Goal: Task Accomplishment & Management: Complete application form

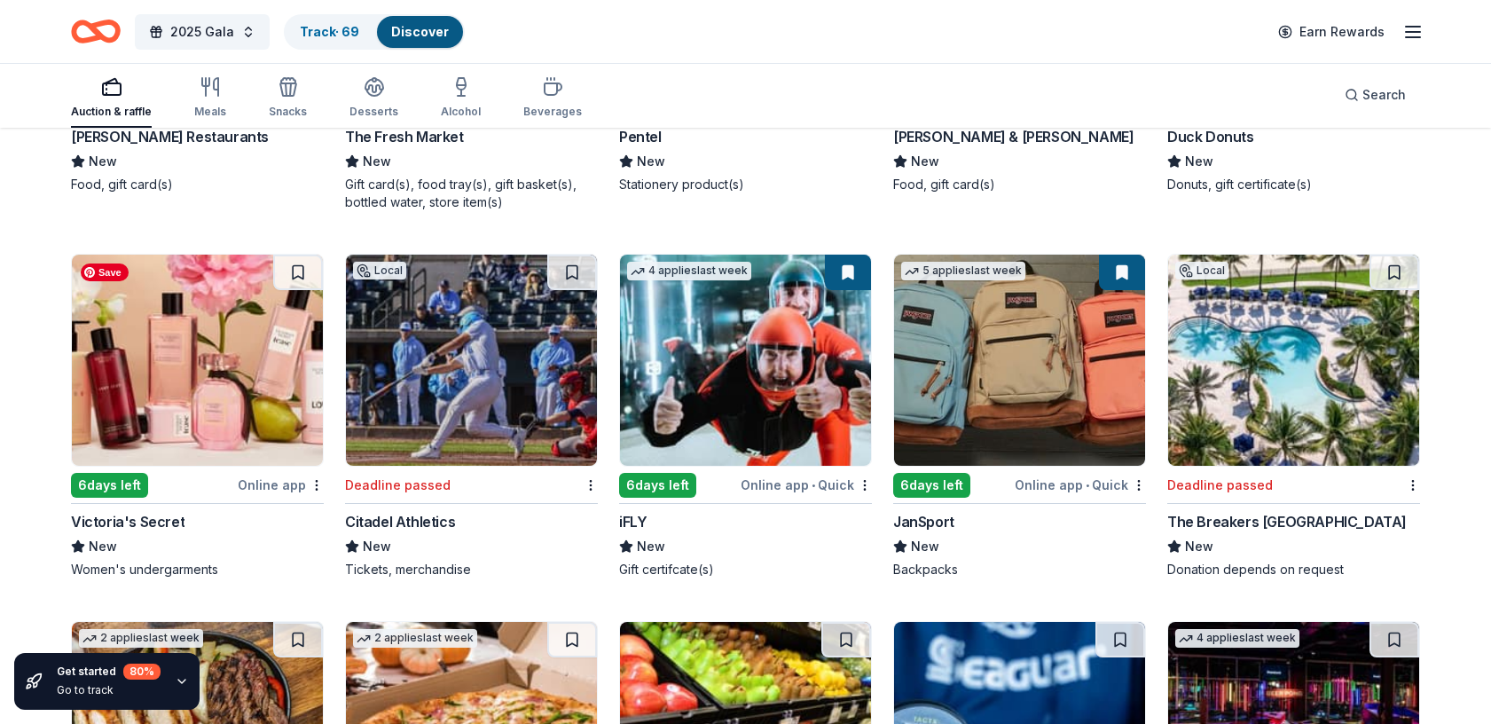
scroll to position [9890, 0]
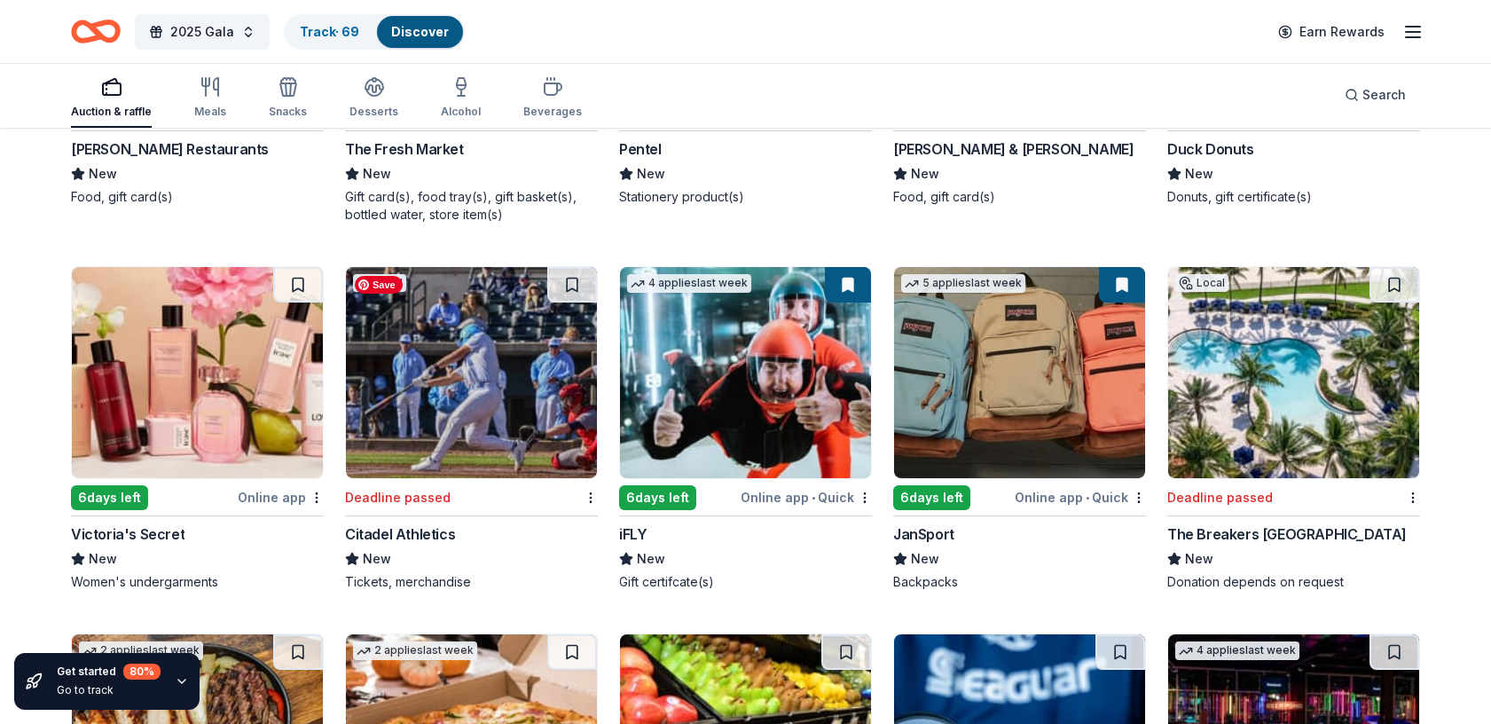
click at [508, 393] on img at bounding box center [471, 372] width 251 height 211
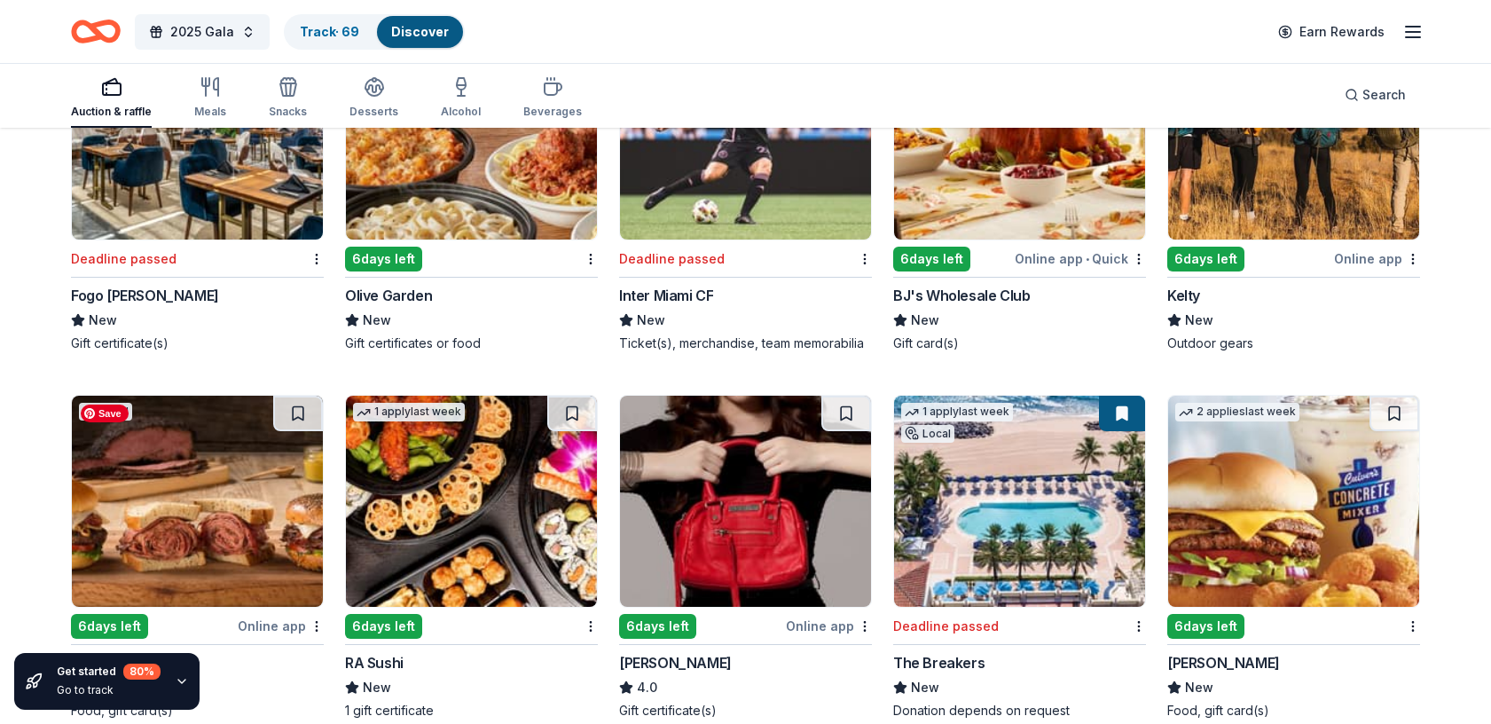
scroll to position [7170, 0]
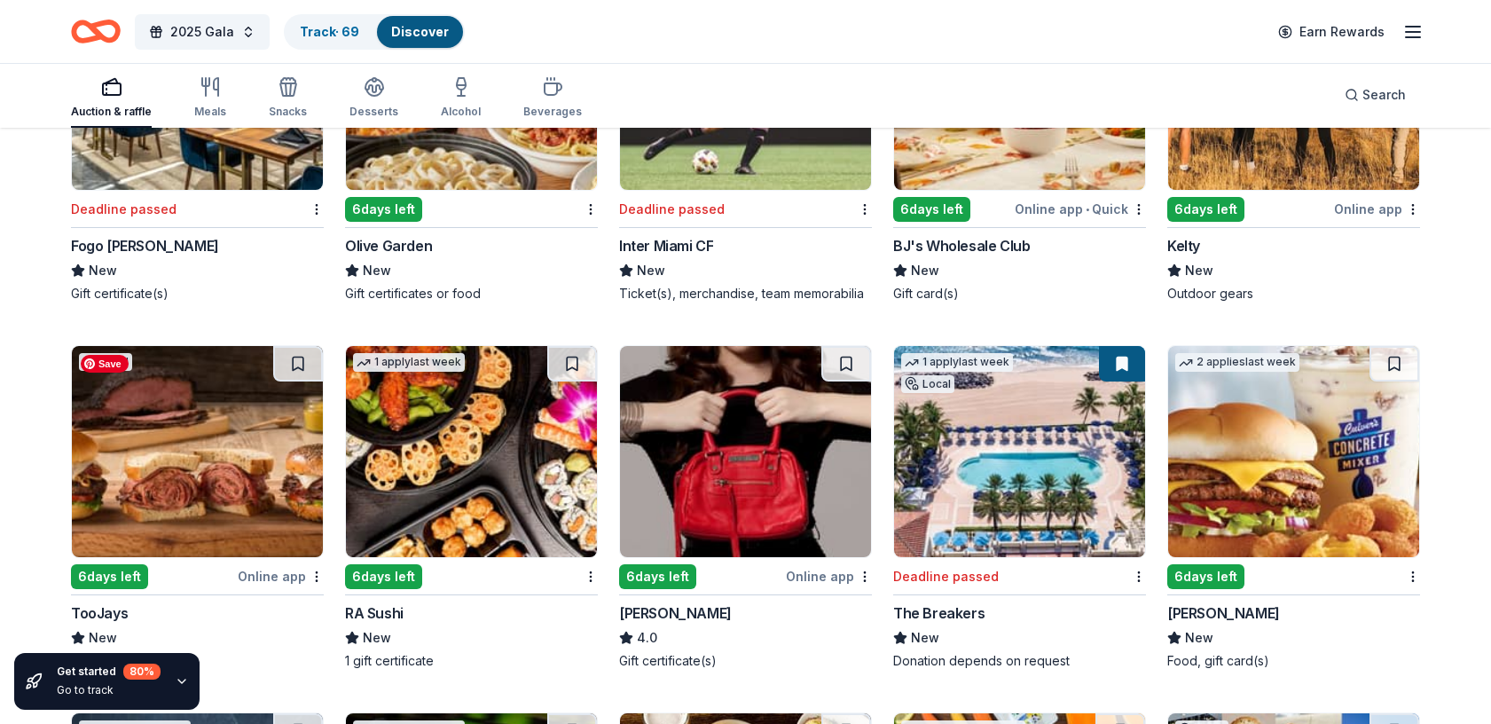
click at [177, 474] on img at bounding box center [197, 451] width 251 height 211
click at [450, 474] on img at bounding box center [471, 451] width 251 height 211
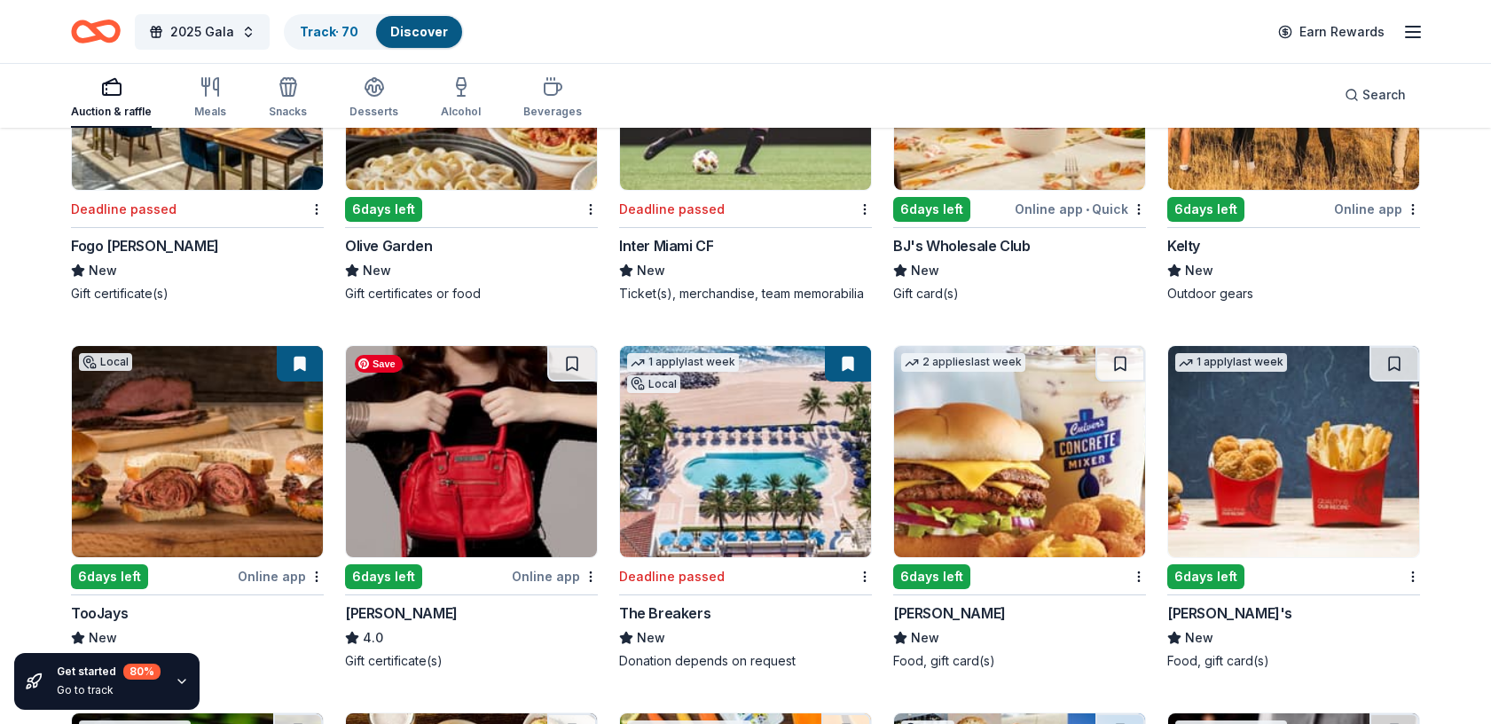
click at [474, 484] on img at bounding box center [471, 451] width 251 height 211
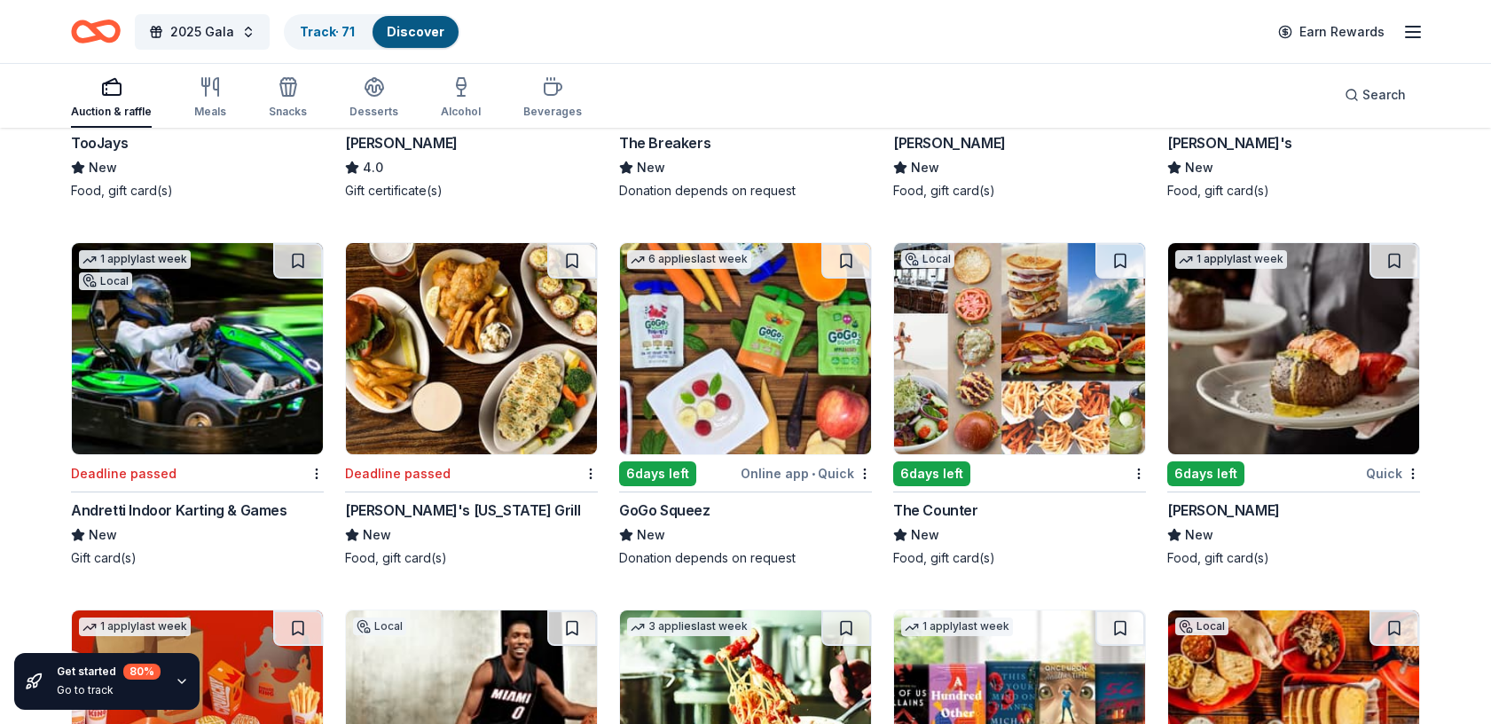
scroll to position [7645, 0]
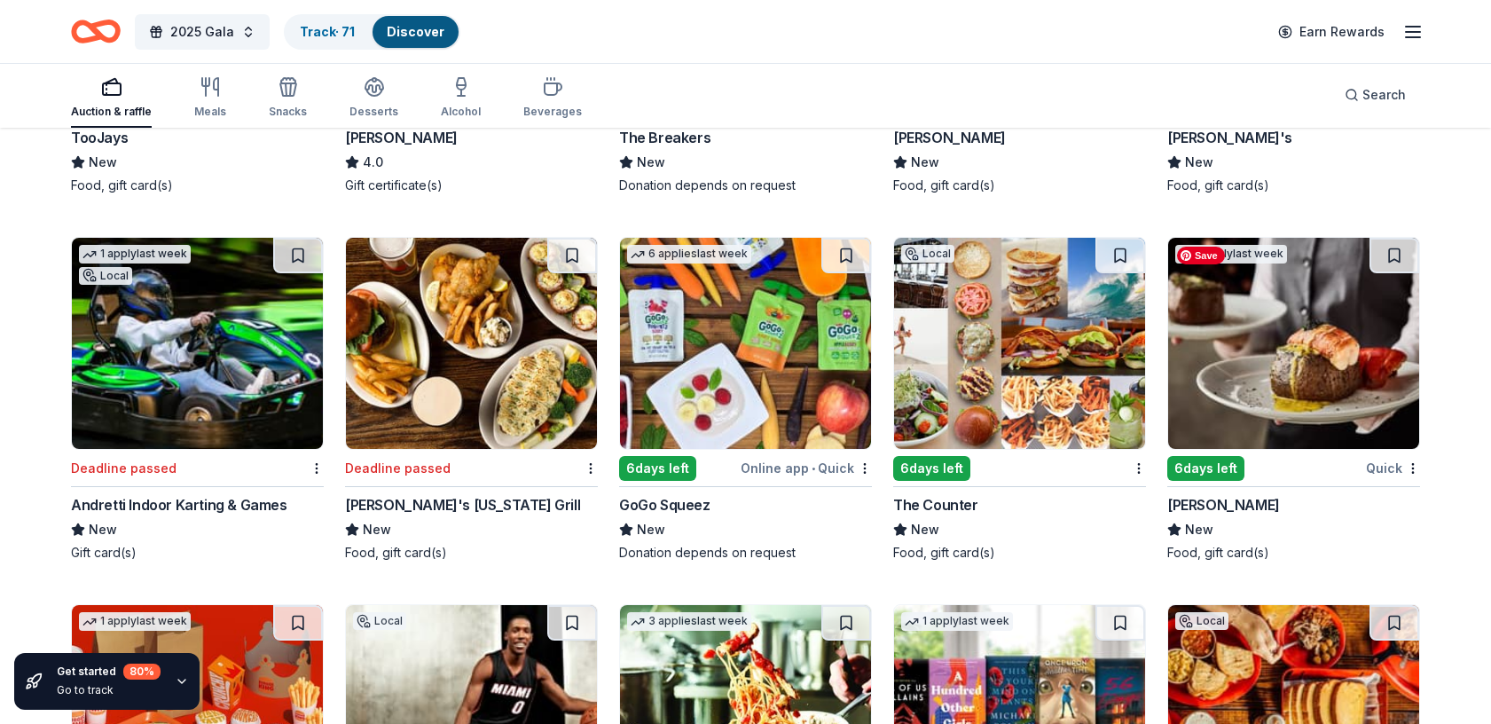
click at [1246, 347] on img at bounding box center [1293, 343] width 251 height 211
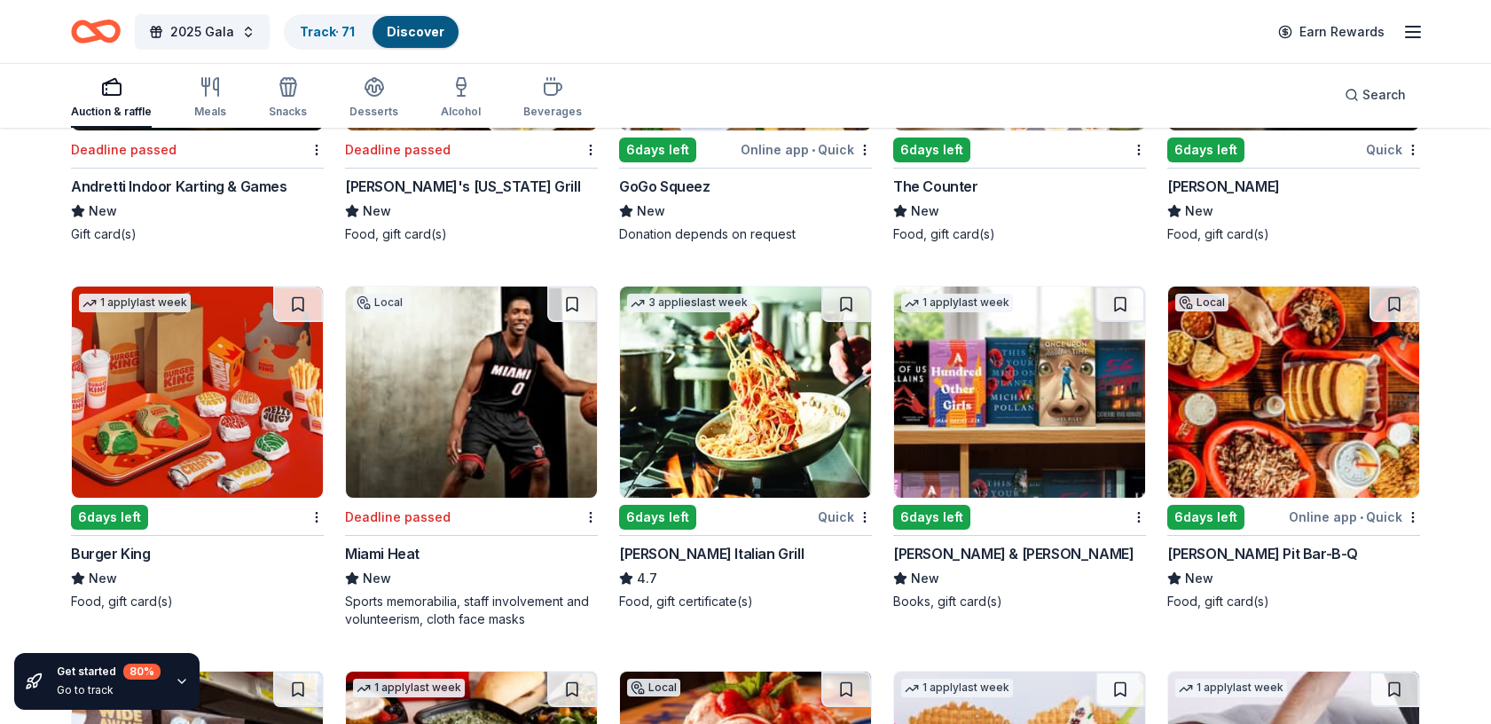
scroll to position [7976, 0]
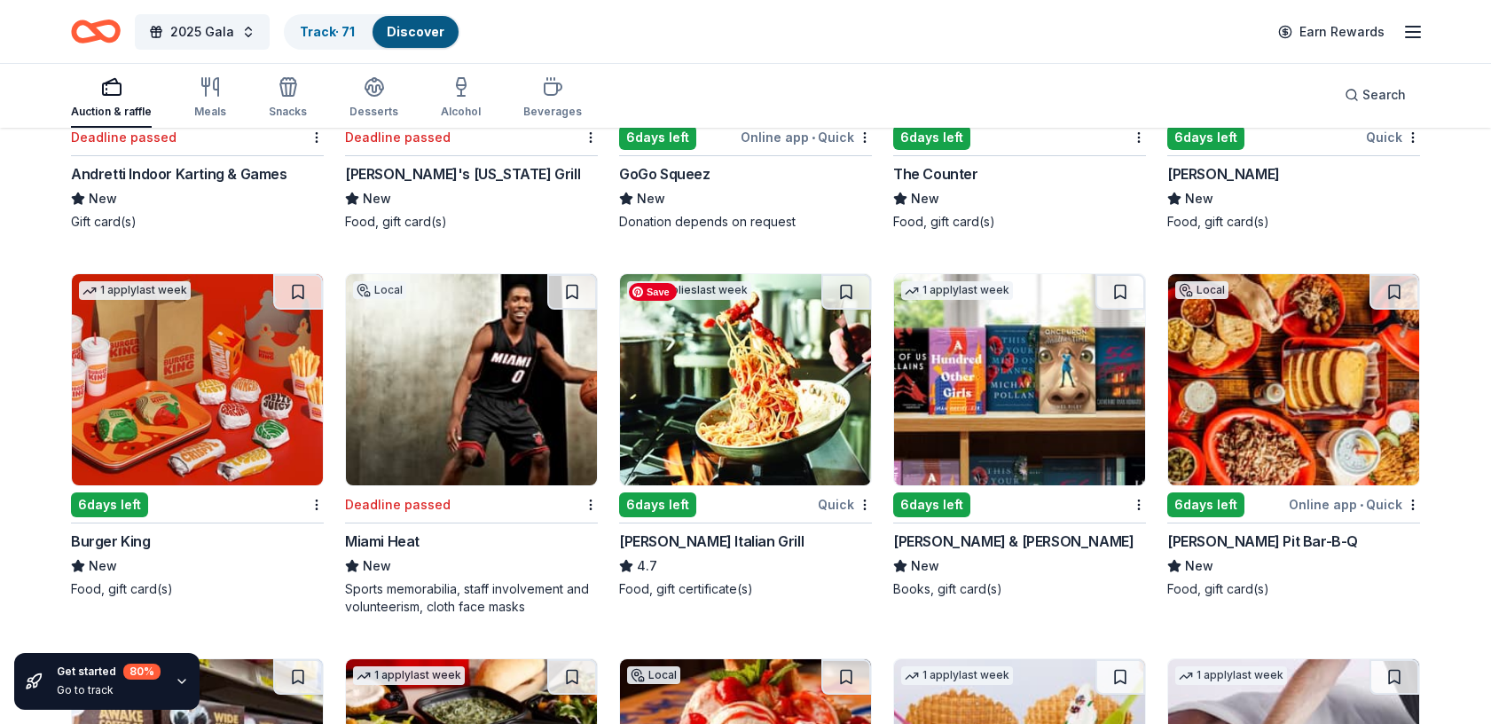
click at [669, 384] on img at bounding box center [745, 379] width 251 height 211
click at [1262, 379] on img at bounding box center [1293, 379] width 251 height 211
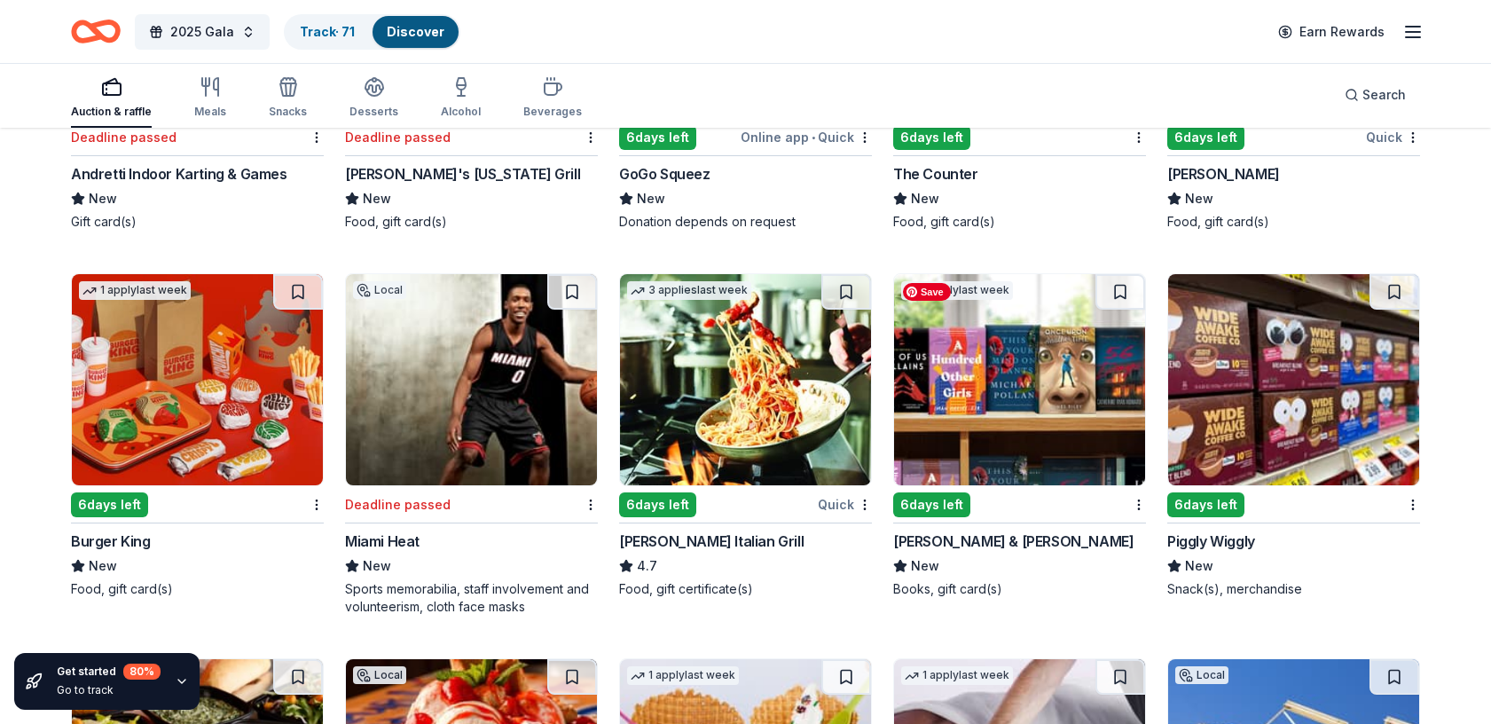
click at [999, 388] on img at bounding box center [1019, 379] width 251 height 211
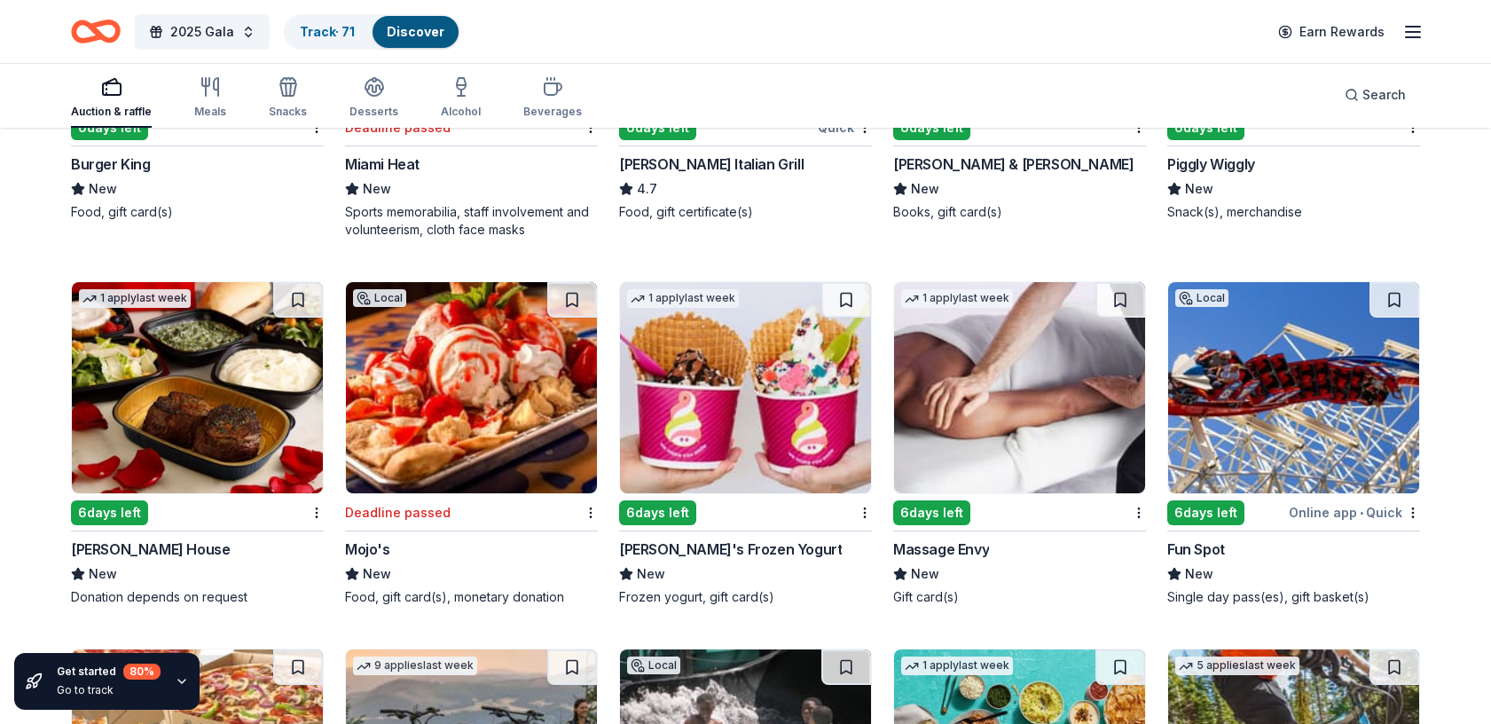
scroll to position [8360, 0]
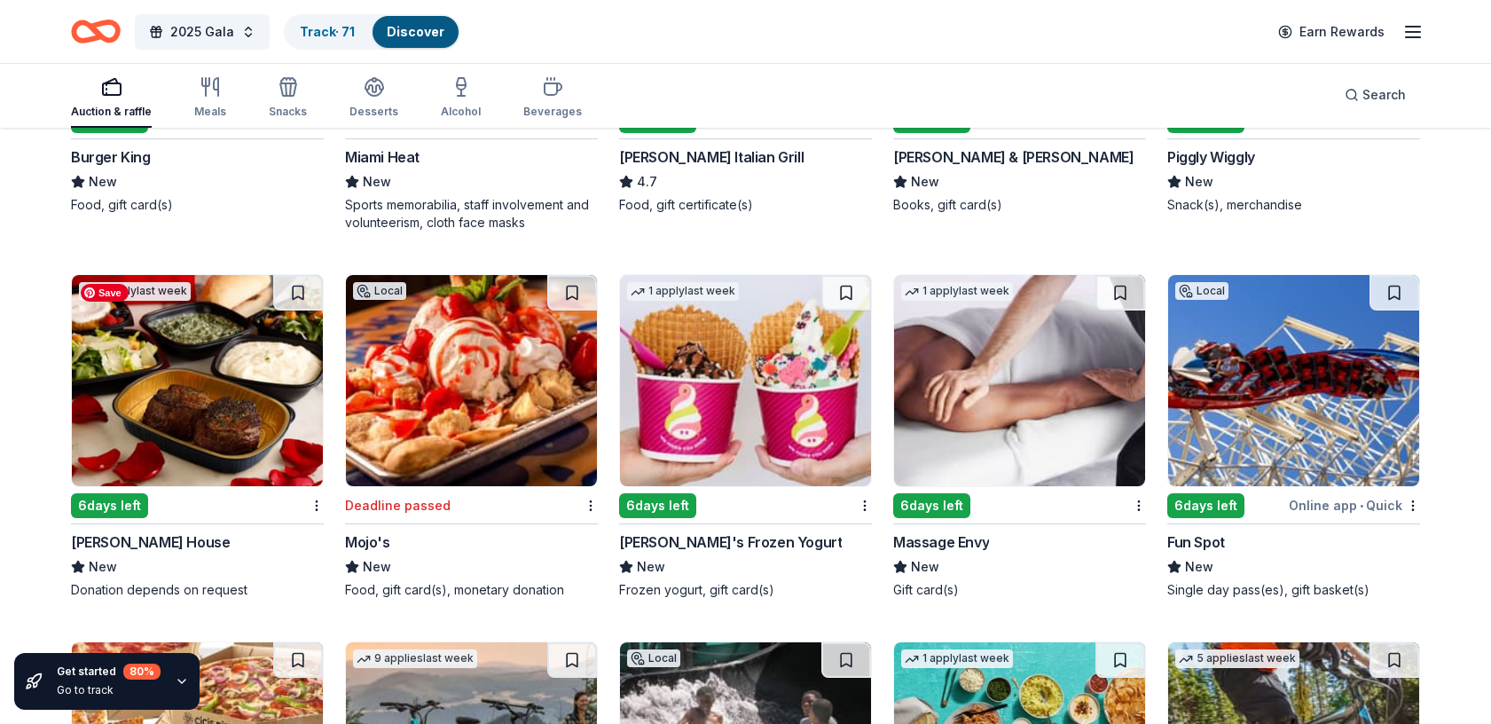
click at [153, 379] on img at bounding box center [197, 380] width 251 height 211
click at [818, 398] on img at bounding box center [745, 380] width 251 height 211
click at [1034, 394] on img at bounding box center [1019, 380] width 251 height 211
click at [1290, 392] on img at bounding box center [1293, 380] width 251 height 211
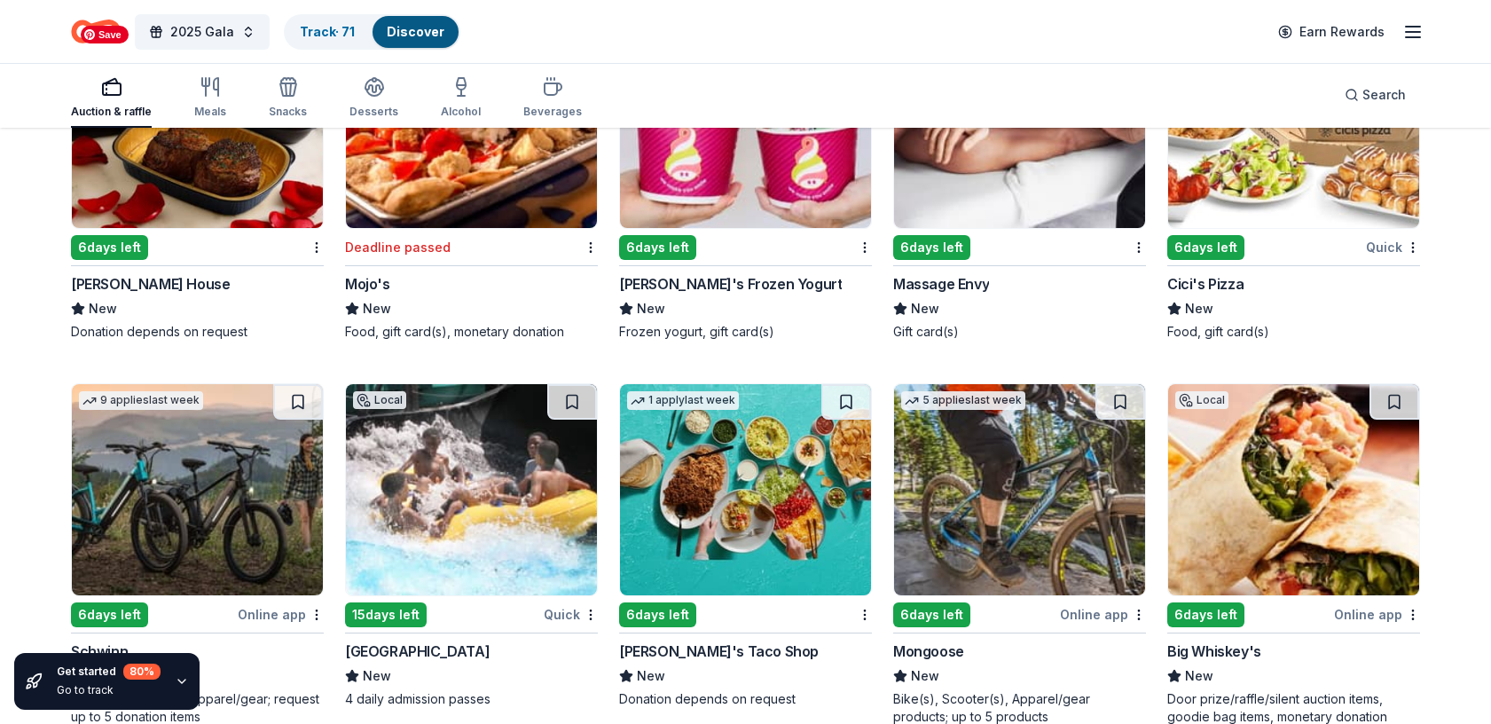
scroll to position [8677, 0]
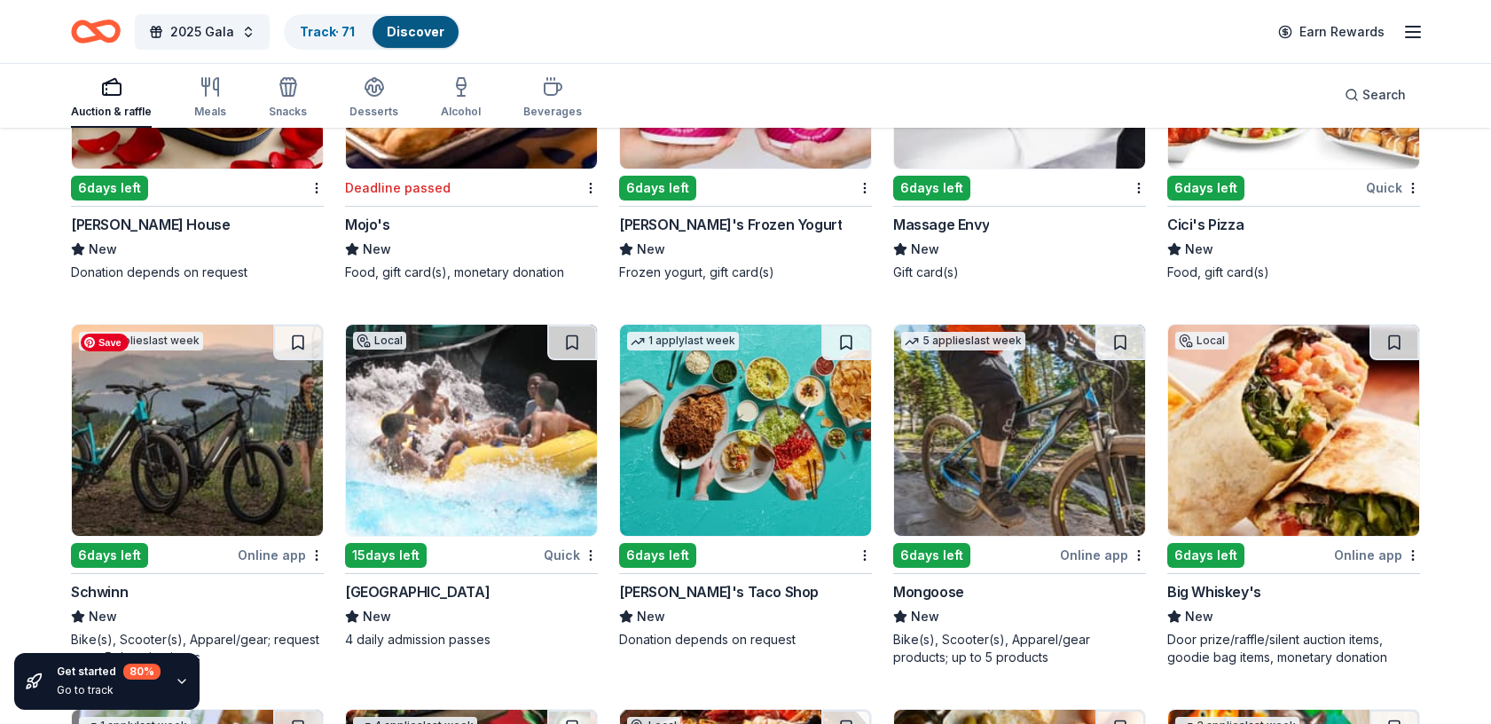
click at [185, 451] on img at bounding box center [197, 430] width 251 height 211
click at [233, 431] on img at bounding box center [197, 430] width 251 height 211
click at [414, 401] on img at bounding box center [471, 430] width 251 height 211
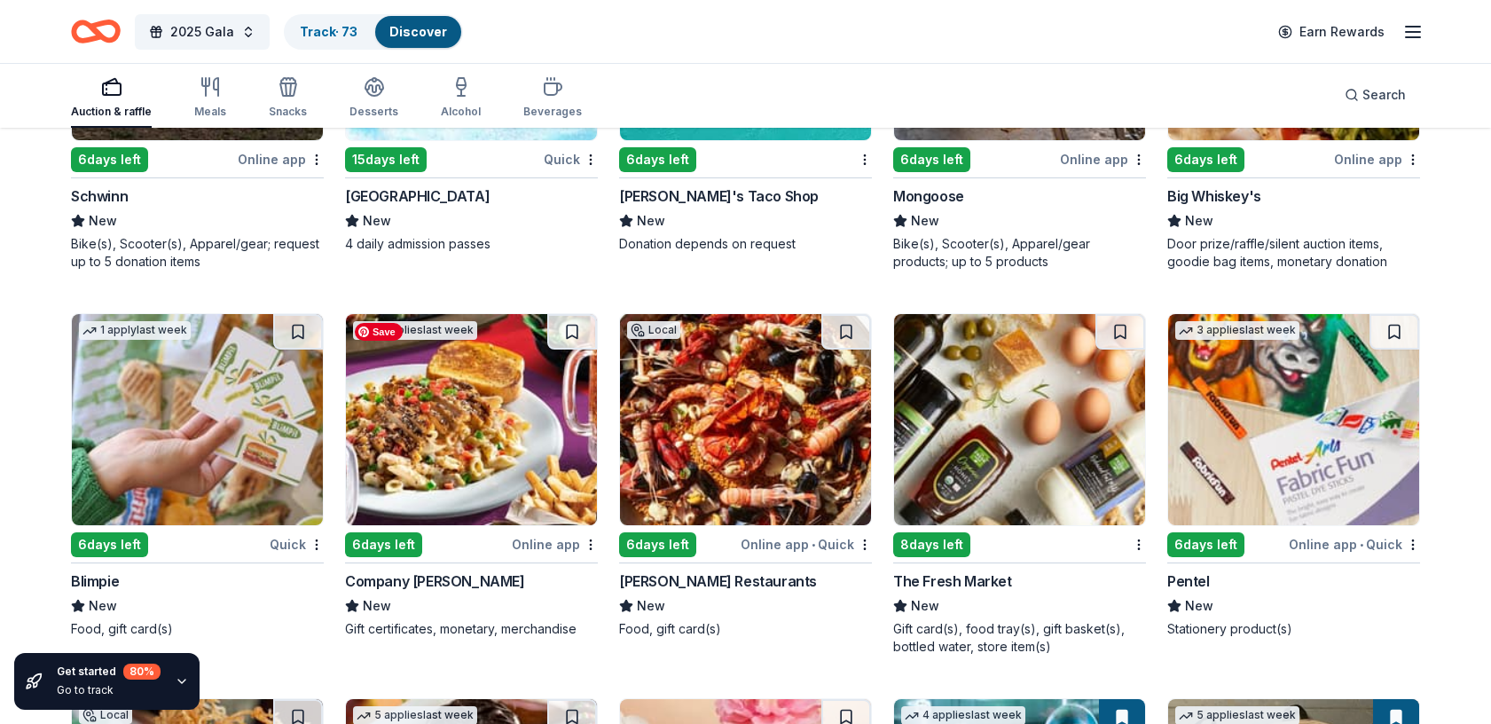
scroll to position [9076, 0]
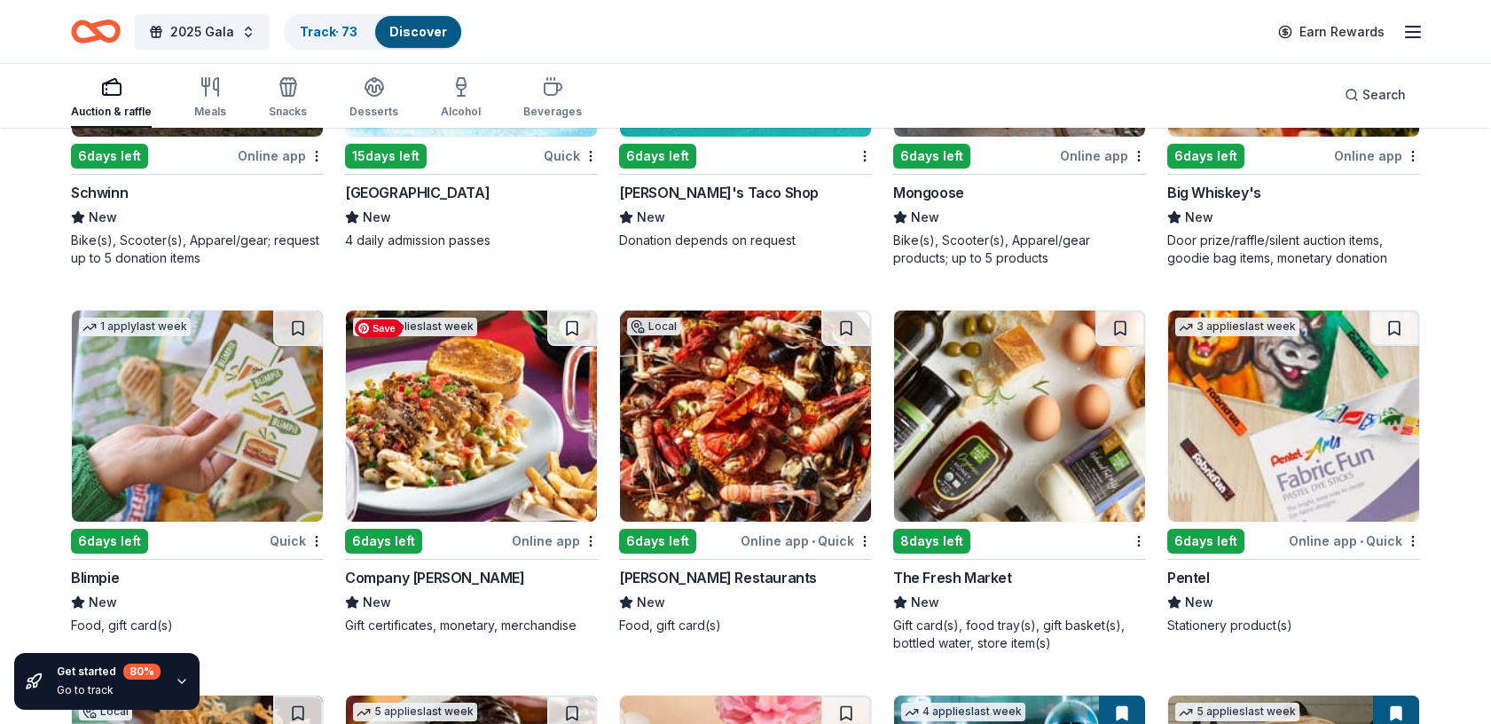
click at [462, 421] on img at bounding box center [471, 415] width 251 height 211
click at [1022, 437] on img at bounding box center [1019, 415] width 251 height 211
click at [1265, 375] on img at bounding box center [1293, 415] width 251 height 211
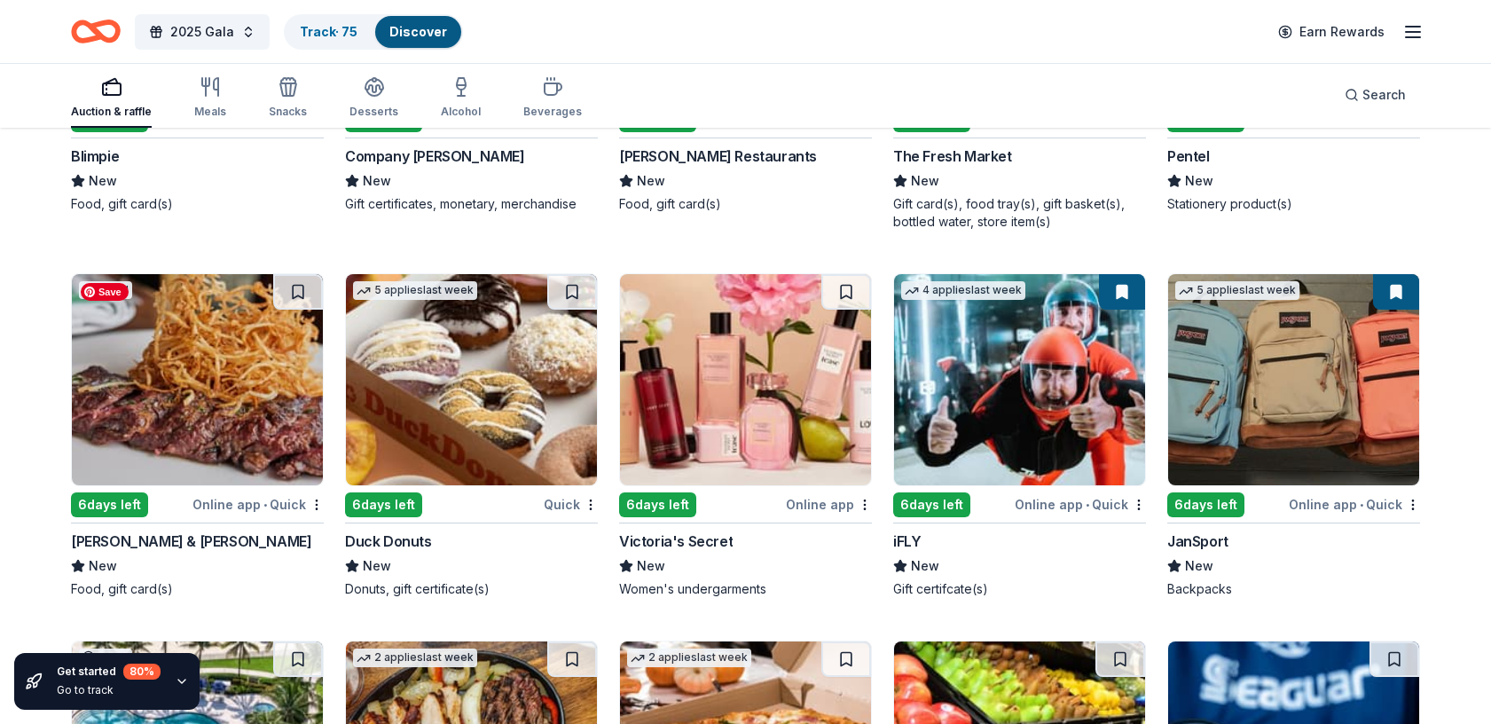
scroll to position [9513, 0]
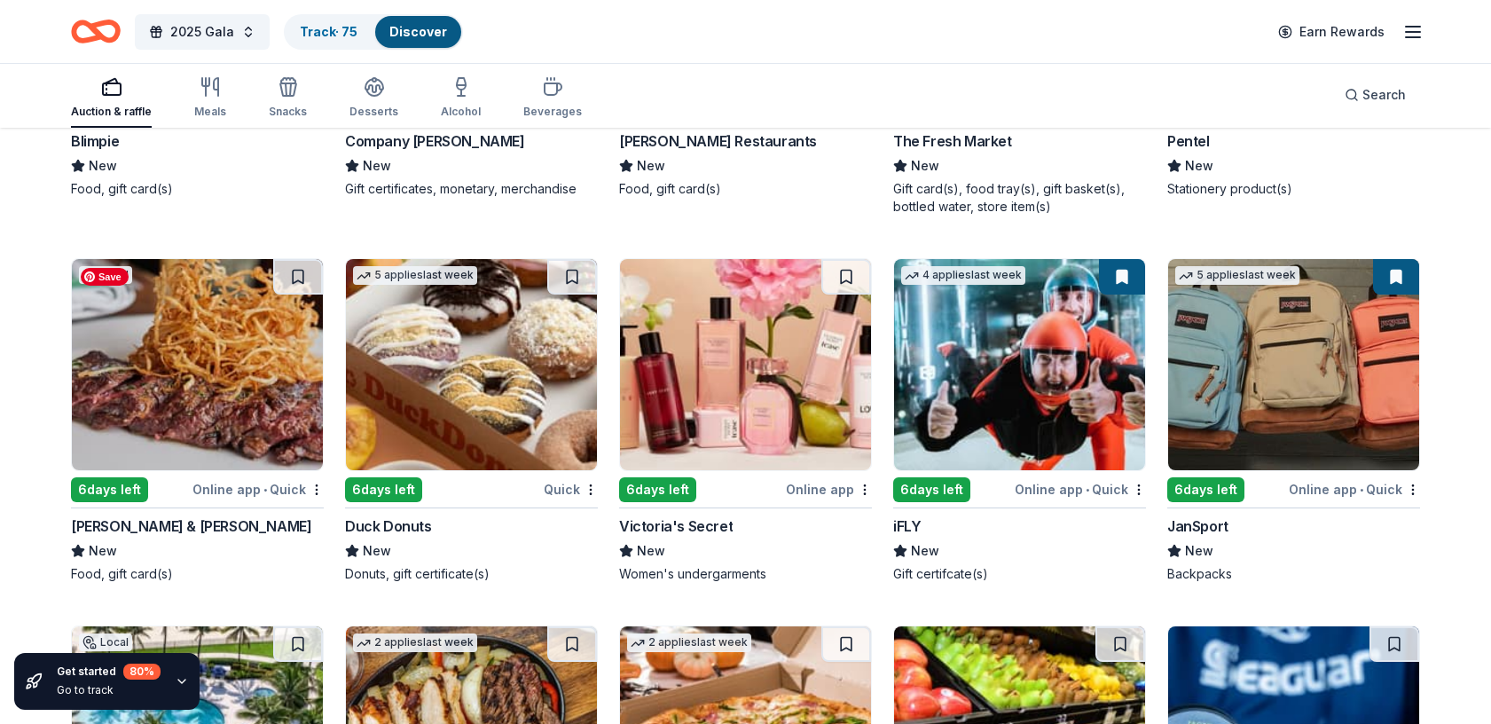
click at [187, 380] on img at bounding box center [197, 364] width 251 height 211
click at [508, 386] on img at bounding box center [471, 364] width 251 height 211
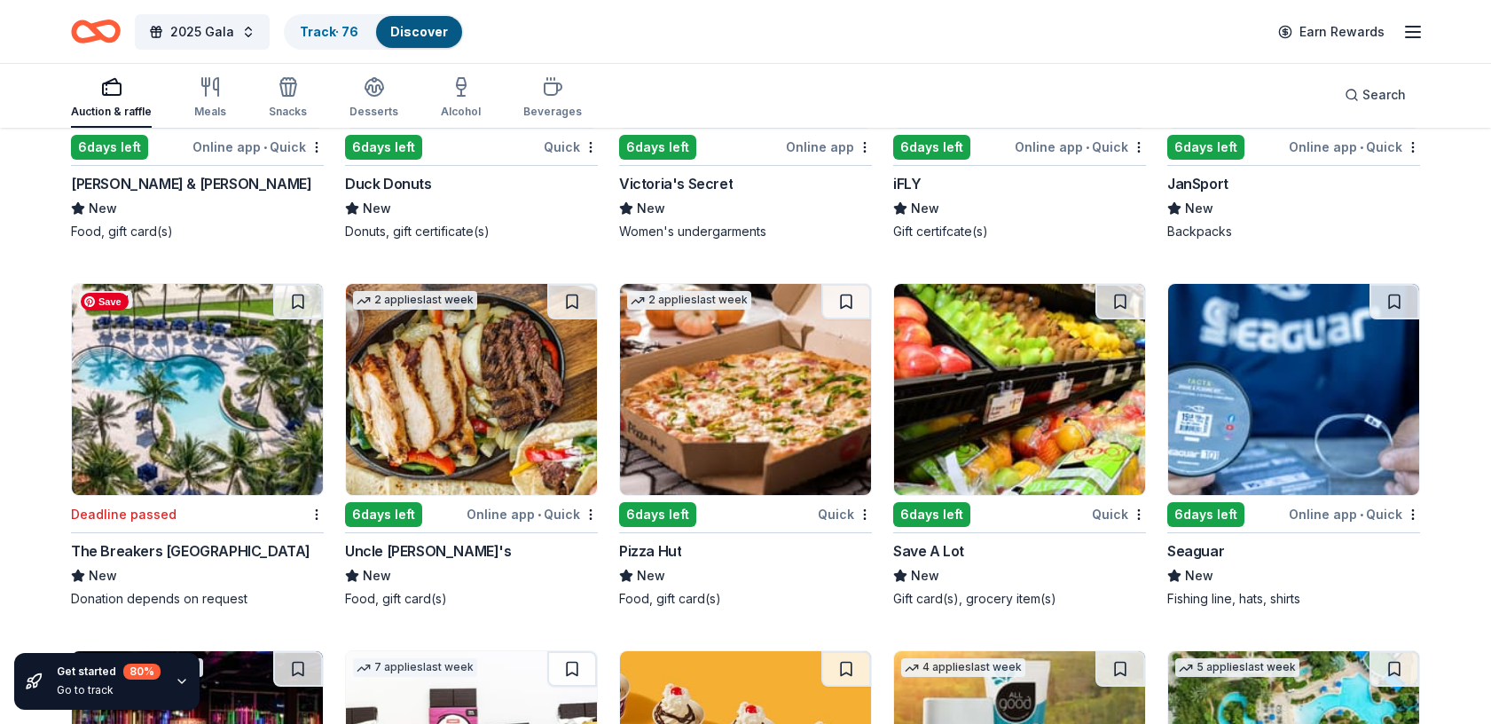
scroll to position [9870, 0]
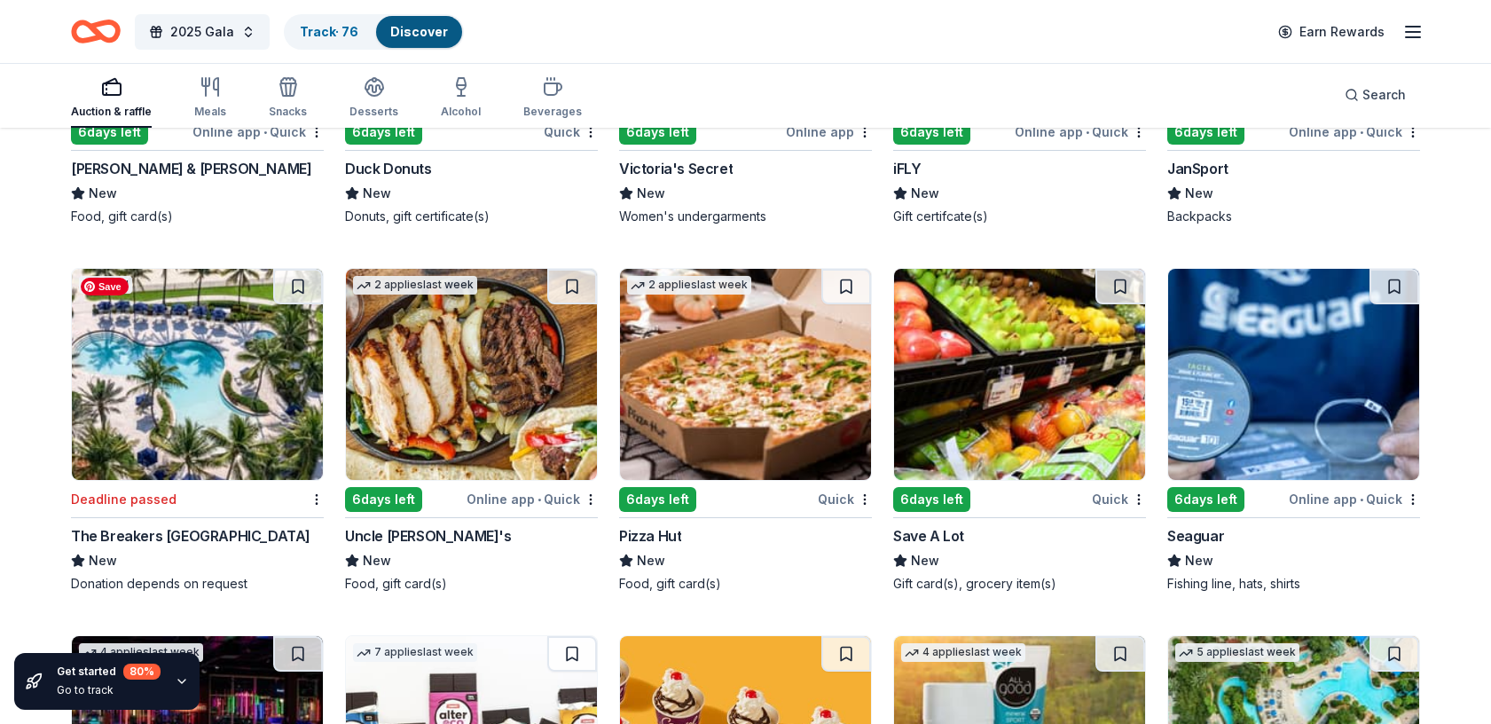
click at [229, 433] on img at bounding box center [197, 374] width 251 height 211
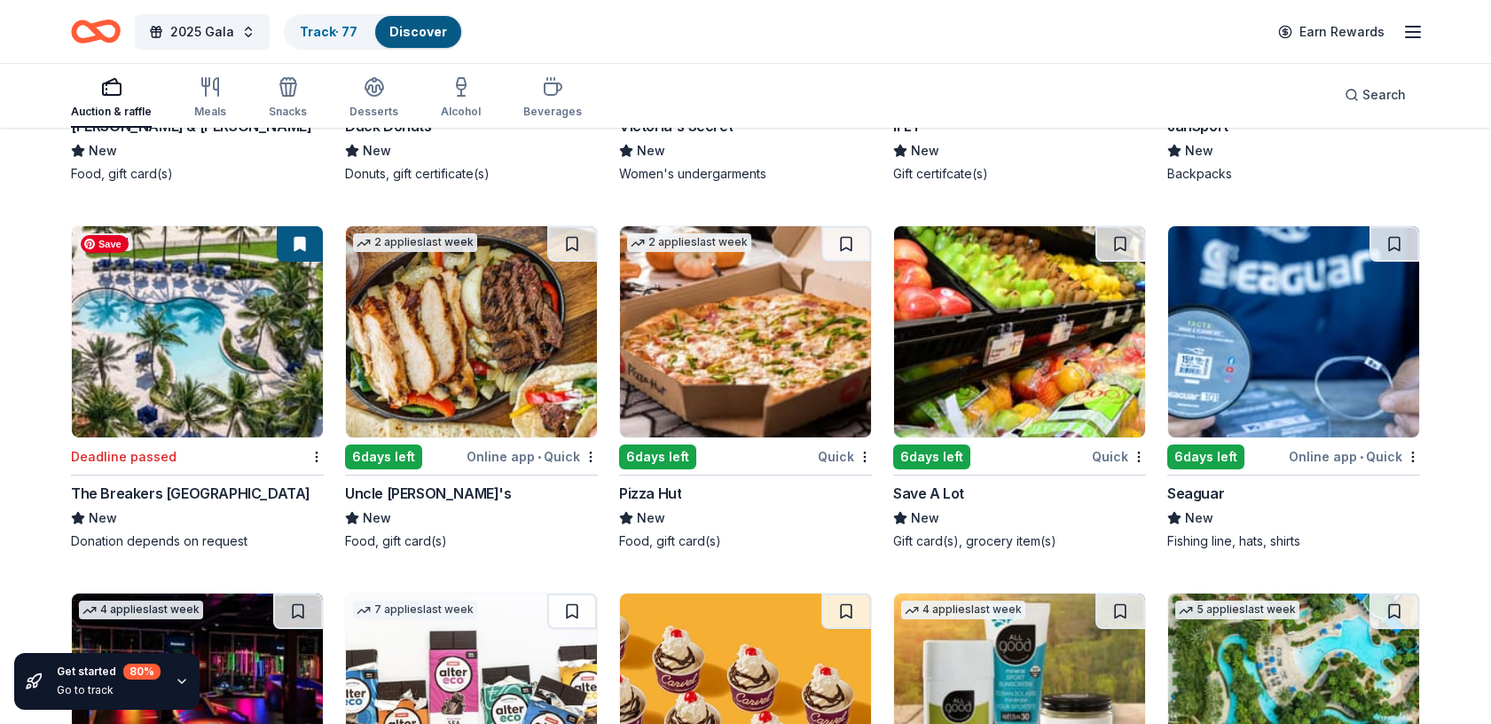
scroll to position [9915, 0]
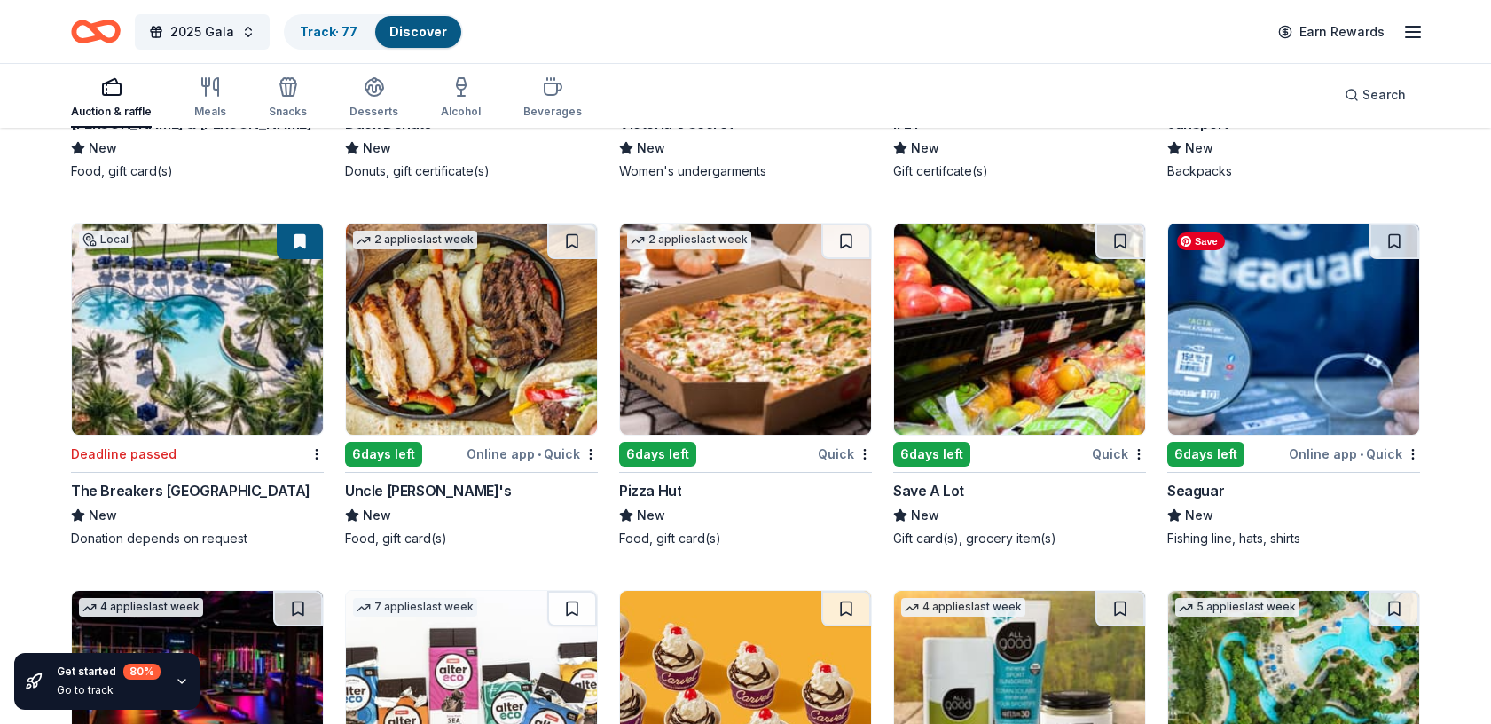
click at [1283, 311] on img at bounding box center [1293, 328] width 251 height 211
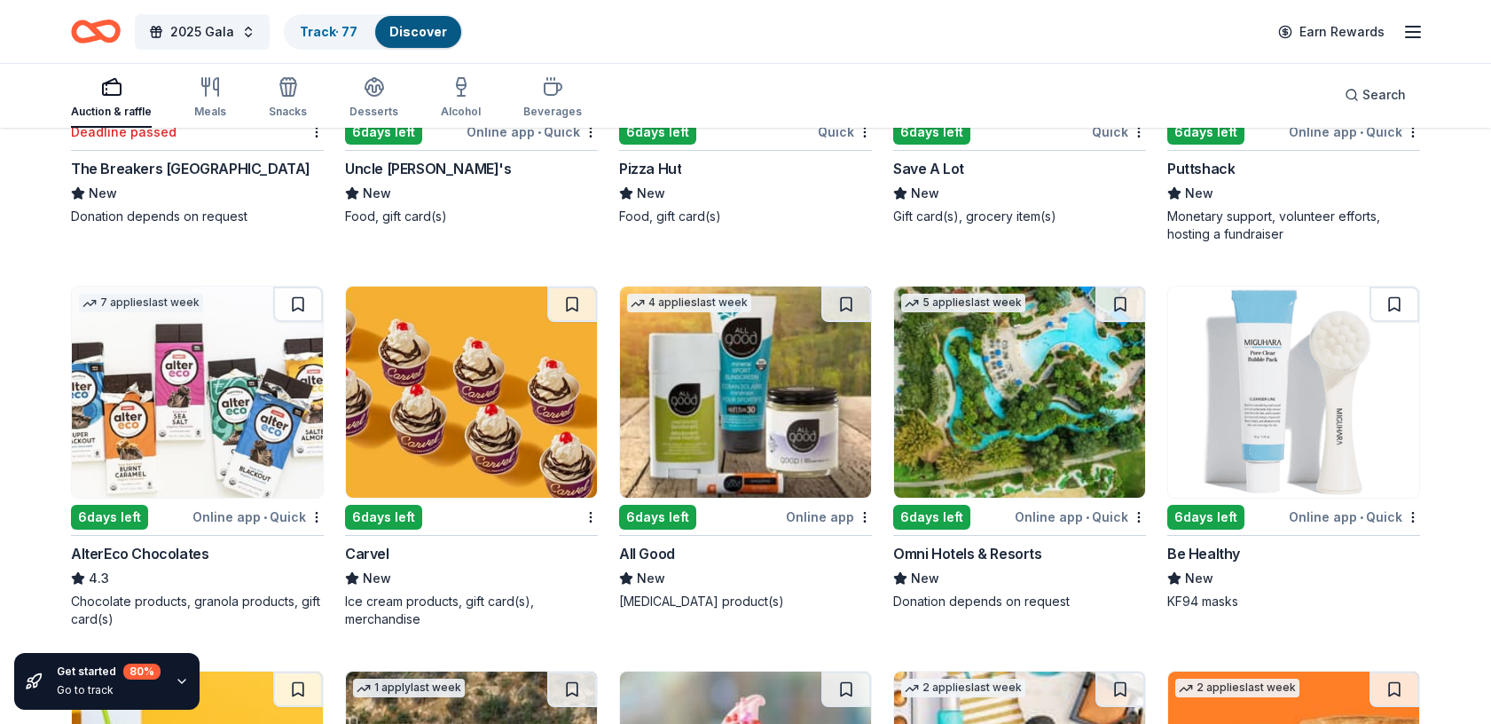
scroll to position [10243, 0]
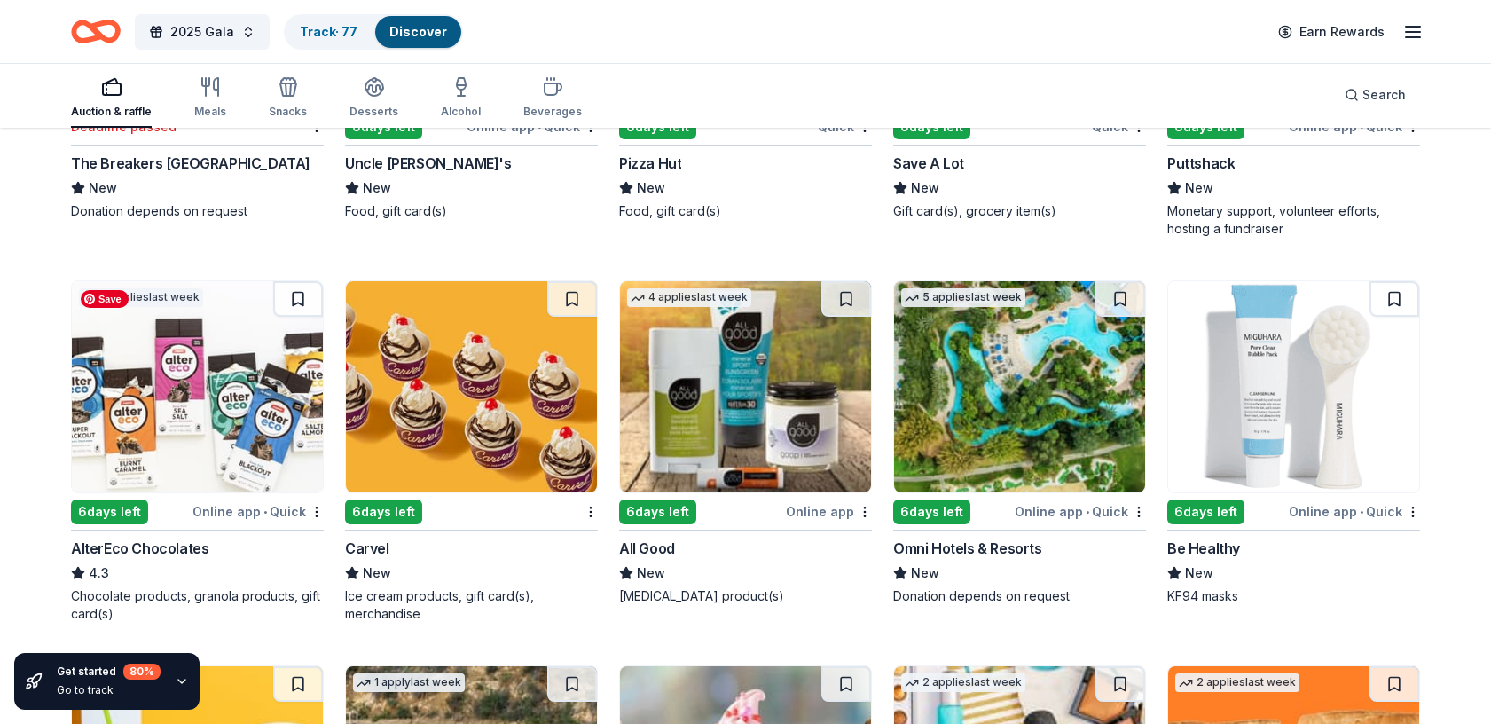
click at [199, 385] on img at bounding box center [197, 386] width 251 height 211
click at [1008, 381] on img at bounding box center [1019, 386] width 251 height 211
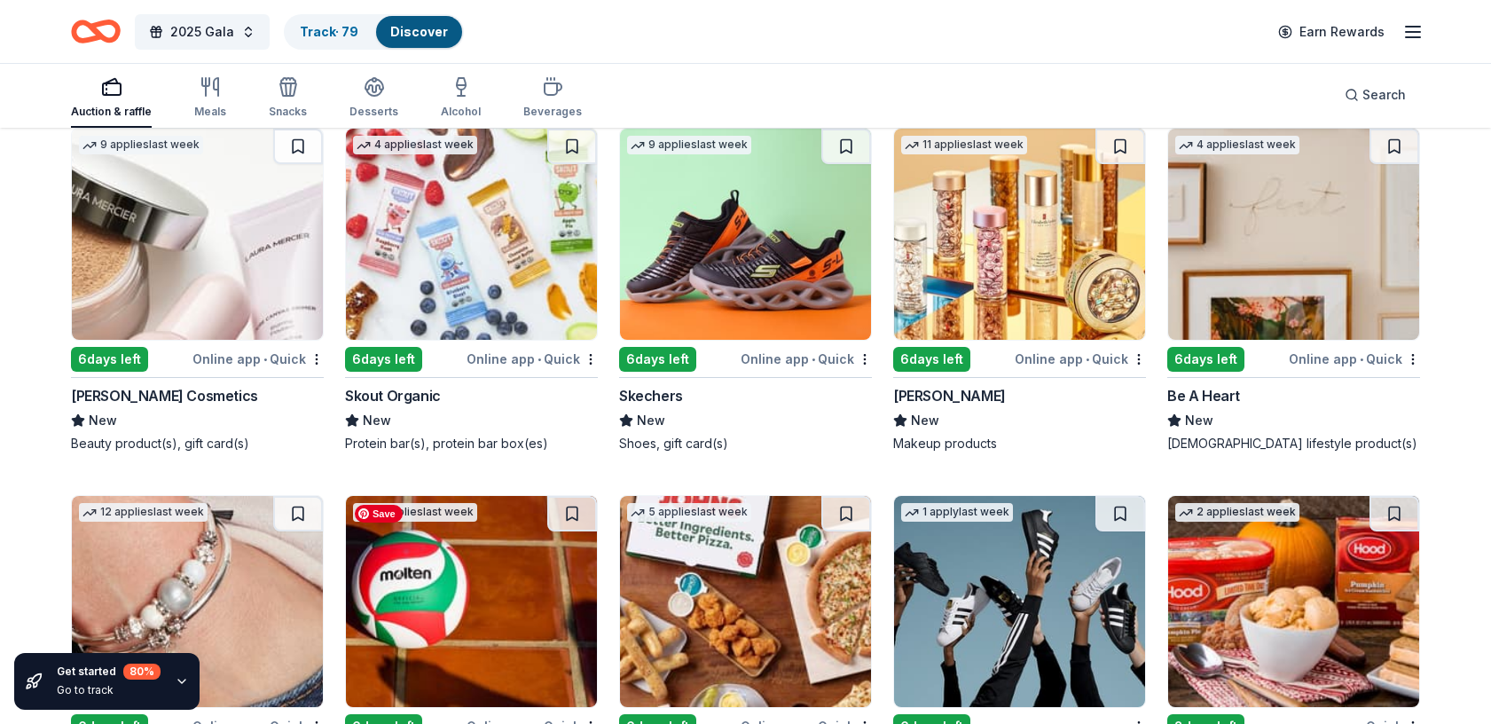
scroll to position [13792, 0]
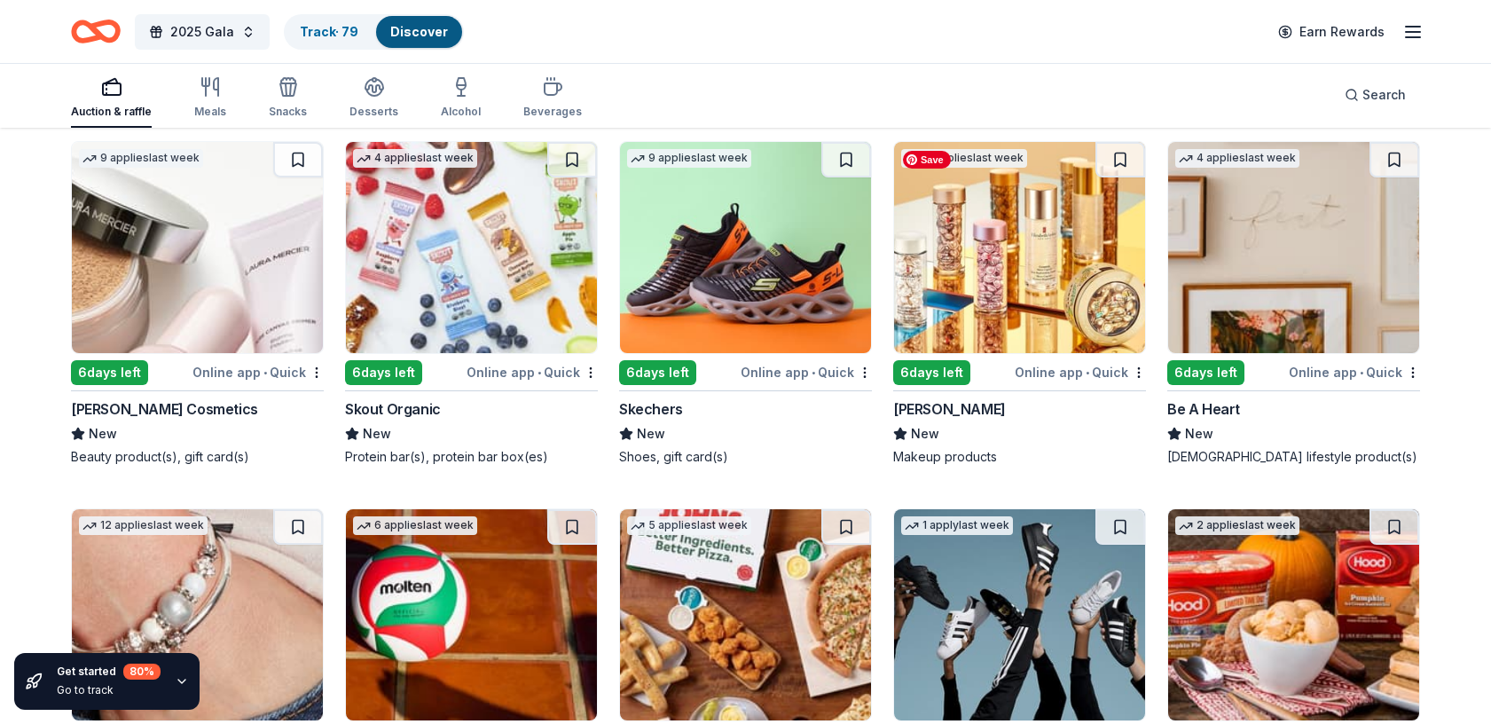
click at [1001, 269] on img at bounding box center [1019, 247] width 251 height 211
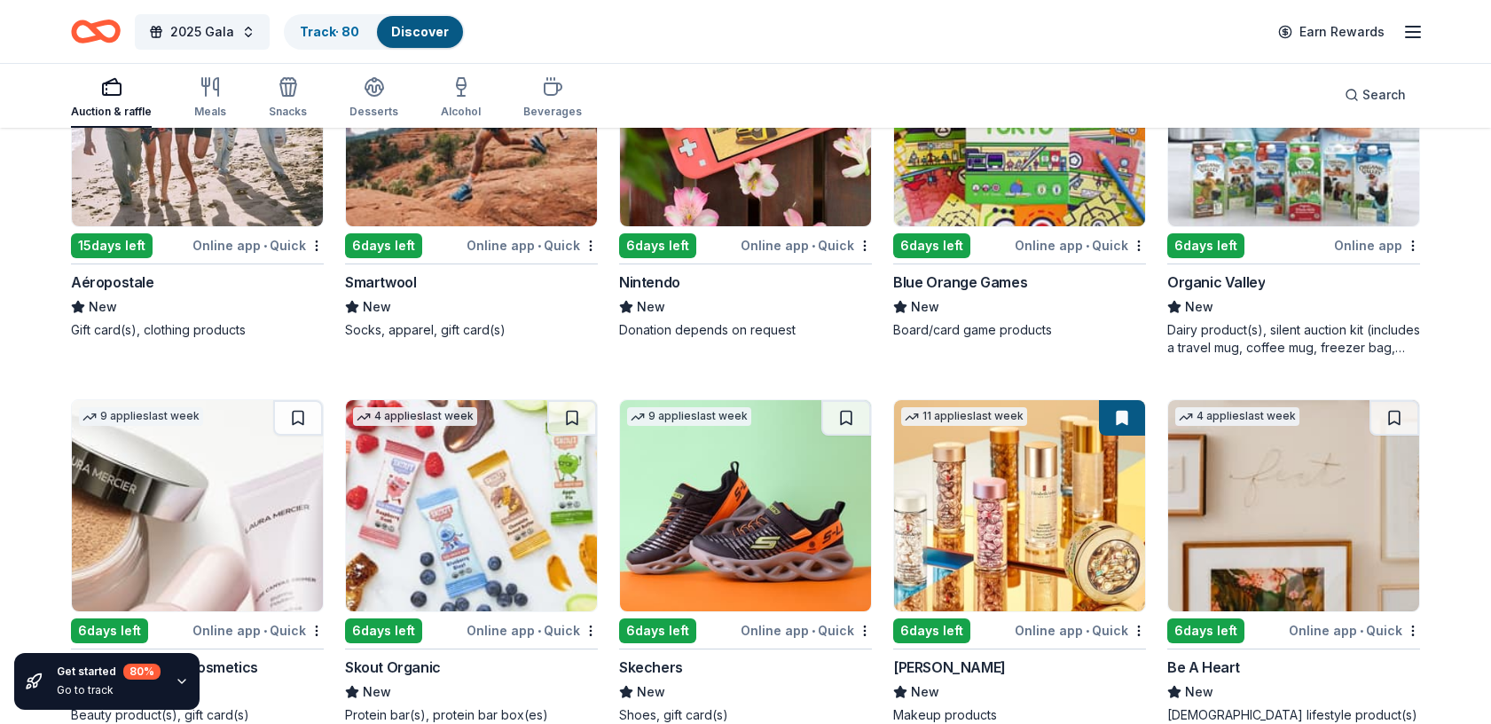
scroll to position [13533, 0]
click at [244, 35] on button "2025 Gala" at bounding box center [202, 31] width 135 height 35
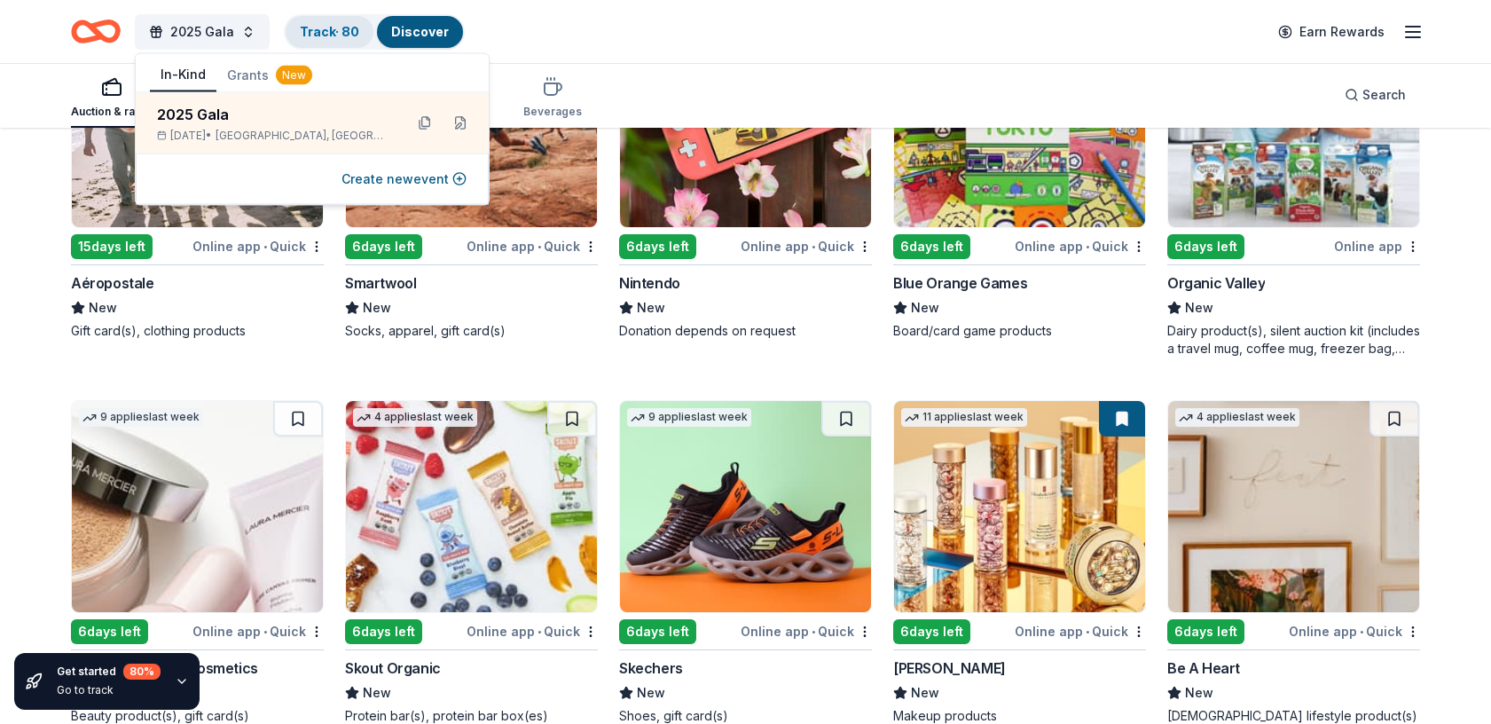
click at [316, 35] on link "Track · 80" at bounding box center [329, 31] width 59 height 15
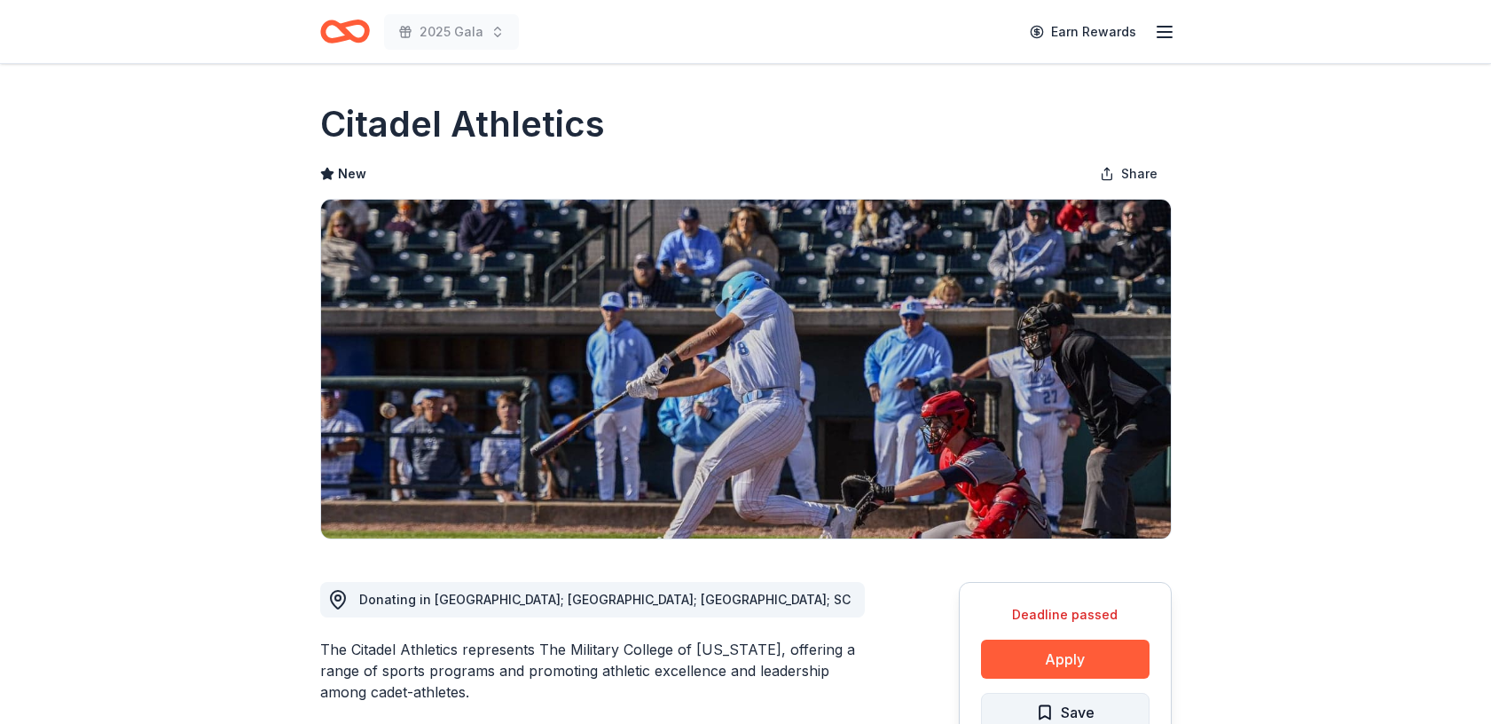
scroll to position [213, 0]
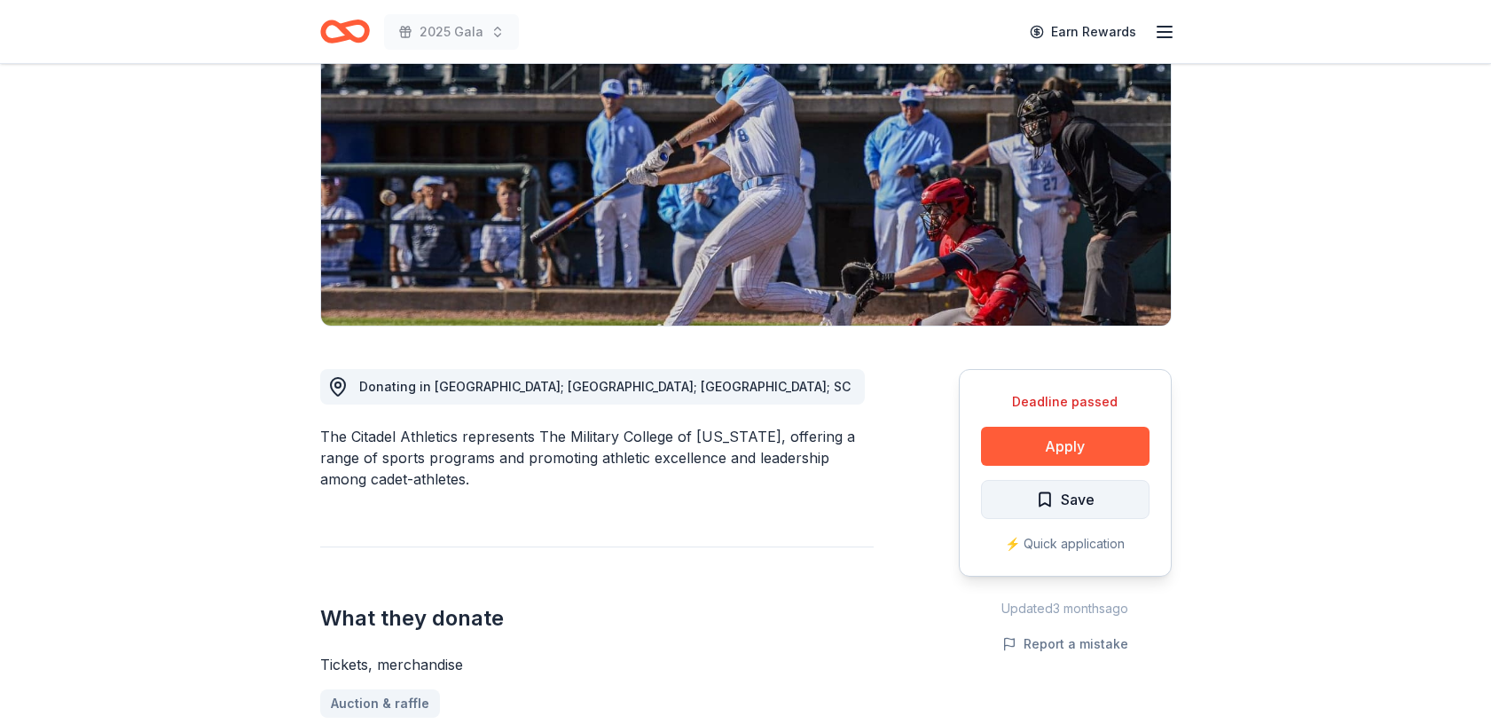
click at [1067, 499] on span "Save" at bounding box center [1078, 499] width 34 height 23
click at [1100, 494] on html "2025 Gala Earn Rewards Deadline passed Share Citadel Athletics New Share Donati…" at bounding box center [745, 149] width 1491 height 724
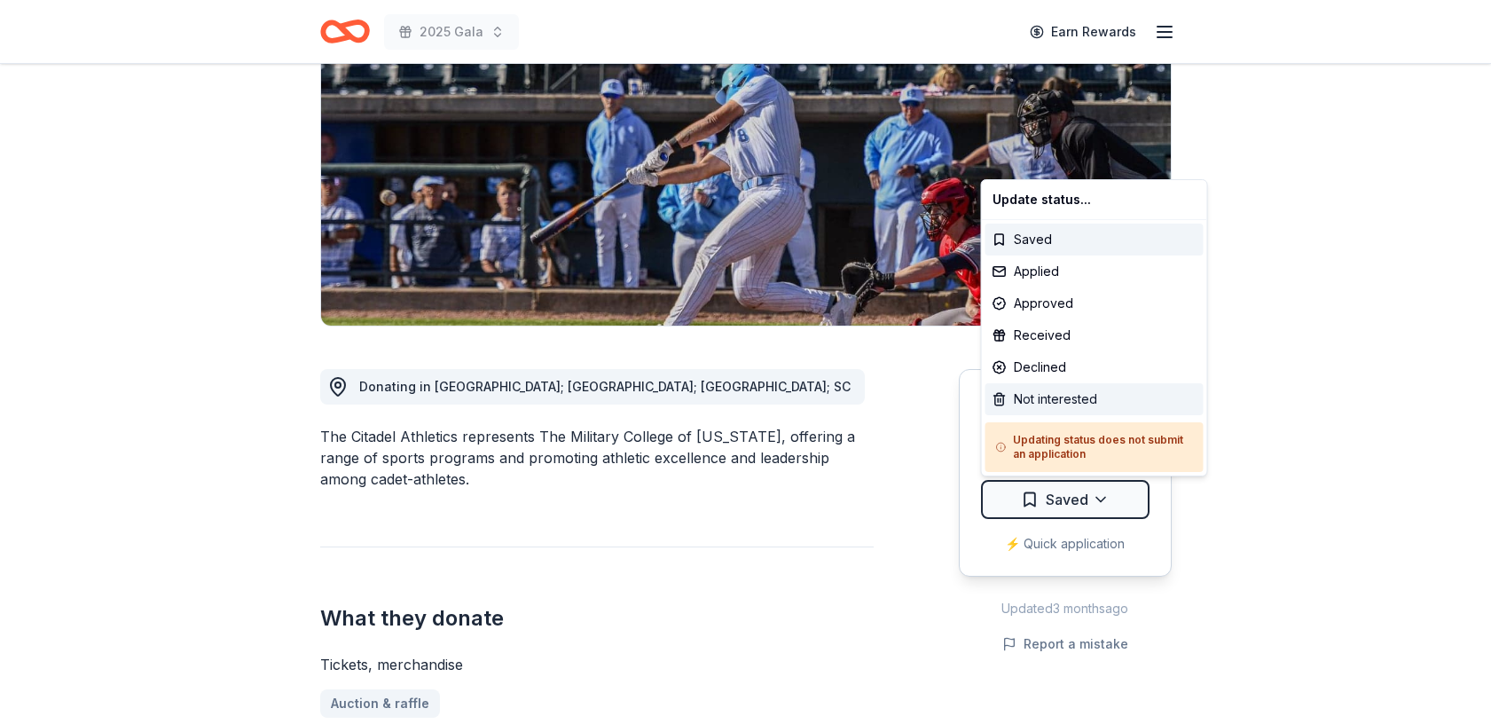
click at [1052, 392] on div "Not interested" at bounding box center [1094, 399] width 218 height 32
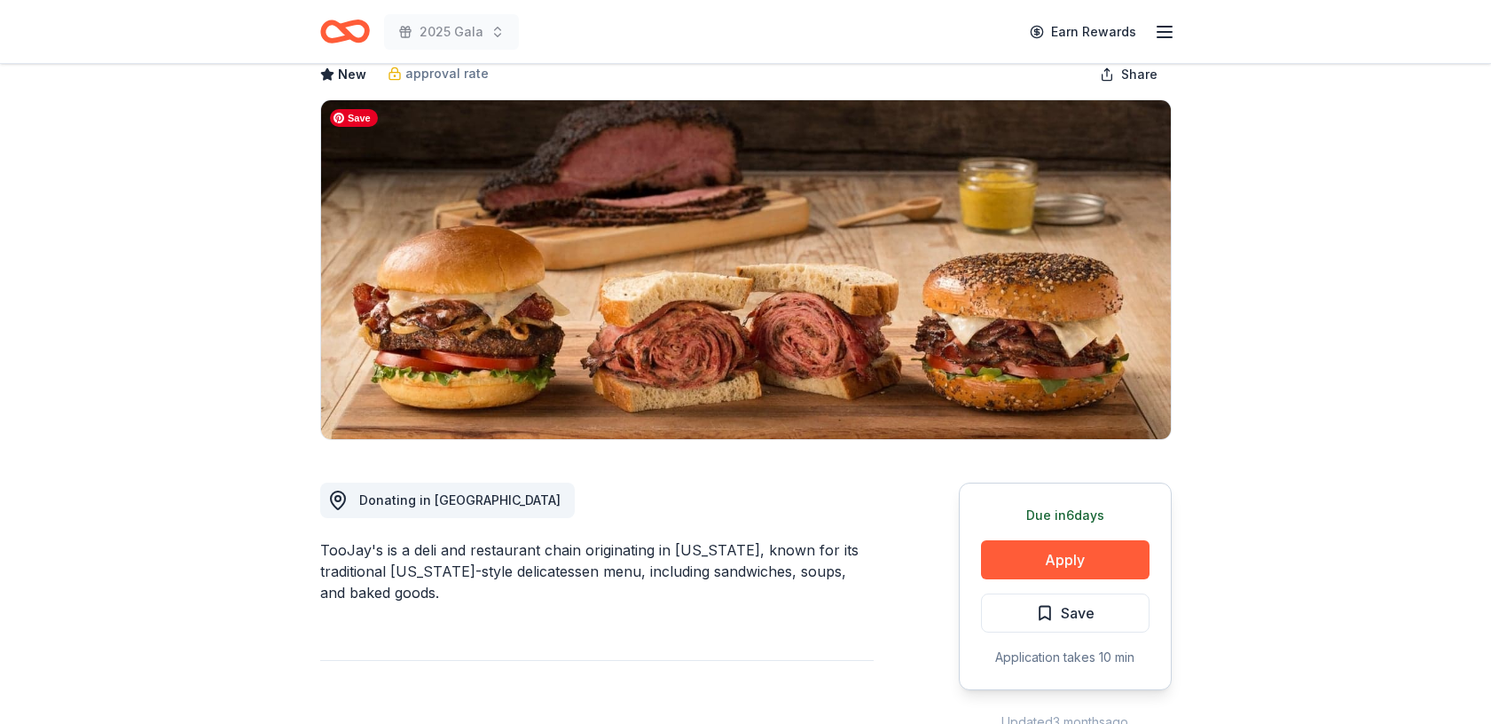
scroll to position [116, 0]
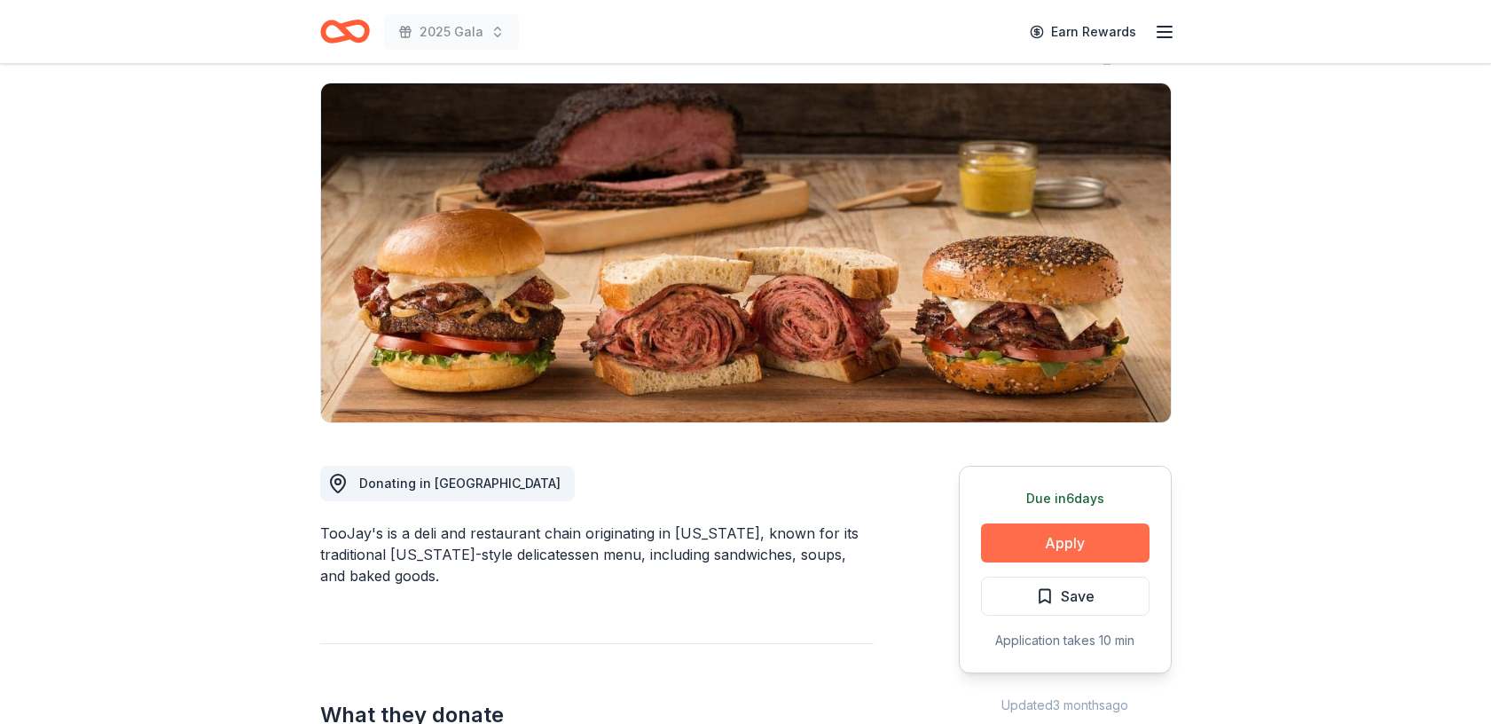
click at [1064, 552] on button "Apply" at bounding box center [1065, 542] width 168 height 39
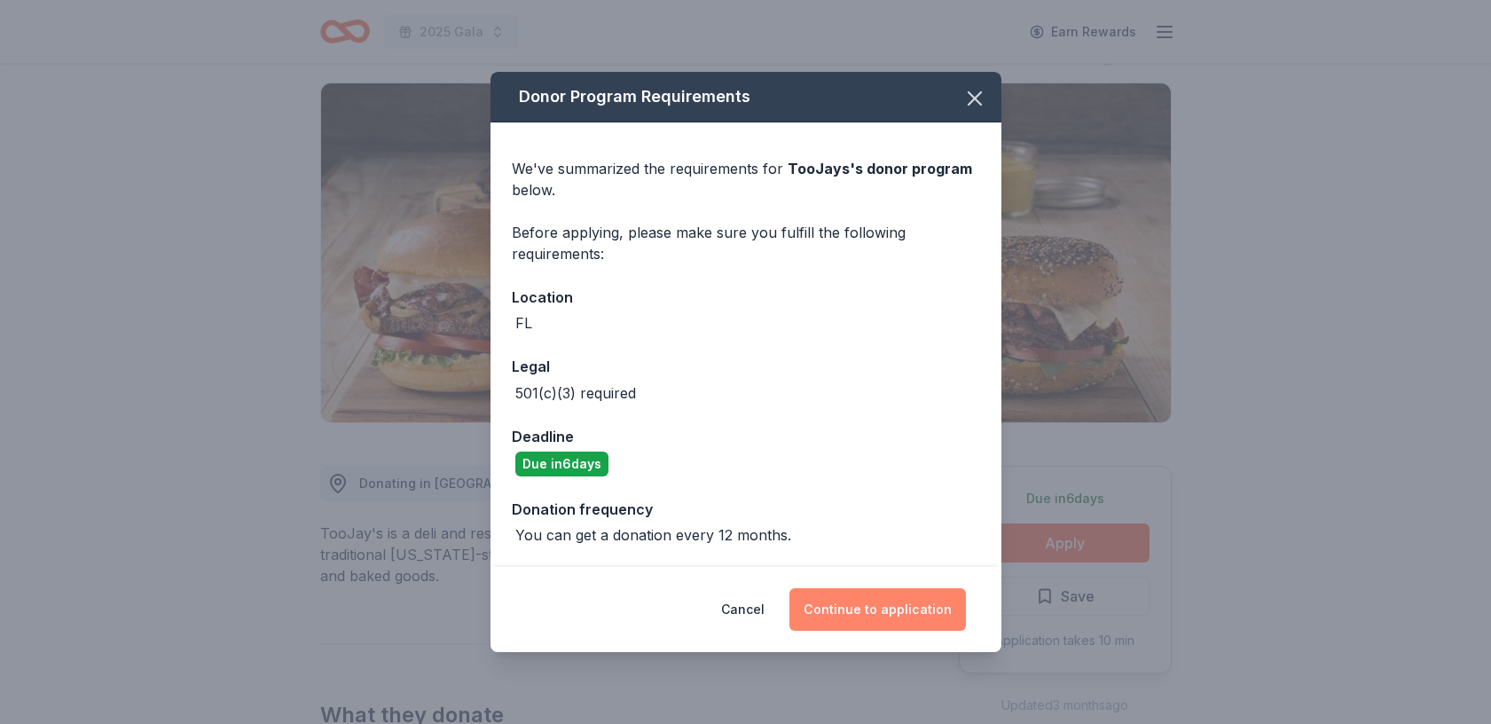
click at [892, 603] on button "Continue to application" at bounding box center [877, 609] width 176 height 43
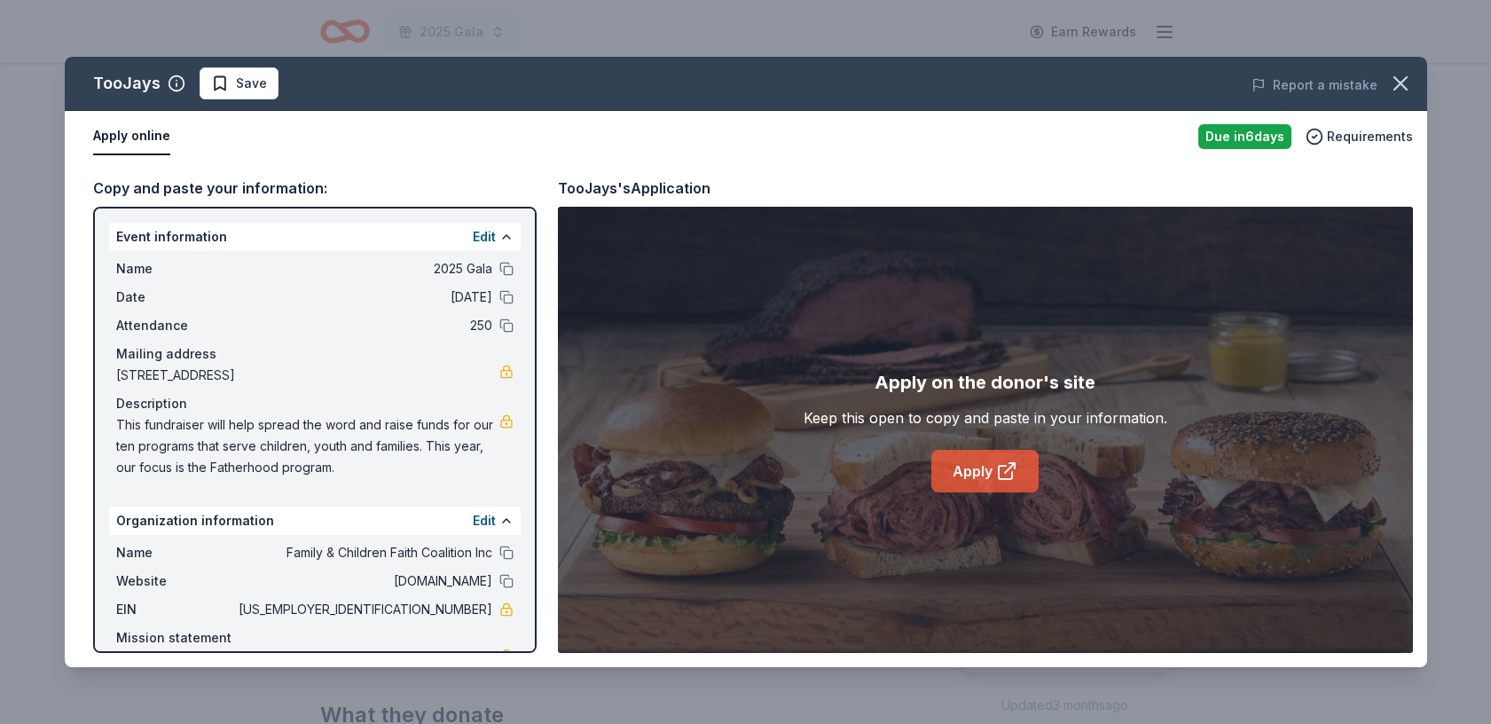
click at [984, 466] on link "Apply" at bounding box center [984, 471] width 107 height 43
click at [1406, 87] on icon "button" at bounding box center [1400, 83] width 25 height 25
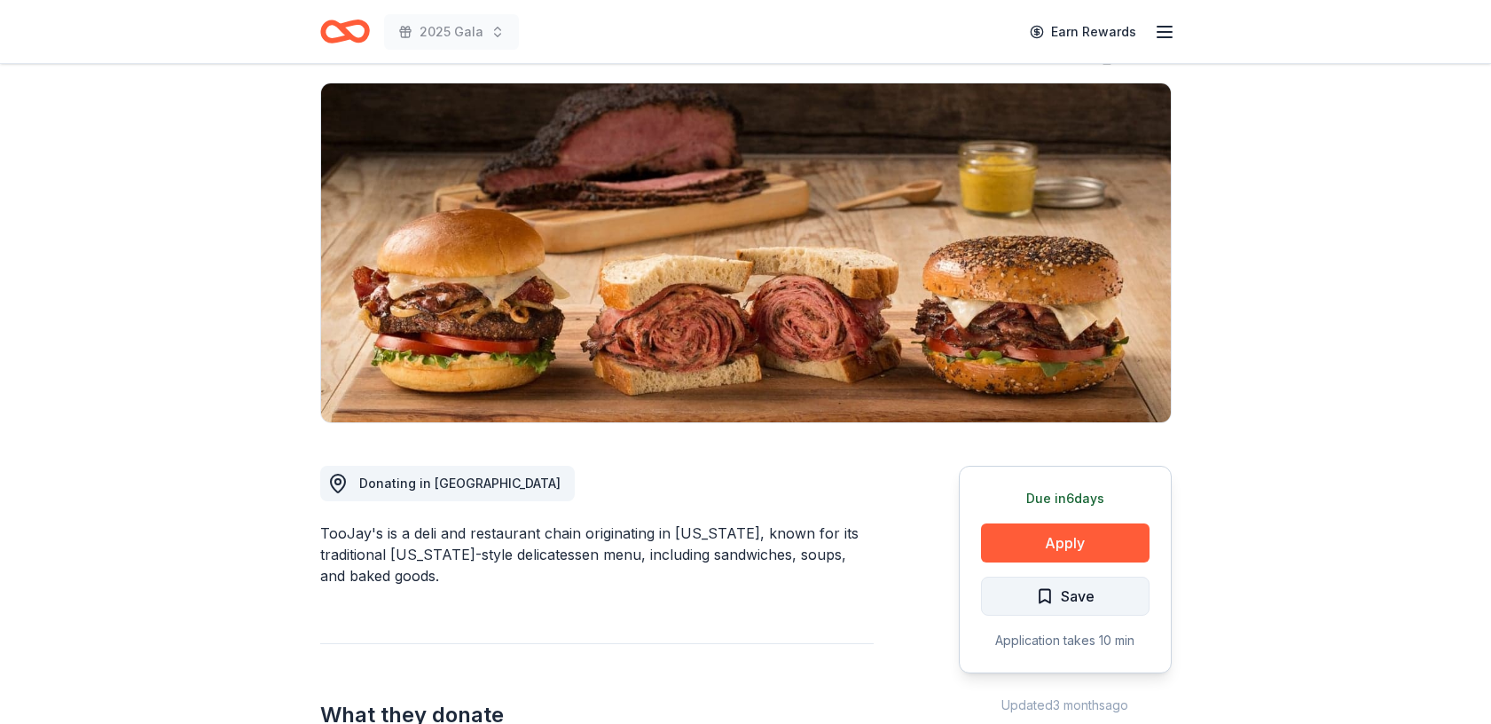
click at [1087, 603] on span "Save" at bounding box center [1078, 595] width 34 height 23
click at [1103, 598] on html "2025 Gala Earn Rewards Due in 6 days Share TooJays New approval rate Share Dona…" at bounding box center [745, 246] width 1491 height 724
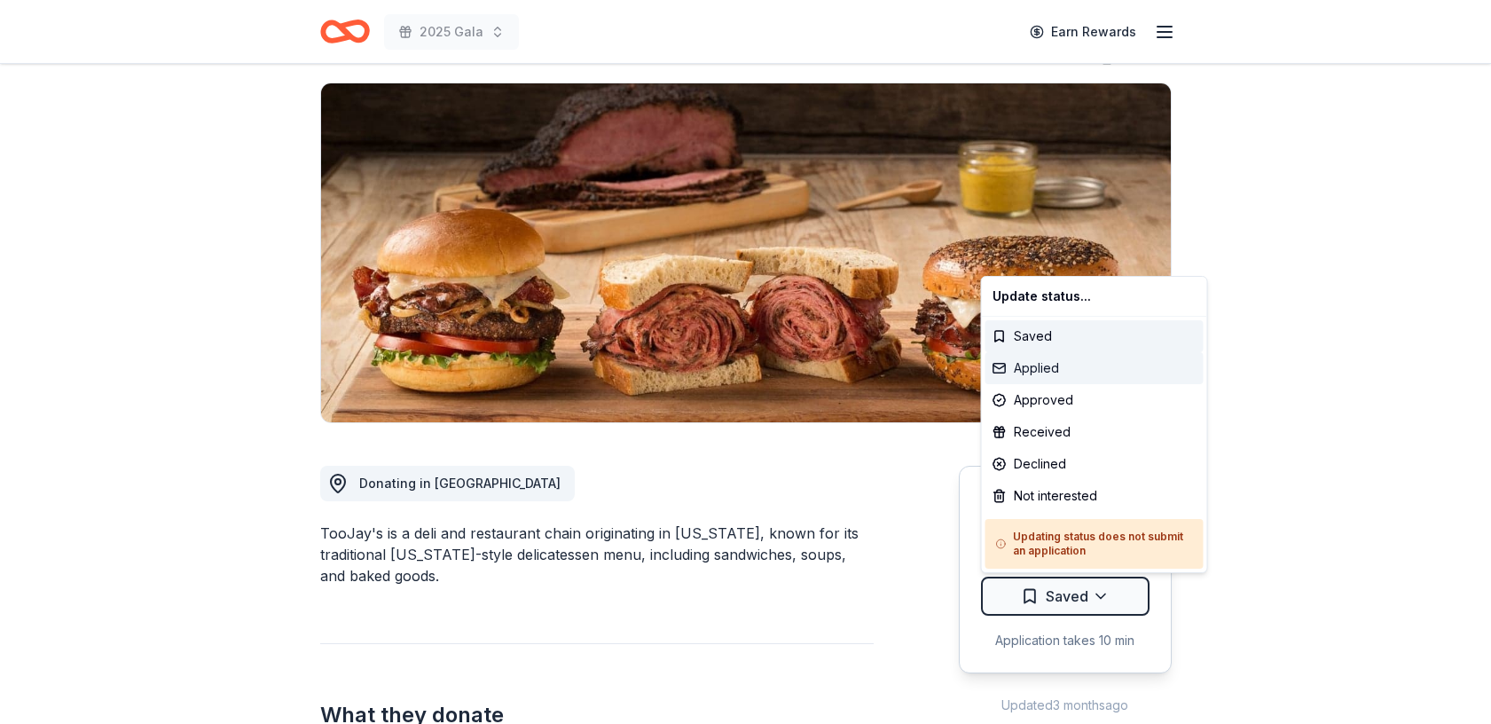
click at [1047, 360] on div "Applied" at bounding box center [1094, 368] width 218 height 32
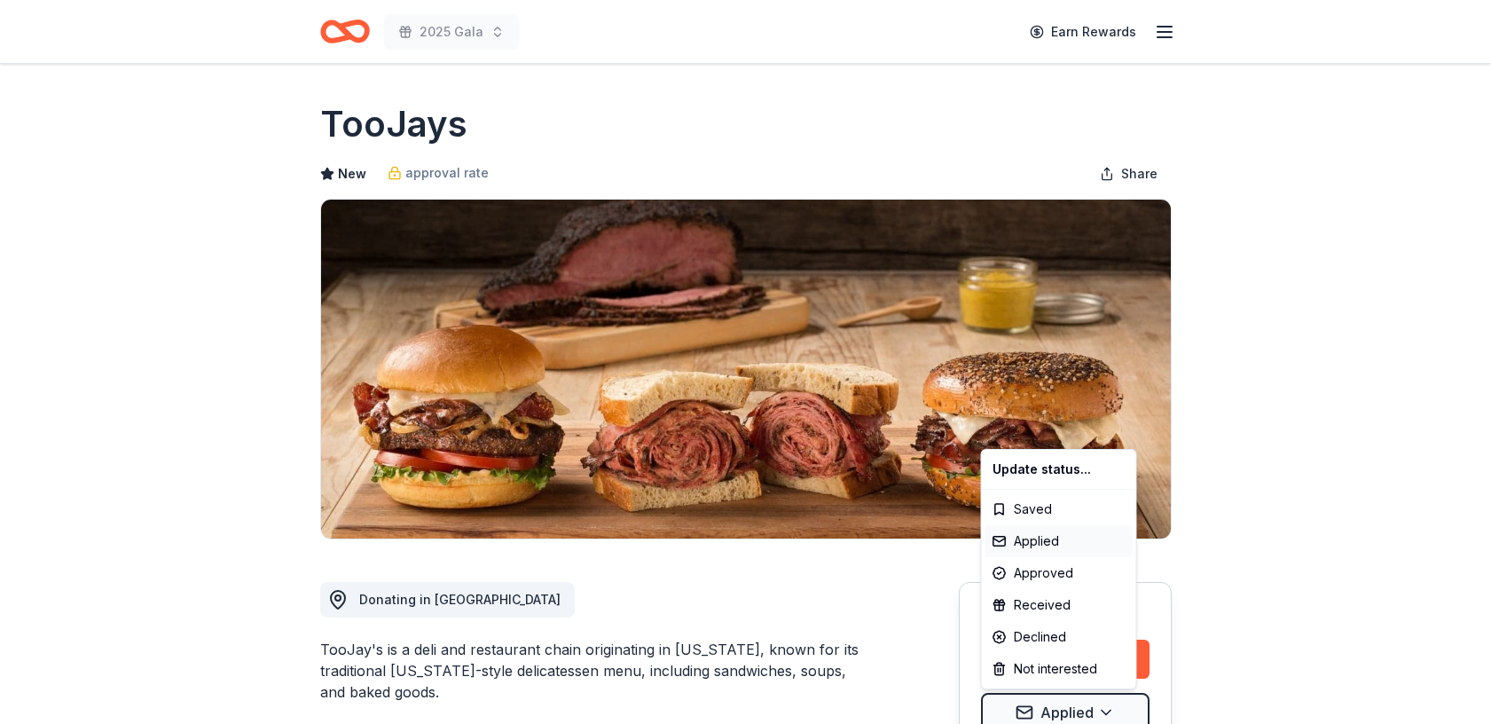
scroll to position [0, 0]
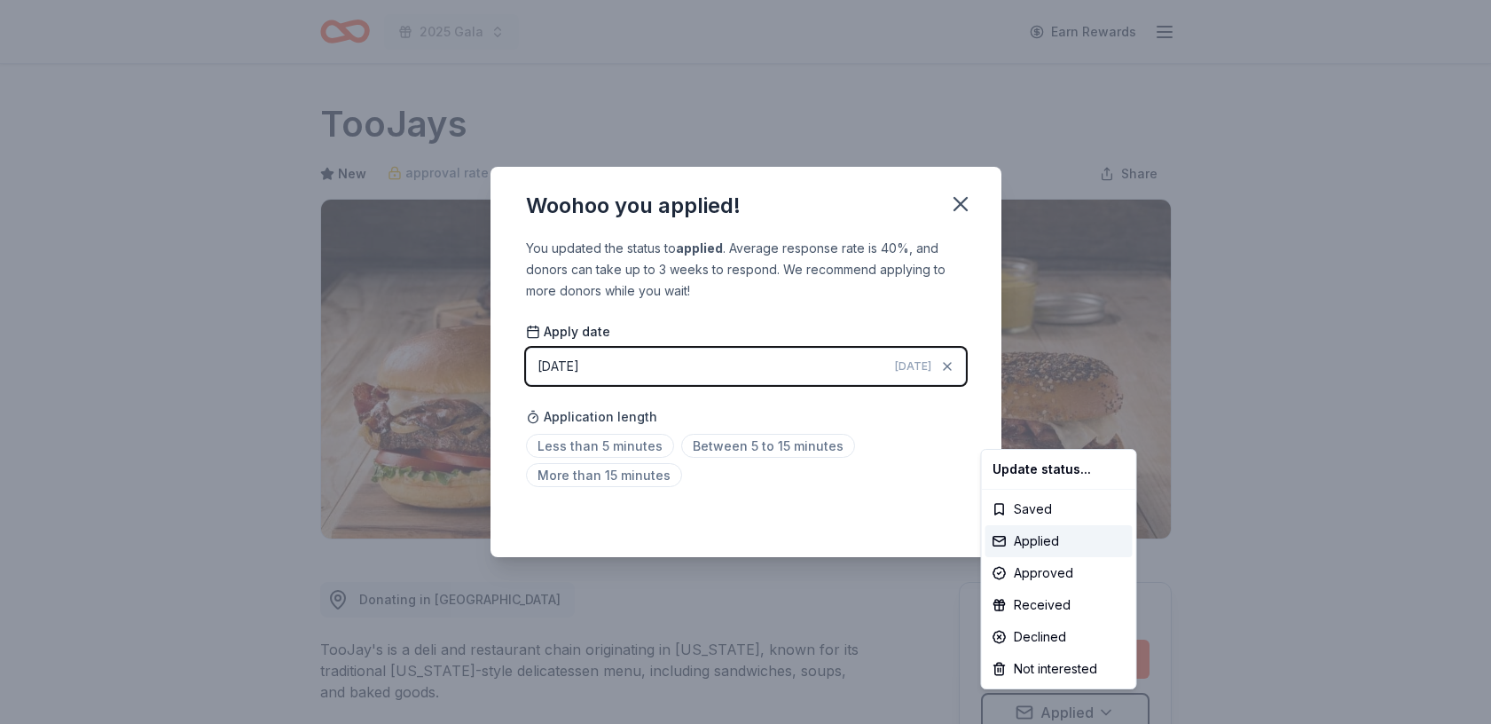
click at [967, 203] on html "2025 Gala Earn Rewards Due in 6 days Share TooJays New approval rate Share Dona…" at bounding box center [745, 362] width 1491 height 724
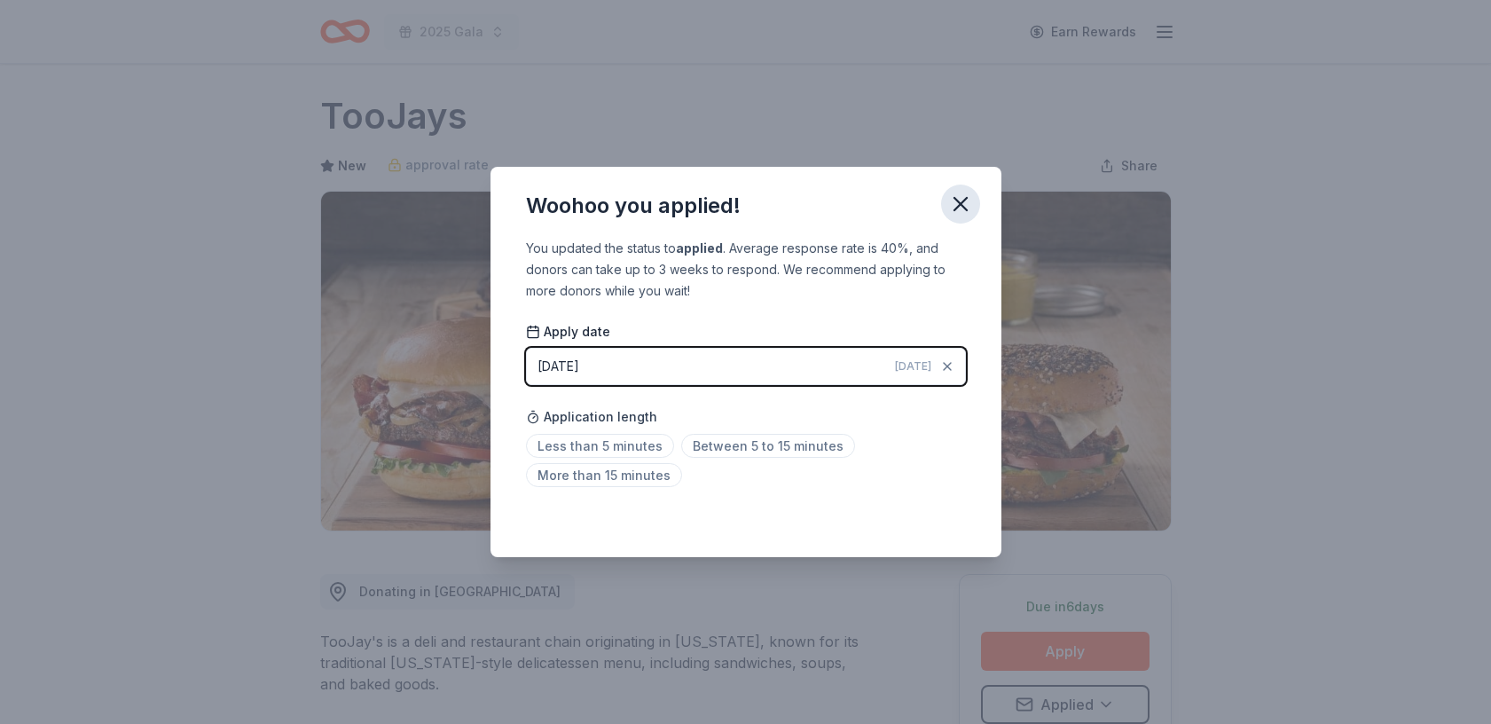
click at [954, 206] on icon "button" at bounding box center [960, 204] width 25 height 25
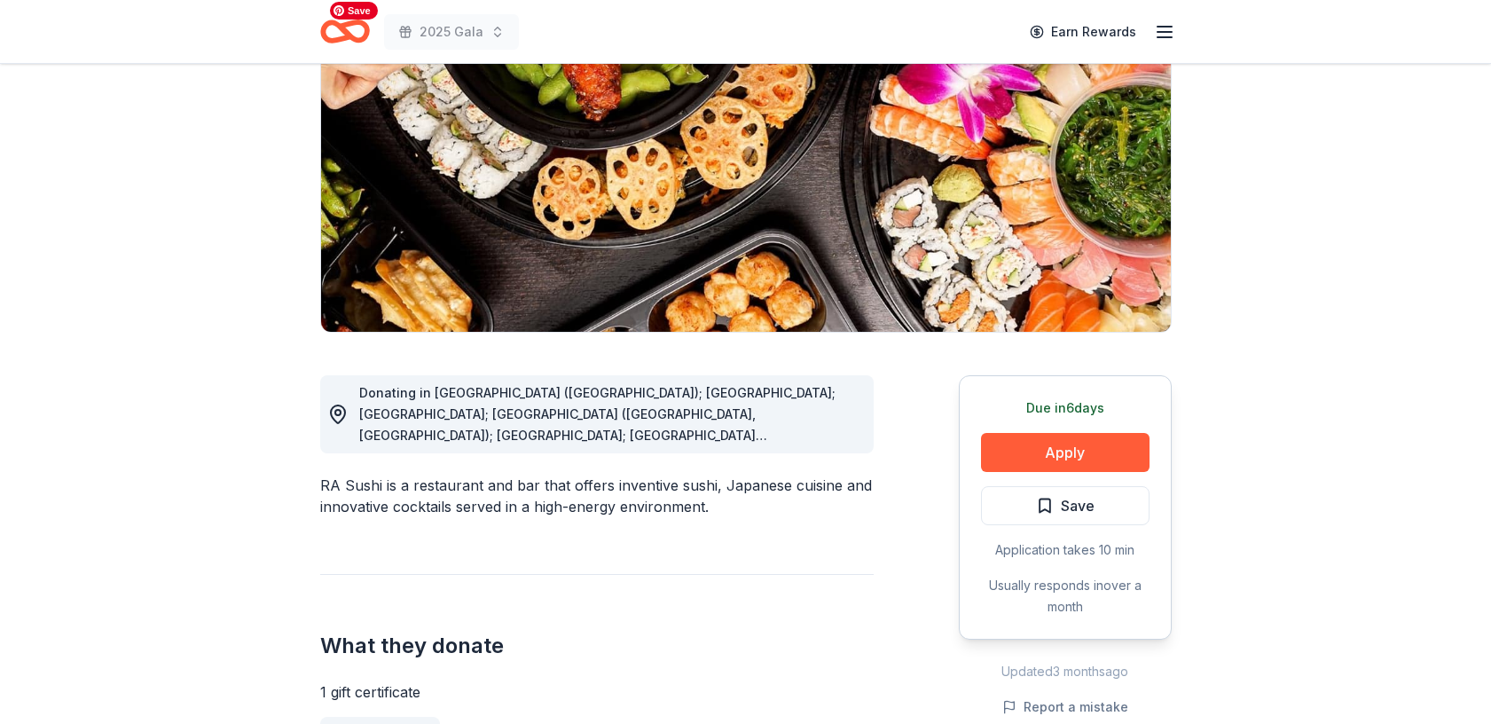
scroll to position [223, 0]
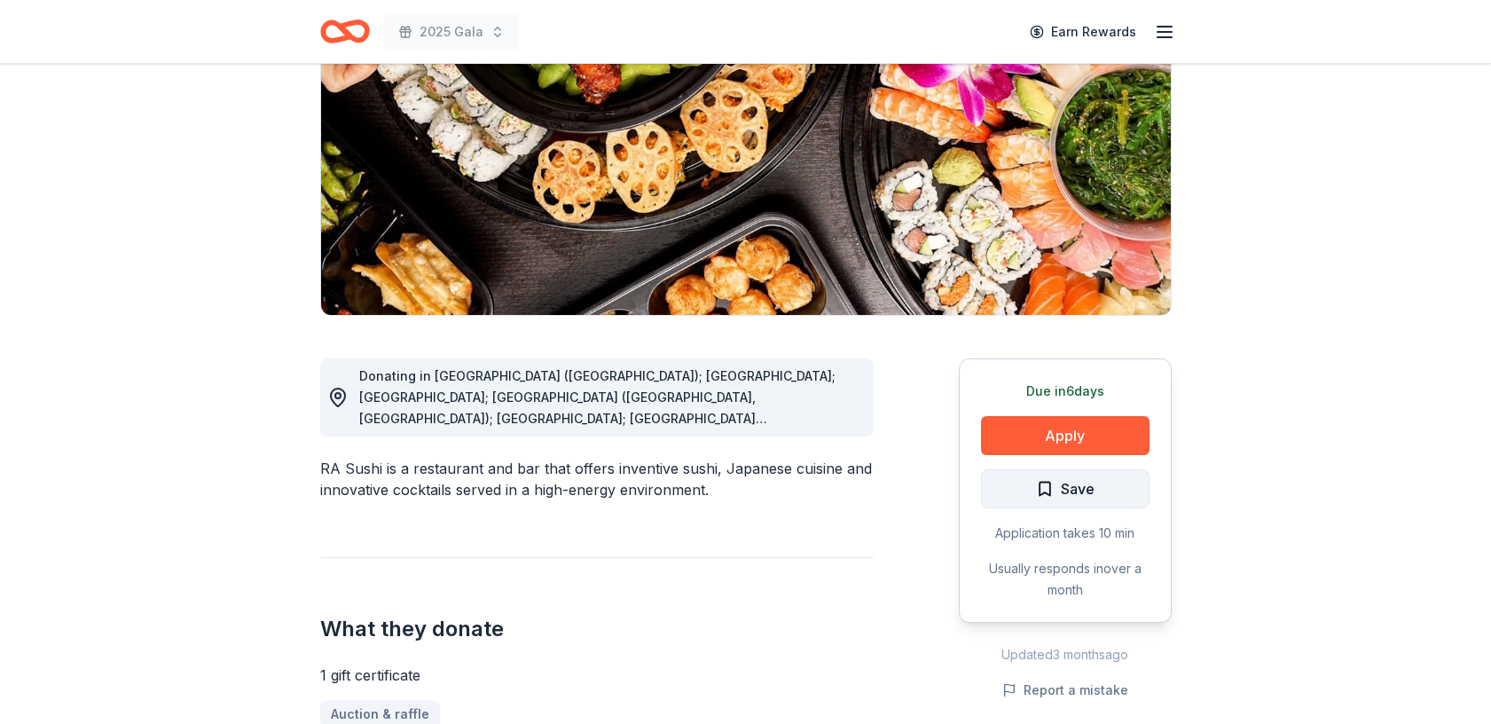
click at [1080, 490] on span "Save" at bounding box center [1078, 488] width 34 height 23
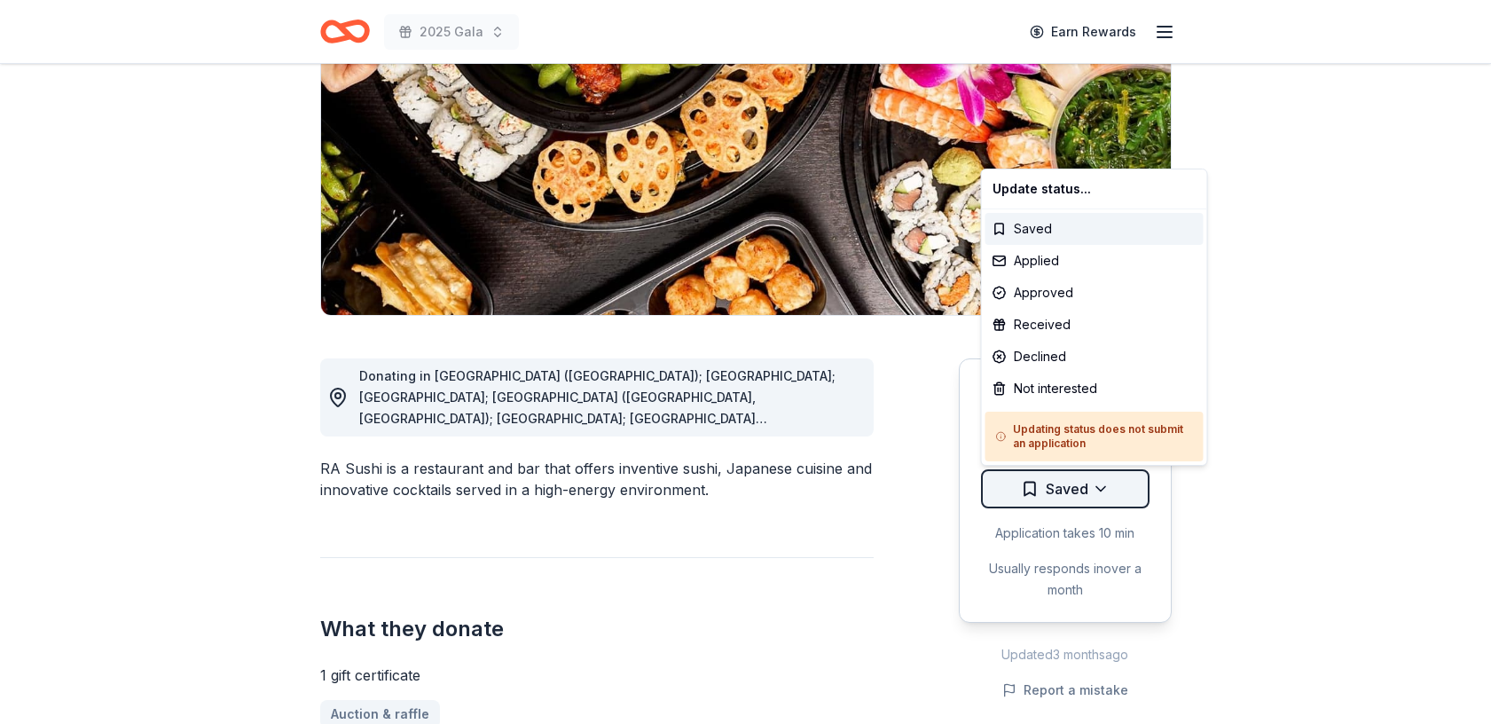
click at [1097, 490] on html "2025 Gala Earn Rewards Due in 6 days Share RA Sushi New • 1 reviews 1 apply las…" at bounding box center [745, 139] width 1491 height 724
click at [1069, 390] on div "Not interested" at bounding box center [1094, 388] width 218 height 32
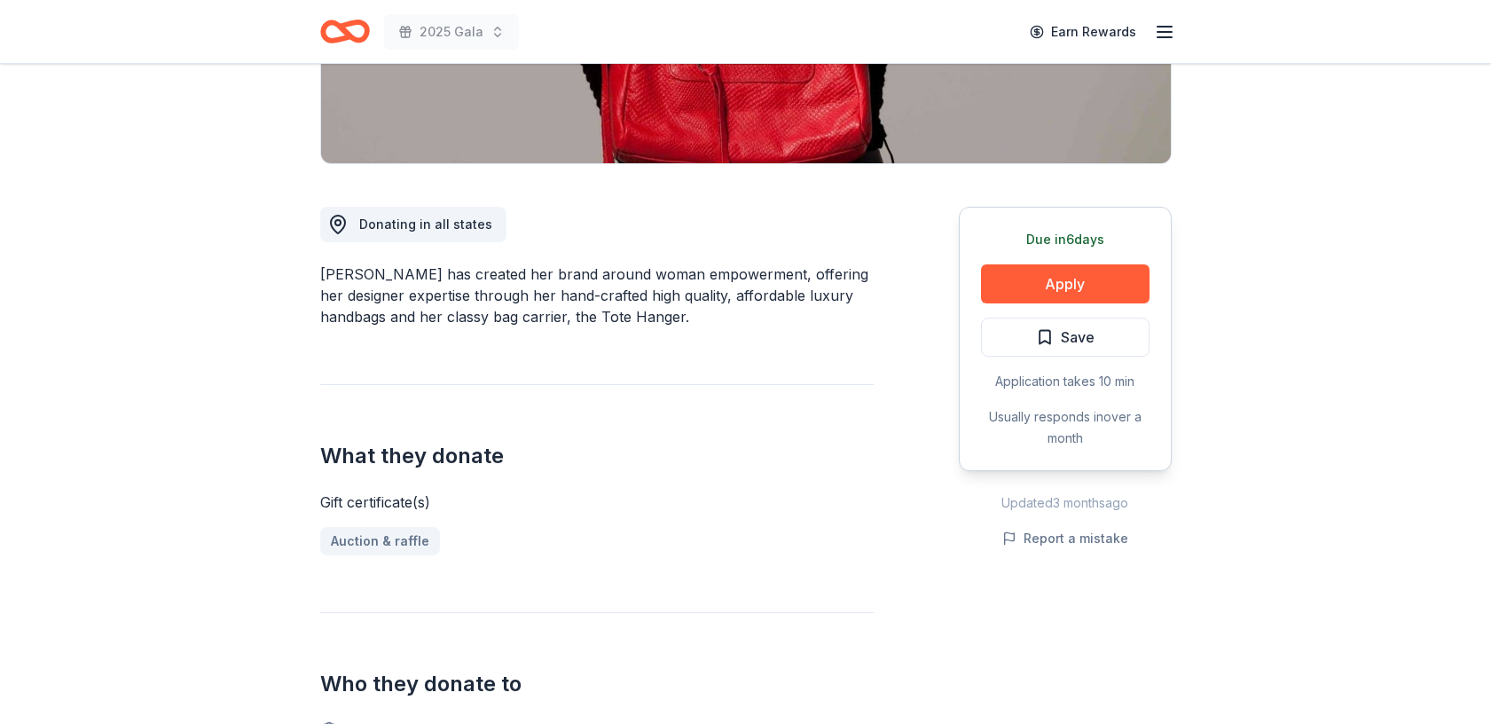
scroll to position [384, 0]
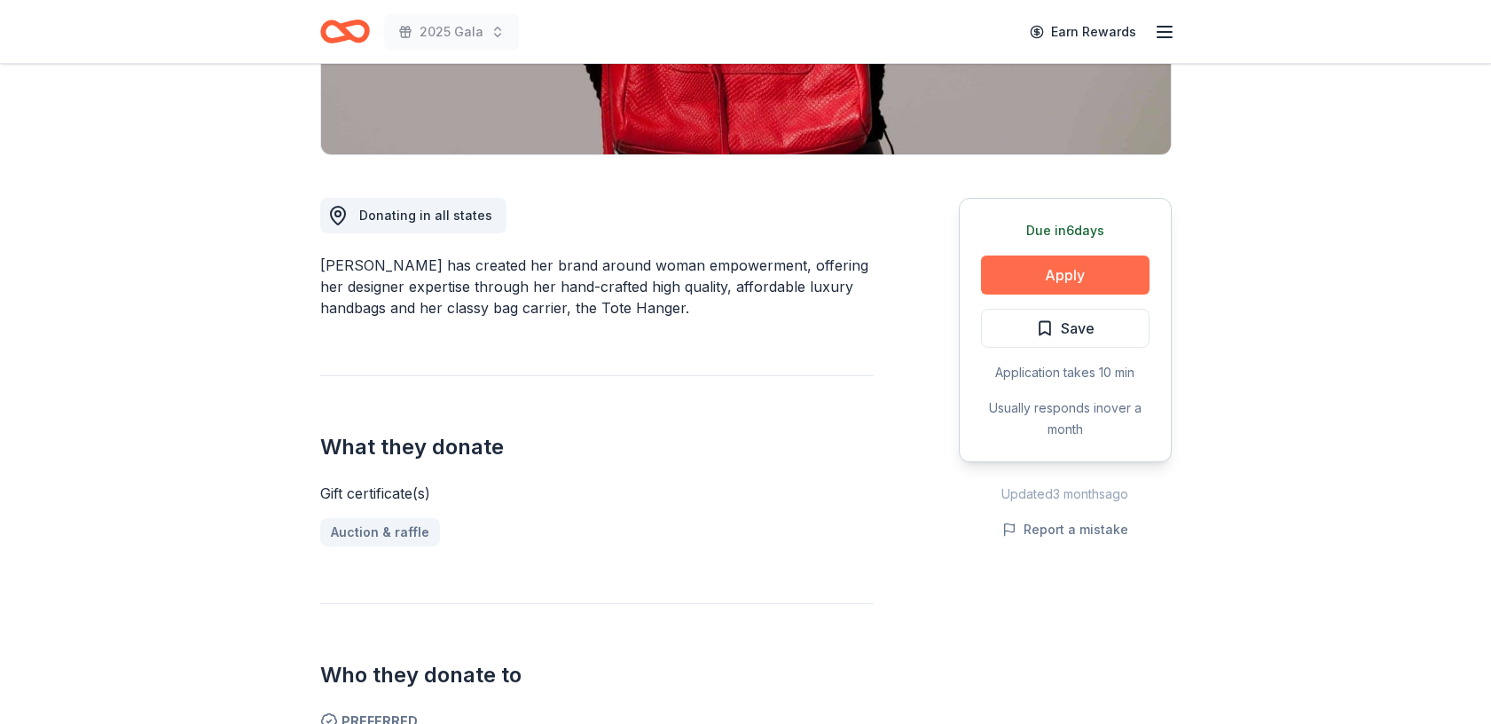
click at [1051, 273] on button "Apply" at bounding box center [1065, 274] width 168 height 39
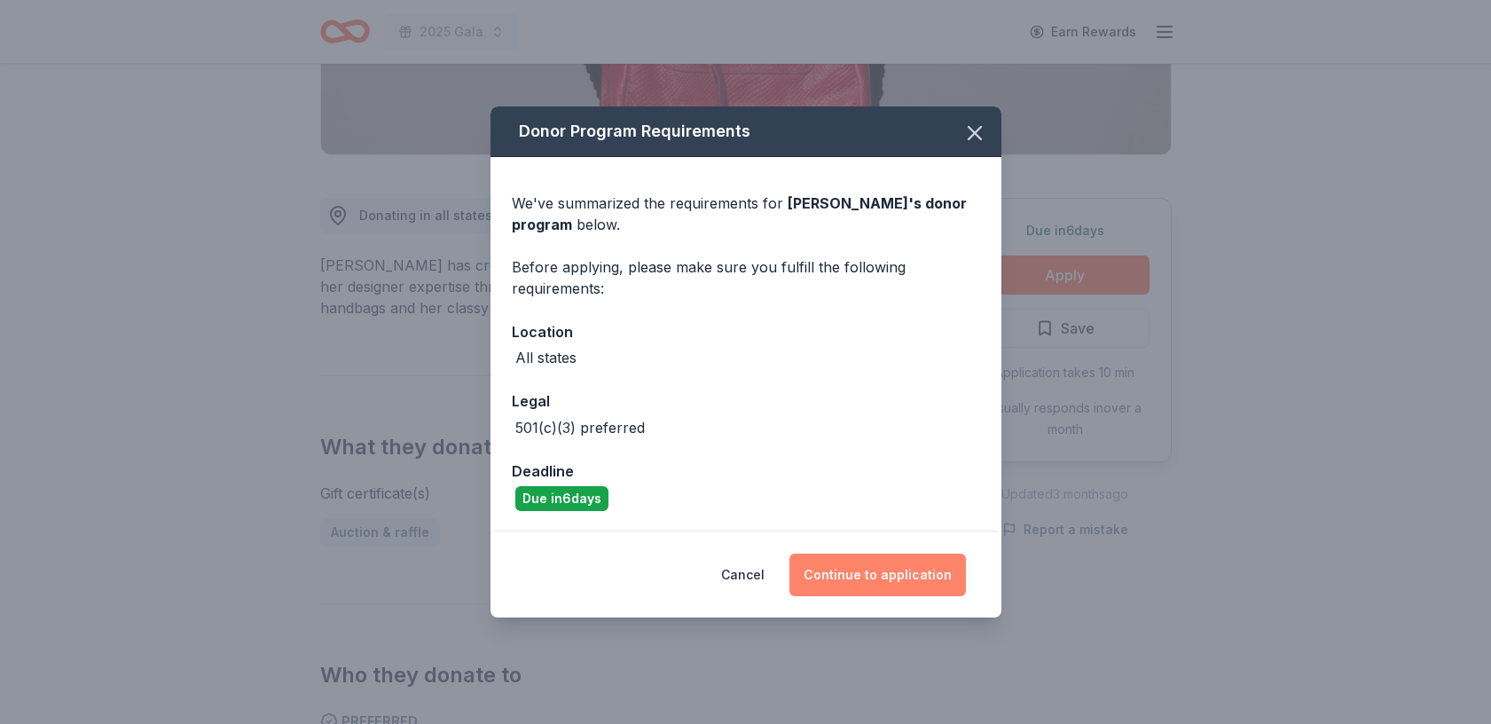
click at [855, 570] on button "Continue to application" at bounding box center [877, 574] width 176 height 43
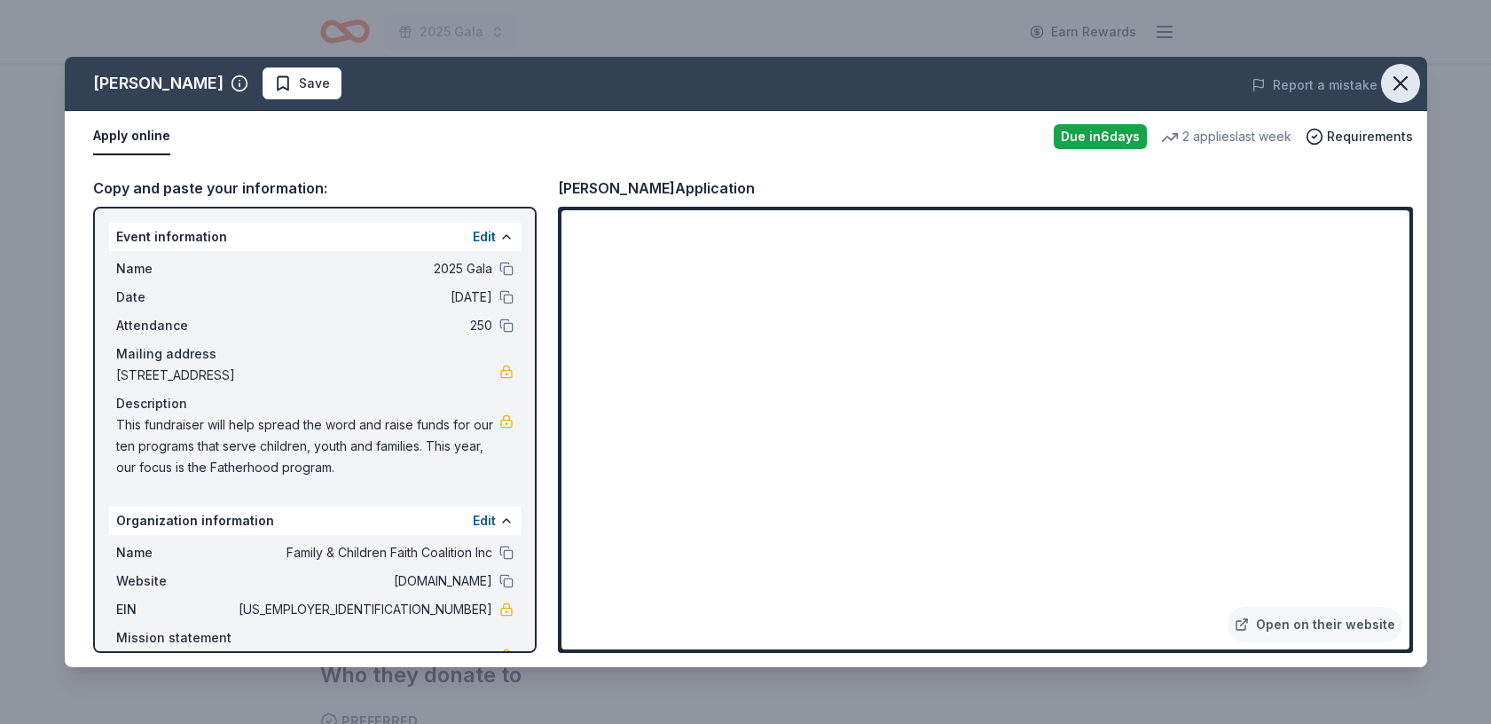
click at [1401, 85] on icon "button" at bounding box center [1400, 83] width 12 height 12
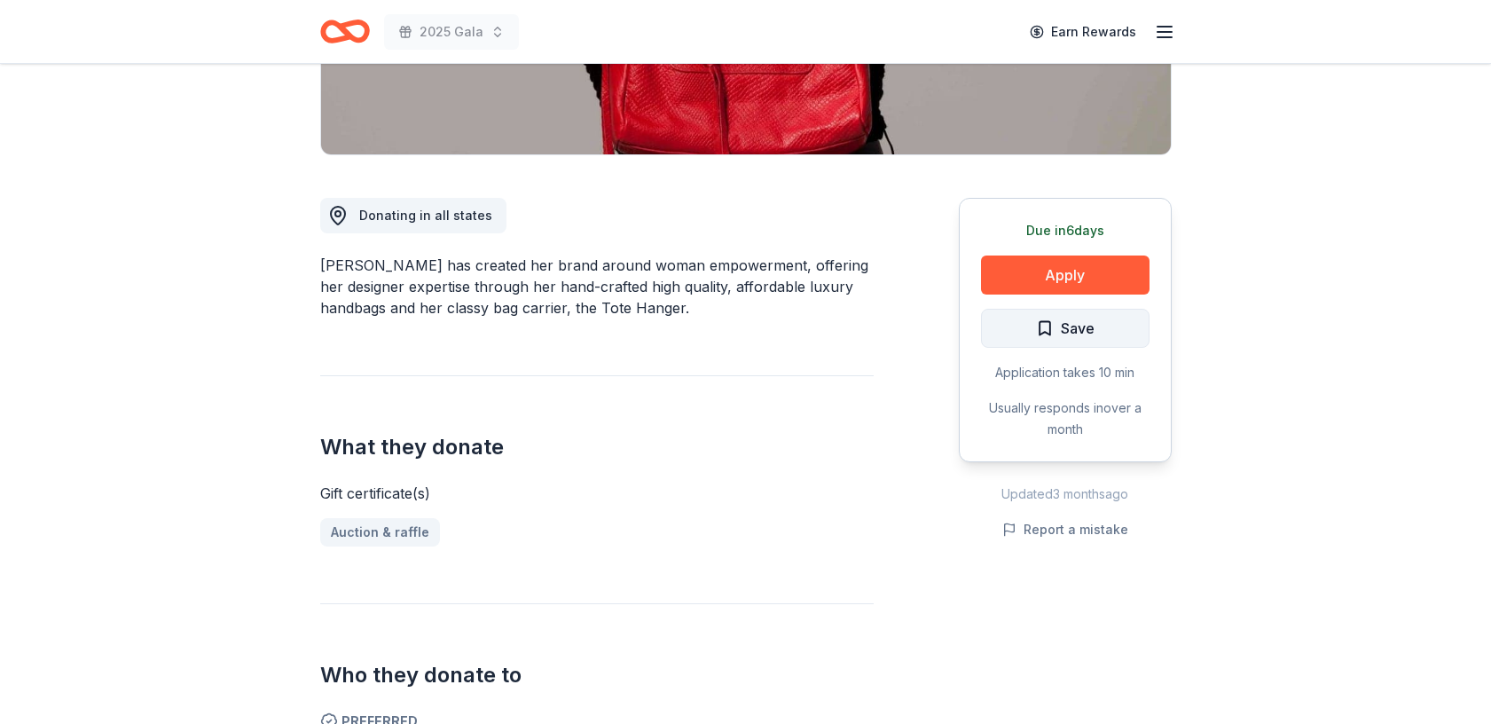
click at [1116, 327] on button "Save" at bounding box center [1065, 328] width 168 height 39
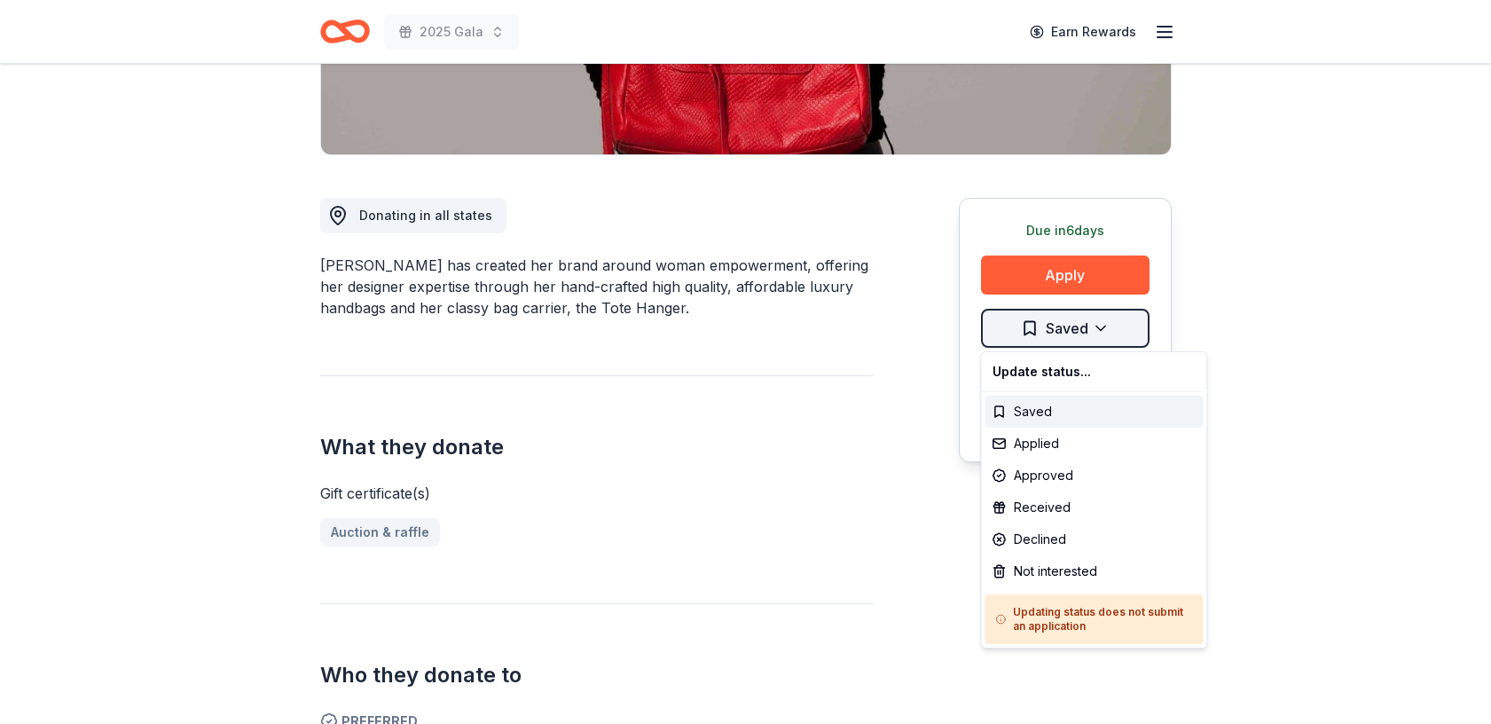
click at [1045, 448] on div "Applied" at bounding box center [1094, 443] width 218 height 32
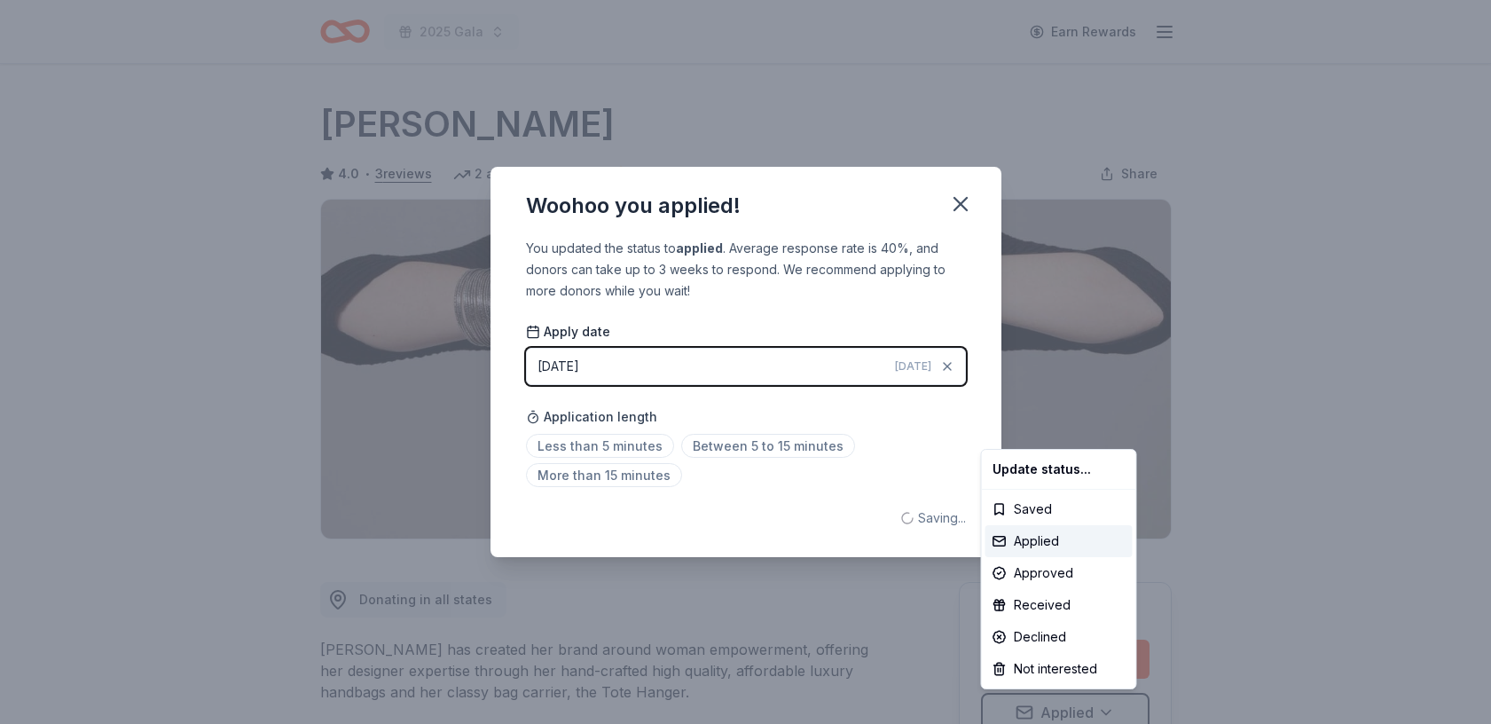
scroll to position [0, 0]
click at [964, 200] on html "2025 Gala Earn Rewards Due in 6 days Share Jacki Easlick 4.0 • 3 reviews 2 appl…" at bounding box center [745, 362] width 1491 height 724
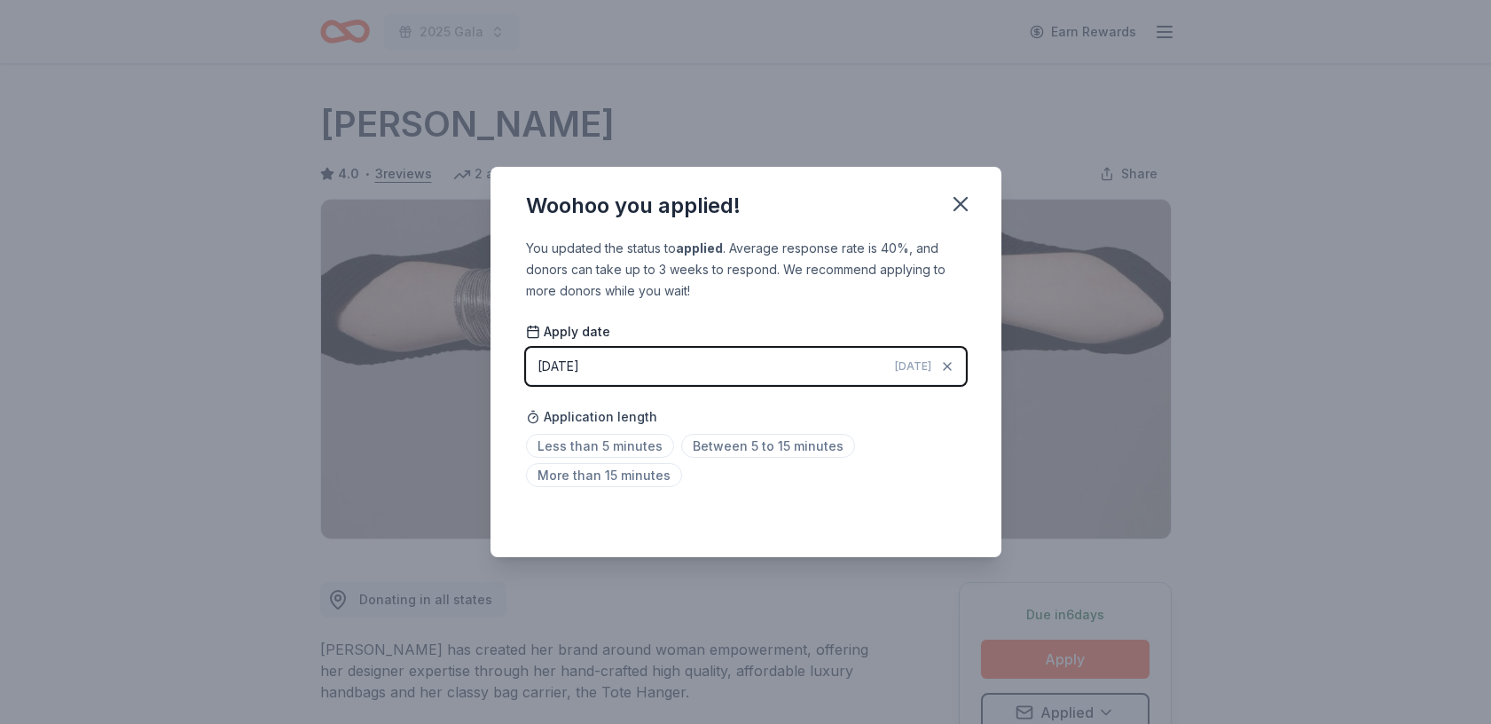
scroll to position [8, 0]
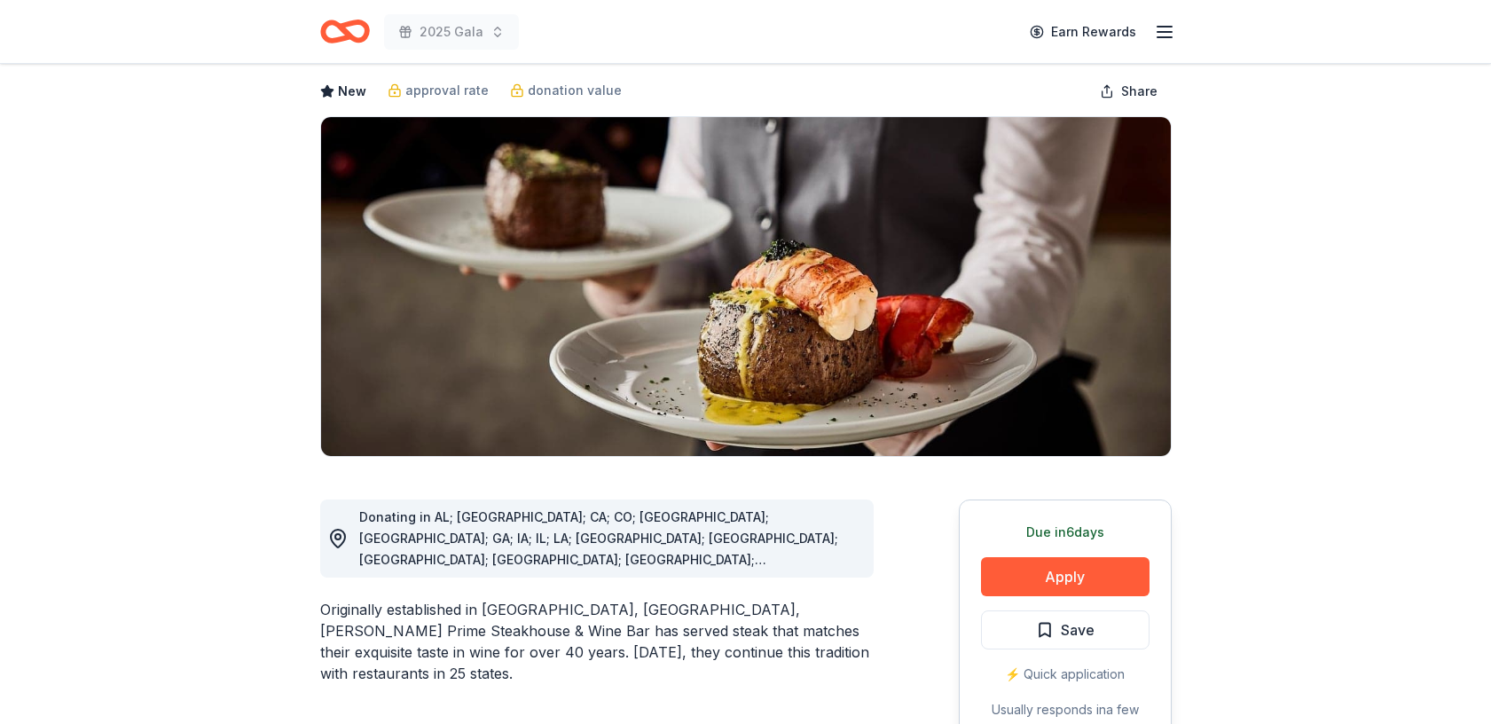
scroll to position [175, 0]
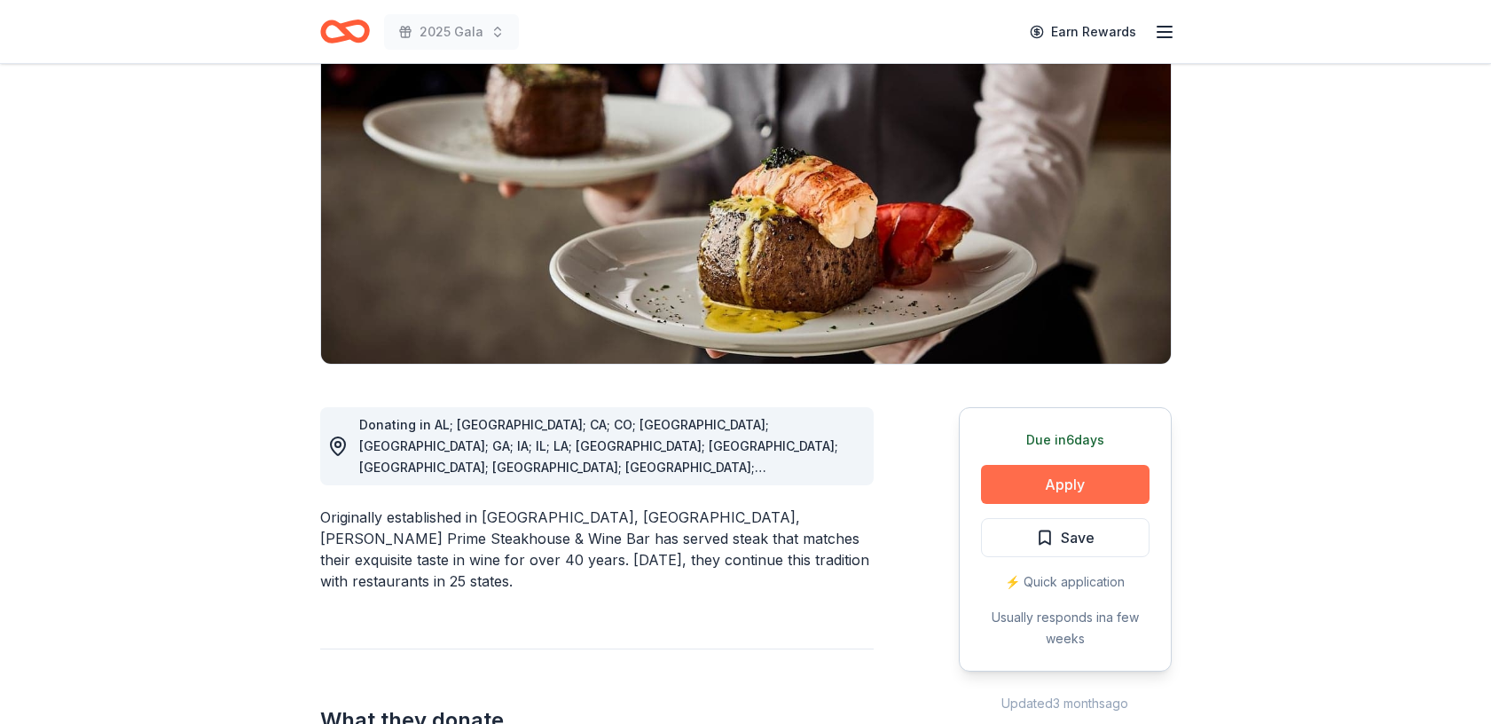
click at [1059, 479] on button "Apply" at bounding box center [1065, 484] width 168 height 39
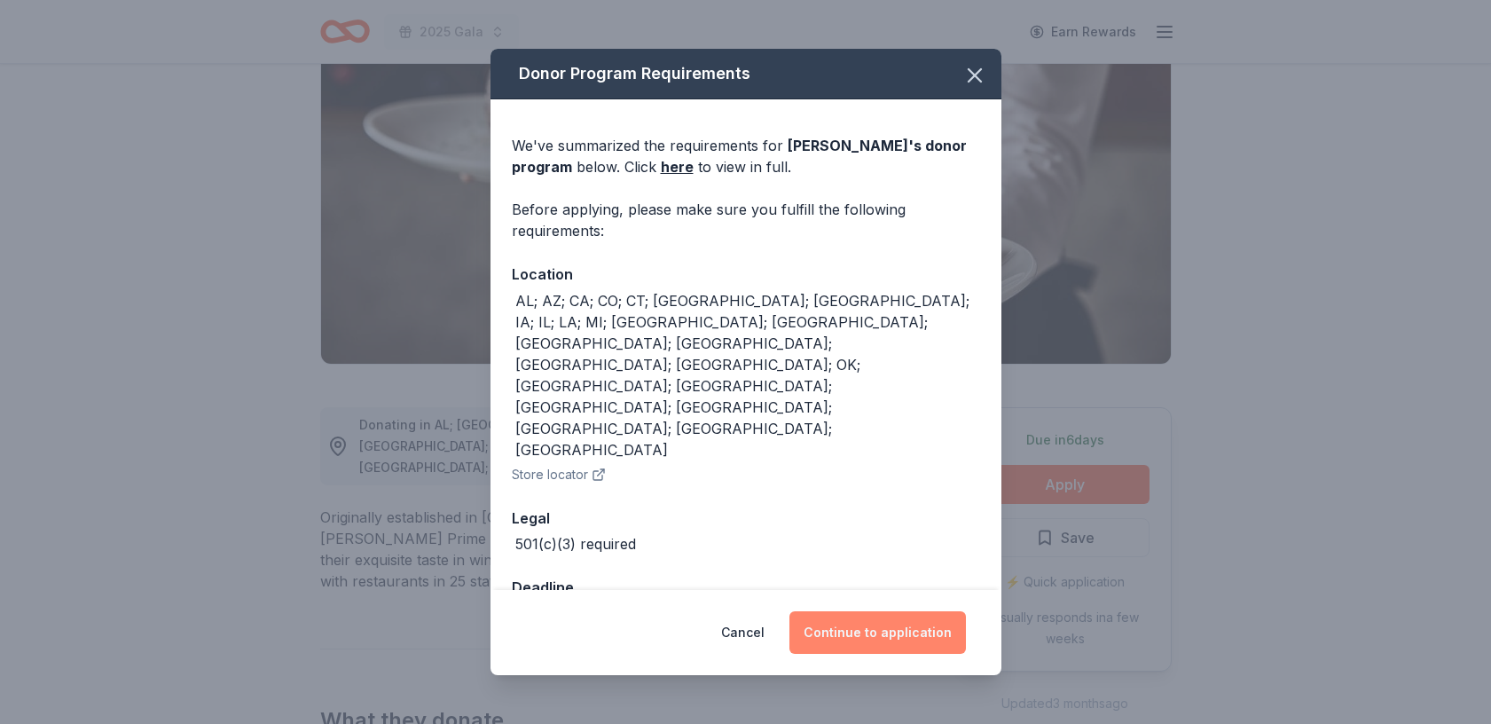
click at [902, 611] on button "Continue to application" at bounding box center [877, 632] width 176 height 43
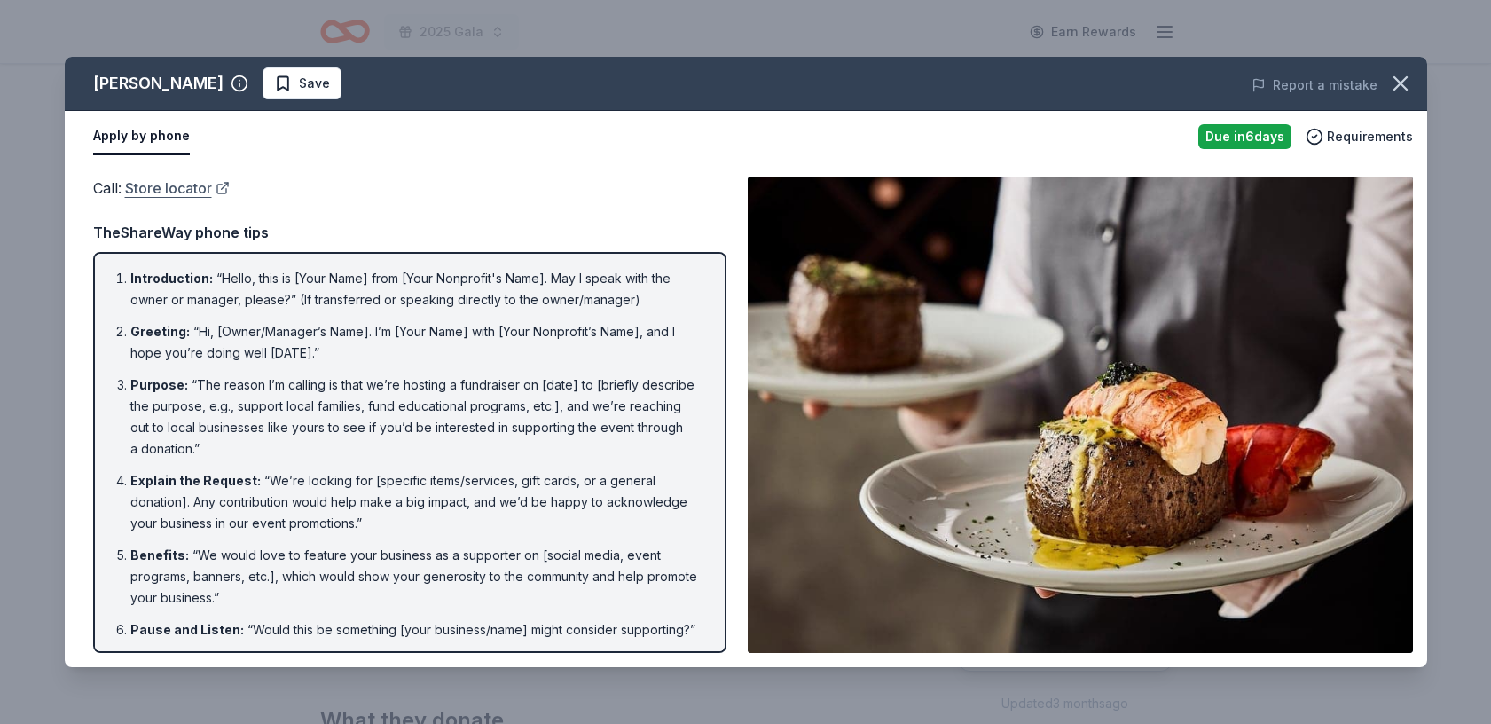
click at [201, 185] on link "Store locator" at bounding box center [177, 187] width 105 height 23
click at [1402, 75] on icon "button" at bounding box center [1400, 83] width 25 height 25
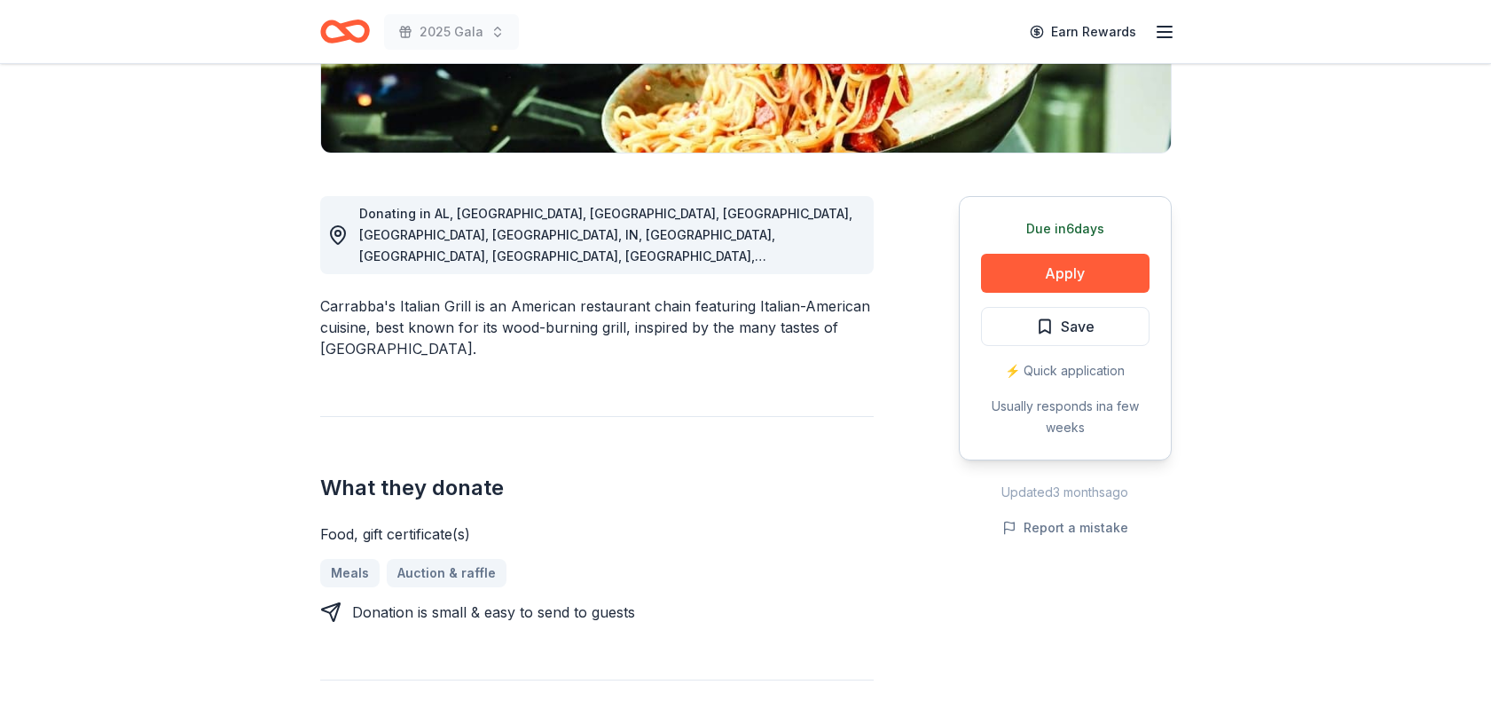
scroll to position [388, 0]
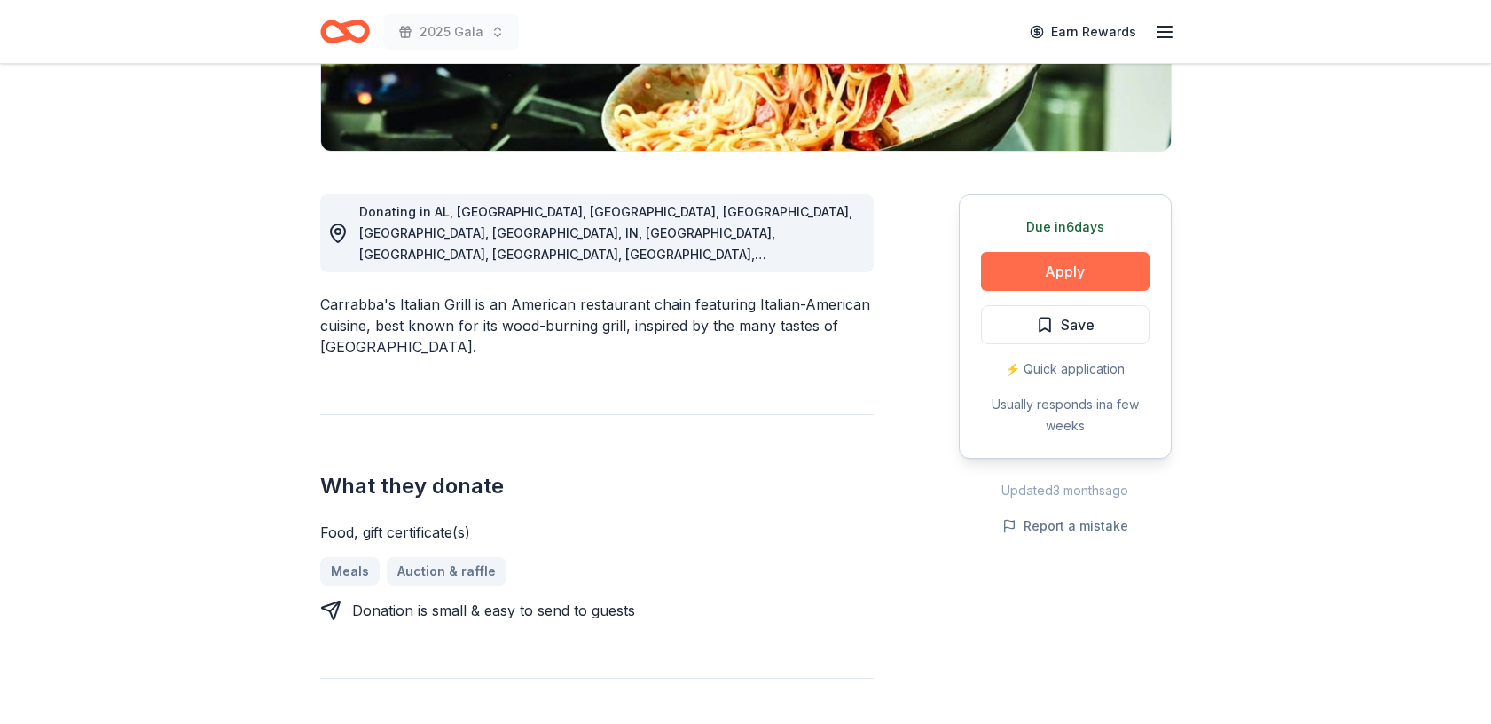
click at [1024, 281] on button "Apply" at bounding box center [1065, 271] width 168 height 39
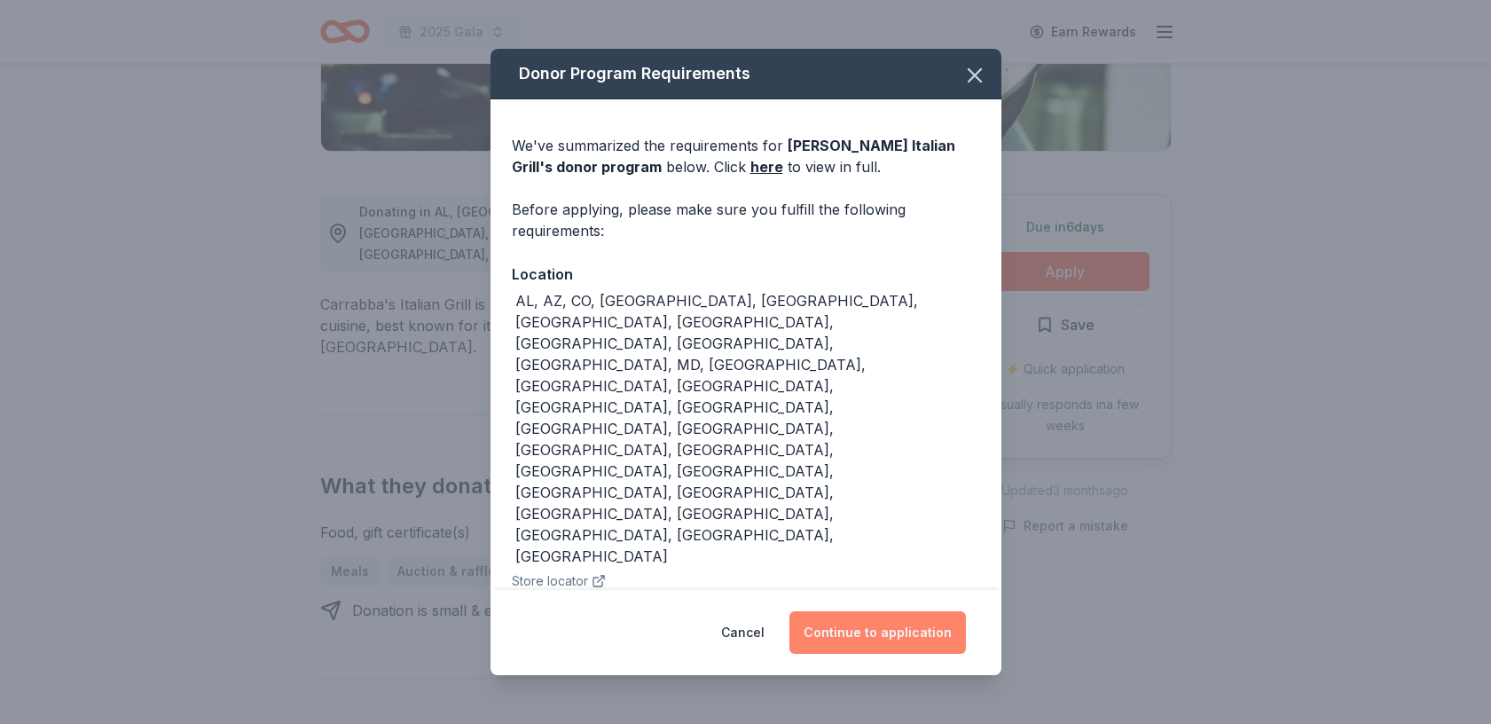
click at [874, 611] on button "Continue to application" at bounding box center [877, 632] width 176 height 43
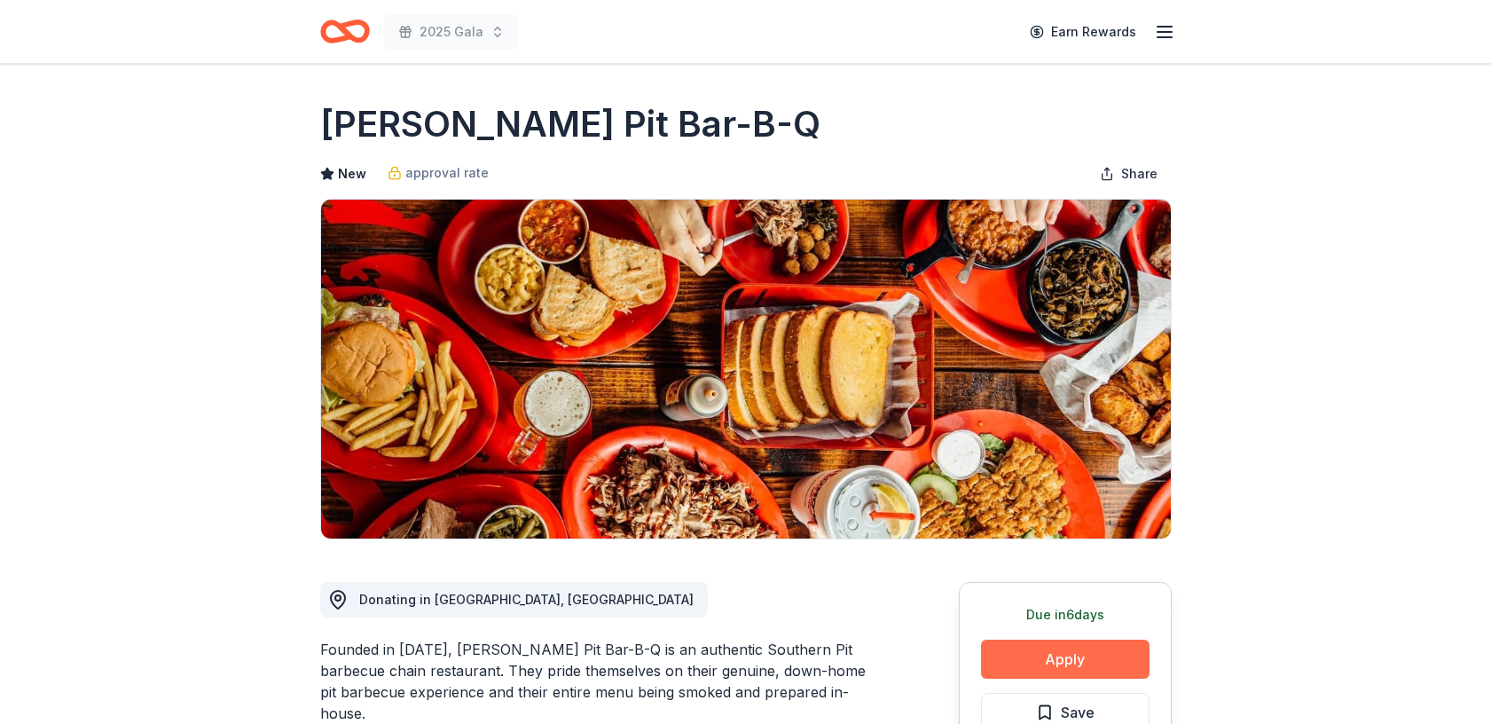
click at [1049, 666] on button "Apply" at bounding box center [1065, 658] width 168 height 39
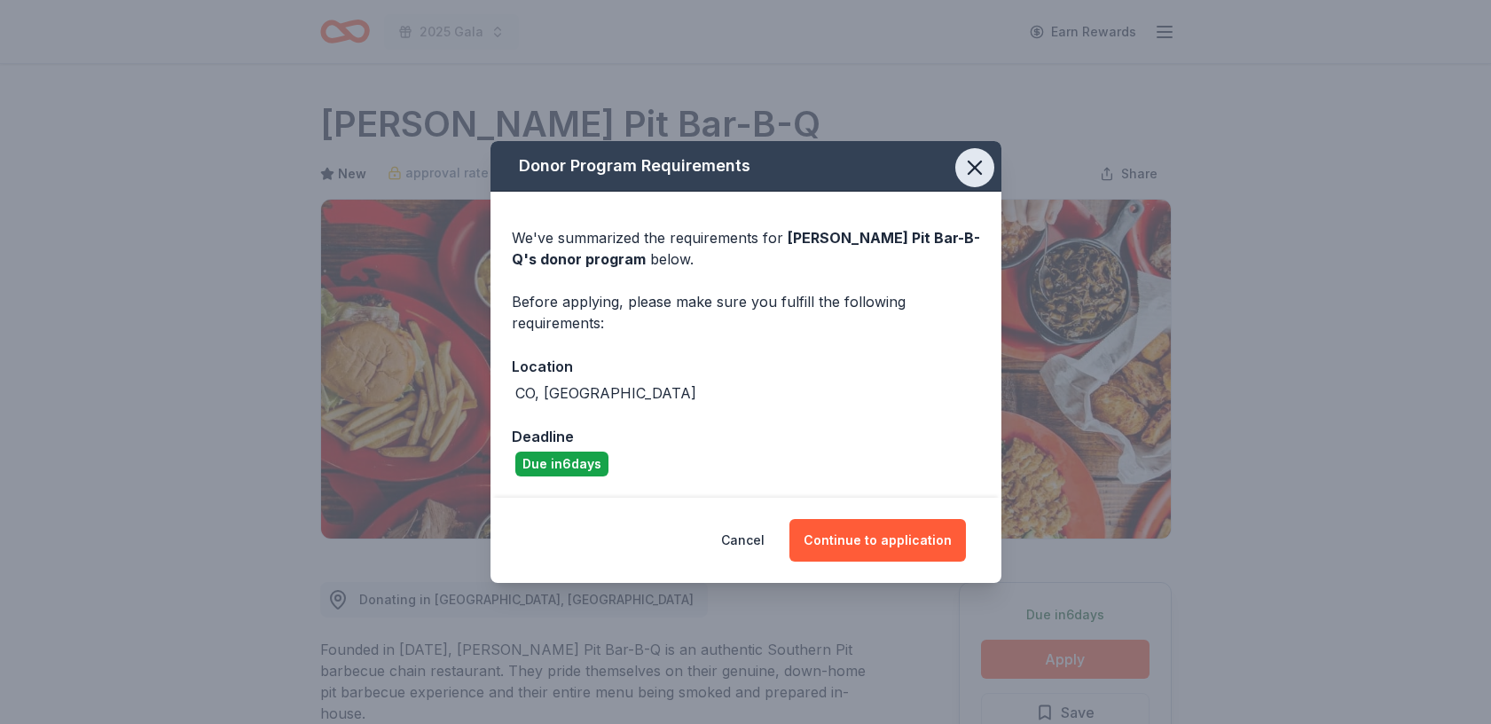
click at [971, 166] on icon "button" at bounding box center [974, 167] width 12 height 12
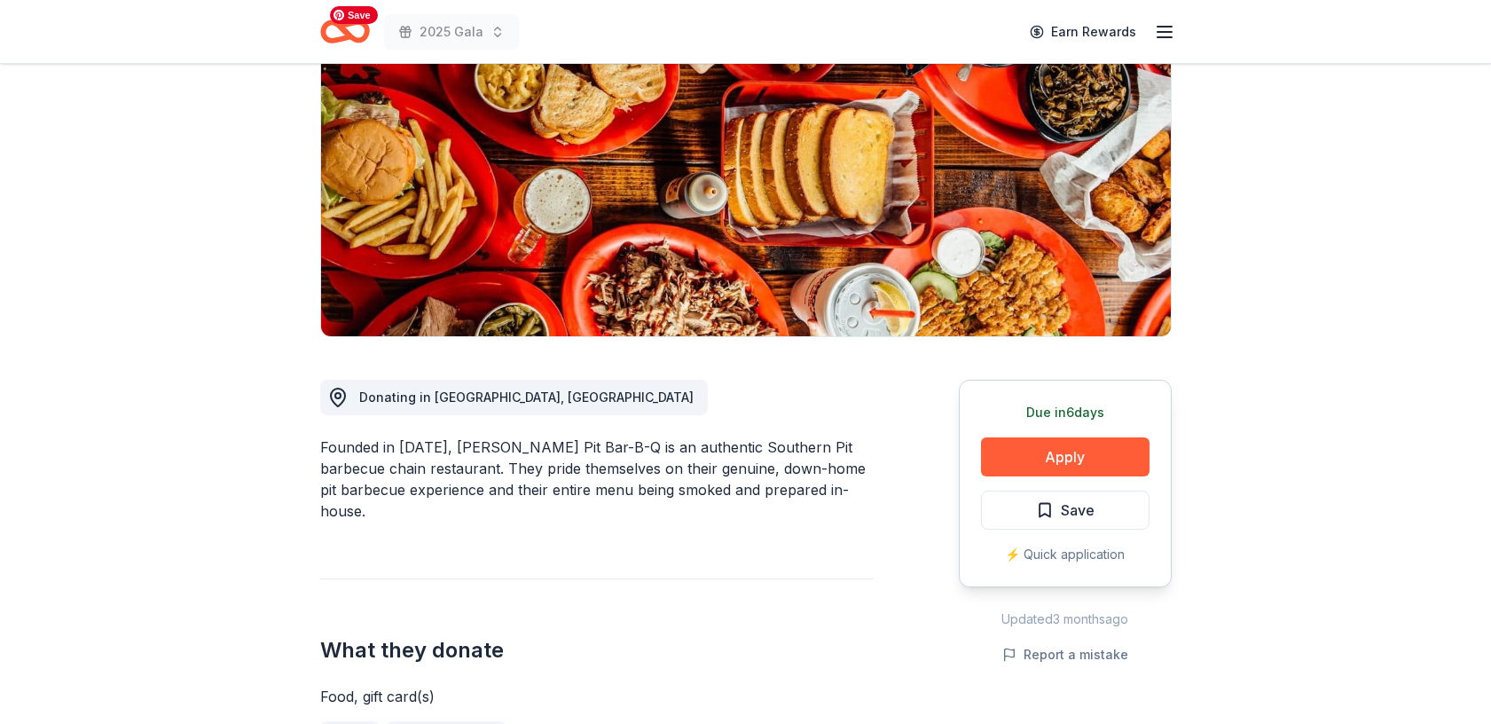
scroll to position [278, 0]
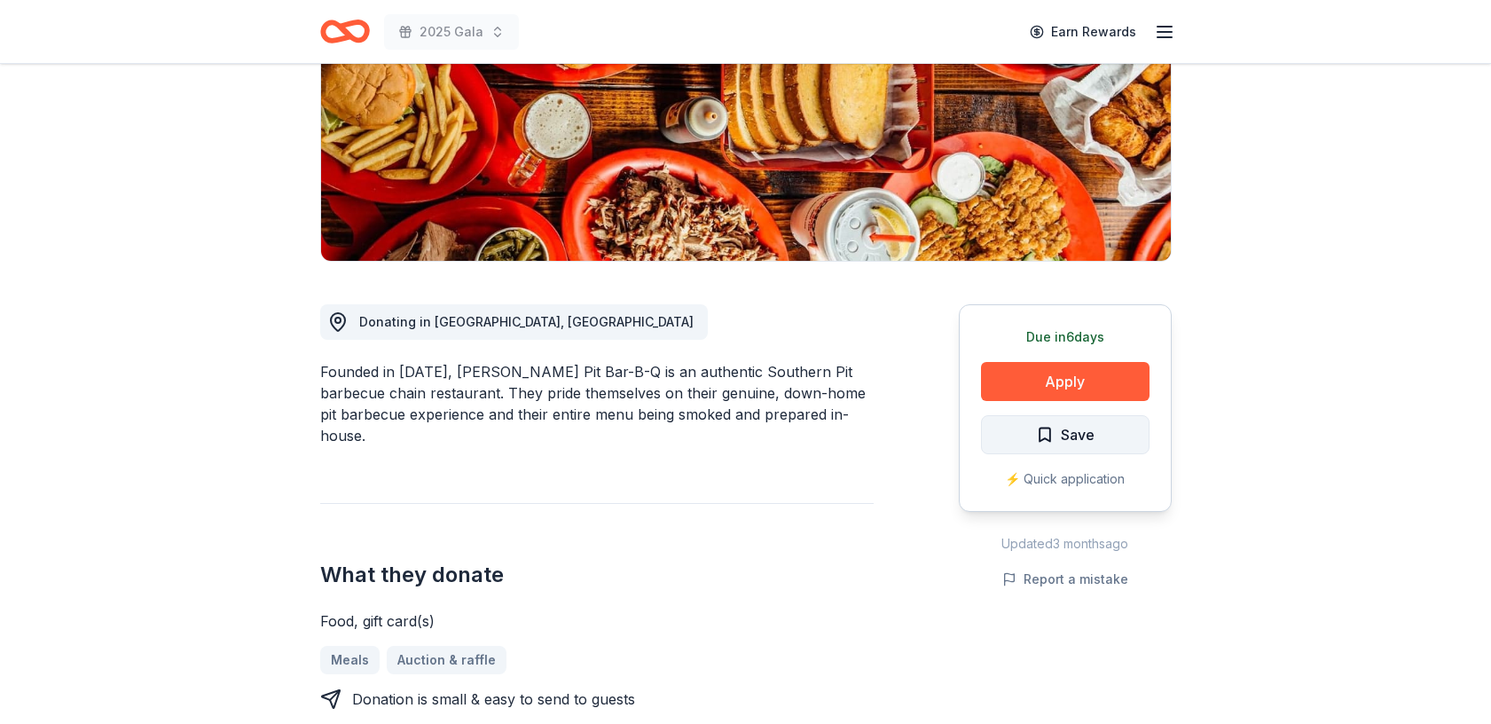
click at [1085, 438] on span "Save" at bounding box center [1078, 434] width 34 height 23
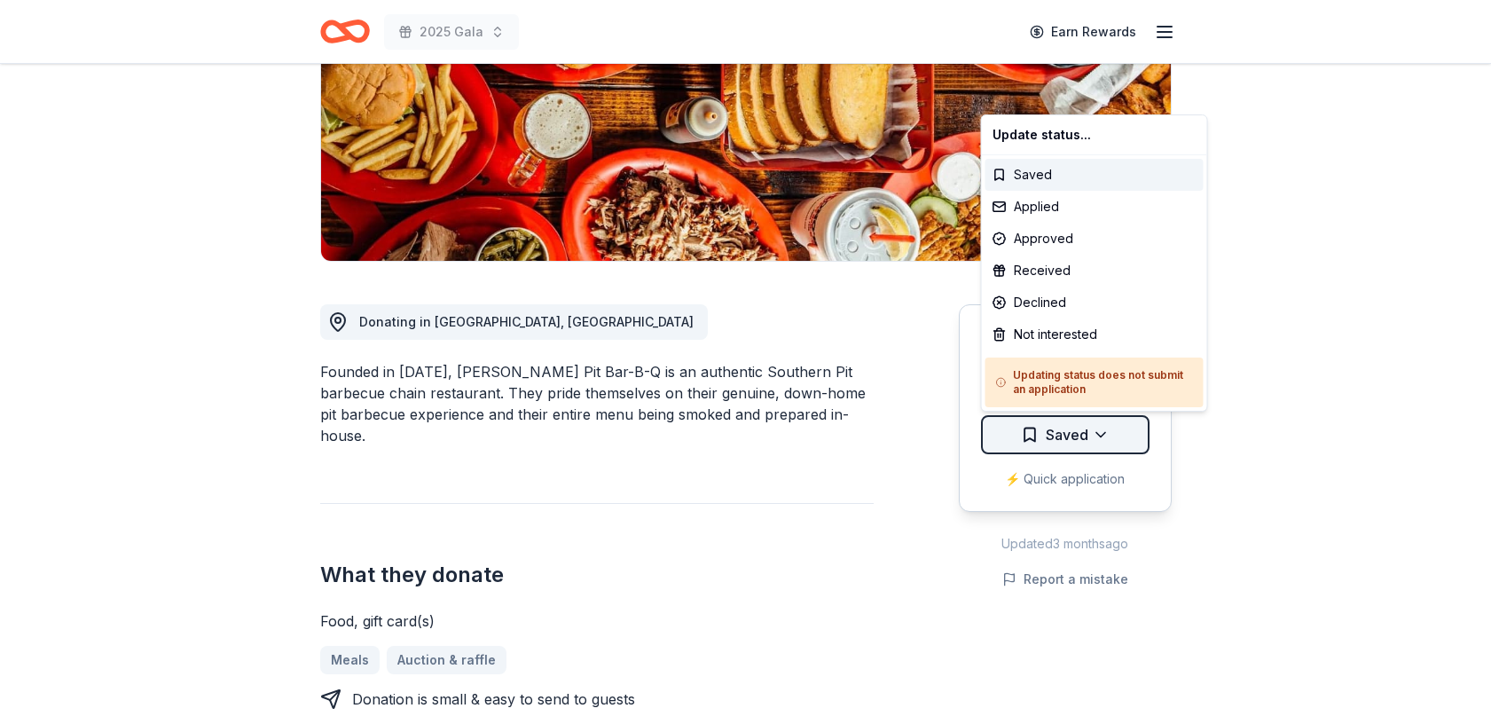
click at [1101, 435] on html "2025 Gala Earn Rewards Due in 6 days Share Bono's Pit Bar-B-Q New approval rate…" at bounding box center [745, 84] width 1491 height 724
click at [1085, 333] on div "Not interested" at bounding box center [1094, 334] width 218 height 32
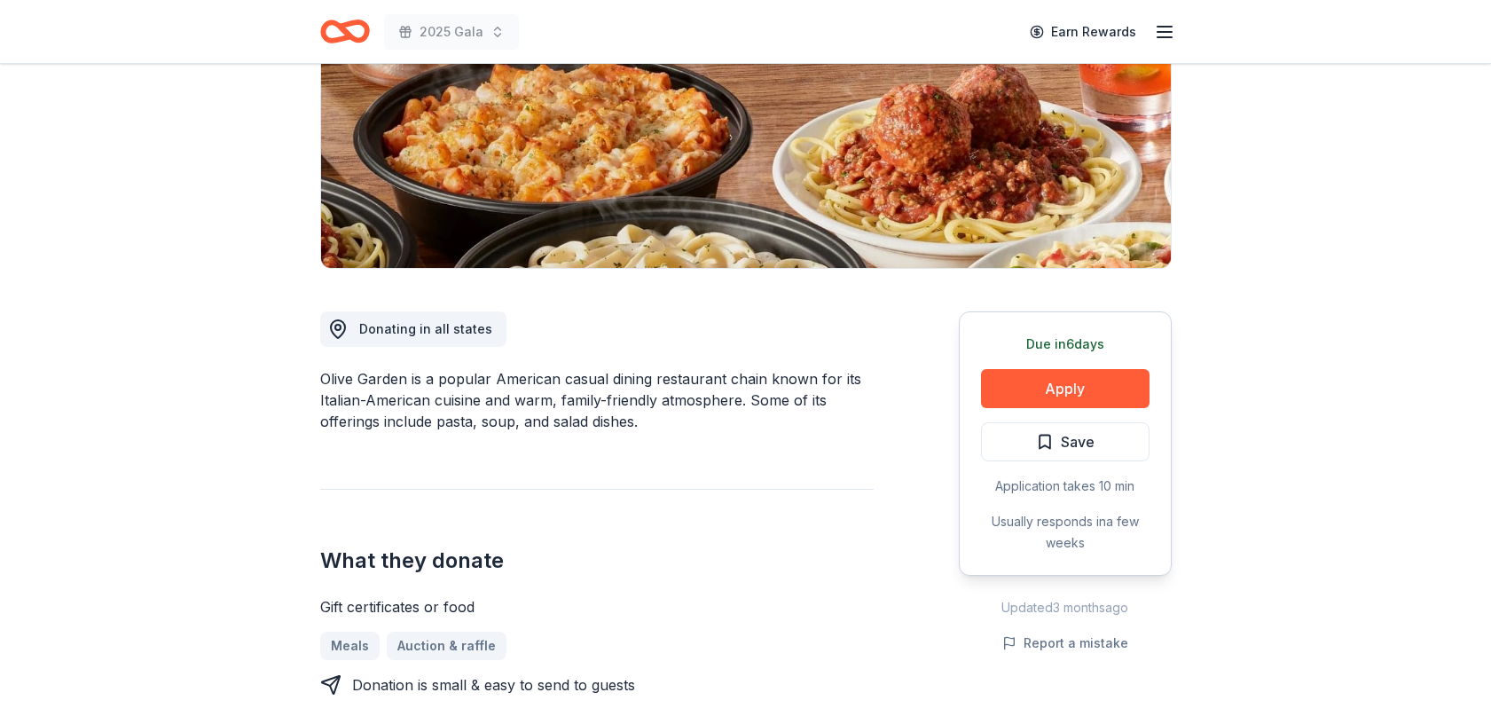
scroll to position [286, 0]
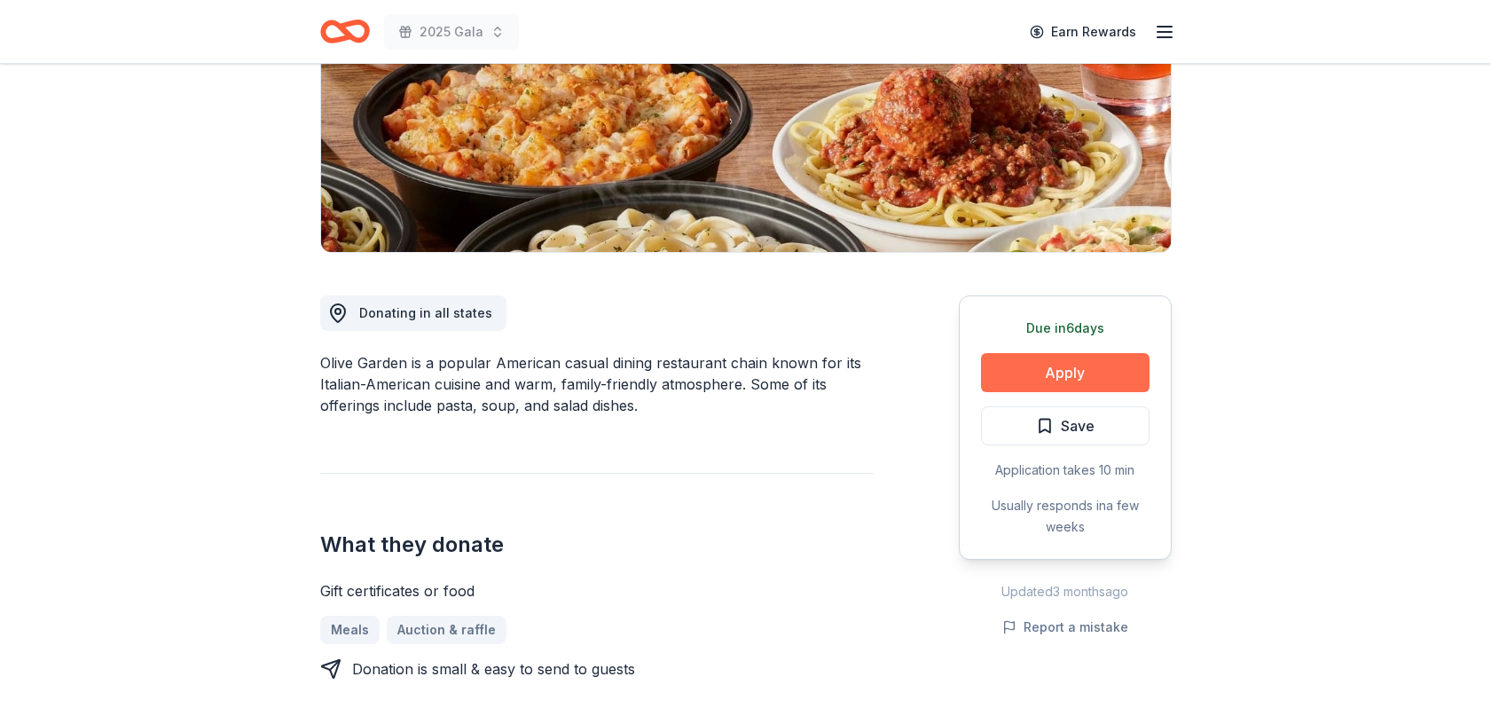
click at [1046, 375] on button "Apply" at bounding box center [1065, 372] width 168 height 39
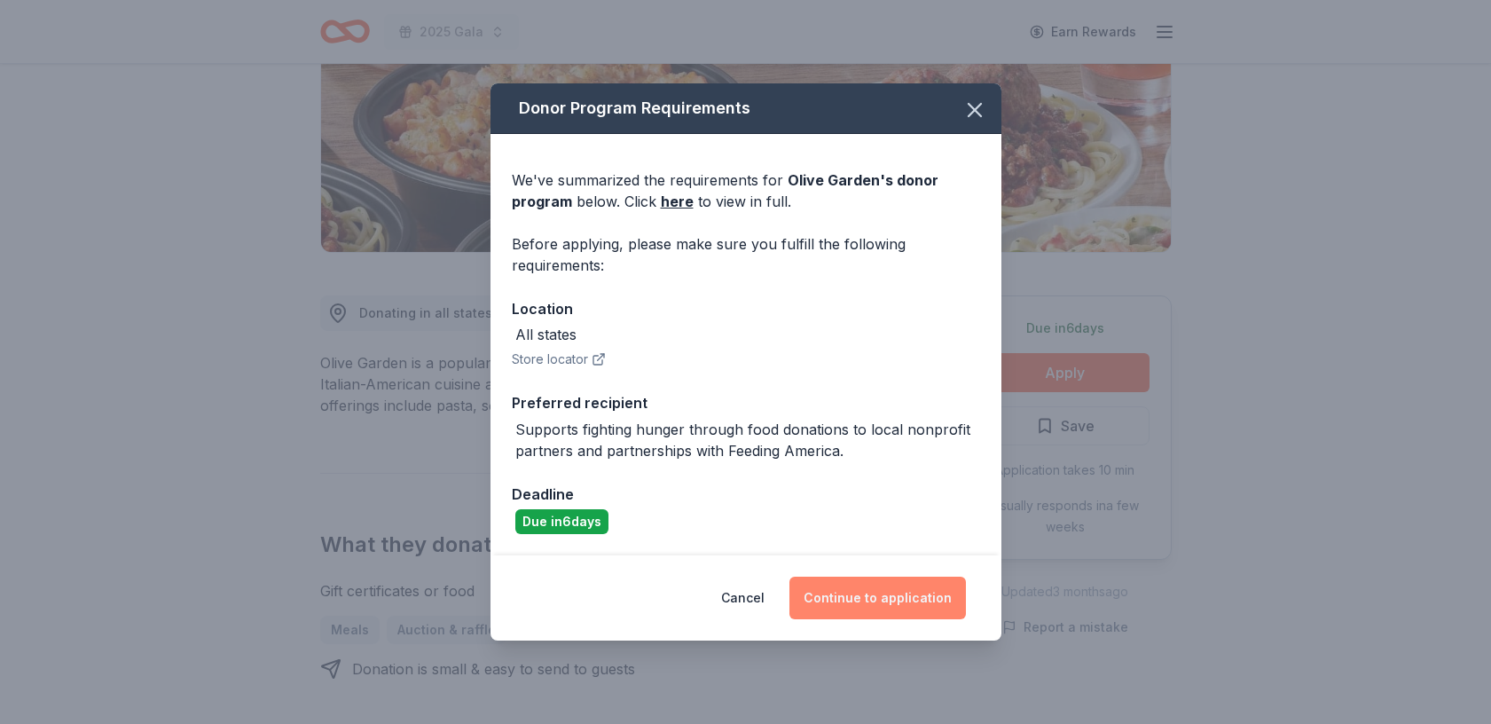
click at [888, 599] on button "Continue to application" at bounding box center [877, 597] width 176 height 43
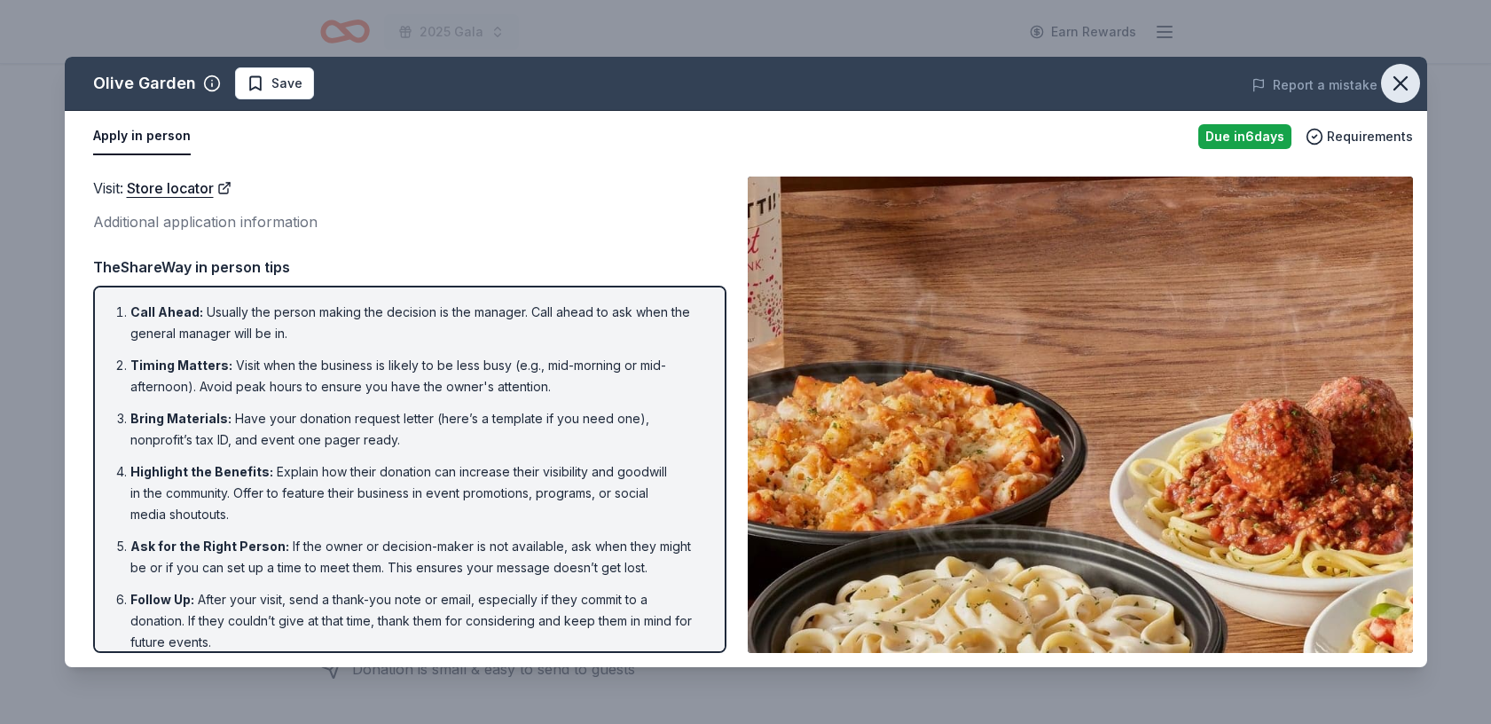
click at [1405, 79] on icon "button" at bounding box center [1400, 83] width 12 height 12
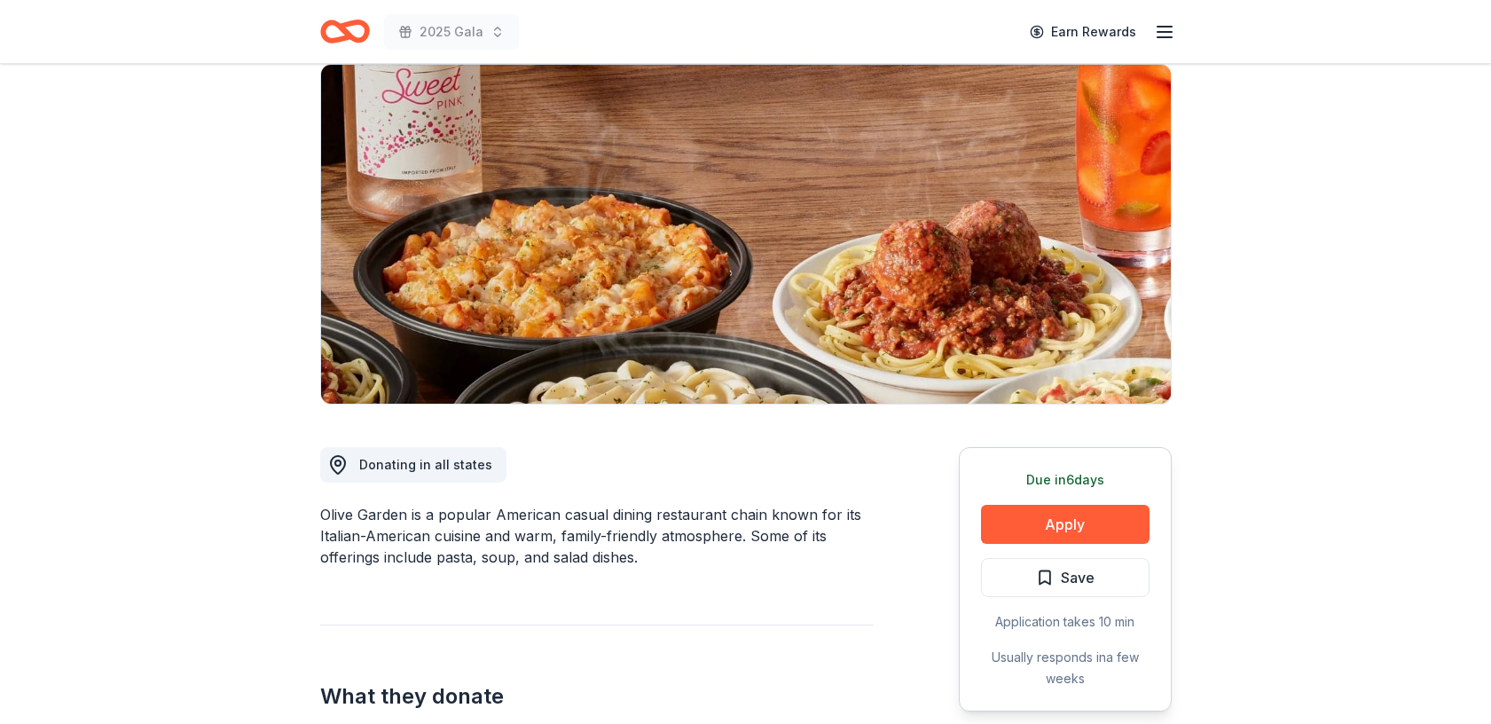
scroll to position [0, 0]
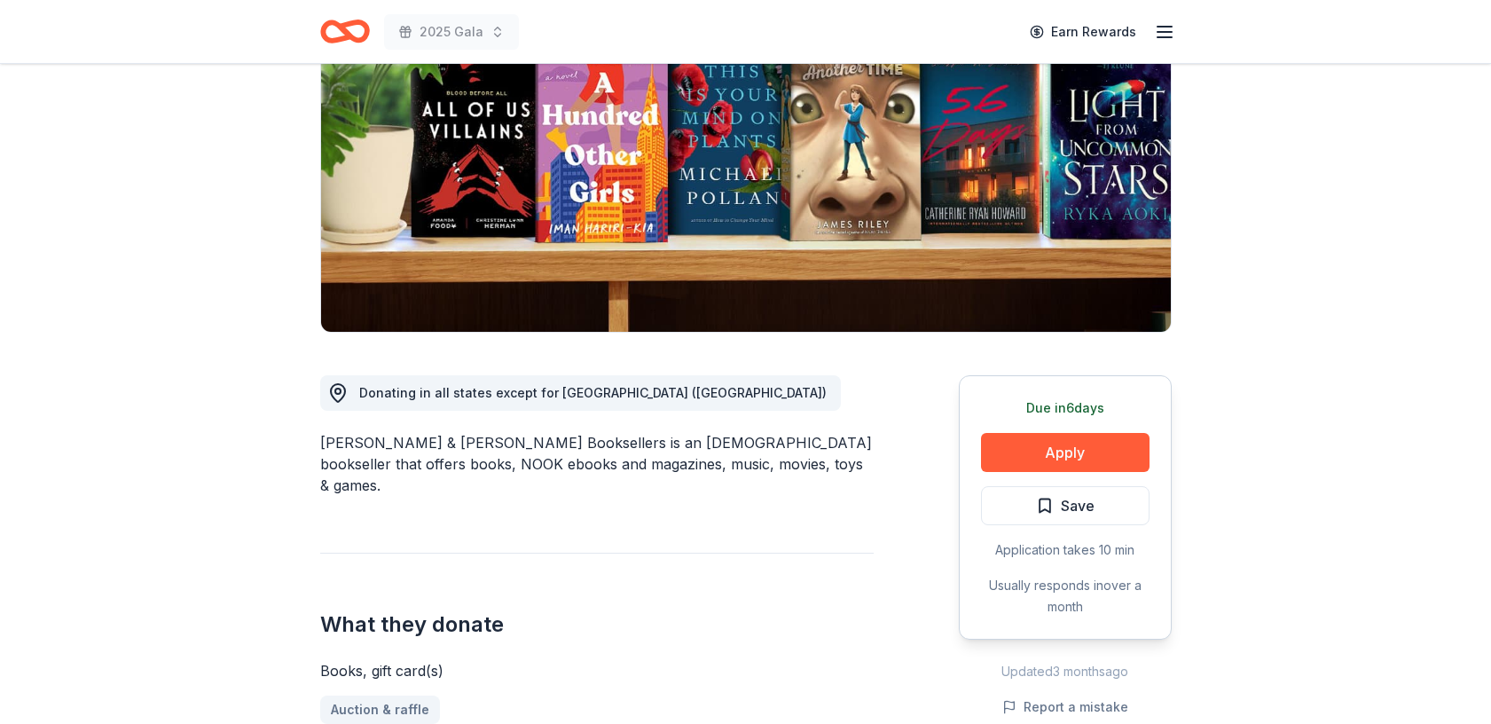
scroll to position [218, 0]
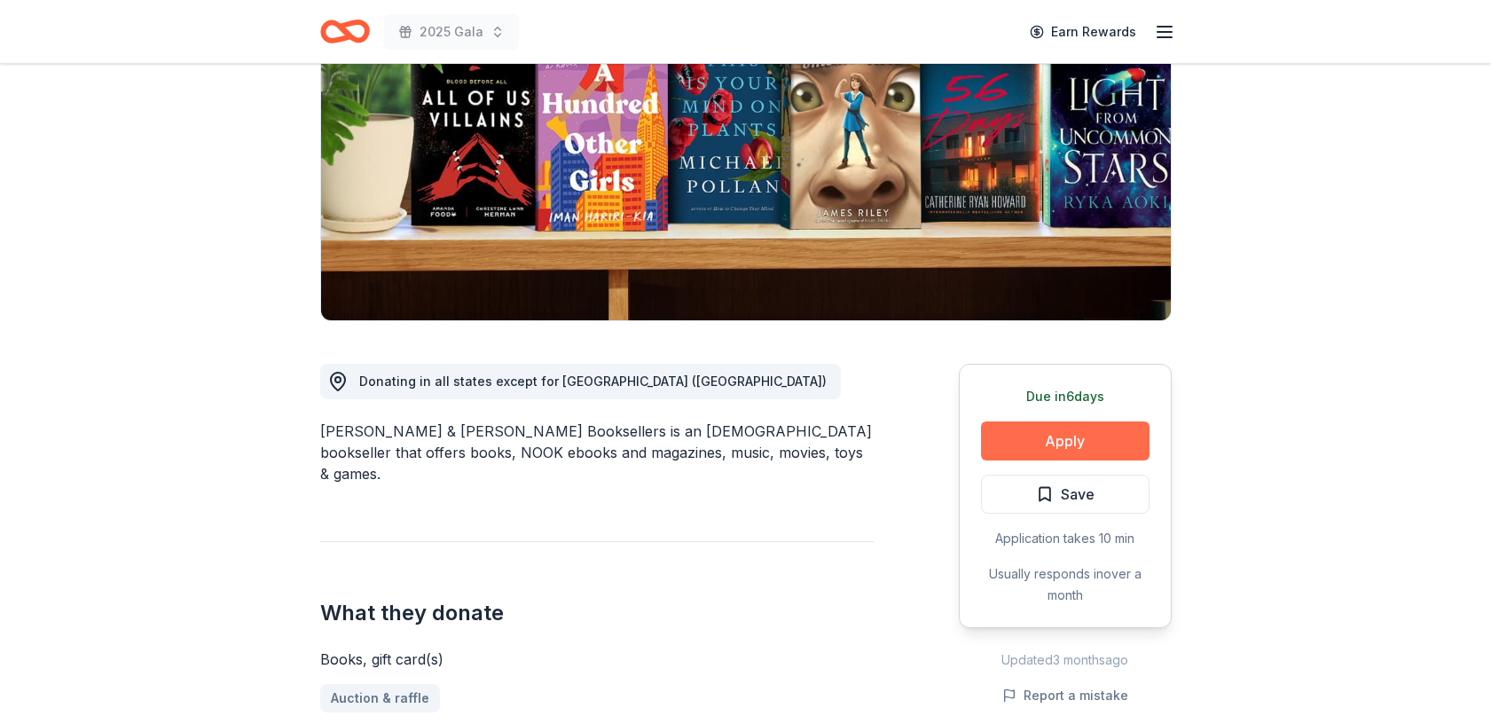
click at [1074, 436] on button "Apply" at bounding box center [1065, 440] width 168 height 39
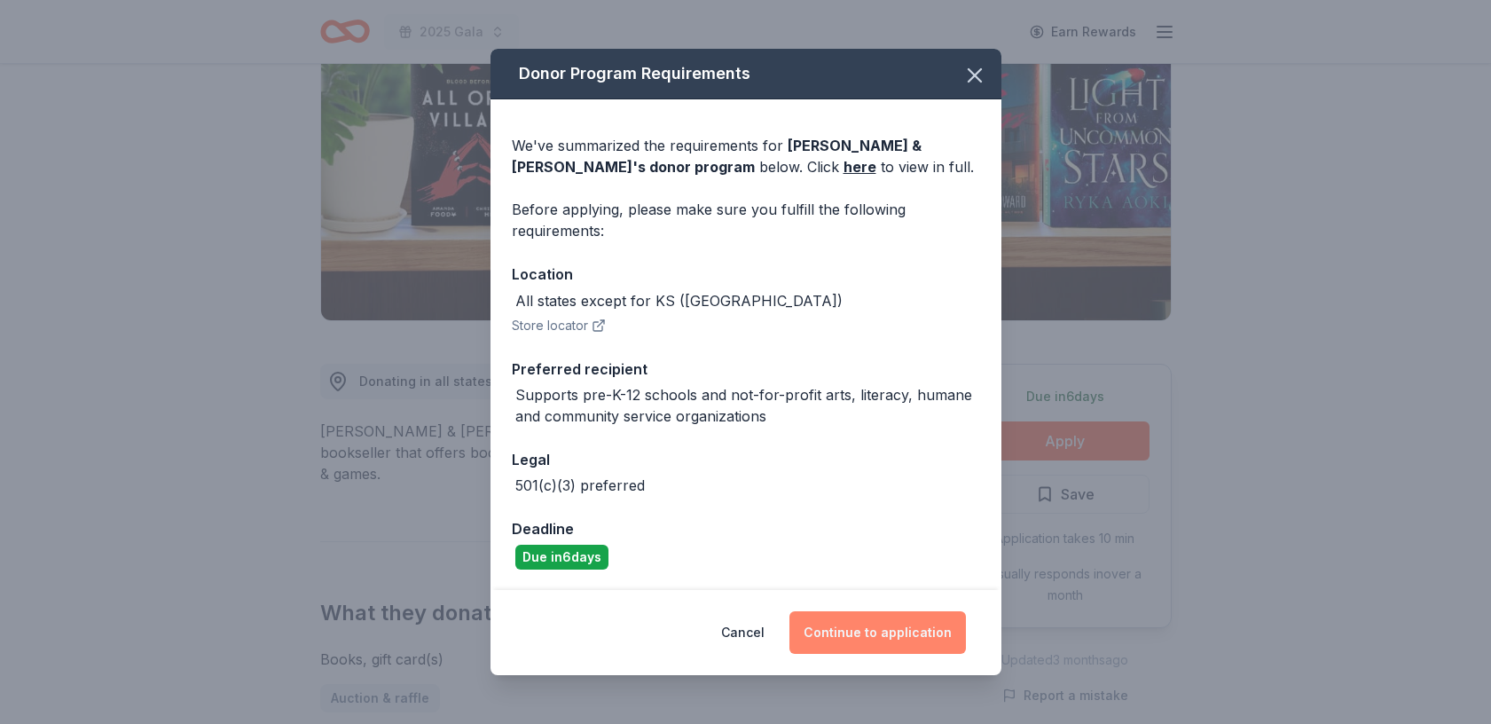
click at [911, 635] on button "Continue to application" at bounding box center [877, 632] width 176 height 43
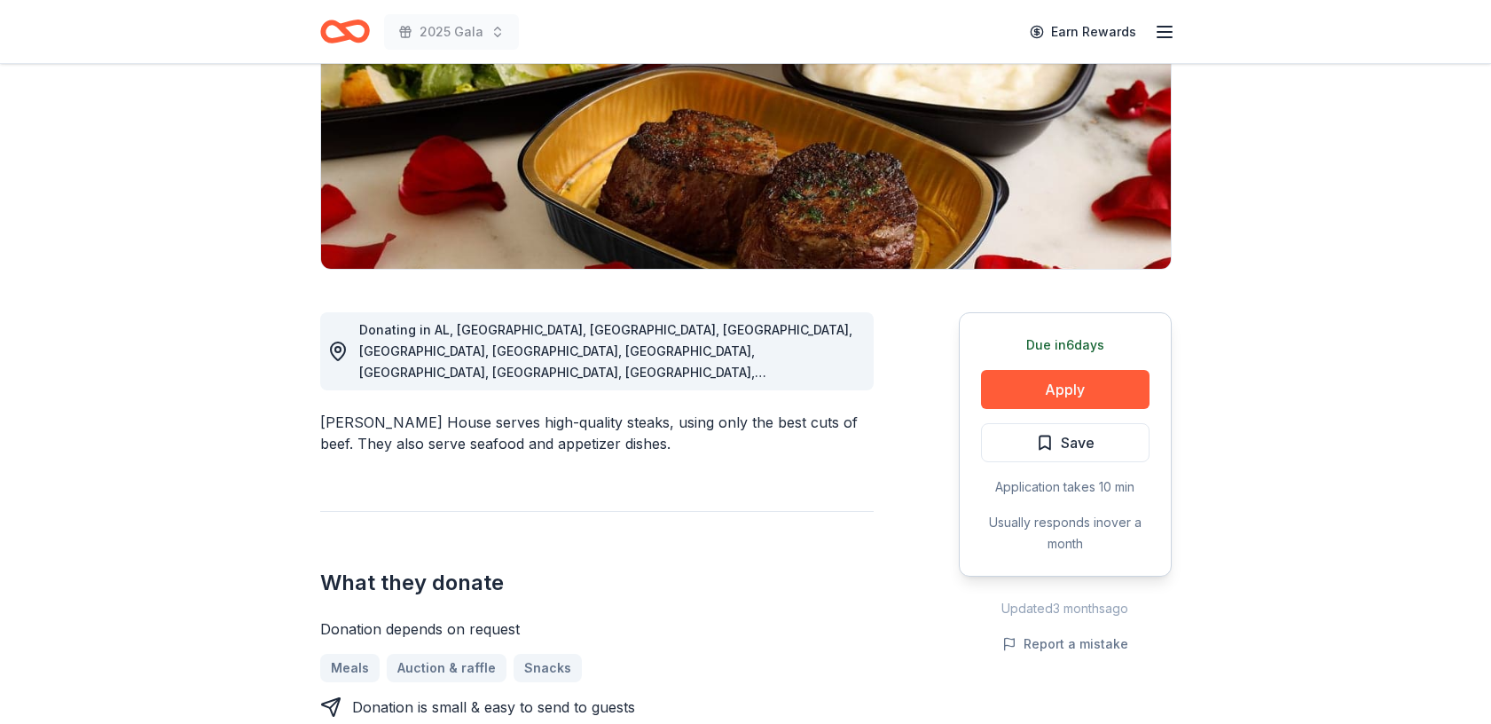
scroll to position [276, 0]
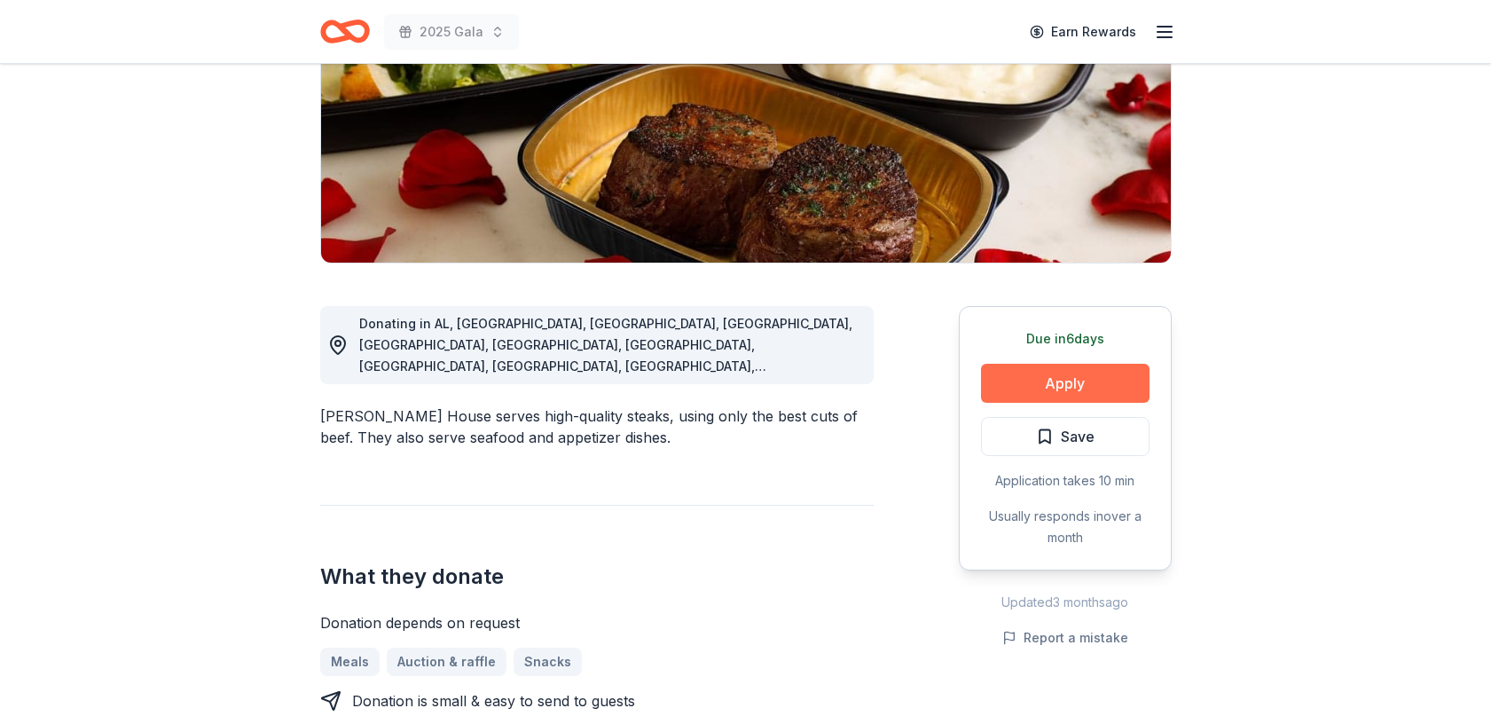
click at [1030, 381] on button "Apply" at bounding box center [1065, 383] width 168 height 39
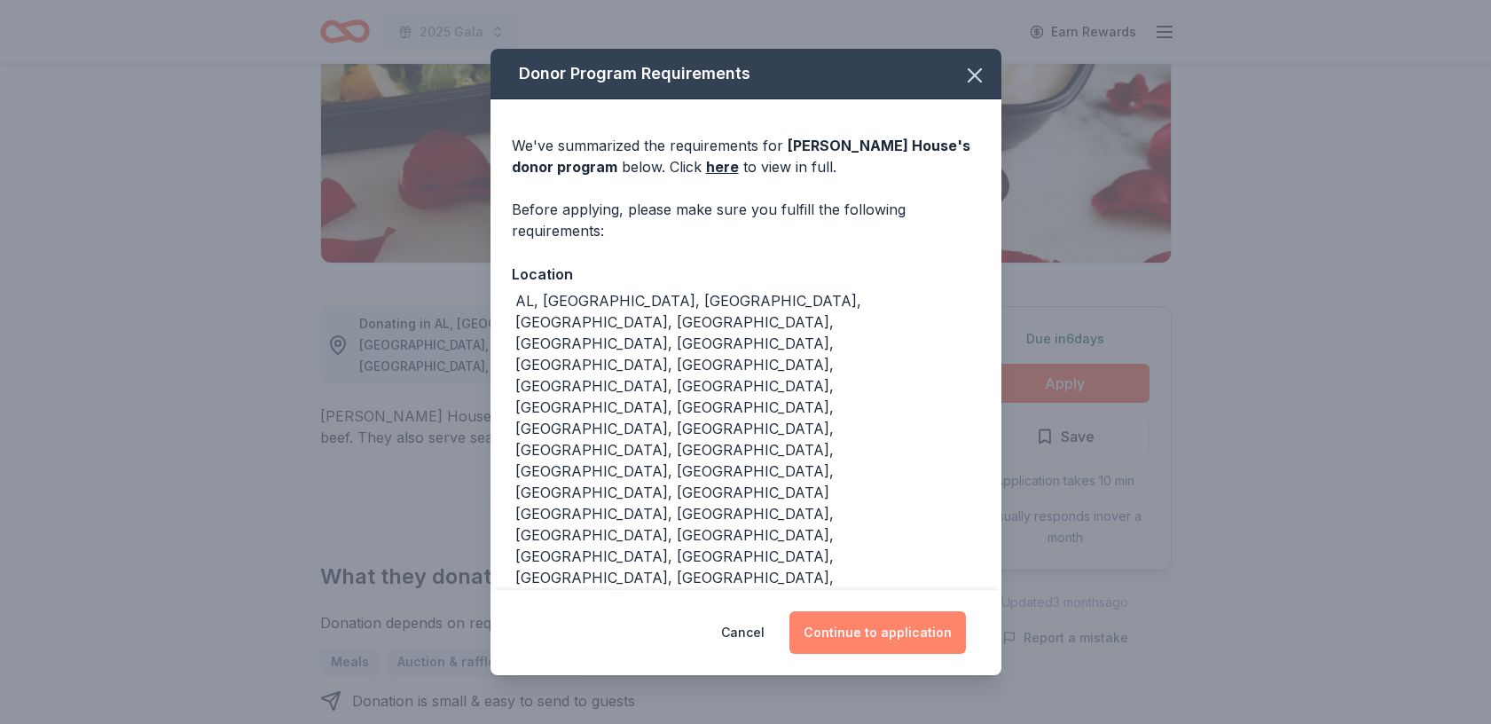
click at [884, 611] on button "Continue to application" at bounding box center [877, 632] width 176 height 43
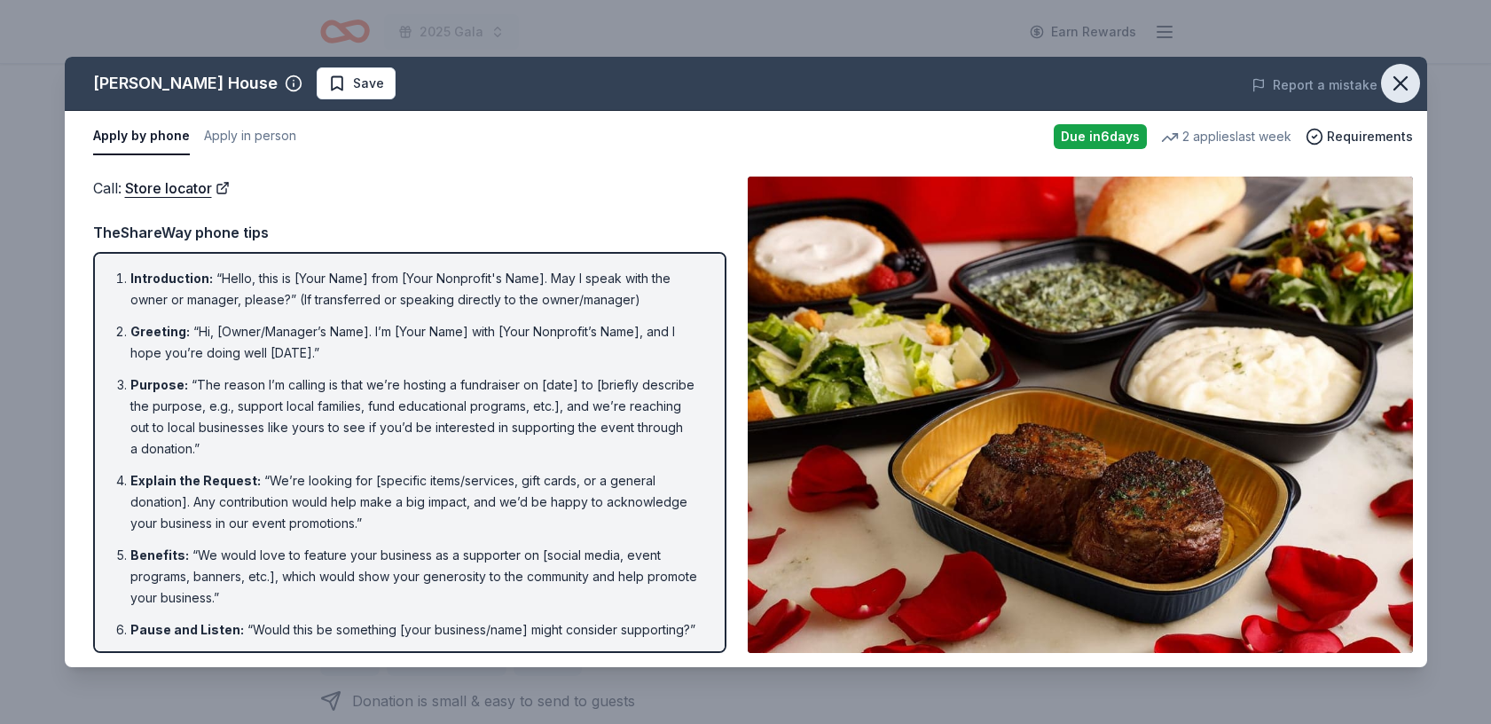
click at [1399, 85] on icon "button" at bounding box center [1400, 83] width 25 height 25
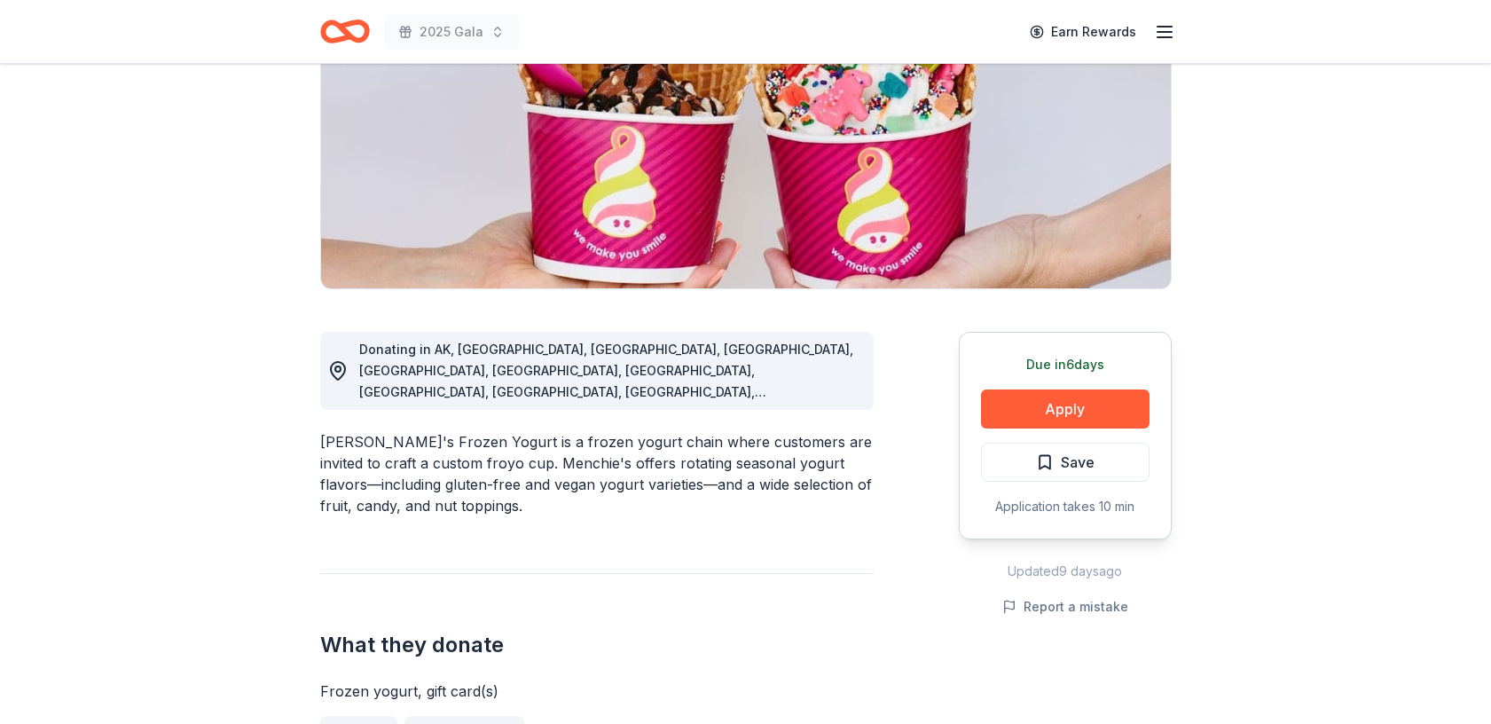
scroll to position [277, 0]
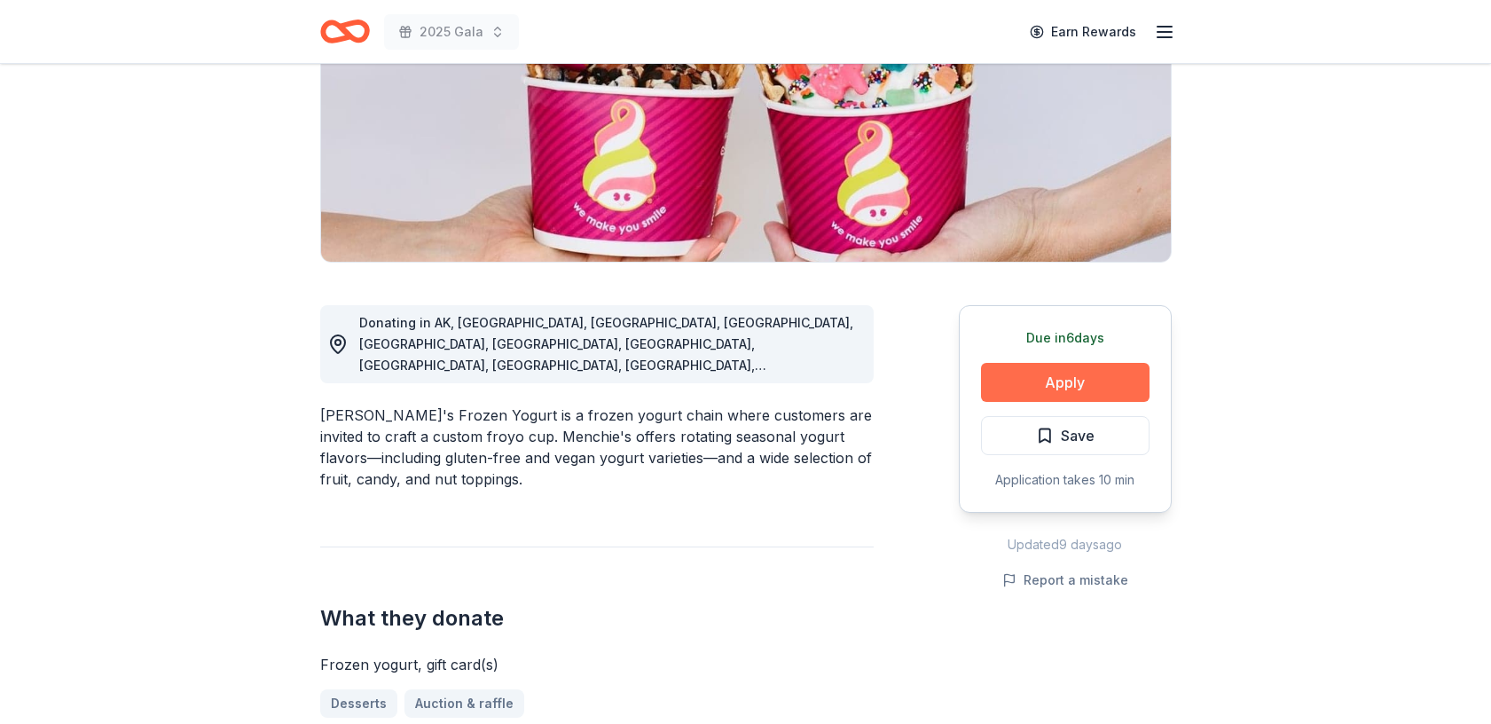
click at [1081, 374] on button "Apply" at bounding box center [1065, 382] width 168 height 39
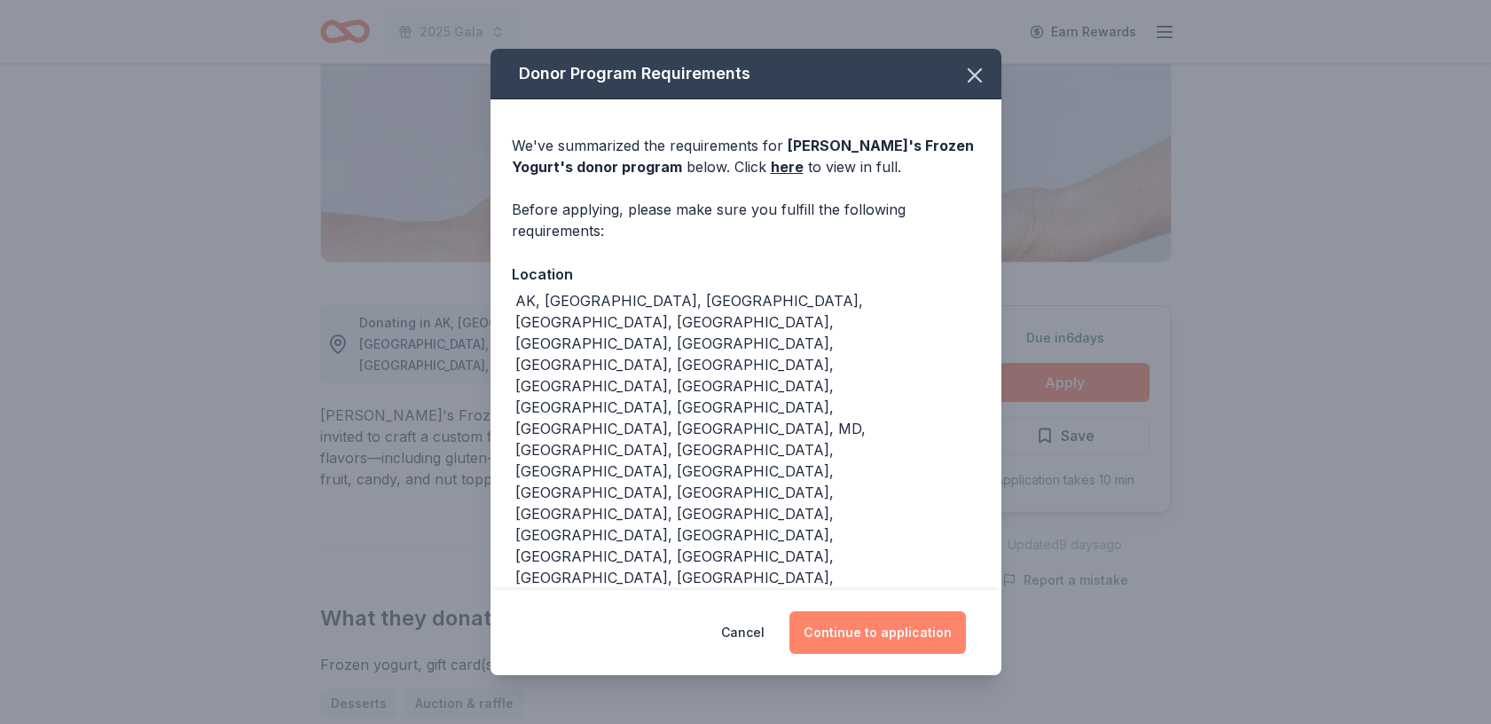
click at [866, 611] on button "Continue to application" at bounding box center [877, 632] width 176 height 43
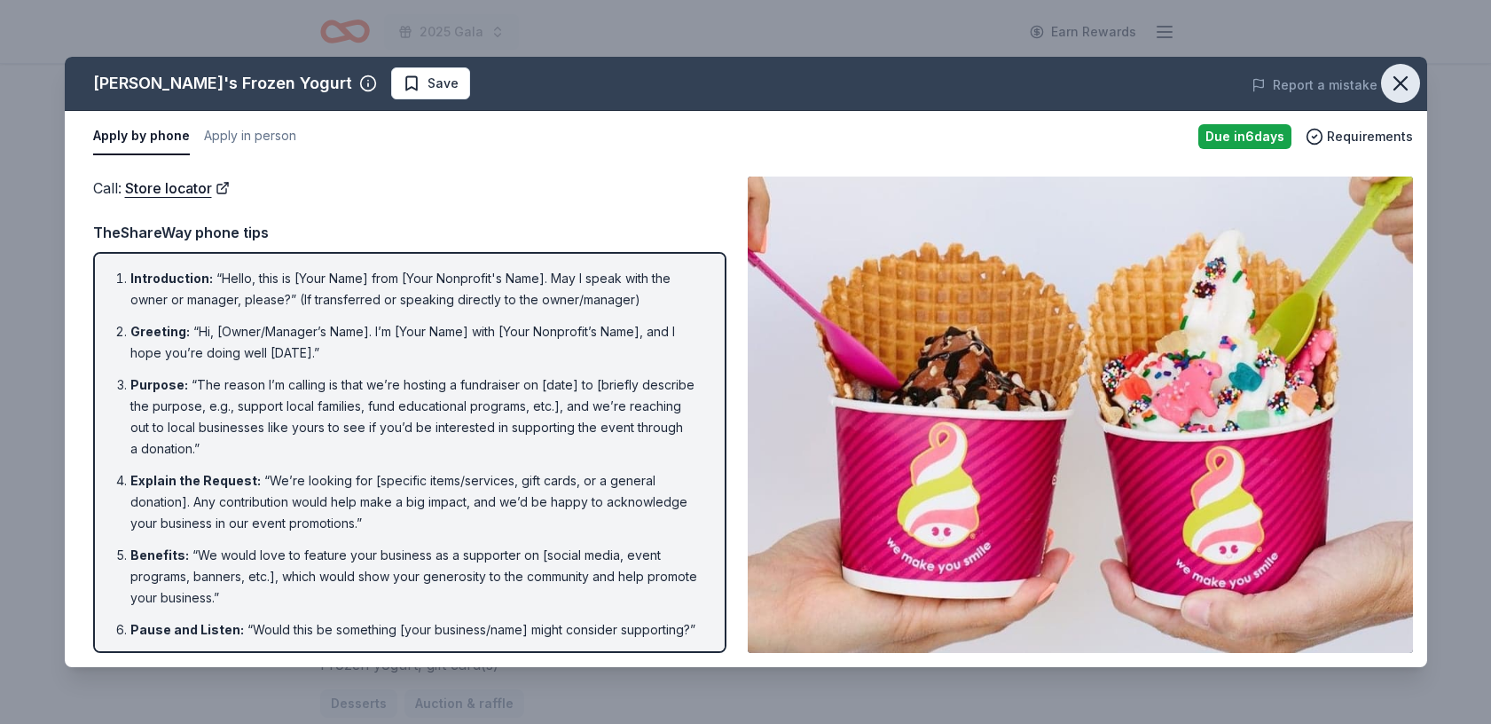
click at [1401, 77] on icon "button" at bounding box center [1400, 83] width 25 height 25
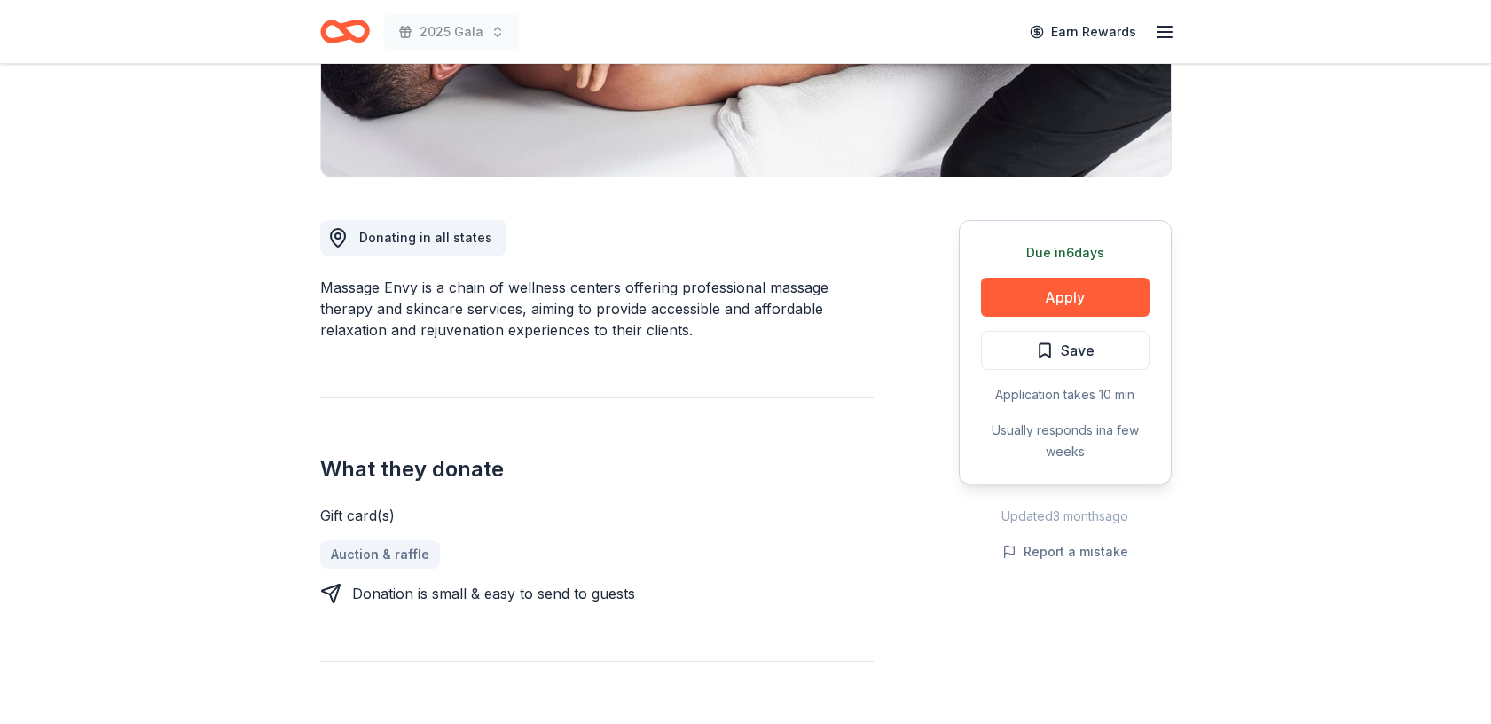
scroll to position [365, 0]
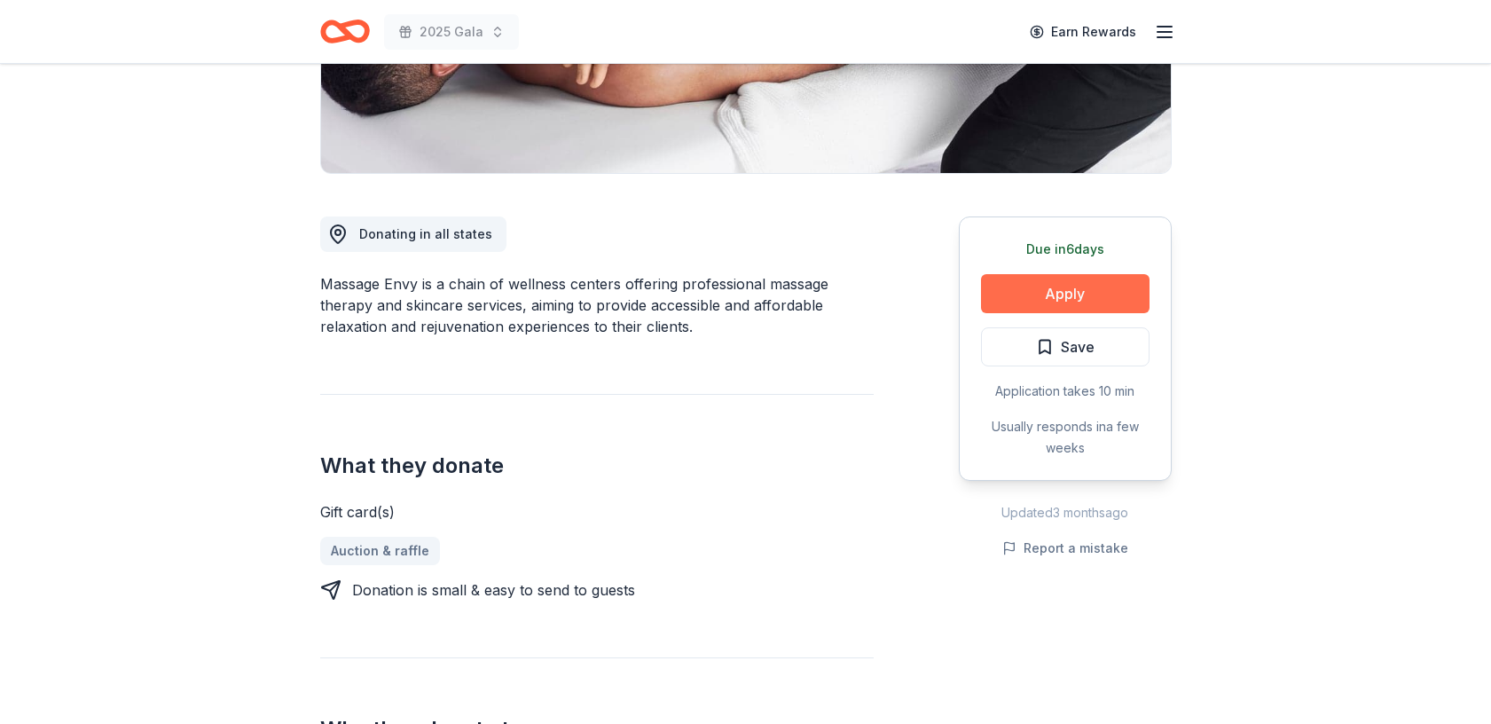
click at [1060, 293] on button "Apply" at bounding box center [1065, 293] width 168 height 39
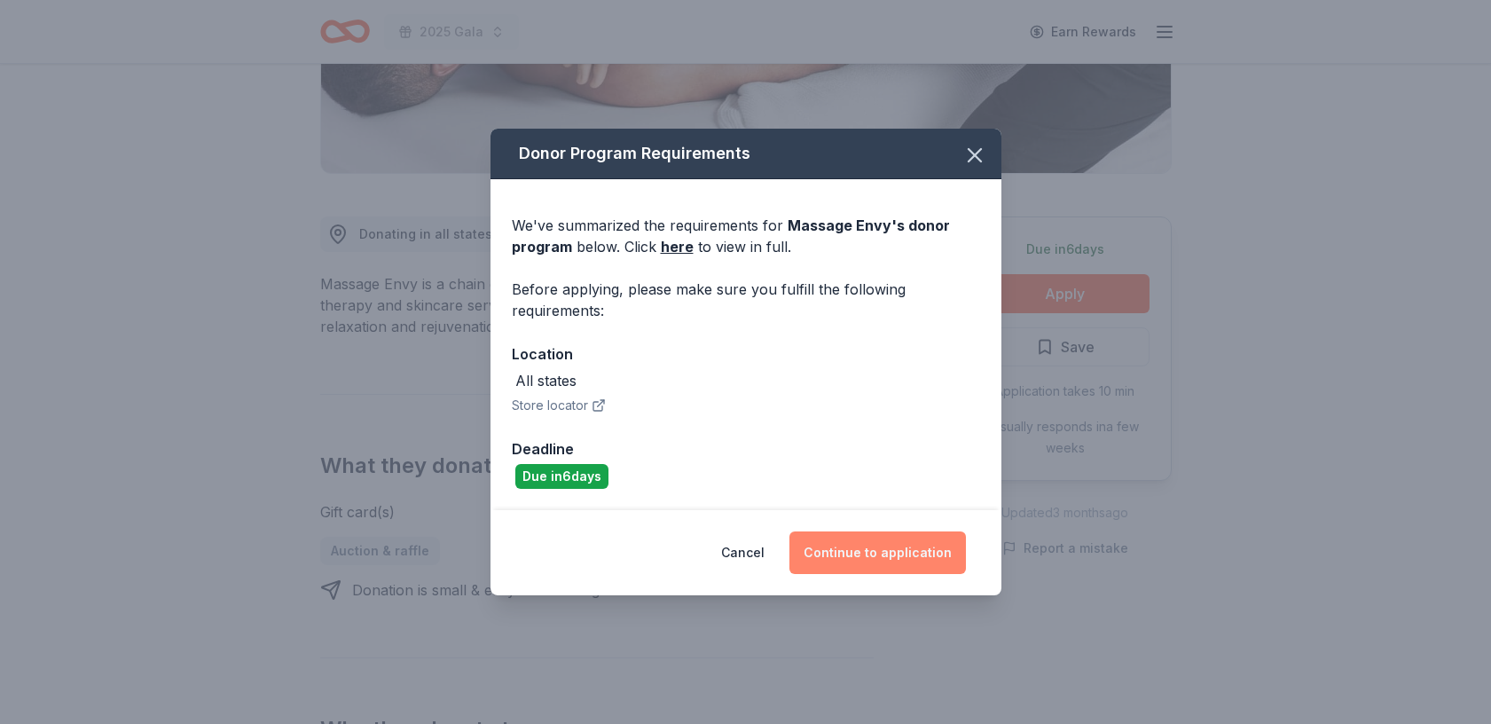
click at [936, 565] on button "Continue to application" at bounding box center [877, 552] width 176 height 43
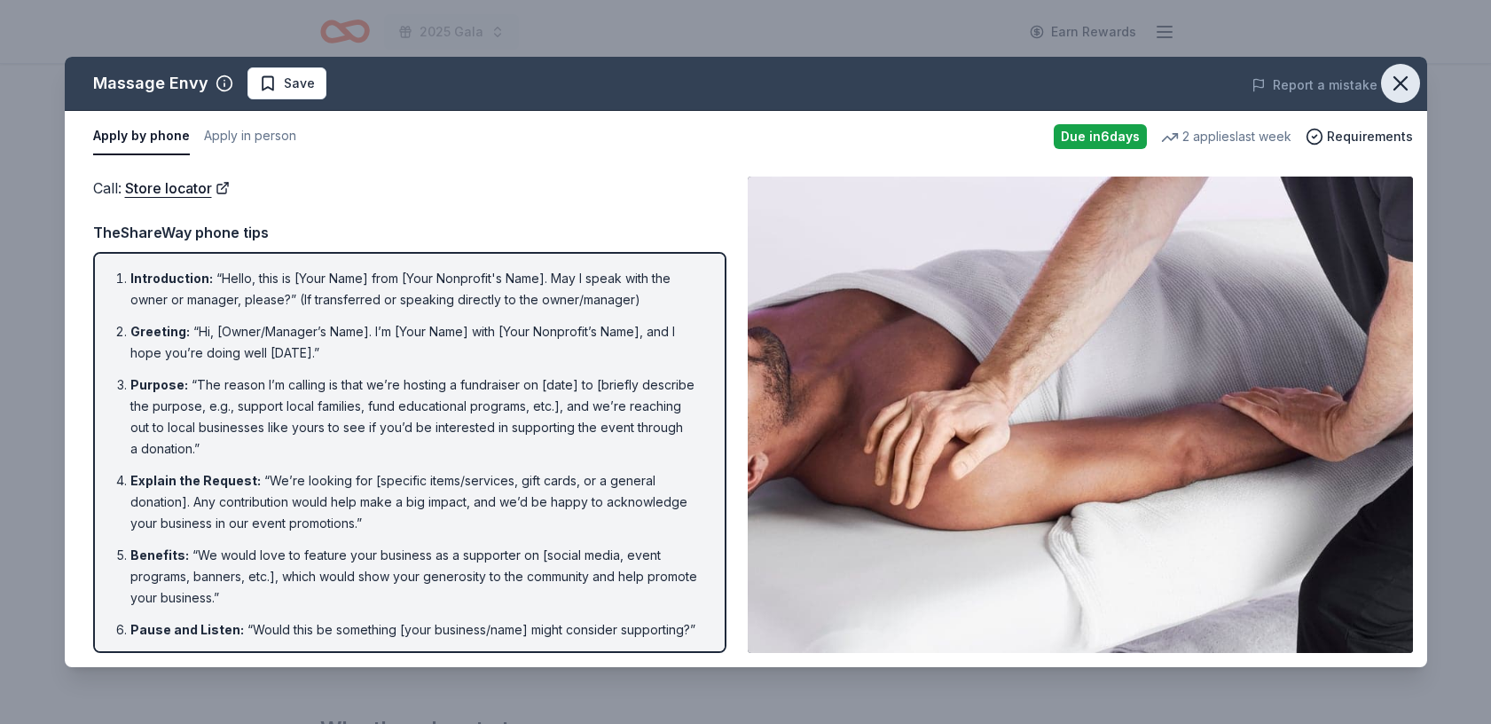
click at [1395, 77] on icon "button" at bounding box center [1400, 83] width 12 height 12
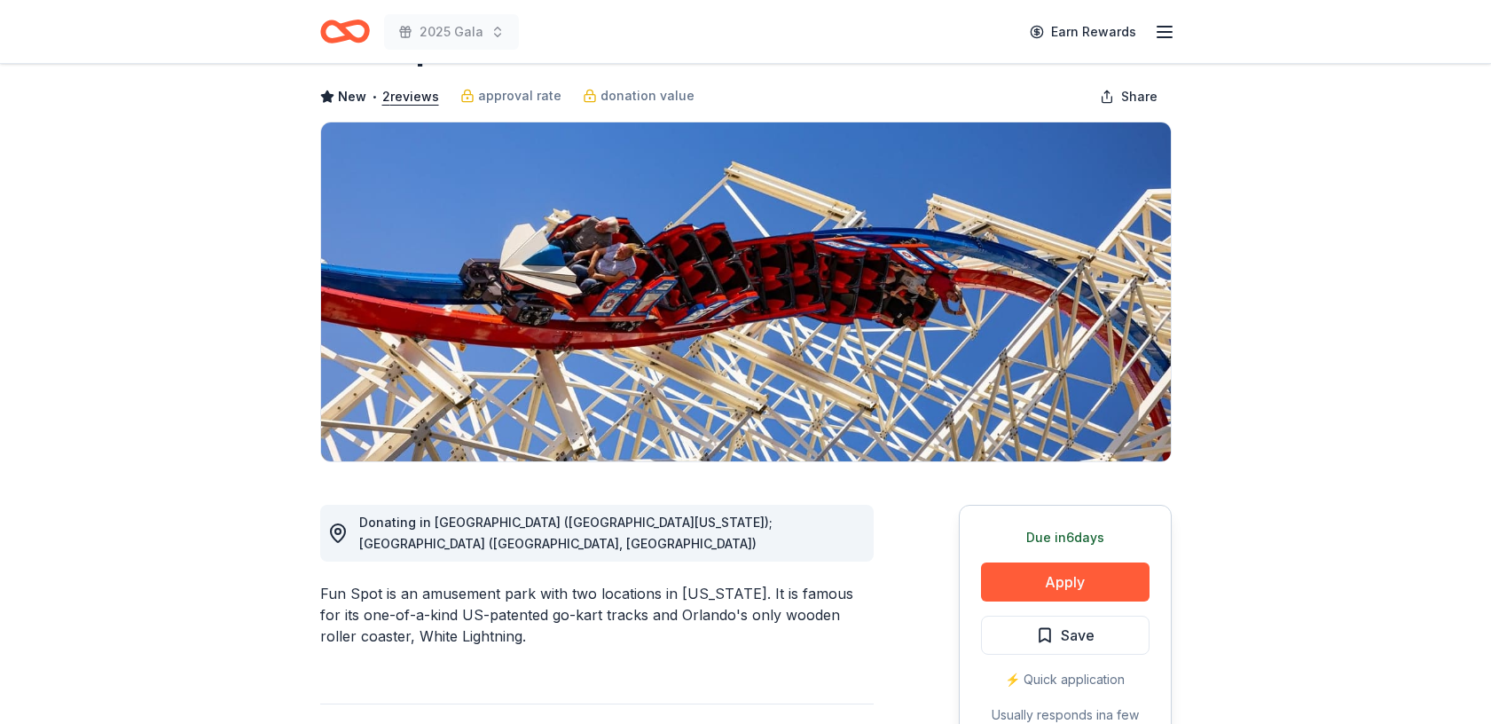
scroll to position [81, 0]
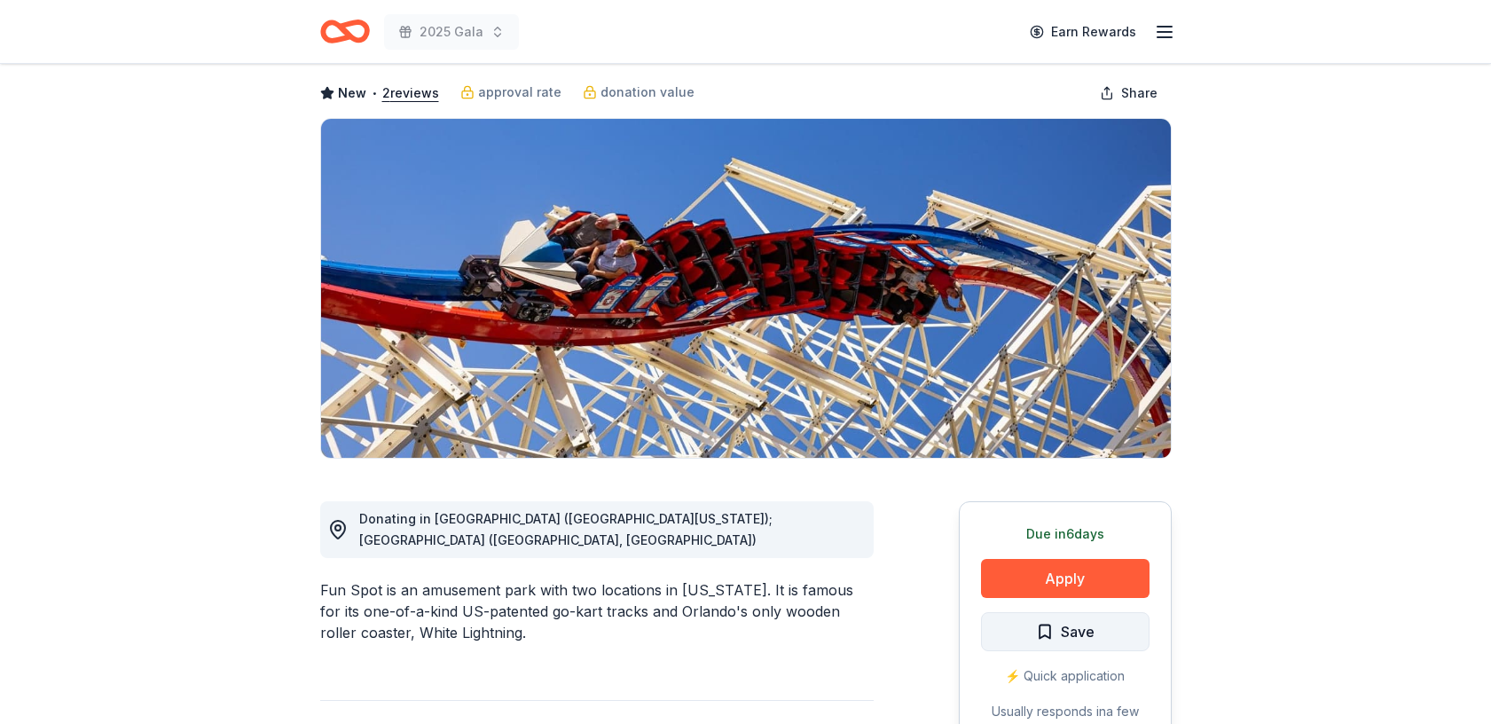
click at [1077, 637] on span "Save" at bounding box center [1078, 631] width 34 height 23
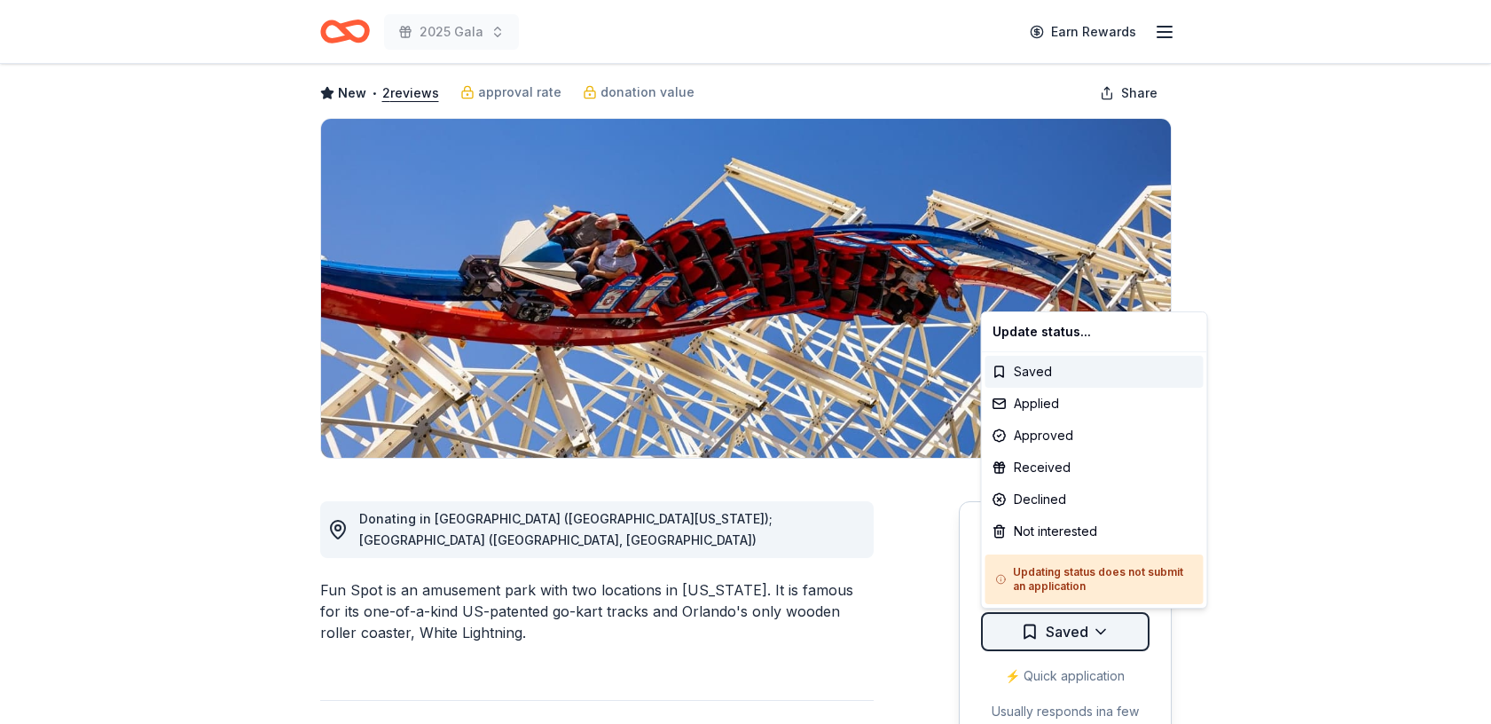
click at [1103, 631] on html "2025 Gala Earn Rewards Due in 6 days Share Fun Spot New • 2 reviews approval ra…" at bounding box center [745, 281] width 1491 height 724
click at [1073, 534] on div "Not interested" at bounding box center [1094, 531] width 218 height 32
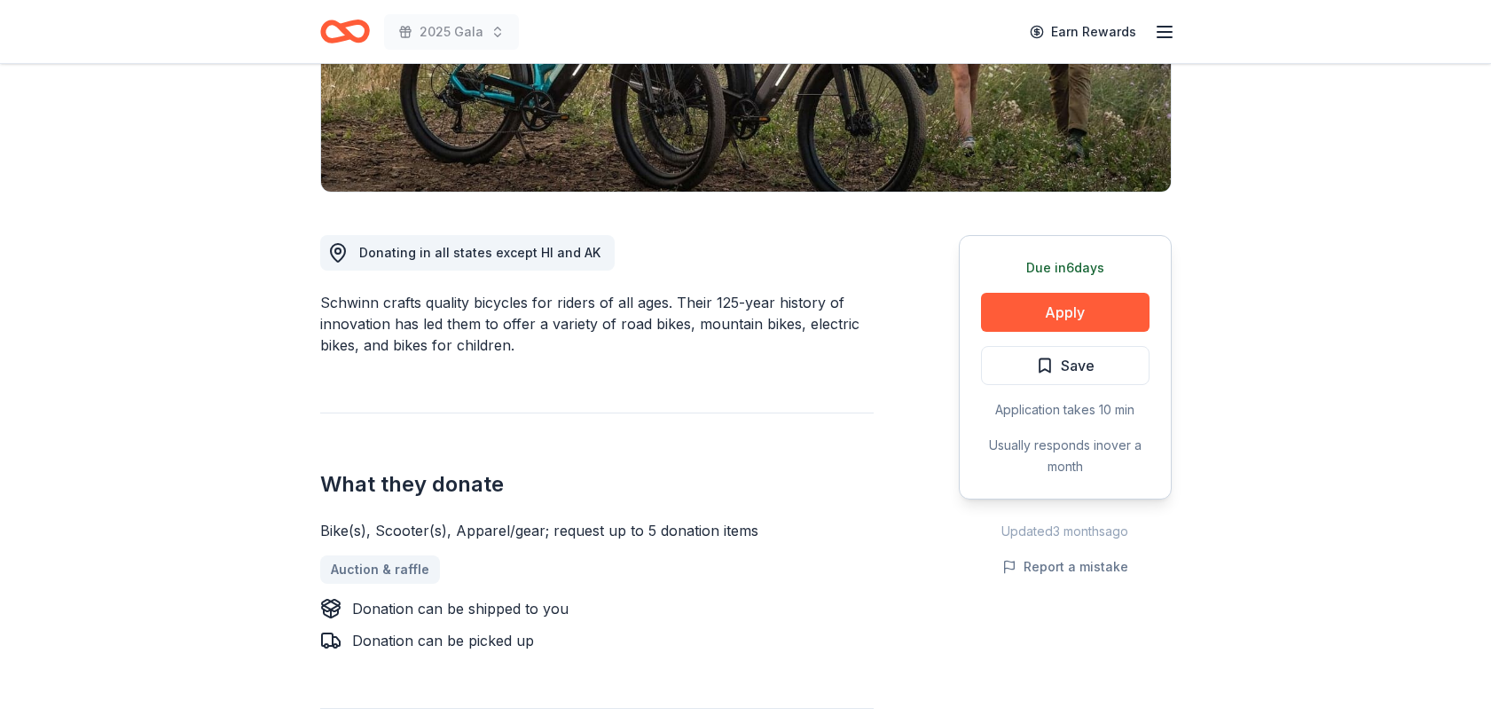
scroll to position [349, 0]
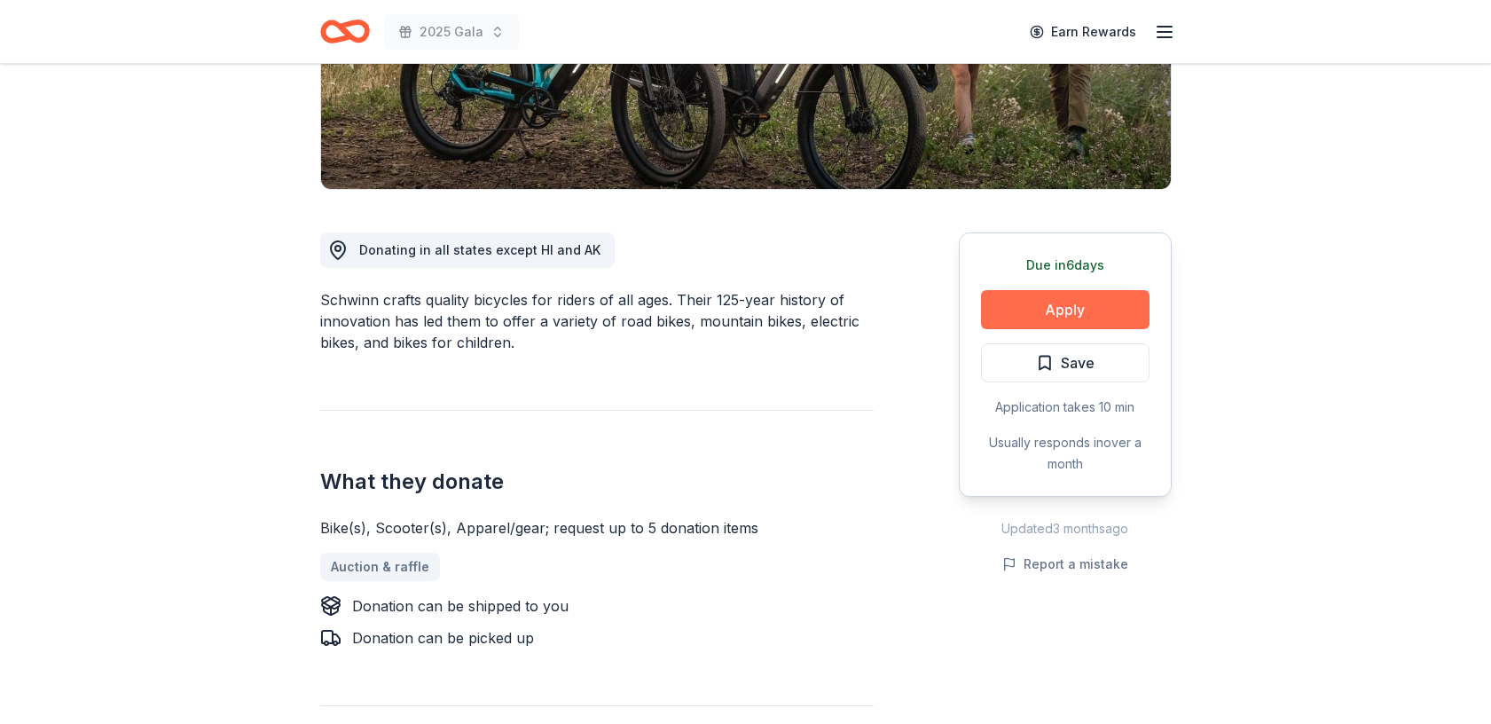
click at [1064, 309] on button "Apply" at bounding box center [1065, 309] width 168 height 39
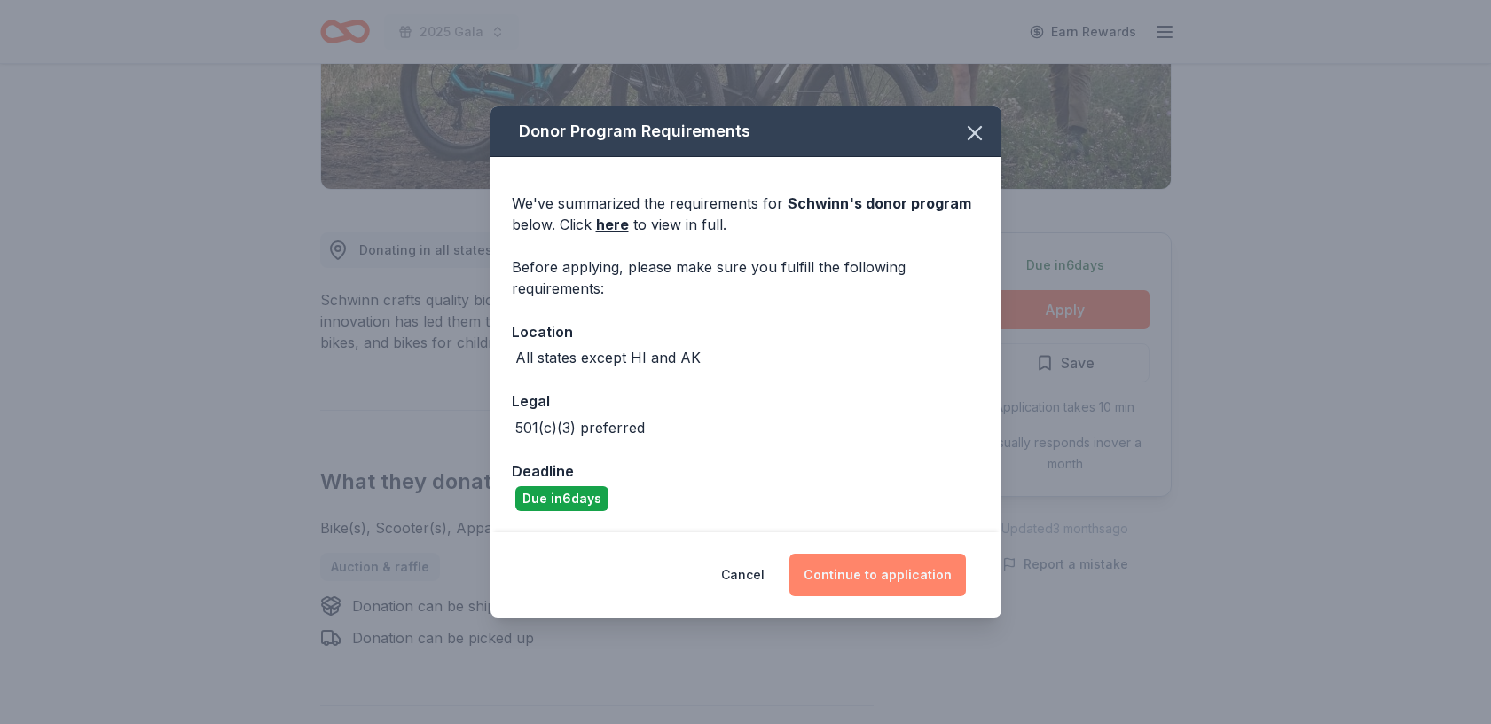
click at [873, 588] on button "Continue to application" at bounding box center [877, 574] width 176 height 43
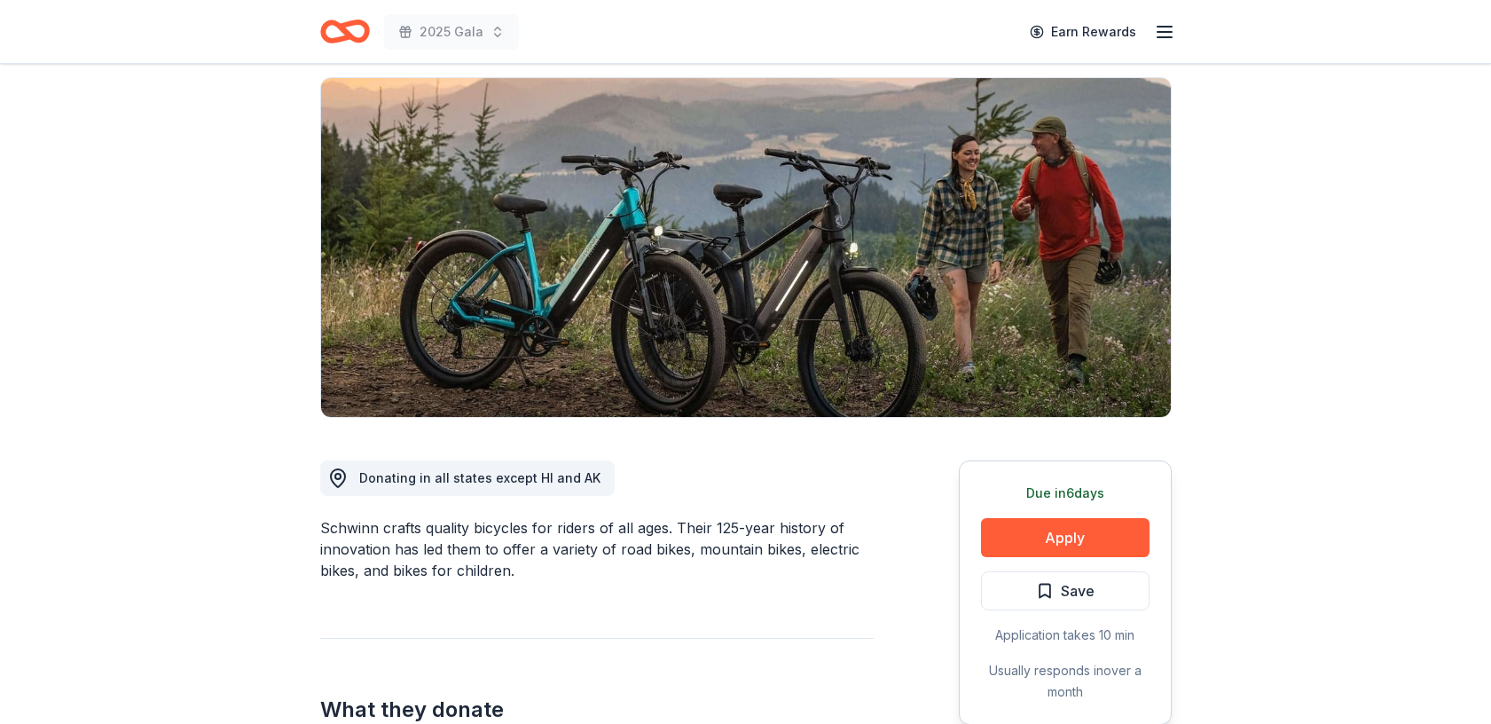
scroll to position [121, 0]
click at [1093, 592] on span "Save" at bounding box center [1078, 590] width 34 height 23
click at [1095, 590] on html "2025 Gala Earn Rewards Due in 6 days Share Schwinn New 5 applies last week appr…" at bounding box center [745, 241] width 1491 height 724
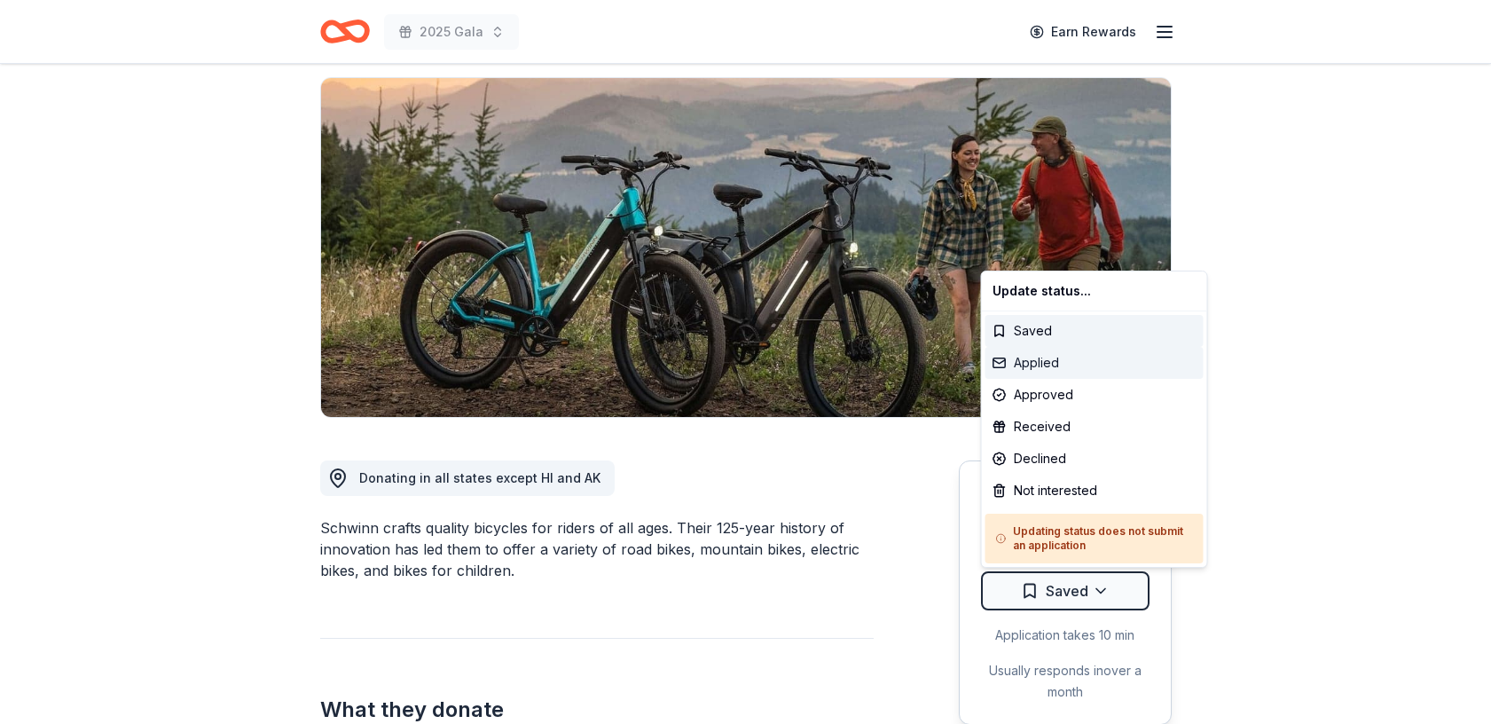
click at [1060, 358] on div "Applied" at bounding box center [1094, 363] width 218 height 32
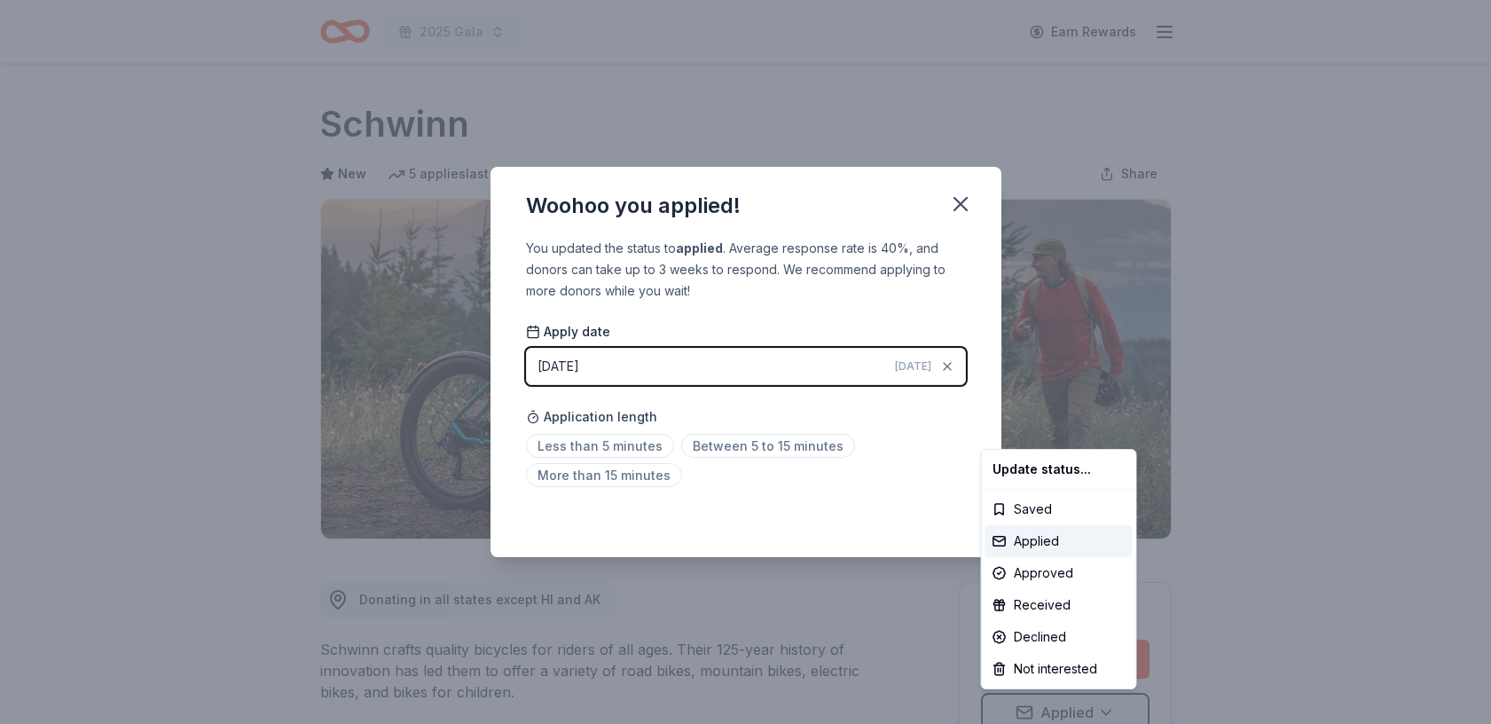
click at [956, 195] on html "2025 Gala Earn Rewards Due in 6 days Share Schwinn New 5 applies last week appr…" at bounding box center [745, 362] width 1491 height 724
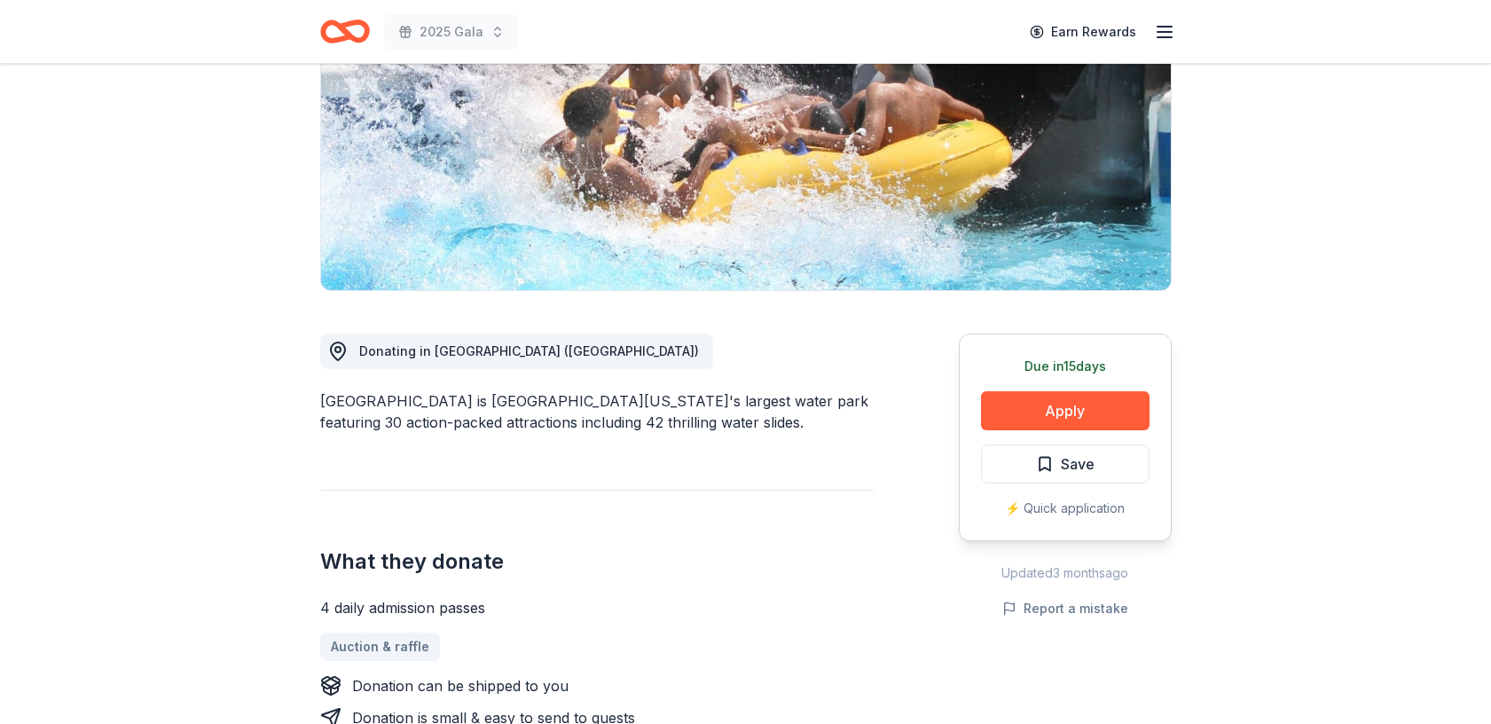
scroll to position [278, 0]
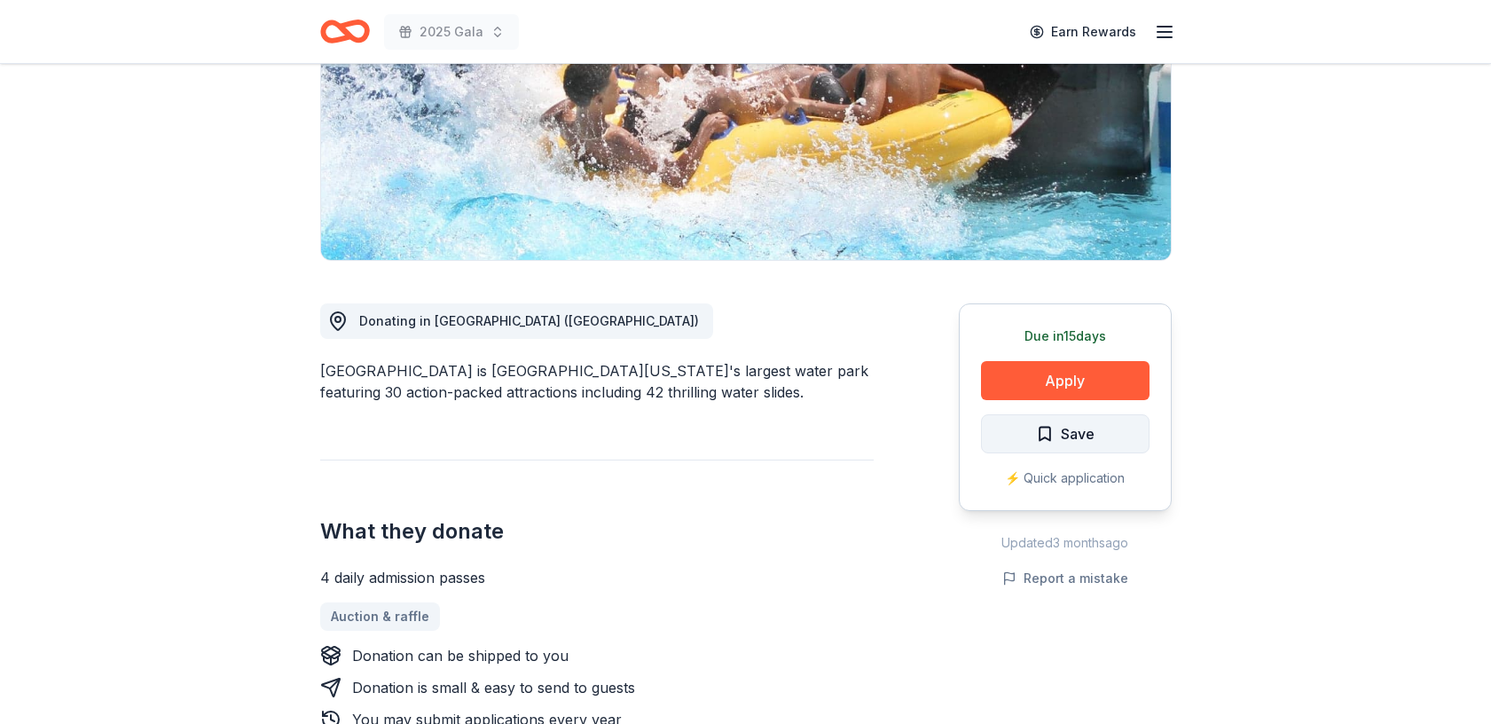
click at [1037, 433] on span "Save" at bounding box center [1065, 433] width 59 height 23
click at [1046, 389] on button "Apply" at bounding box center [1065, 380] width 168 height 39
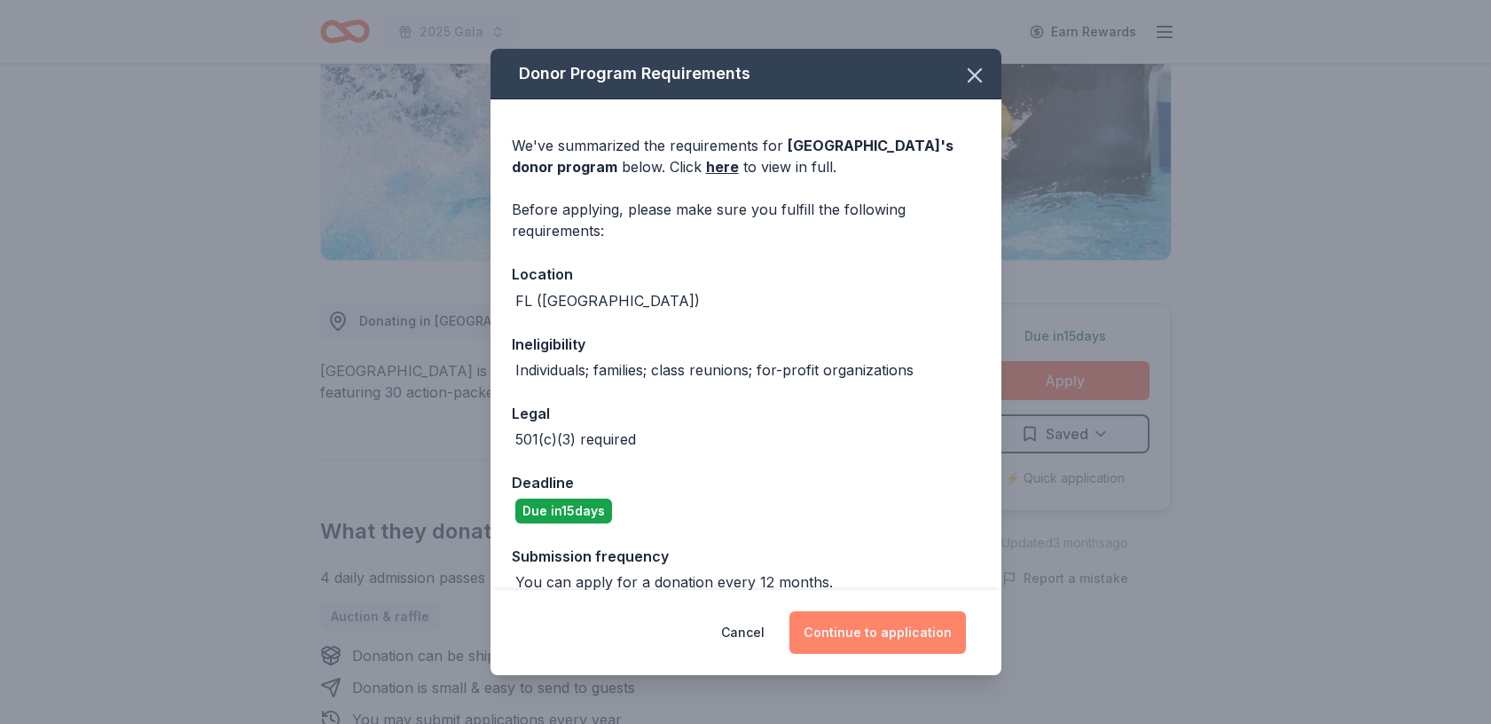
click at [867, 634] on button "Continue to application" at bounding box center [877, 632] width 176 height 43
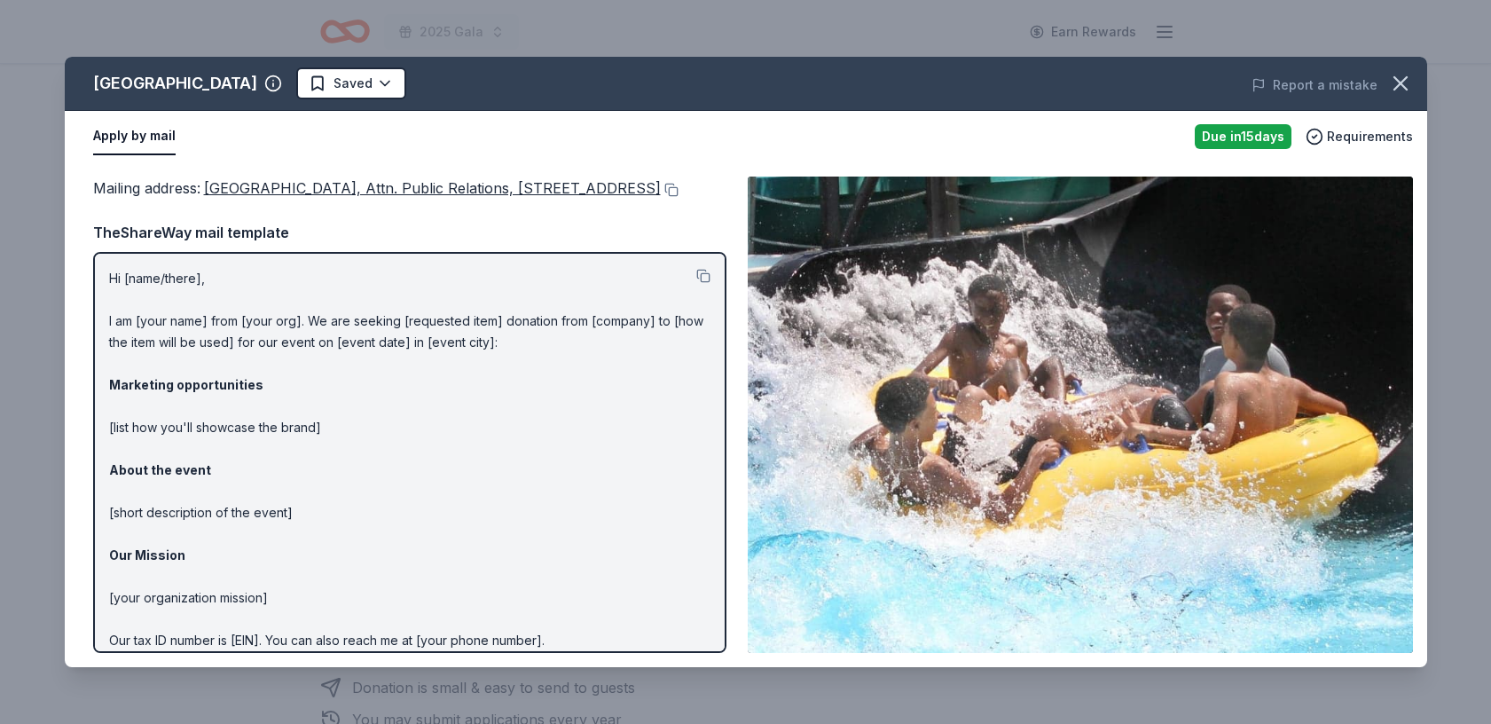
drag, startPoint x: 261, startPoint y: 213, endPoint x: 83, endPoint y: 137, distance: 192.7
click at [83, 137] on div "Rapids Water Park Saved Report a mistake Apply by mail Due in 15 days Requireme…" at bounding box center [746, 362] width 1362 height 610
click at [1390, 83] on icon "button" at bounding box center [1400, 83] width 25 height 25
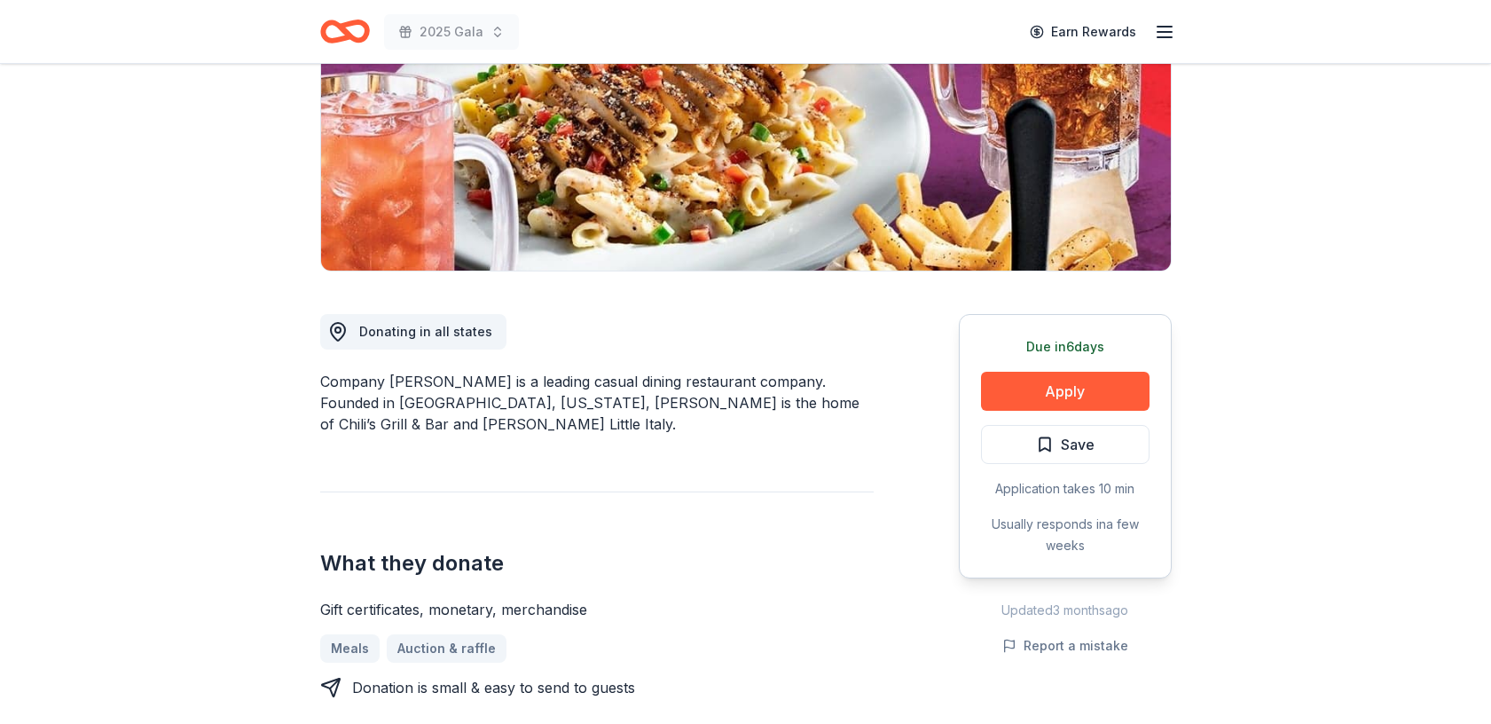
scroll to position [270, 0]
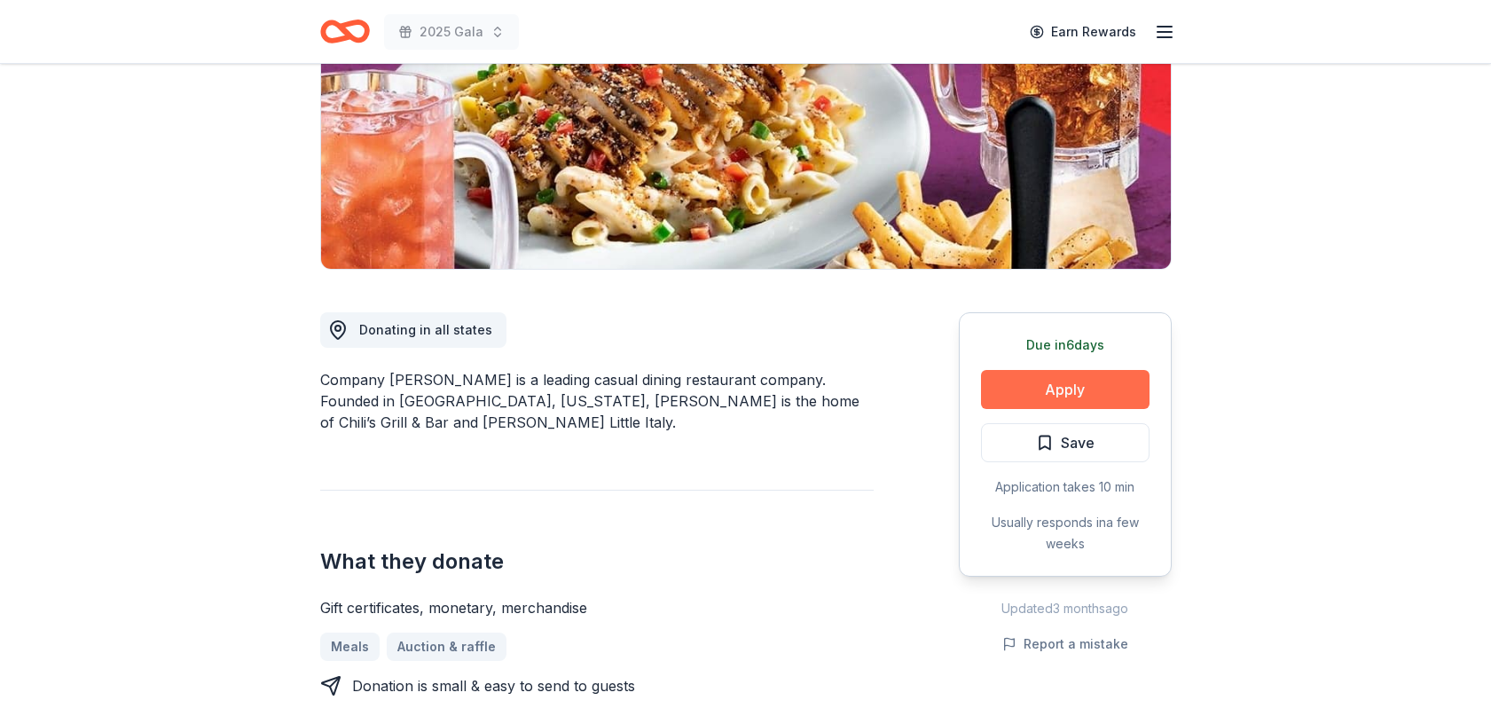
click at [1052, 389] on button "Apply" at bounding box center [1065, 389] width 168 height 39
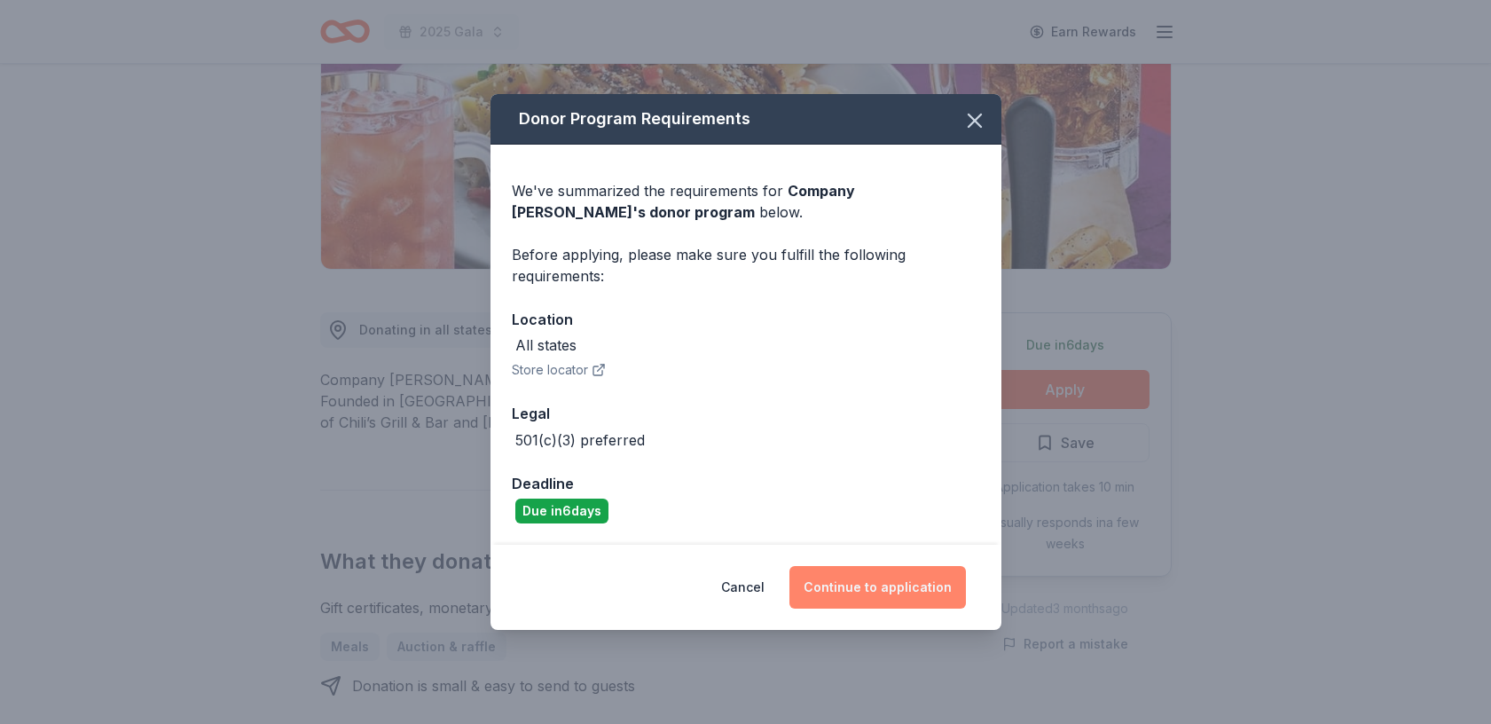
click at [897, 582] on button "Continue to application" at bounding box center [877, 587] width 176 height 43
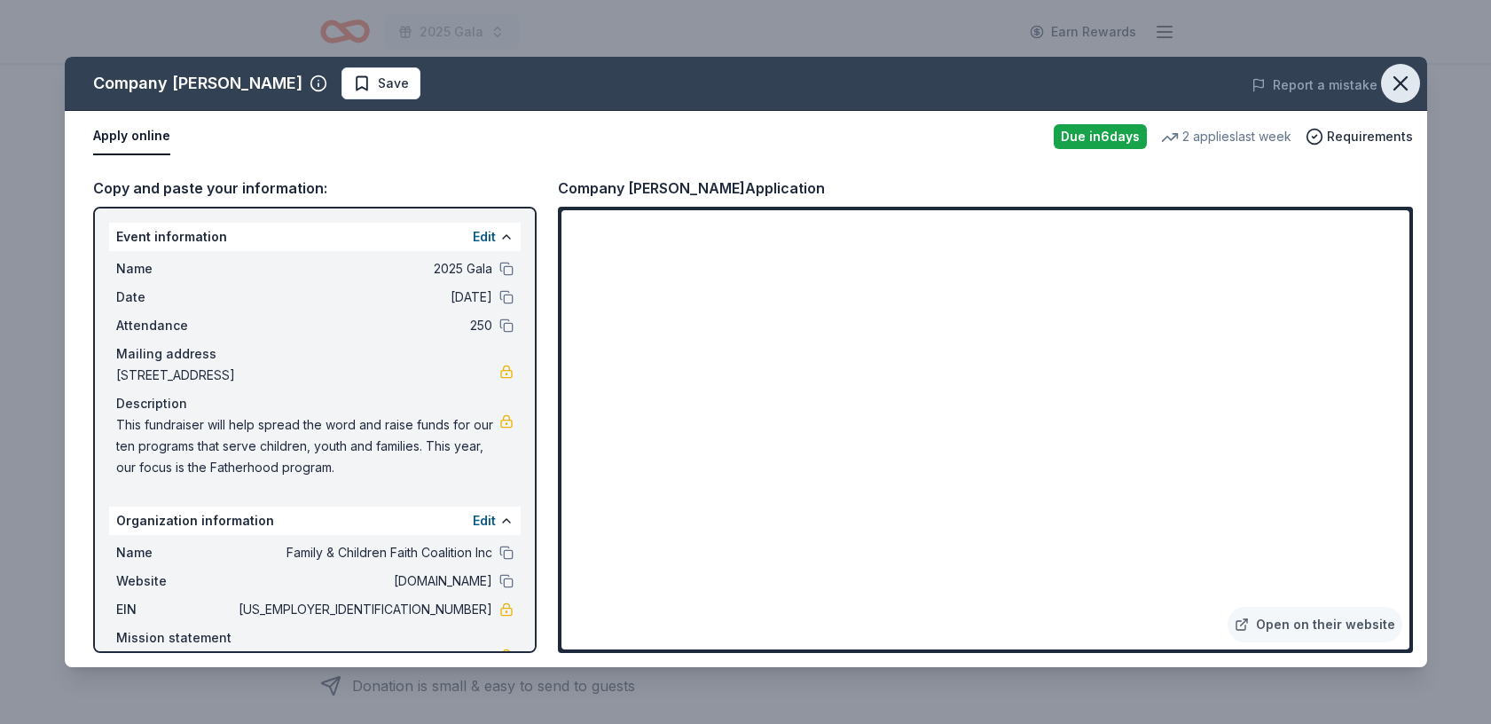
click at [1397, 76] on icon "button" at bounding box center [1400, 83] width 25 height 25
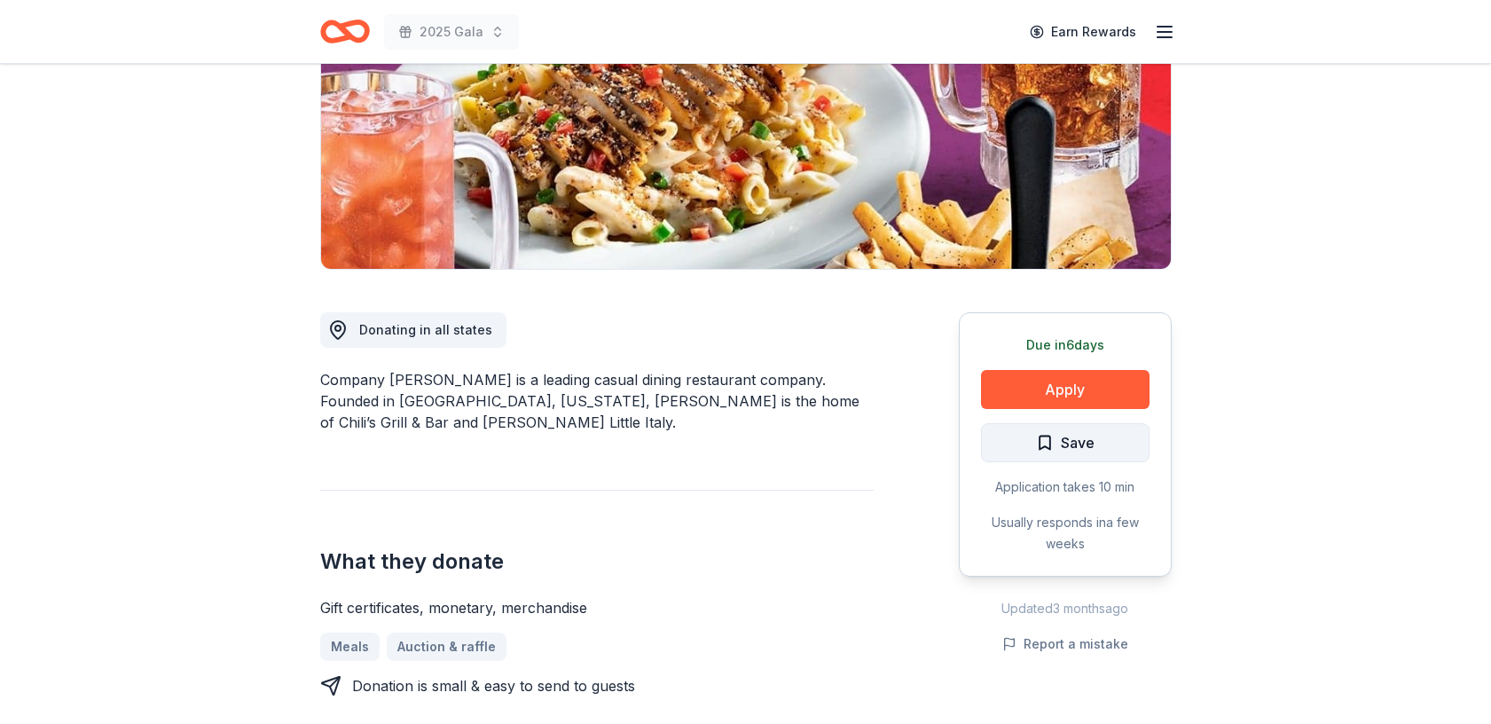
click at [1069, 435] on span "Save" at bounding box center [1078, 442] width 34 height 23
click at [1102, 437] on html "2025 Gala Earn Rewards Due in 6 days Share Company Brinker New • 1 reviews 2 ap…" at bounding box center [745, 92] width 1491 height 724
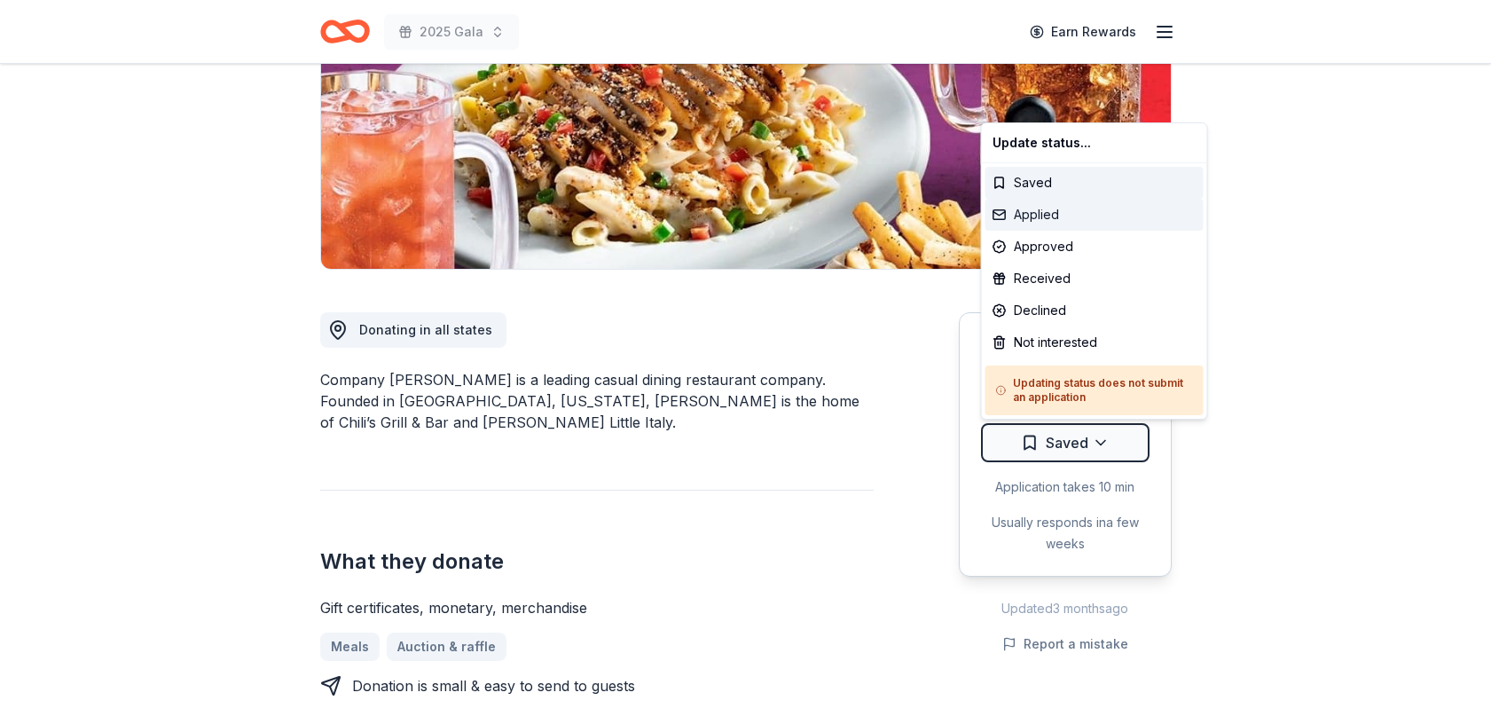
click at [1069, 215] on div "Applied" at bounding box center [1094, 215] width 218 height 32
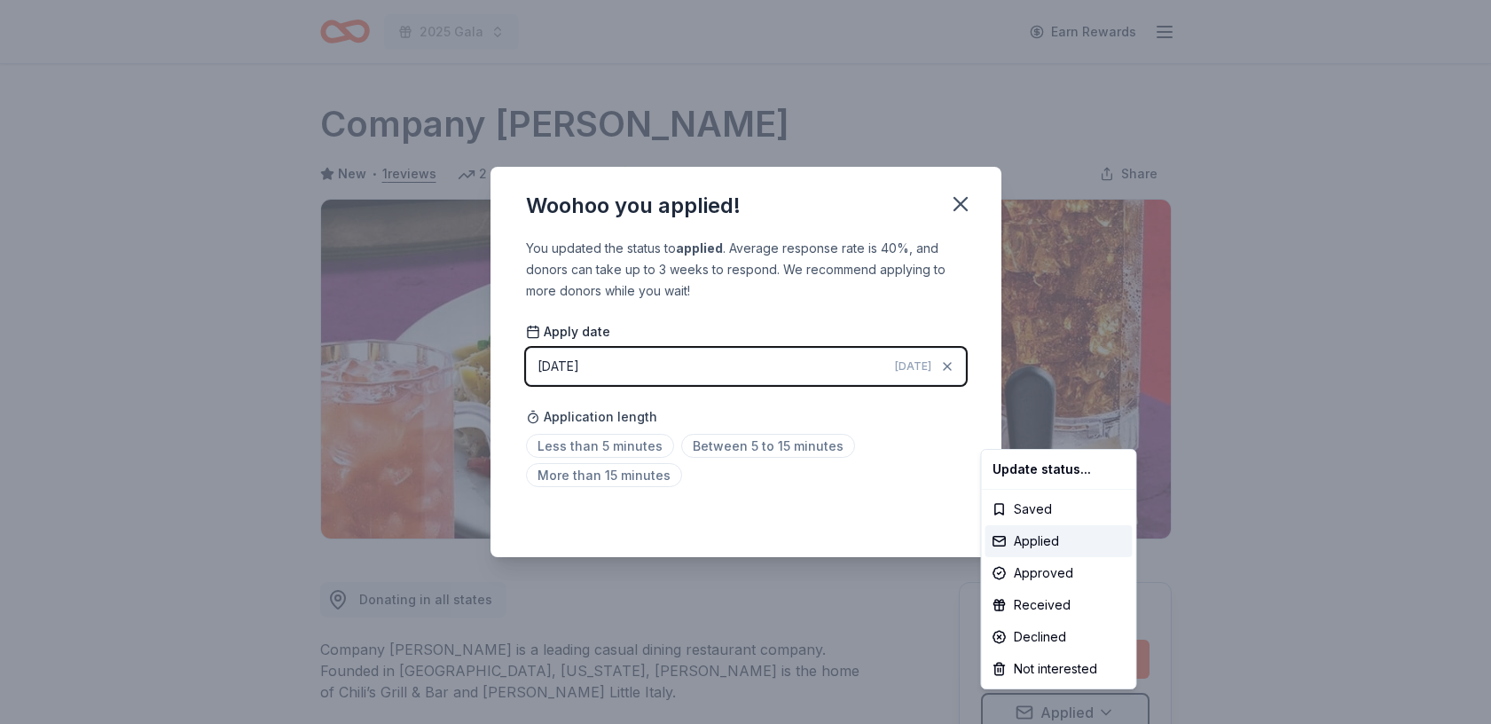
click at [960, 203] on html "2025 Gala Earn Rewards Due in 6 days Share Company Brinker New • 1 reviews 2 ap…" at bounding box center [745, 362] width 1491 height 724
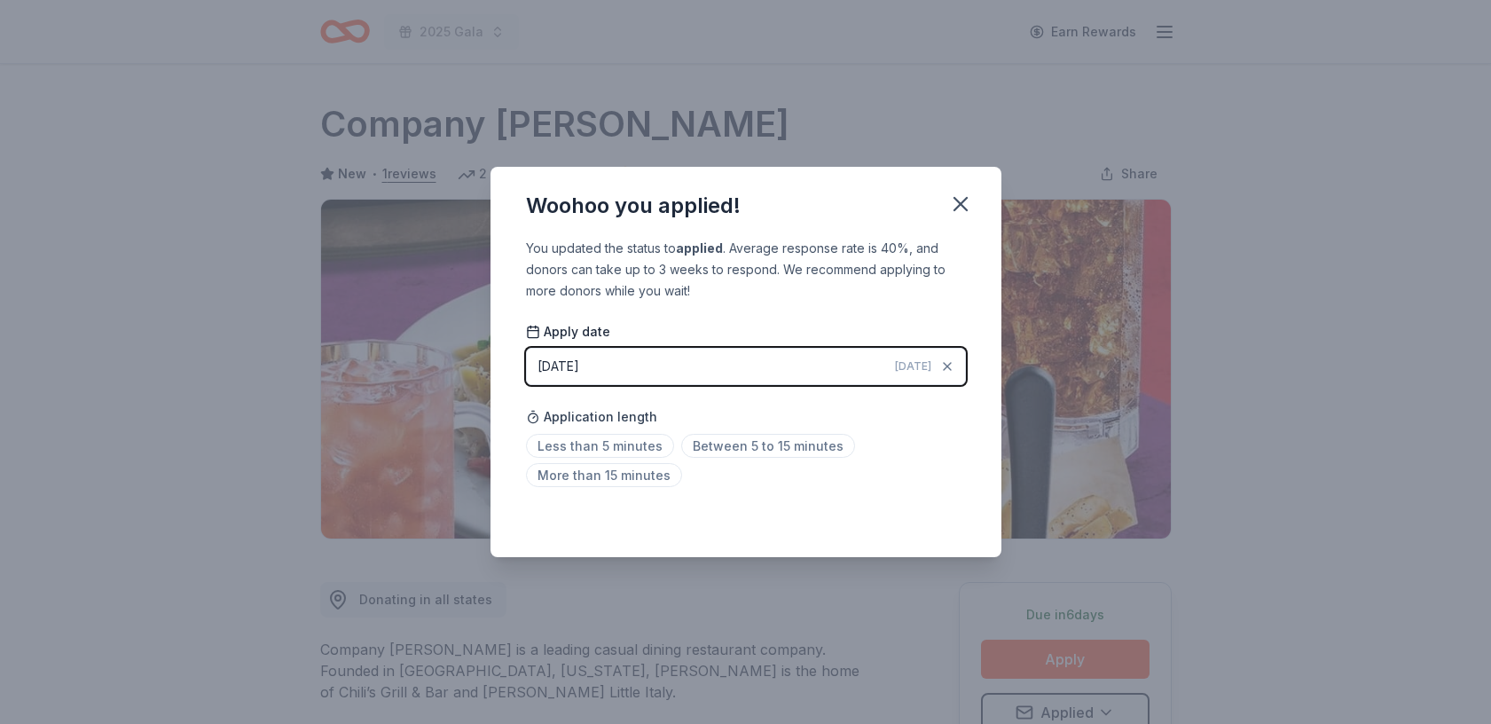
scroll to position [8, 0]
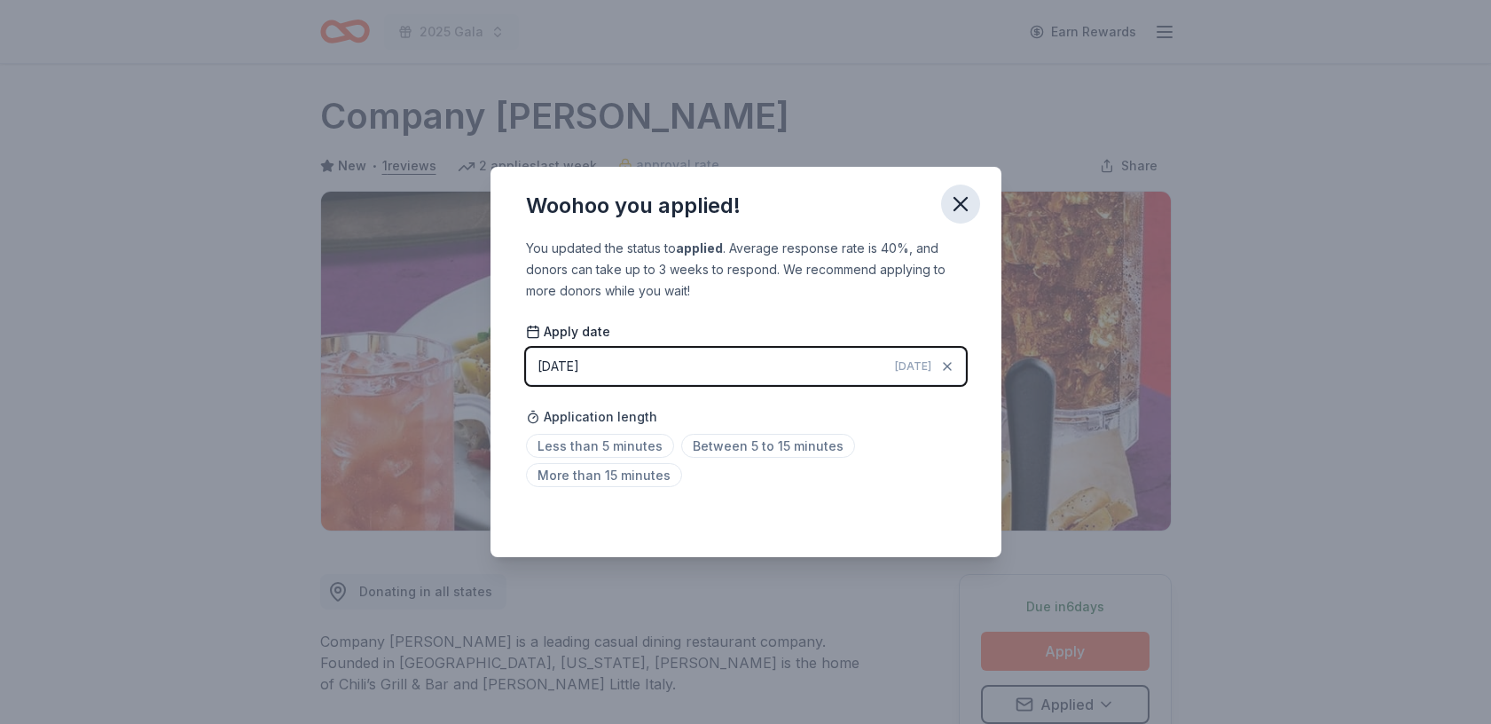
click at [965, 207] on icon "button" at bounding box center [960, 204] width 25 height 25
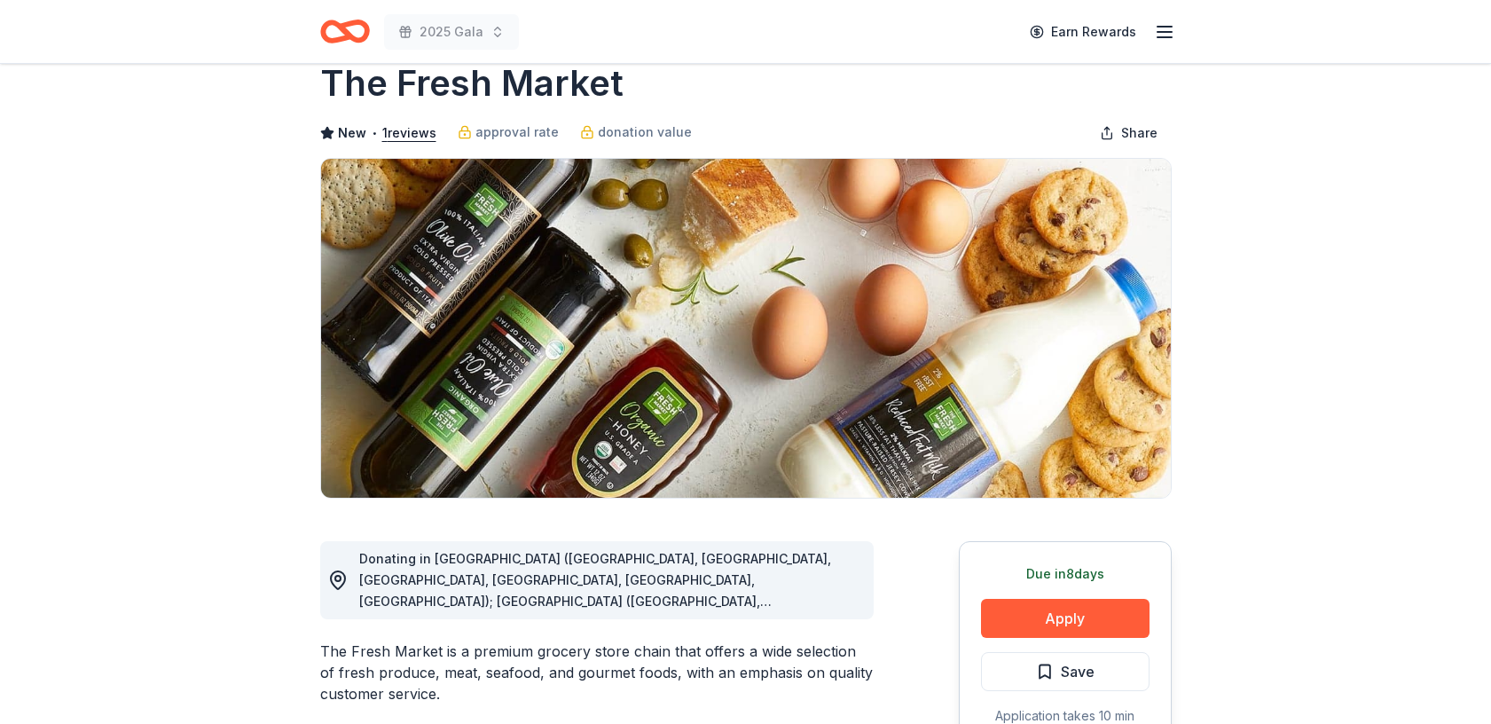
scroll to position [93, 0]
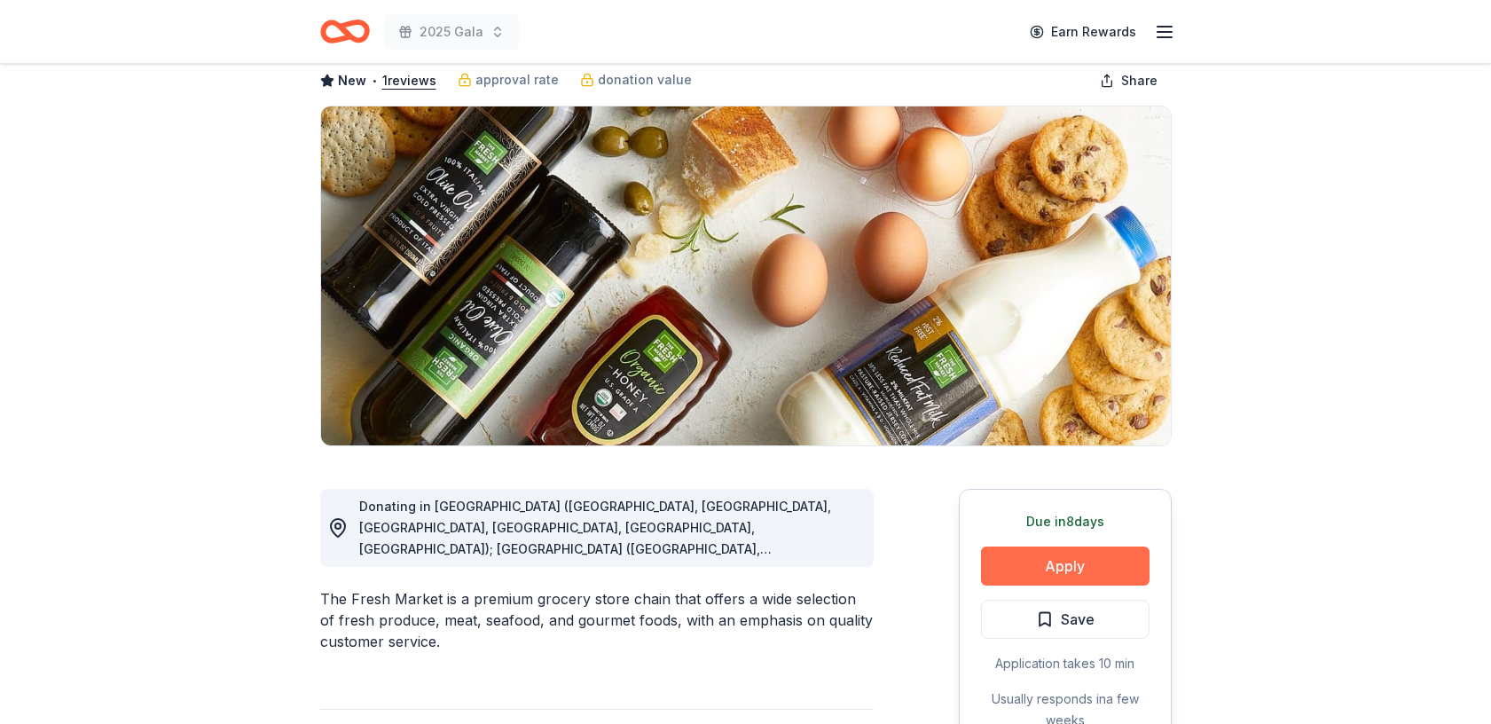
click at [1083, 564] on button "Apply" at bounding box center [1065, 565] width 168 height 39
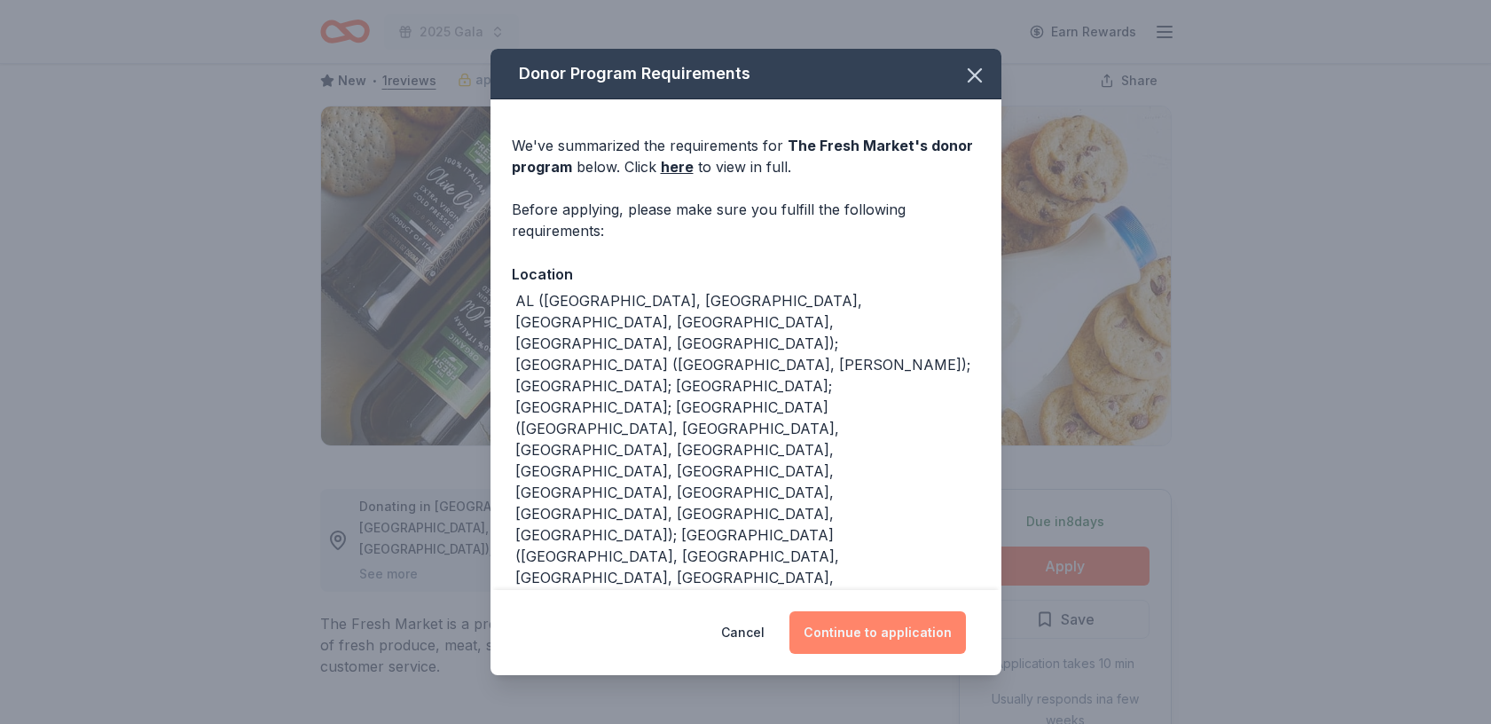
click at [887, 630] on button "Continue to application" at bounding box center [877, 632] width 176 height 43
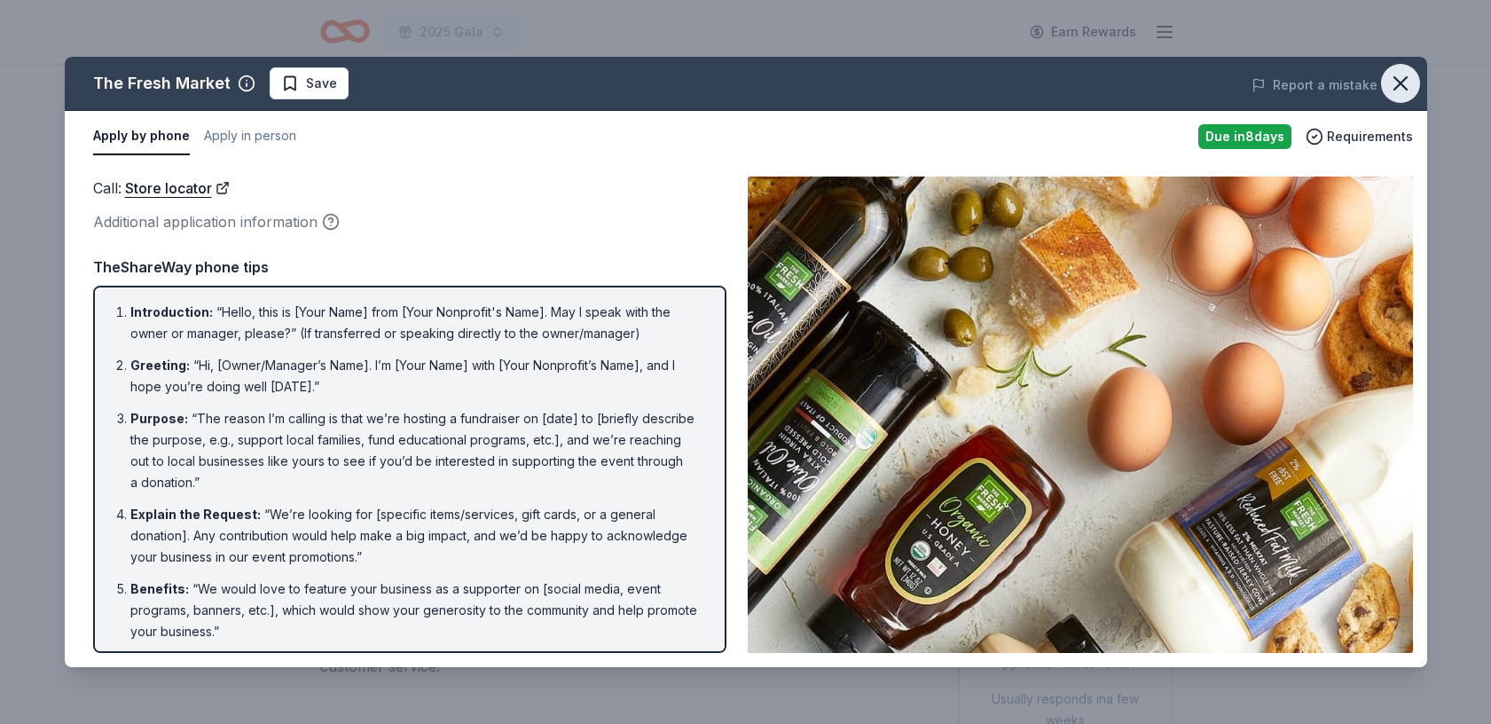
click at [1398, 83] on icon "button" at bounding box center [1400, 83] width 12 height 12
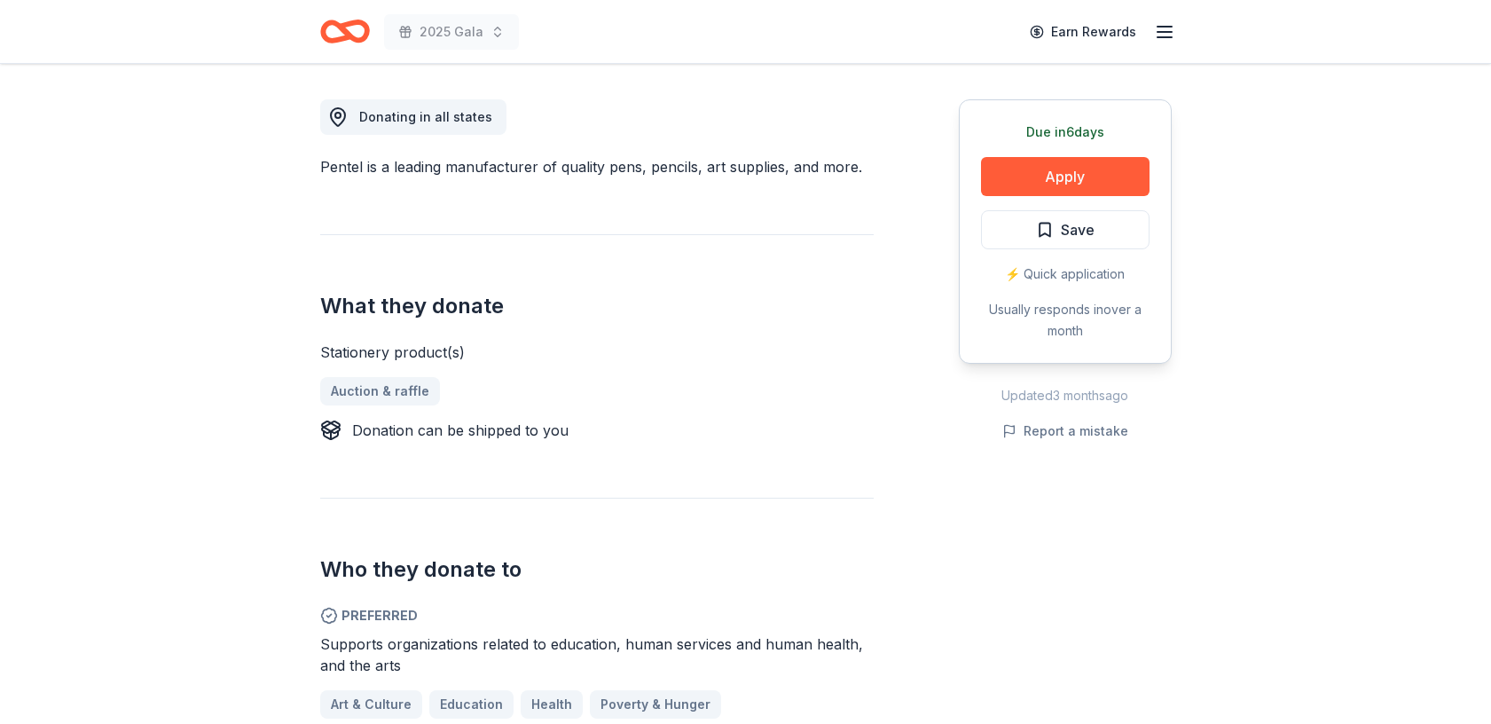
scroll to position [487, 0]
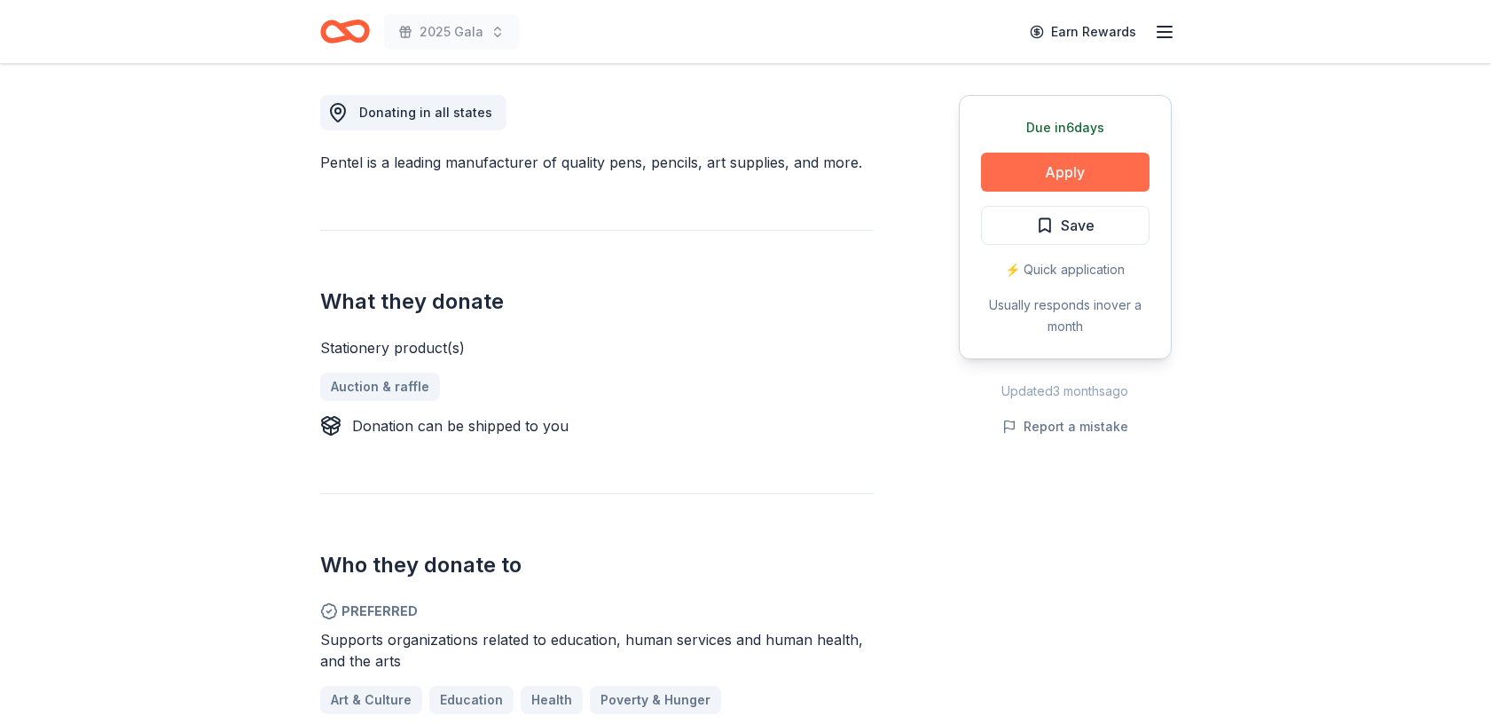
click at [1071, 173] on button "Apply" at bounding box center [1065, 172] width 168 height 39
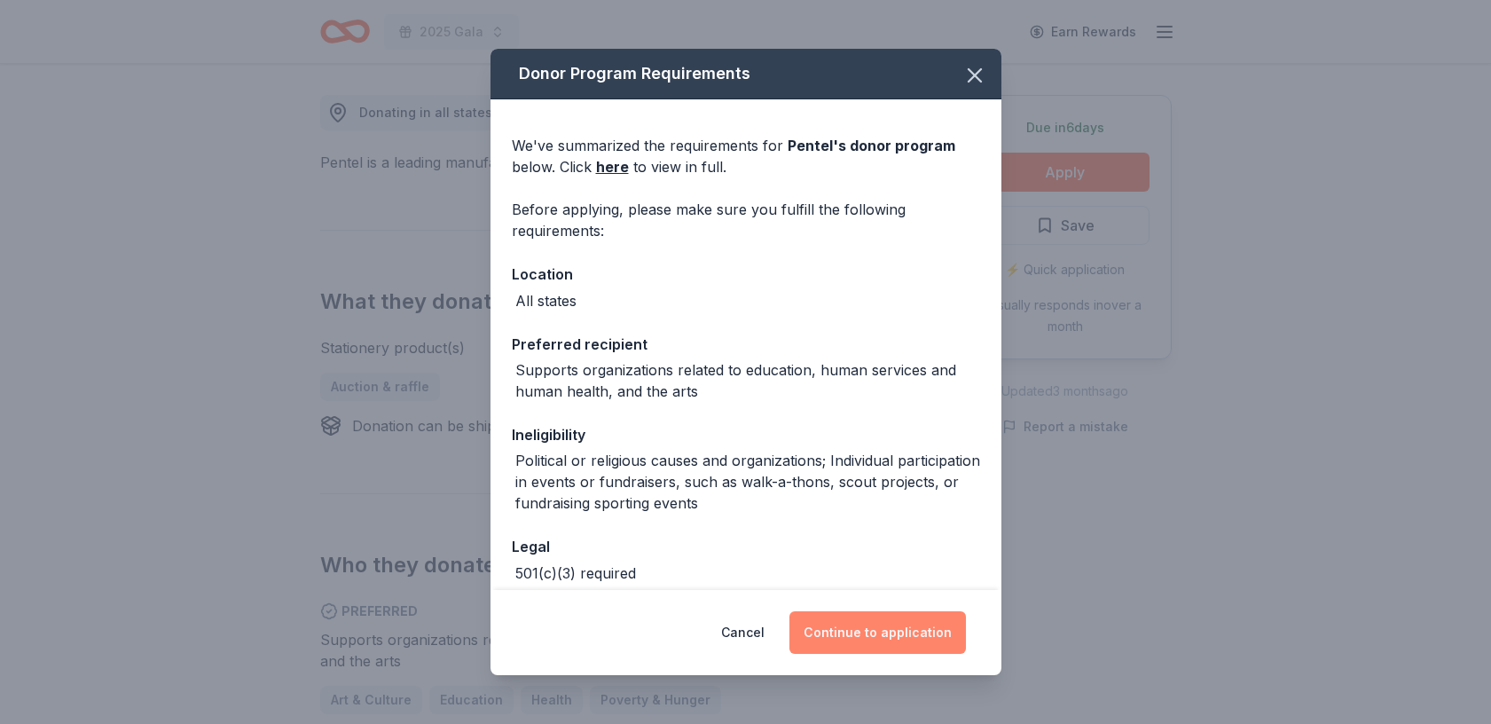
click at [848, 631] on button "Continue to application" at bounding box center [877, 632] width 176 height 43
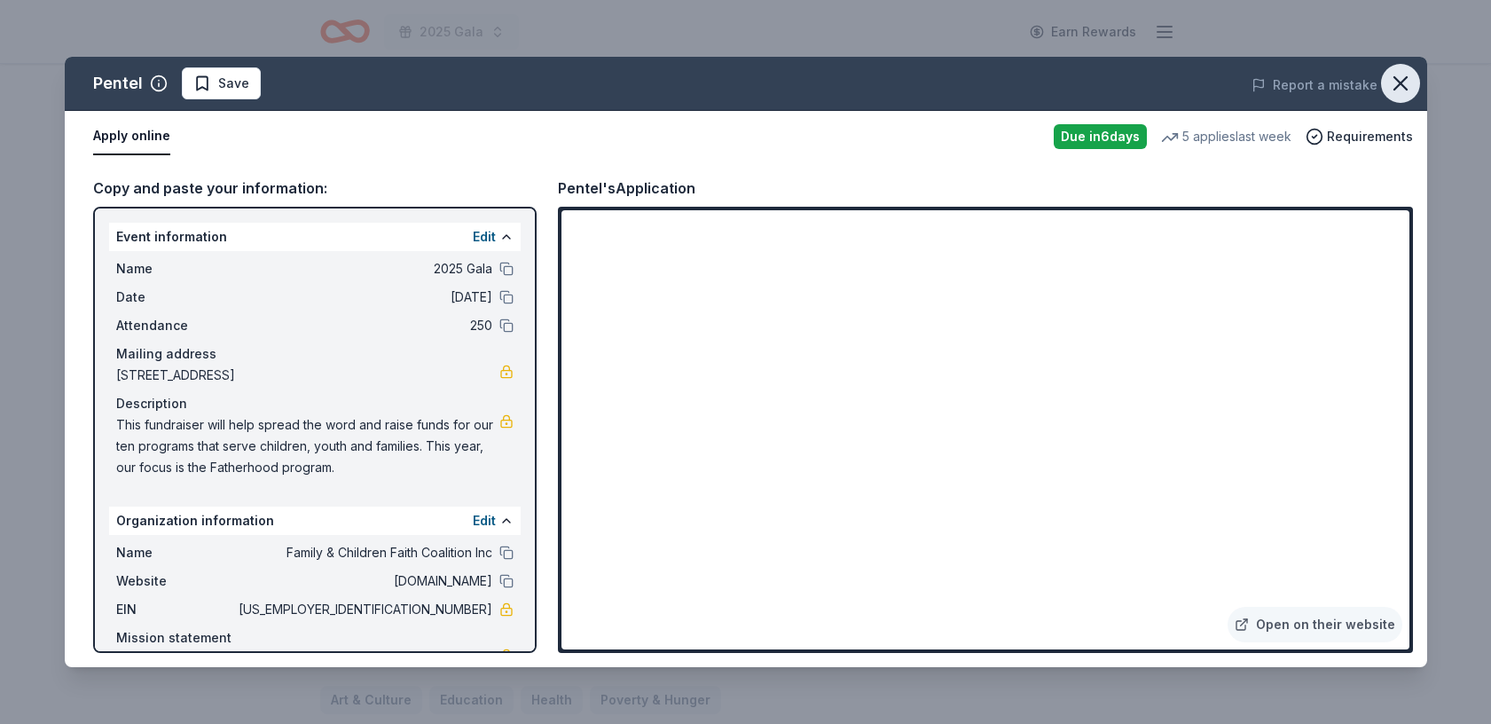
click at [1400, 85] on icon "button" at bounding box center [1400, 83] width 12 height 12
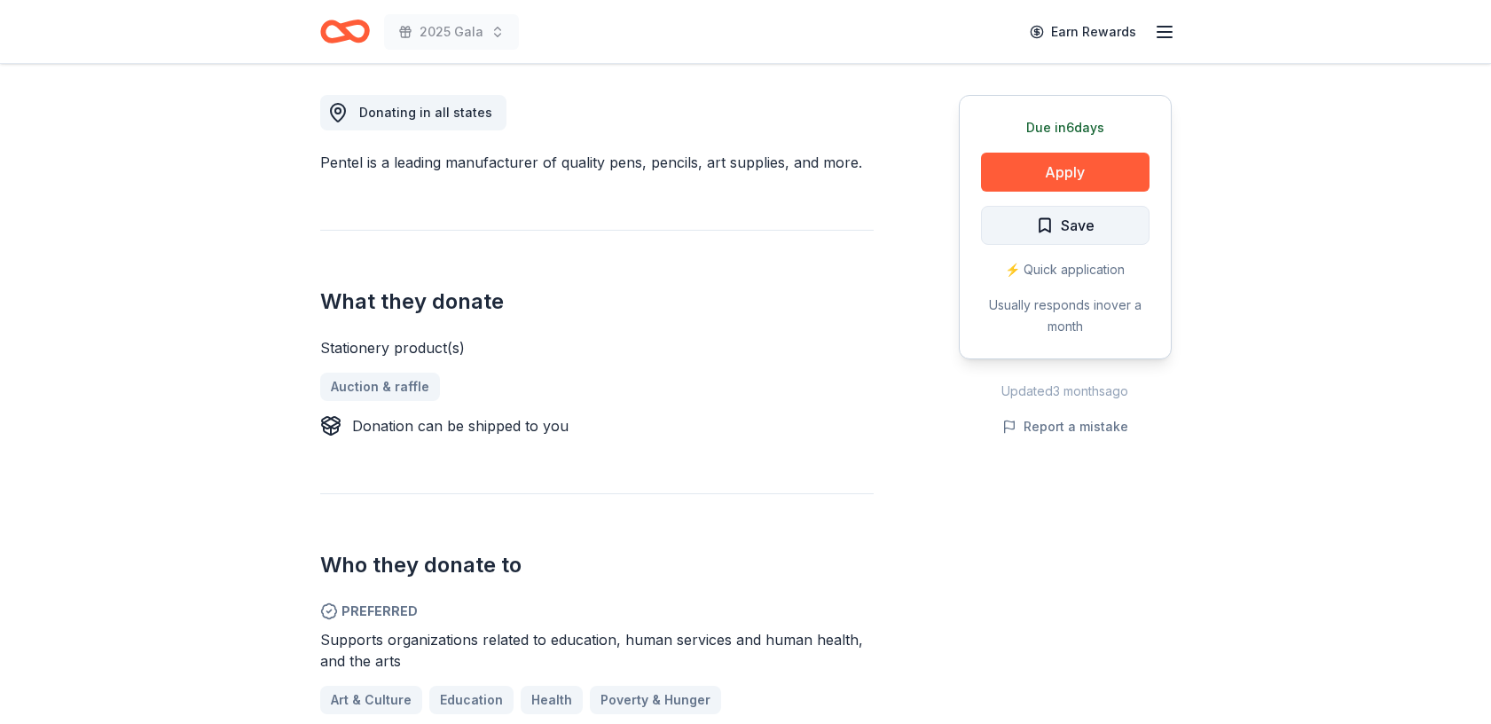
click at [1073, 224] on span "Save" at bounding box center [1078, 225] width 34 height 23
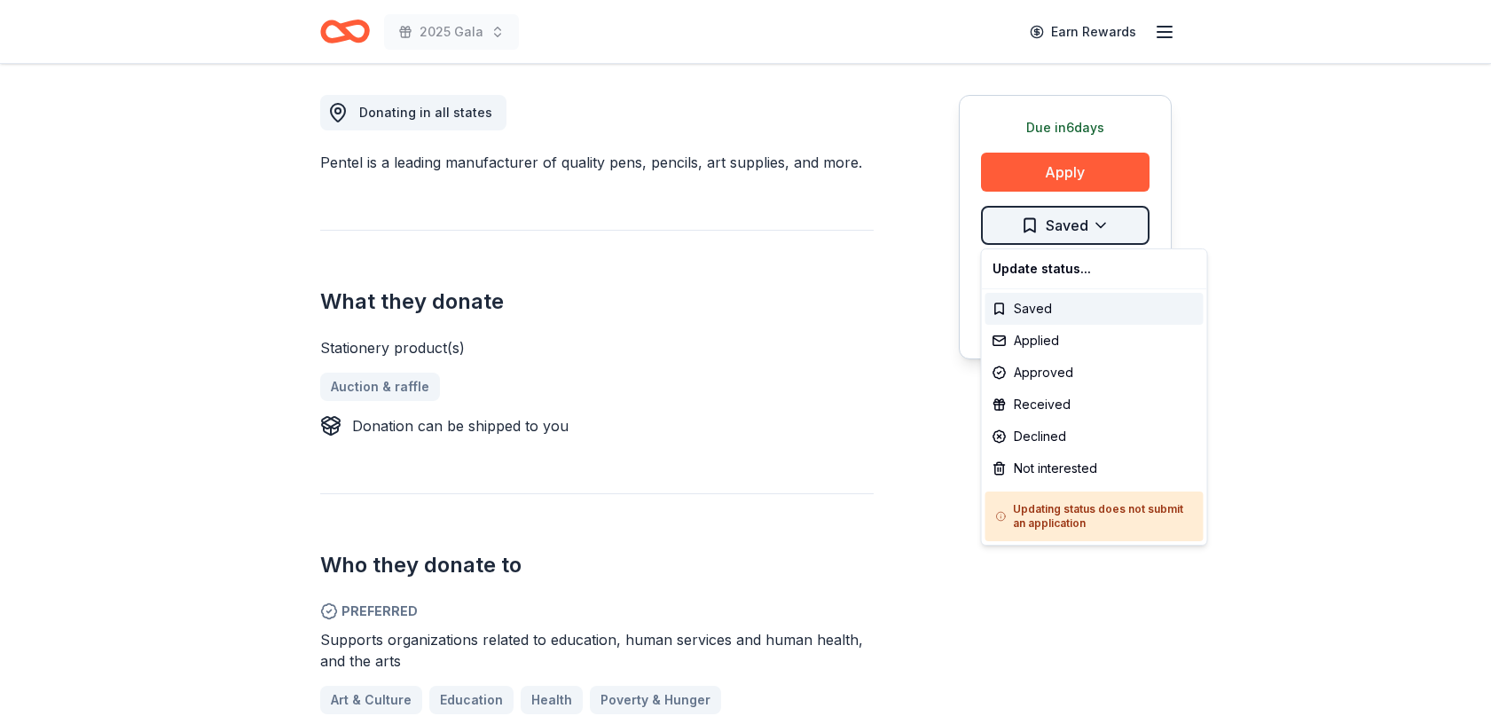
click at [1046, 346] on div "Applied" at bounding box center [1094, 341] width 218 height 32
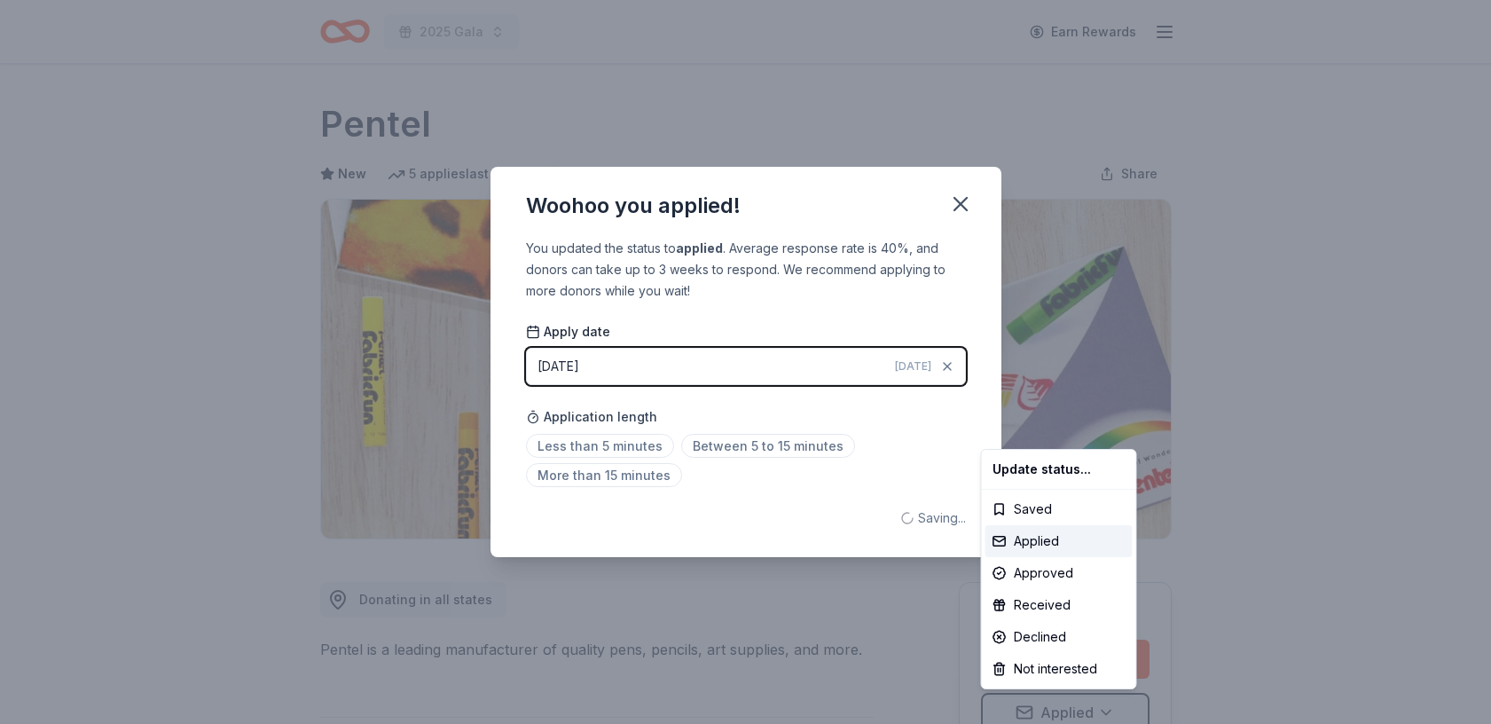
scroll to position [0, 0]
click at [966, 200] on html "2025 Gala Earn Rewards Due in 6 days Share Pentel New 5 applies last week appro…" at bounding box center [745, 362] width 1491 height 724
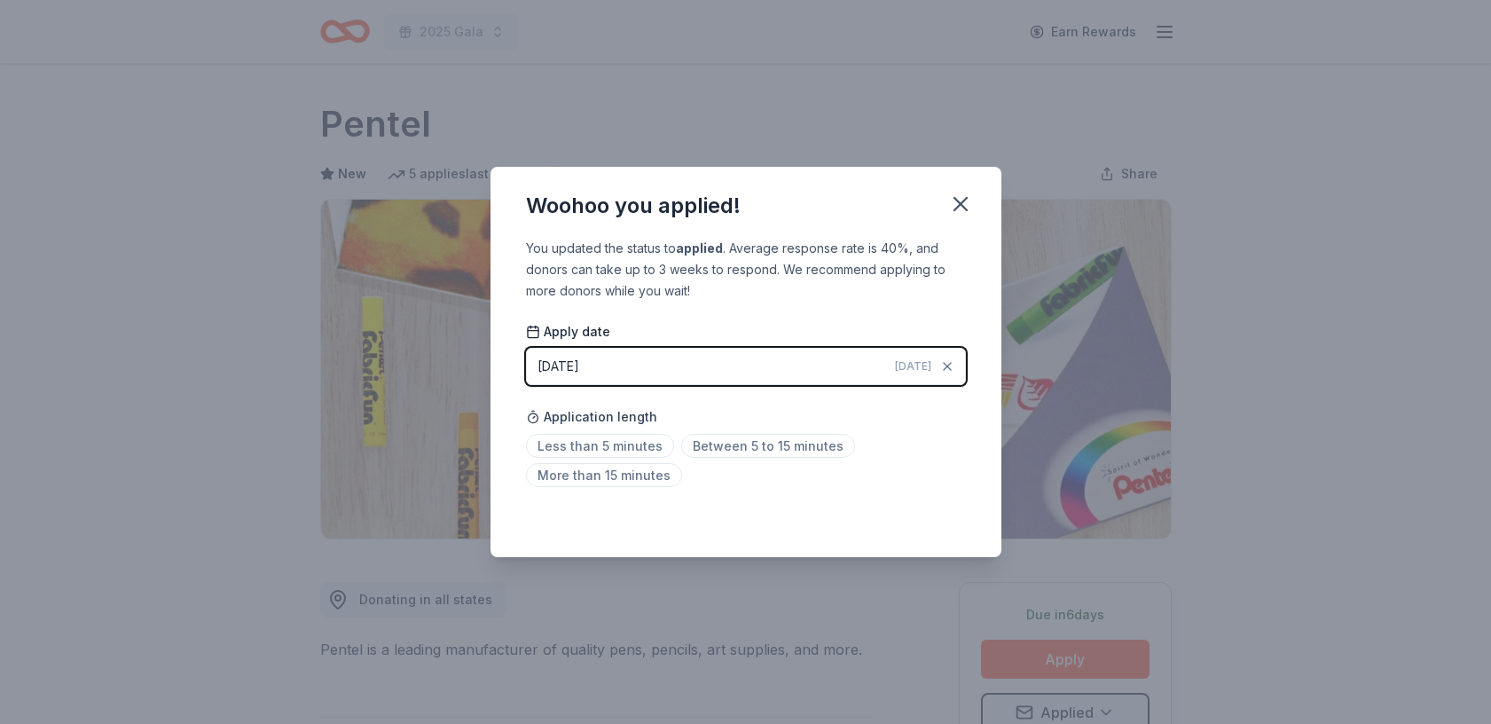
scroll to position [8, 0]
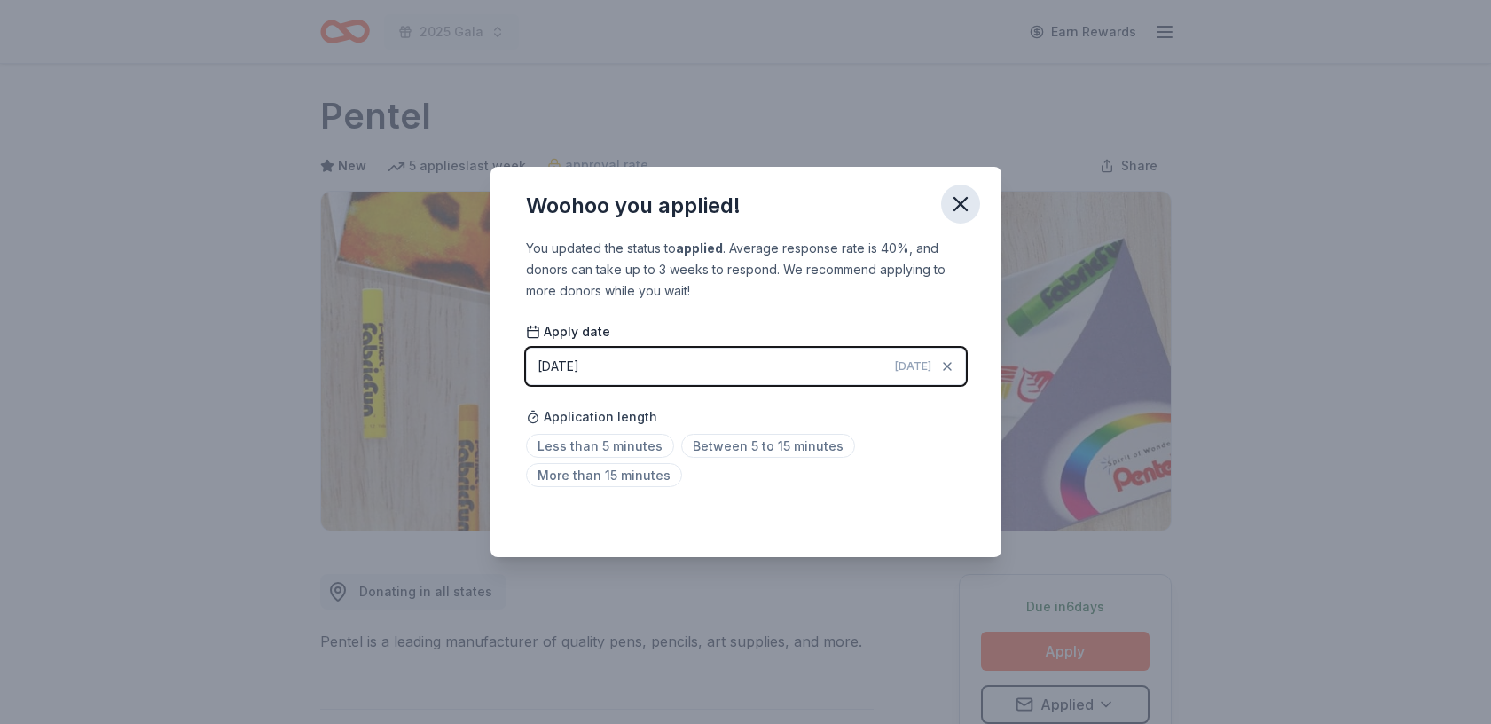
click at [959, 204] on icon "button" at bounding box center [960, 204] width 12 height 12
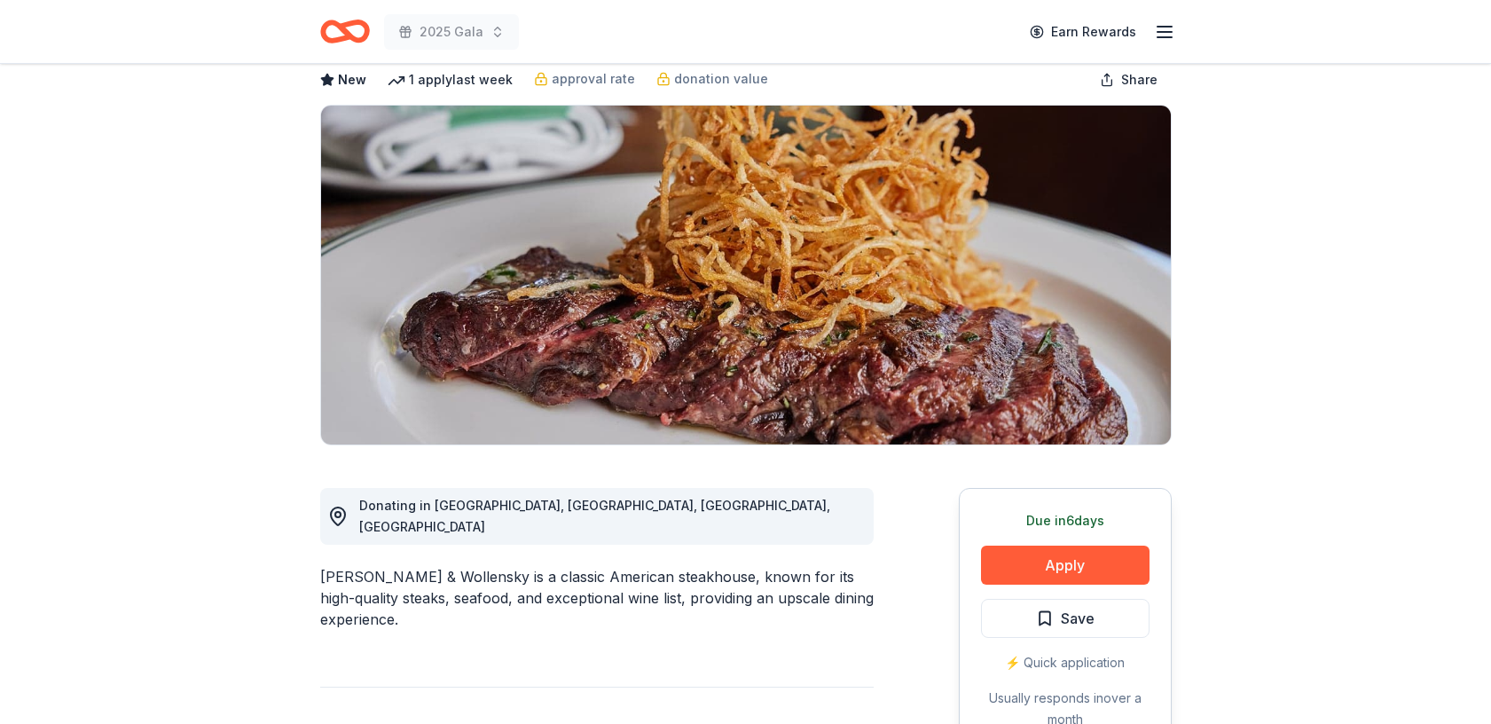
scroll to position [145, 0]
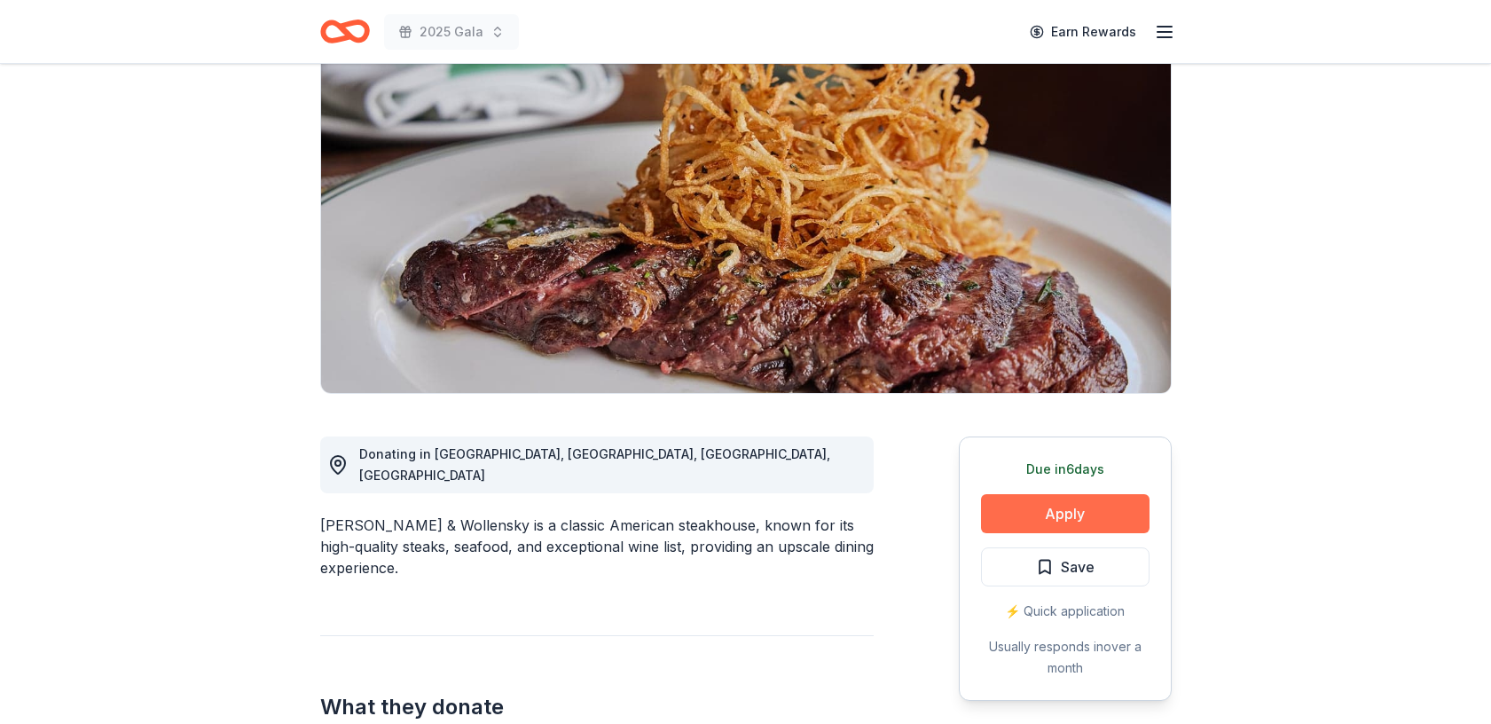
click at [1063, 513] on button "Apply" at bounding box center [1065, 513] width 168 height 39
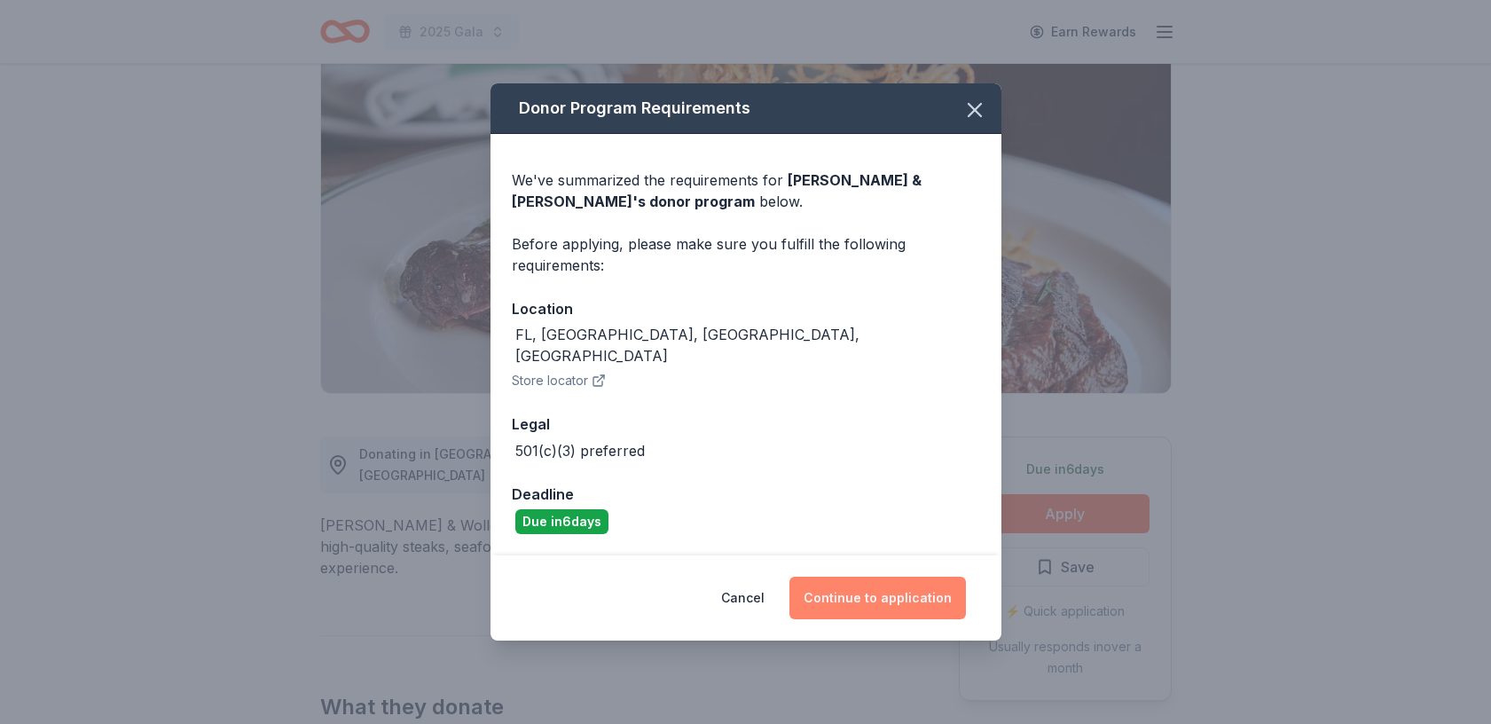
click at [853, 590] on button "Continue to application" at bounding box center [877, 597] width 176 height 43
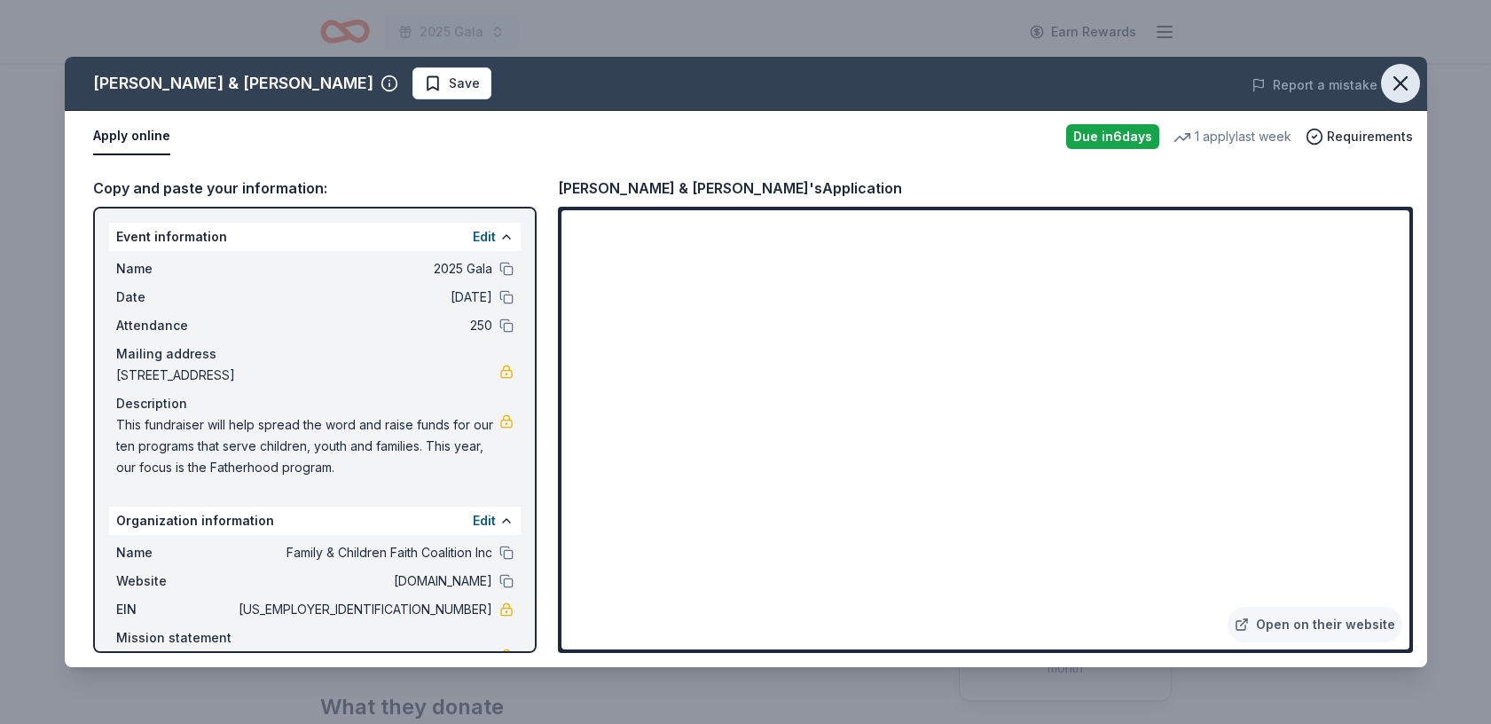
click at [1401, 80] on icon "button" at bounding box center [1400, 83] width 12 height 12
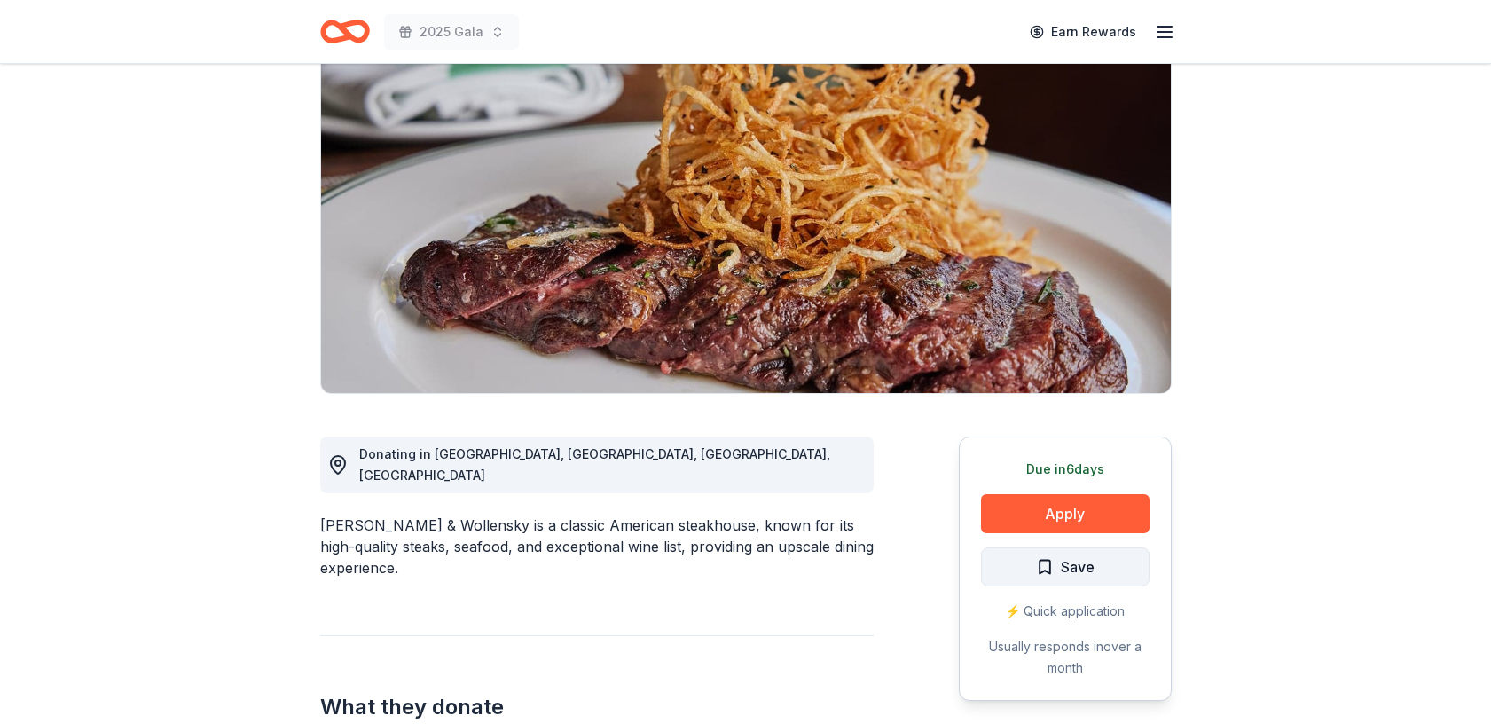
click at [1071, 568] on span "Save" at bounding box center [1078, 566] width 34 height 23
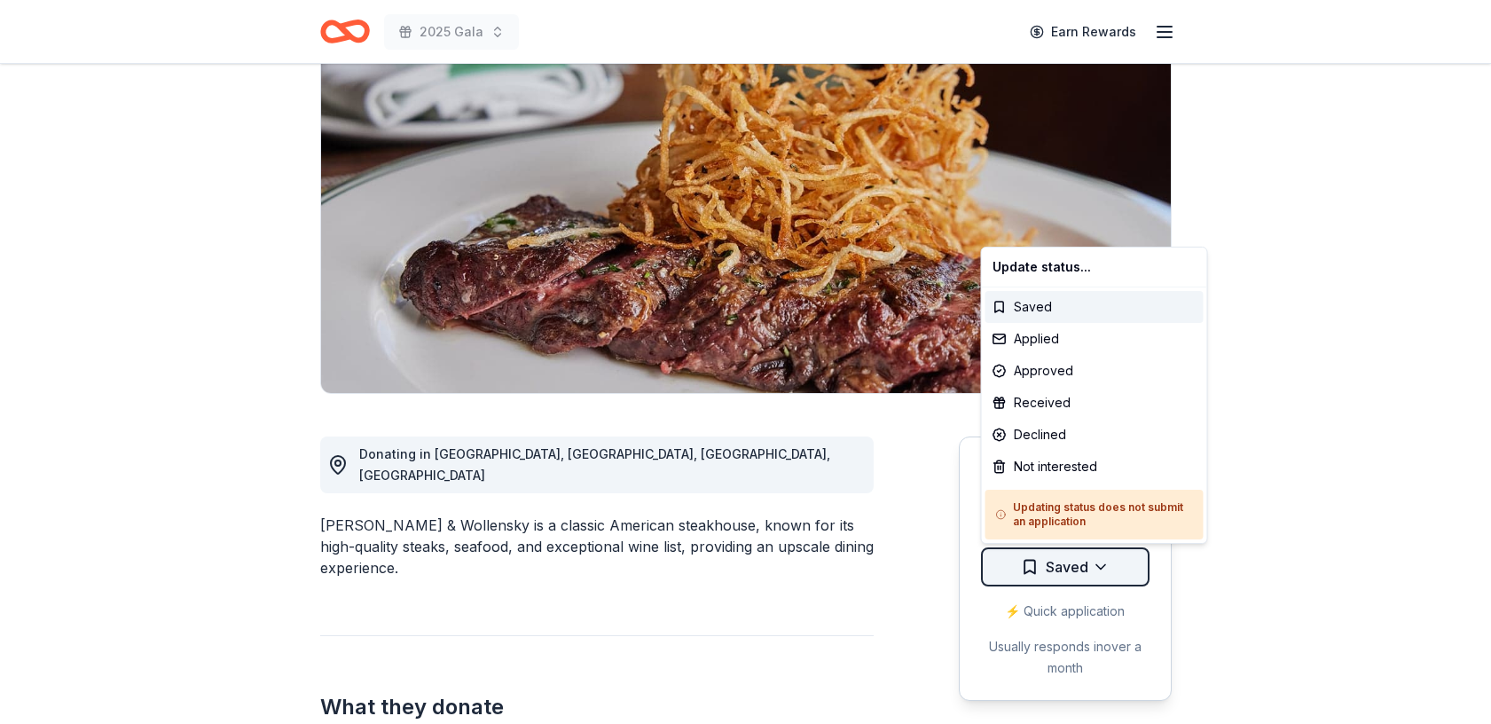
click at [1097, 564] on html "2025 Gala Earn Rewards Due in 6 days Share Smith & Wollensky New 1 apply last w…" at bounding box center [745, 217] width 1491 height 724
click at [1045, 339] on div "Applied" at bounding box center [1094, 339] width 218 height 32
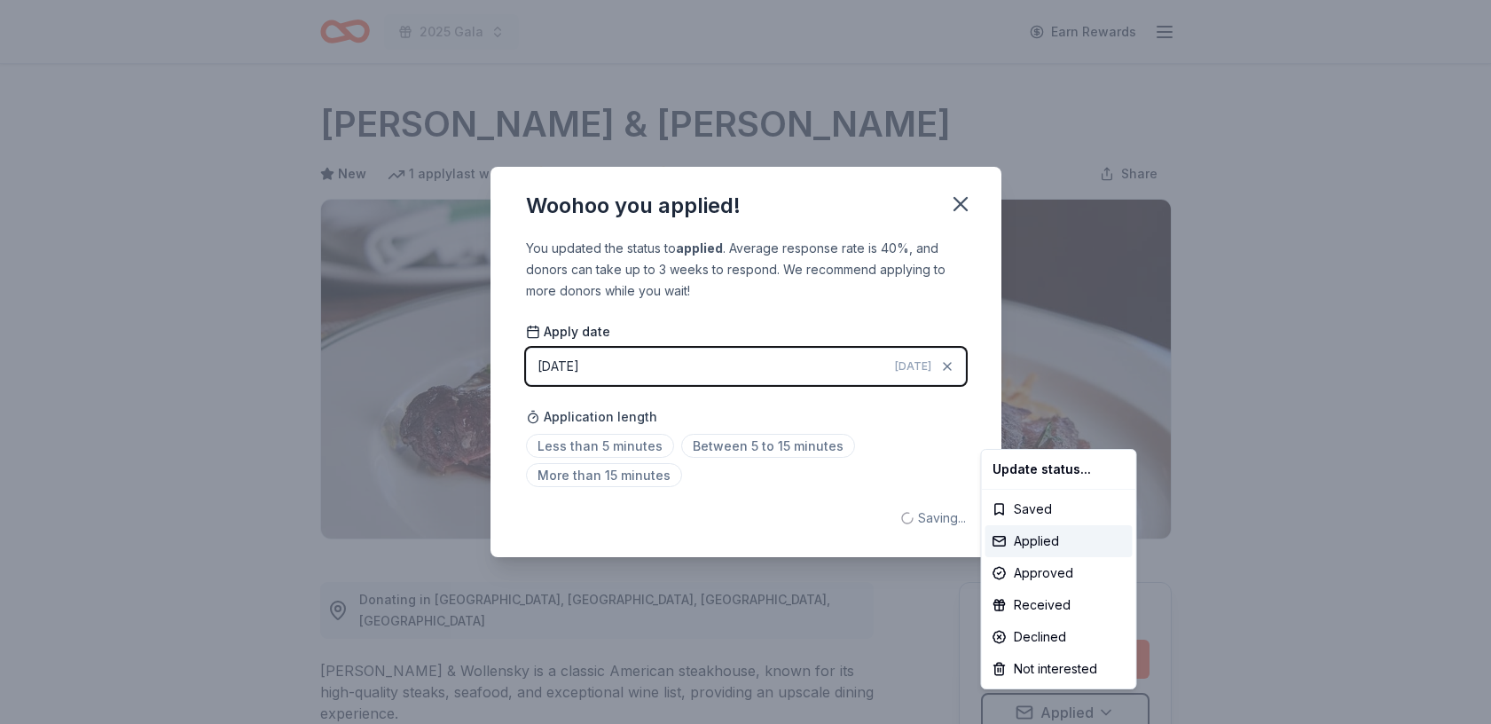
scroll to position [0, 0]
click at [958, 202] on html "2025 Gala Earn Rewards Due in 6 days Share Smith & Wollensky New 1 apply last w…" at bounding box center [745, 362] width 1491 height 724
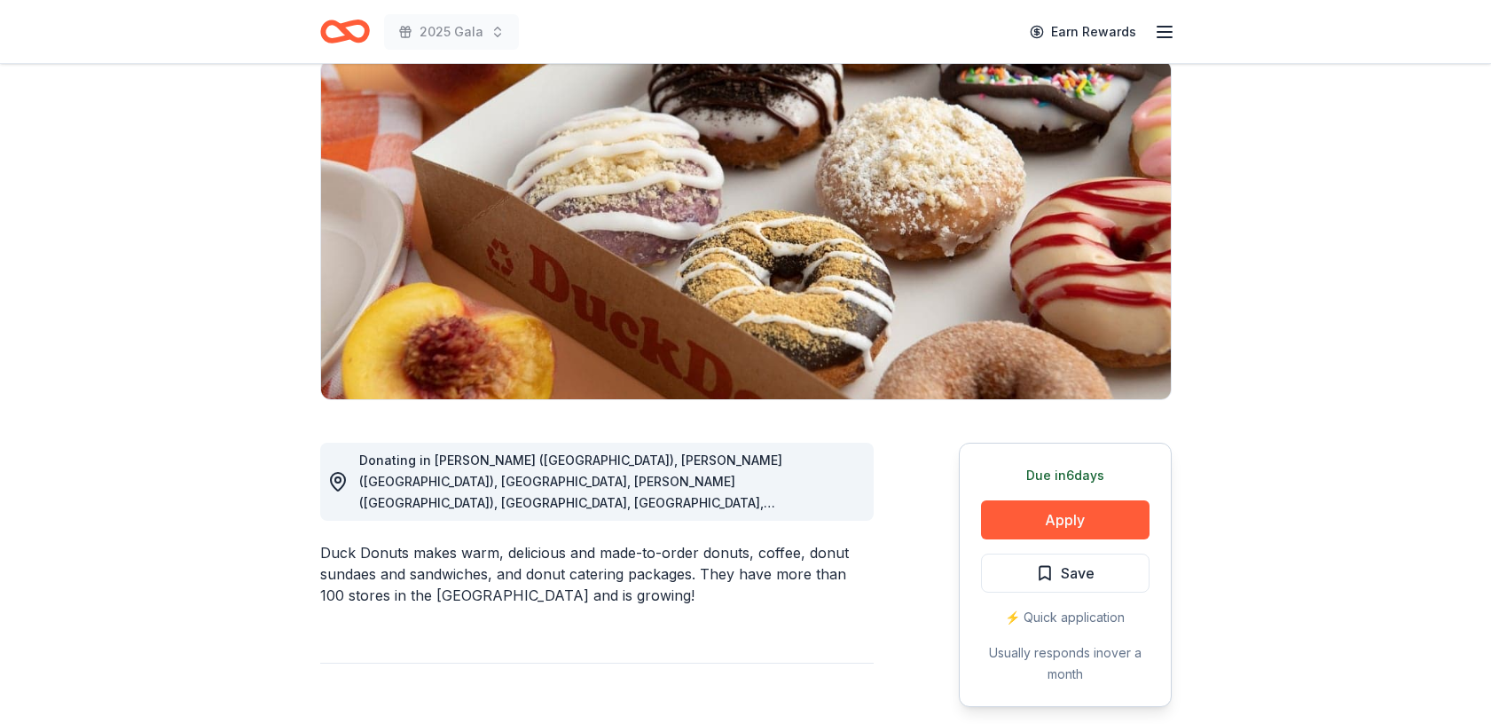
scroll to position [157, 0]
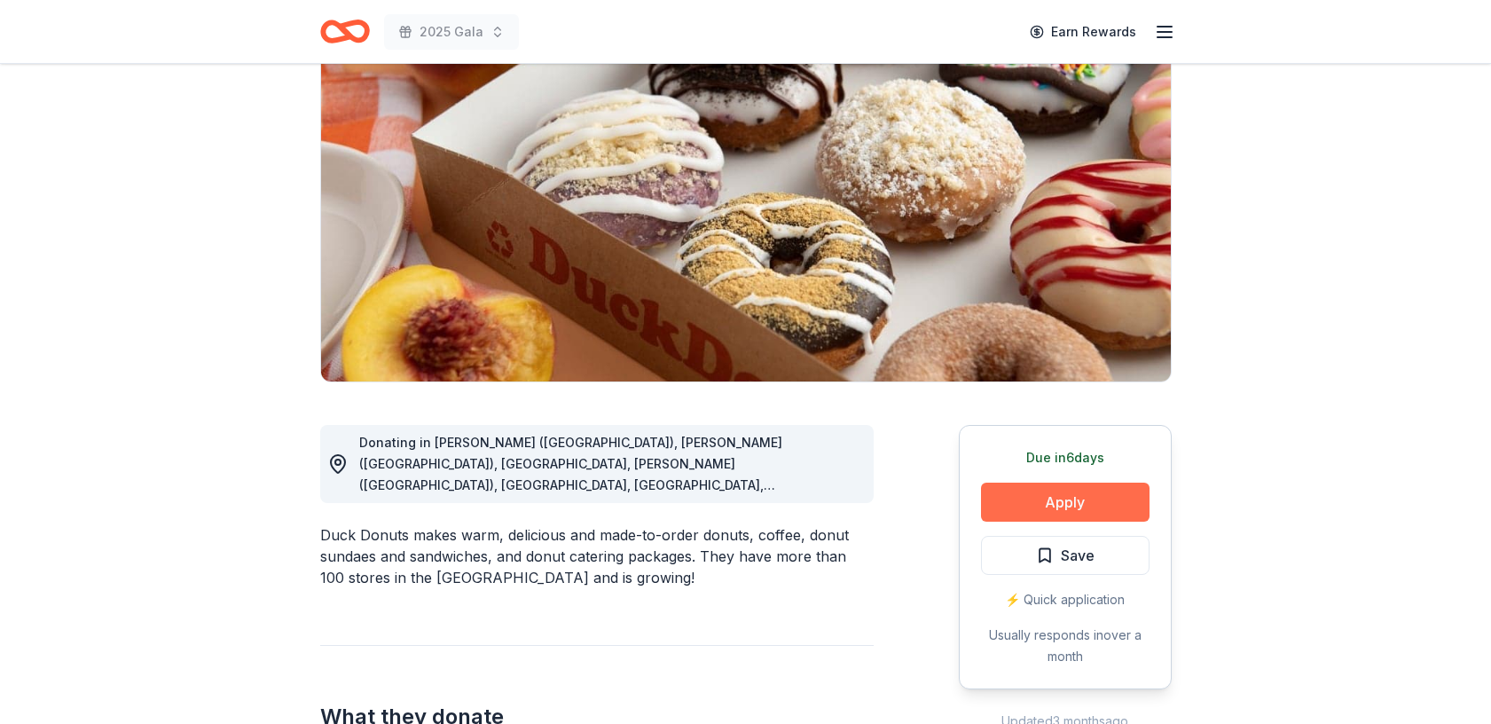
click at [1073, 495] on button "Apply" at bounding box center [1065, 501] width 168 height 39
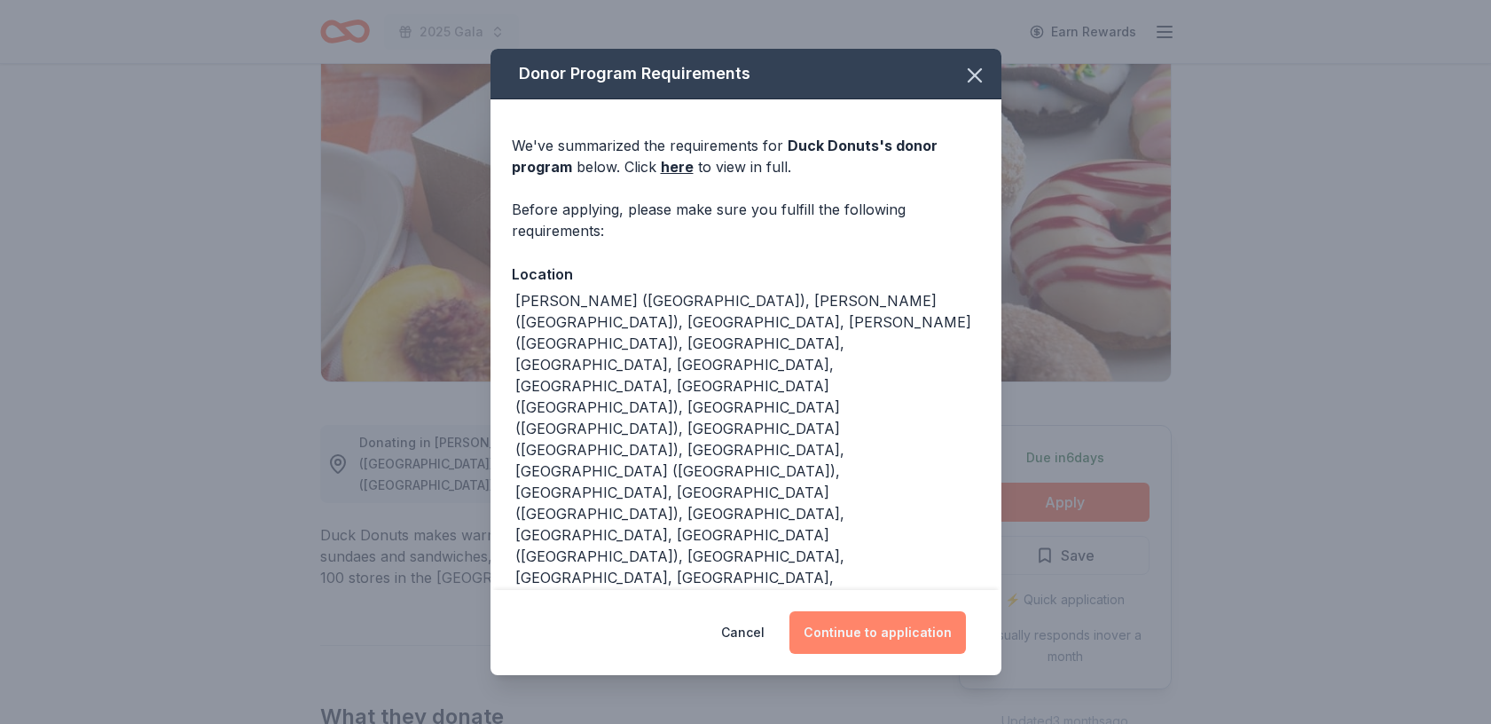
click at [889, 611] on button "Continue to application" at bounding box center [877, 632] width 176 height 43
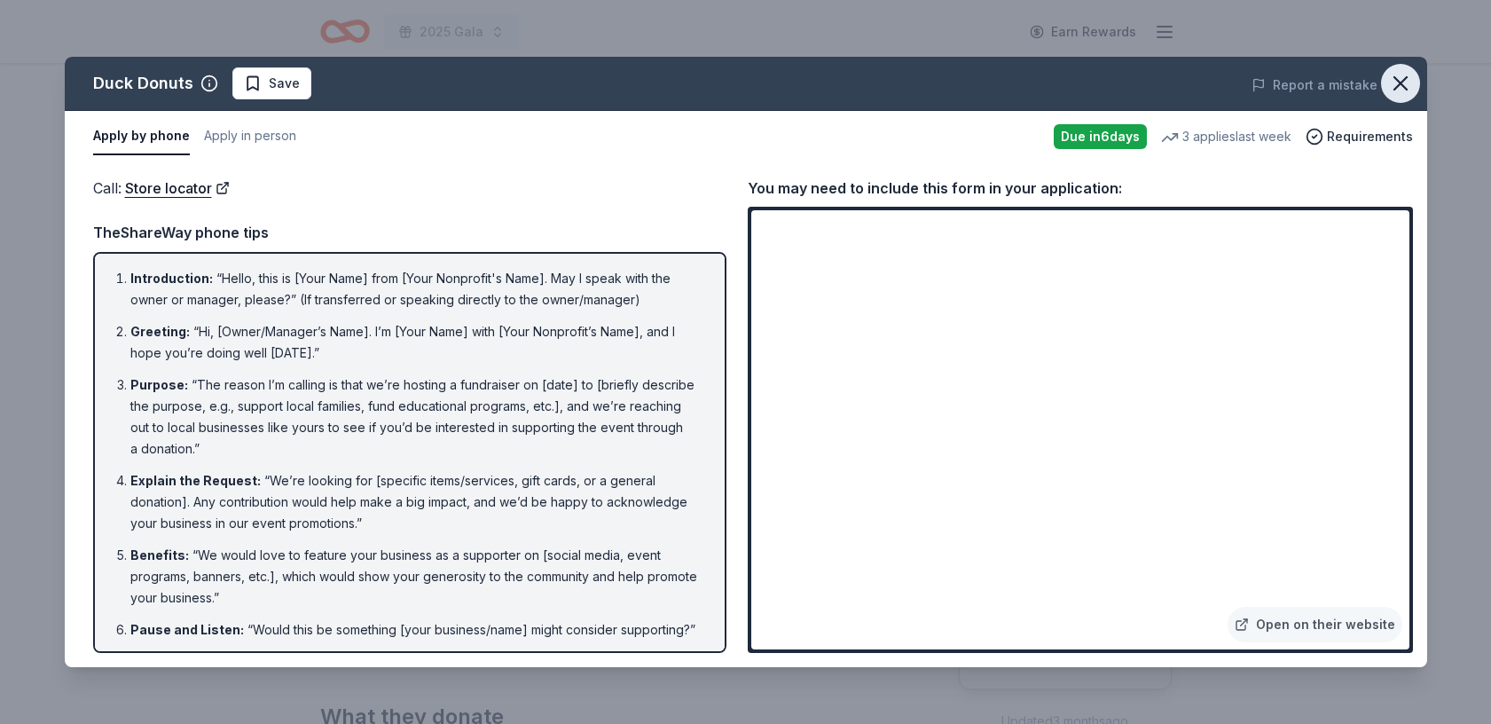
click at [1405, 82] on icon "button" at bounding box center [1400, 83] width 25 height 25
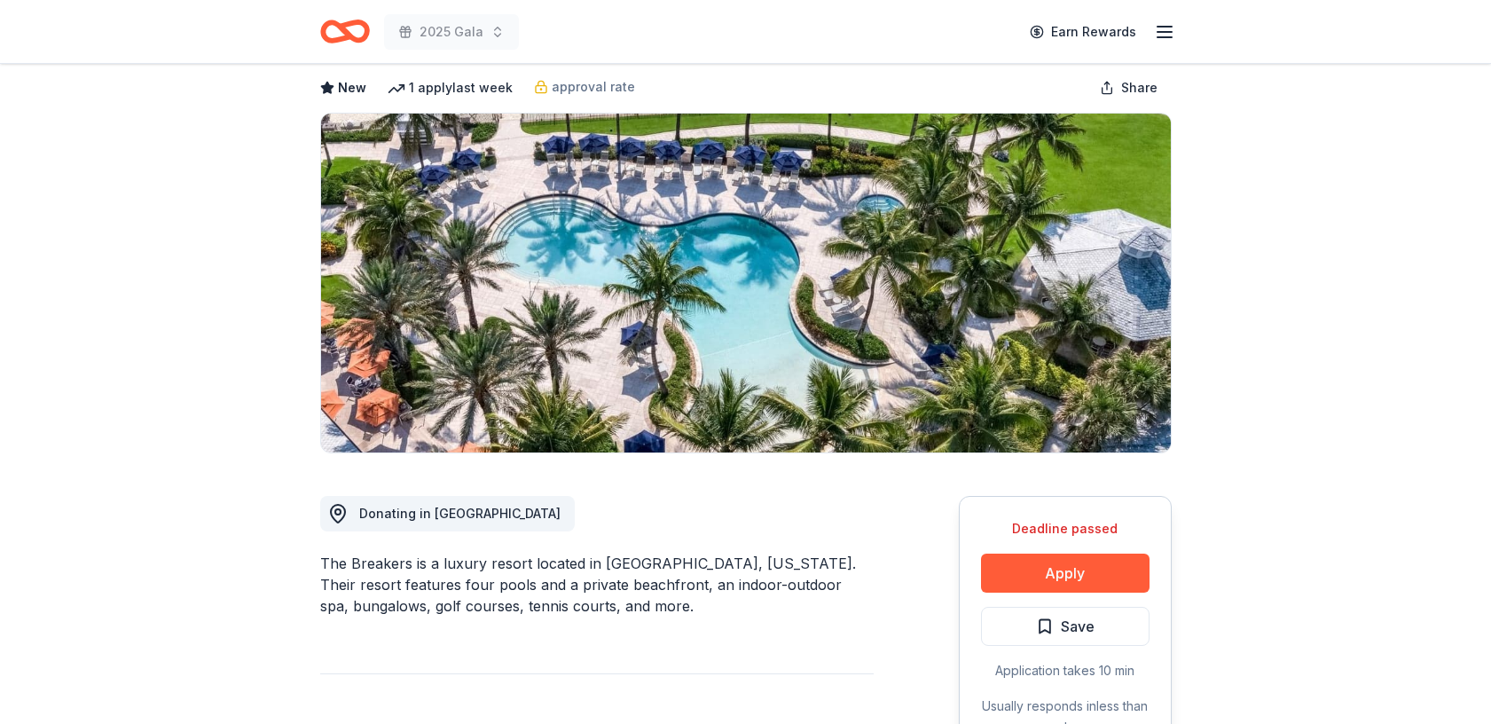
scroll to position [135, 0]
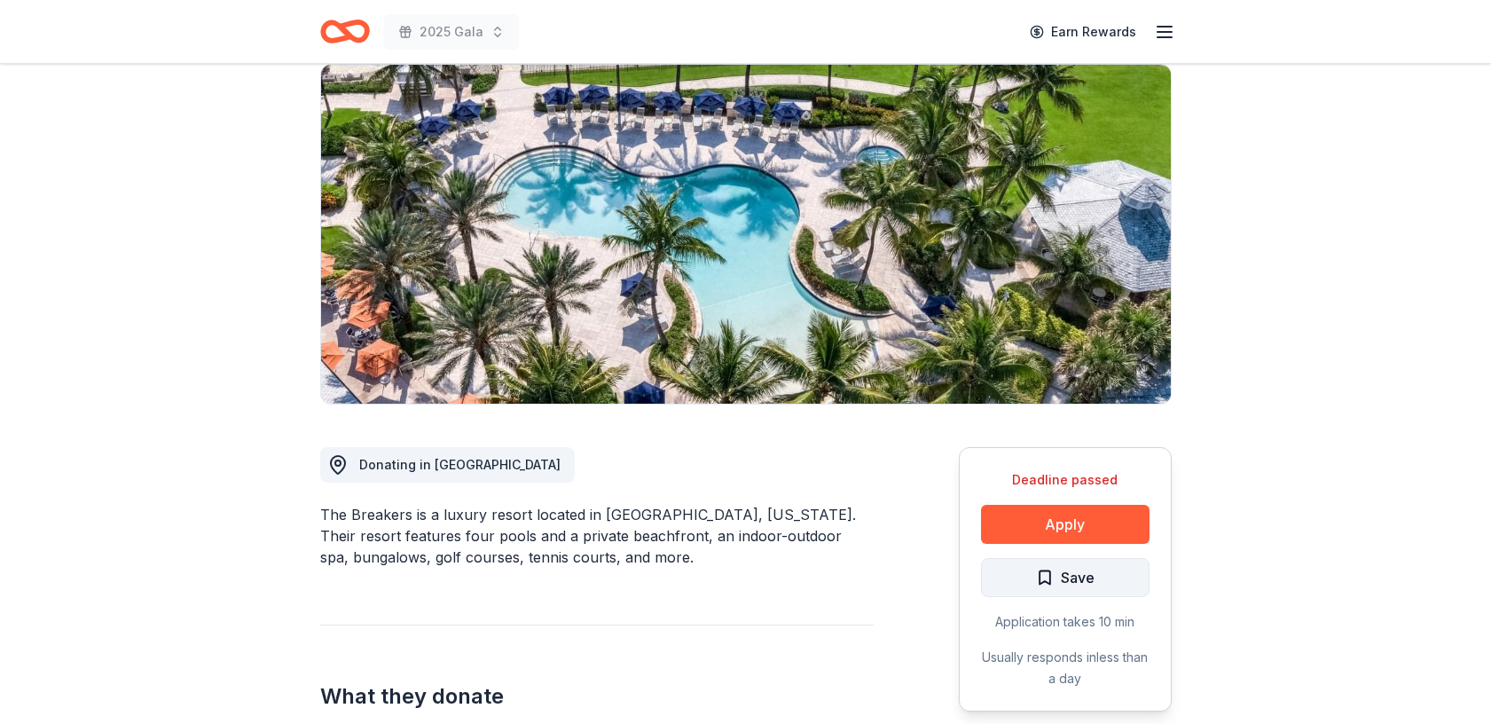
click at [1067, 584] on span "Save" at bounding box center [1078, 577] width 34 height 23
click at [1100, 583] on html "2025 Gala Earn Rewards Deadline passed Share The Breakers Palm Beach New 1 appl…" at bounding box center [745, 227] width 1491 height 724
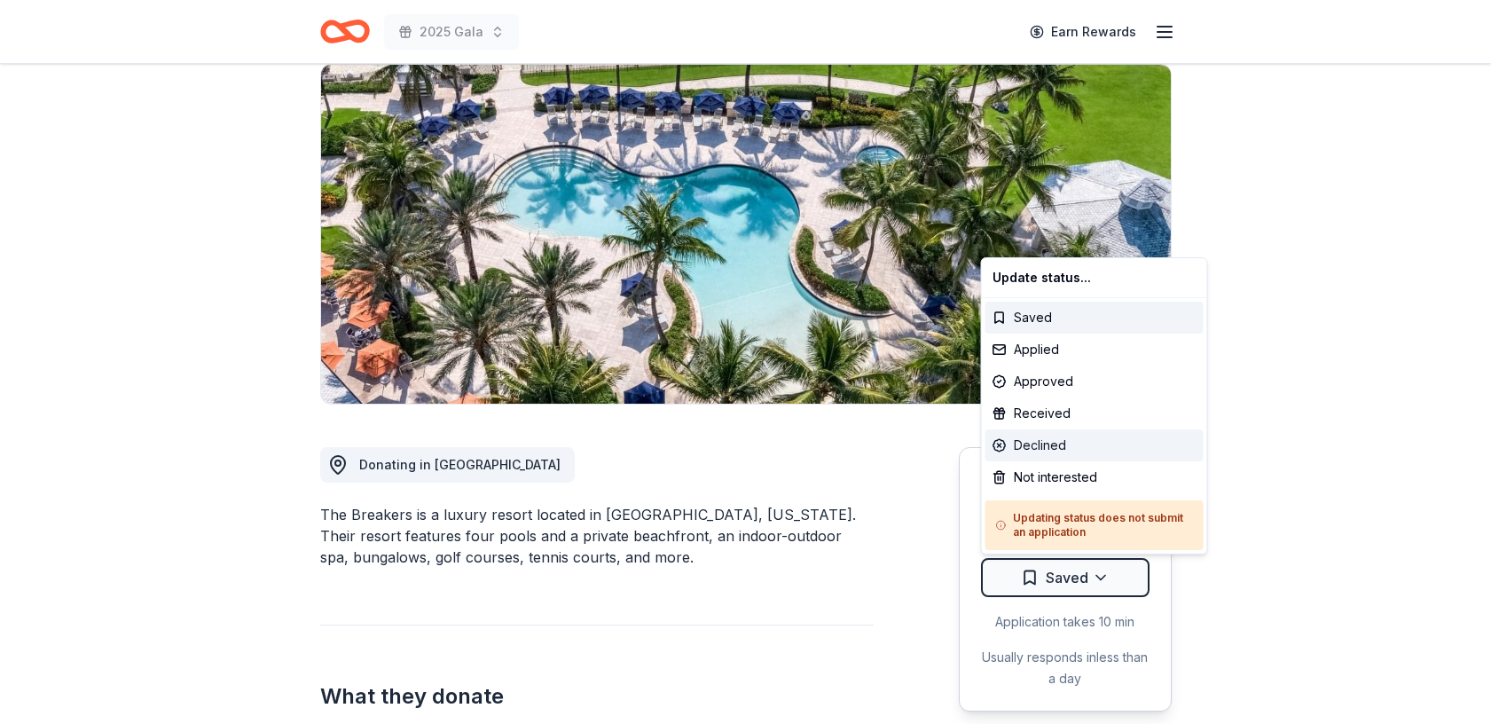
click at [1046, 447] on div "Declined" at bounding box center [1094, 445] width 218 height 32
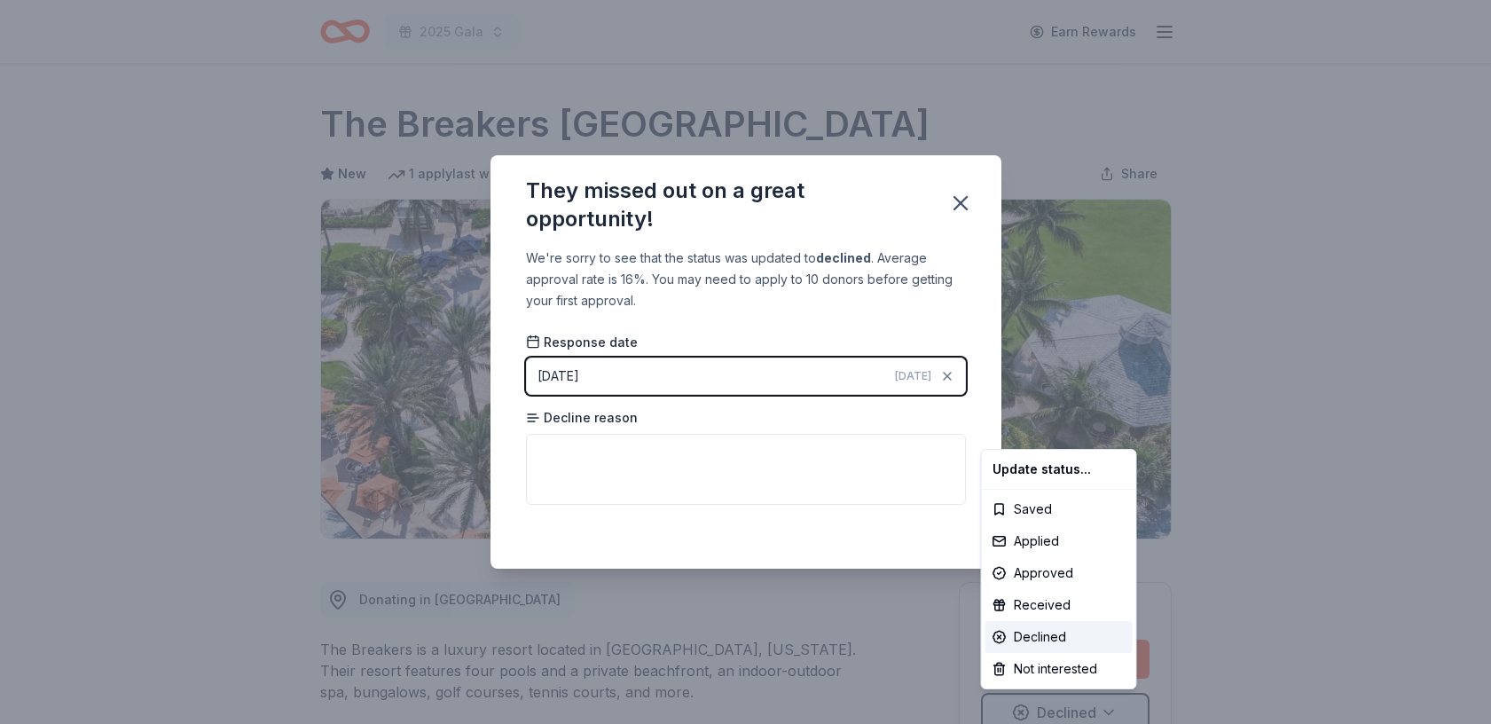
click at [957, 200] on html "2025 Gala Earn Rewards Deadline passed Share The Breakers Palm Beach New 1 appl…" at bounding box center [745, 362] width 1491 height 724
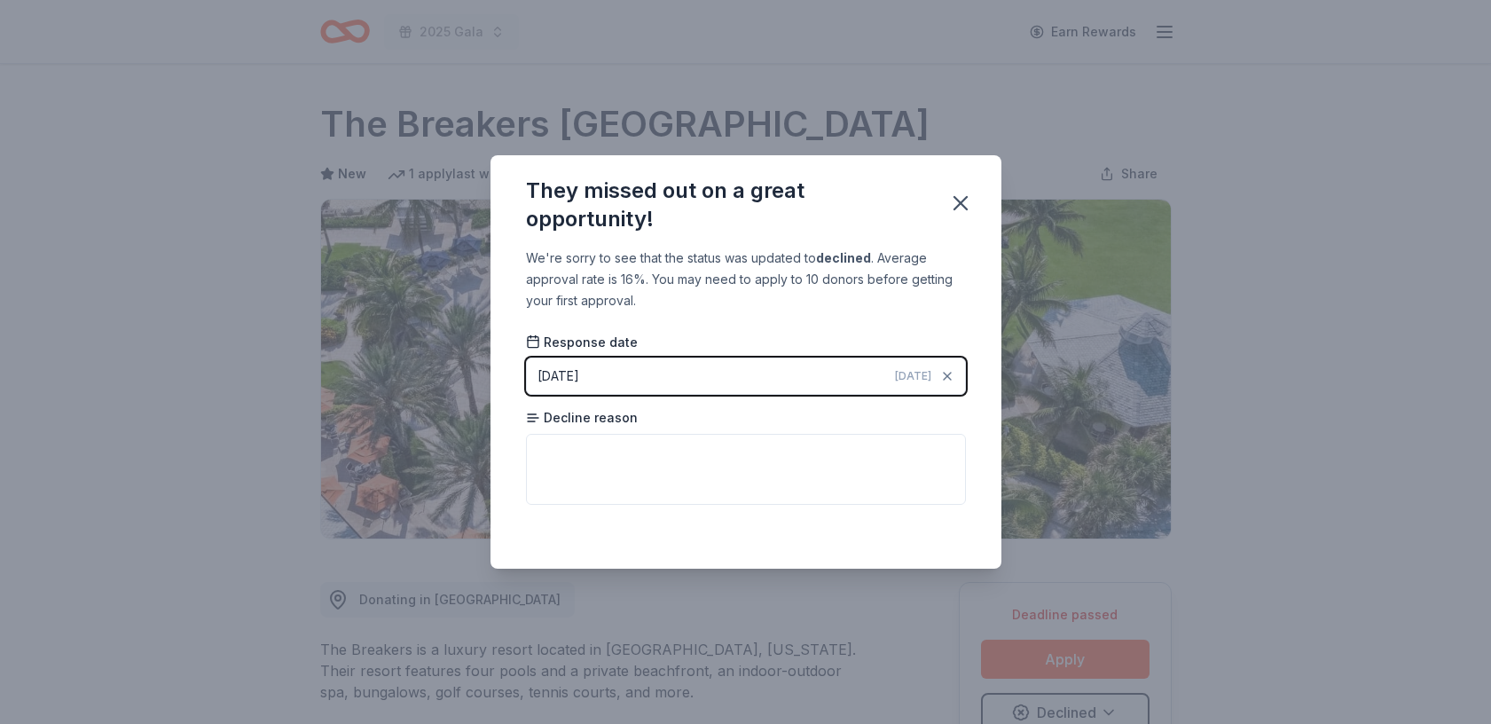
scroll to position [8, 0]
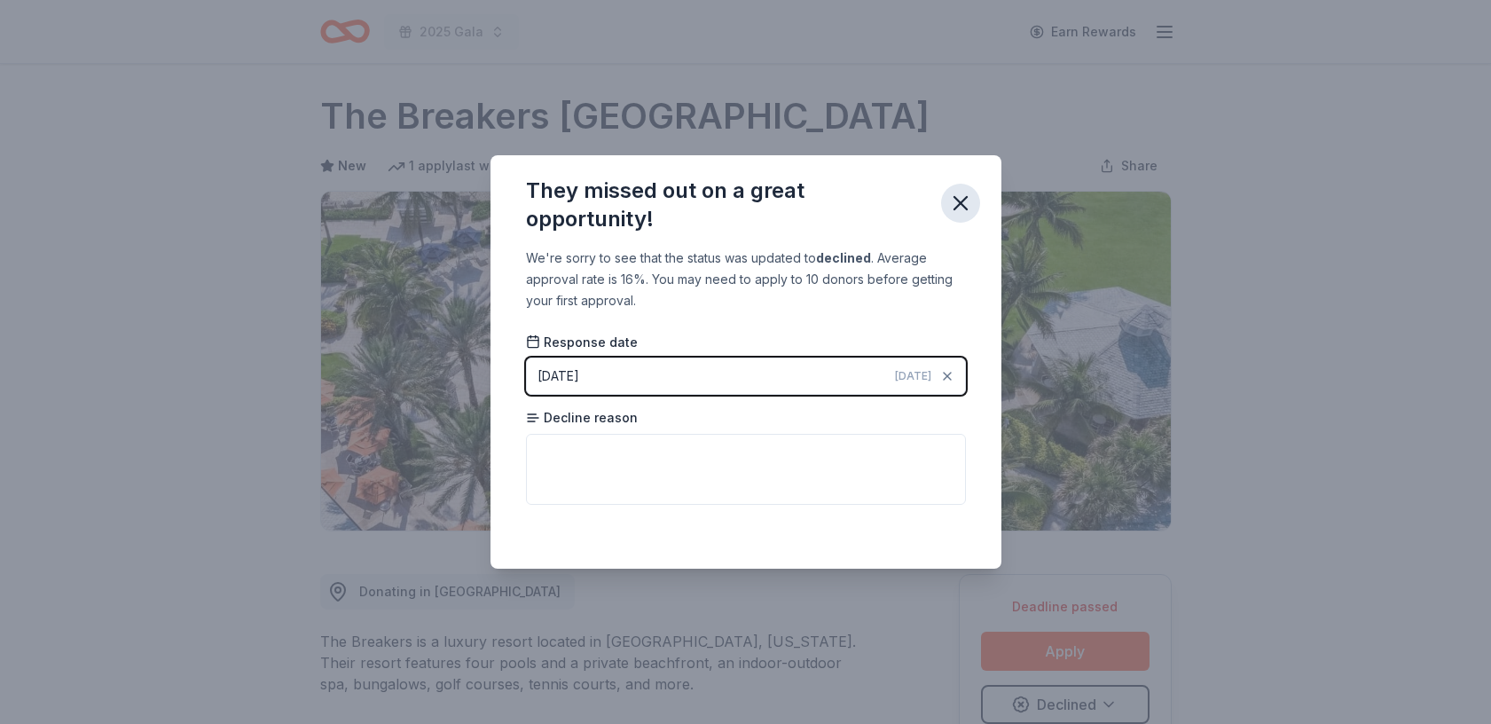
click at [962, 208] on icon "button" at bounding box center [960, 203] width 12 height 12
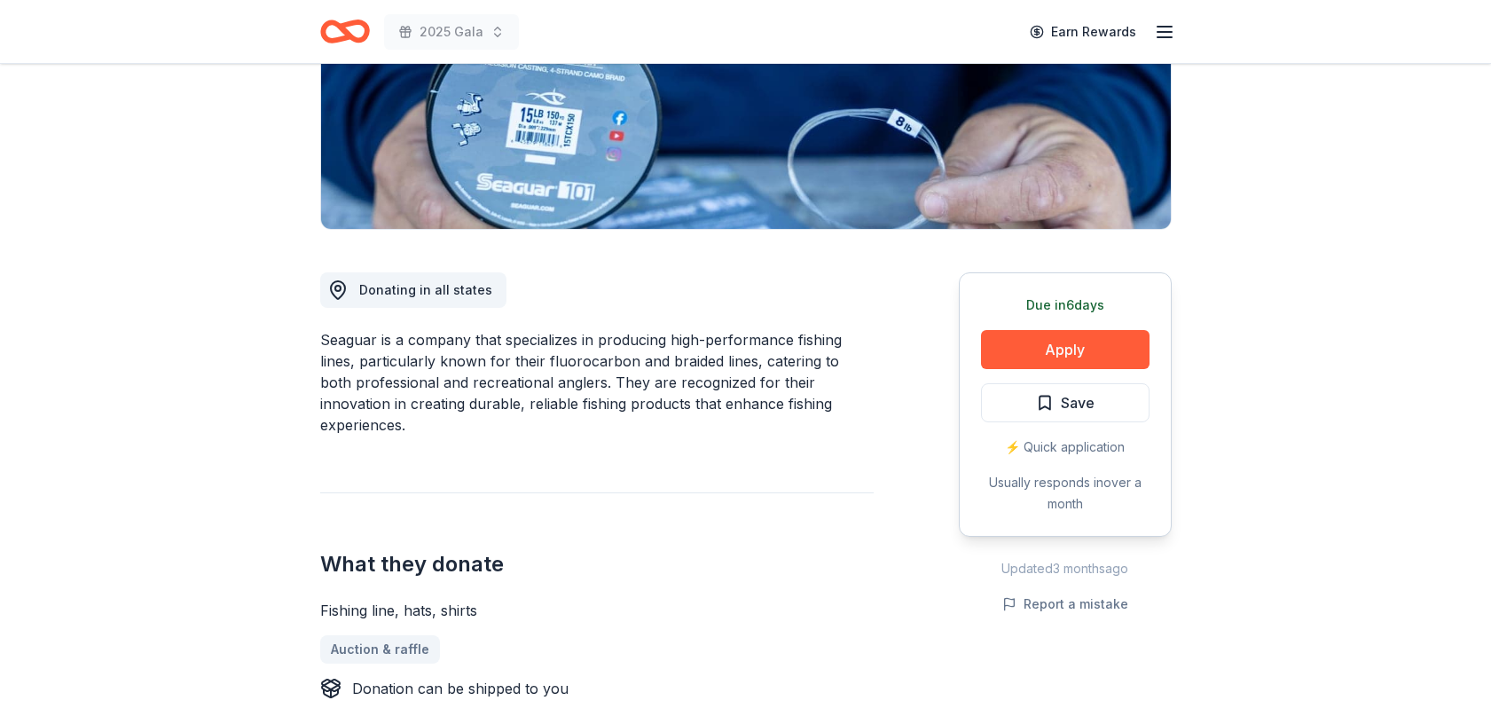
scroll to position [315, 0]
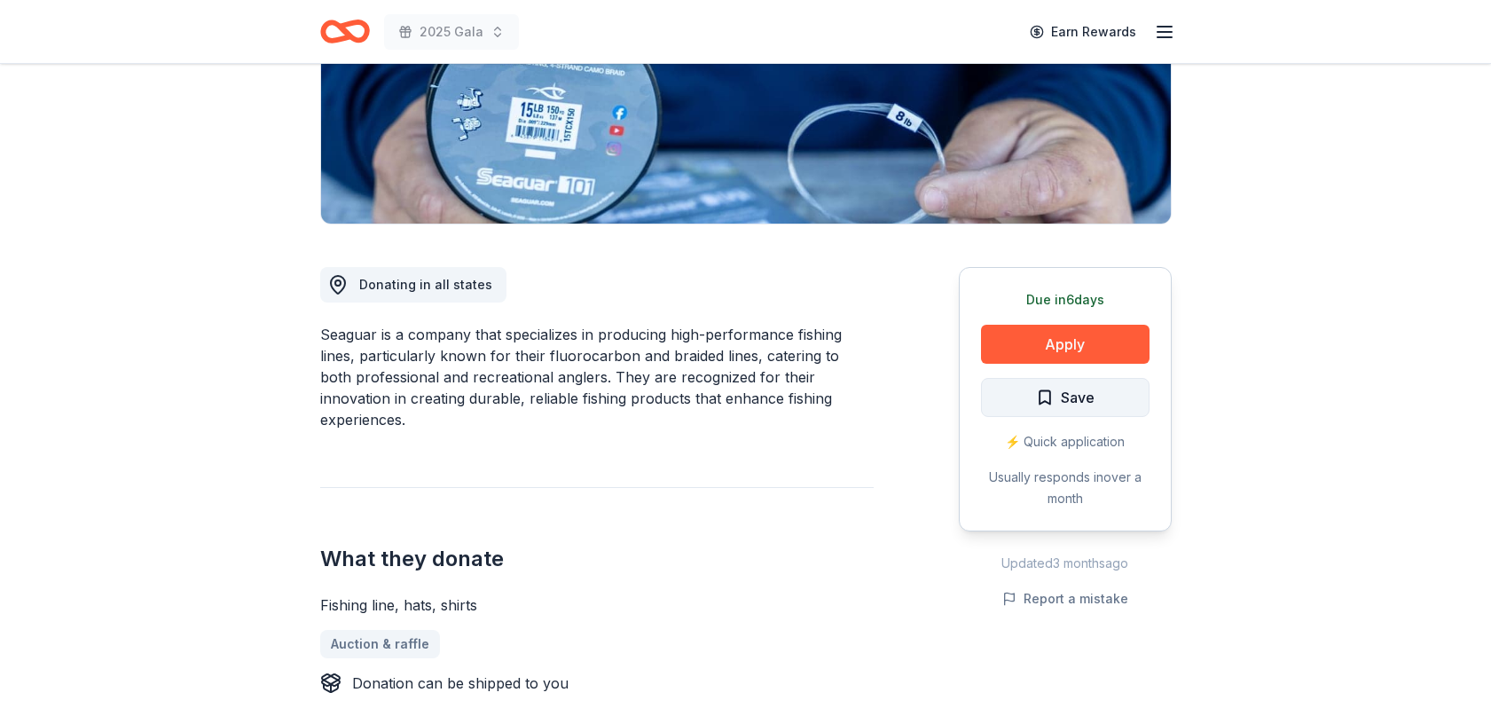
click at [1074, 398] on span "Save" at bounding box center [1078, 397] width 34 height 23
click at [1101, 388] on html "2025 Gala Earn Rewards Due in 6 days Share Seaguar New 1 apply last week approv…" at bounding box center [745, 47] width 1491 height 724
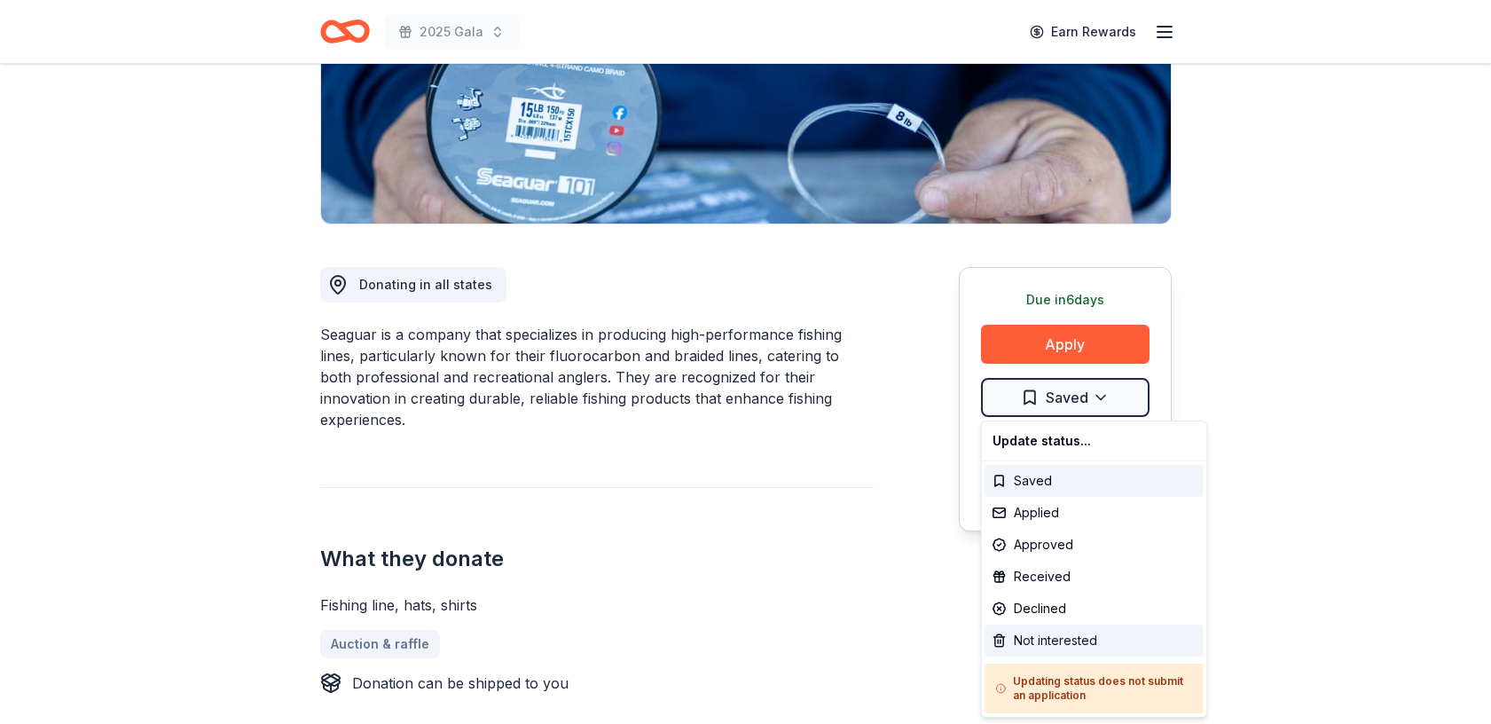
click at [1066, 636] on div "Not interested" at bounding box center [1094, 640] width 218 height 32
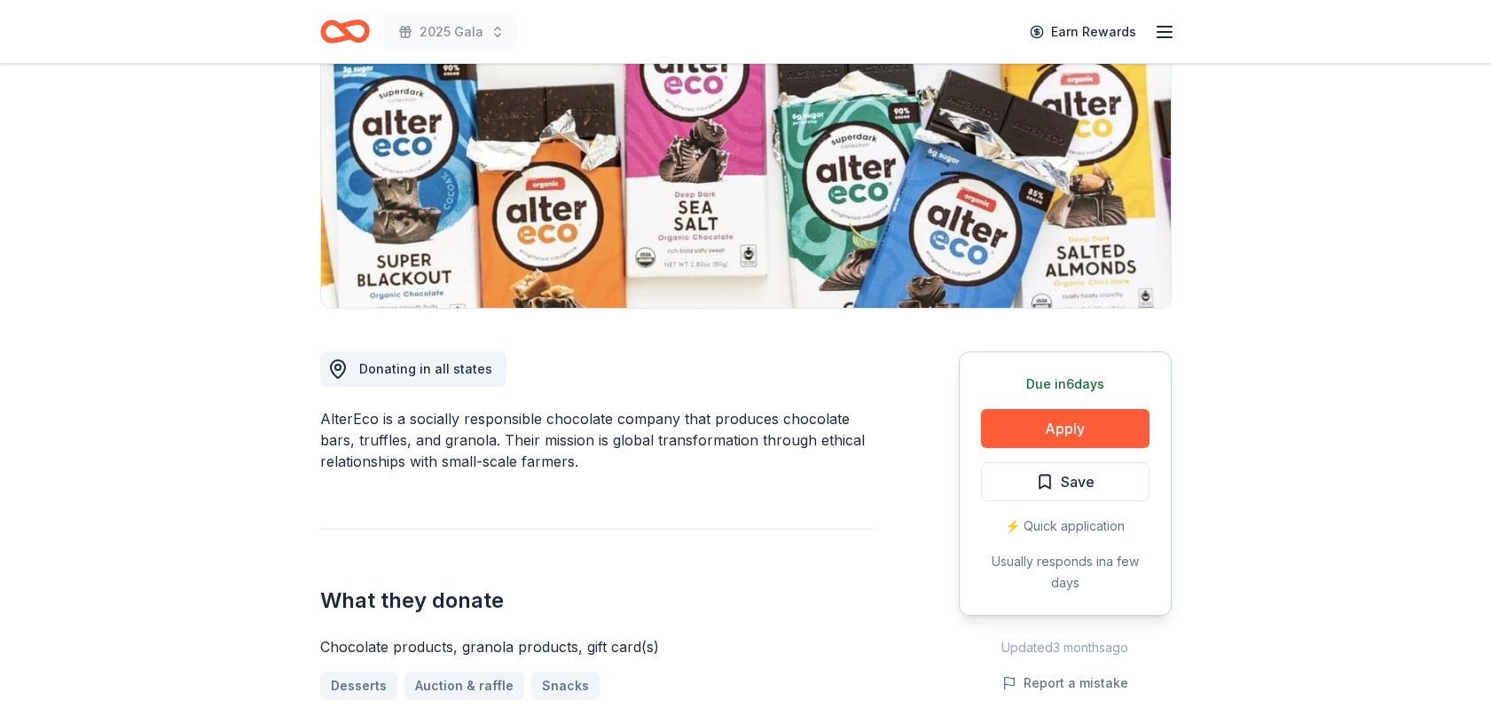
scroll to position [230, 0]
click at [1097, 430] on button "Apply" at bounding box center [1065, 429] width 168 height 39
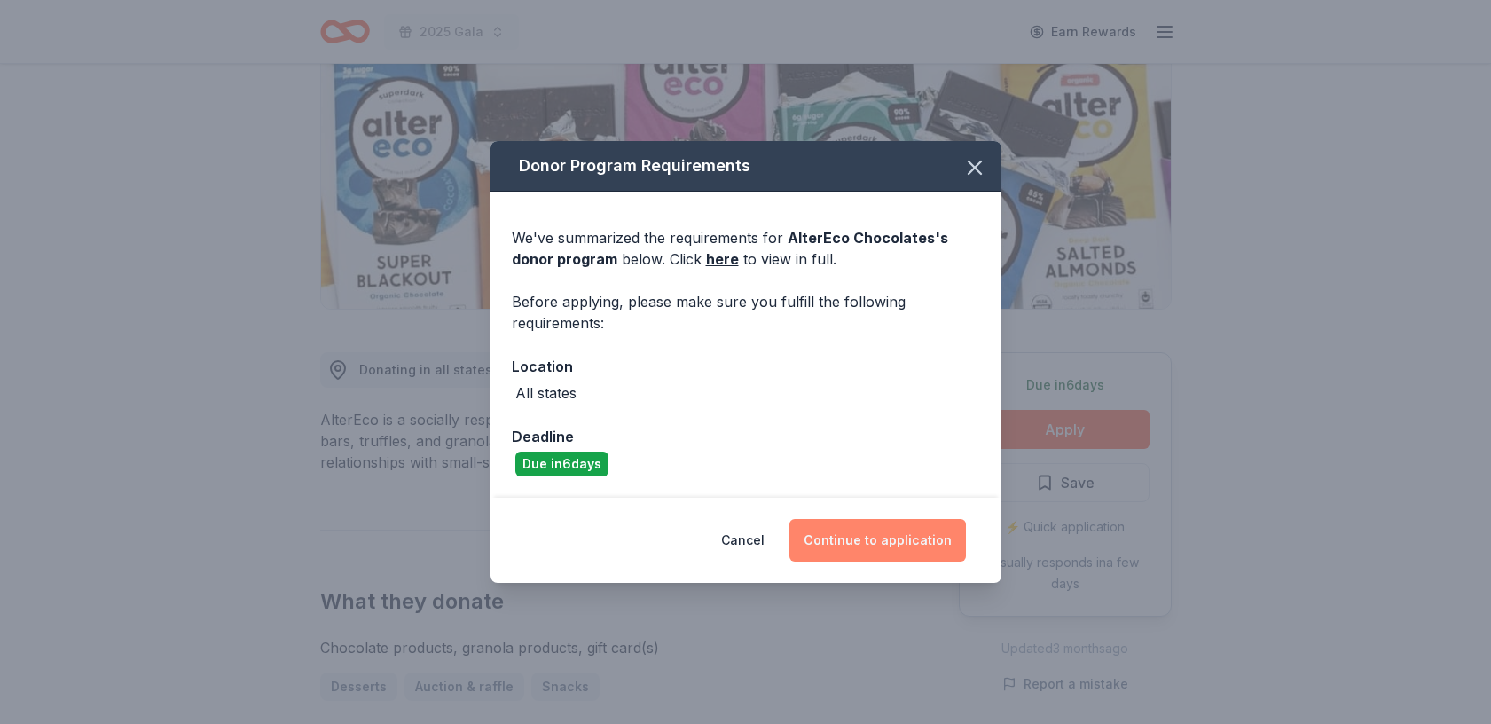
click at [889, 536] on button "Continue to application" at bounding box center [877, 540] width 176 height 43
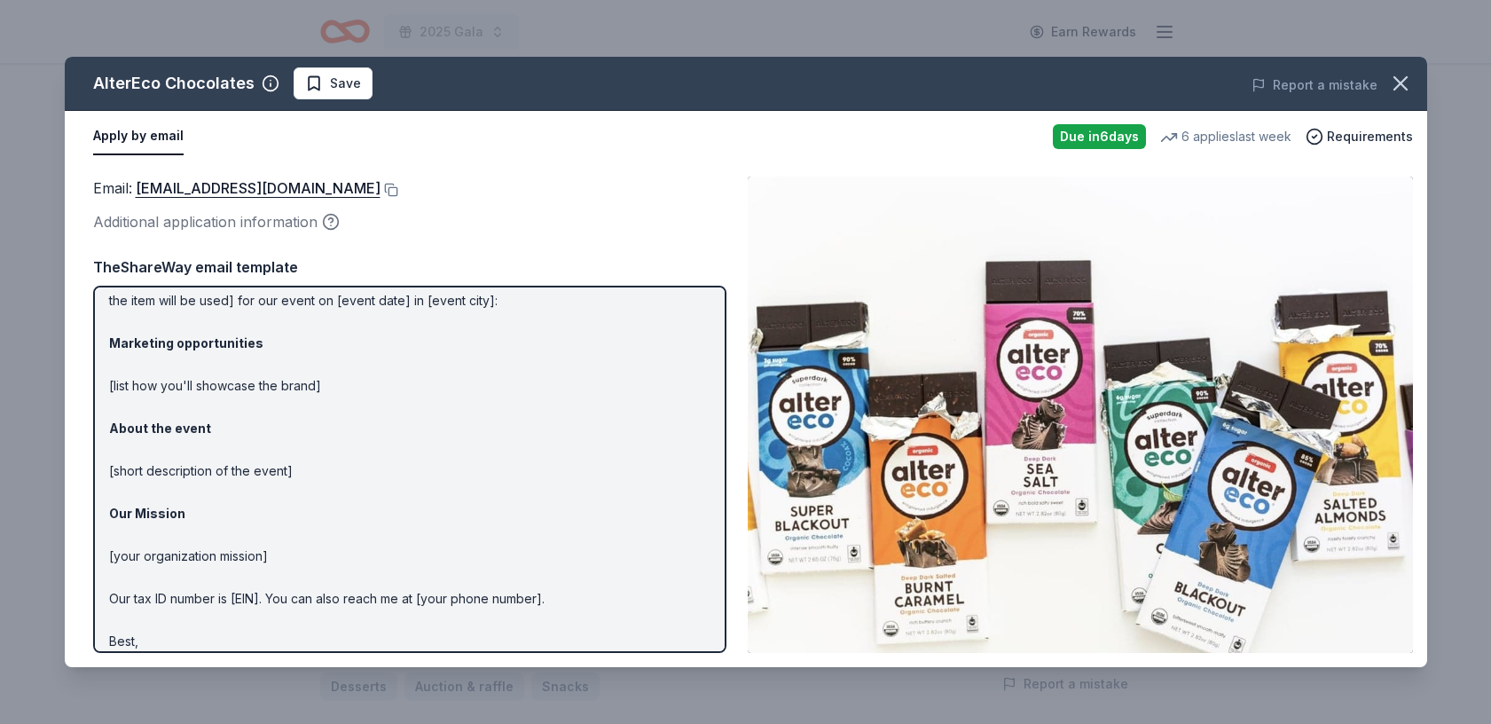
scroll to position [112, 0]
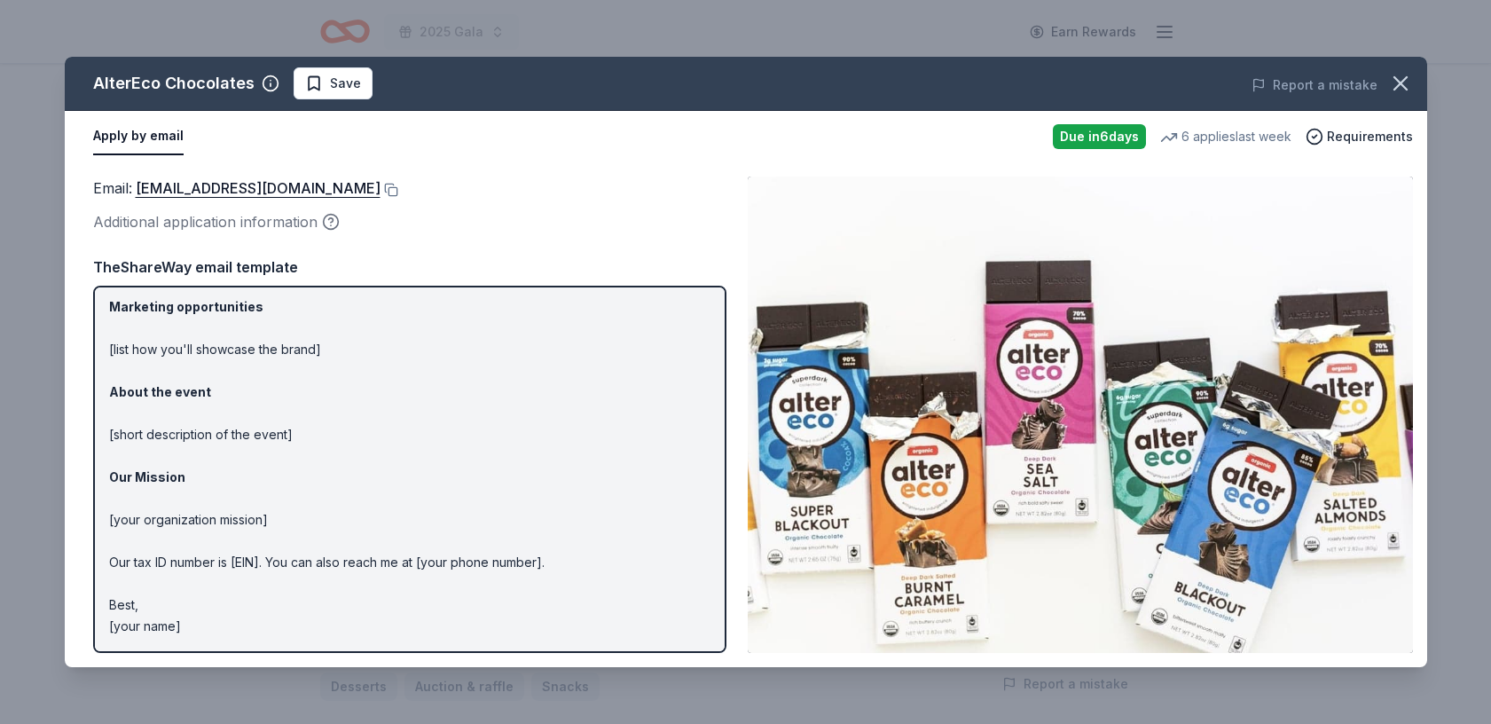
drag, startPoint x: 215, startPoint y: 621, endPoint x: 109, endPoint y: 577, distance: 114.1
click at [112, 568] on p "Hi [name/there], I am [your name] from [your org]. We are seeking [requested it…" at bounding box center [409, 413] width 601 height 447
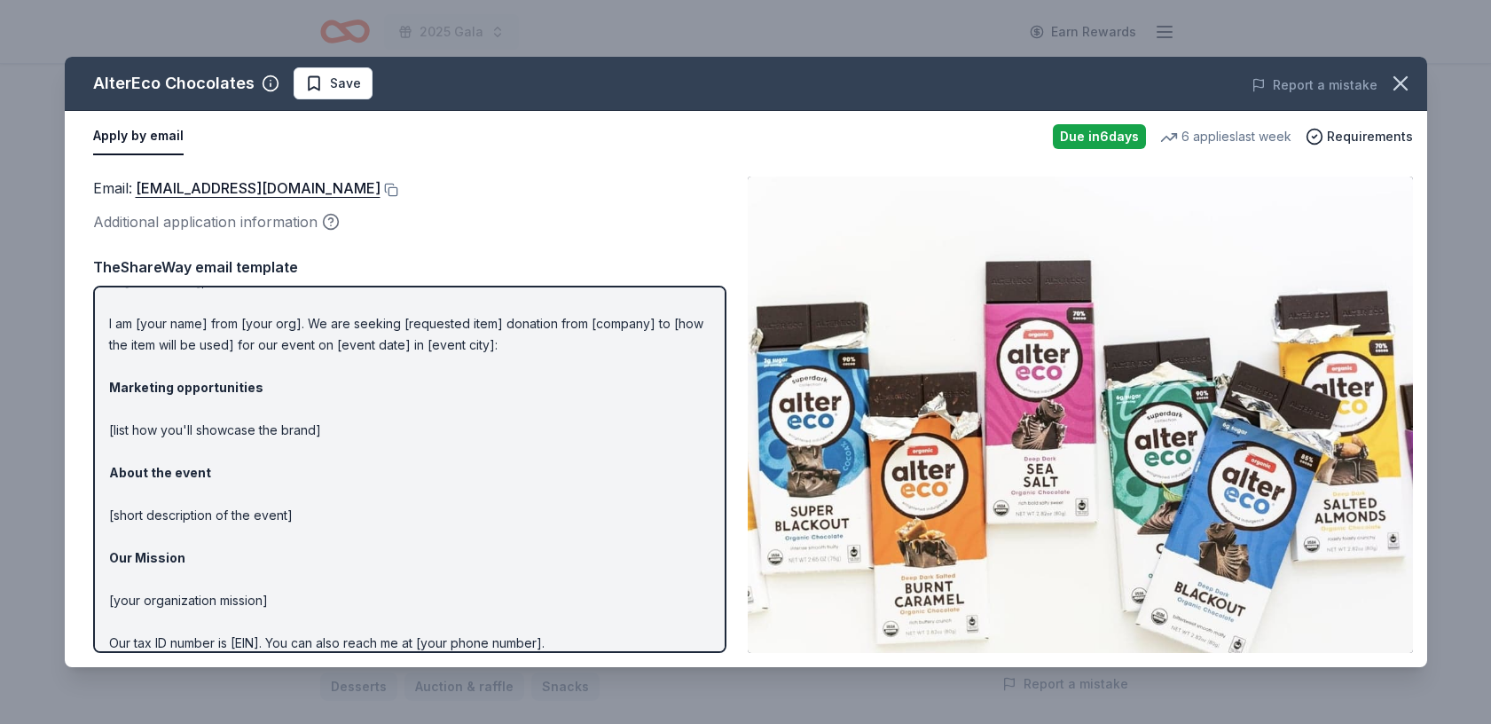
scroll to position [0, 0]
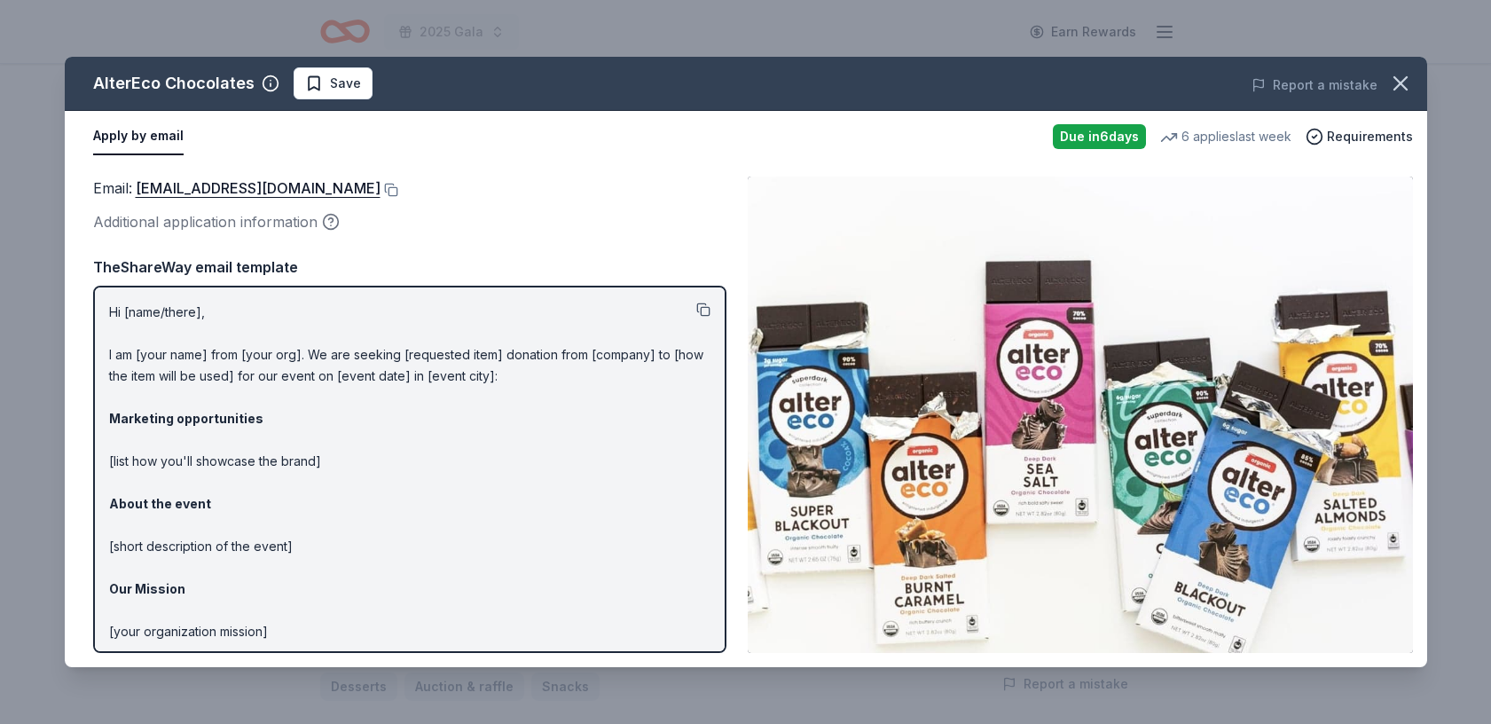
click at [703, 307] on button at bounding box center [703, 309] width 14 height 14
click at [267, 188] on link "[EMAIL_ADDRESS][DOMAIN_NAME]" at bounding box center [258, 187] width 245 height 23
click at [1398, 77] on icon "button" at bounding box center [1400, 83] width 25 height 25
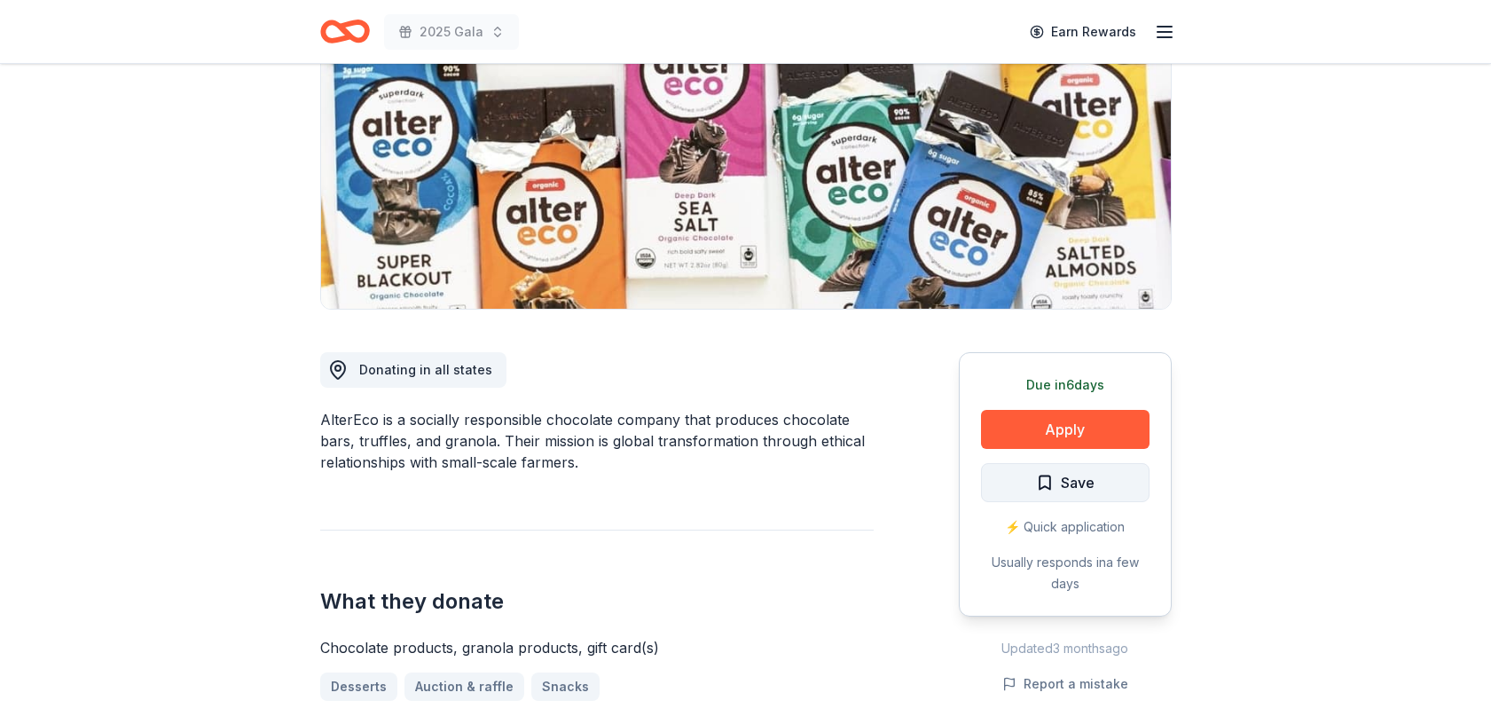
click at [1096, 486] on button "Save" at bounding box center [1065, 482] width 168 height 39
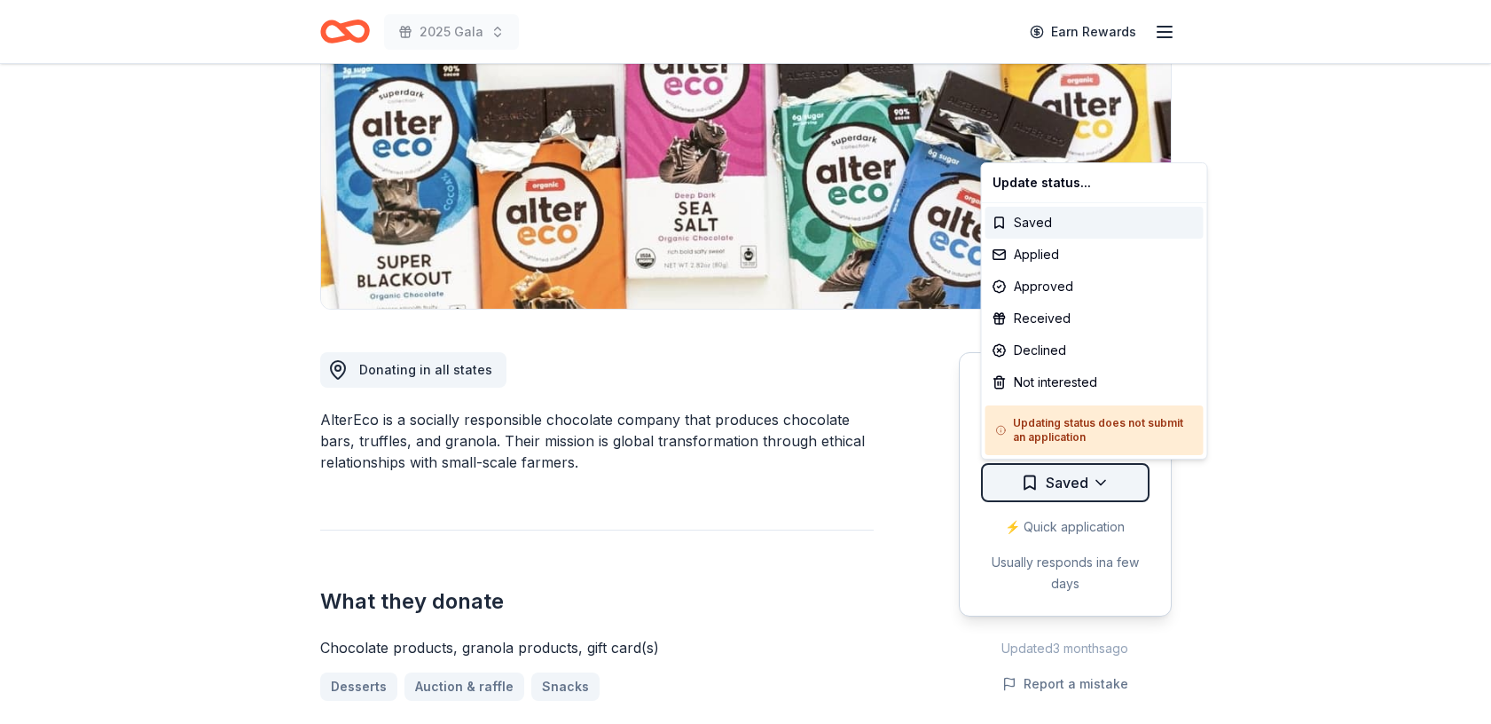
click at [1101, 483] on html "2025 Gala Earn Rewards Due in 6 days Share AlterEco Chocolates 4.3 • 3 reviews …" at bounding box center [745, 132] width 1491 height 724
click at [1039, 252] on div "Applied" at bounding box center [1094, 255] width 218 height 32
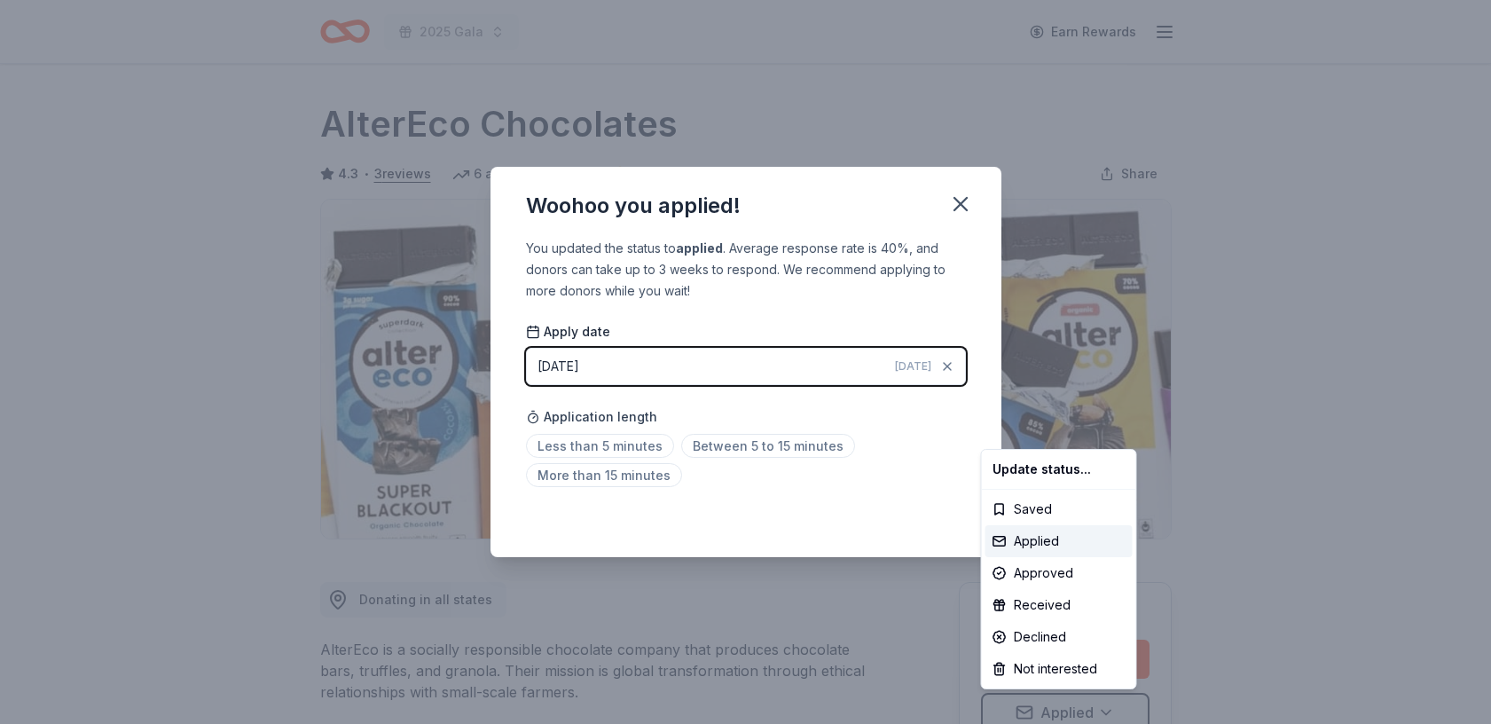
click at [960, 203] on html "2025 Gala Earn Rewards Due in 6 days Share AlterEco Chocolates 4.3 • 3 reviews …" at bounding box center [745, 362] width 1491 height 724
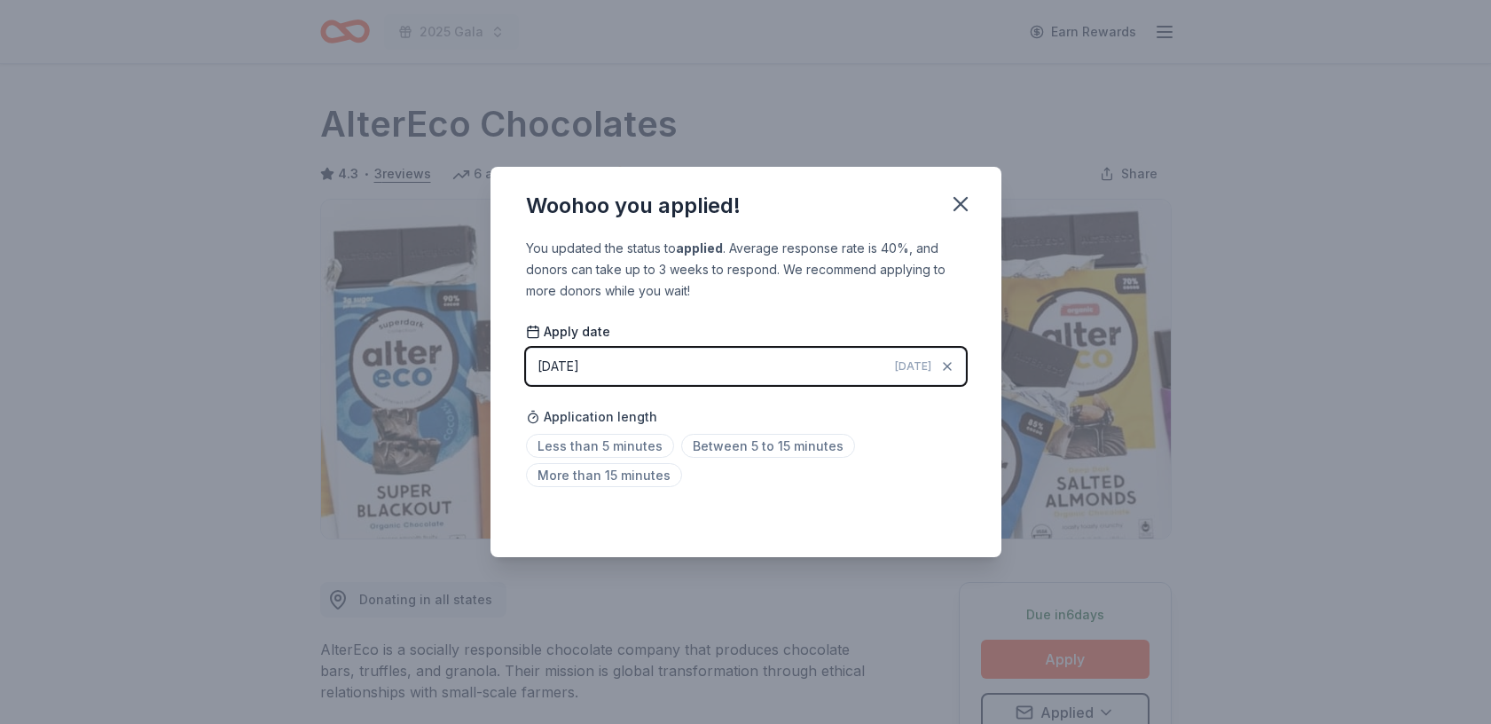
scroll to position [8, 0]
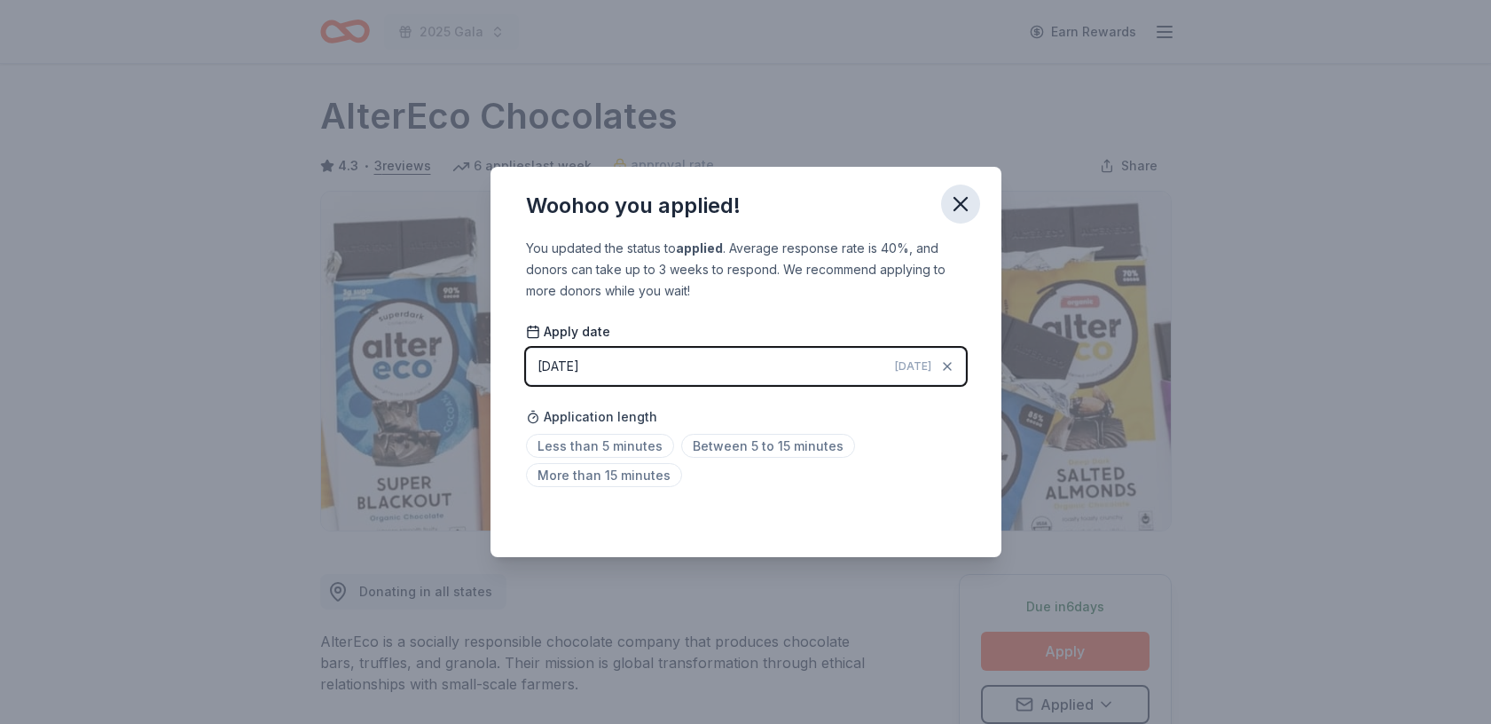
click at [958, 213] on icon "button" at bounding box center [960, 204] width 25 height 25
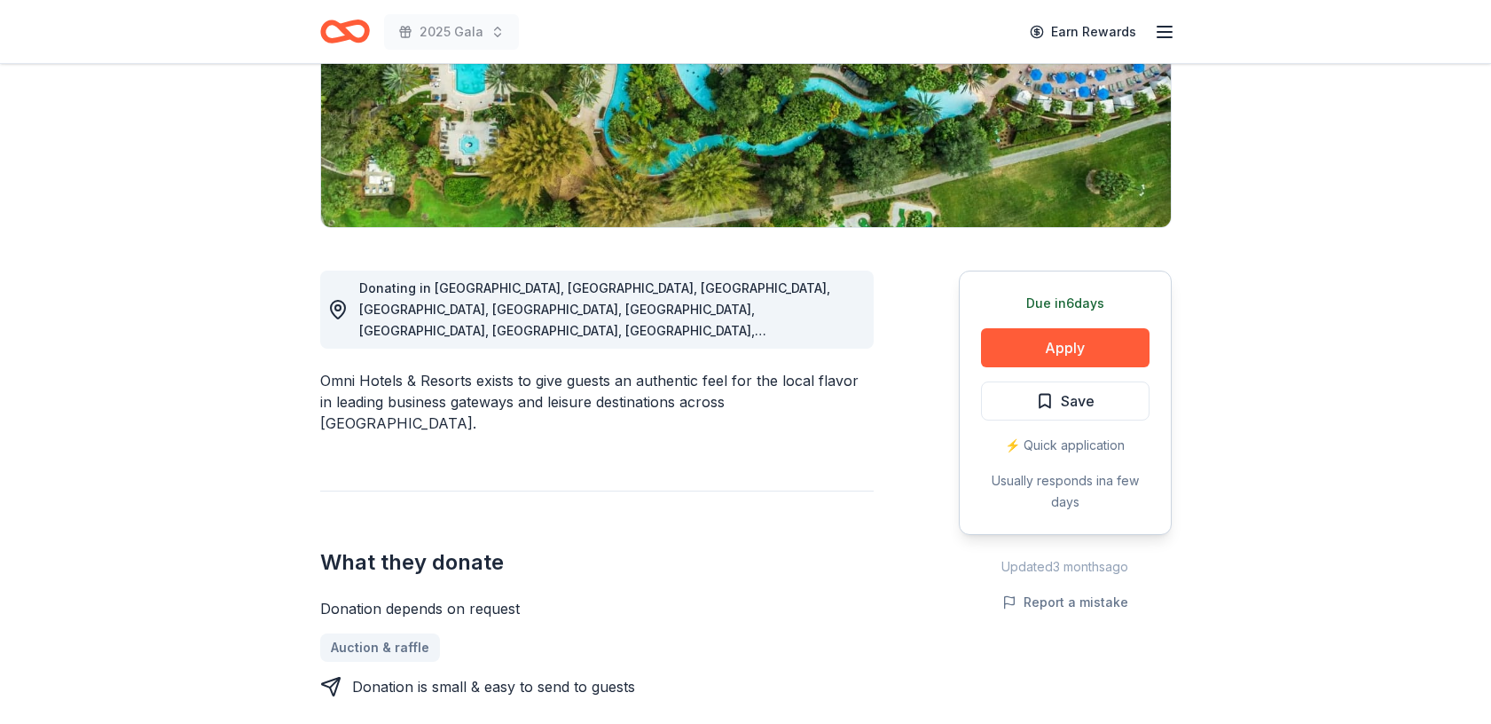
scroll to position [309, 0]
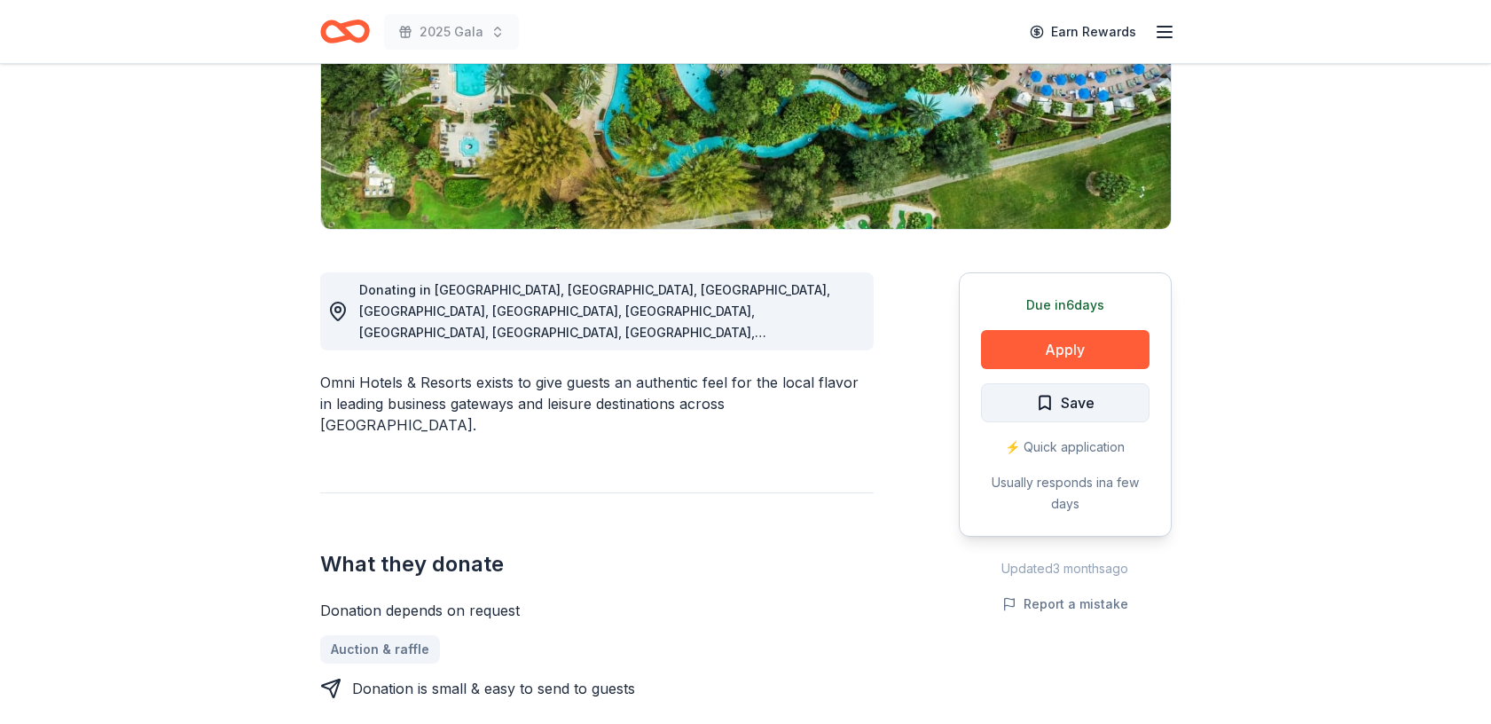
click at [1077, 397] on span "Save" at bounding box center [1078, 402] width 34 height 23
click at [1044, 346] on button "Apply" at bounding box center [1065, 349] width 168 height 39
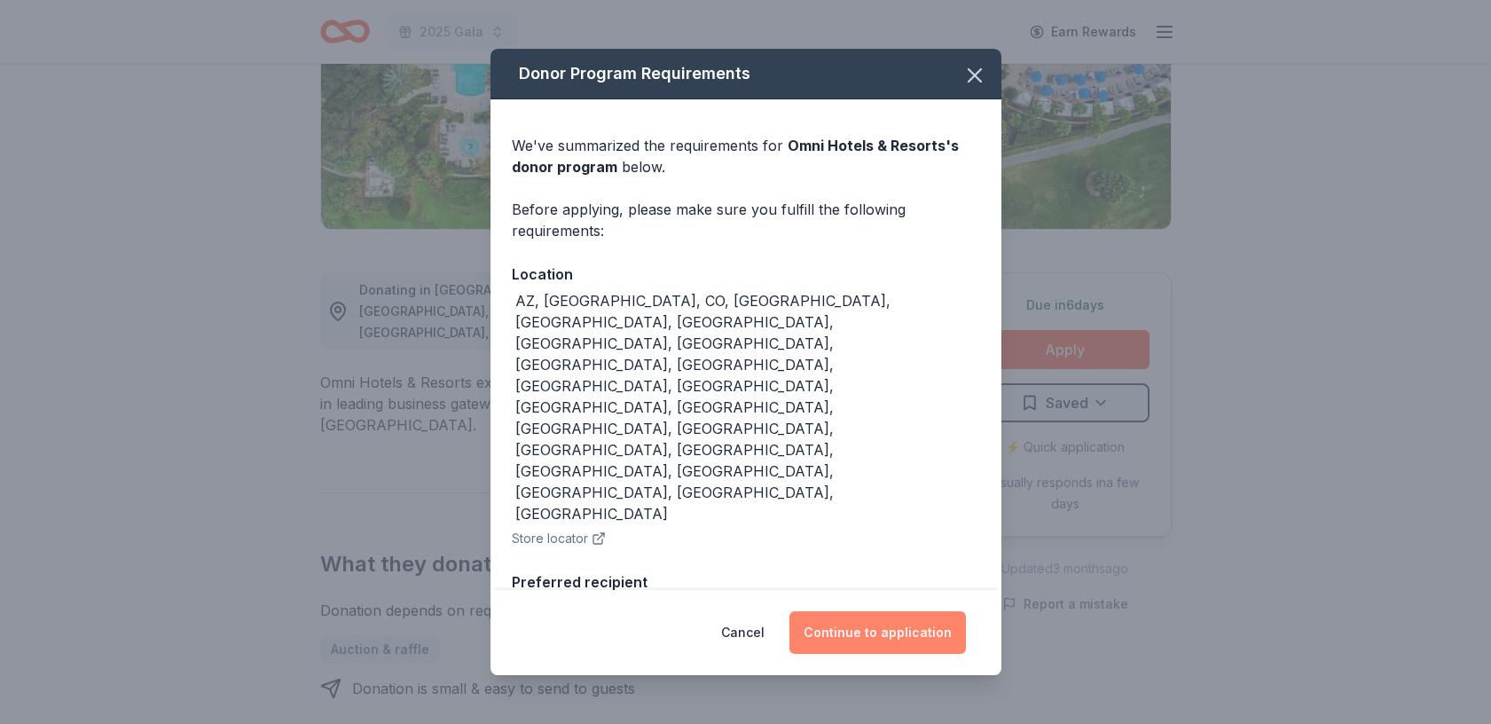
click at [889, 611] on button "Continue to application" at bounding box center [877, 632] width 176 height 43
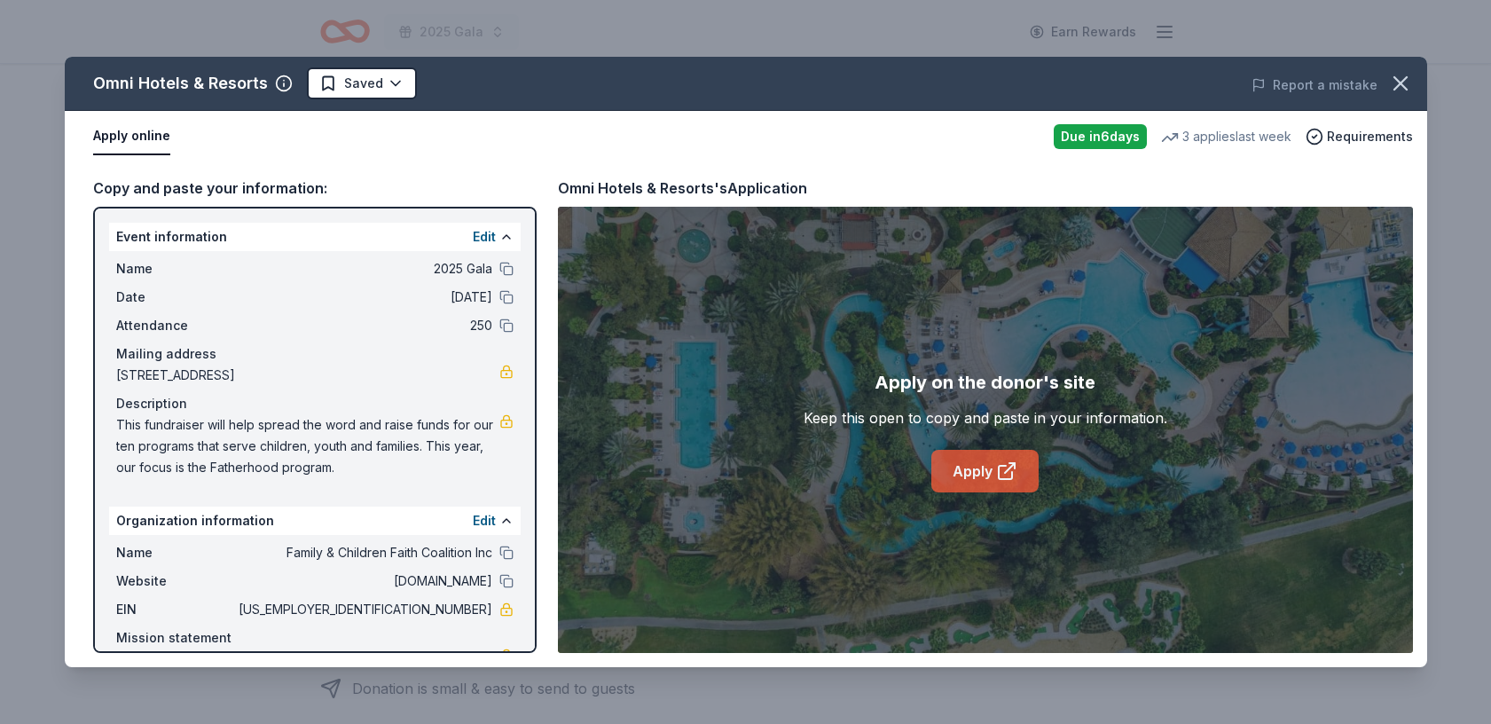
click at [979, 462] on link "Apply" at bounding box center [984, 471] width 107 height 43
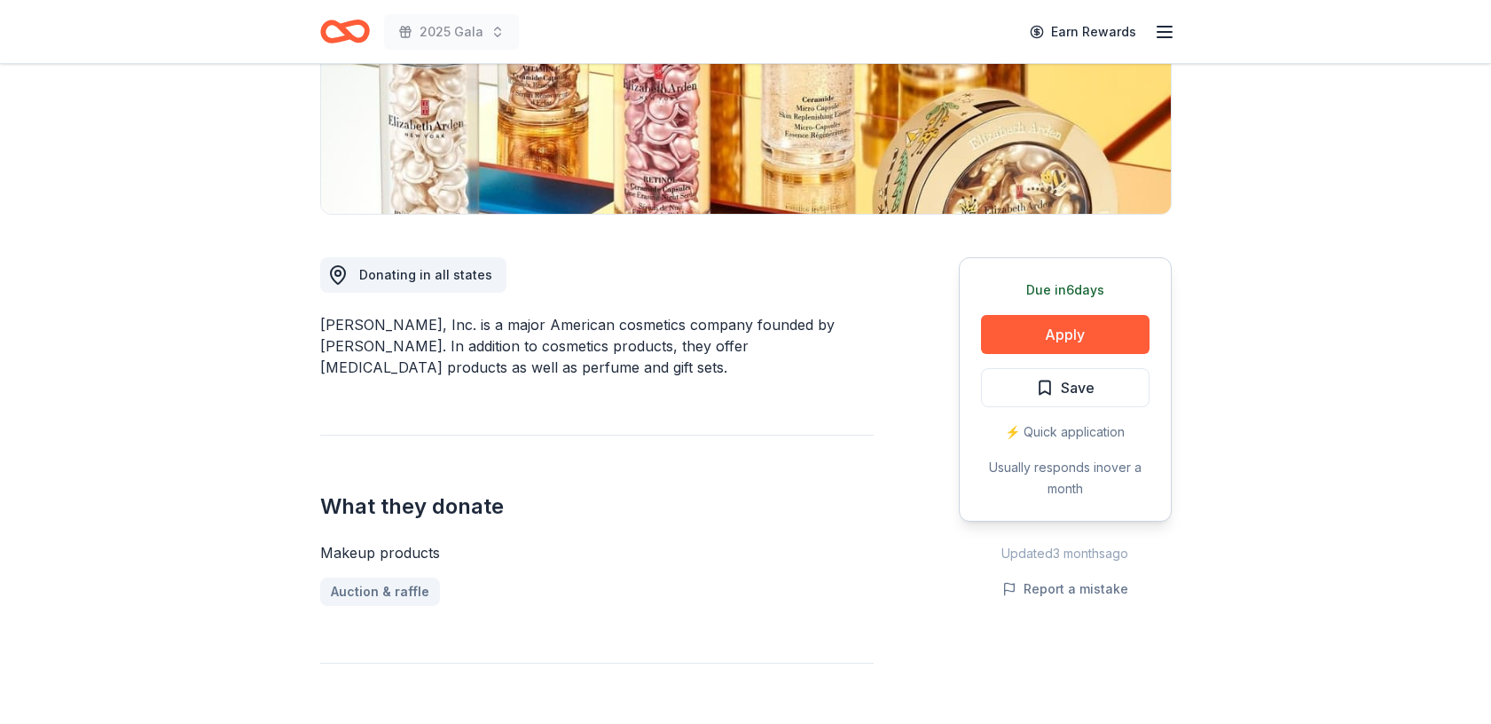
scroll to position [327, 0]
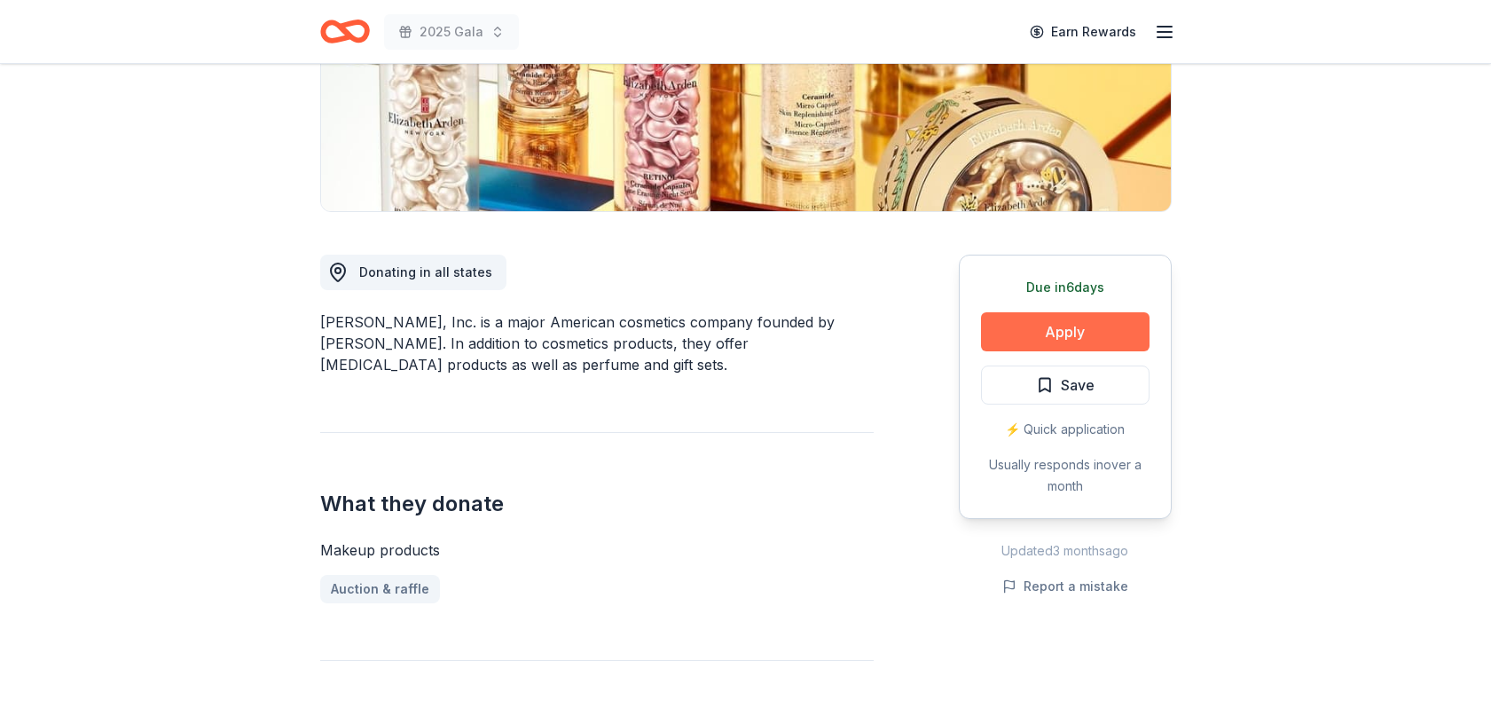
click at [1085, 327] on button "Apply" at bounding box center [1065, 331] width 168 height 39
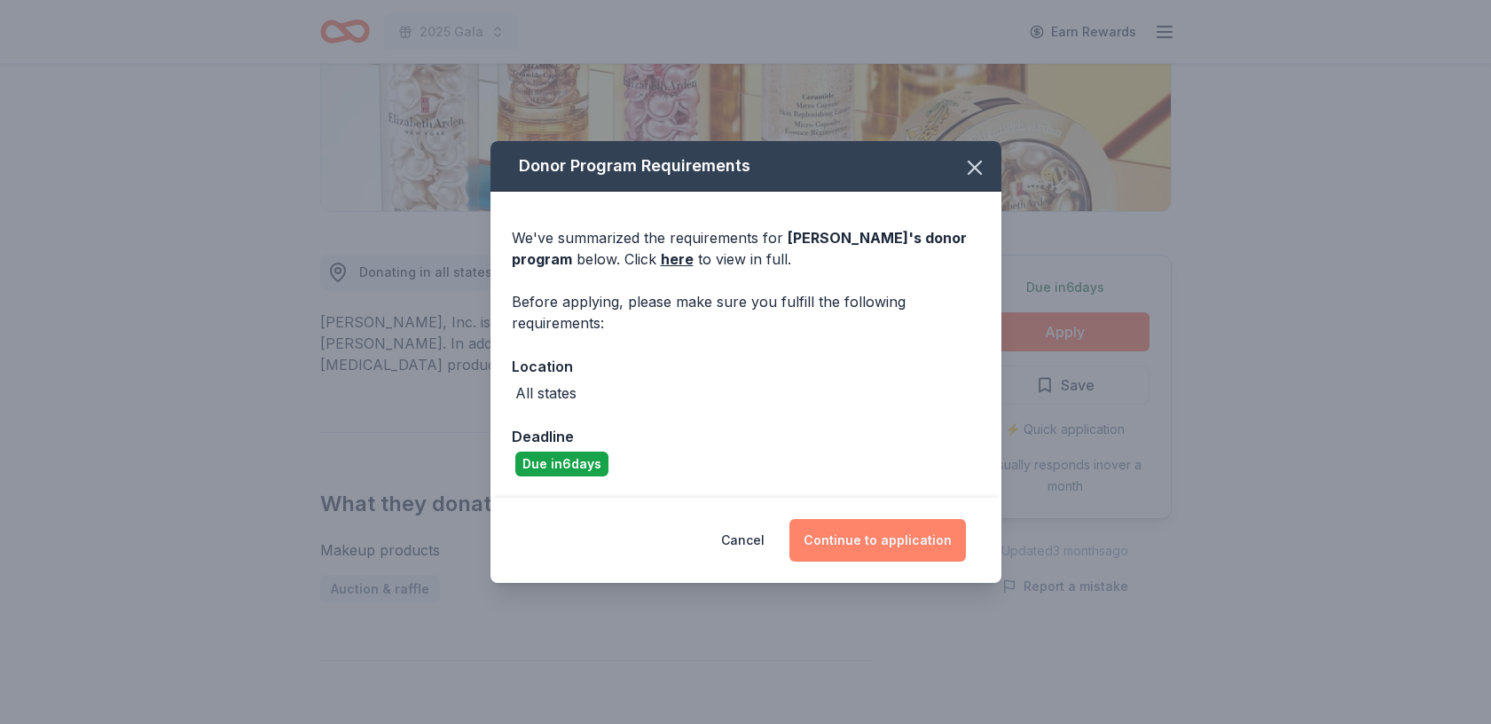
click at [907, 537] on button "Continue to application" at bounding box center [877, 540] width 176 height 43
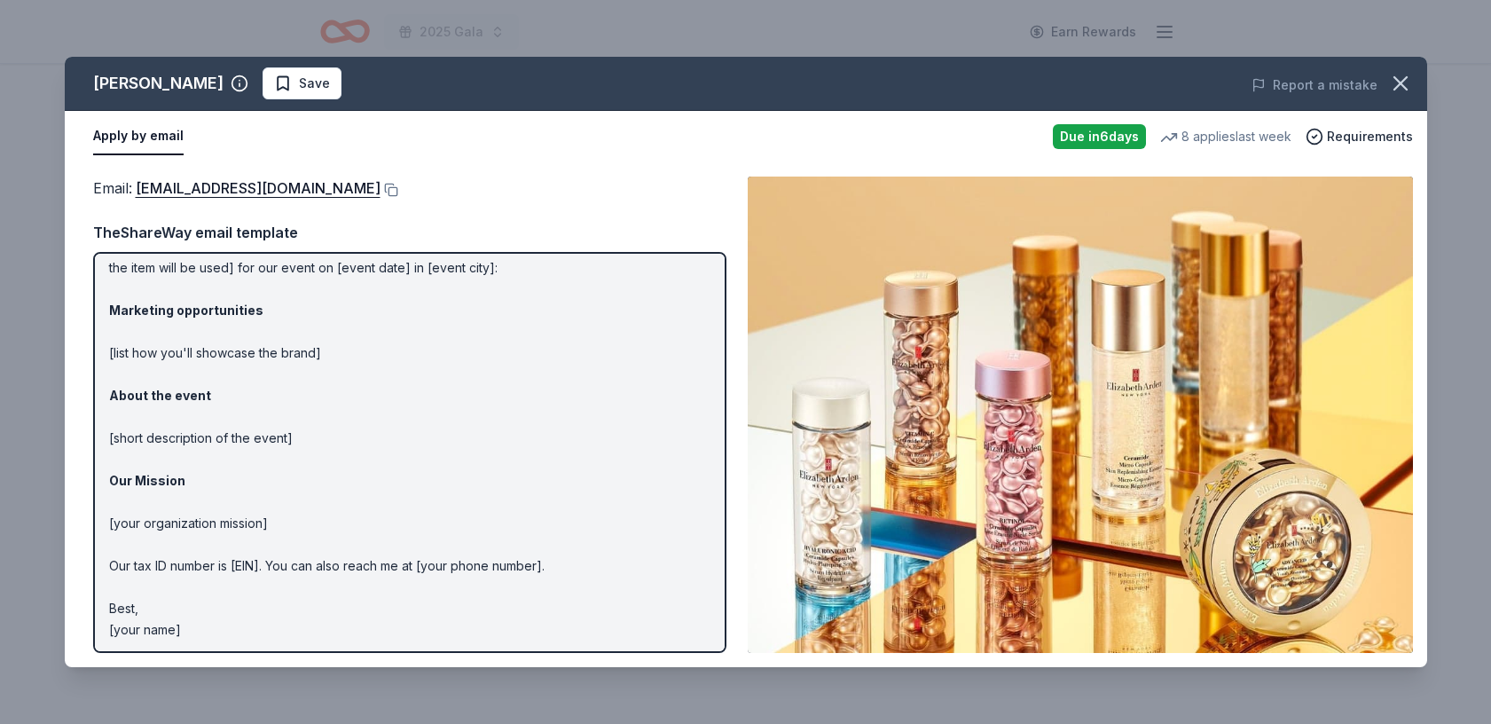
scroll to position [78, 0]
click at [1406, 86] on icon "button" at bounding box center [1400, 83] width 25 height 25
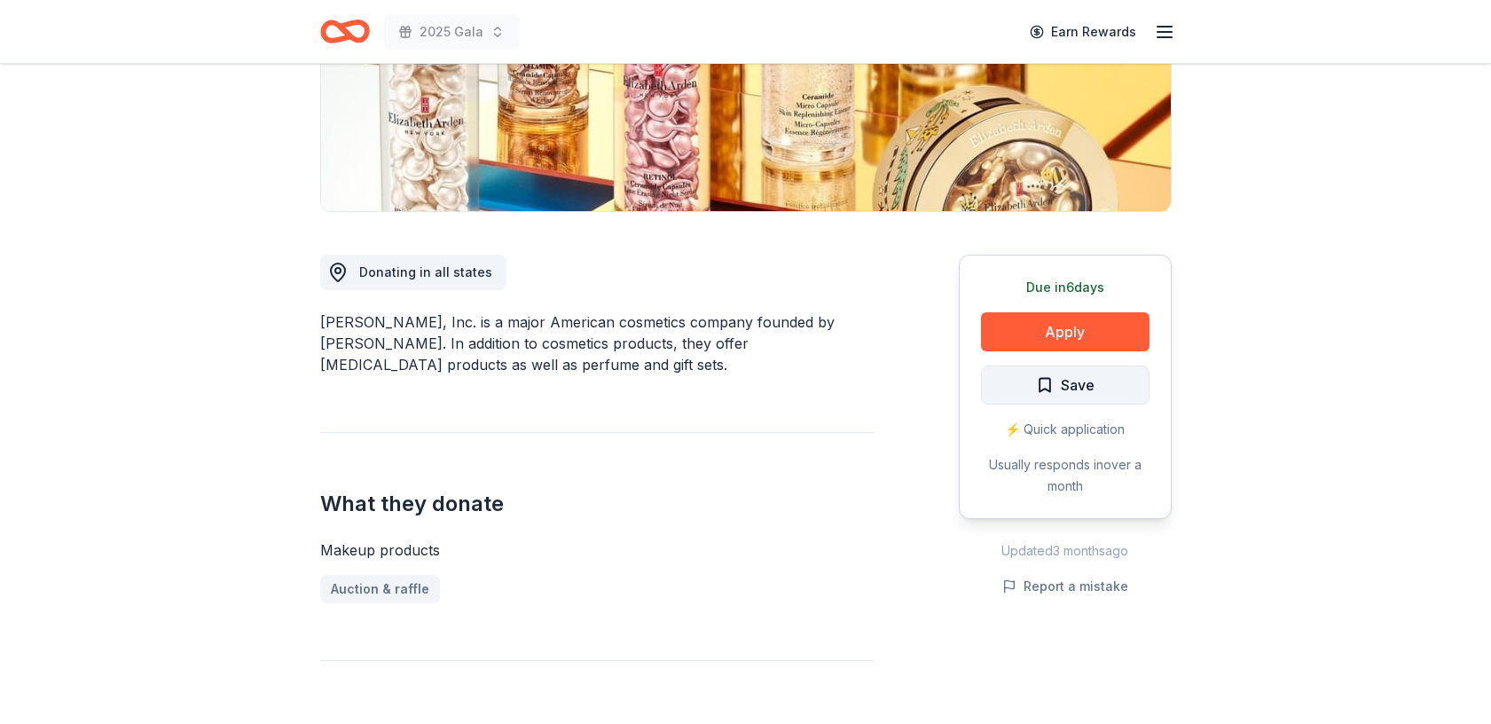
click at [1107, 384] on button "Save" at bounding box center [1065, 384] width 168 height 39
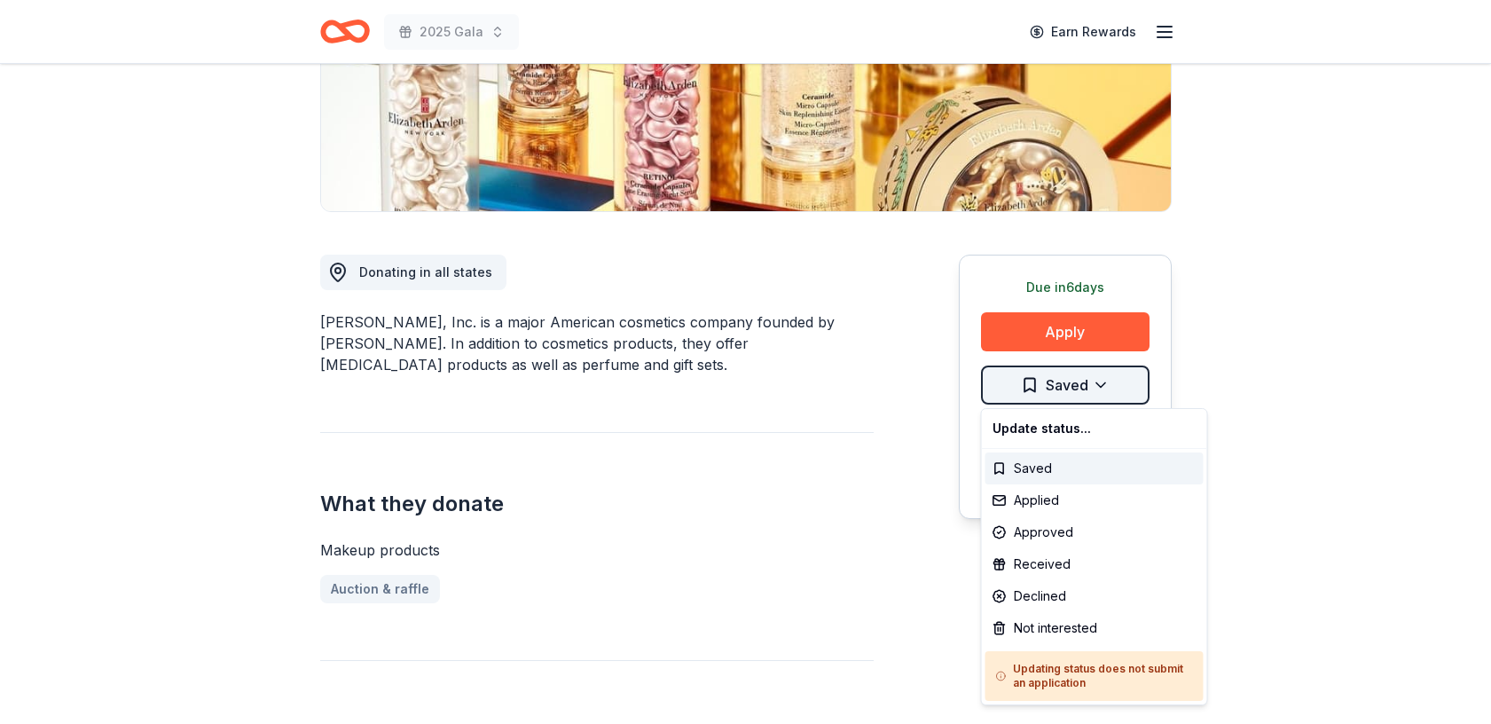
click at [1103, 388] on html "2025 Gala Earn Rewards Due [DATE] Share [PERSON_NAME] New 8 applies last week a…" at bounding box center [745, 35] width 1491 height 724
click at [1073, 502] on div "Applied" at bounding box center [1094, 500] width 218 height 32
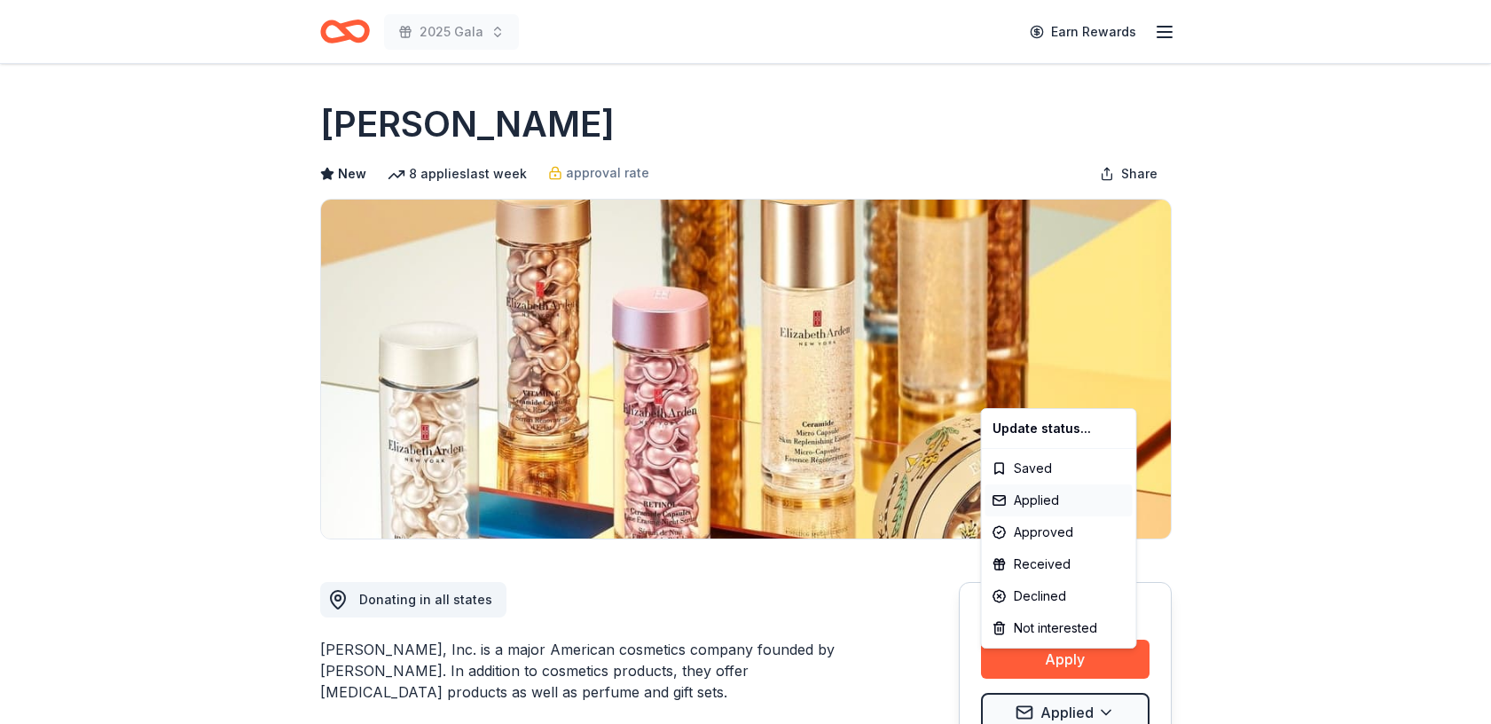
scroll to position [0, 0]
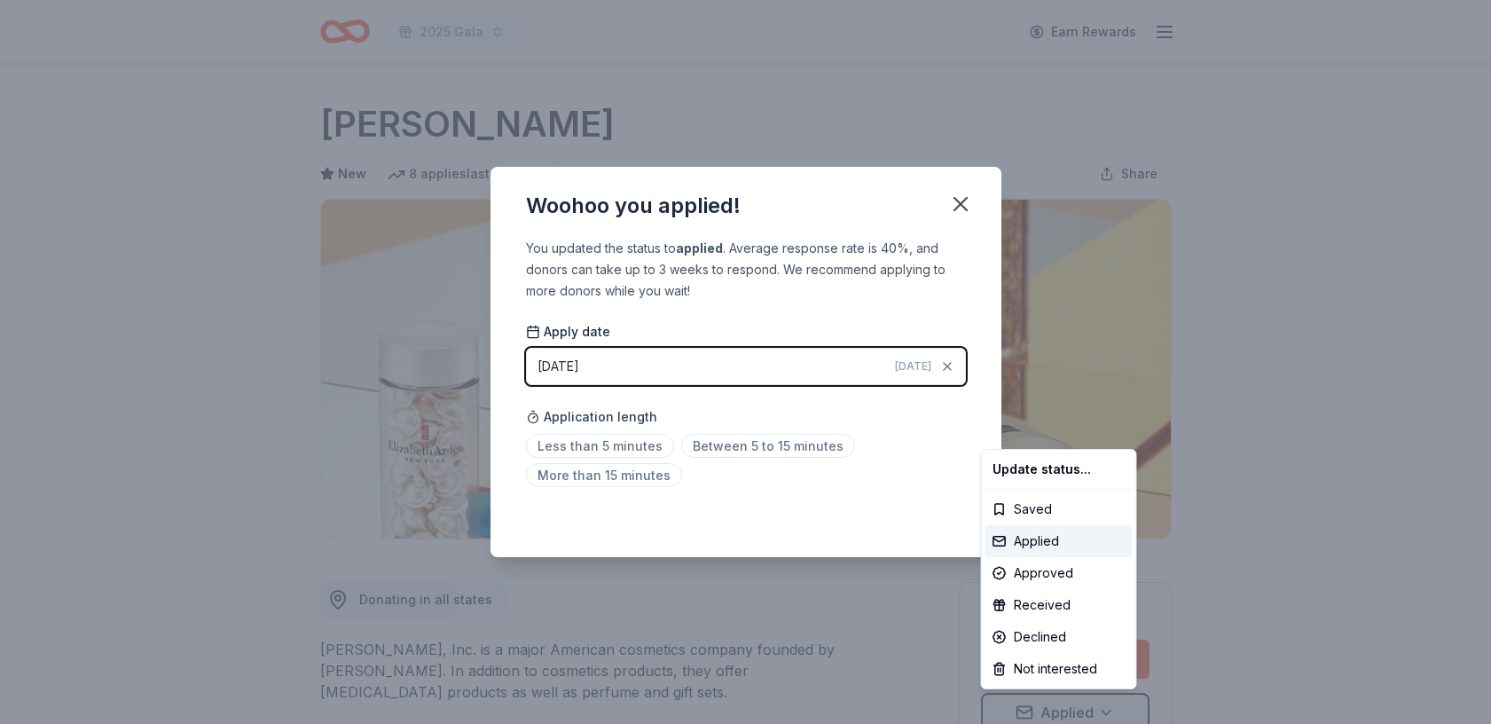
click at [968, 203] on html "2025 Gala Earn Rewards Due in 6 days Share Elizabeth Arden New 8 applies last w…" at bounding box center [745, 362] width 1491 height 724
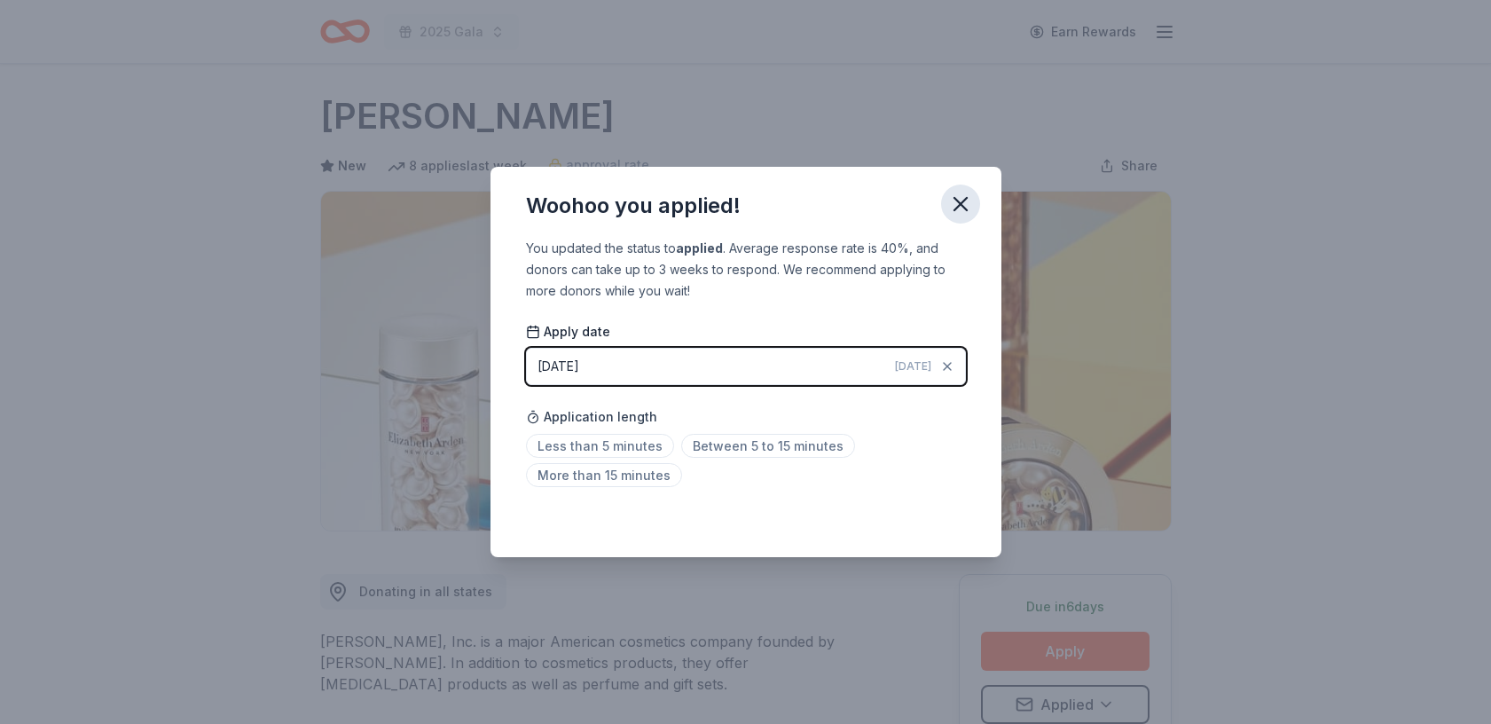
click at [960, 205] on icon "button" at bounding box center [960, 204] width 12 height 12
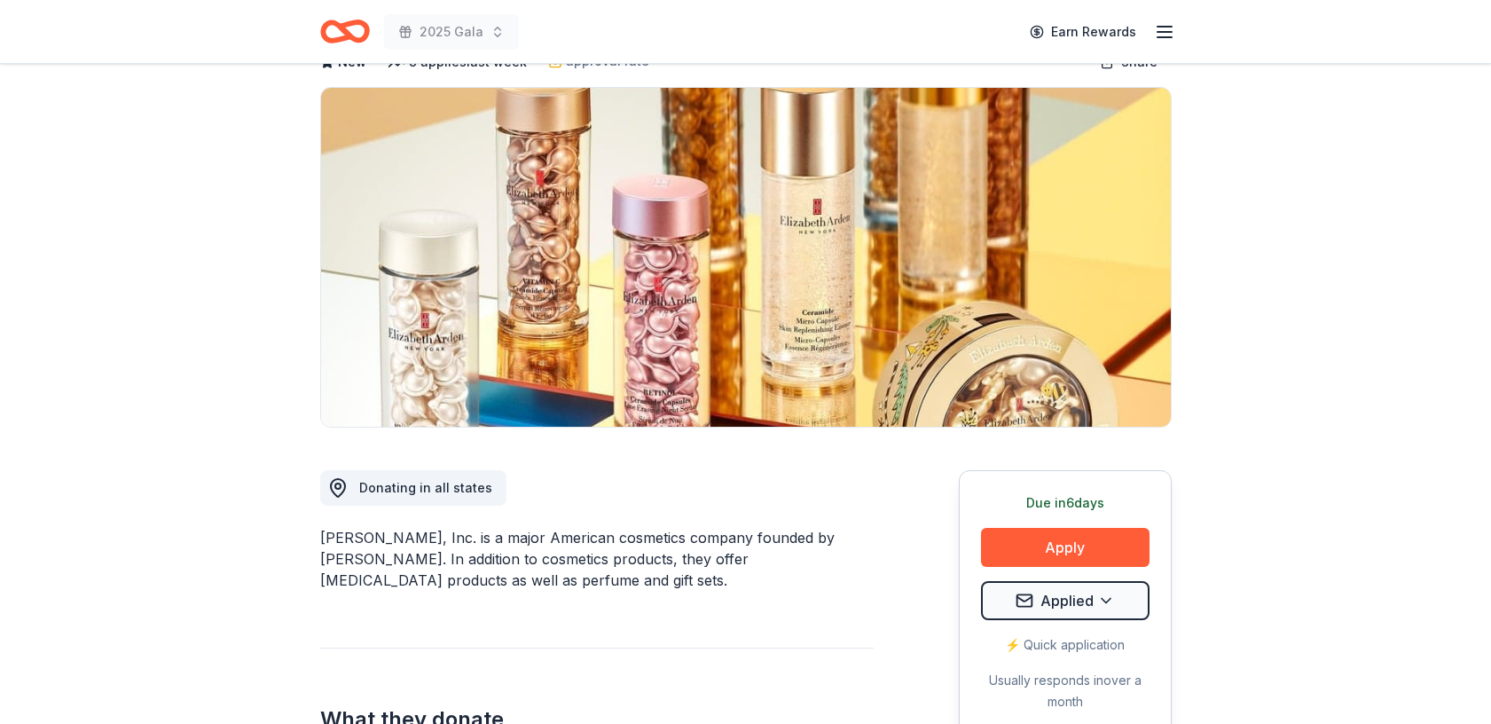
scroll to position [78, 0]
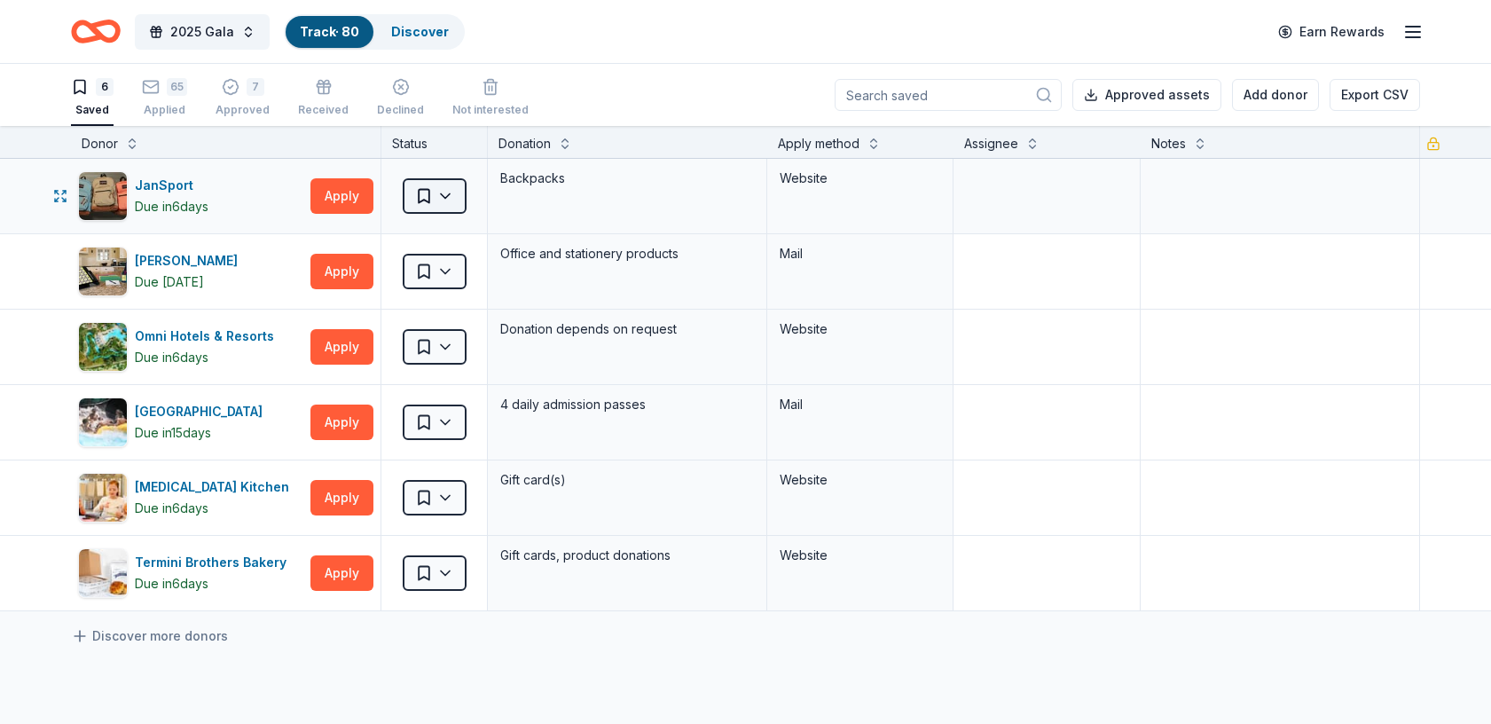
click at [450, 193] on html "2025 Gala Track · 80 Discover Earn Rewards 6 Saved 65 Applied 7 Approved Receiv…" at bounding box center [745, 362] width 1491 height 724
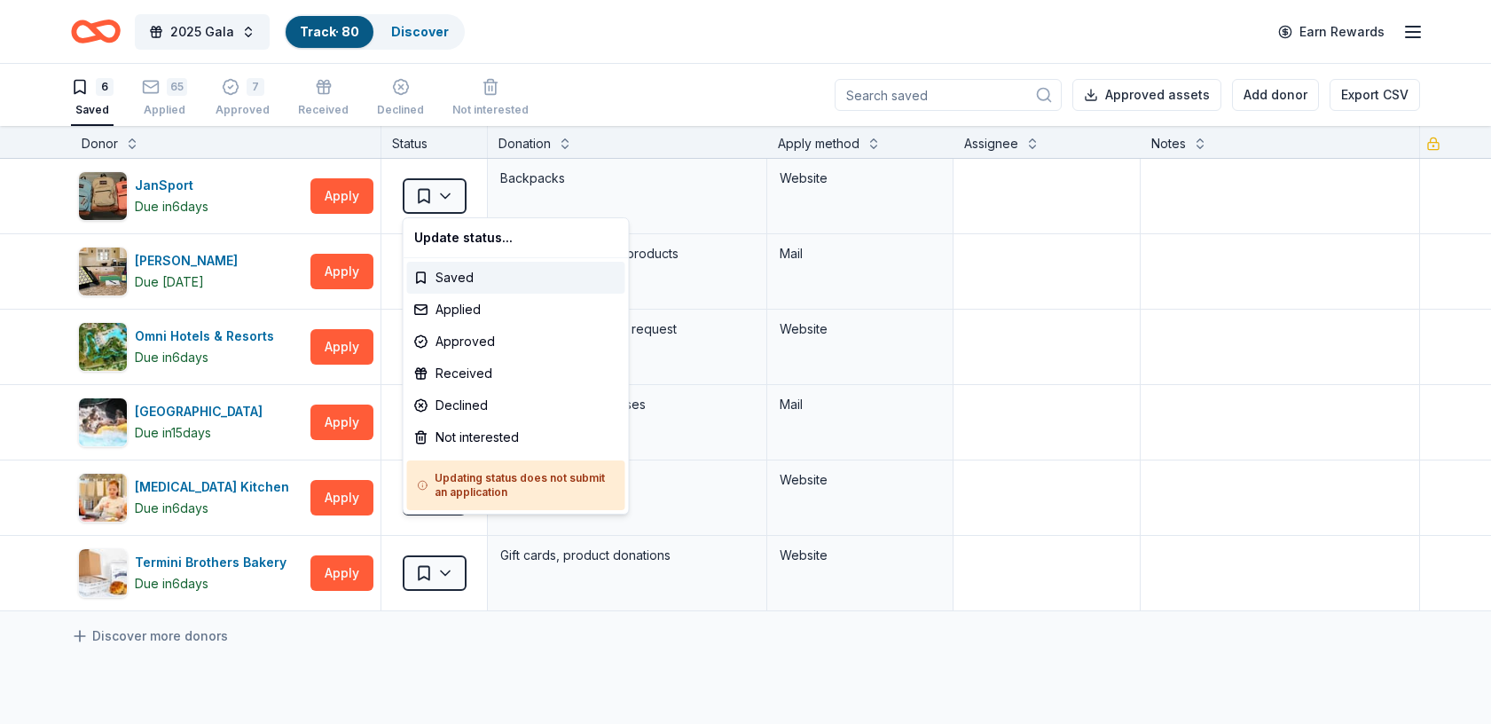
click at [450, 193] on html "2025 Gala Track · 80 Discover Earn Rewards 6 Saved 65 Applied 7 Approved Receiv…" at bounding box center [745, 362] width 1491 height 724
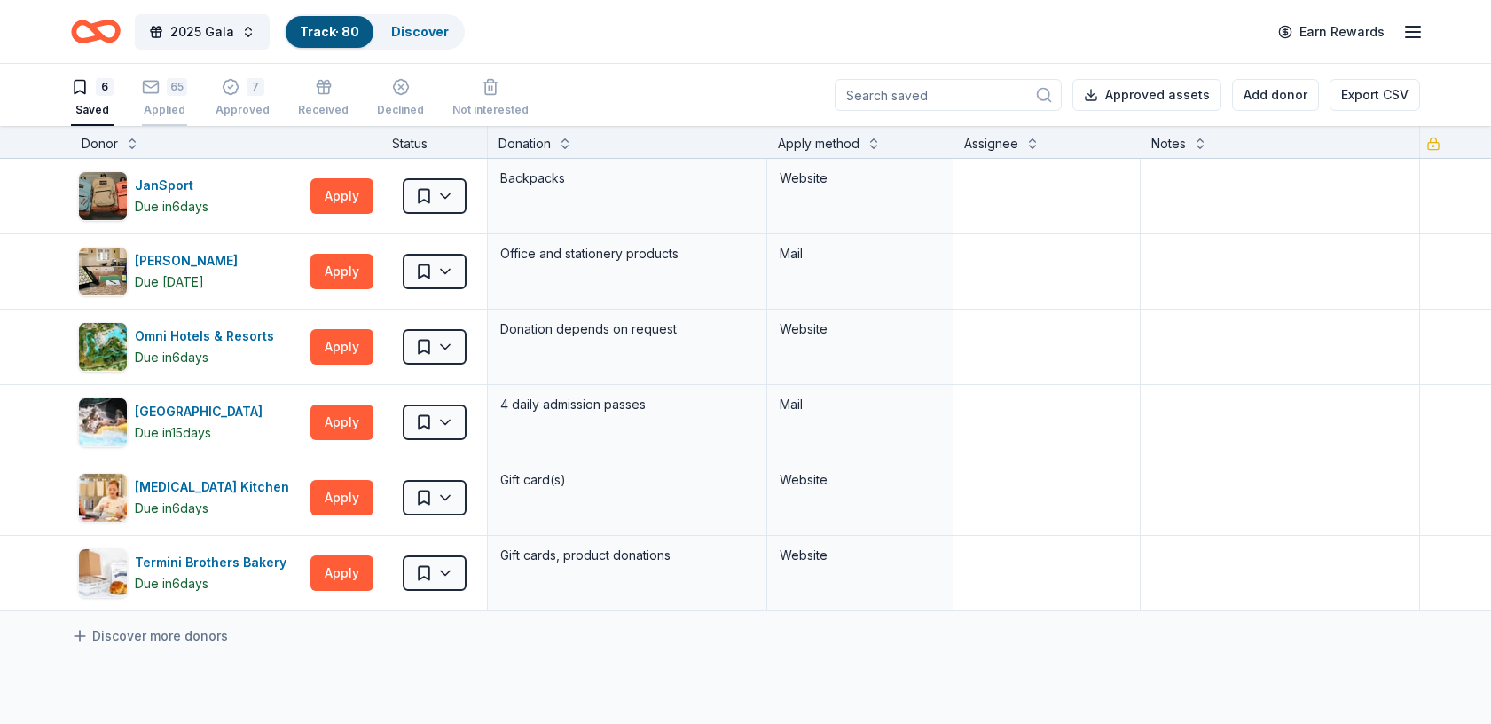
click at [151, 88] on icon "button" at bounding box center [151, 85] width 15 height 4
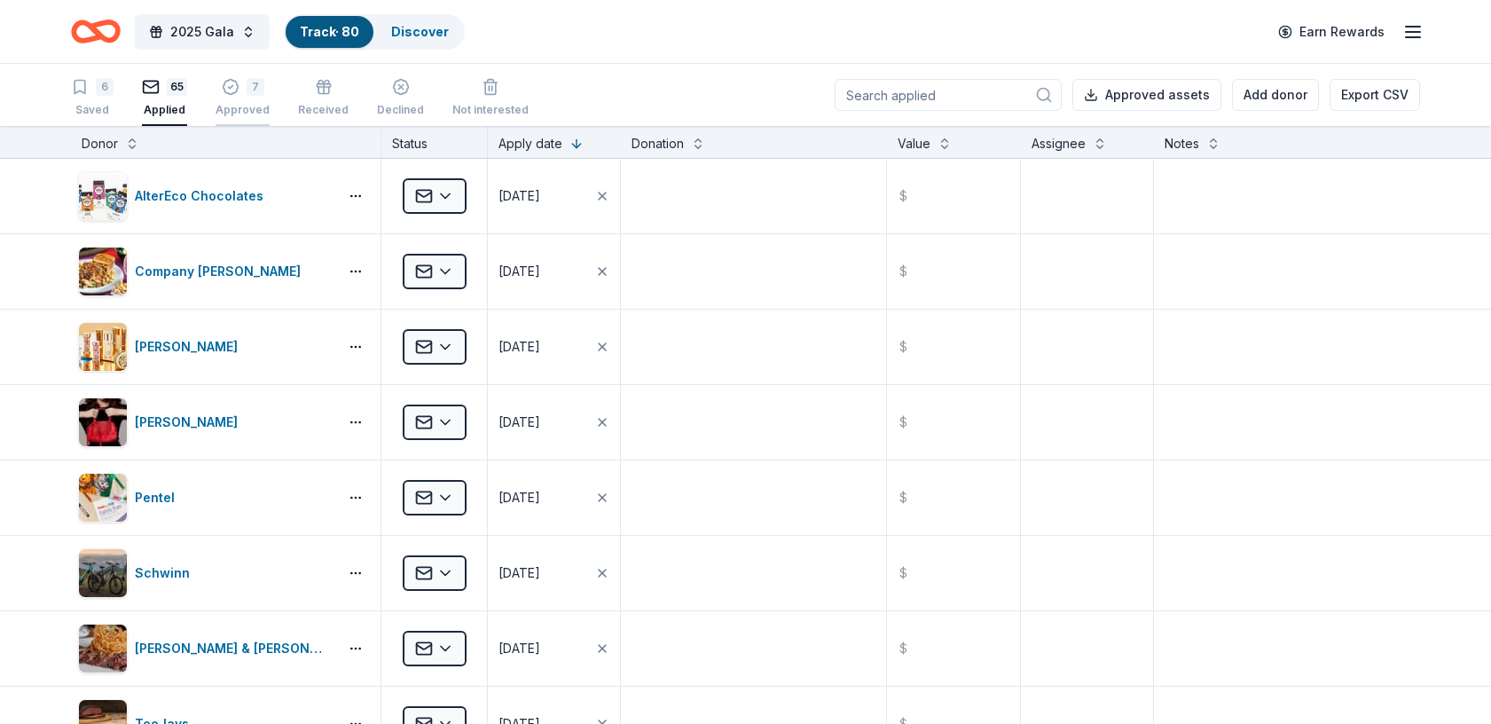
click at [251, 108] on div "Approved" at bounding box center [242, 110] width 54 height 14
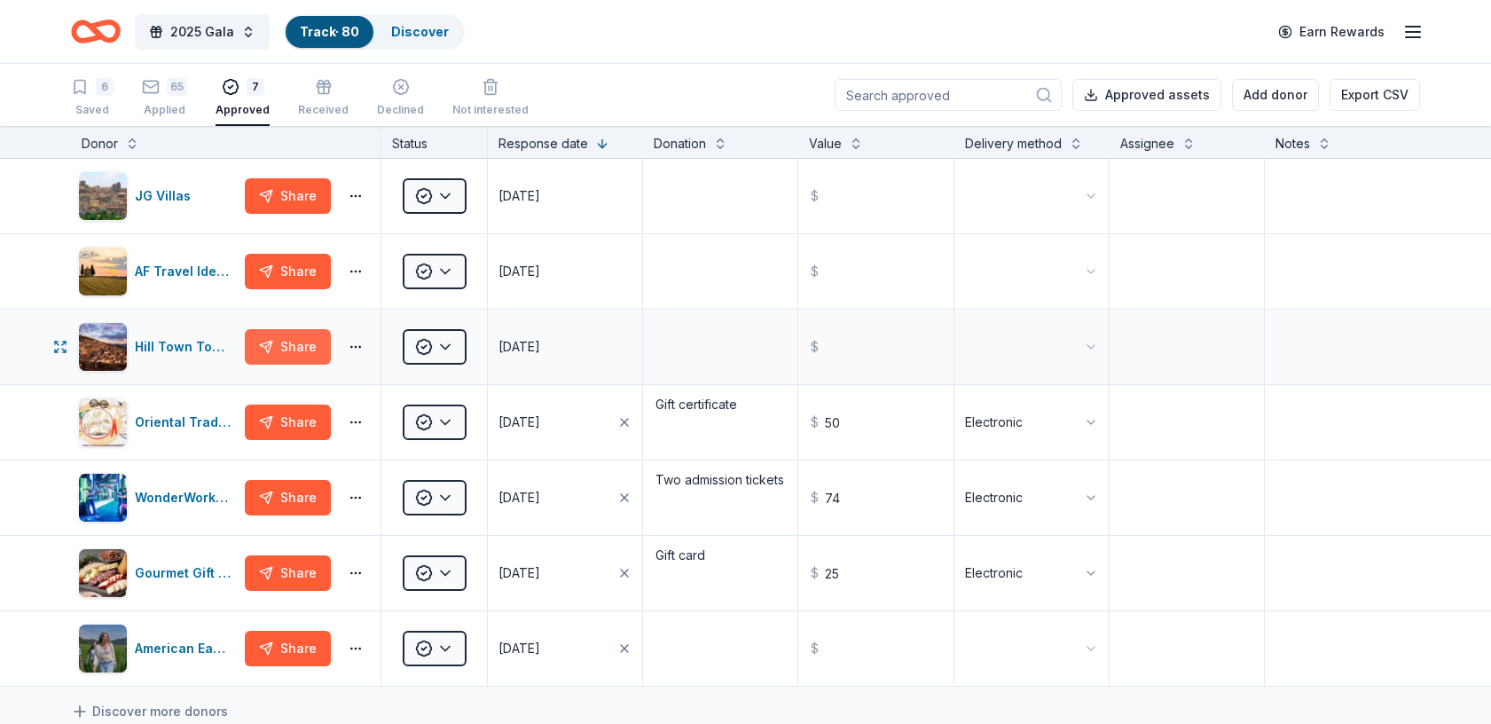
click at [293, 344] on button "Share" at bounding box center [288, 346] width 86 height 35
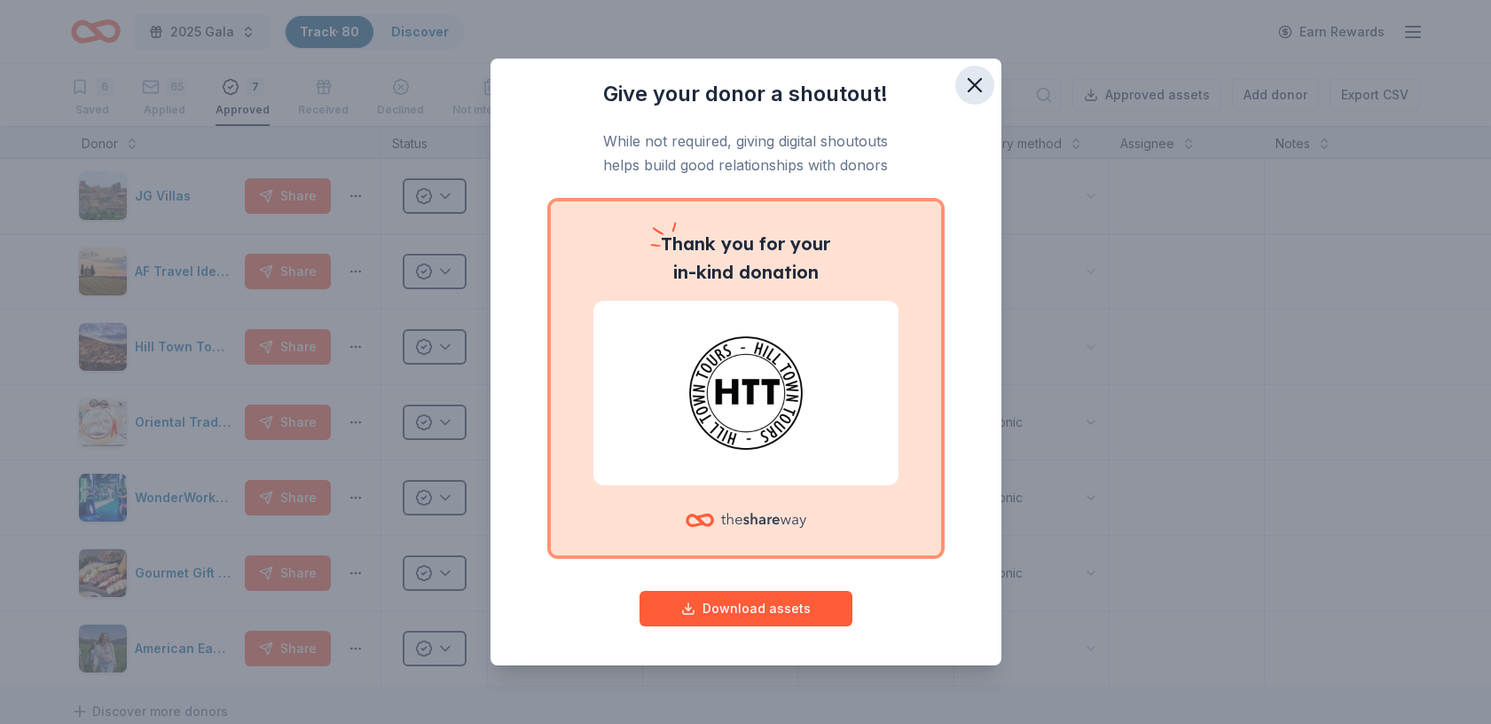
click at [976, 82] on icon "button" at bounding box center [974, 85] width 12 height 12
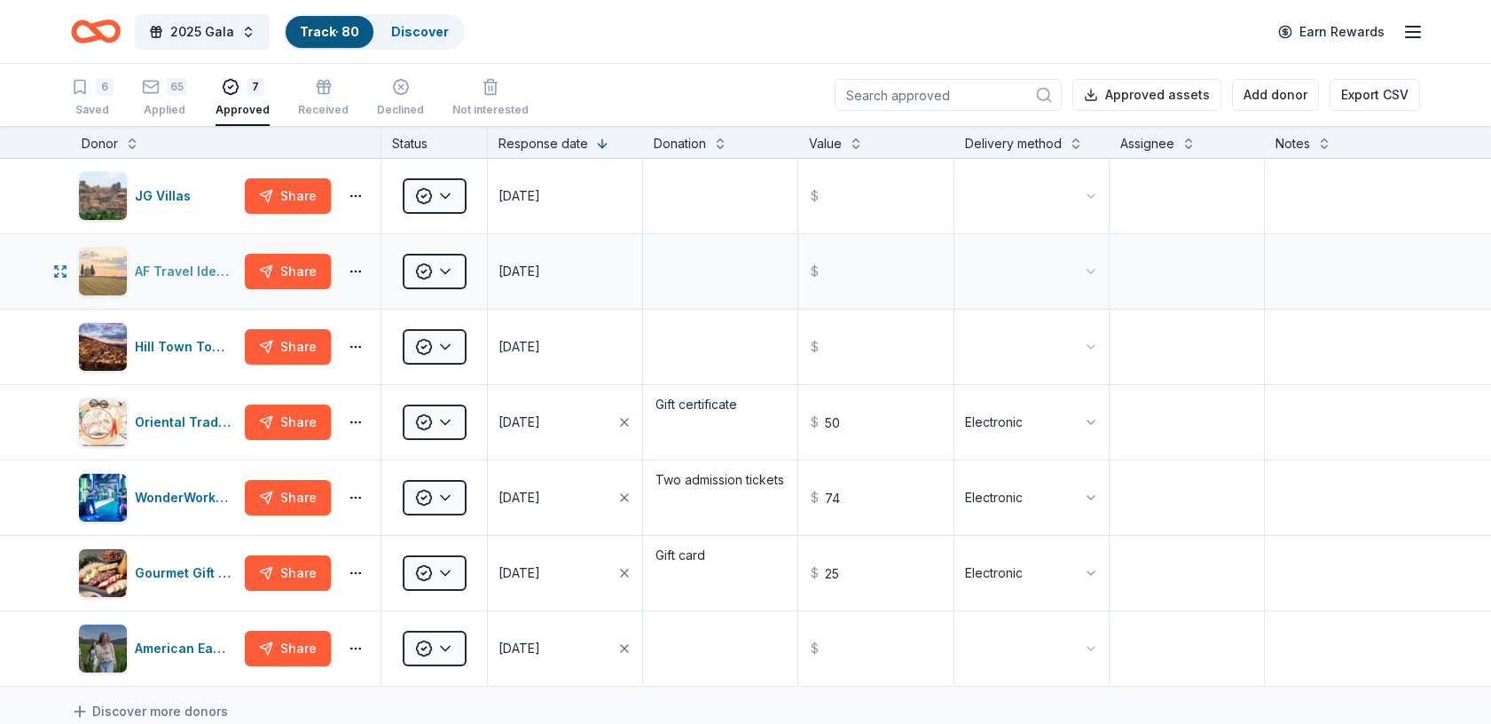
click at [157, 270] on div "AF Travel Ideas" at bounding box center [186, 271] width 103 height 21
click at [394, 87] on icon "button" at bounding box center [401, 87] width 18 height 18
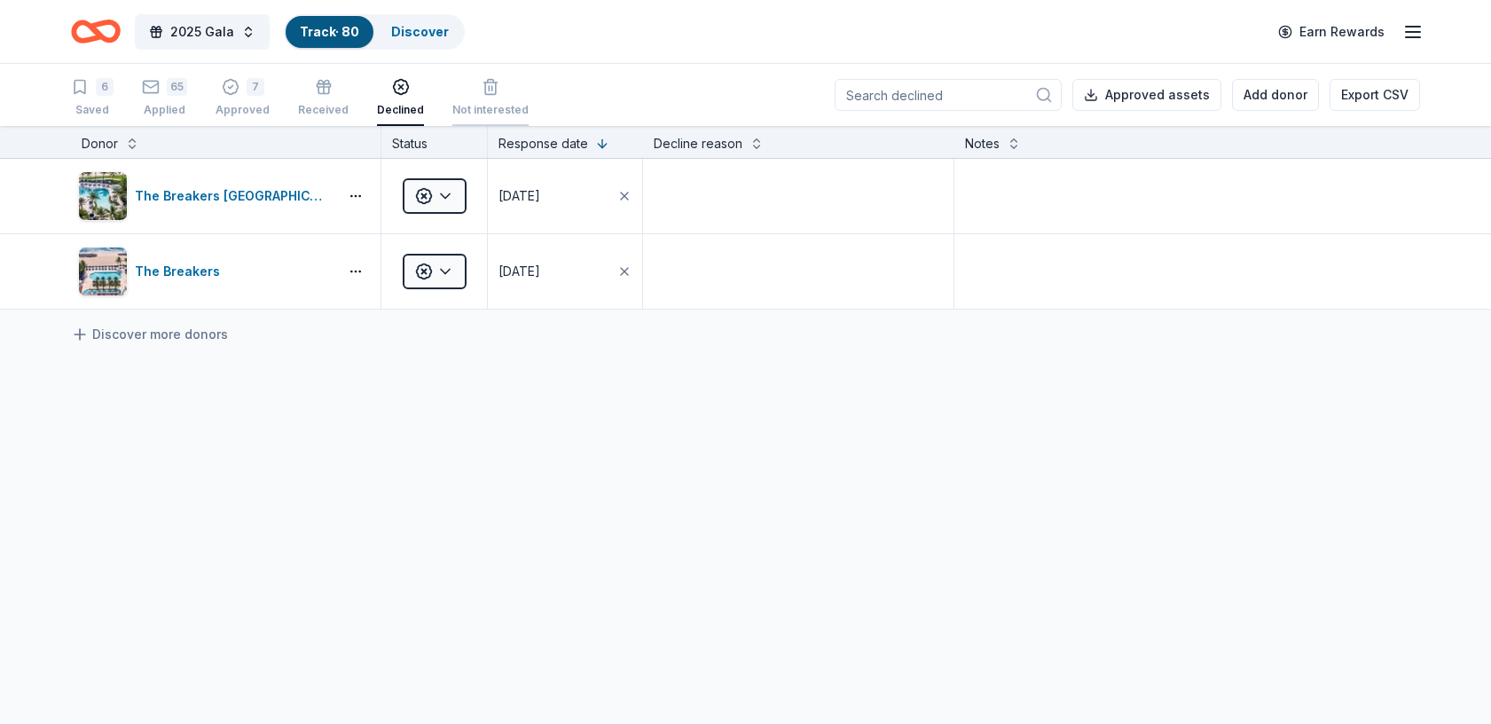
click at [482, 89] on icon "button" at bounding box center [491, 87] width 18 height 18
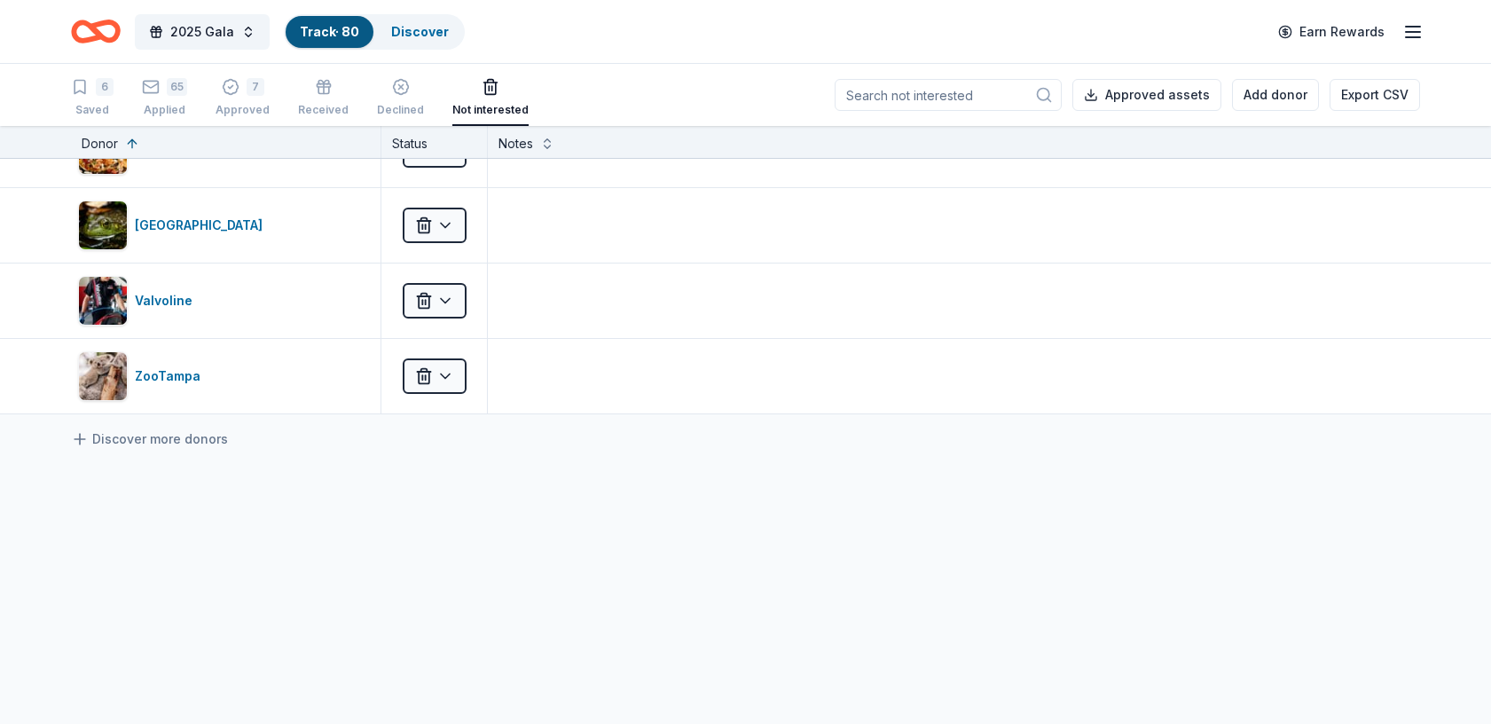
scroll to position [5022, 0]
click at [85, 87] on icon "button" at bounding box center [80, 87] width 18 height 18
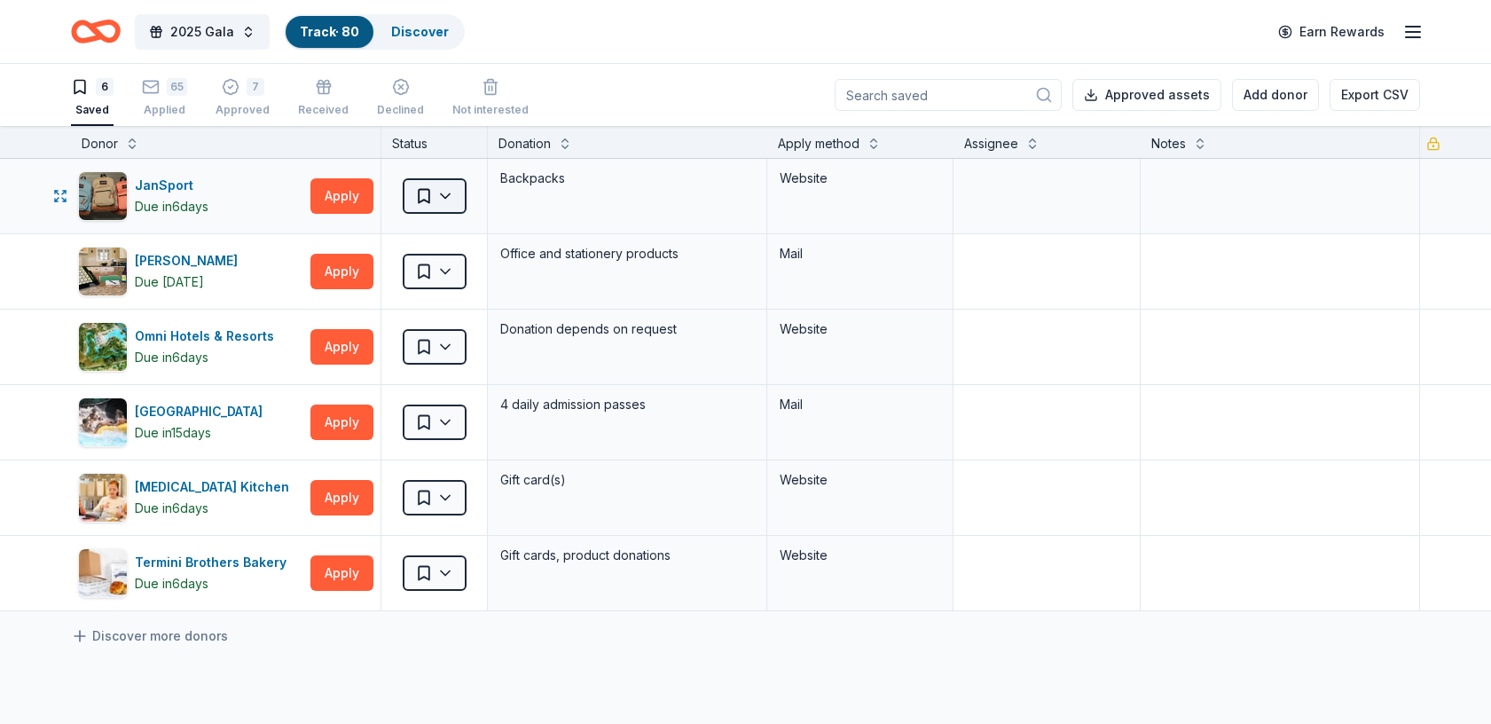
click at [450, 199] on html "2025 Gala Track · 80 Discover Earn Rewards 6 Saved 65 Applied 7 Approved Receiv…" at bounding box center [745, 362] width 1491 height 724
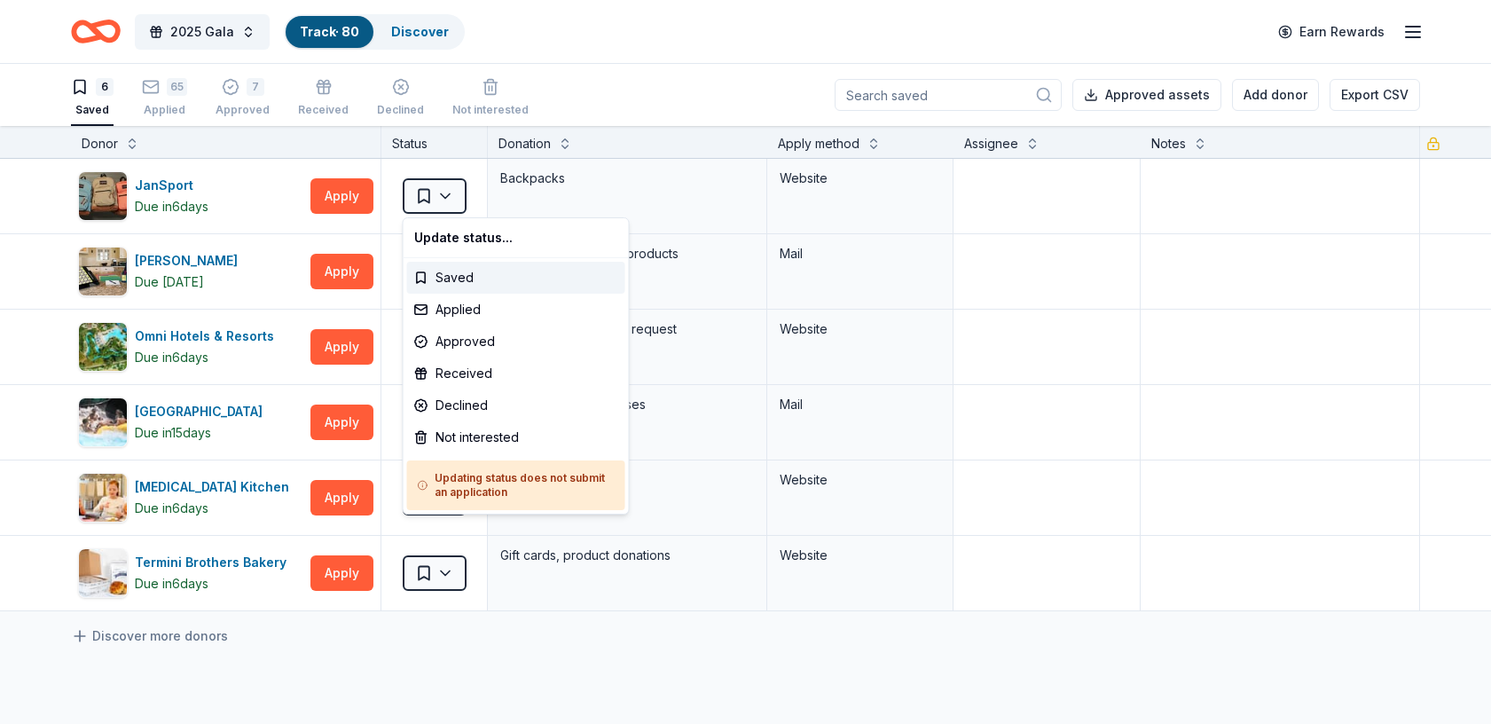
click at [1, 461] on html "2025 Gala Track · 80 Discover Earn Rewards 6 Saved 65 Applied 7 Approved Receiv…" at bounding box center [745, 362] width 1491 height 724
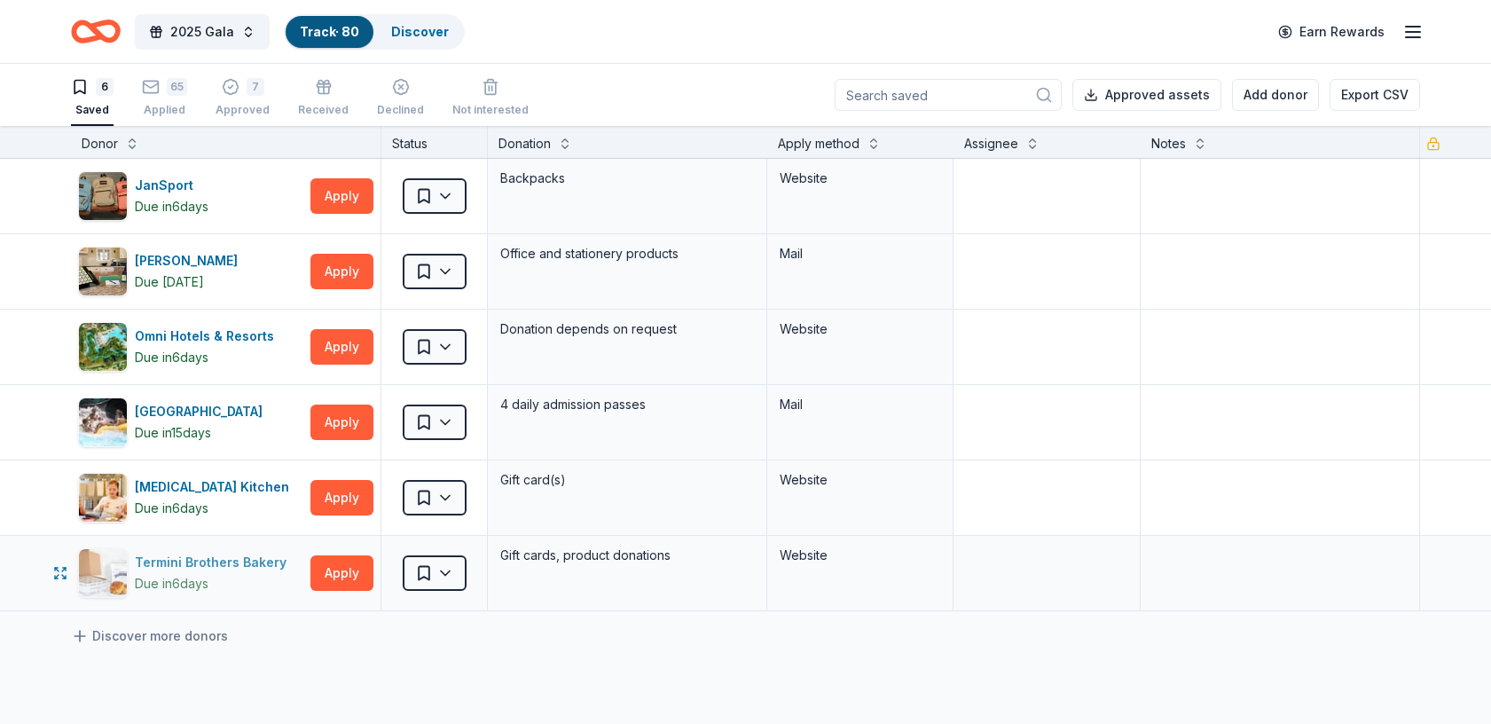
click at [208, 552] on div "Termini Brothers Bakery" at bounding box center [214, 562] width 159 height 21
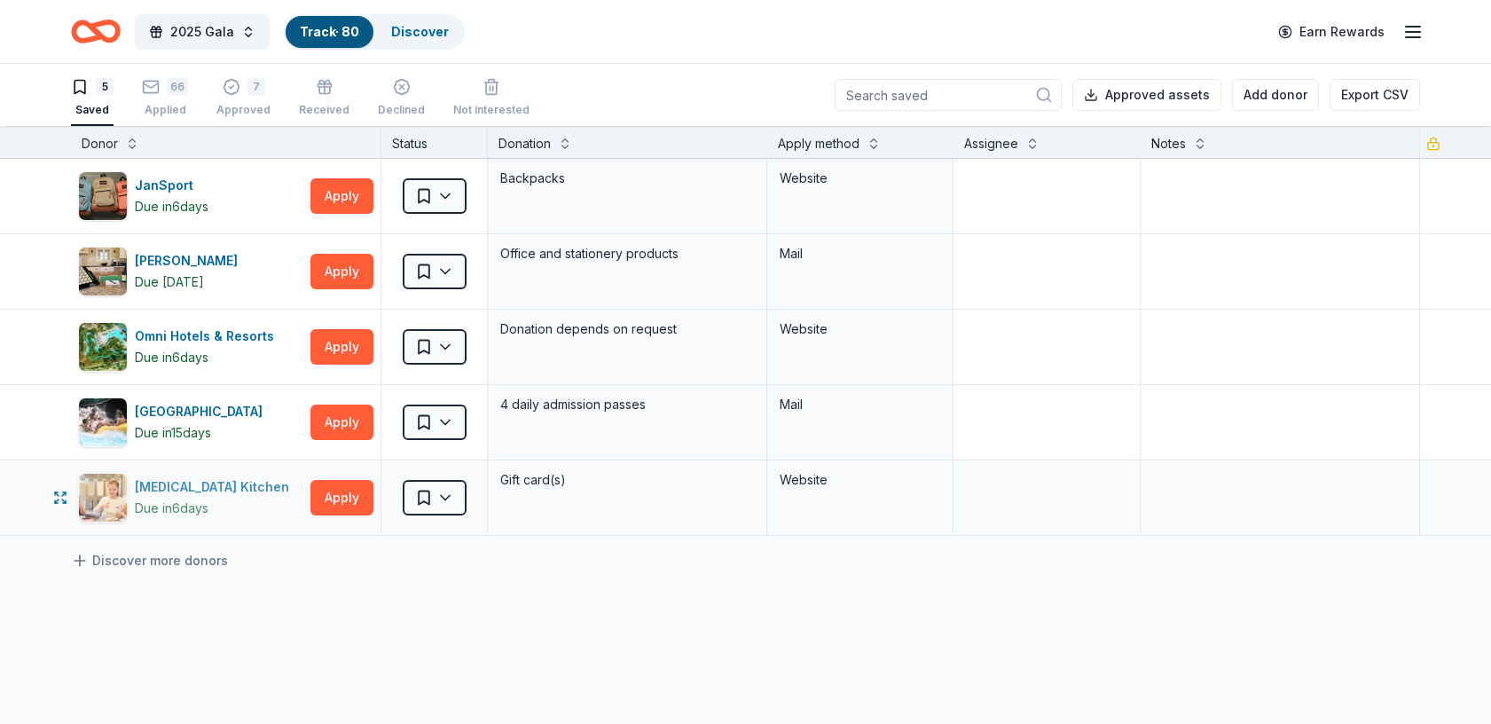
click at [178, 483] on div "Taste Buds Kitchen" at bounding box center [215, 486] width 161 height 21
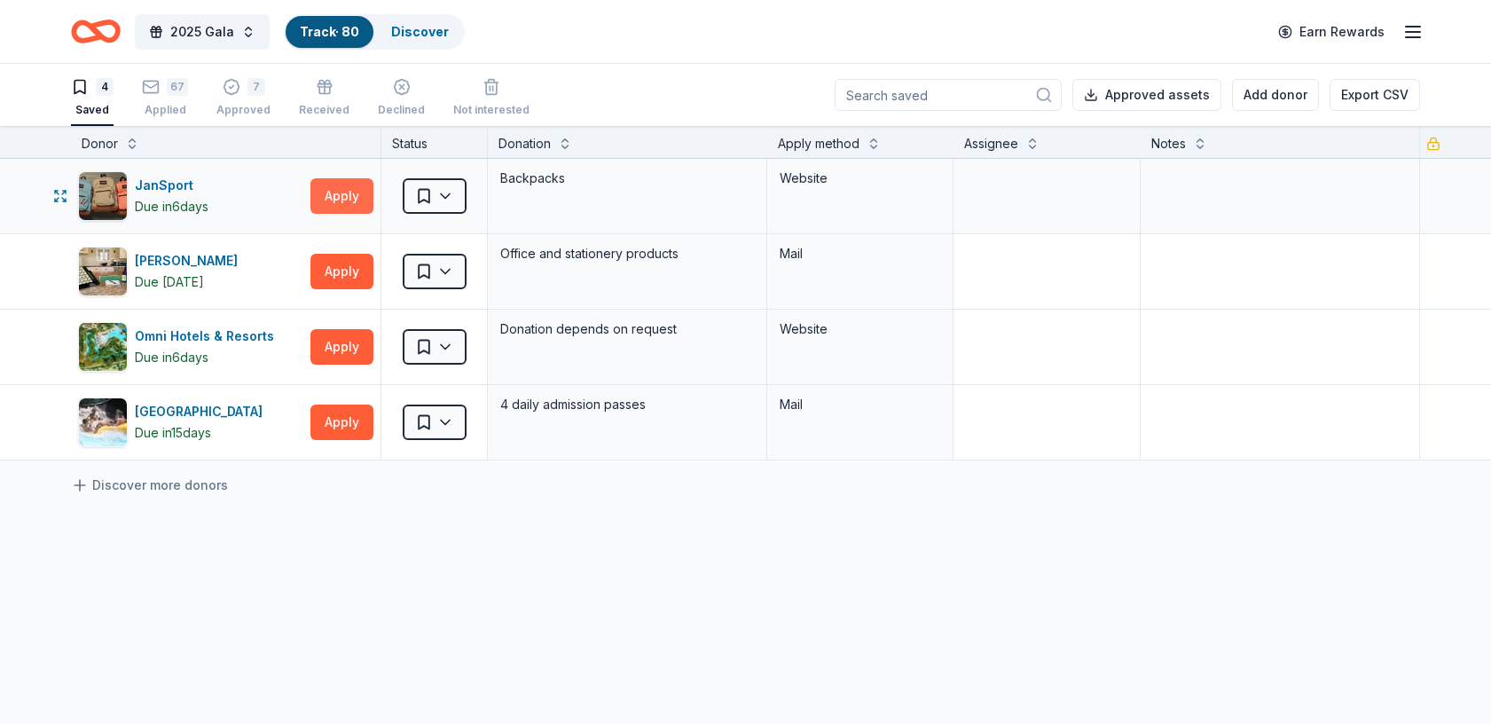
click at [352, 192] on button "Apply" at bounding box center [341, 195] width 63 height 35
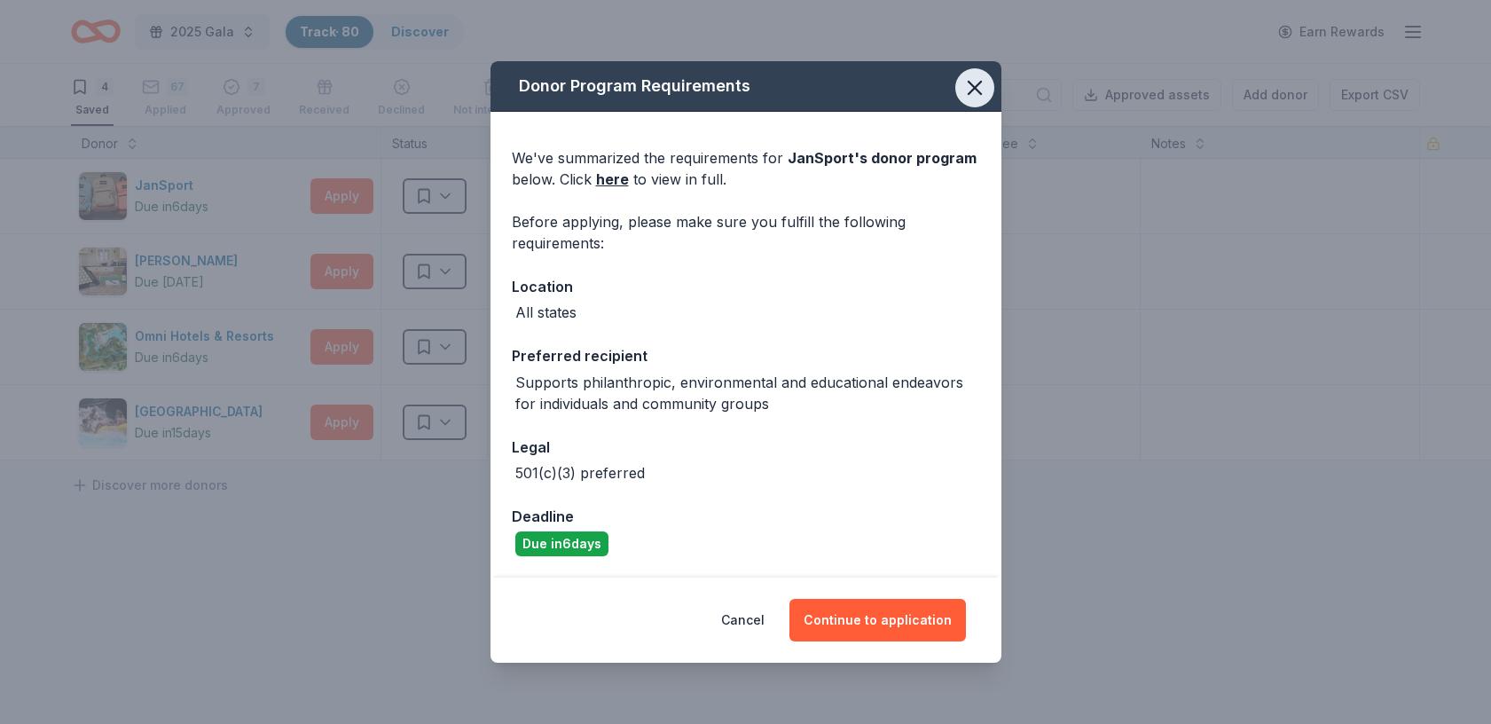
click at [967, 84] on icon "button" at bounding box center [974, 87] width 25 height 25
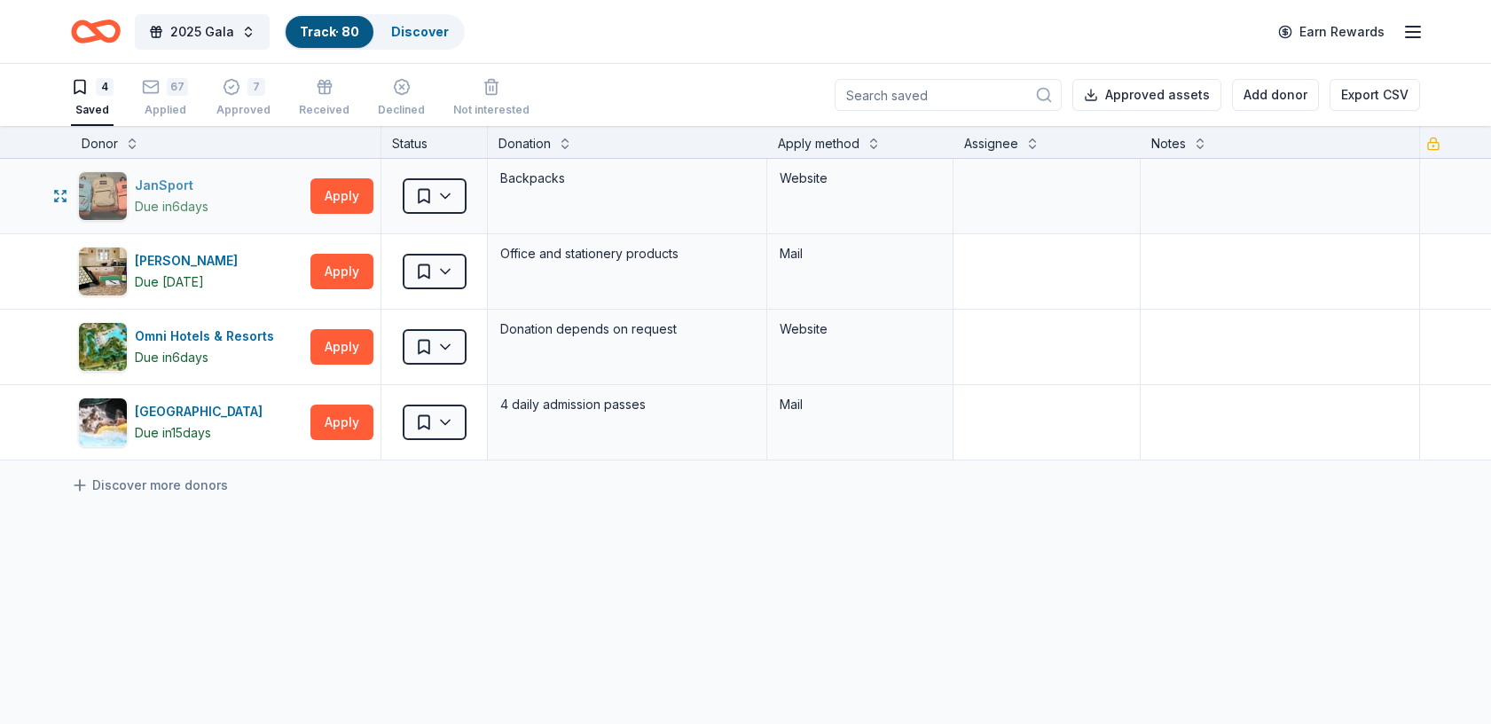
click at [166, 193] on div "JanSport" at bounding box center [172, 185] width 74 height 21
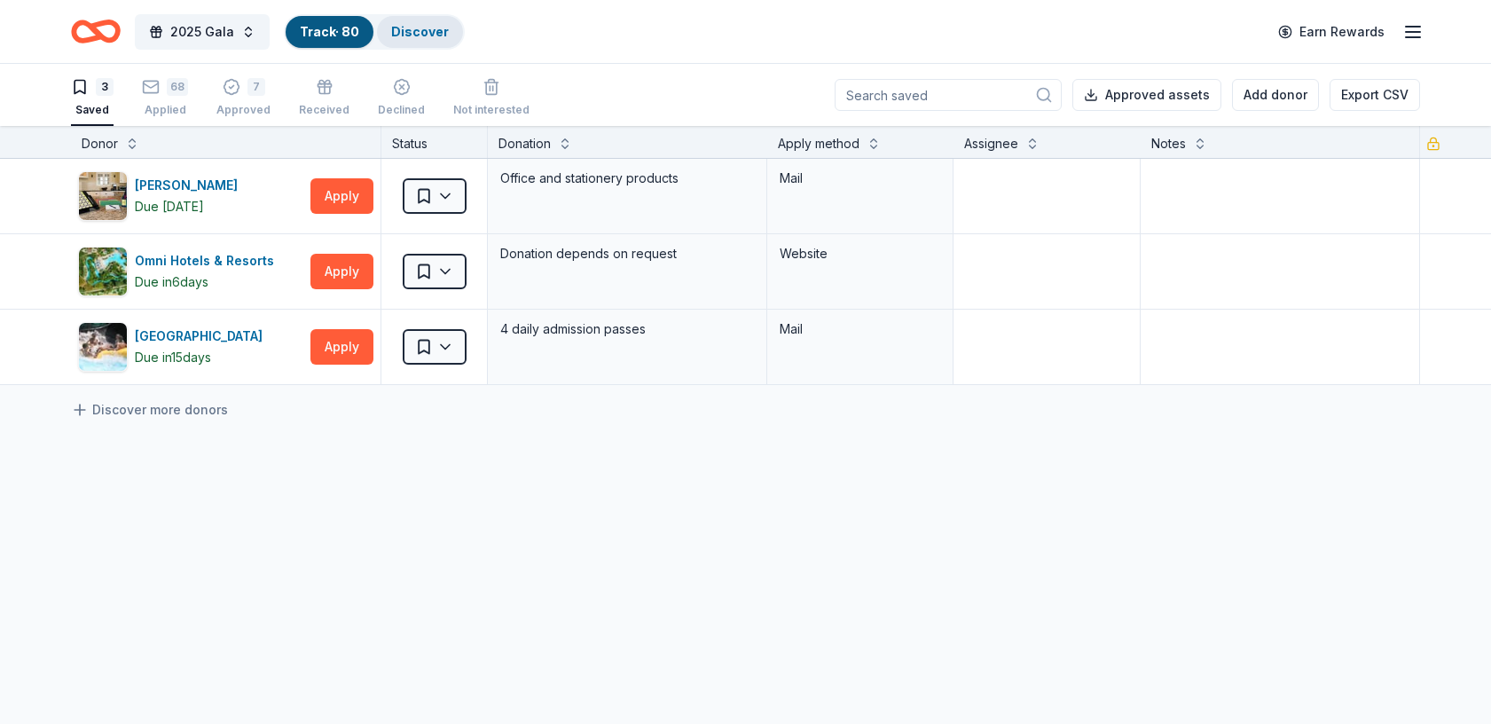
click at [418, 26] on link "Discover" at bounding box center [420, 31] width 58 height 15
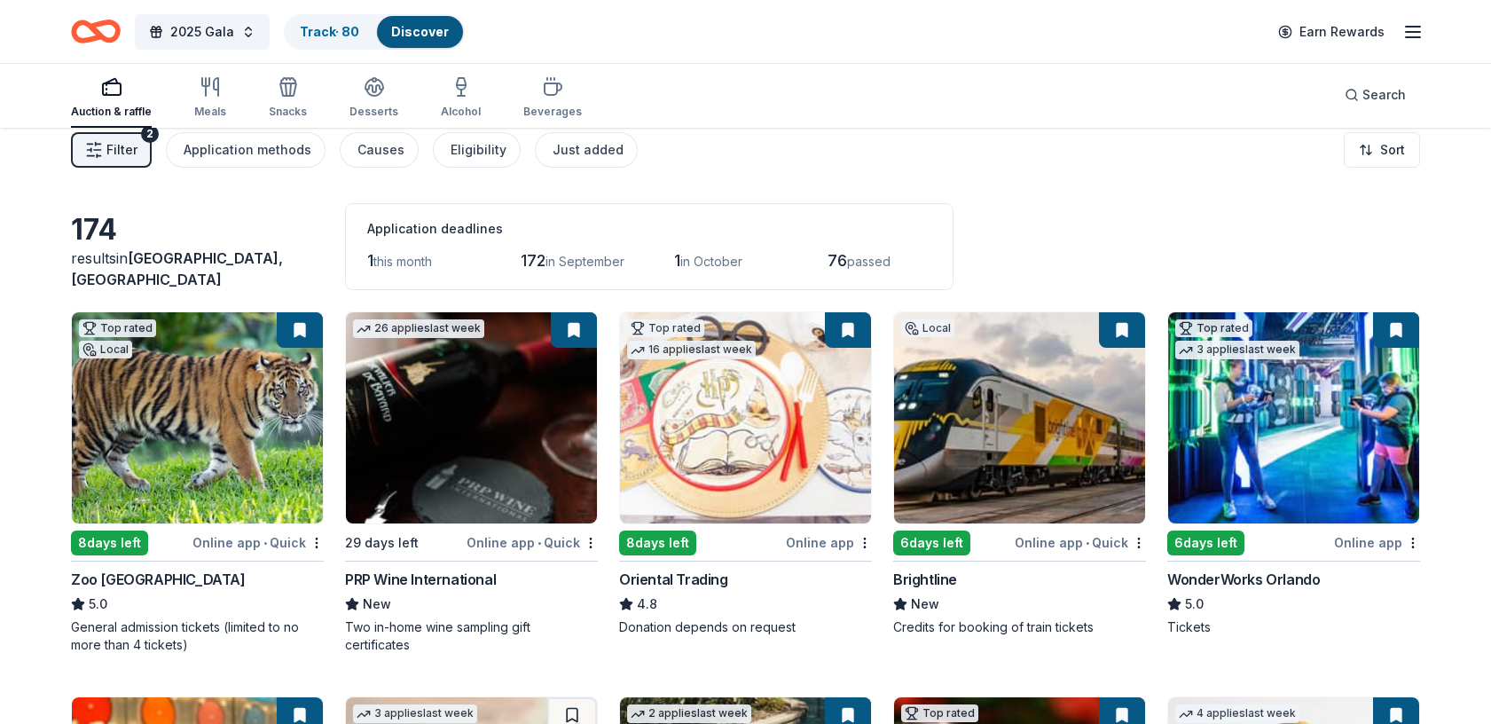
scroll to position [17, 0]
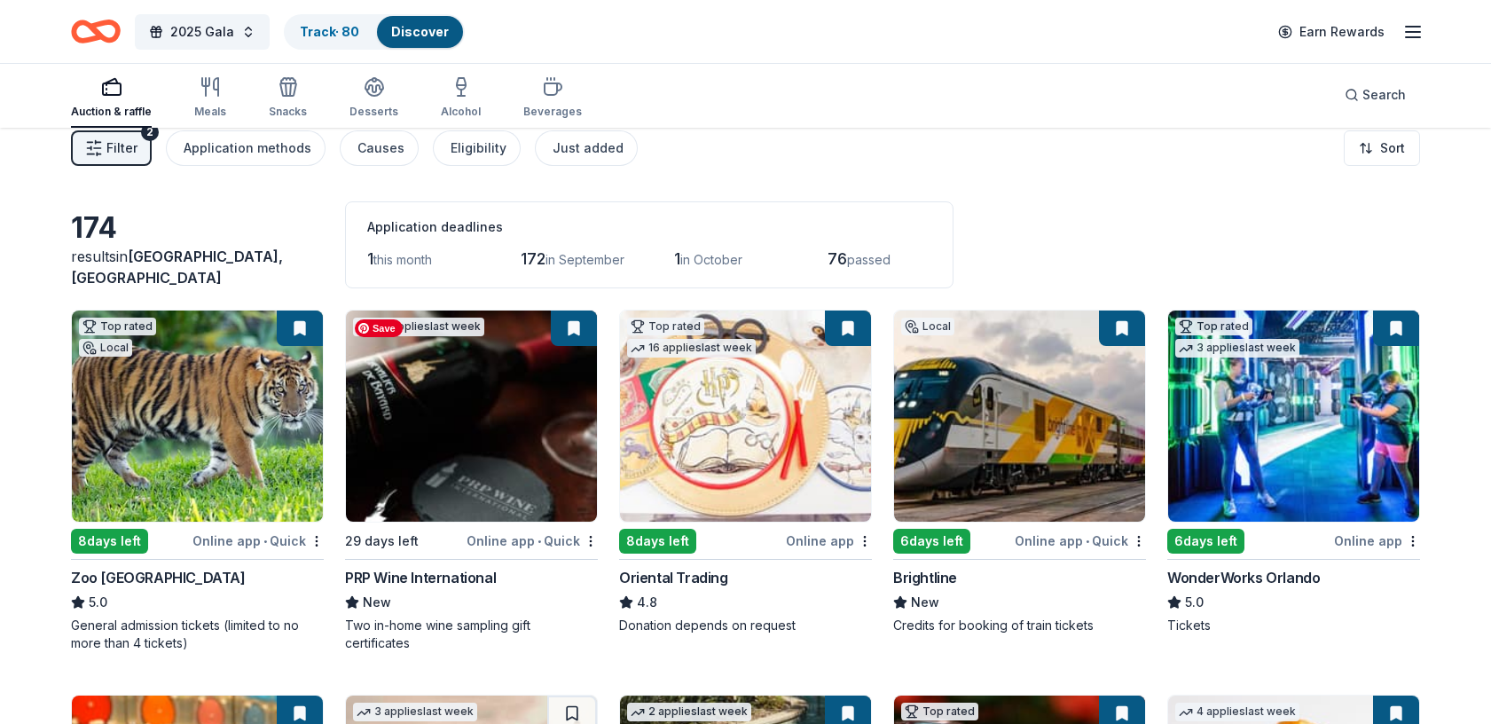
click at [495, 411] on img at bounding box center [471, 415] width 251 height 211
click at [578, 327] on button at bounding box center [574, 327] width 46 height 35
click at [301, 325] on button at bounding box center [300, 327] width 46 height 35
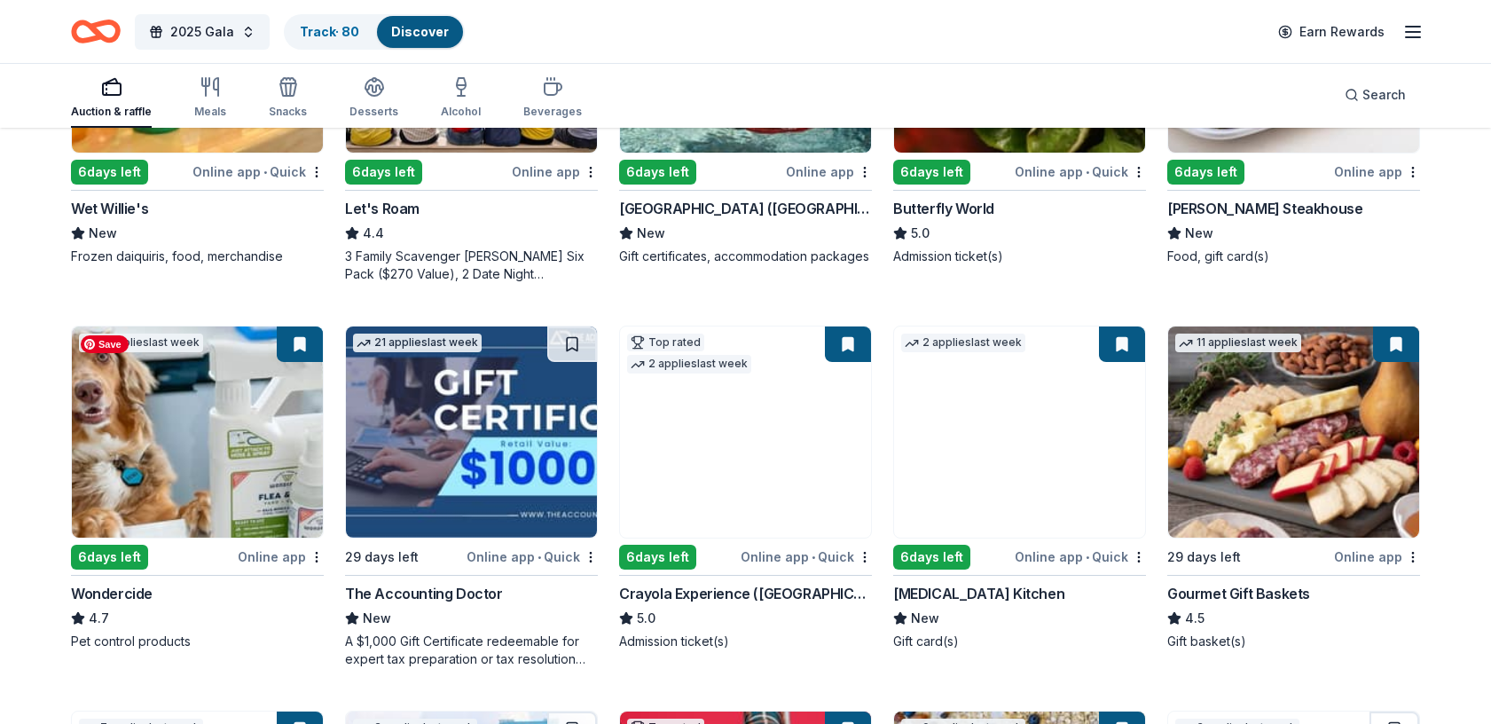
scroll to position [772, 0]
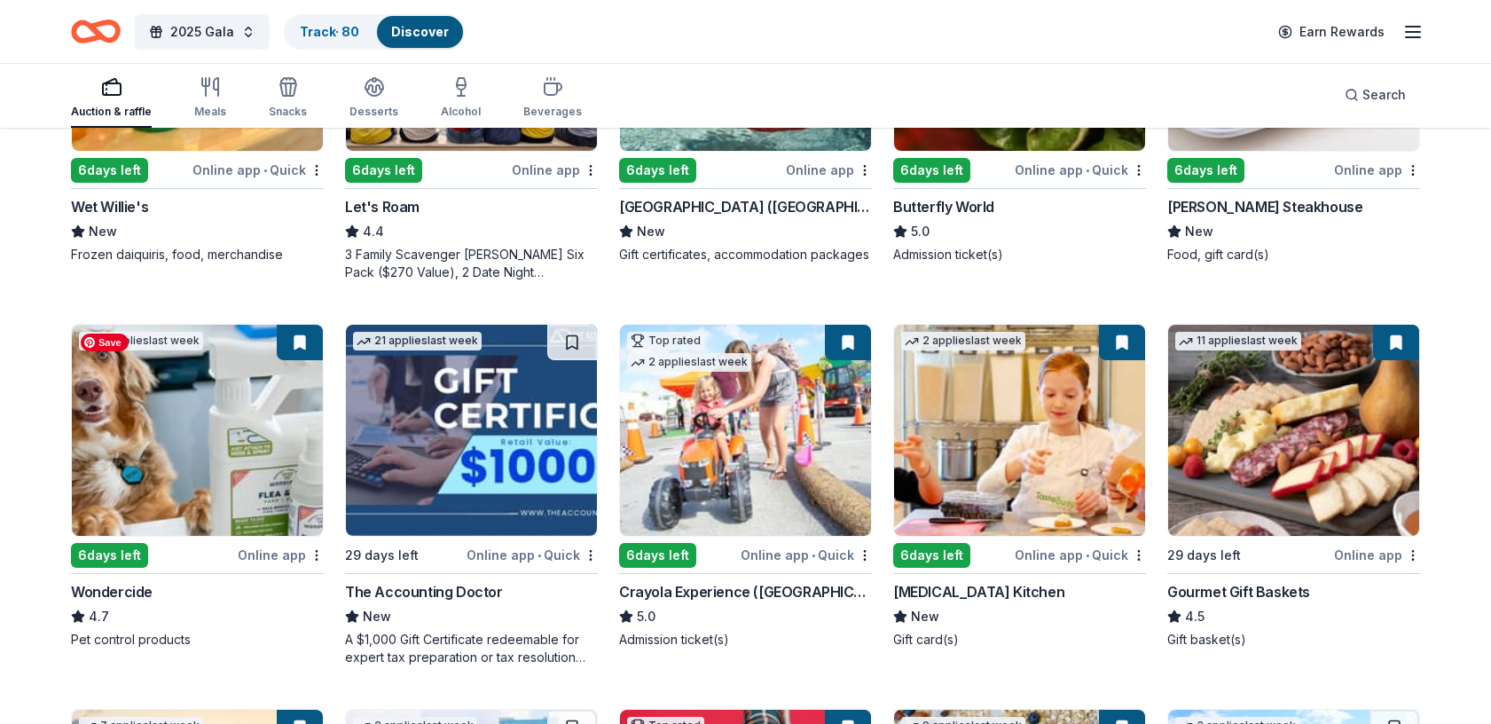
click at [277, 450] on img at bounding box center [197, 430] width 251 height 211
click at [1352, 92] on div "Search" at bounding box center [1374, 94] width 61 height 21
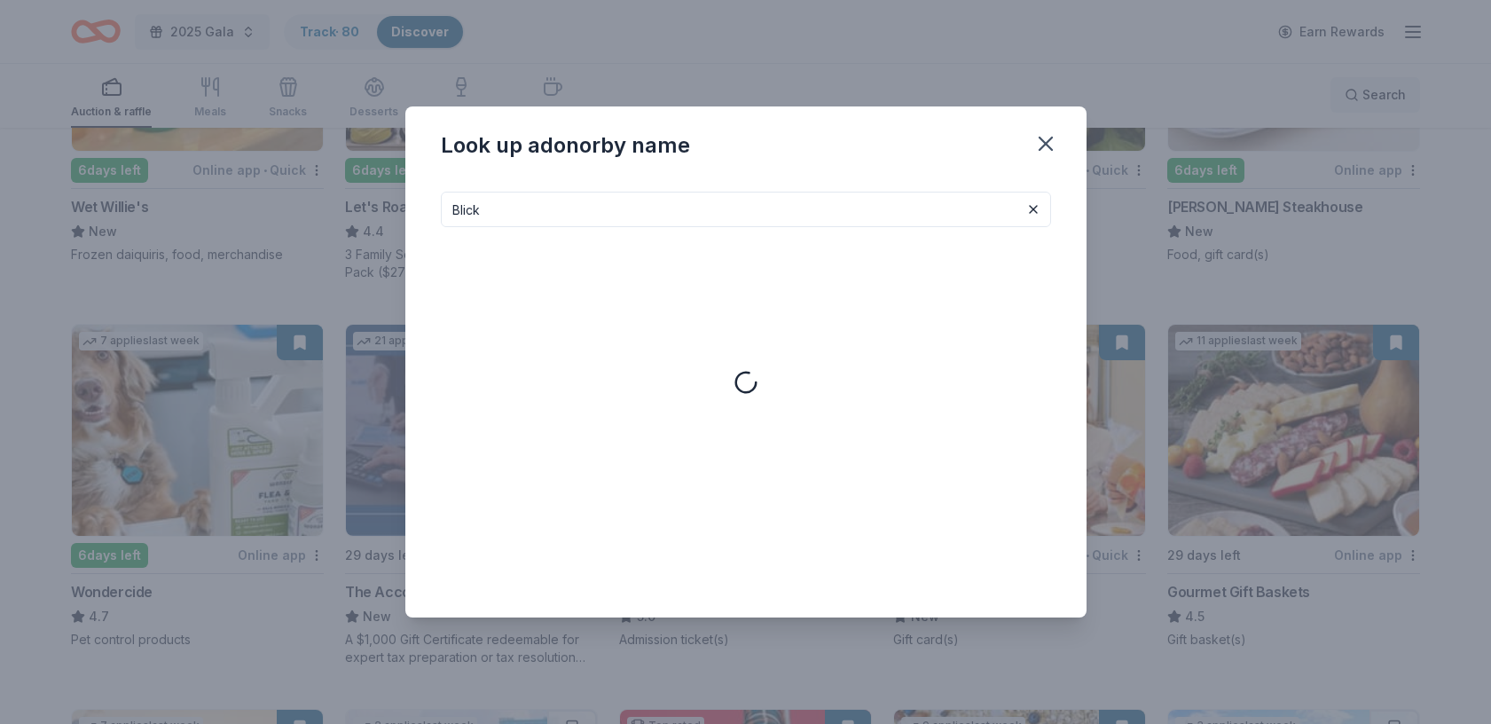
type input "Blick"
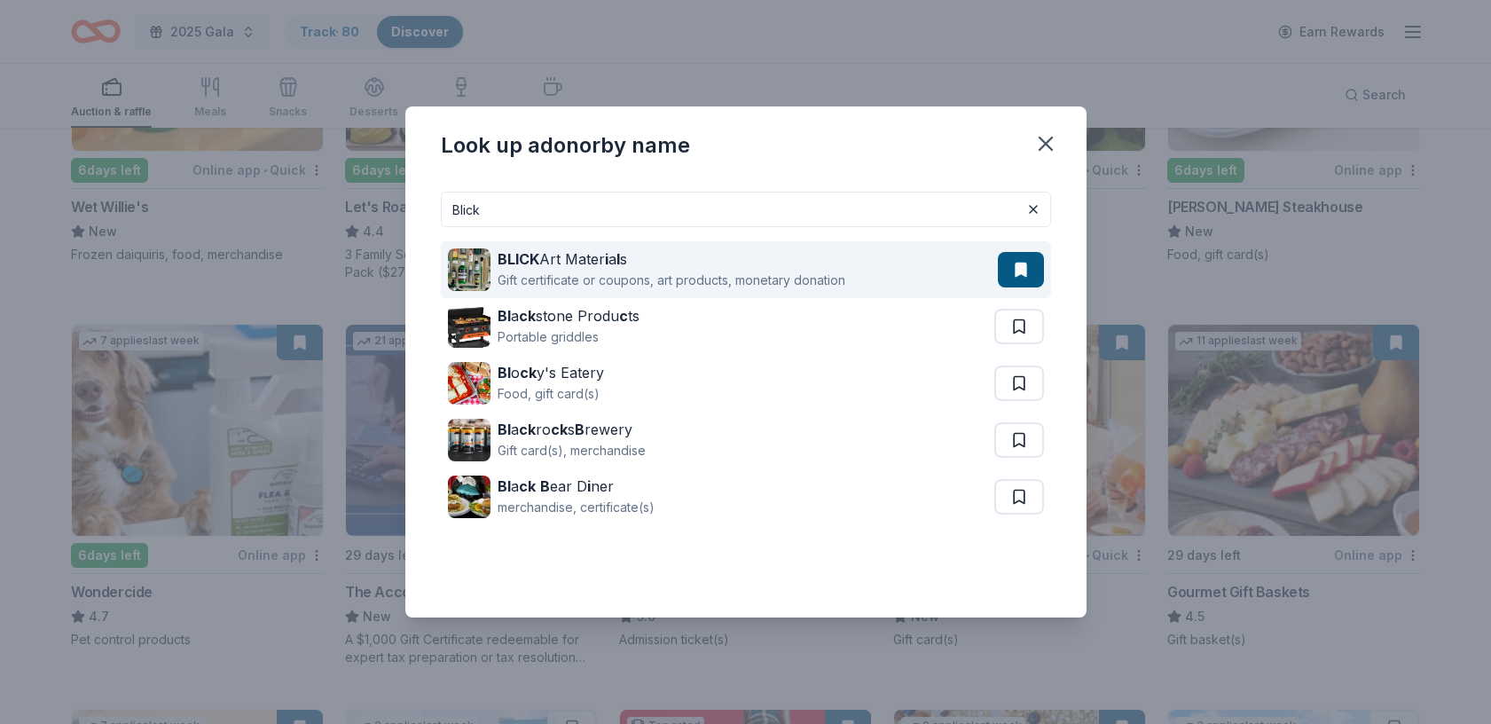
click at [873, 278] on div "BLICK Art Mater i a l s Gift certificate or coupons, art products, monetary don…" at bounding box center [723, 269] width 550 height 57
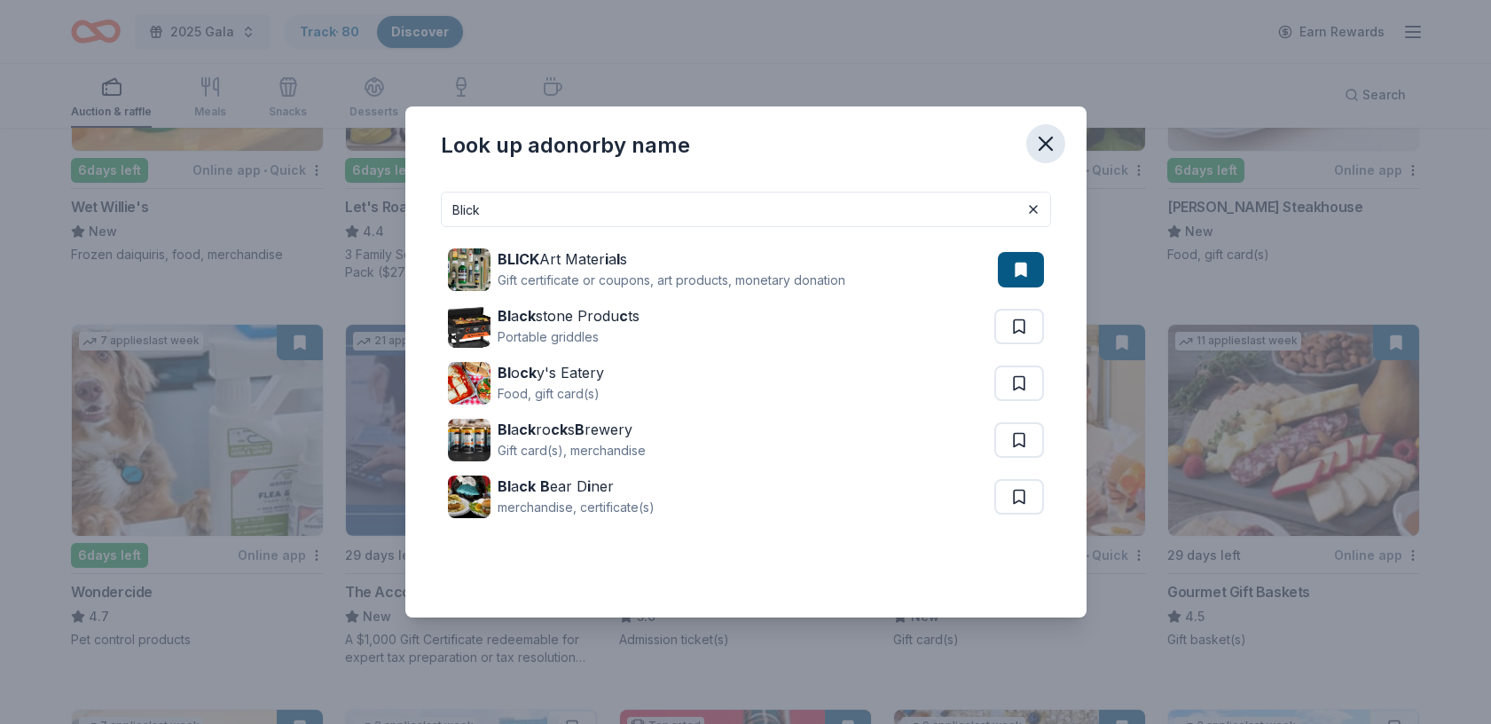
click at [1048, 132] on icon "button" at bounding box center [1045, 143] width 25 height 25
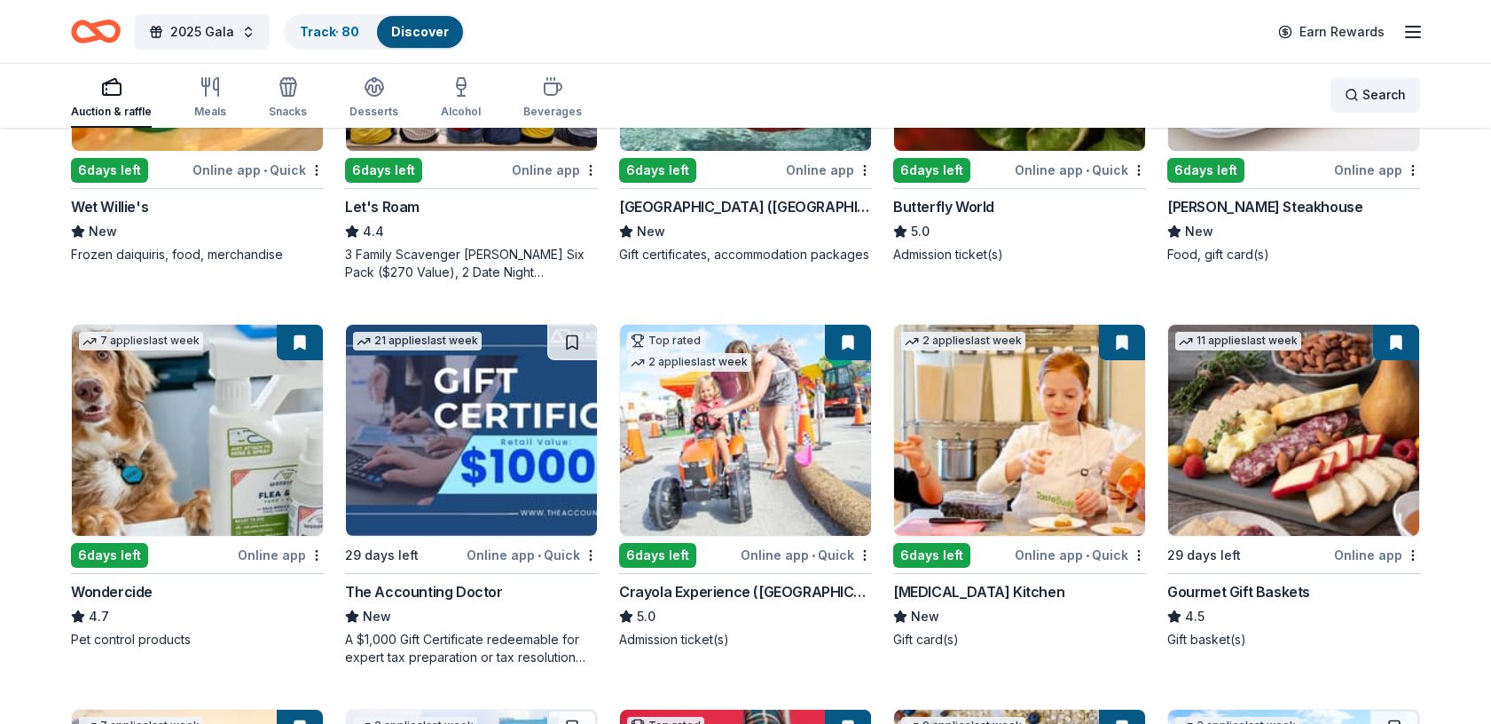
click at [1364, 92] on span "Search" at bounding box center [1383, 94] width 43 height 21
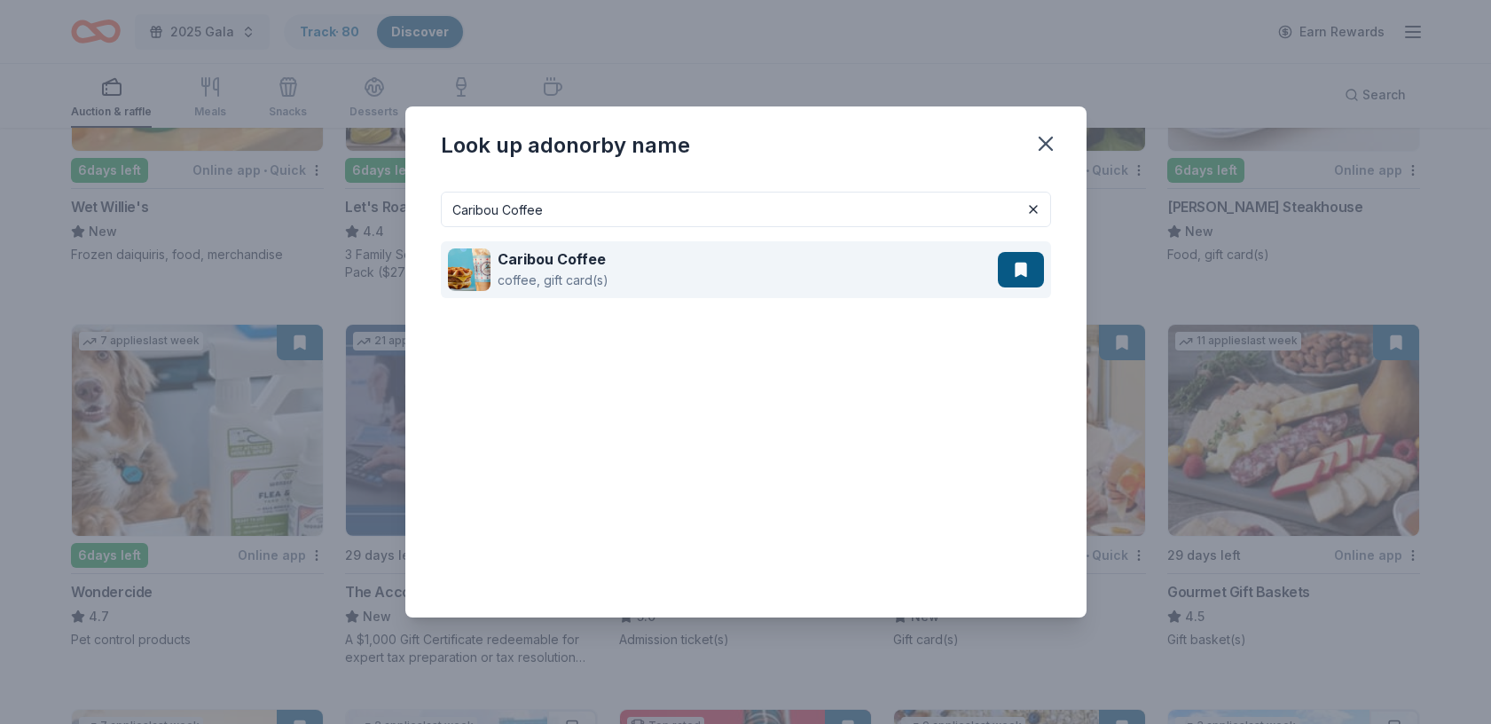
type input "Caribou Coffee"
click at [619, 257] on div "Caribou Coffee coffee, gift card(s)" at bounding box center [723, 269] width 550 height 57
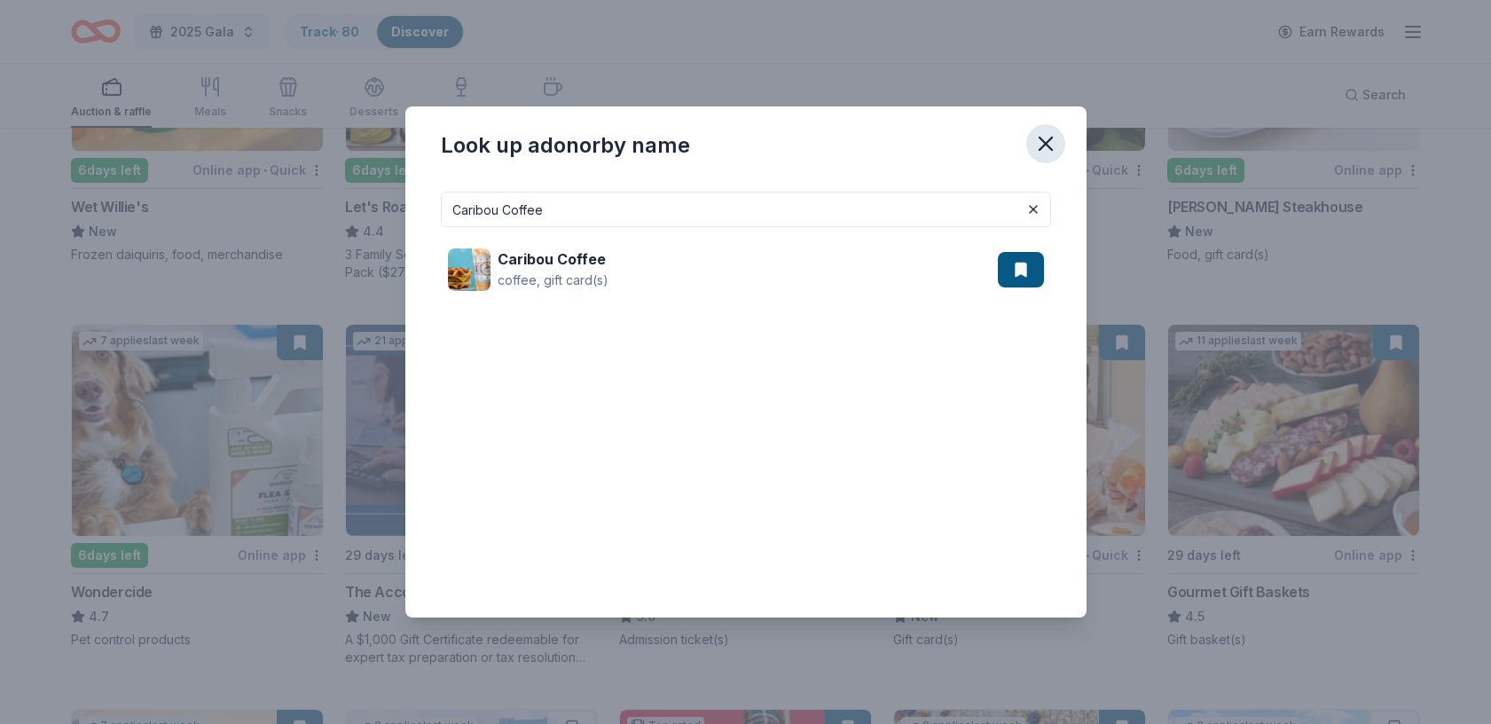
click at [1054, 139] on icon "button" at bounding box center [1045, 143] width 25 height 25
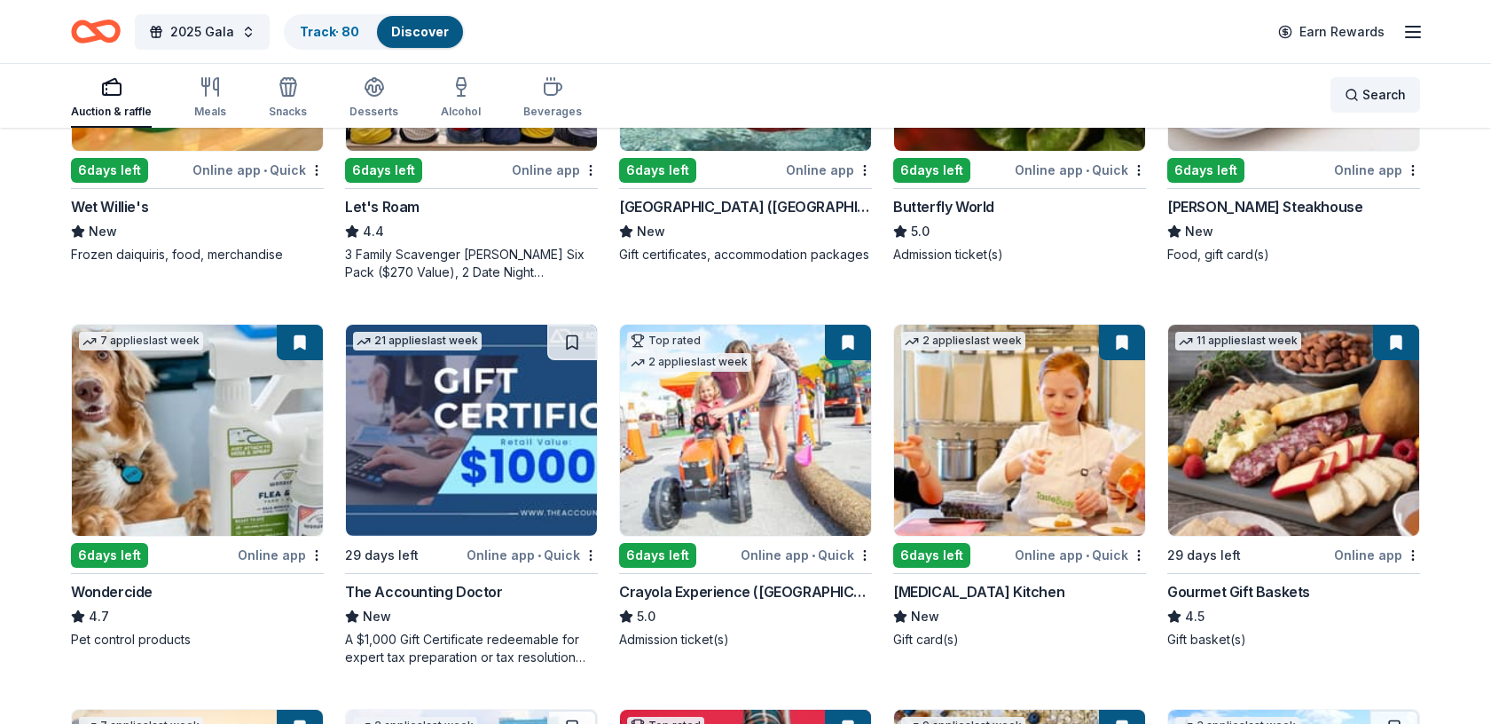
click at [1374, 98] on span "Search" at bounding box center [1383, 94] width 43 height 21
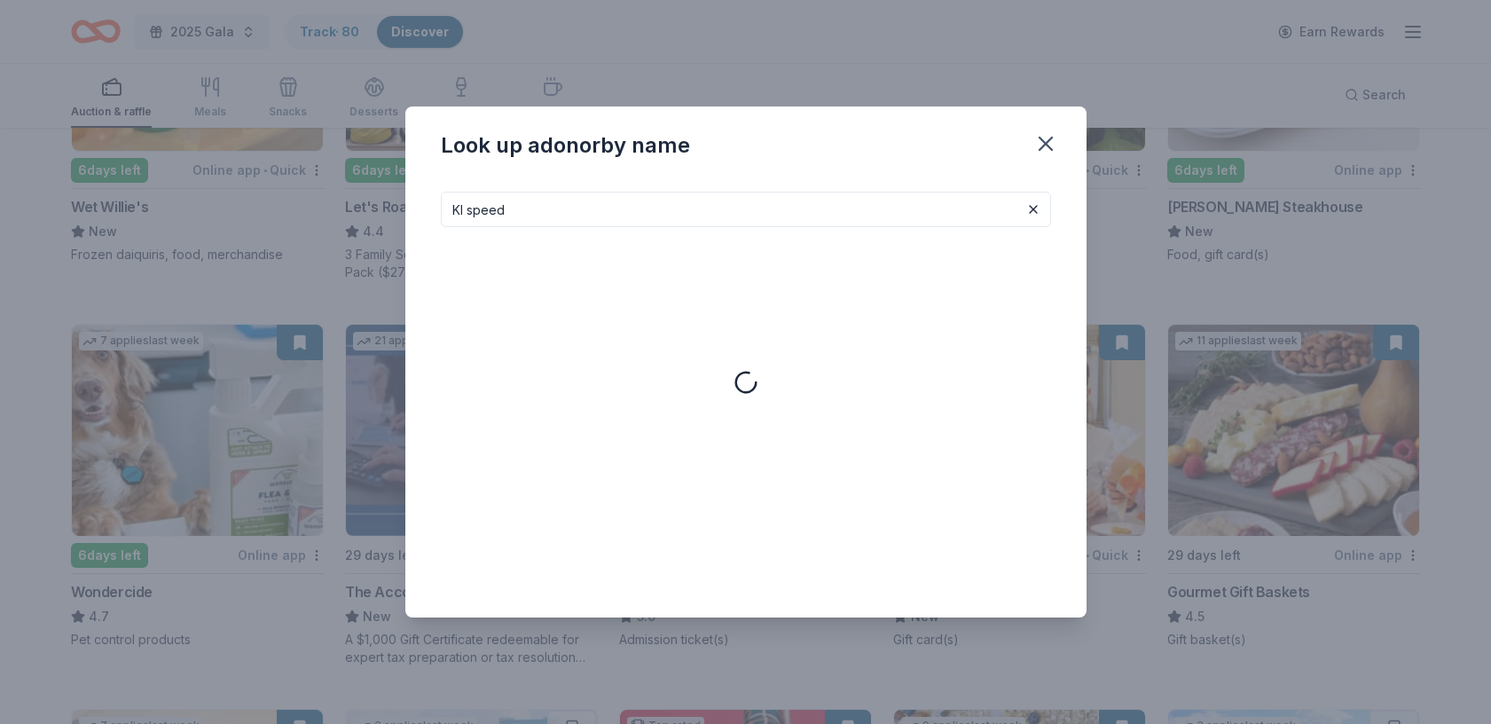
type input "KI speed"
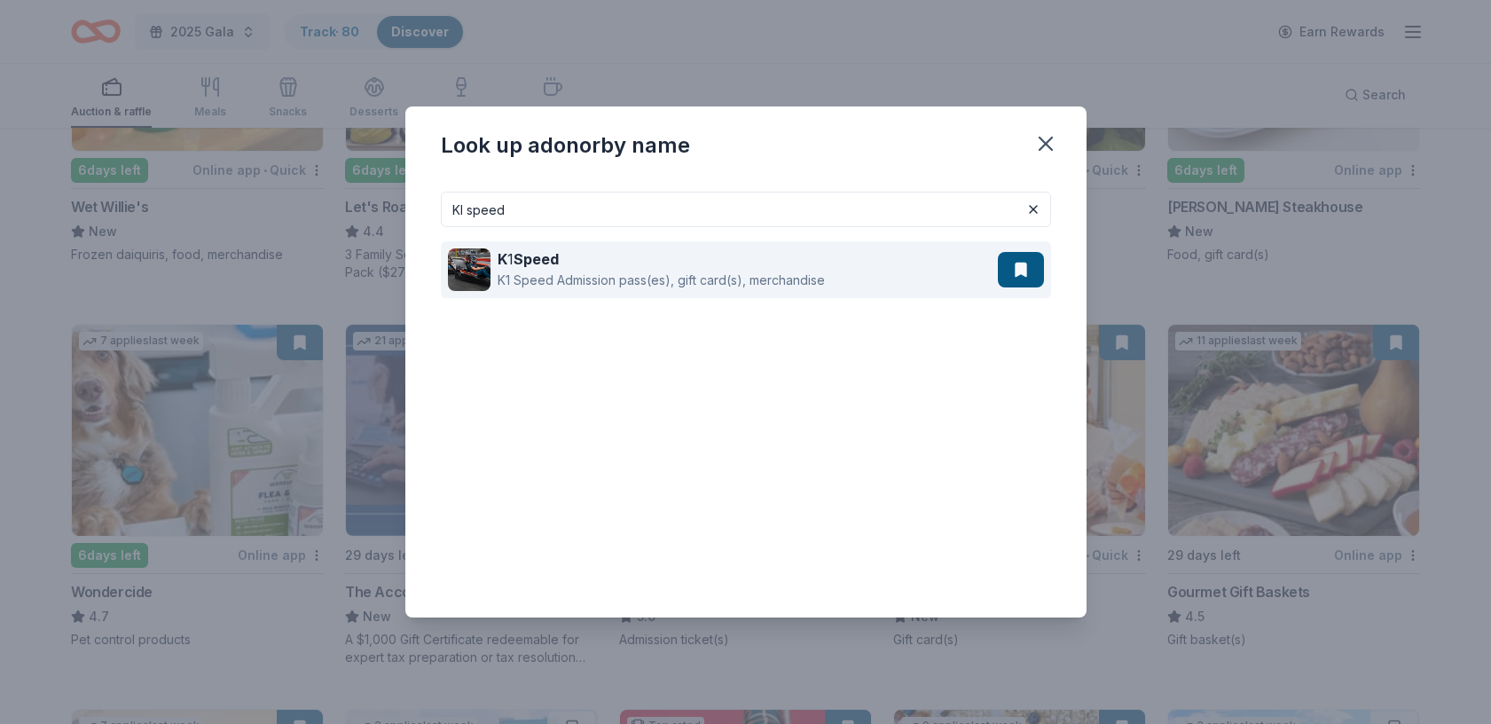
click at [873, 278] on div "K 1 Speed K1 Speed Admission pass(es), gift card(s), merchandise" at bounding box center [723, 269] width 550 height 57
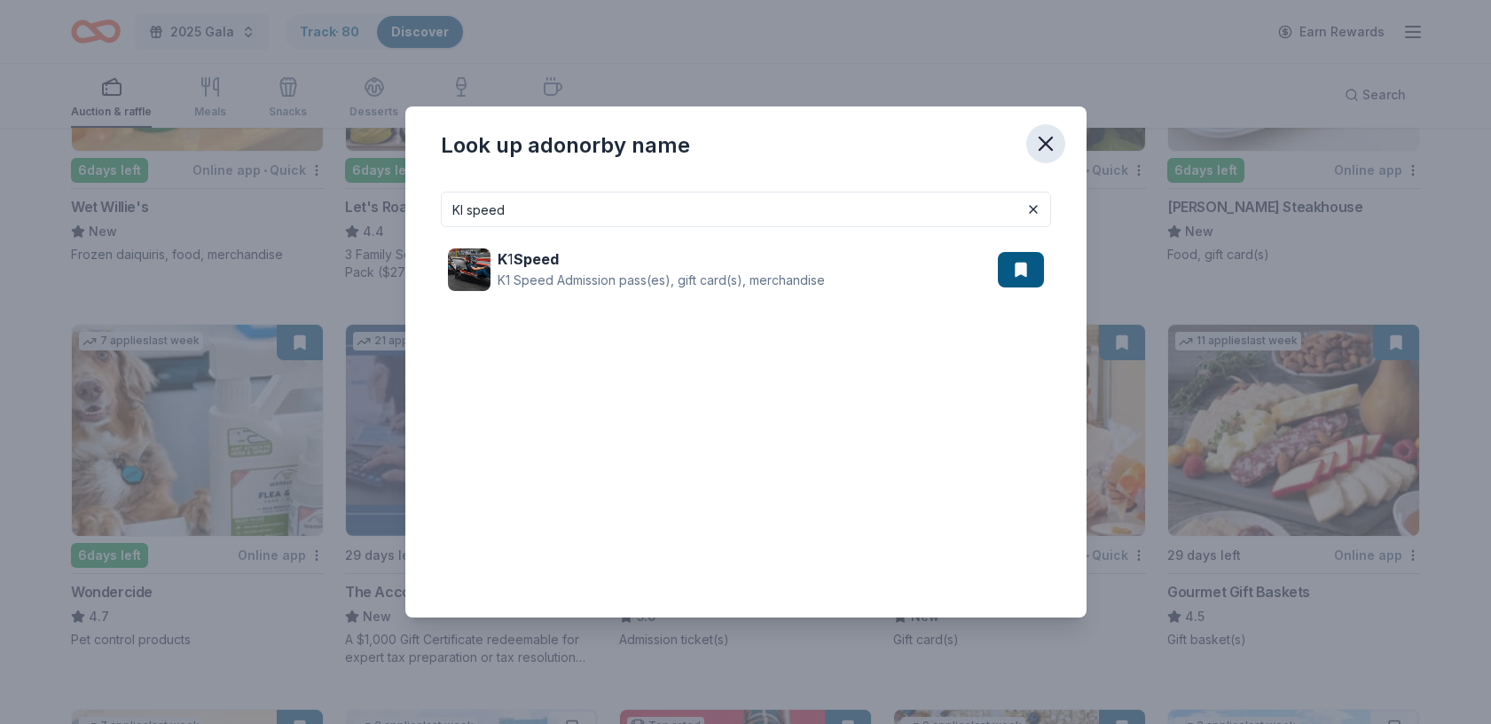
click at [1046, 138] on icon "button" at bounding box center [1045, 143] width 25 height 25
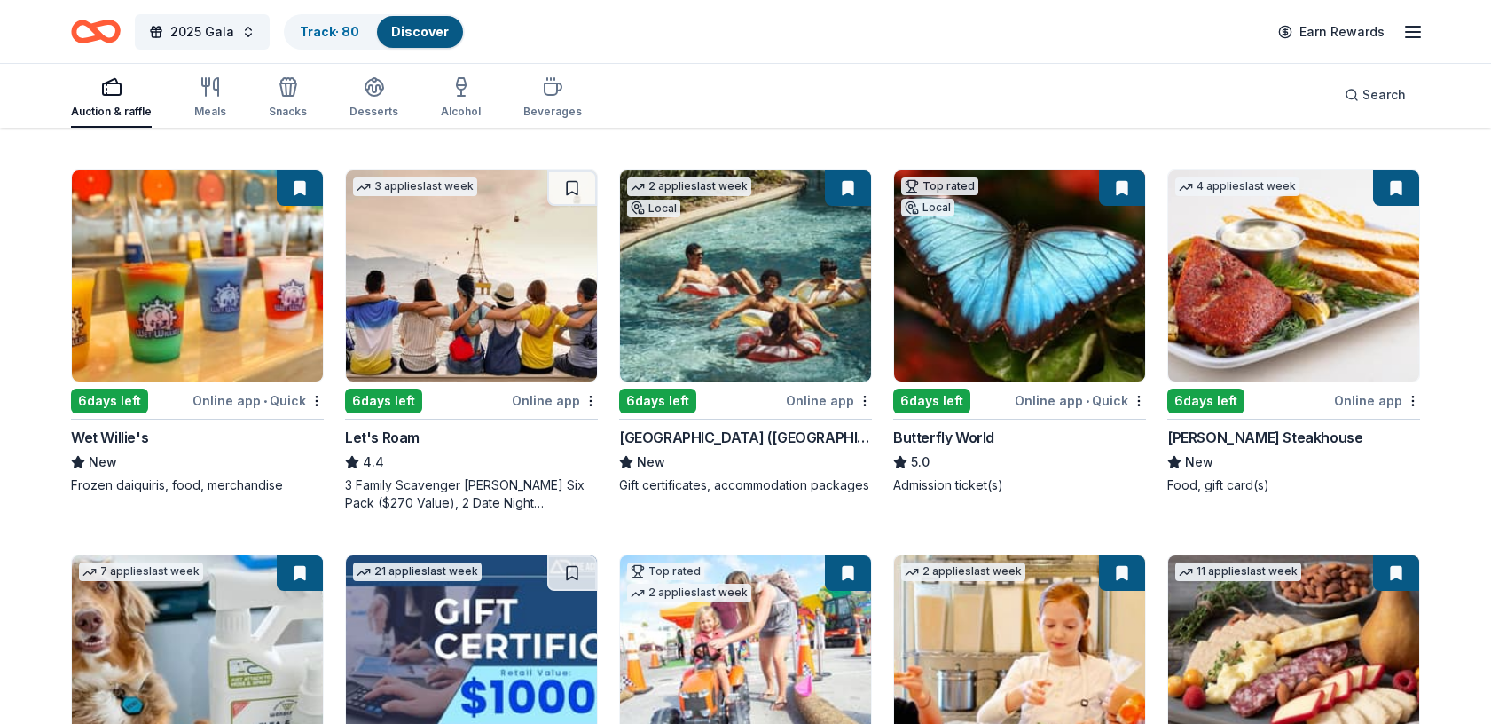
scroll to position [529, 0]
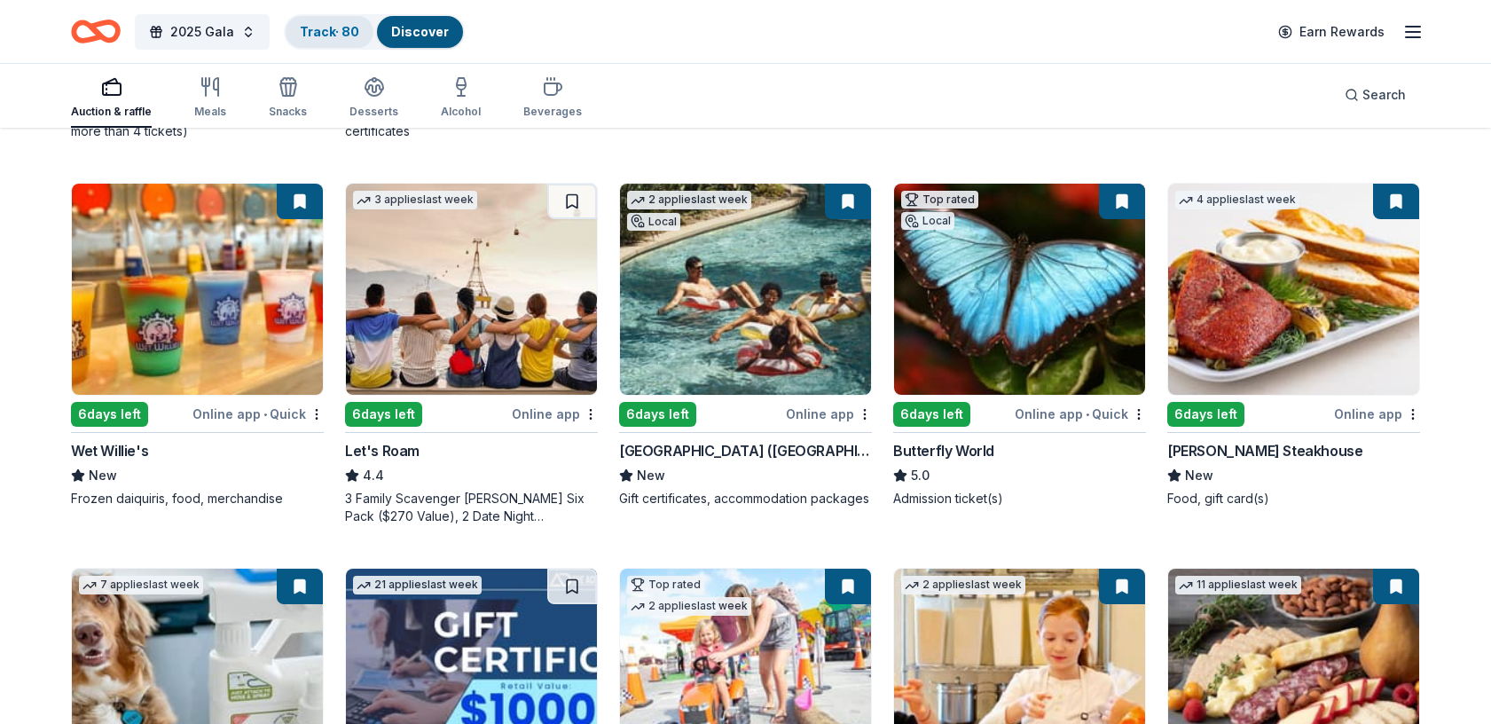
click at [305, 24] on link "Track · 80" at bounding box center [329, 31] width 59 height 15
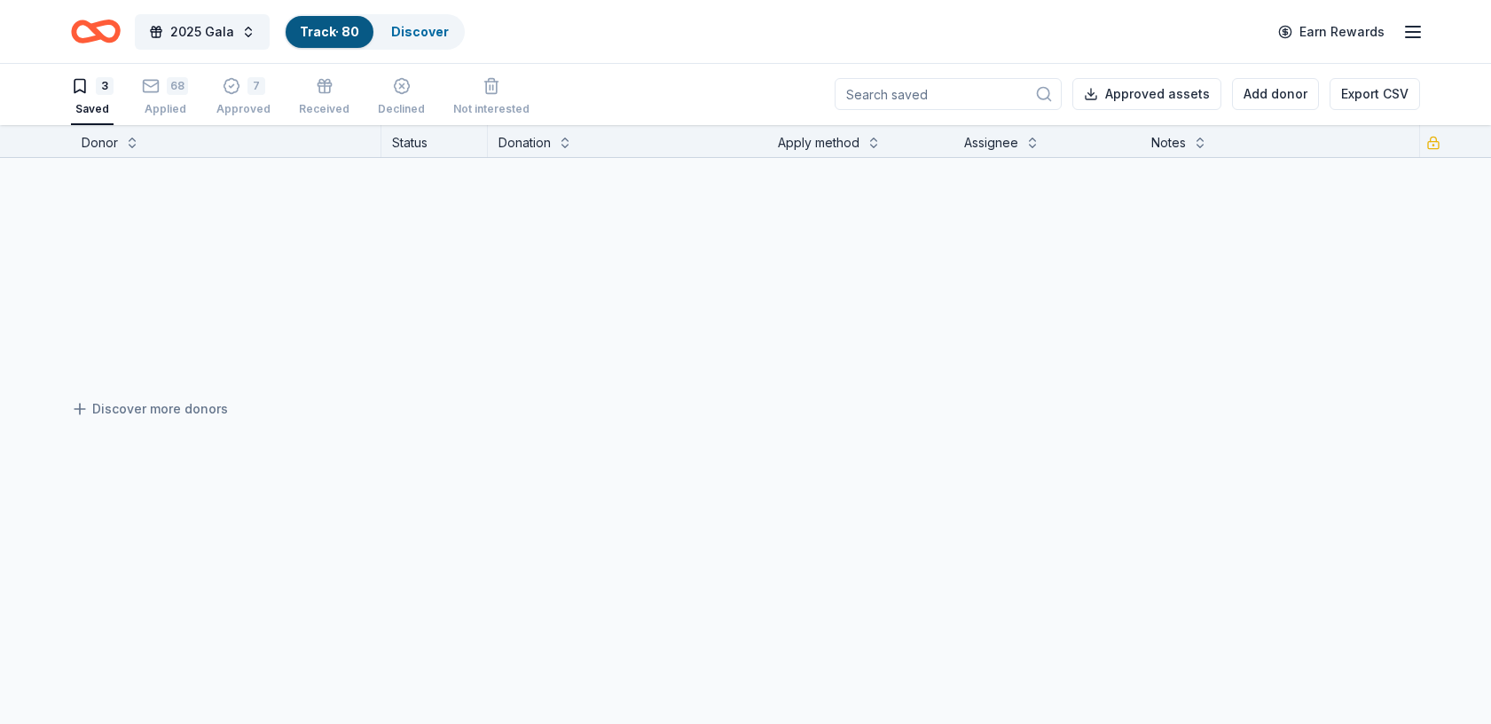
scroll to position [1, 0]
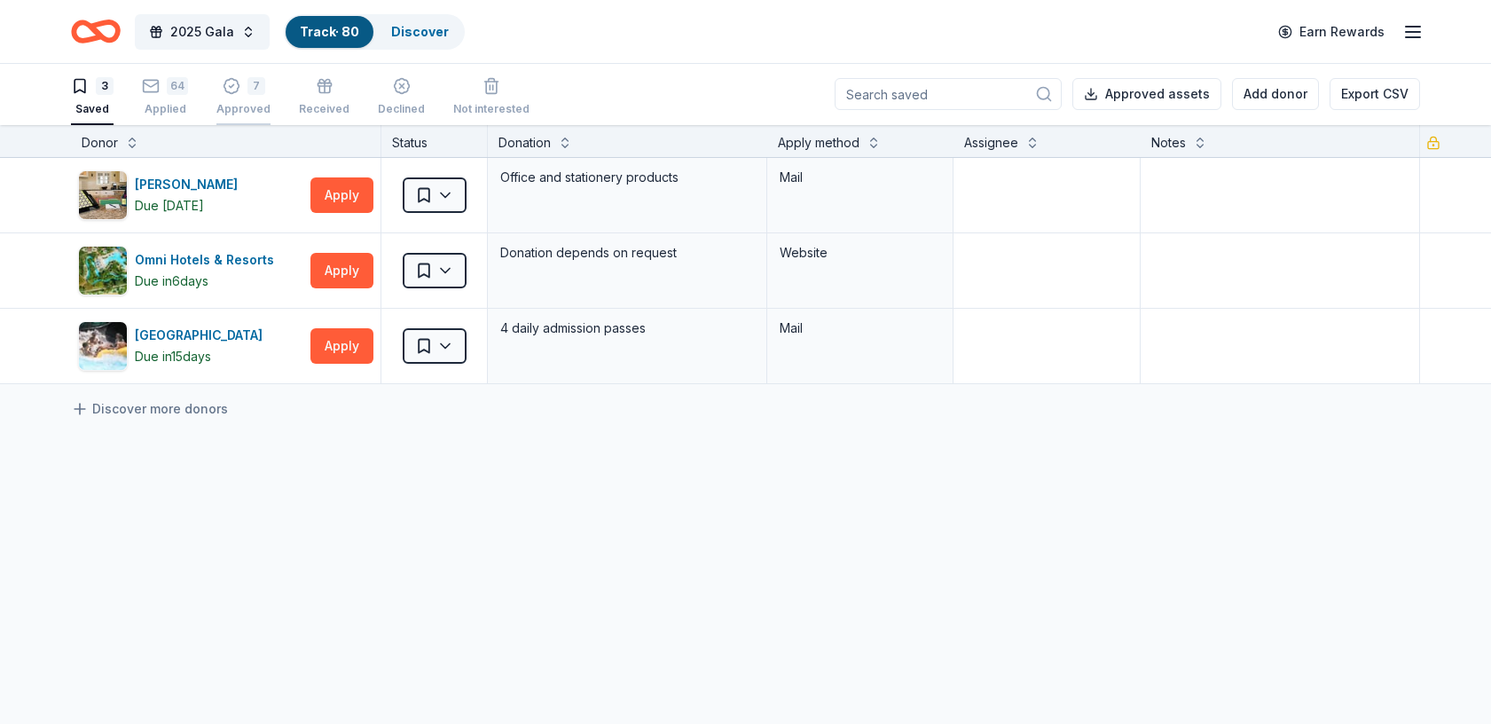
click at [244, 98] on div "7 Approved" at bounding box center [243, 96] width 54 height 39
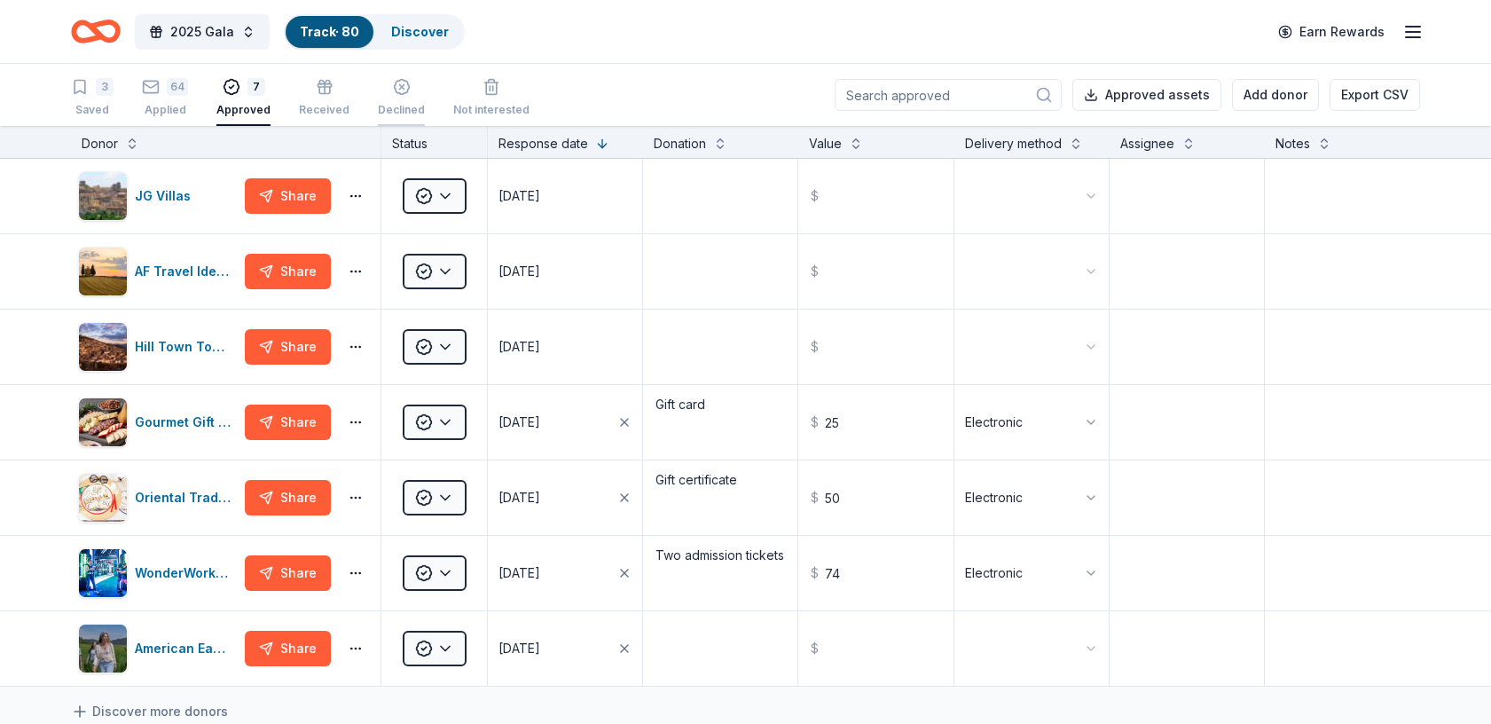
click at [399, 89] on line "button" at bounding box center [401, 87] width 4 height 4
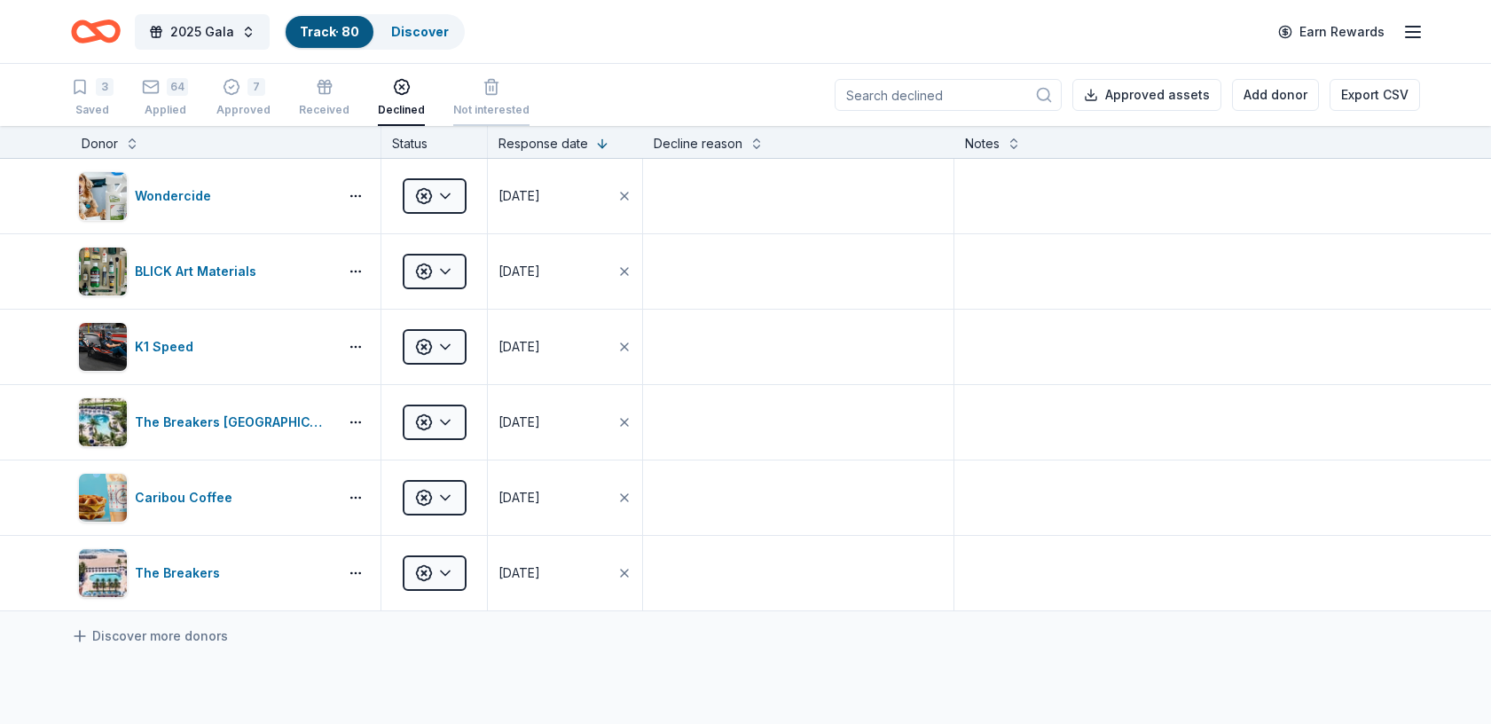
click at [488, 83] on icon "button" at bounding box center [491, 87] width 18 height 18
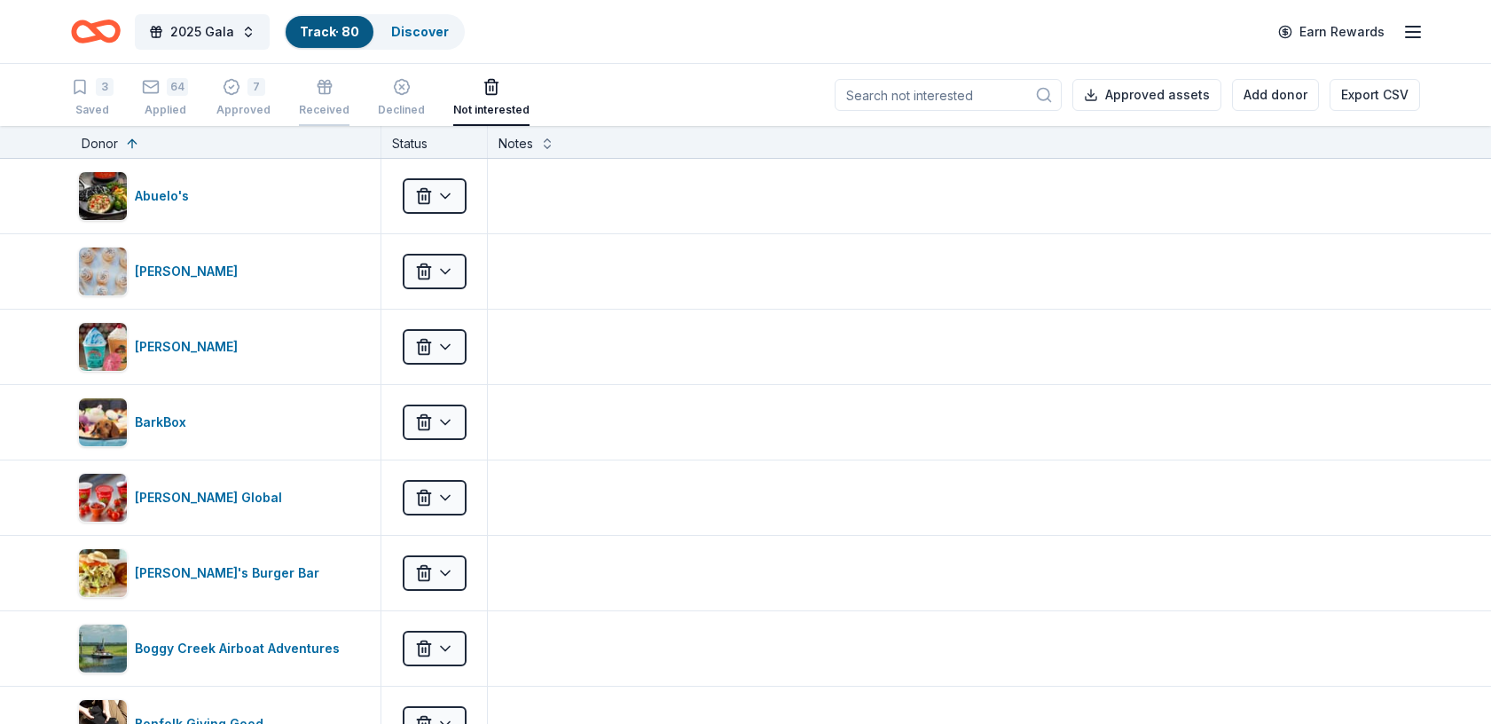
click at [320, 88] on icon "button" at bounding box center [325, 87] width 18 height 18
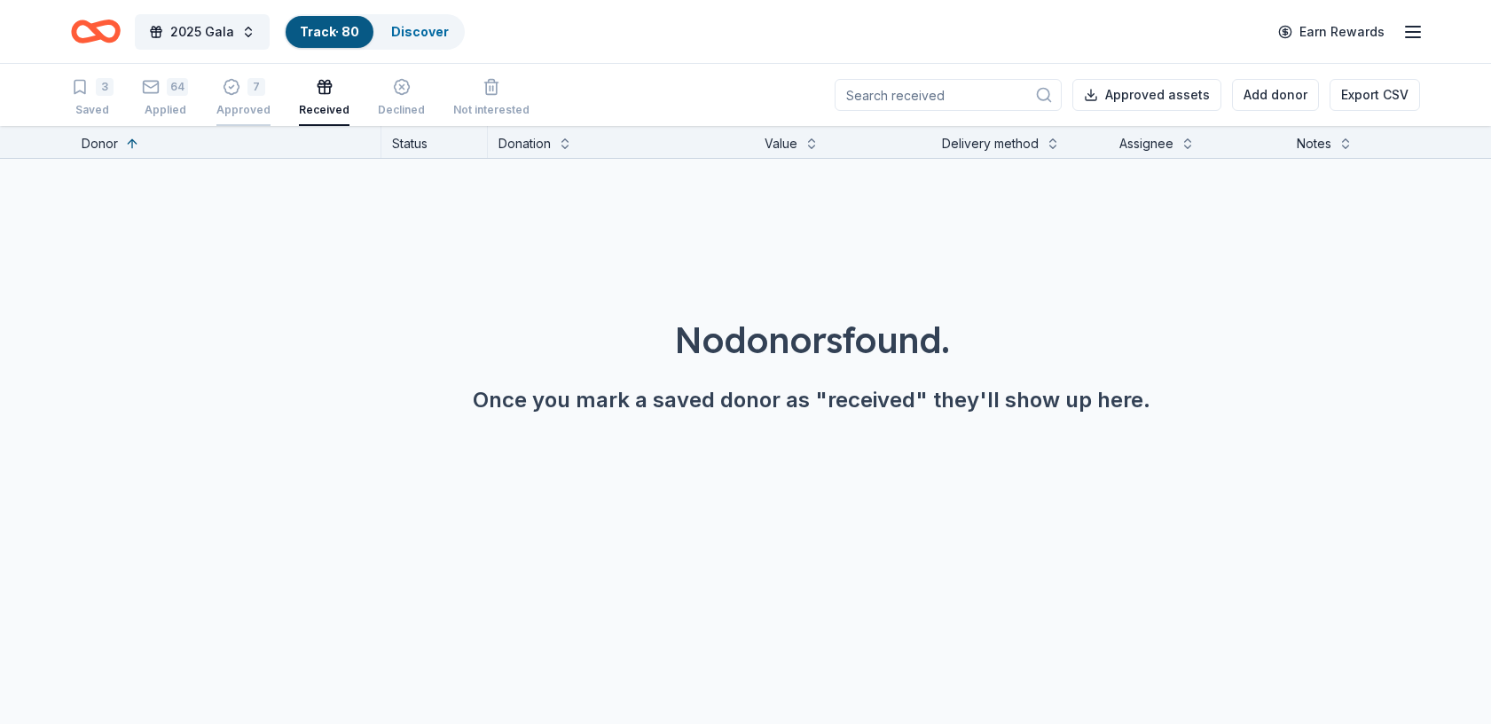
click at [234, 88] on icon "button" at bounding box center [232, 87] width 18 height 18
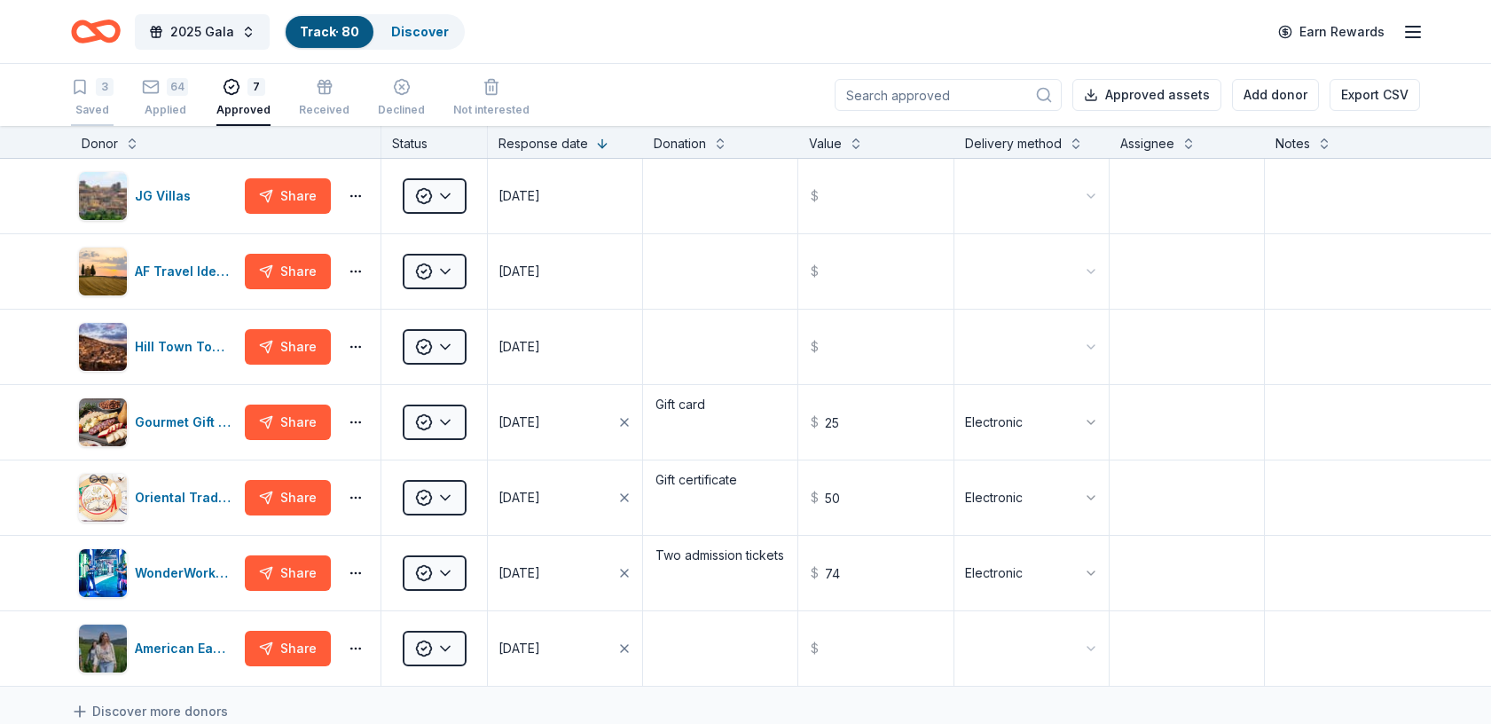
click at [83, 88] on icon "button" at bounding box center [80, 87] width 18 height 18
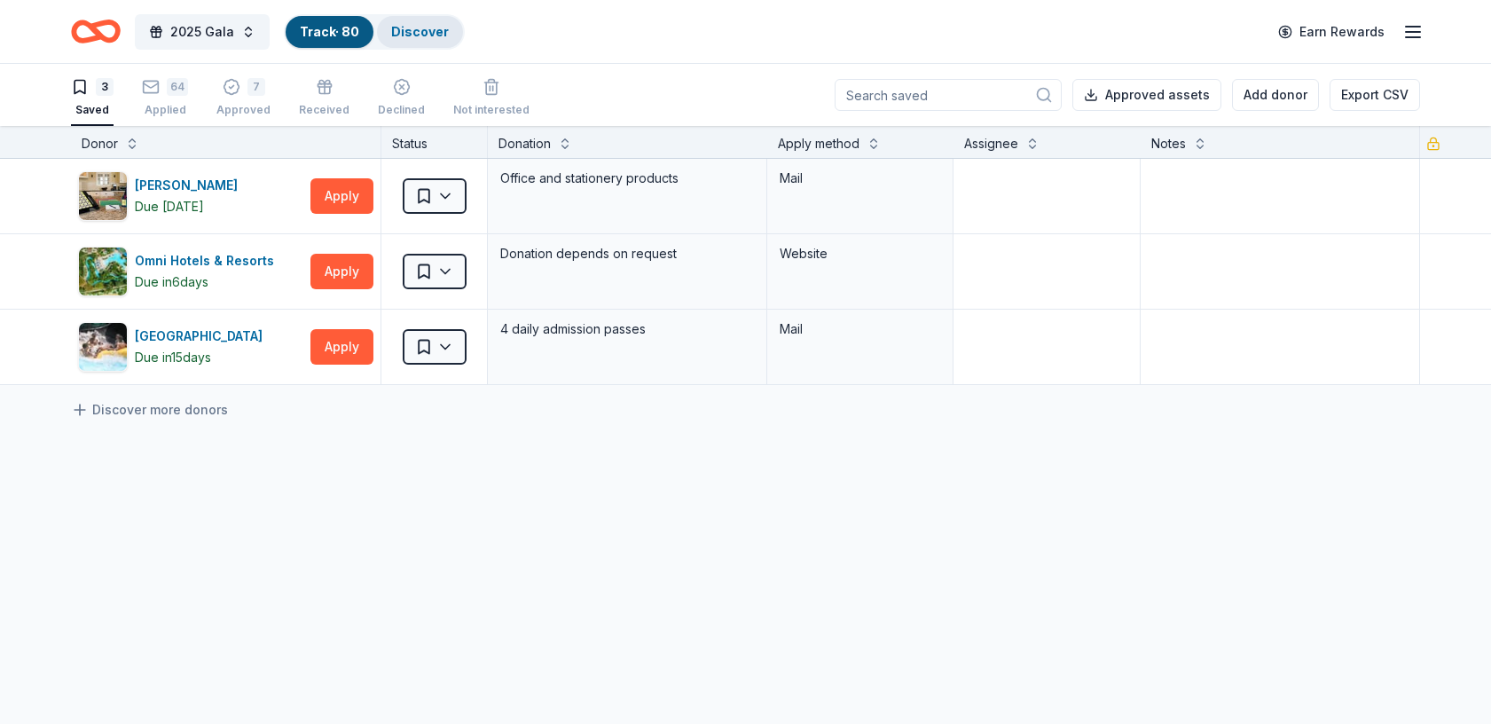
click at [408, 27] on link "Discover" at bounding box center [420, 31] width 58 height 15
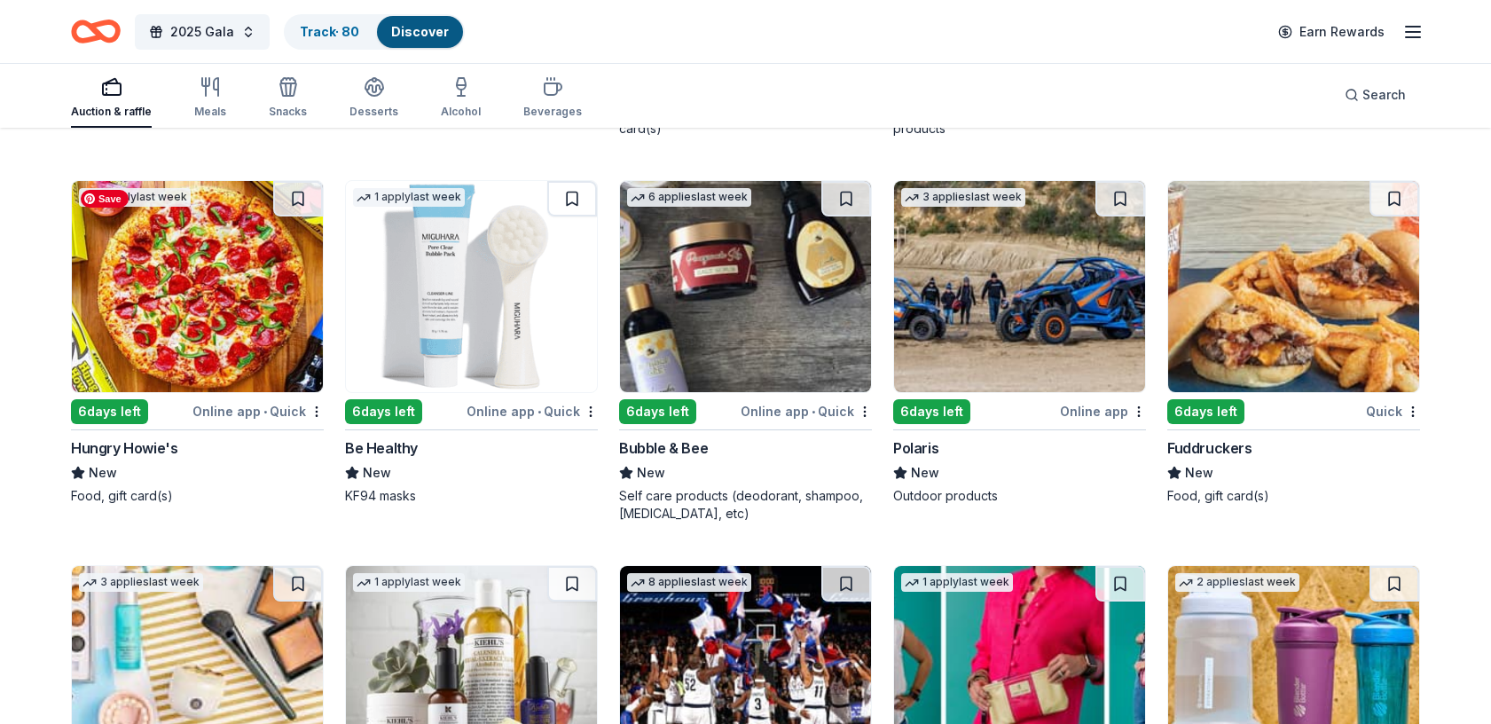
scroll to position [9994, 0]
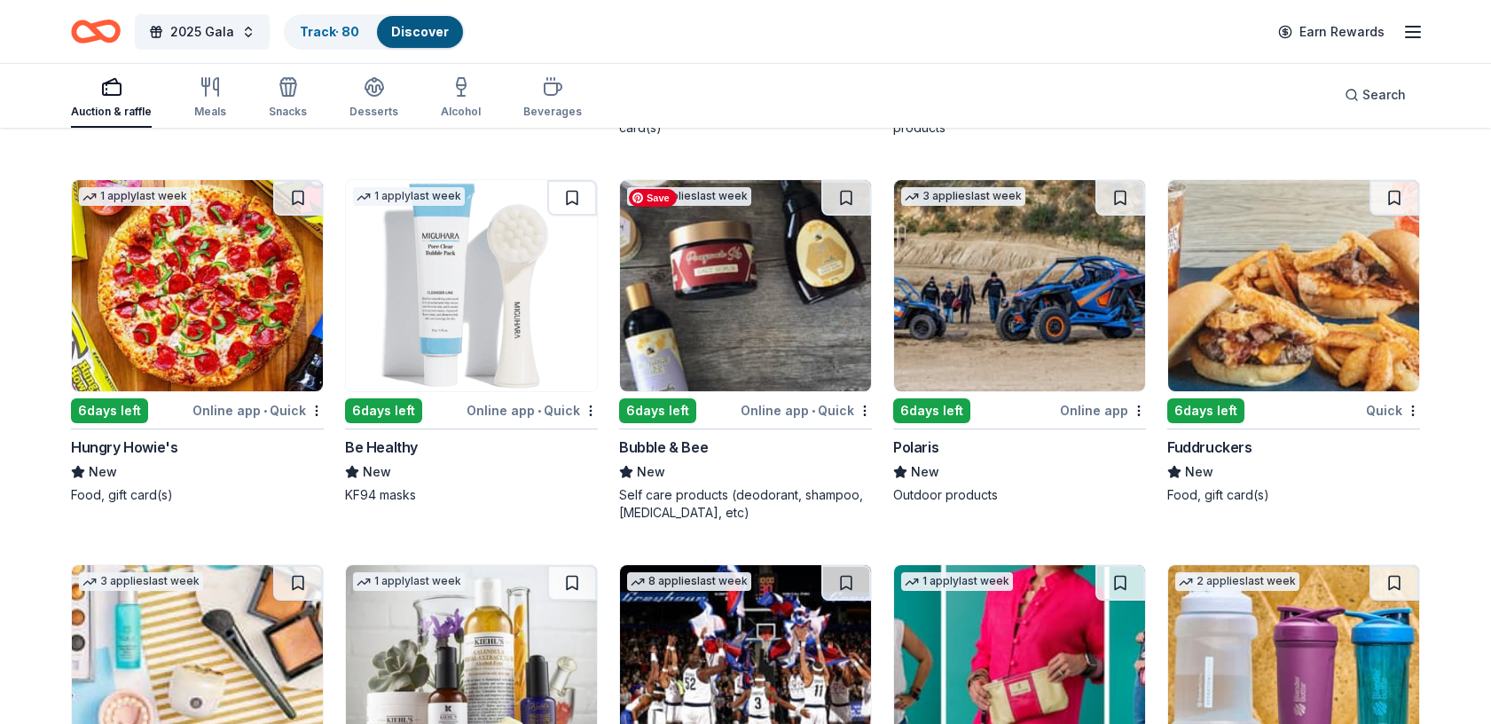
click at [750, 276] on img at bounding box center [745, 285] width 251 height 211
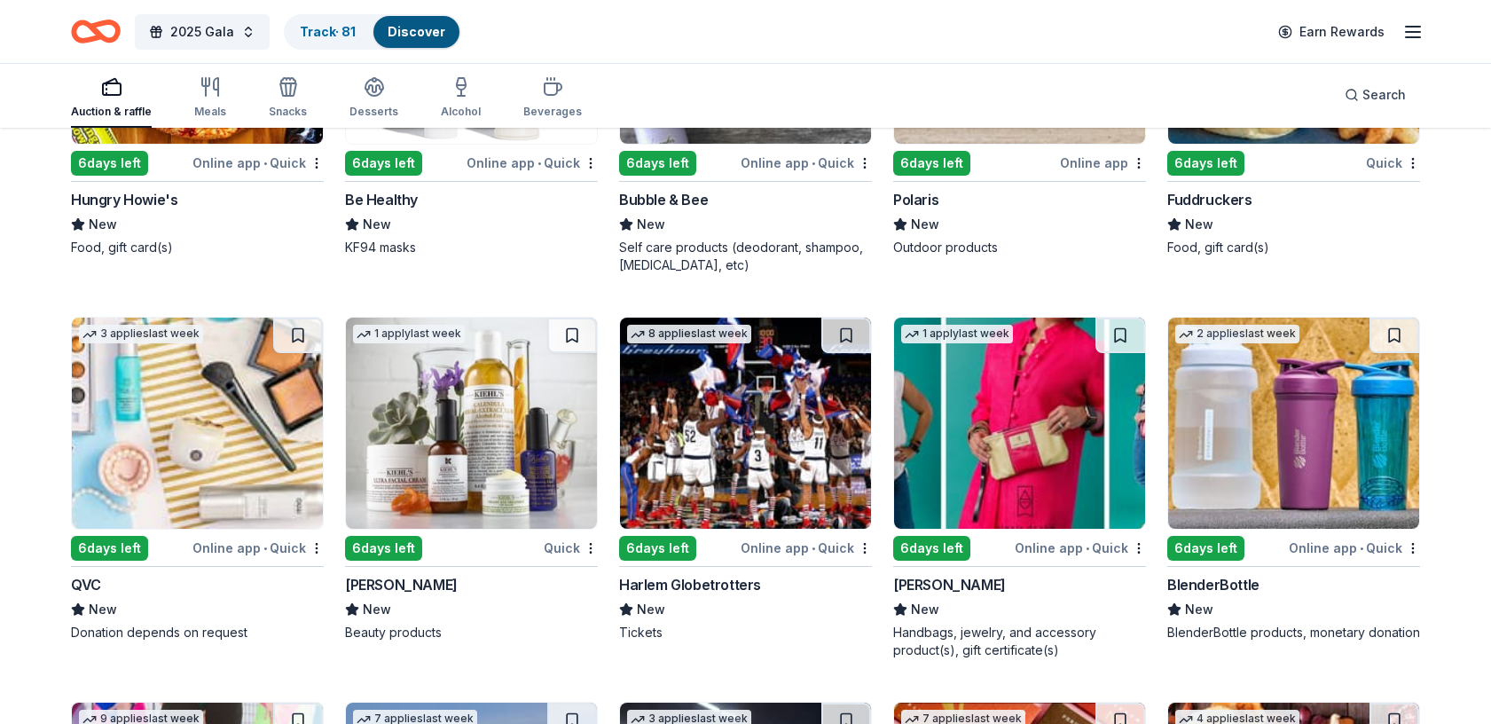
scroll to position [10243, 0]
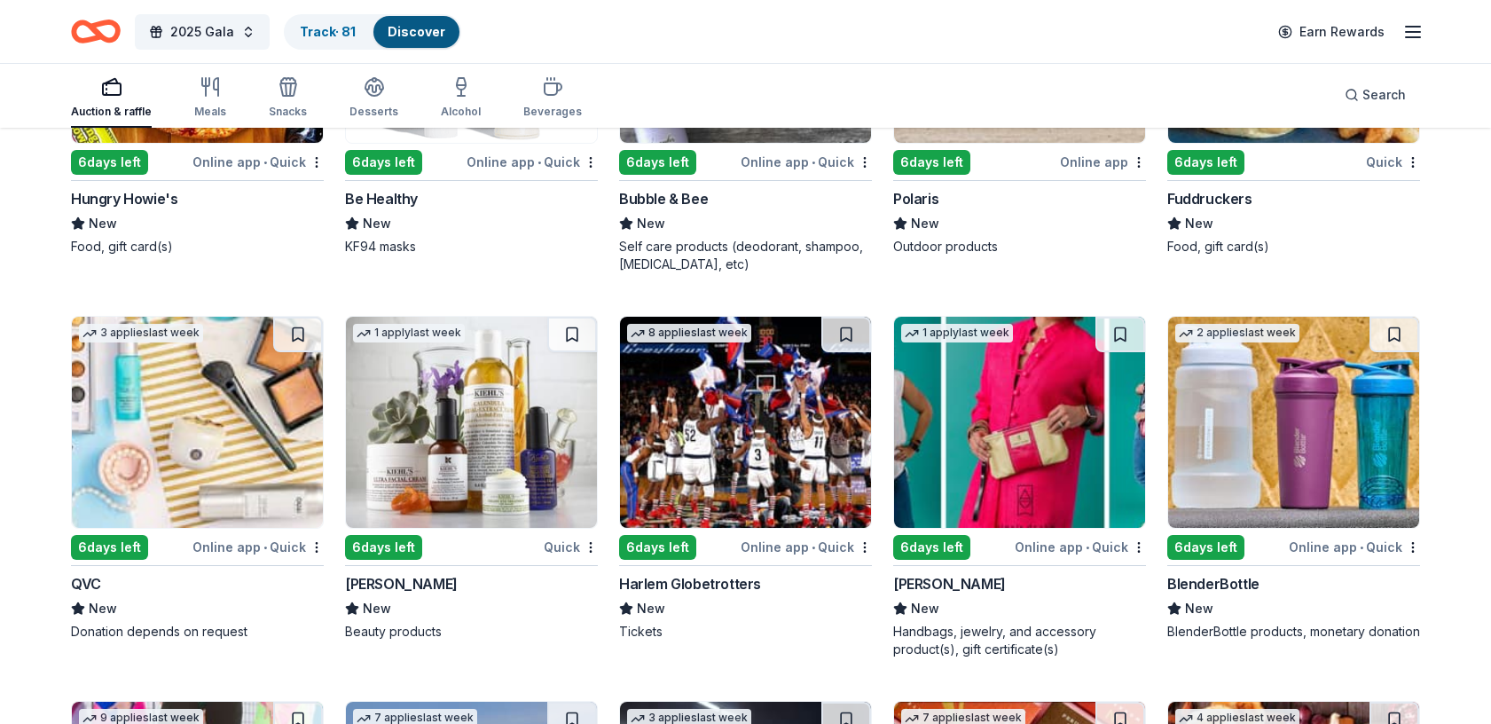
click at [493, 403] on img at bounding box center [471, 422] width 251 height 211
click at [1008, 443] on img at bounding box center [1019, 422] width 251 height 211
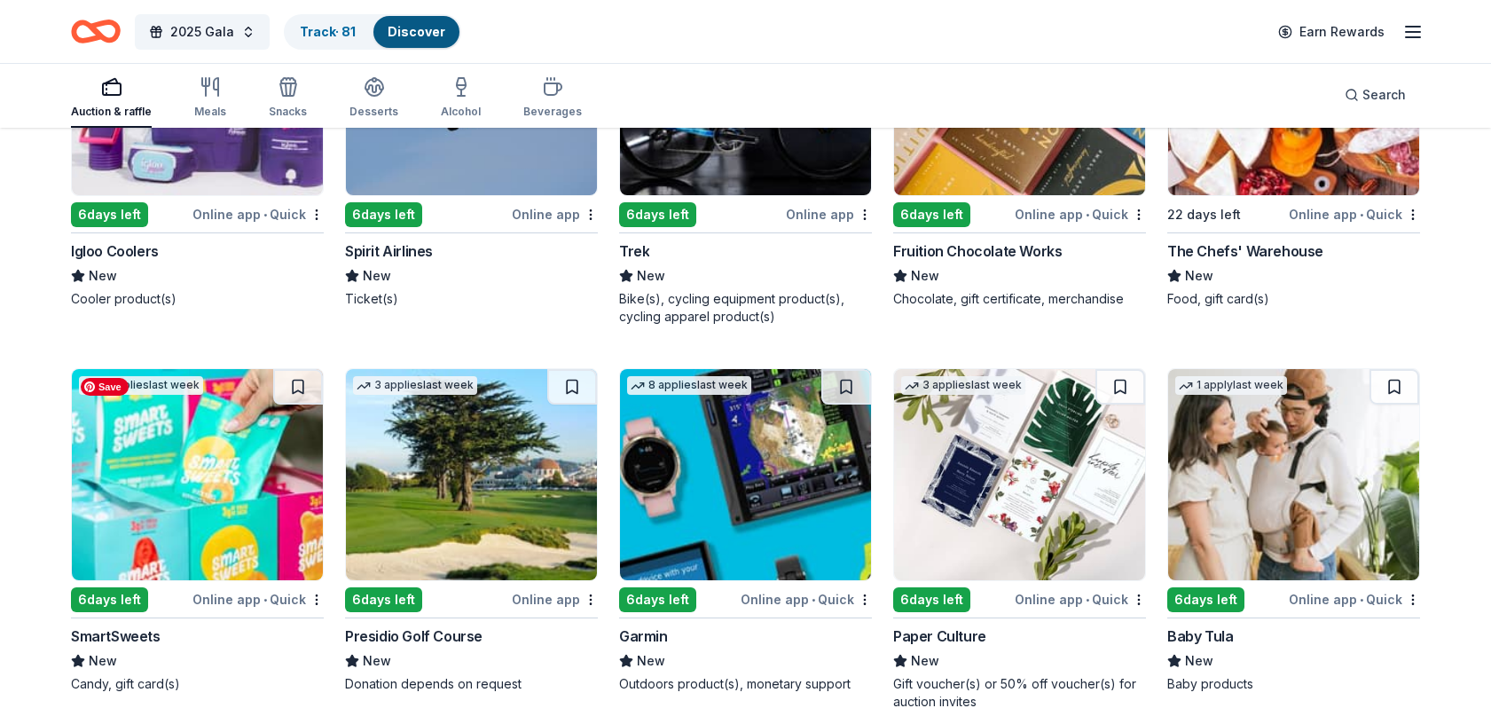
scroll to position [10980, 0]
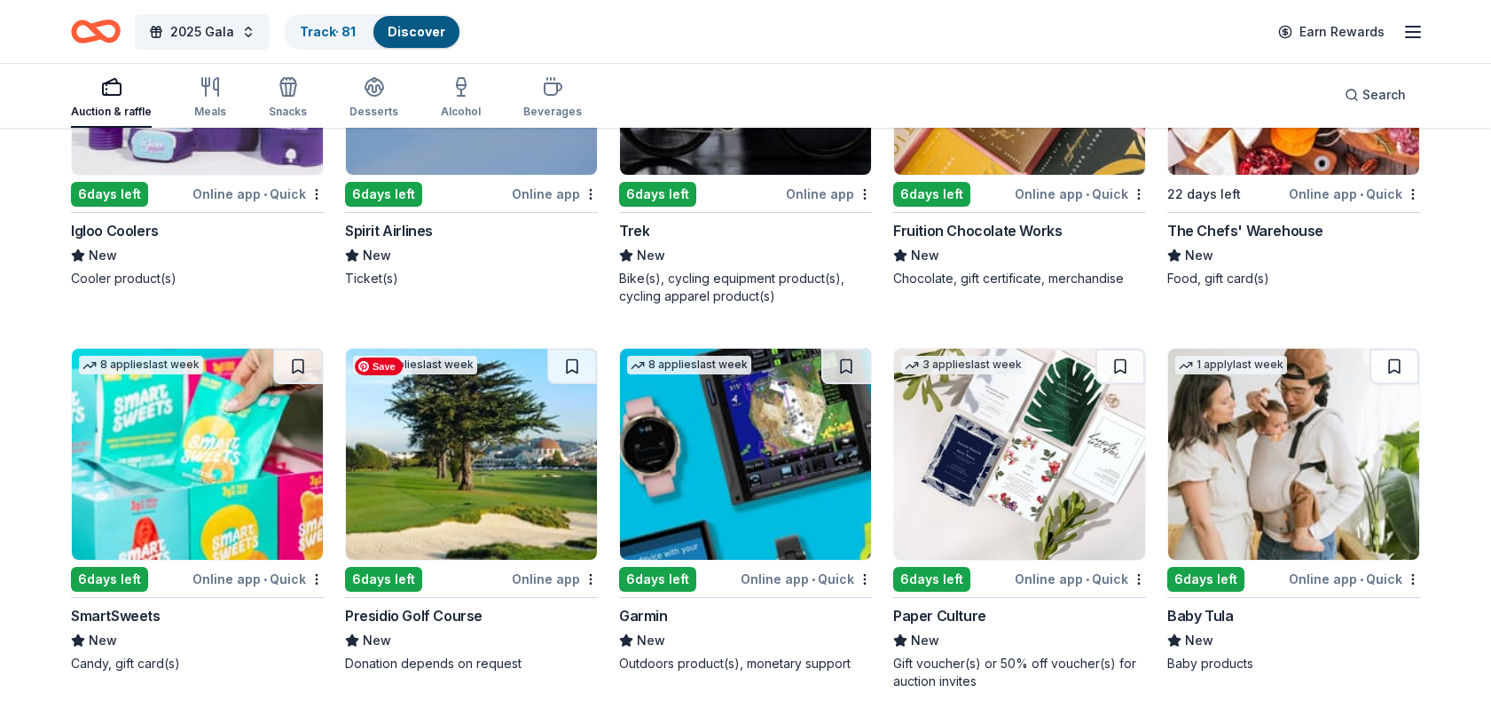
click at [459, 497] on img at bounding box center [471, 454] width 251 height 211
click at [1026, 463] on img at bounding box center [1019, 454] width 251 height 211
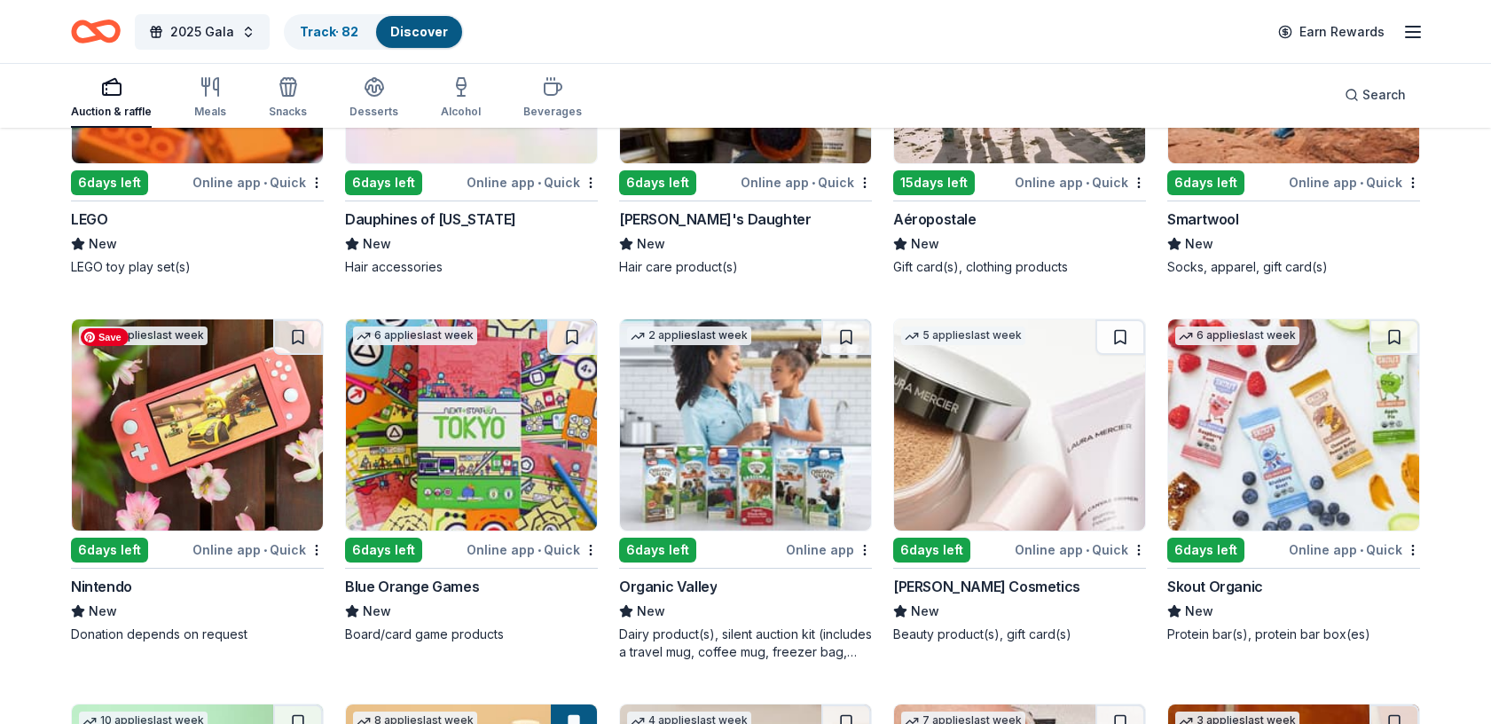
scroll to position [12130, 0]
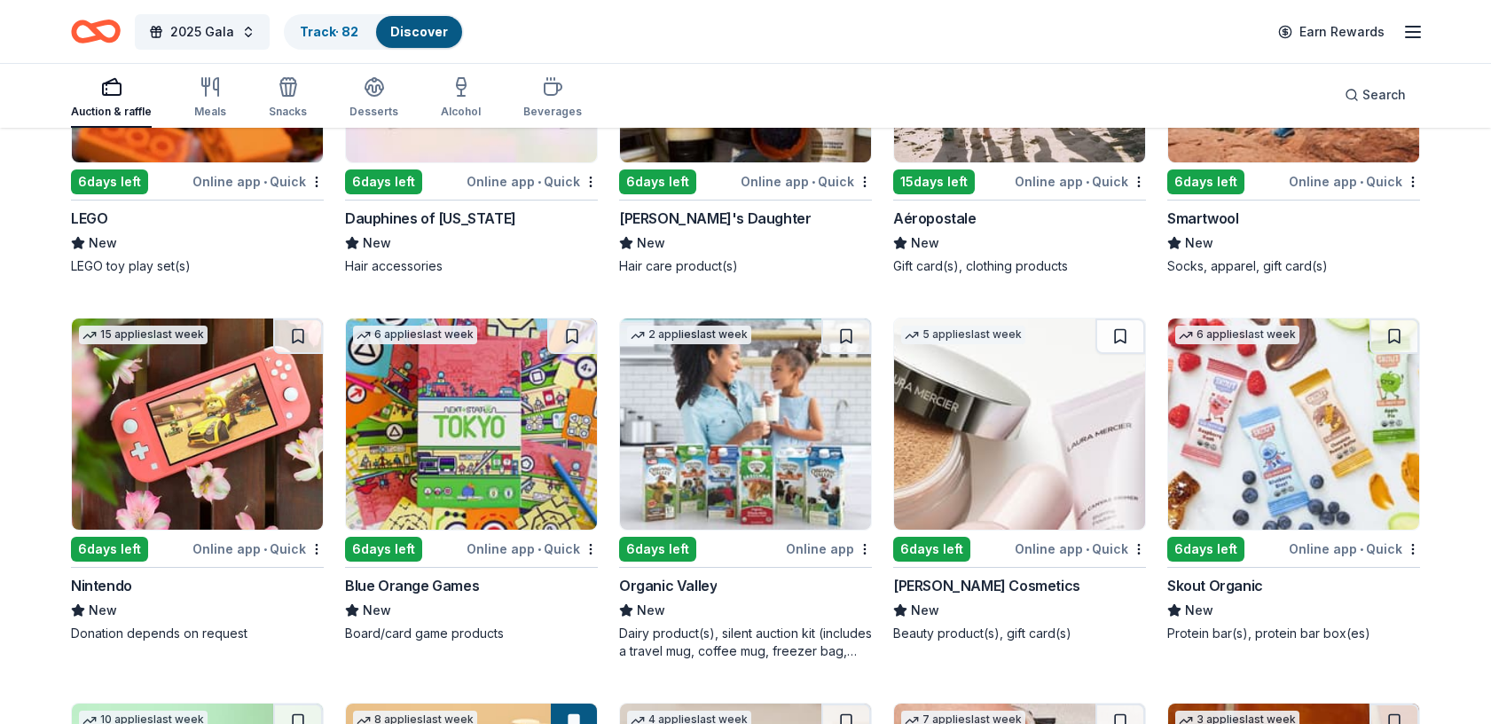
click at [215, 530] on div "15 applies last week 6 days left Online app • Quick Nintendo New Donation depen…" at bounding box center [197, 479] width 253 height 325
click at [269, 487] on img at bounding box center [197, 423] width 251 height 211
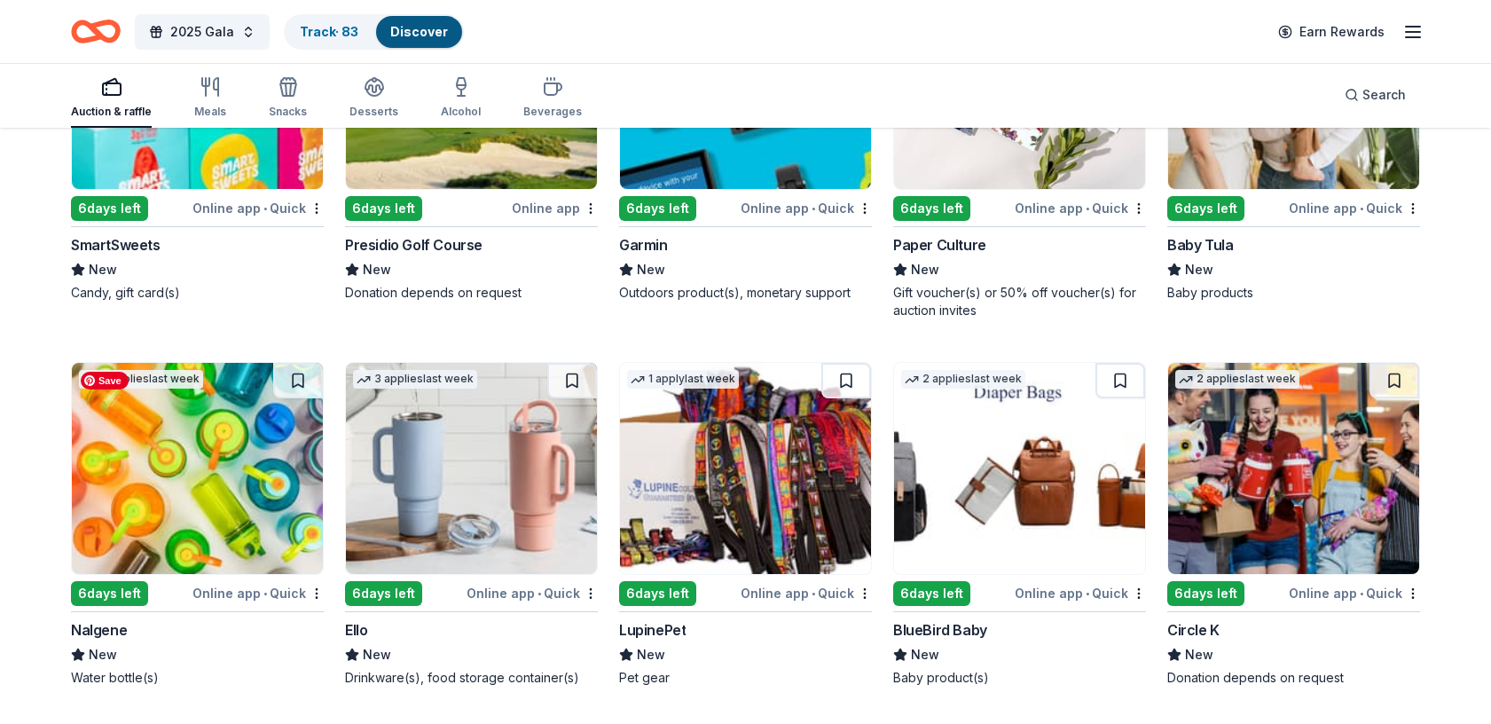
scroll to position [11346, 0]
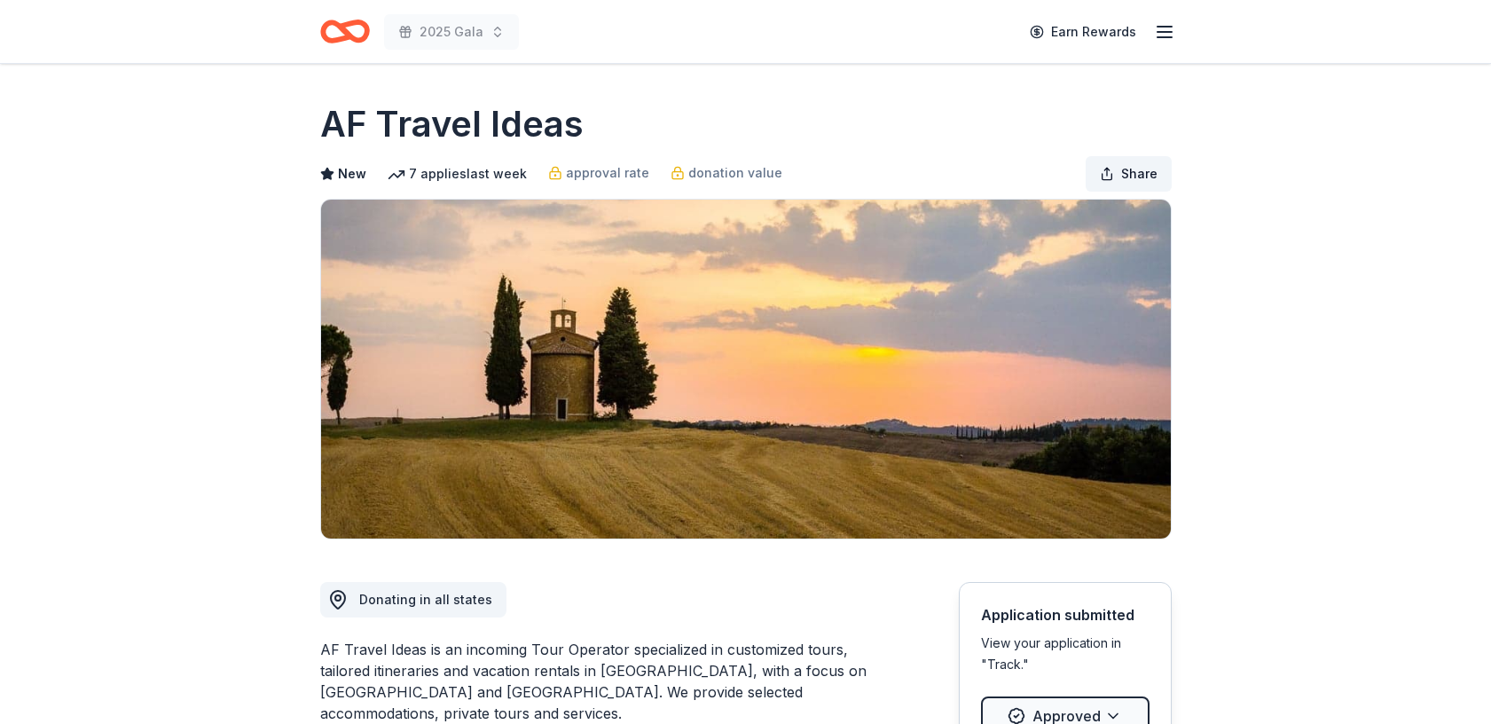
click at [1141, 168] on span "Share" at bounding box center [1139, 173] width 36 height 21
click at [1142, 168] on span "Share" at bounding box center [1139, 173] width 36 height 21
click at [1109, 177] on button "Share" at bounding box center [1128, 173] width 86 height 35
click at [1142, 172] on span "Share" at bounding box center [1139, 173] width 36 height 21
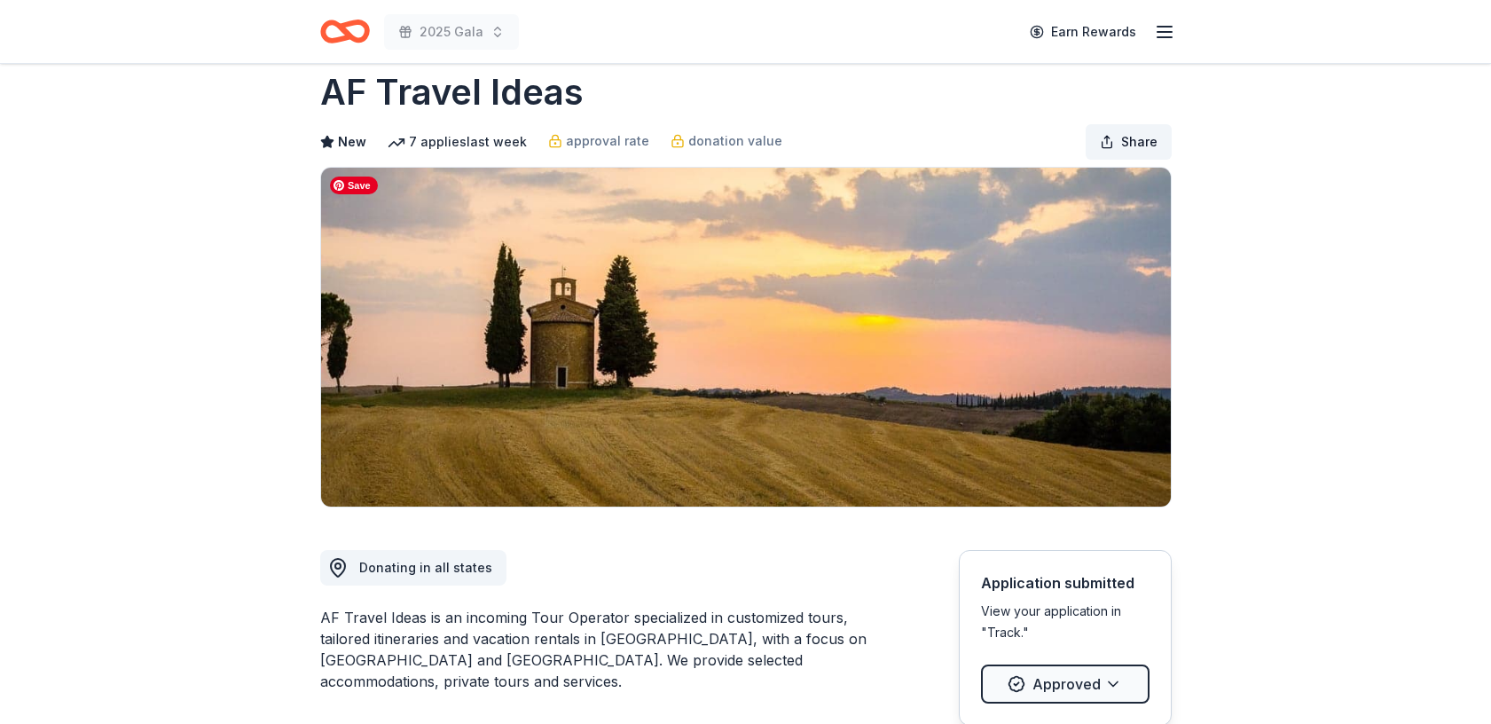
scroll to position [16, 0]
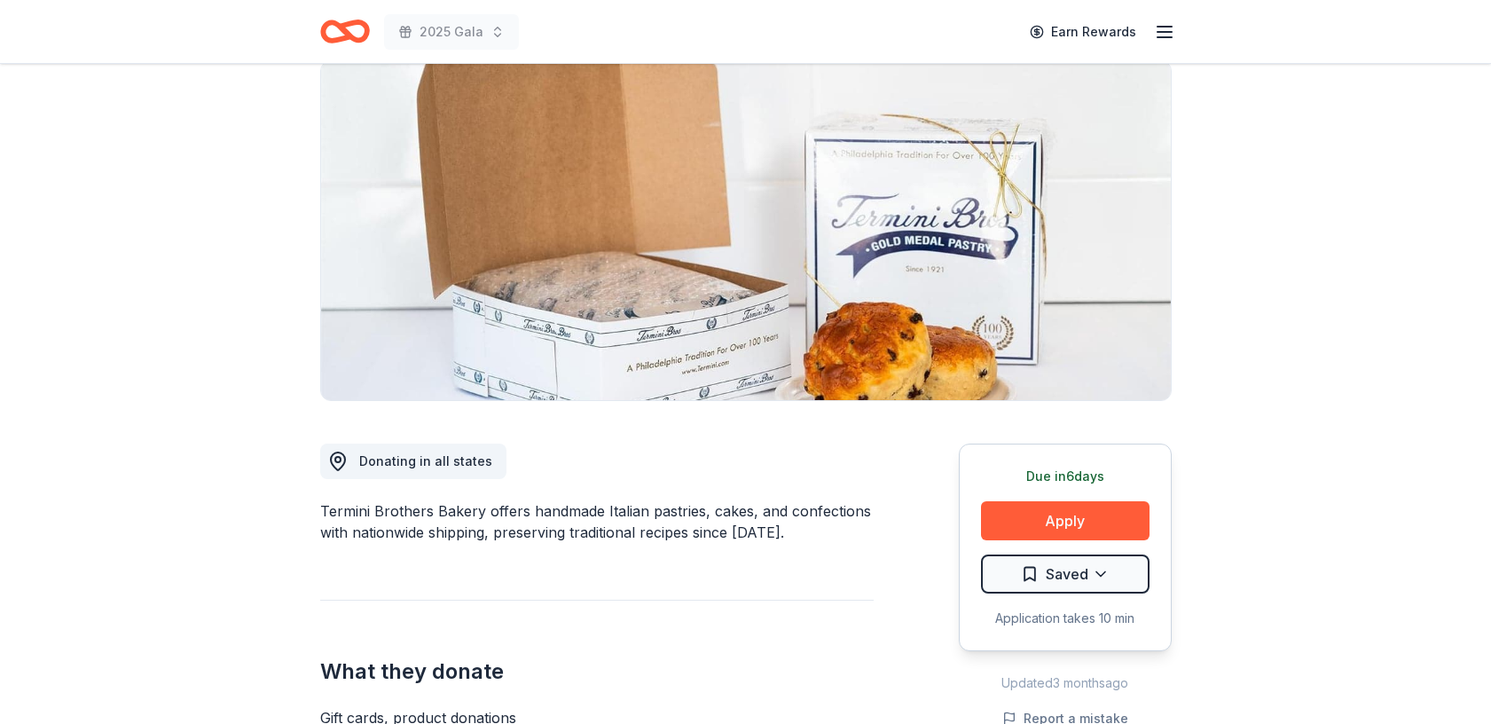
scroll to position [152, 0]
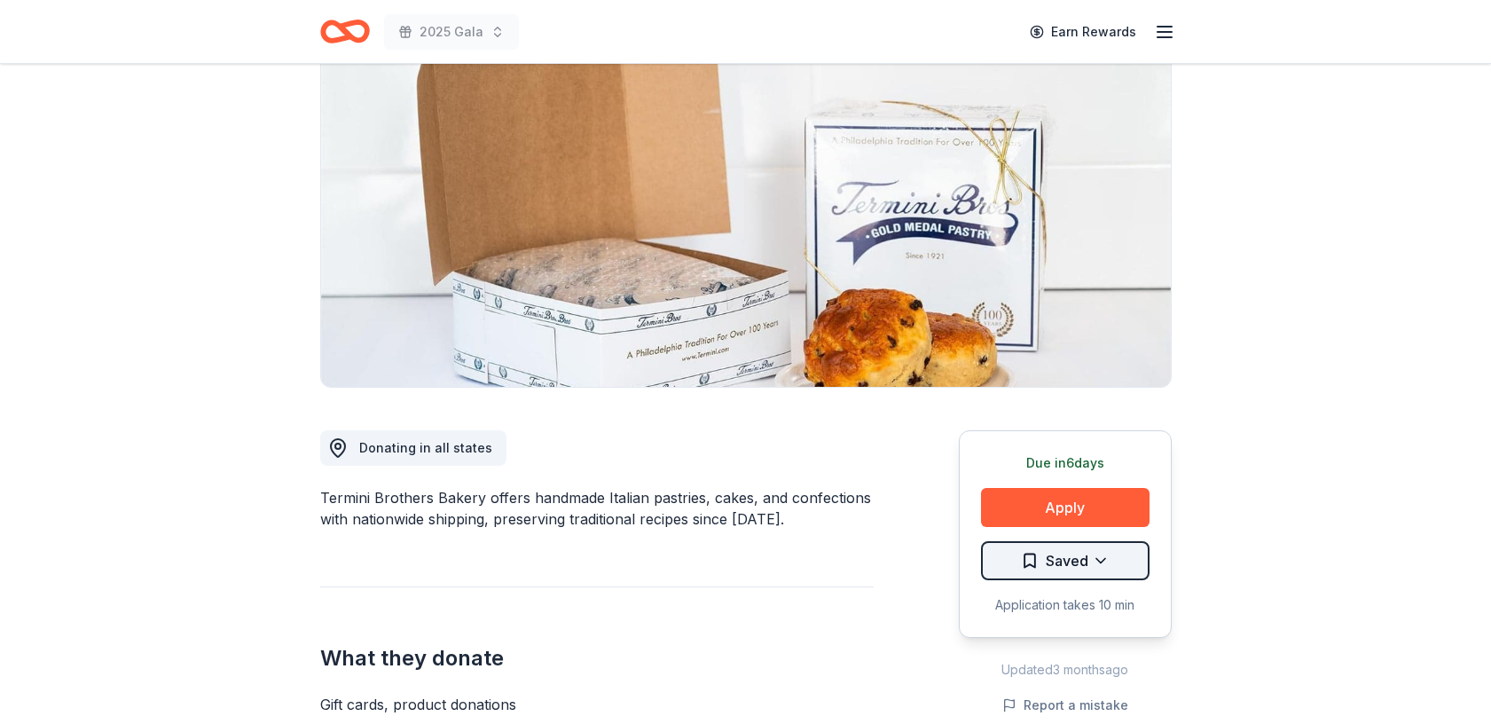
click at [1105, 563] on html "2025 Gala Earn Rewards Due [DATE] Share Termini Brothers Bakery New 7 applies l…" at bounding box center [745, 210] width 1491 height 724
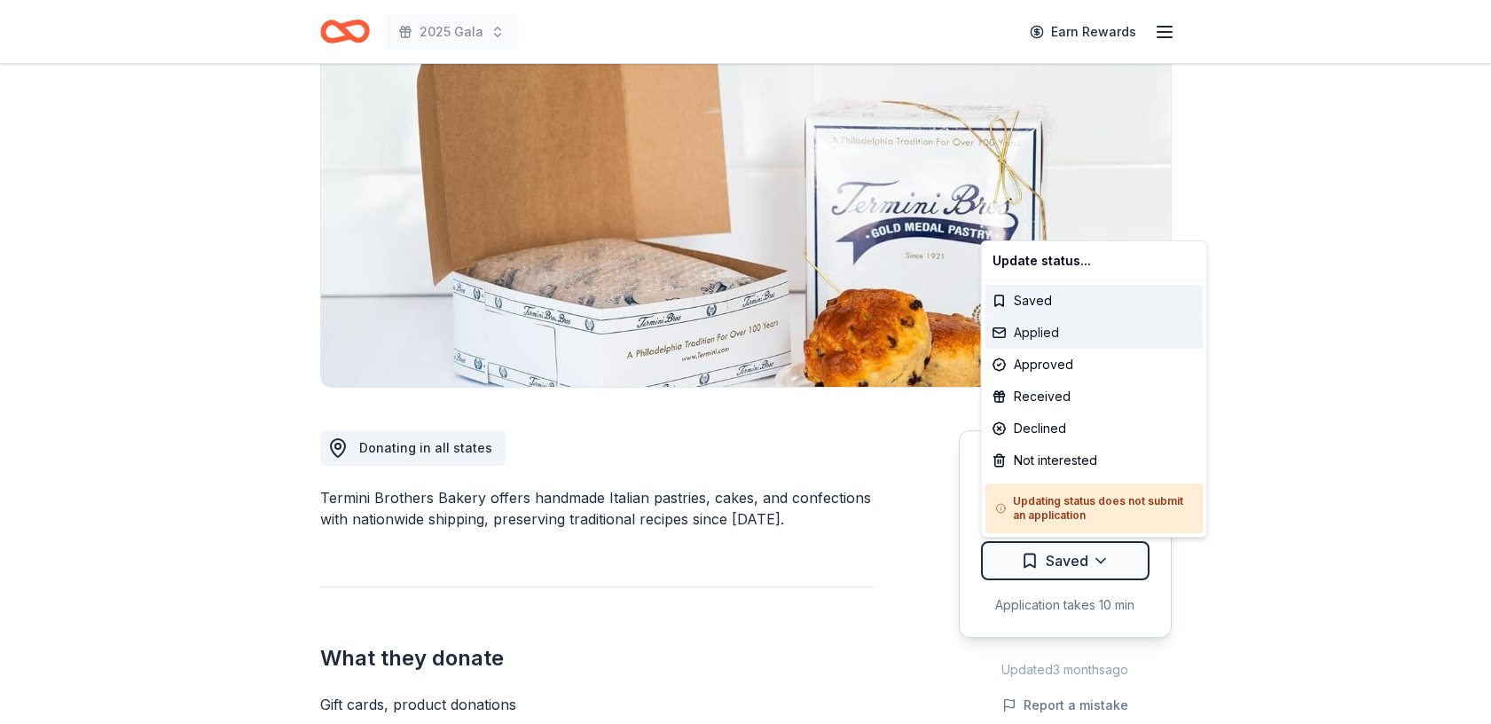
click at [1067, 325] on div "Applied" at bounding box center [1094, 333] width 218 height 32
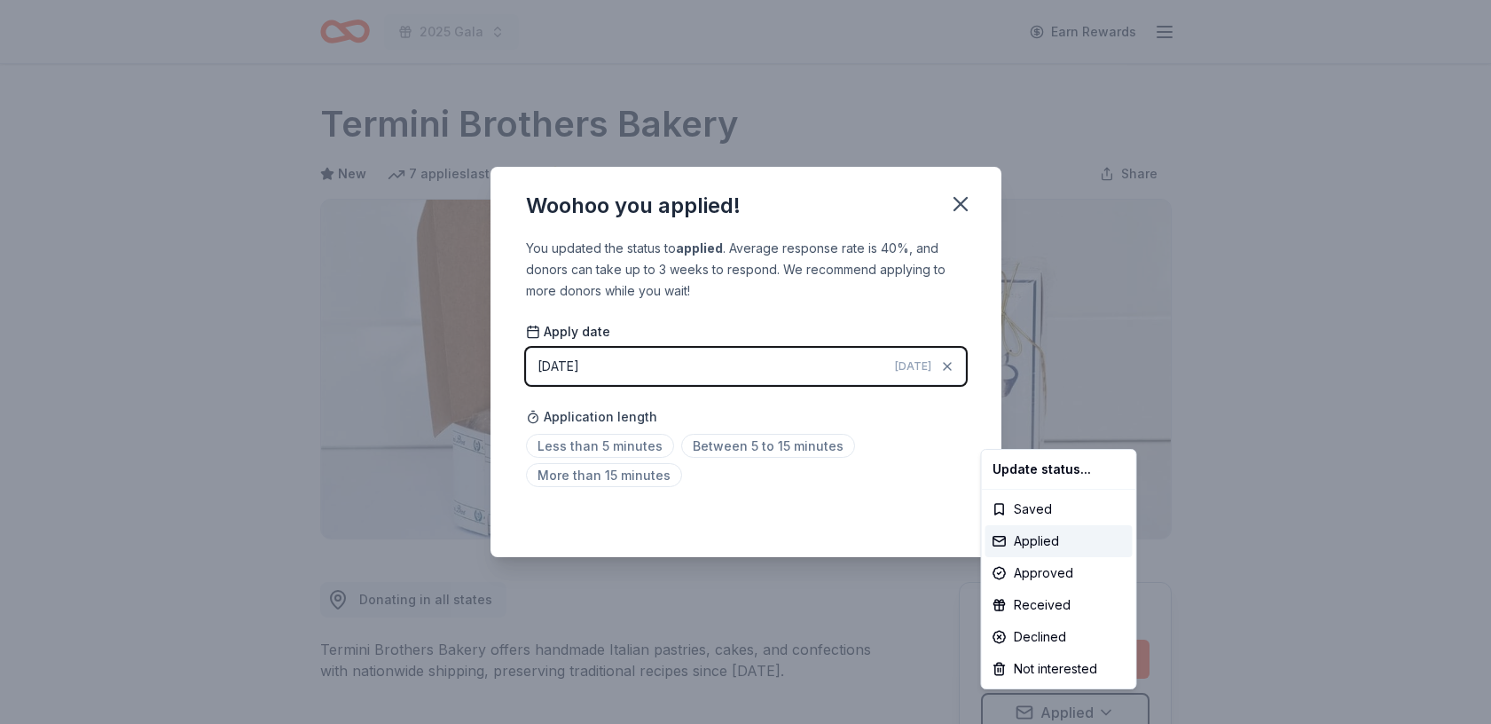
scroll to position [8, 0]
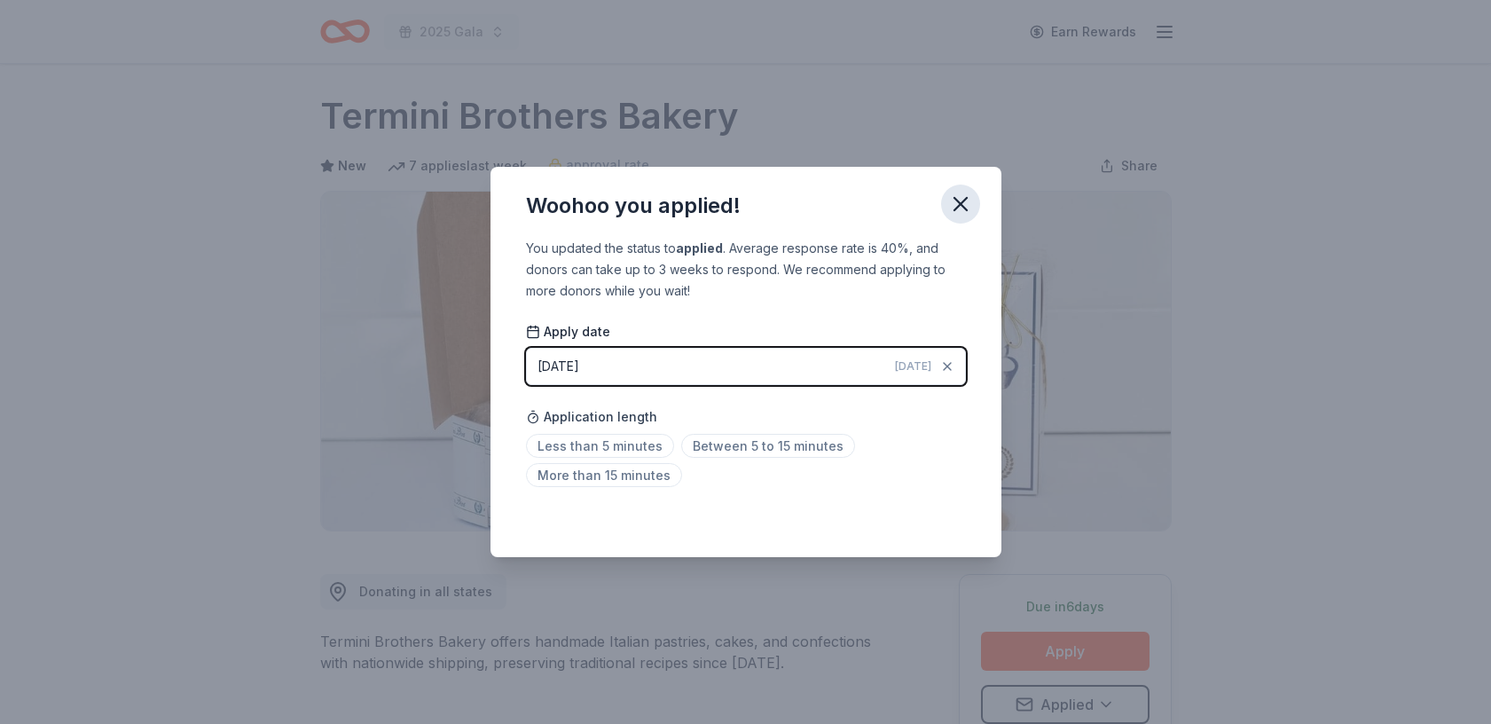
click at [963, 194] on html "2025 Gala Earn Rewards Due in 6 days Share Termini Brothers Bakery New 7 applie…" at bounding box center [745, 354] width 1491 height 724
click at [960, 205] on icon "button" at bounding box center [960, 204] width 12 height 12
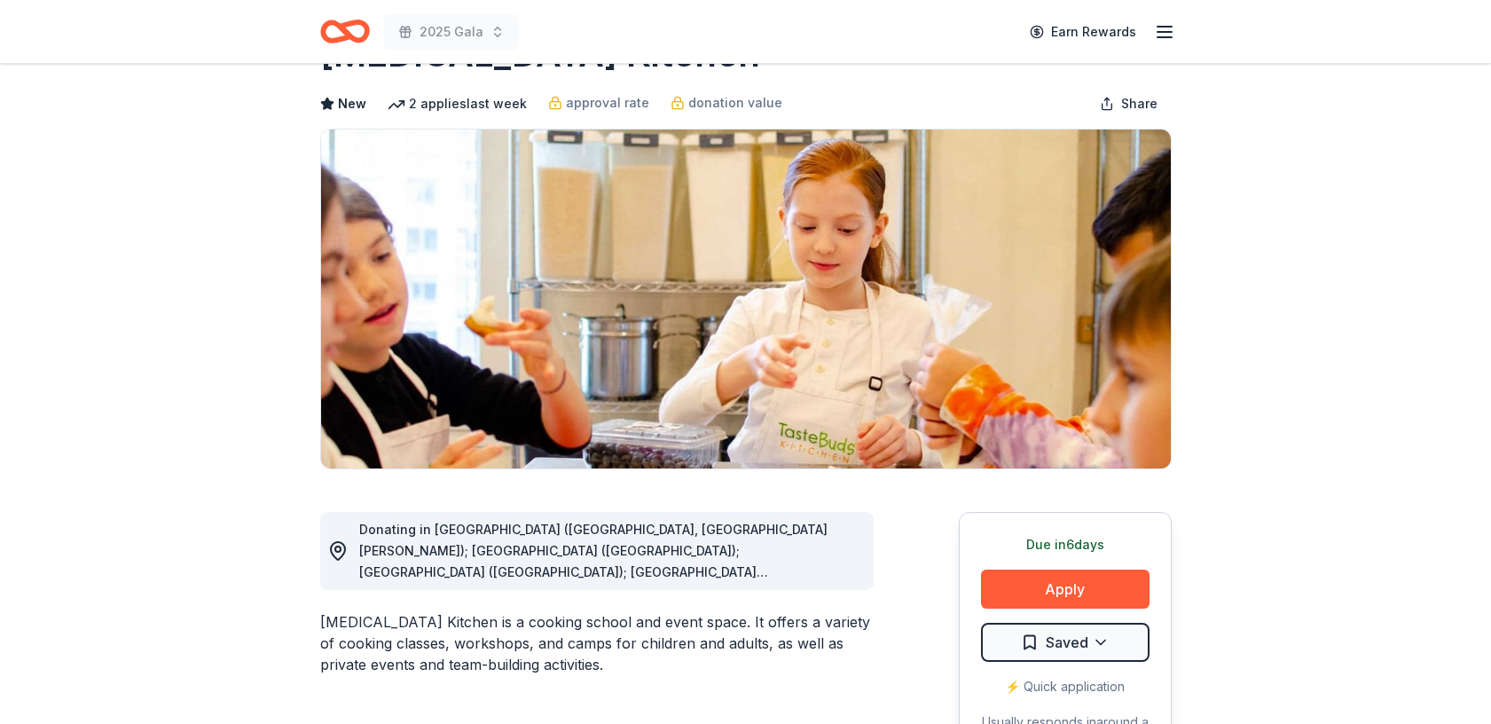
scroll to position [73, 0]
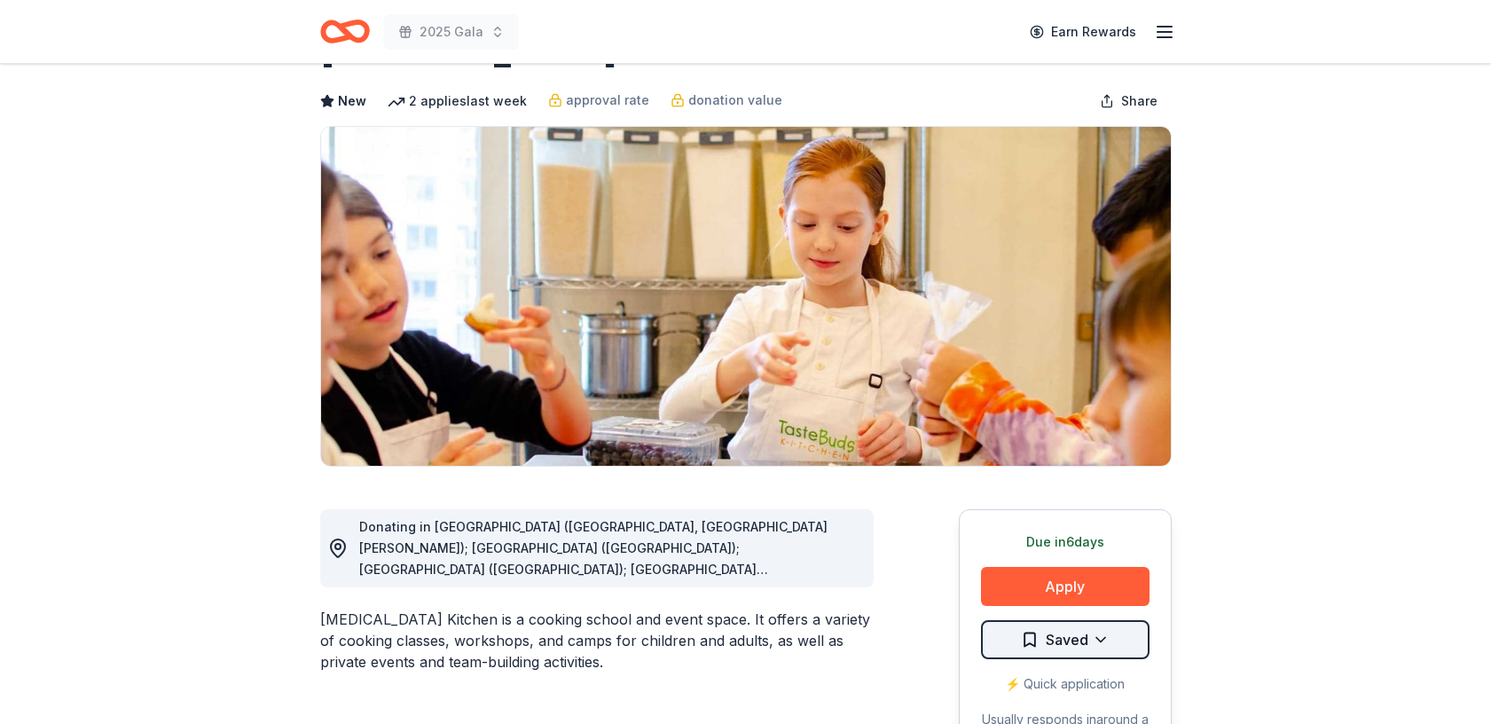
click at [1101, 642] on html "2025 Gala Earn Rewards Due [DATE] Share [MEDICAL_DATA] Kitchen New 2 applies la…" at bounding box center [745, 289] width 1491 height 724
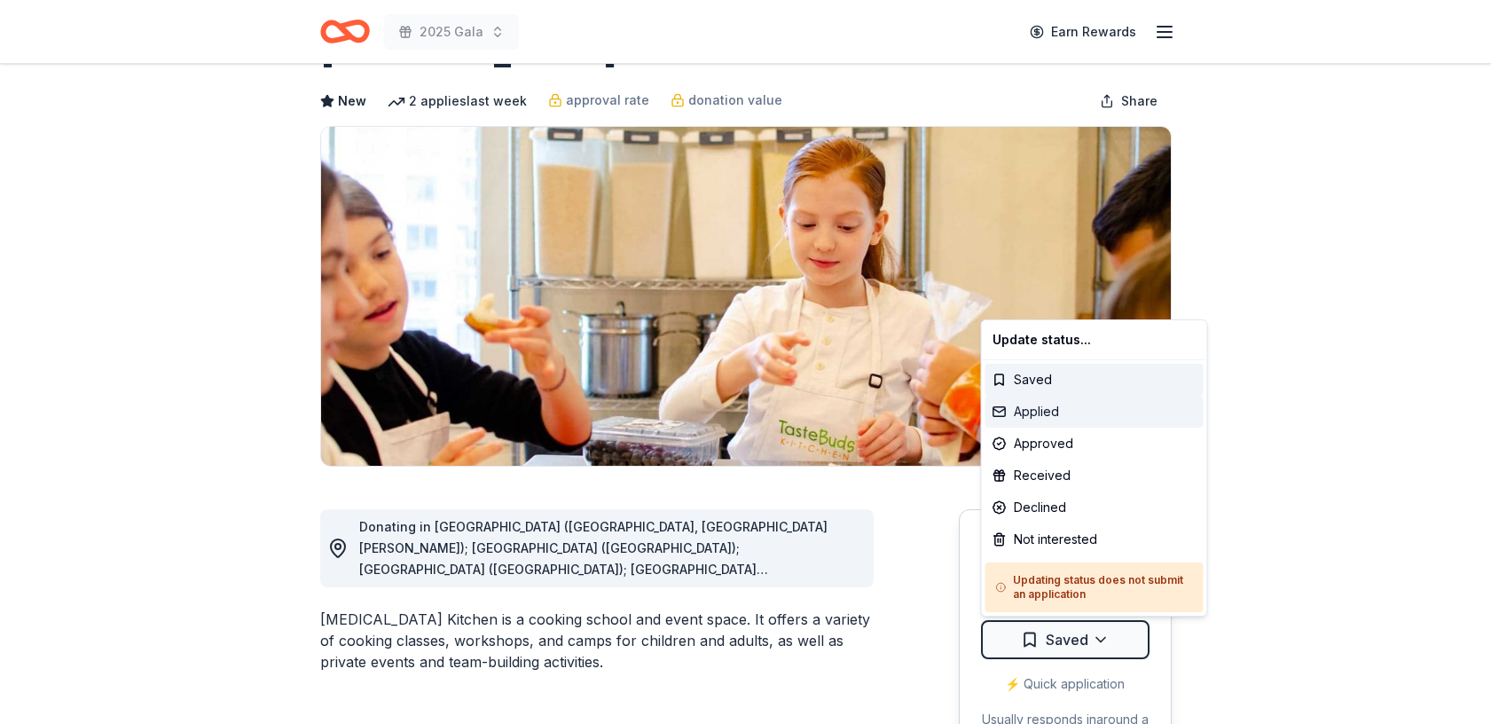
click at [1061, 401] on div "Applied" at bounding box center [1094, 412] width 218 height 32
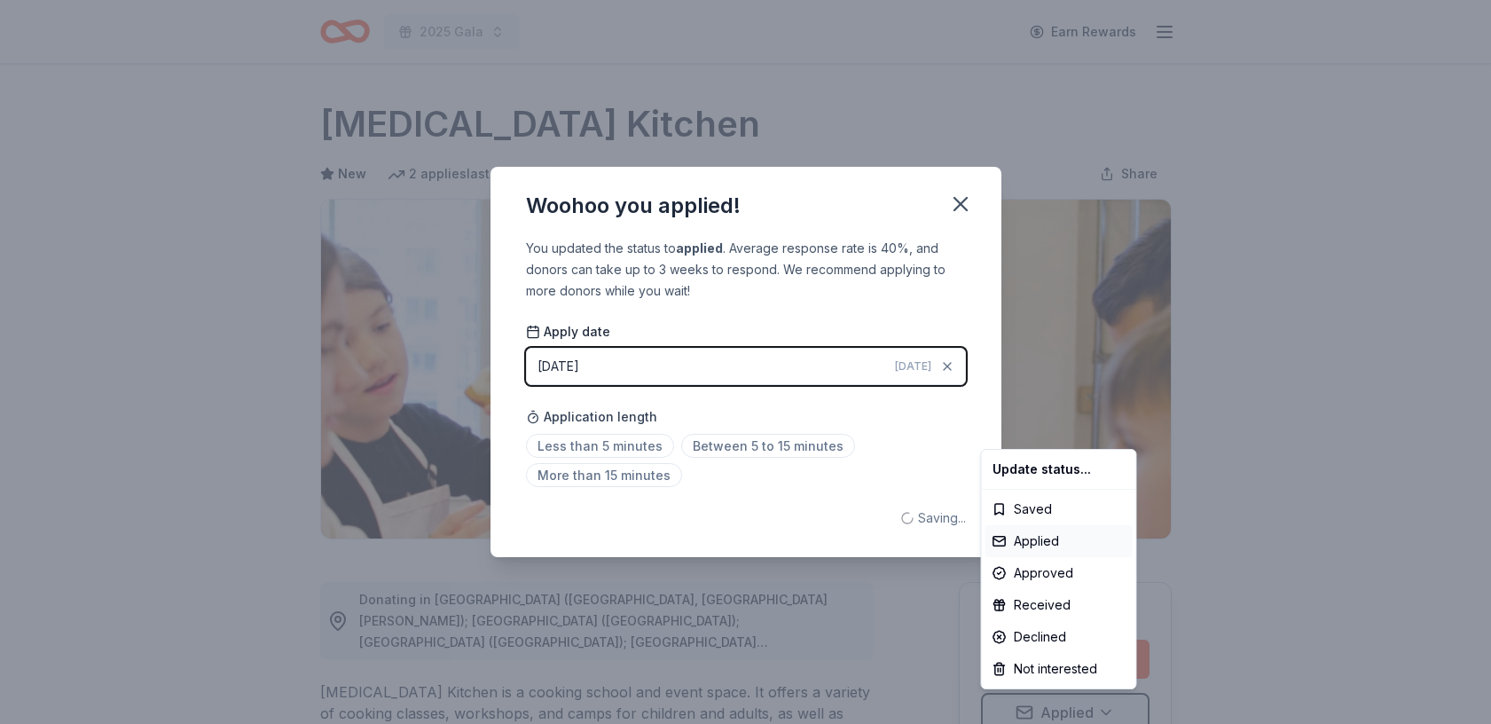
scroll to position [0, 0]
click at [960, 201] on html "2025 Gala Earn Rewards Due in 6 days Share Taste Buds Kitchen New 2 applies las…" at bounding box center [745, 362] width 1491 height 724
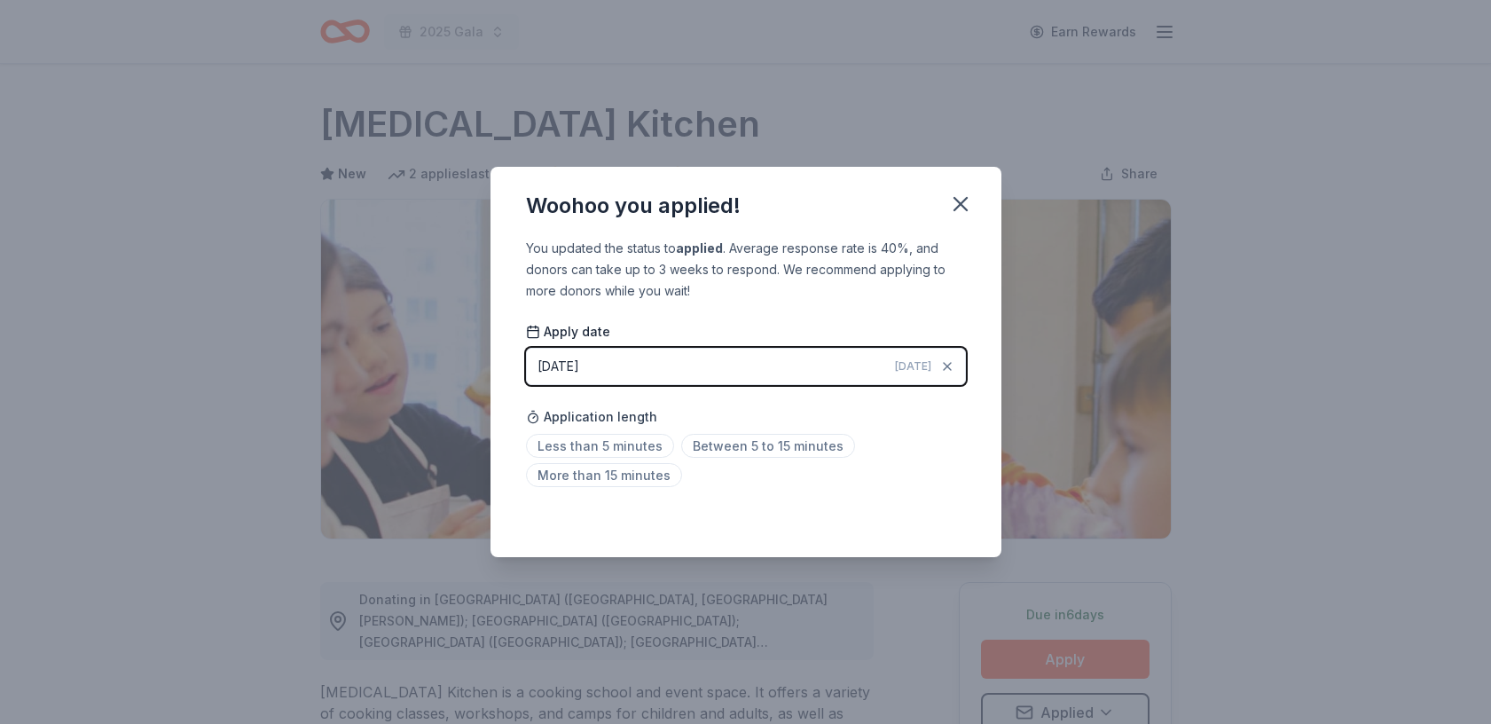
scroll to position [8, 0]
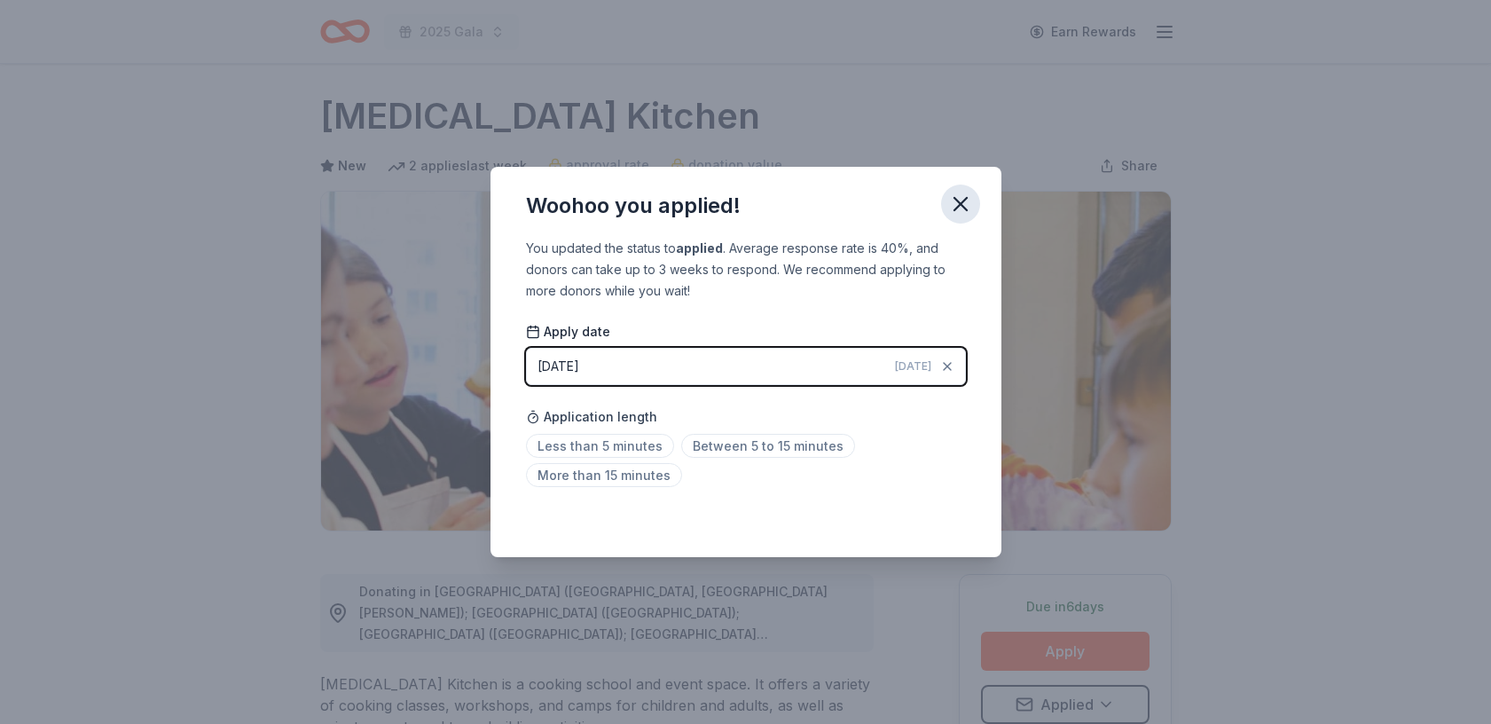
click at [960, 201] on icon "button" at bounding box center [960, 204] width 25 height 25
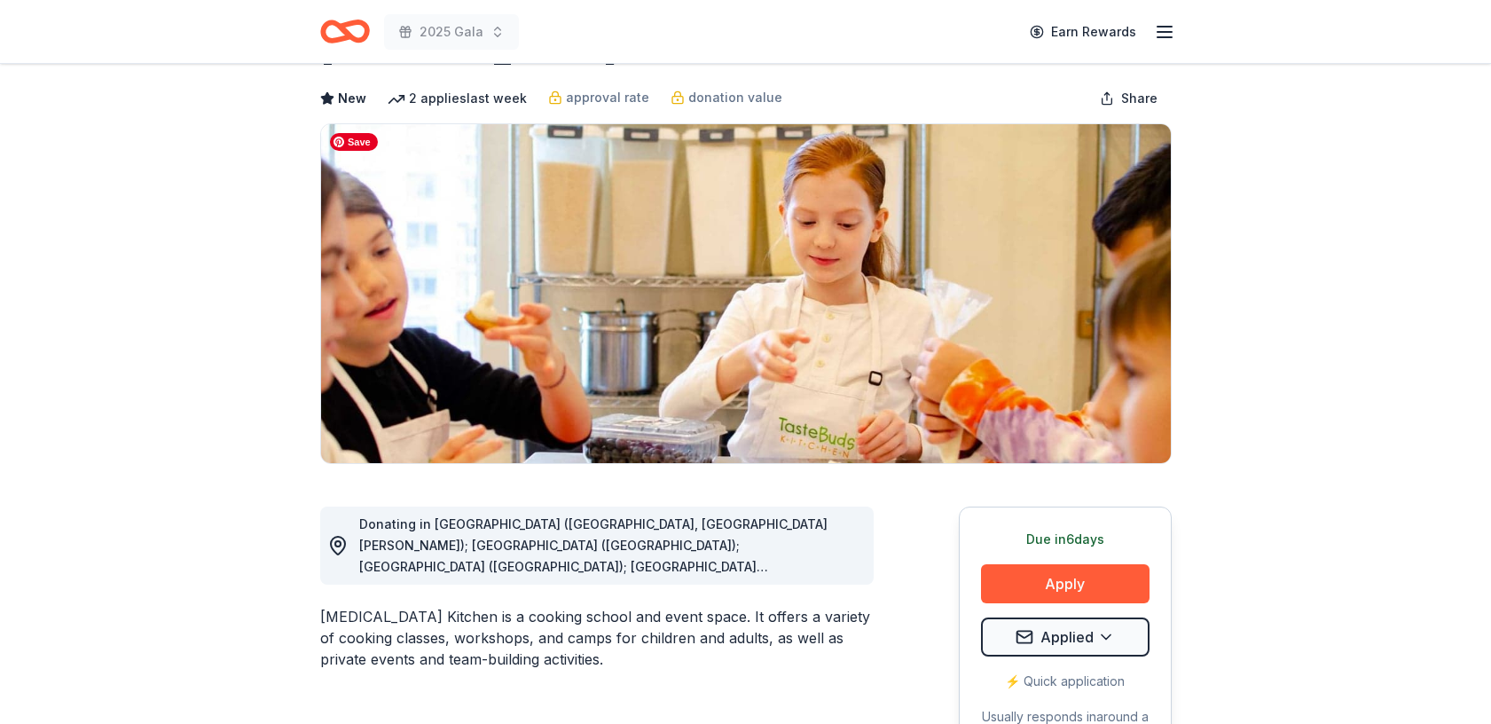
scroll to position [129, 0]
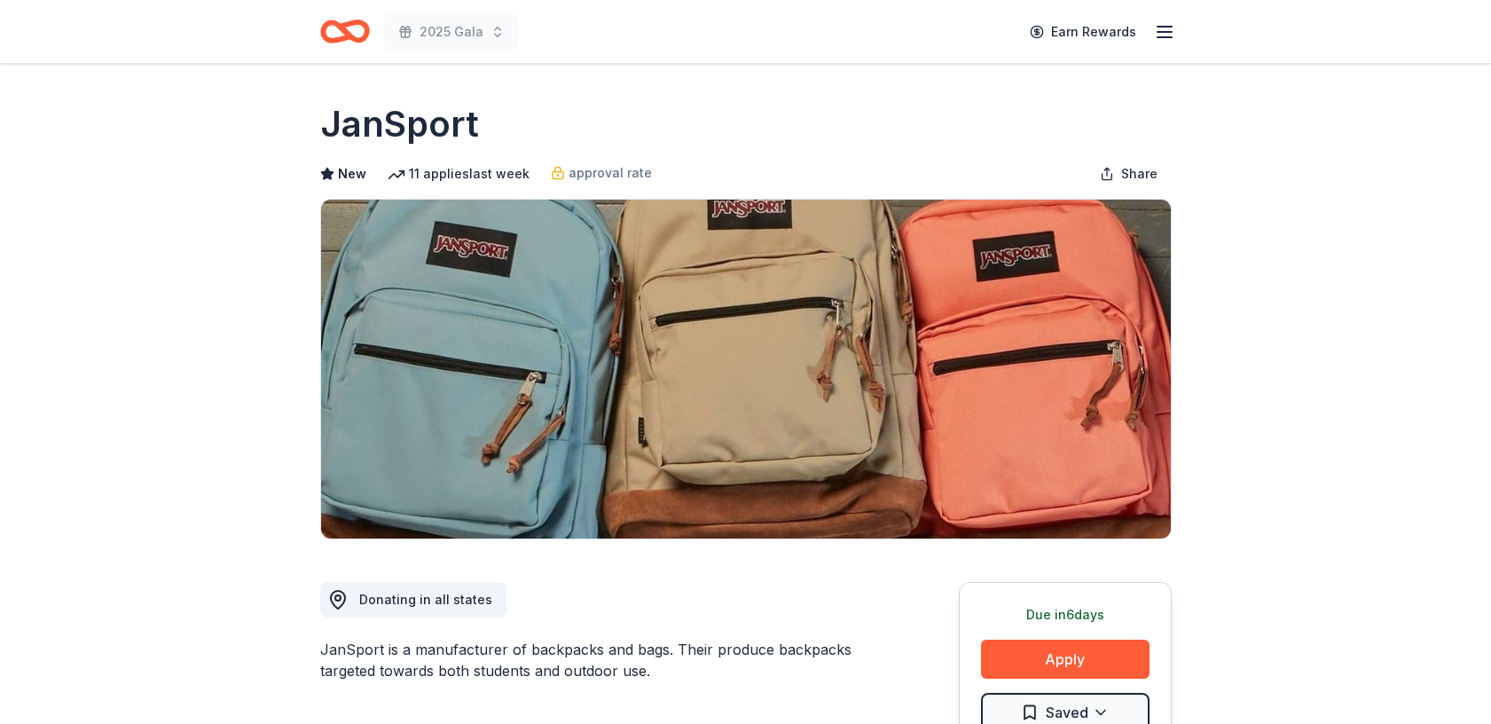
scroll to position [137, 0]
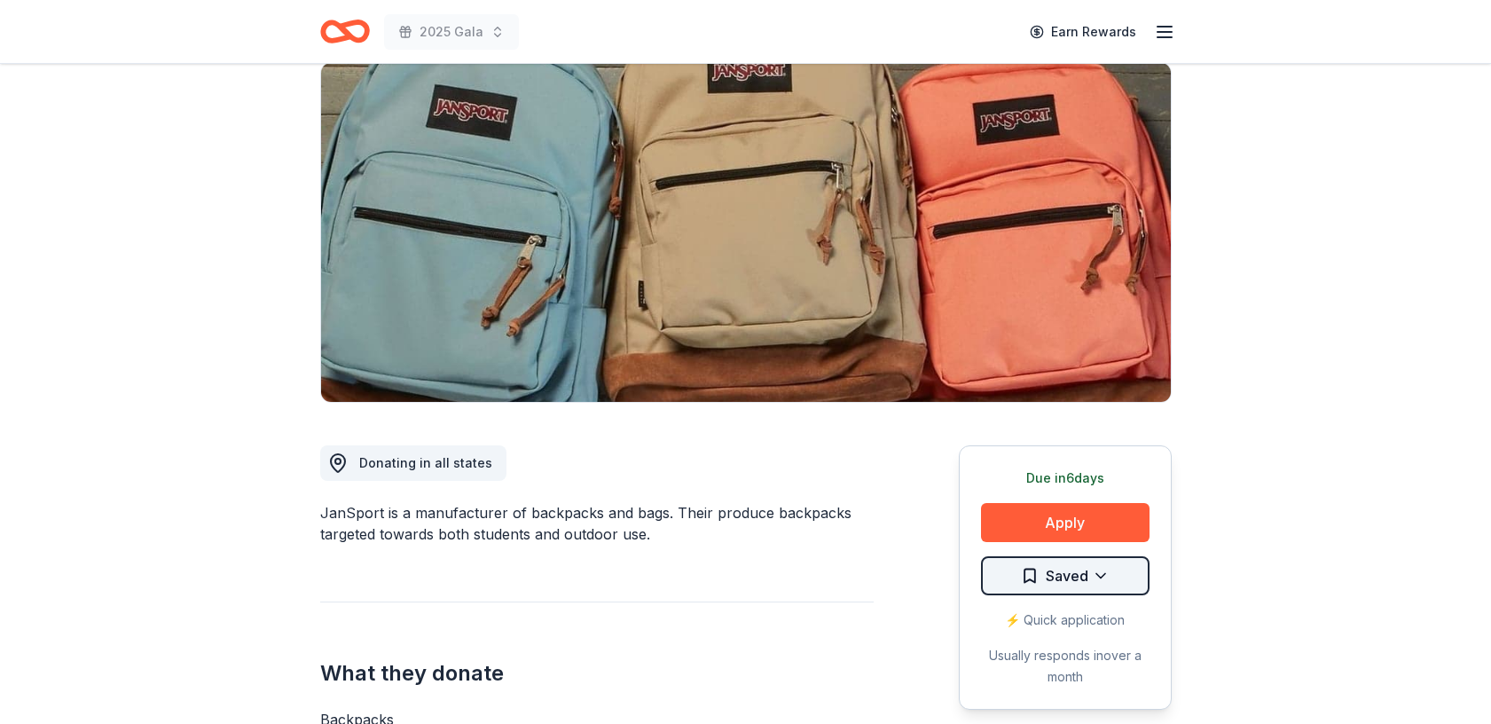
click at [1106, 574] on html "2025 Gala Earn Rewards Due [DATE] Share JanSport New 11 applies last week appro…" at bounding box center [745, 225] width 1491 height 724
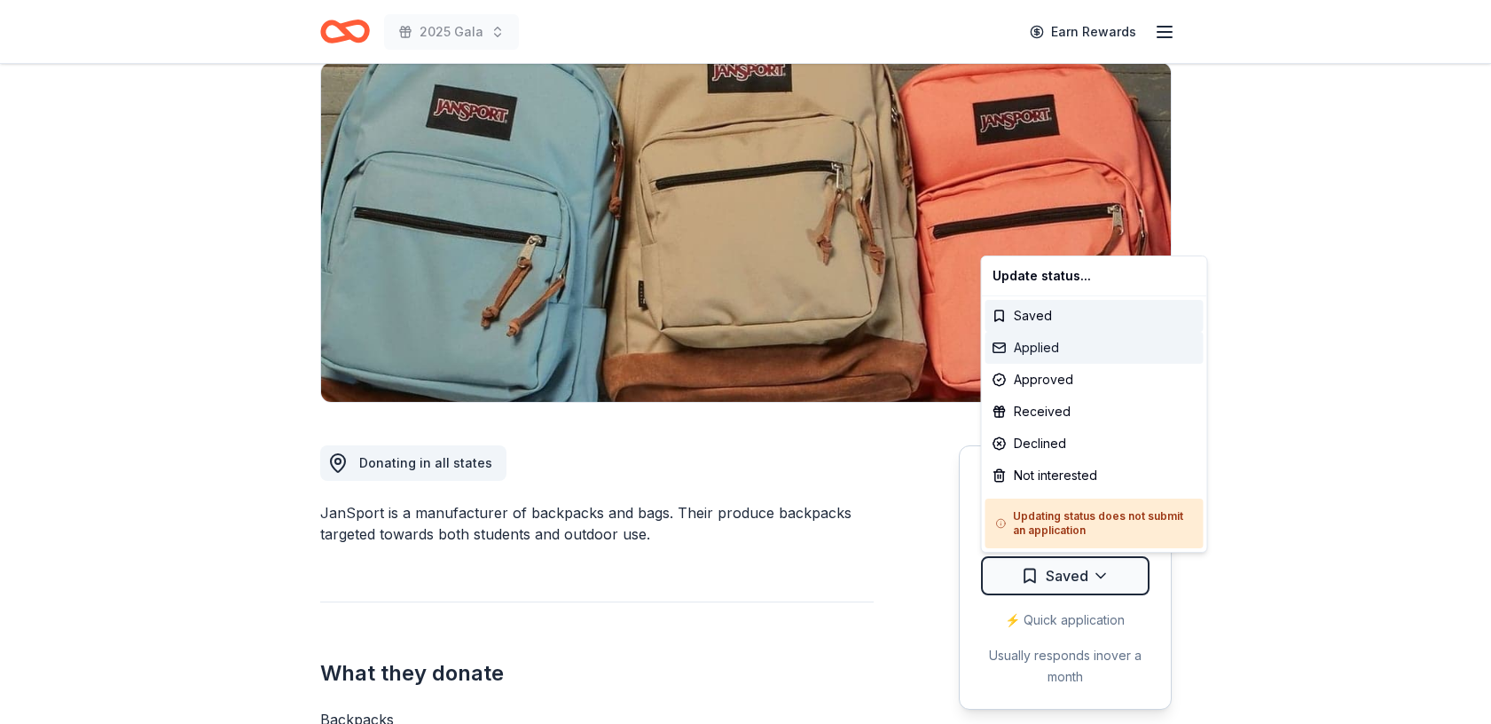
click at [1064, 351] on div "Applied" at bounding box center [1094, 348] width 218 height 32
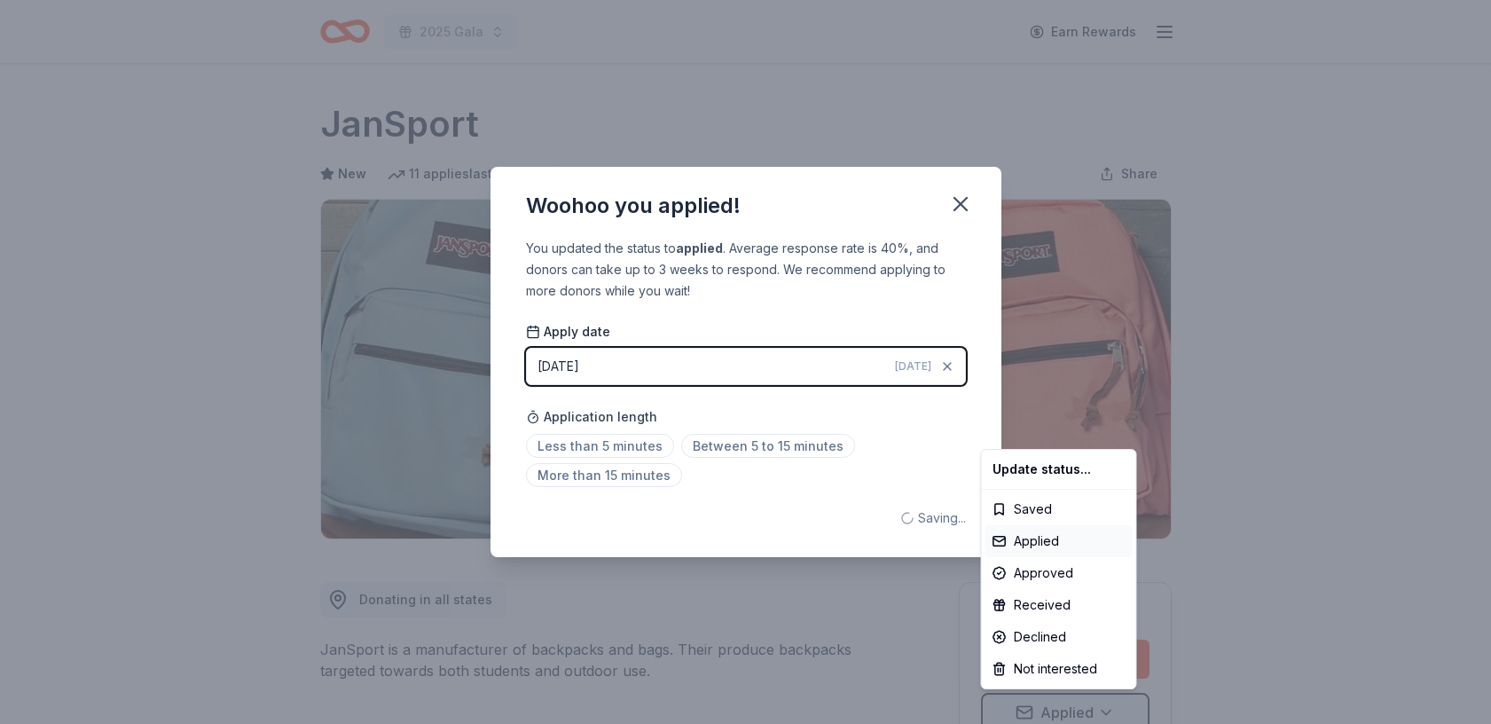
scroll to position [0, 0]
click at [963, 197] on html "2025 Gala Earn Rewards Due [DATE] Share JanSport New 11 applies last week appro…" at bounding box center [745, 362] width 1491 height 724
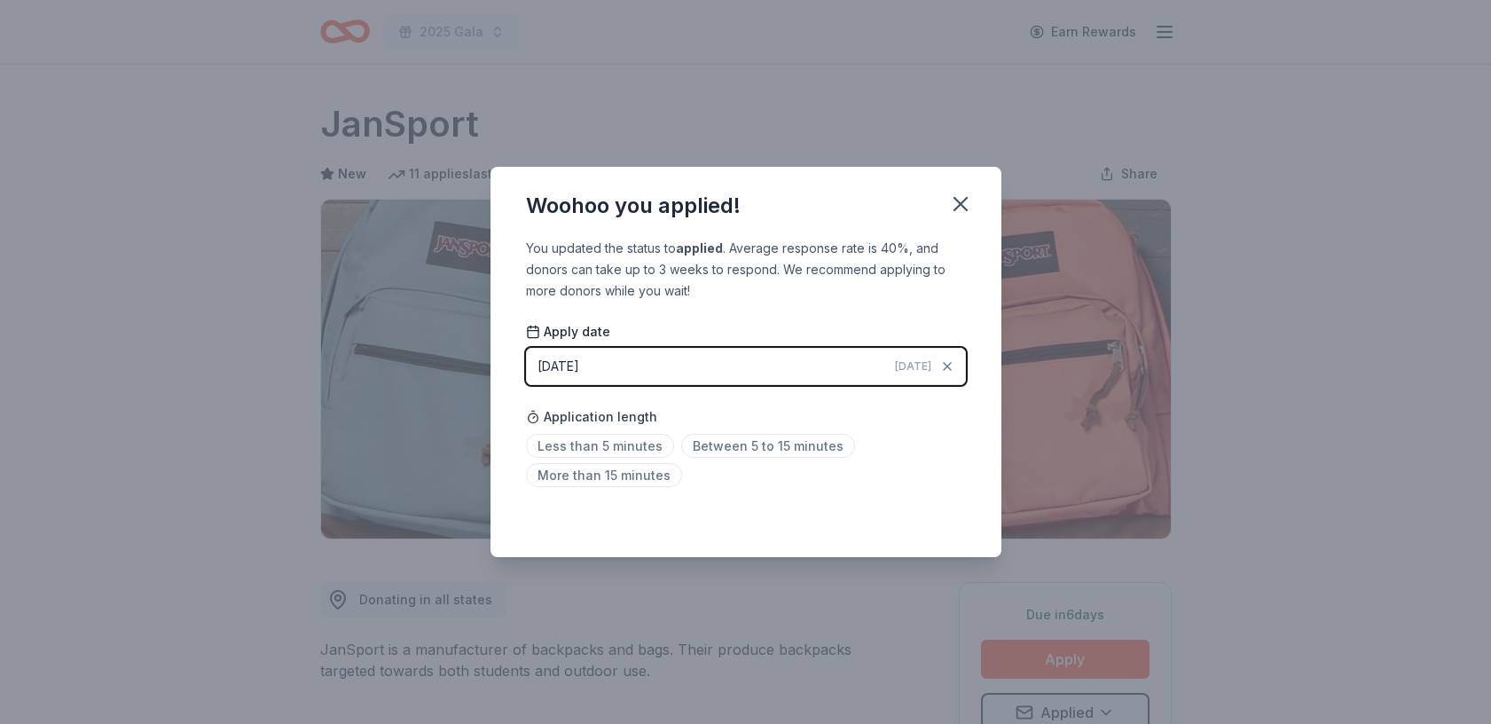
scroll to position [8, 0]
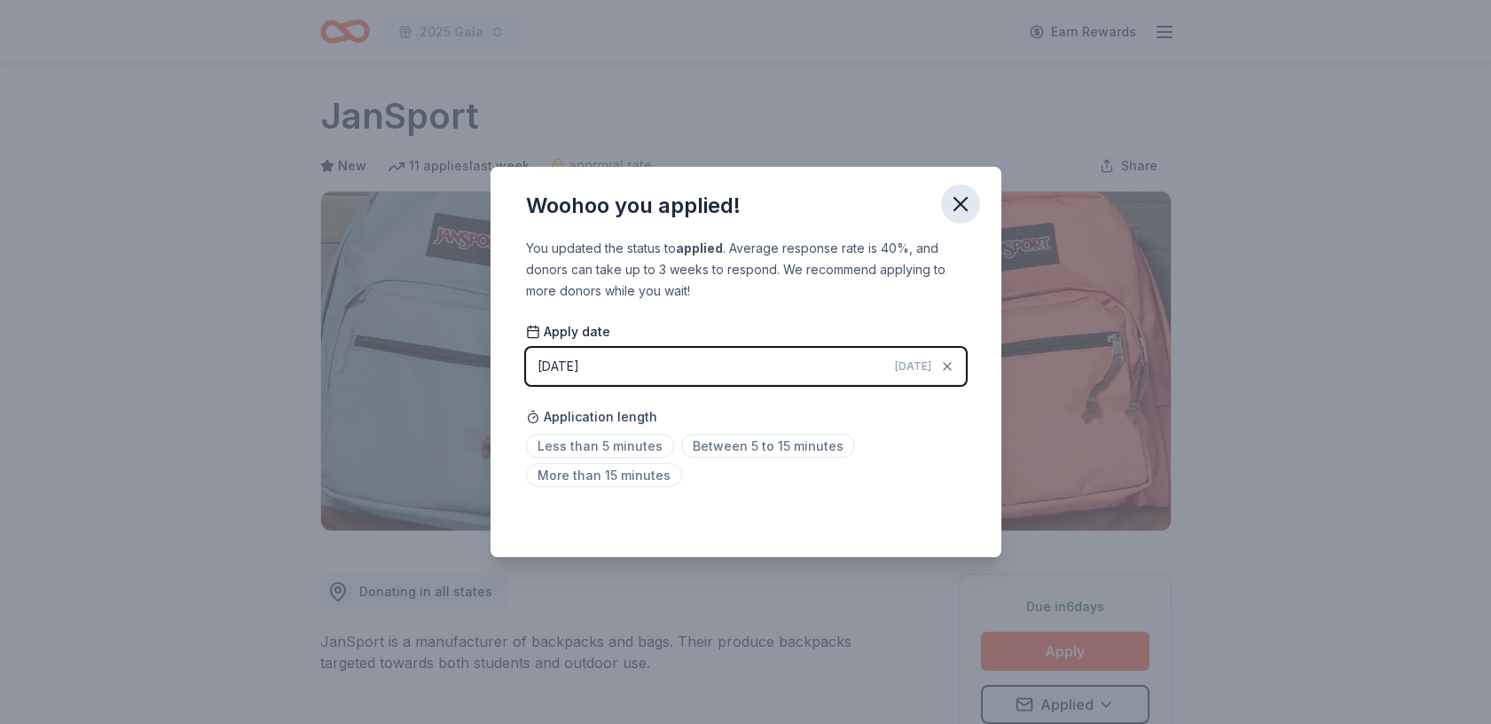
click at [962, 201] on icon "button" at bounding box center [960, 204] width 12 height 12
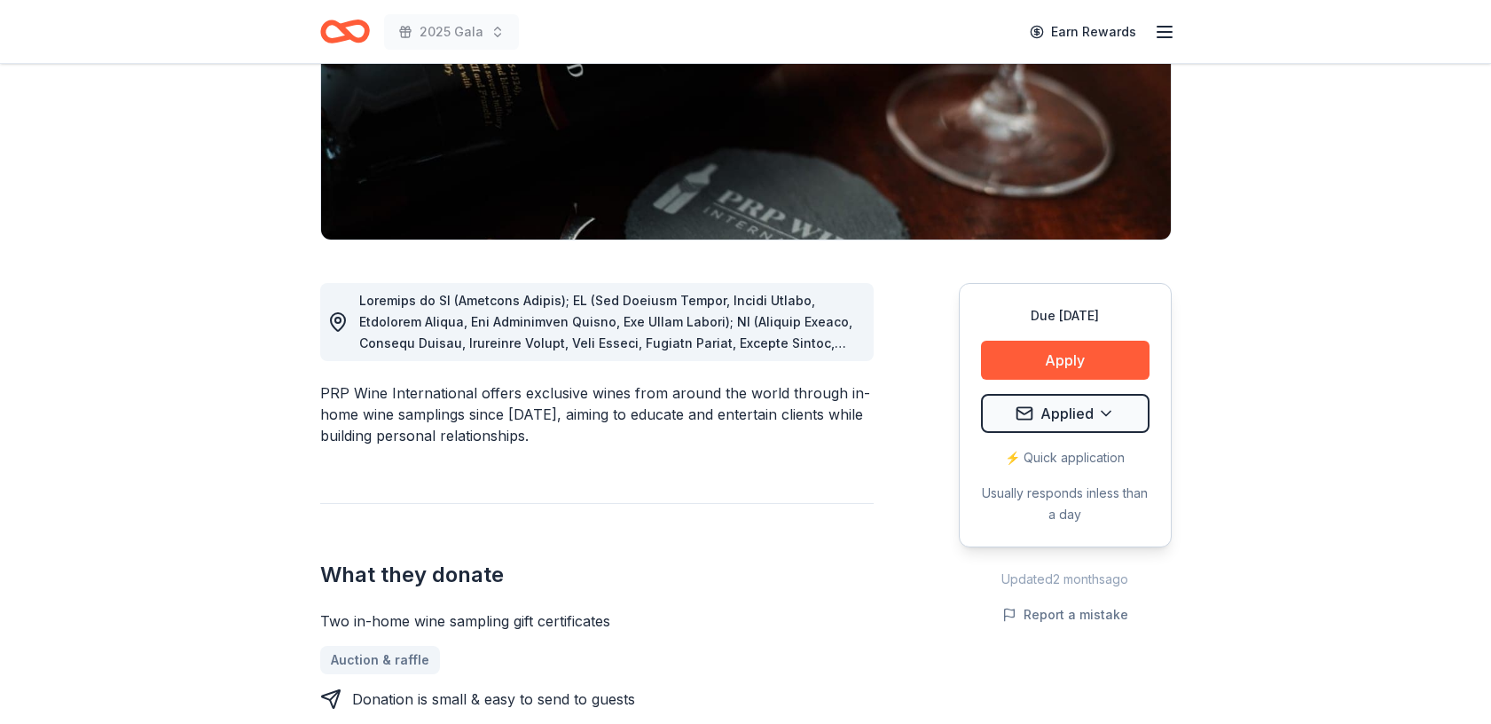
scroll to position [300, 0]
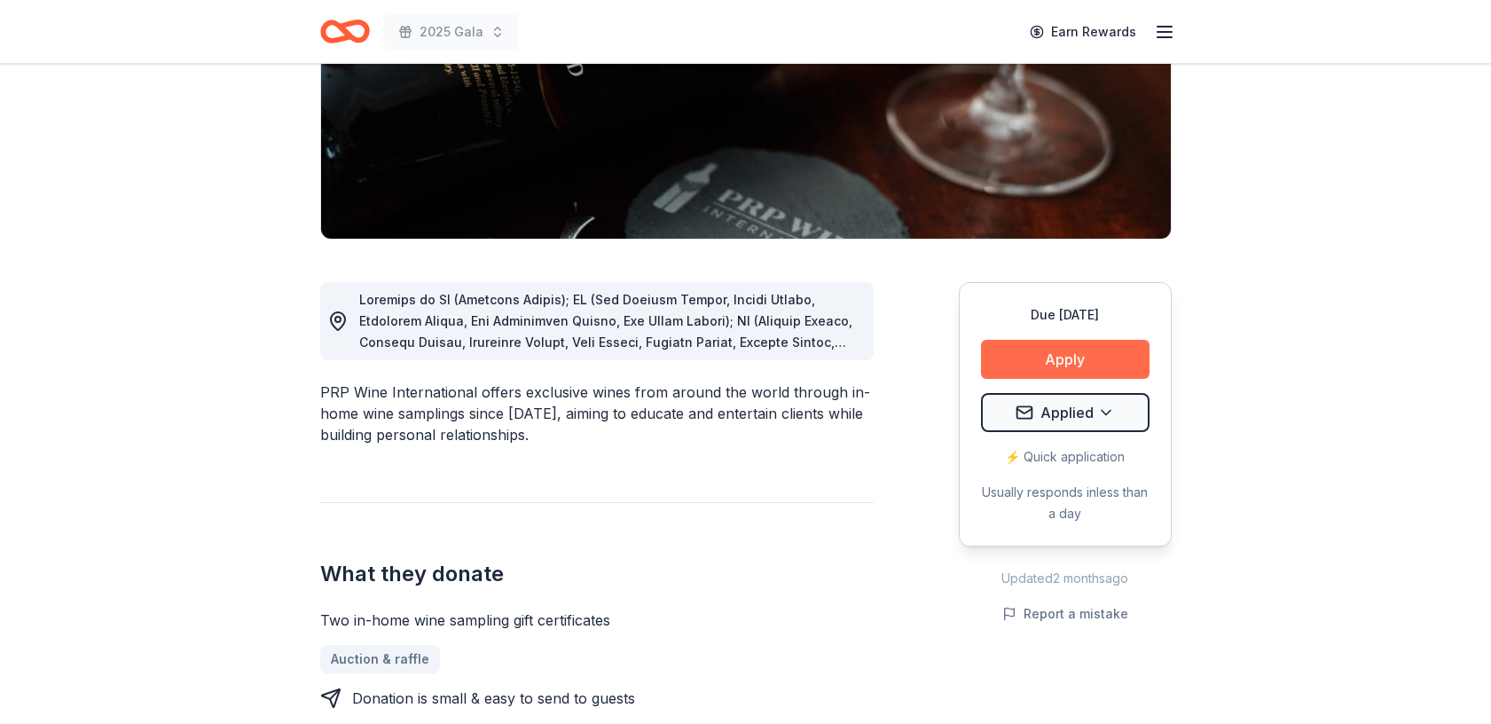
click at [1054, 354] on button "Apply" at bounding box center [1065, 359] width 168 height 39
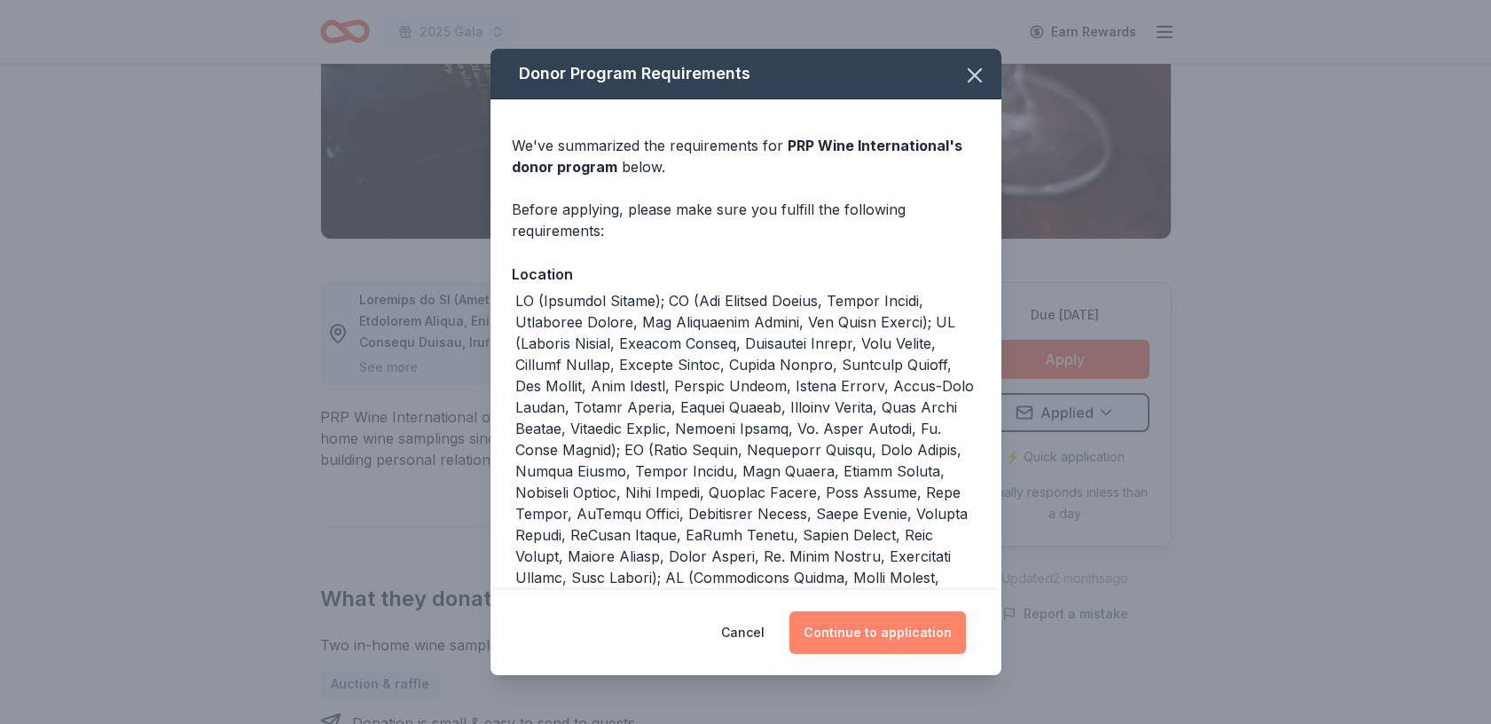
click at [854, 636] on button "Continue to application" at bounding box center [877, 632] width 176 height 43
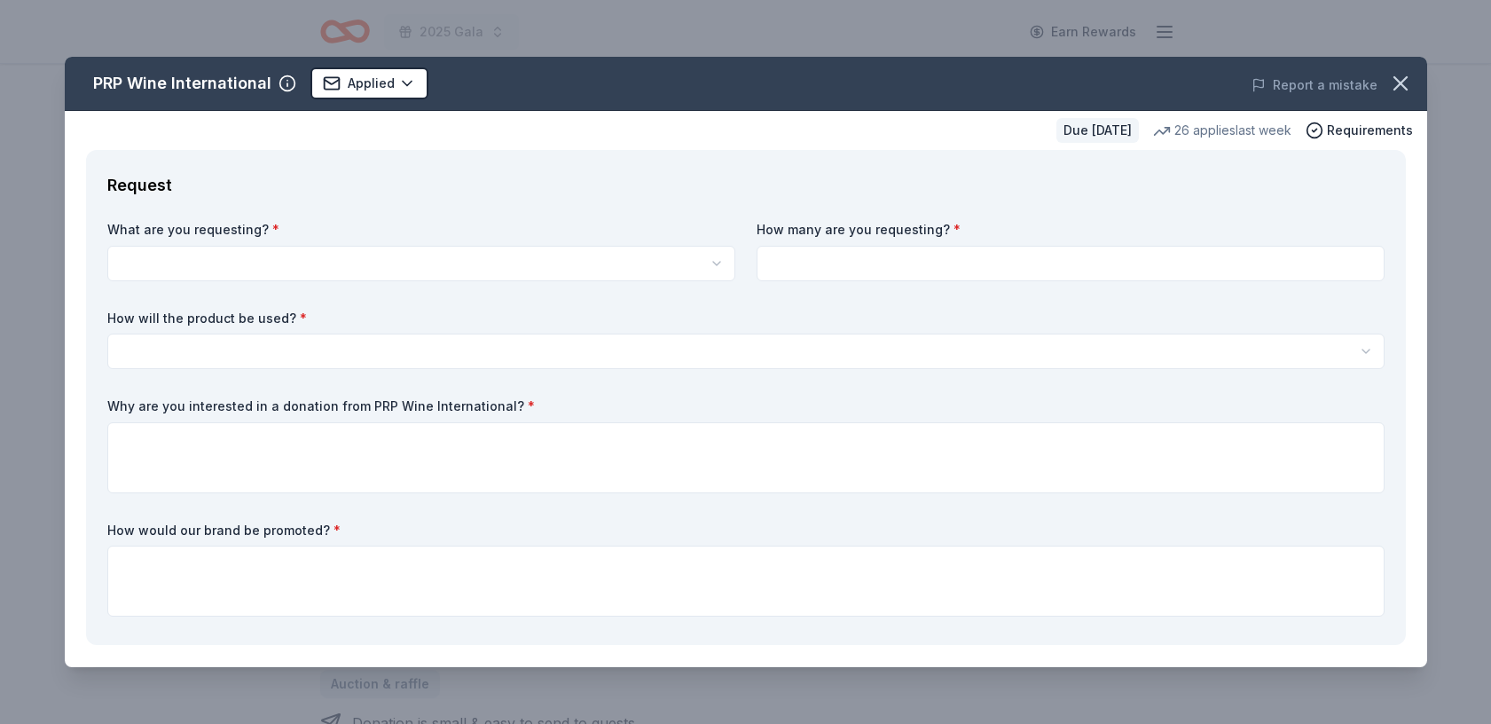
scroll to position [0, 0]
click at [257, 260] on html "2025 Gala Earn Rewards Due in 29 days Share PRP Wine International New • 2 revi…" at bounding box center [745, 362] width 1491 height 724
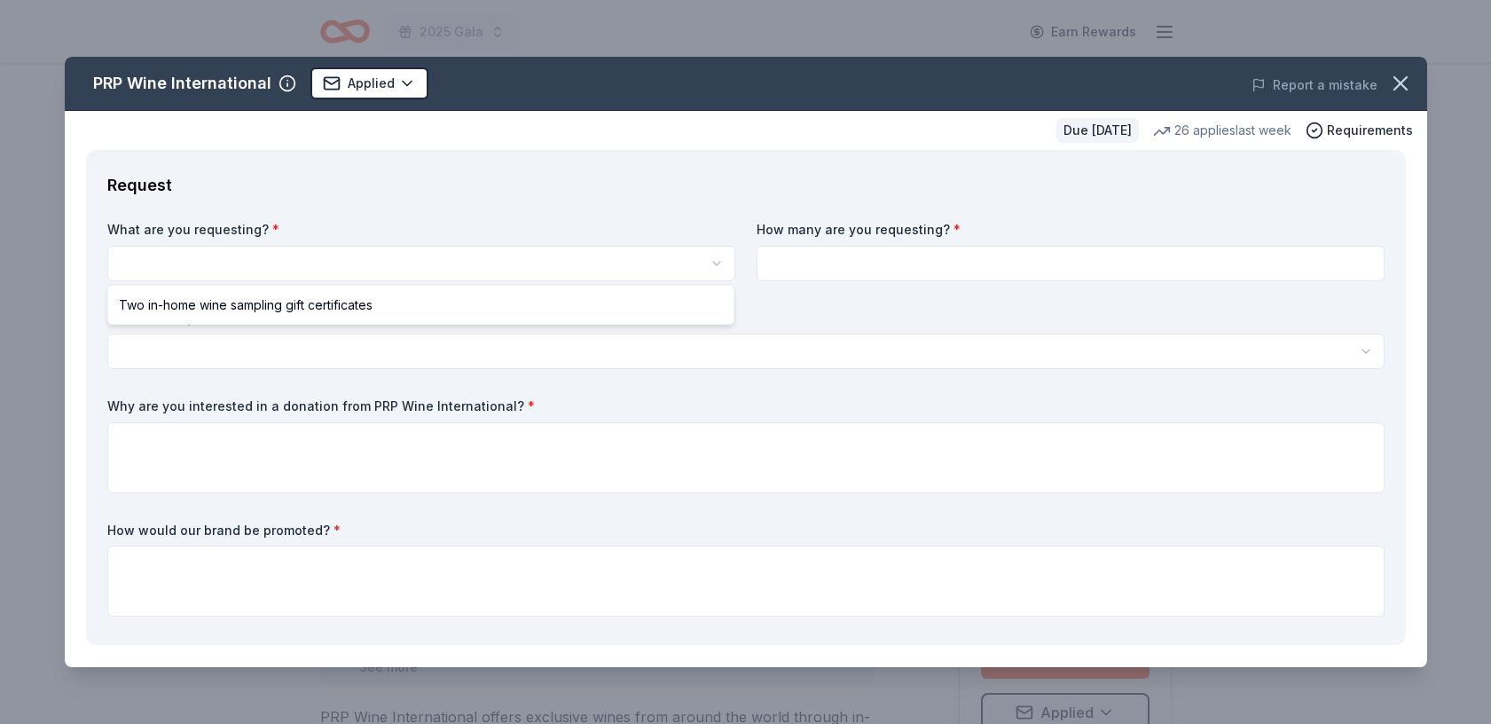
select select "Two in-home wine sampling gift certificates"
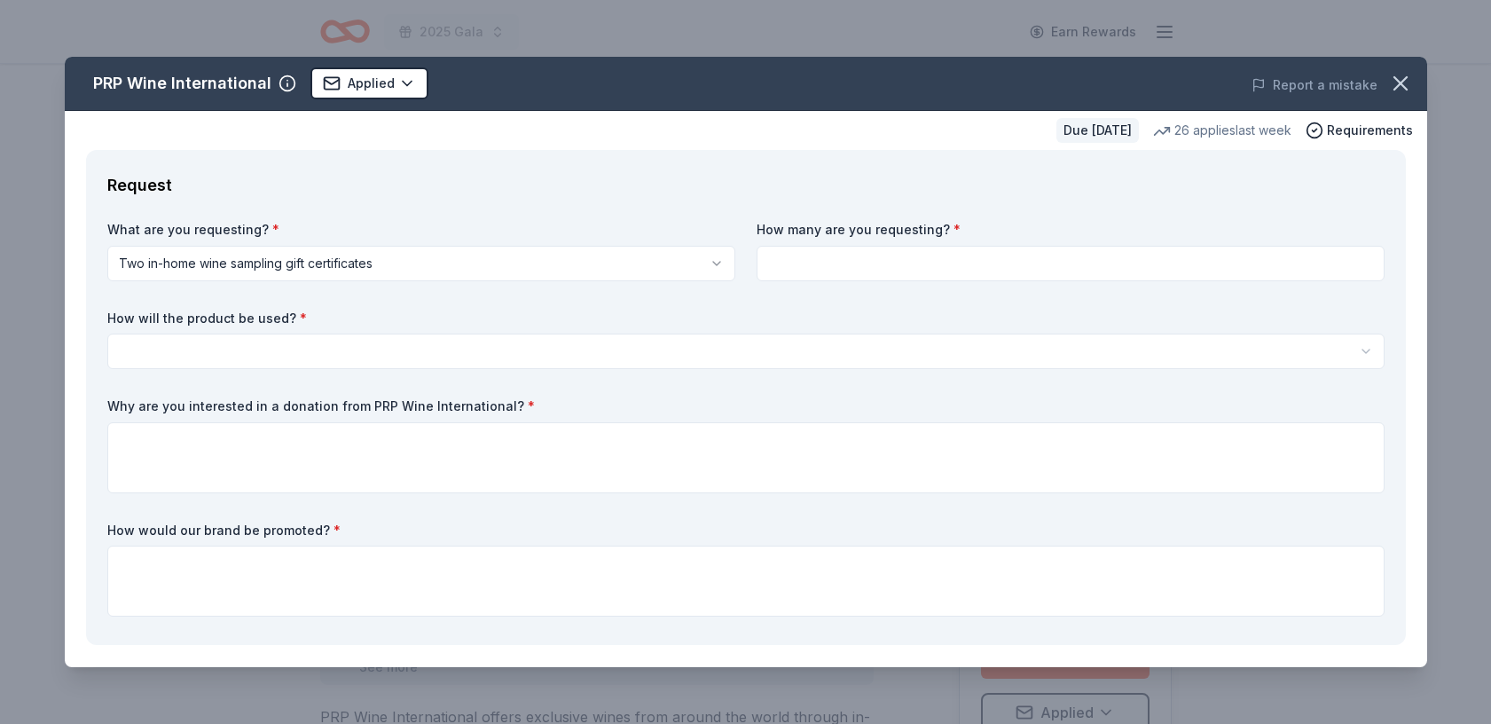
click at [812, 258] on input at bounding box center [1070, 263] width 628 height 35
type input "2"
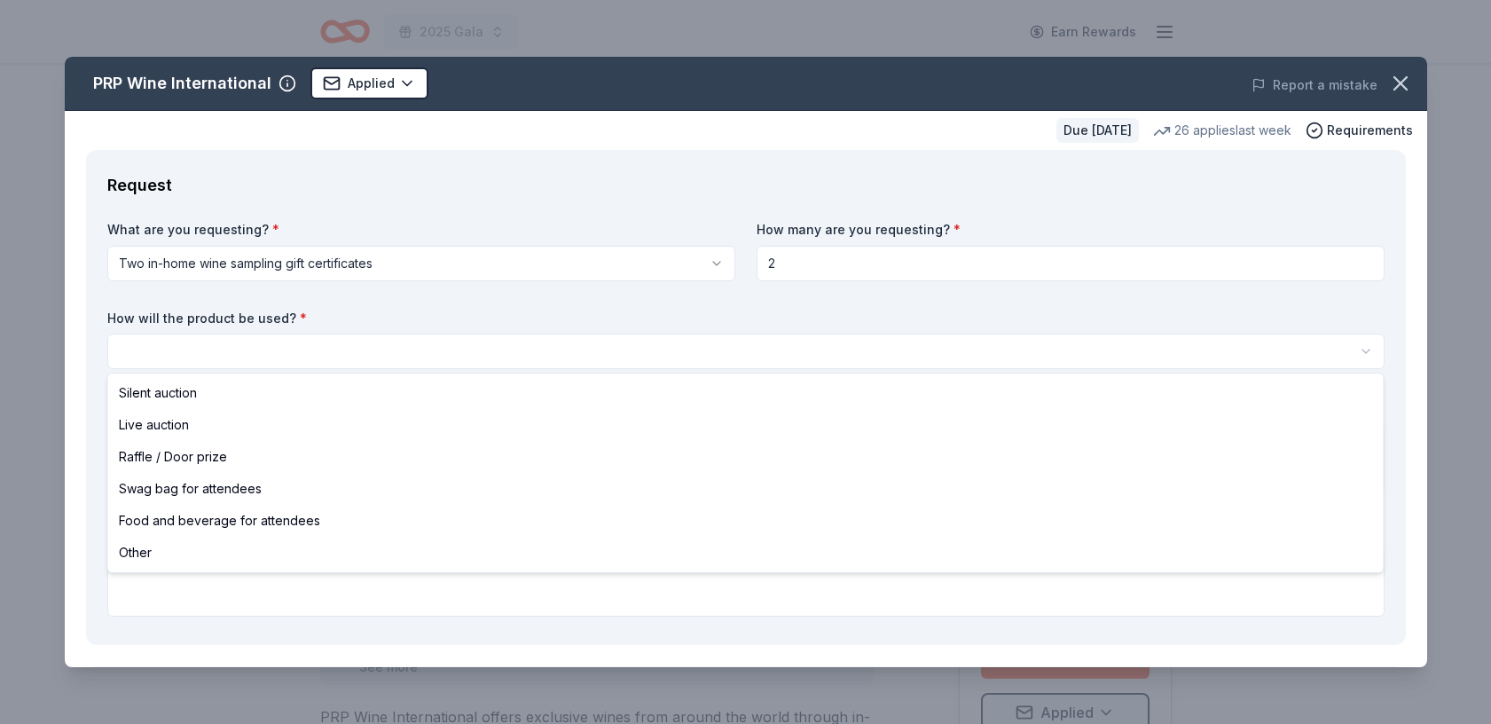
click at [351, 353] on html "2025 Gala Earn Rewards Due in 29 days Share PRP Wine International New • 2 revi…" at bounding box center [745, 362] width 1491 height 724
click at [329, 374] on div "Silent auction Live auction Raffle / Door prize Swag bag for attendees Food and…" at bounding box center [746, 472] width 1277 height 199
select select "silentAuction"
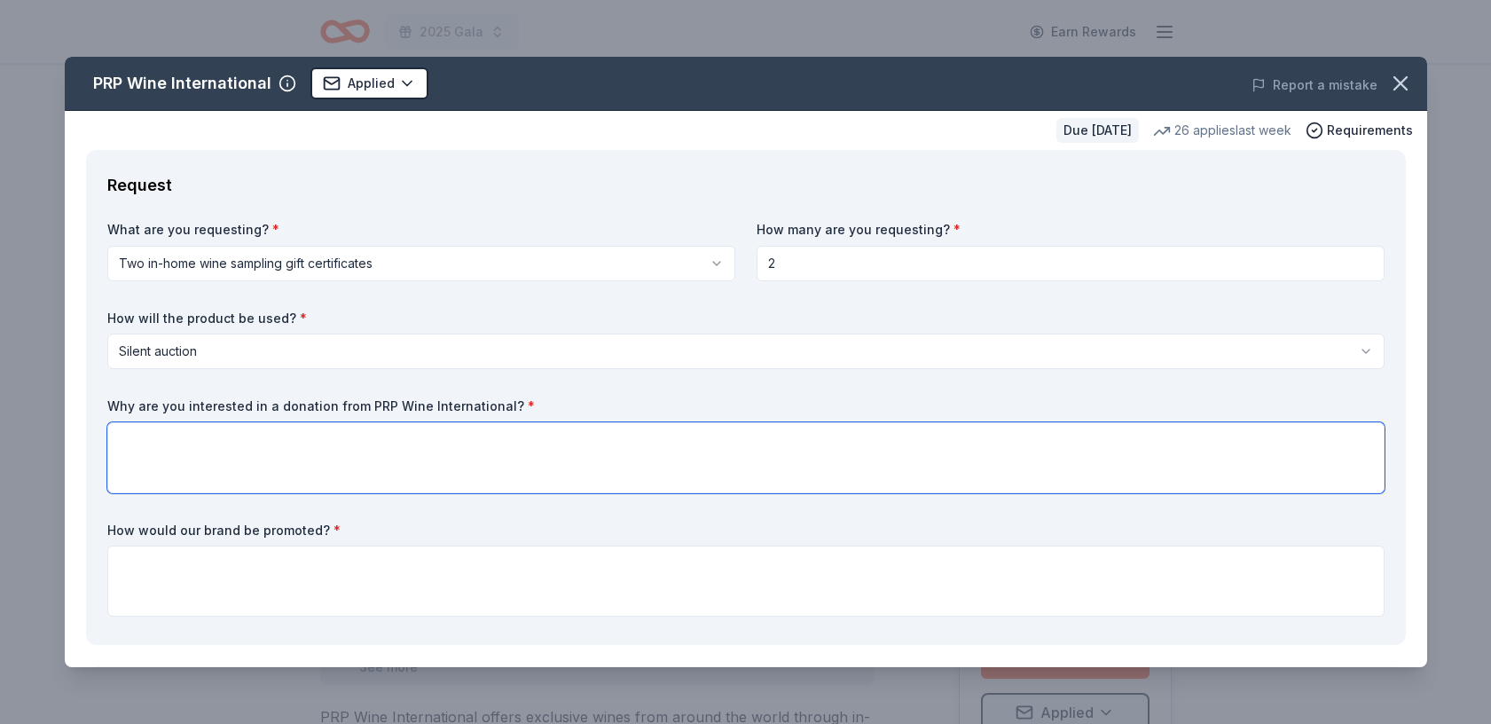
click at [256, 447] on textarea at bounding box center [745, 457] width 1277 height 71
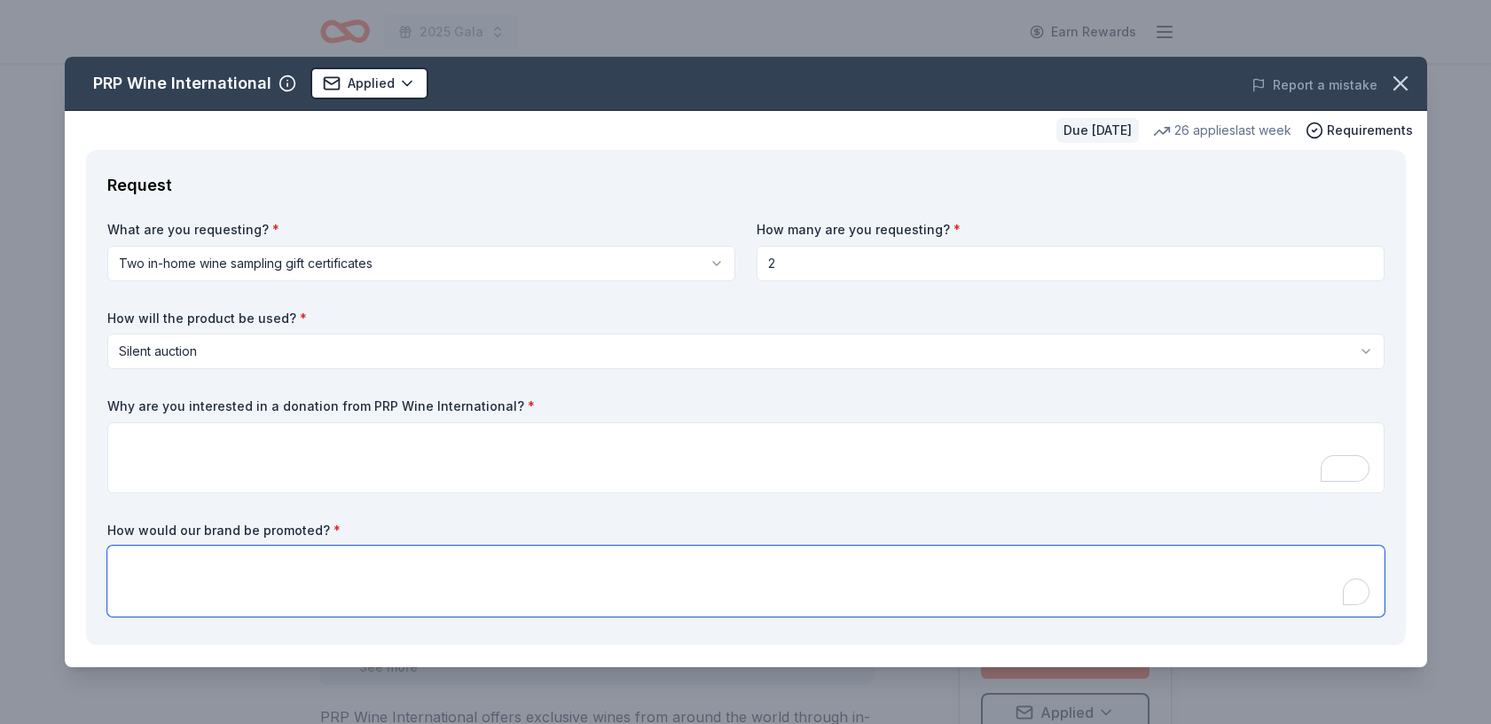
click at [140, 562] on textarea "To enrich screen reader interactions, please activate Accessibility in Grammarl…" at bounding box center [745, 580] width 1277 height 71
paste textarea "In-kind donations can be acknowledged on the step-and-repeat banner, on the Gal…"
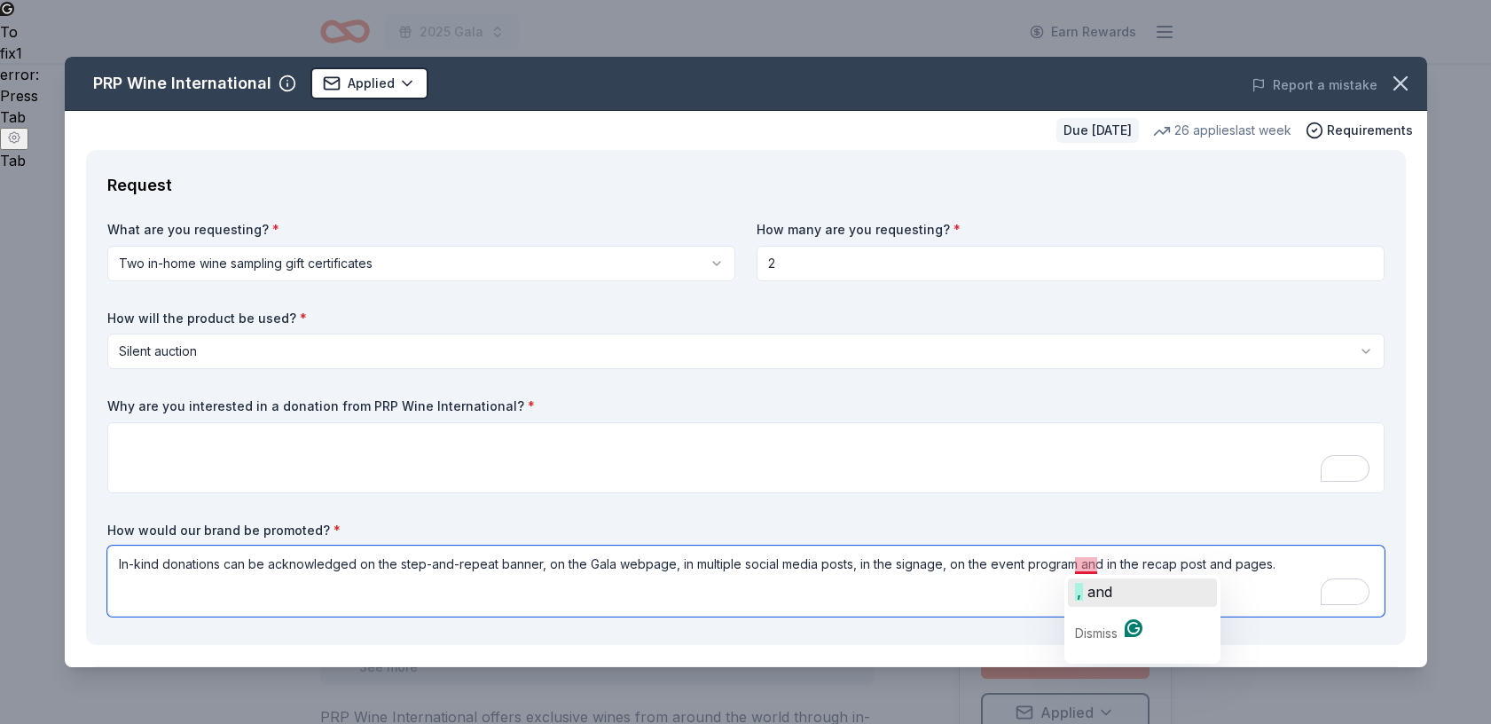
click at [1093, 592] on span "and" at bounding box center [1099, 592] width 25 height 18
click at [1177, 568] on textarea "In-kind donations can be acknowledged on the step-and-repeat banner, on the Gal…" at bounding box center [745, 580] width 1277 height 71
click at [1308, 568] on textarea "In-kind donations can be acknowledged on the step-and-repeat banner, on the Gal…" at bounding box center [745, 580] width 1277 height 71
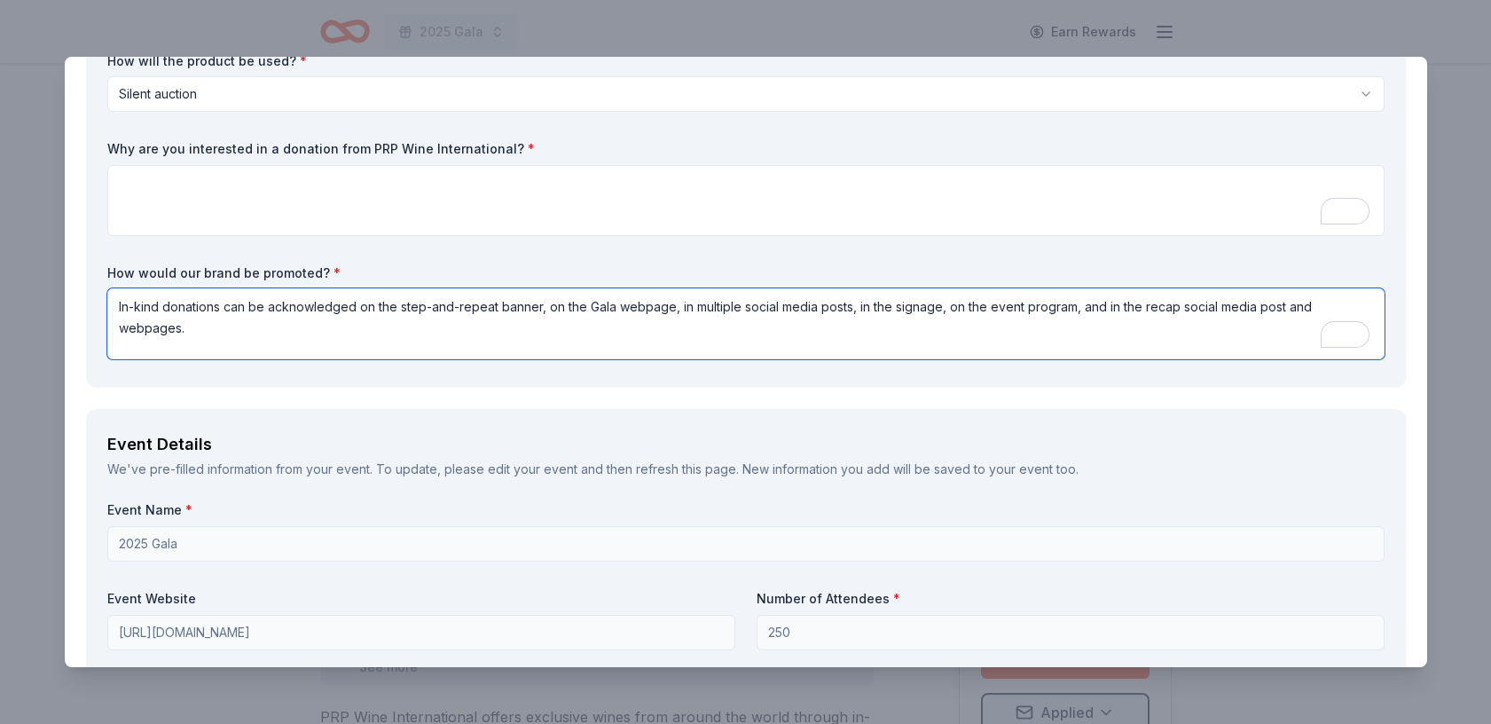
scroll to position [263, 0]
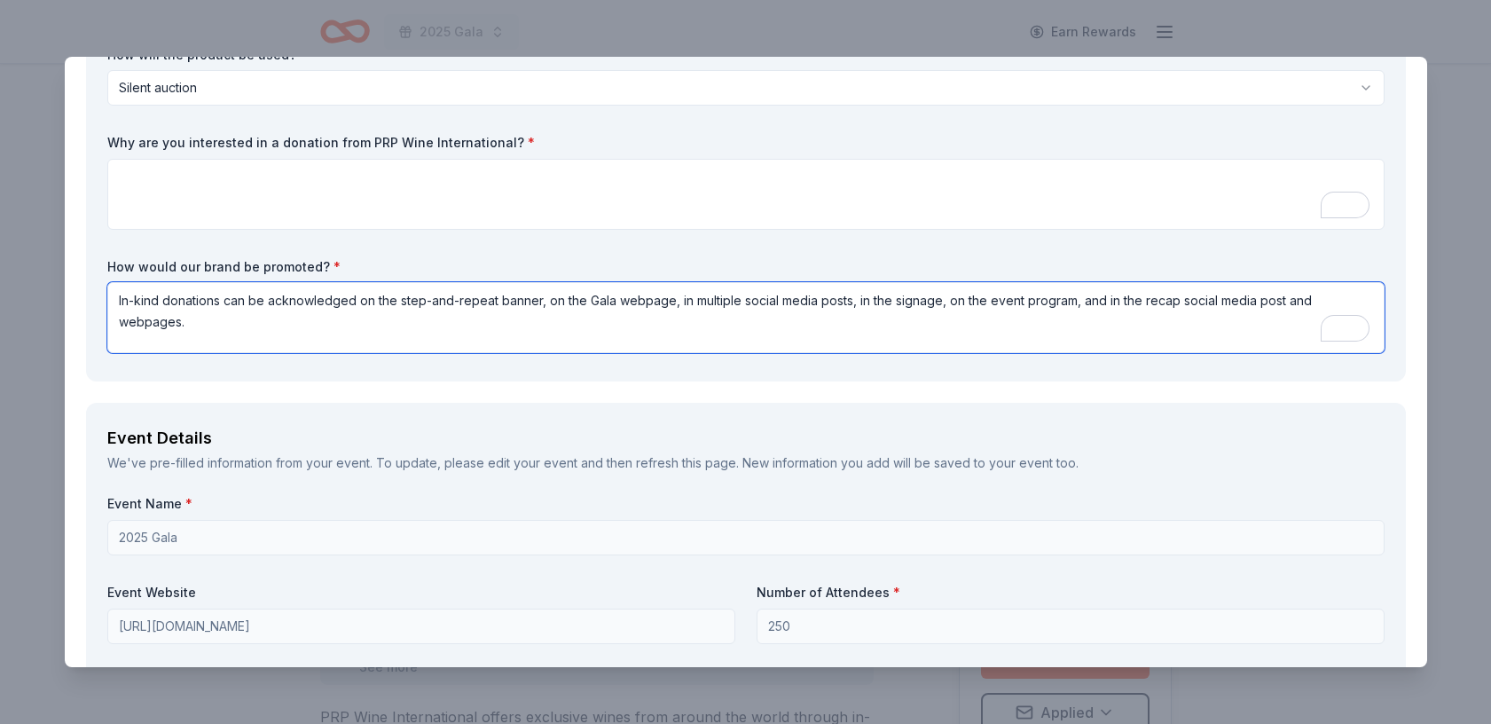
type textarea "In-kind donations can be acknowledged on the step-and-repeat banner, on the Gal…"
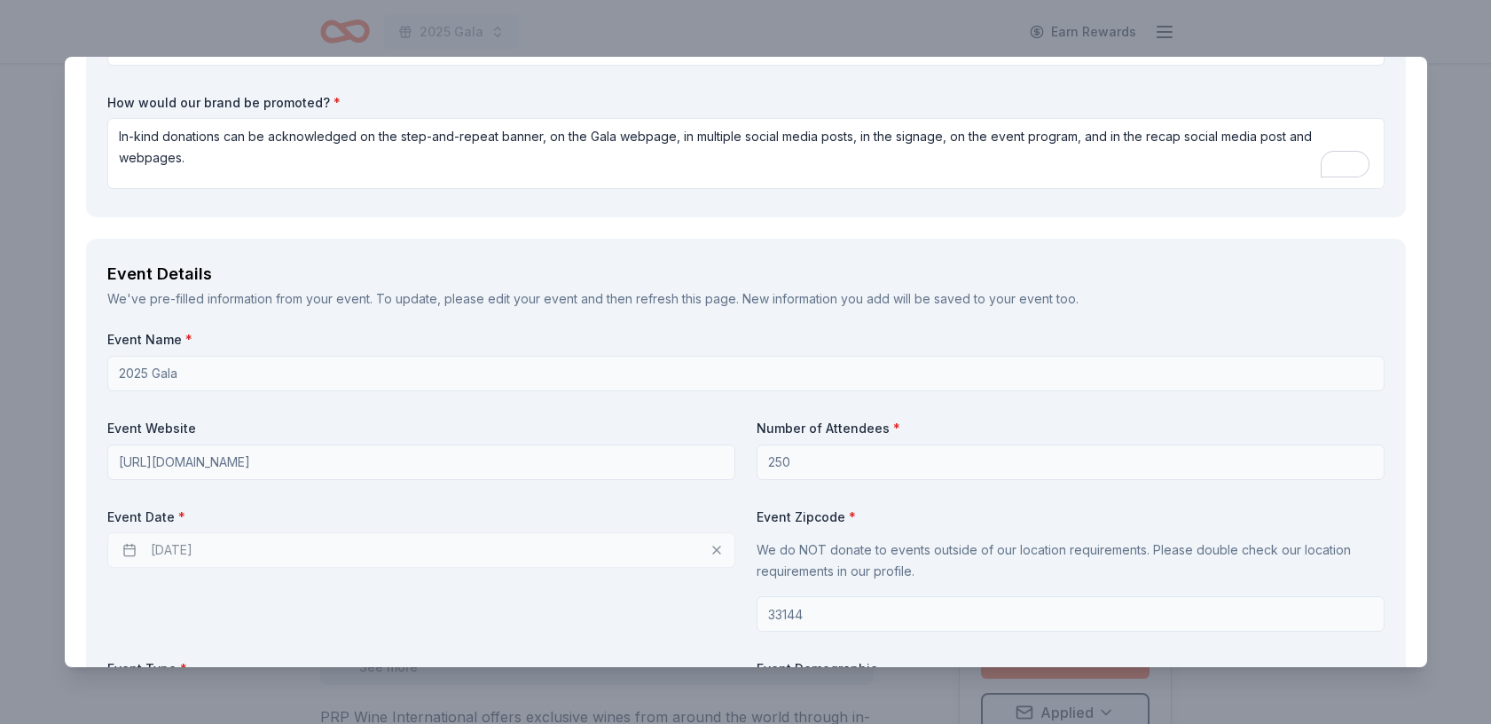
scroll to position [437, 0]
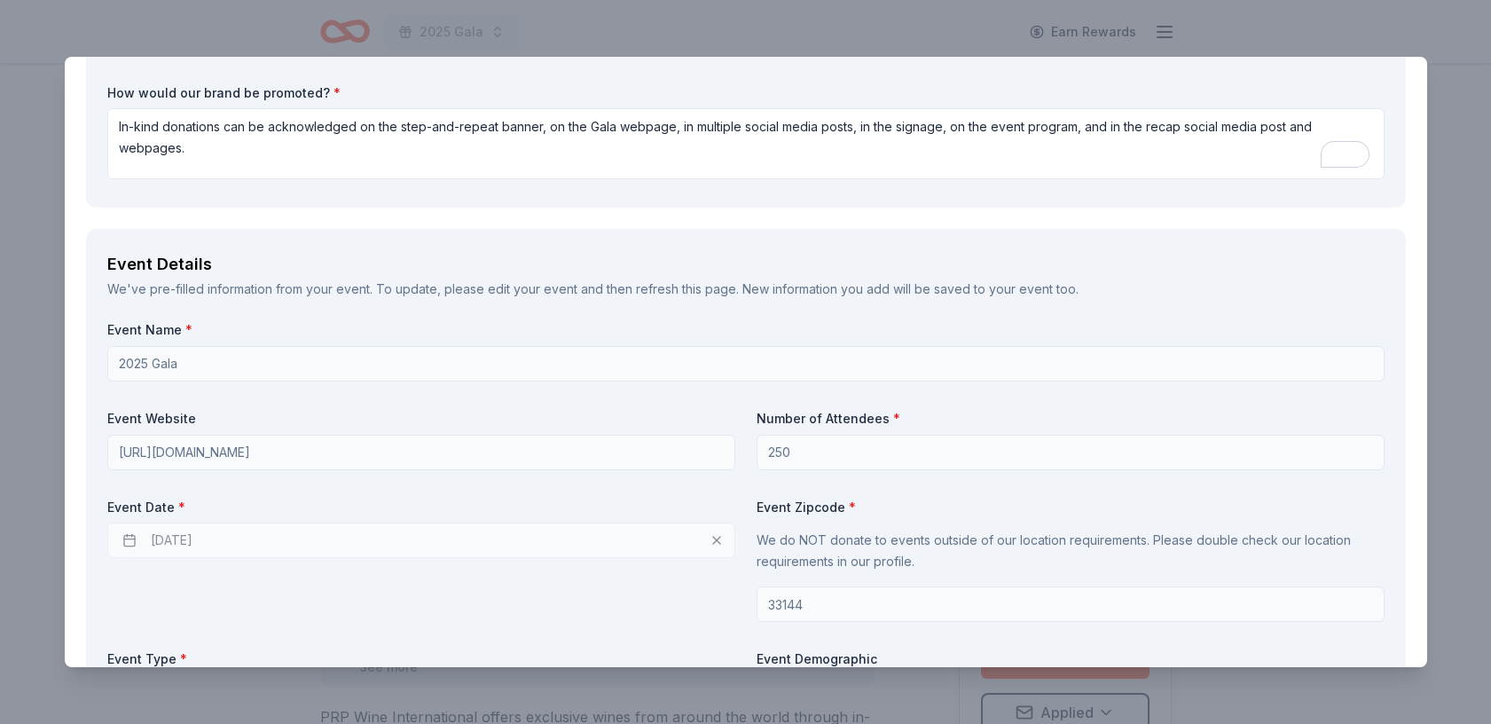
click at [709, 544] on div "10/03/2025" at bounding box center [421, 539] width 628 height 35
click at [715, 539] on div "10/03/2025" at bounding box center [421, 539] width 628 height 35
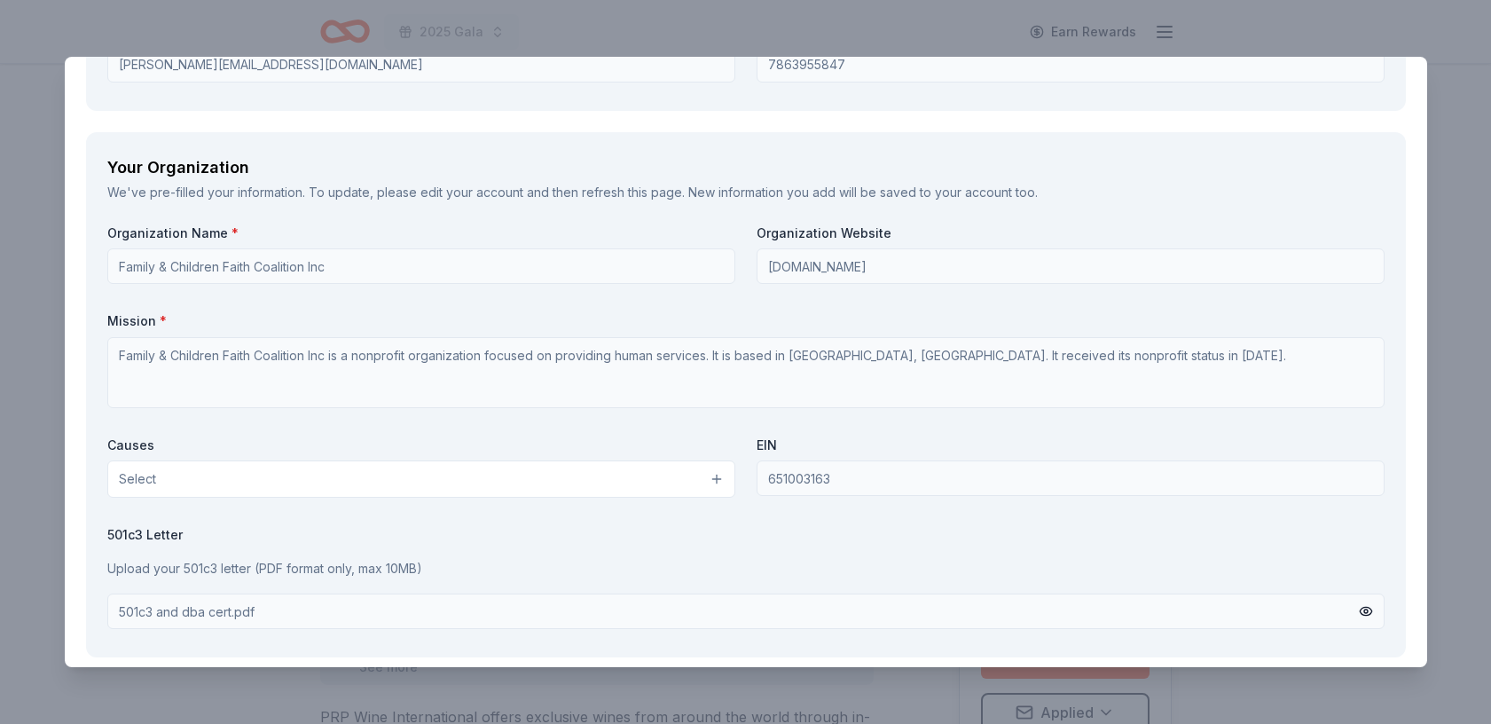
scroll to position [1487, 0]
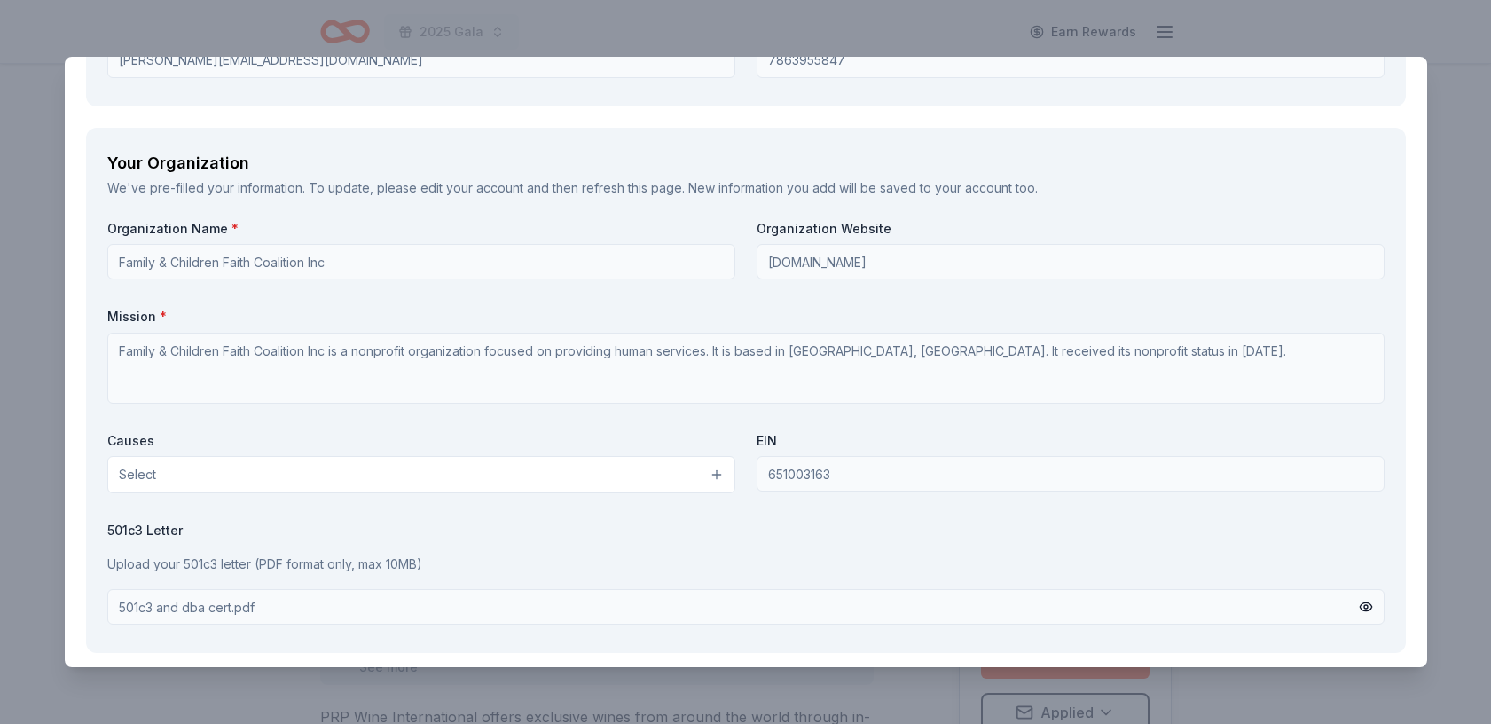
click at [717, 471] on button "Select" at bounding box center [421, 474] width 628 height 37
click at [716, 469] on button "Select" at bounding box center [421, 474] width 628 height 37
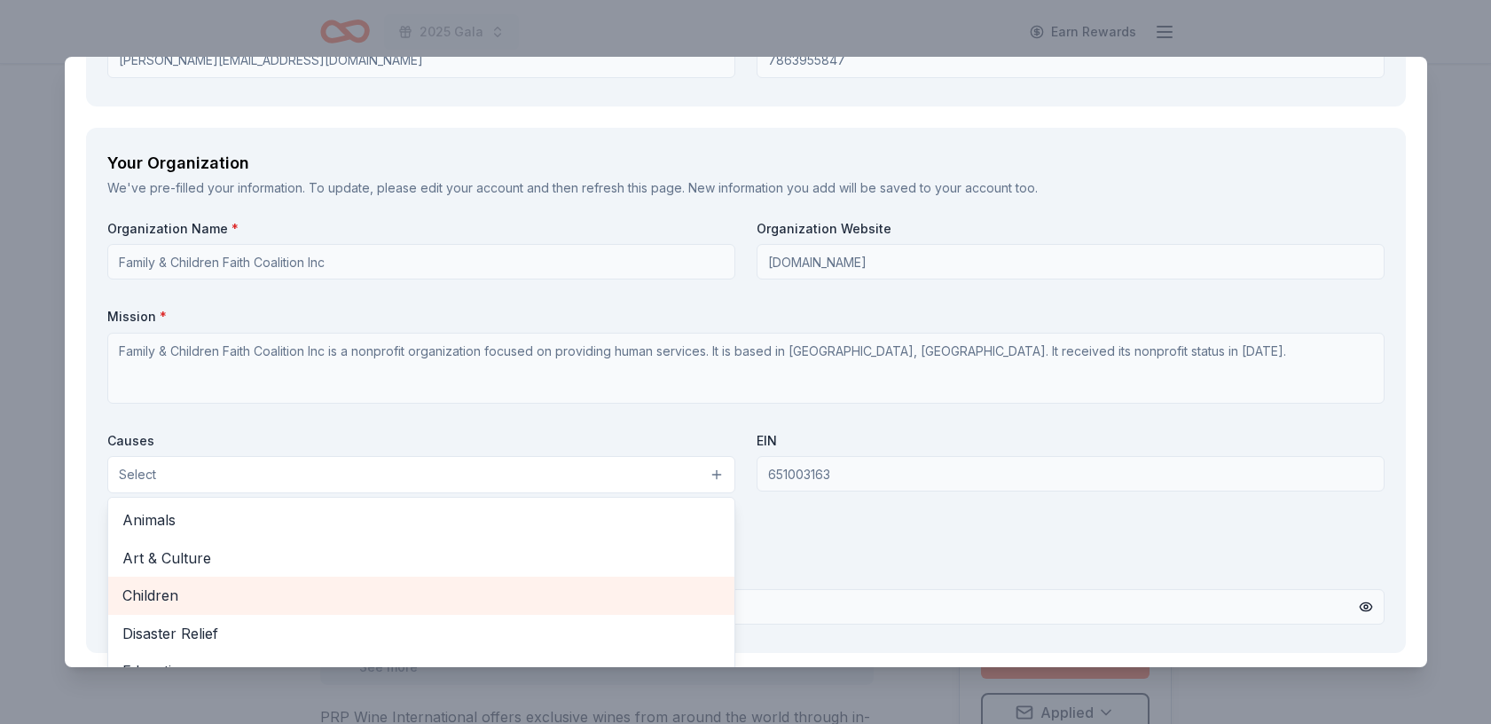
click at [494, 593] on span "Children" at bounding box center [421, 595] width 598 height 23
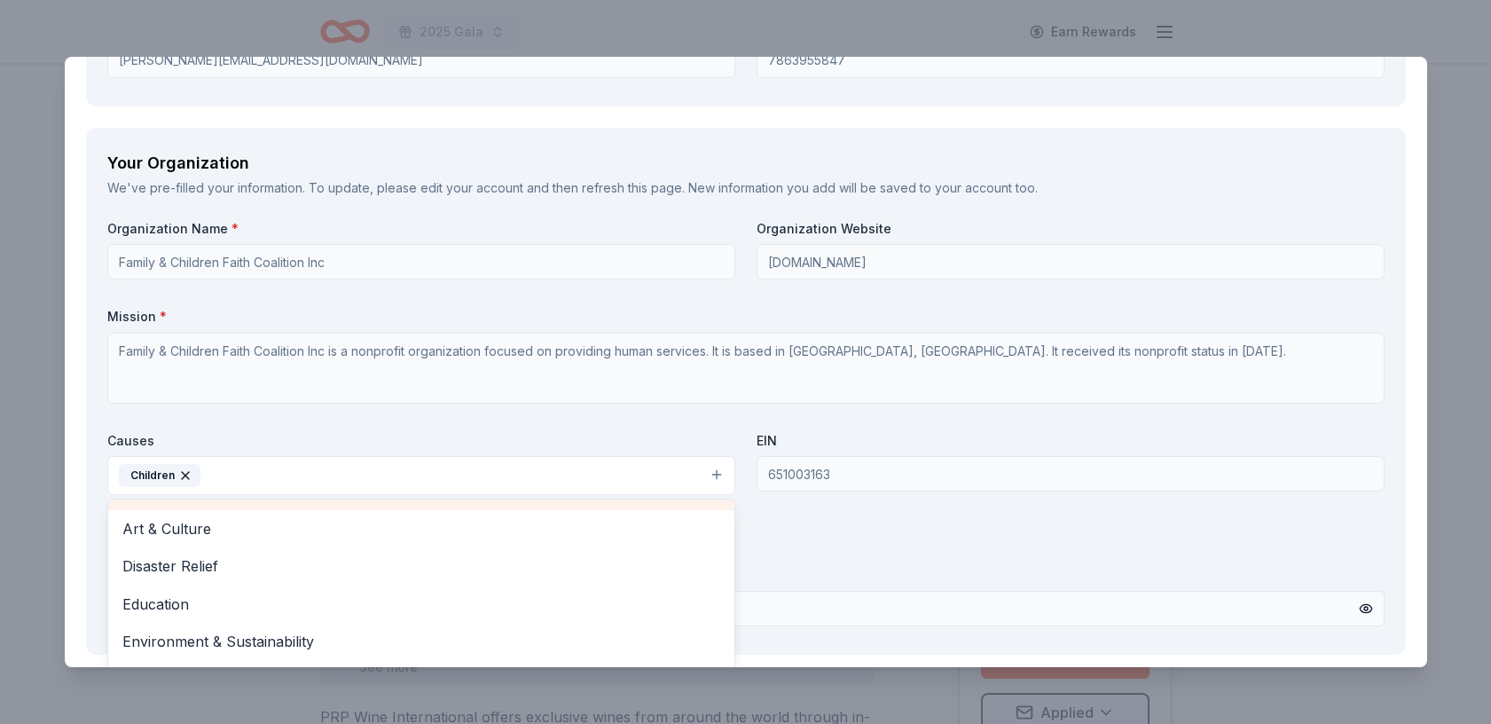
scroll to position [33, 0]
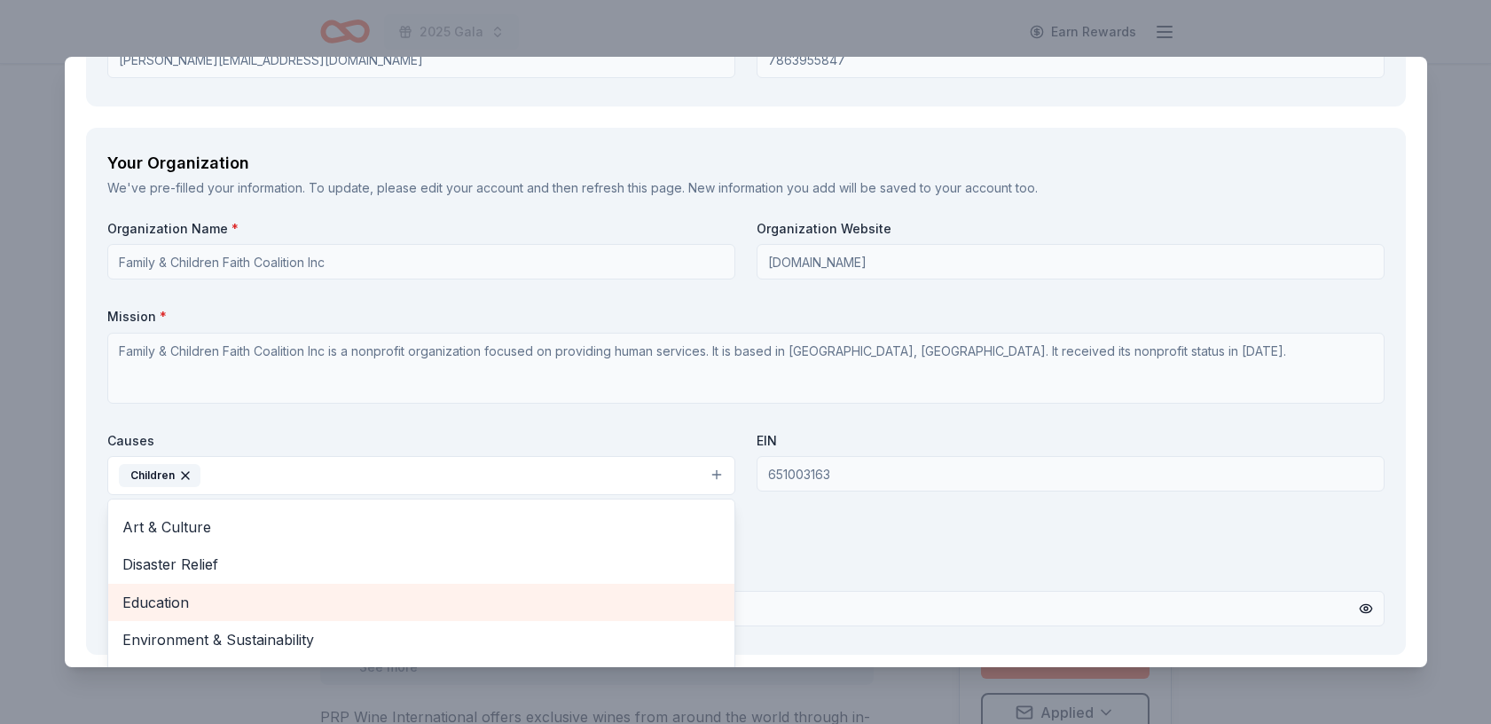
click at [581, 591] on span "Education" at bounding box center [421, 602] width 598 height 23
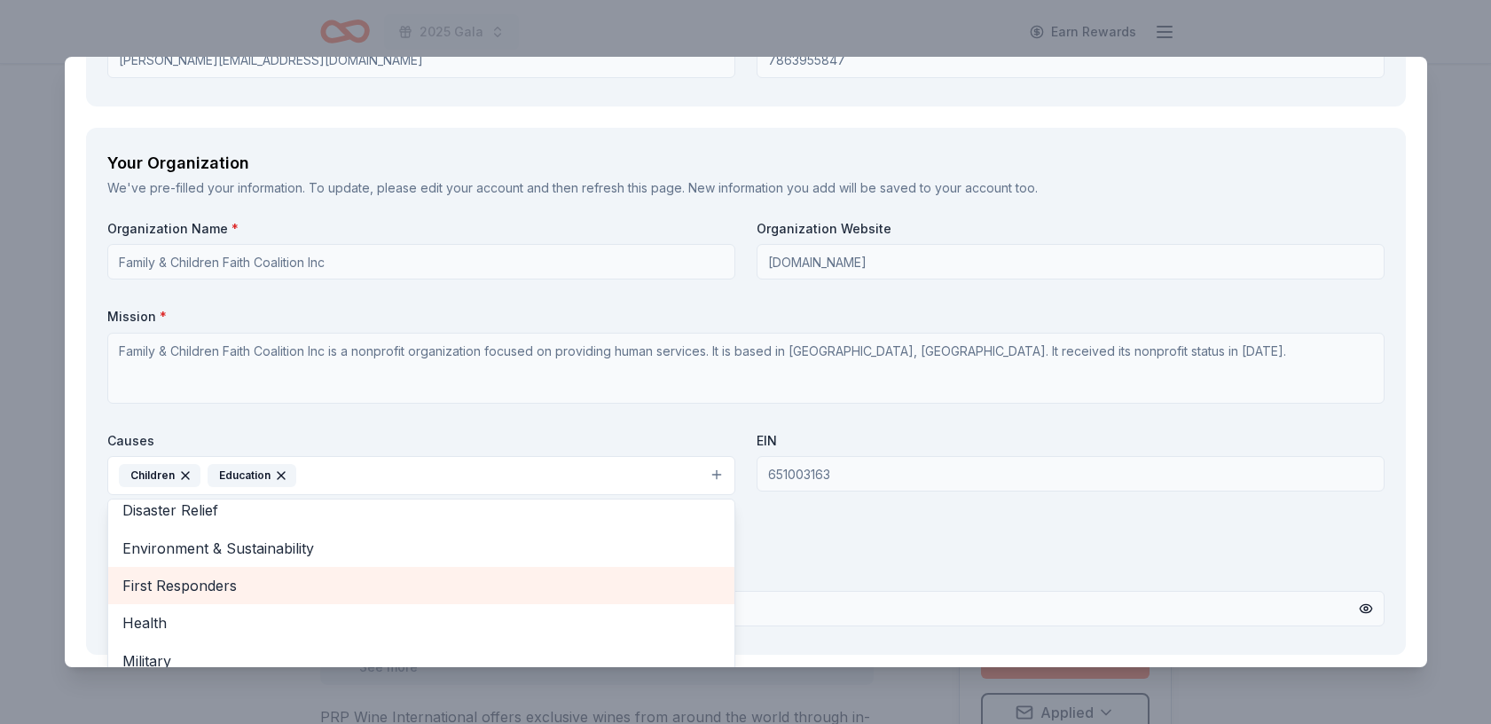
scroll to position [114, 0]
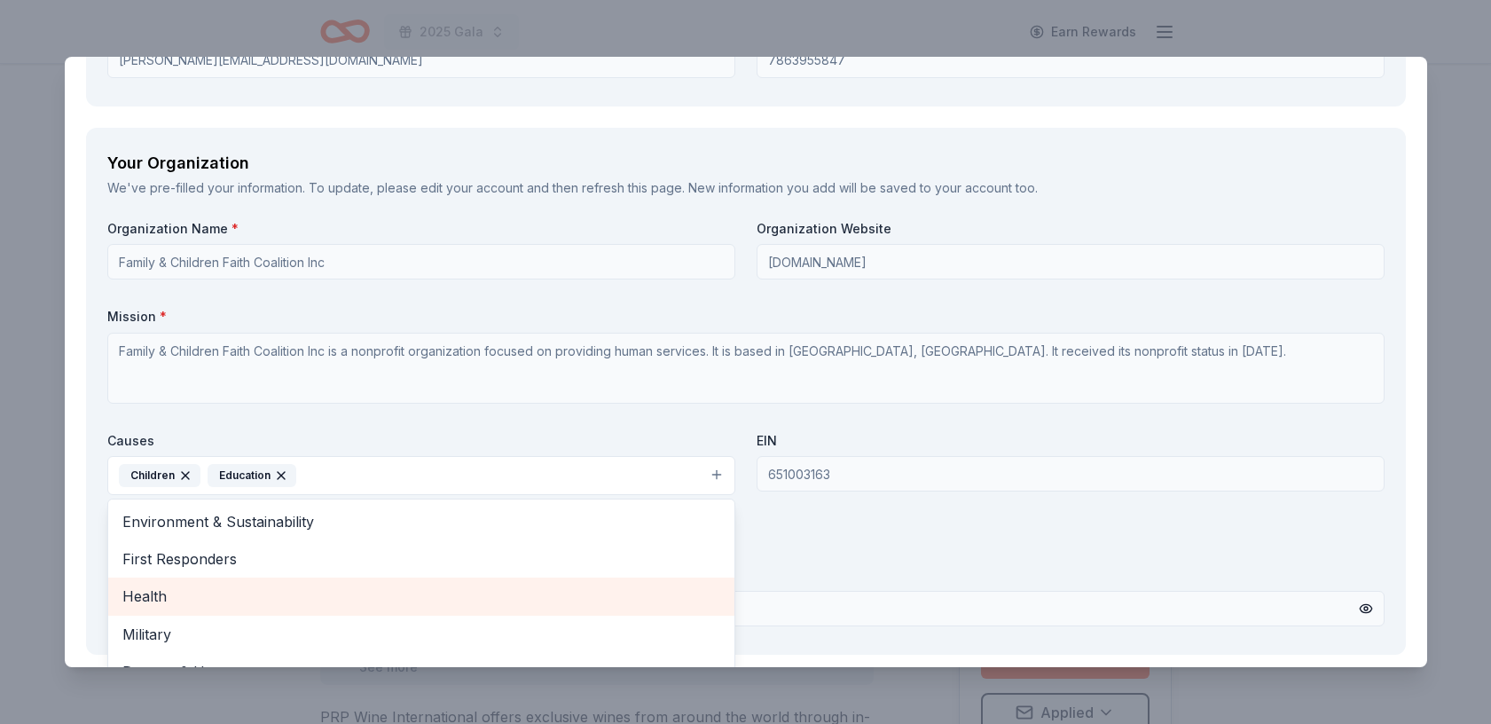
click at [578, 599] on span "Health" at bounding box center [421, 595] width 598 height 23
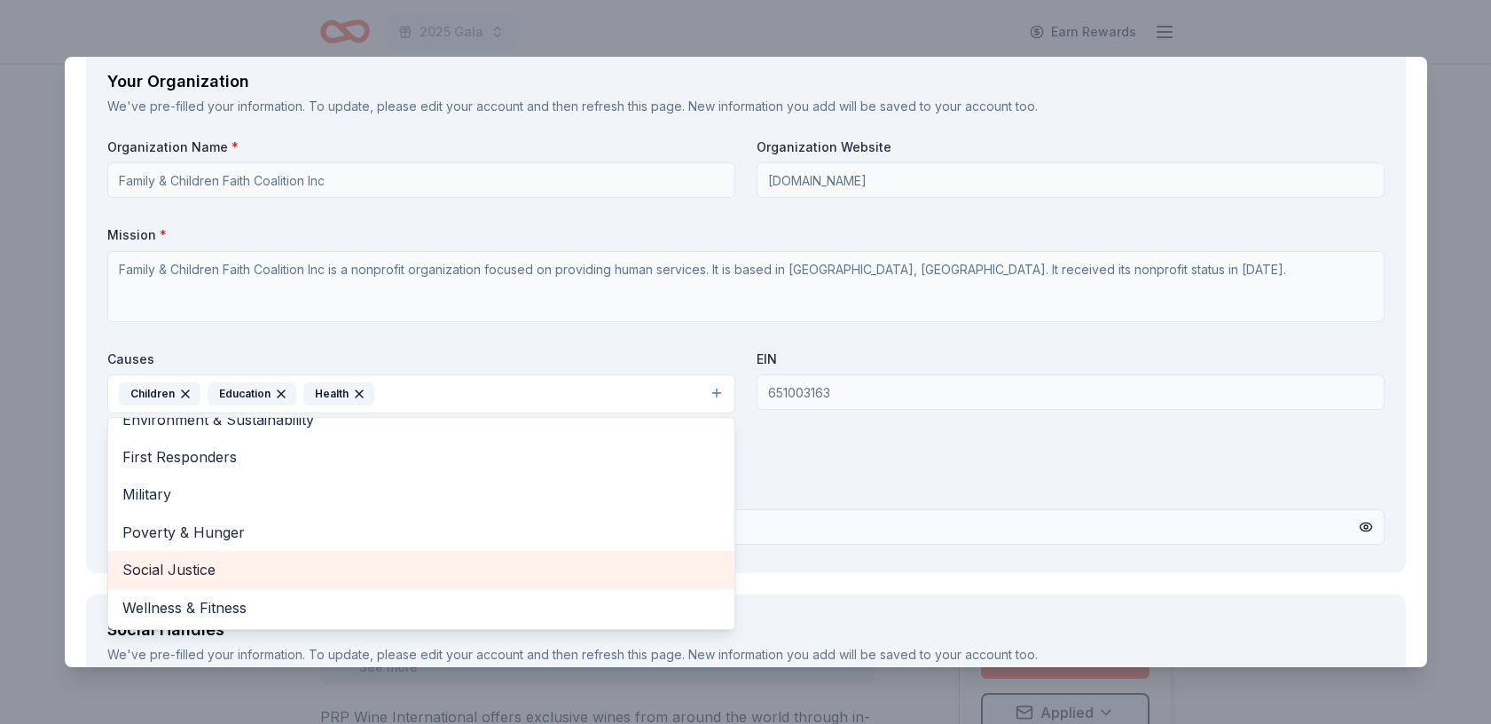
scroll to position [1570, 0]
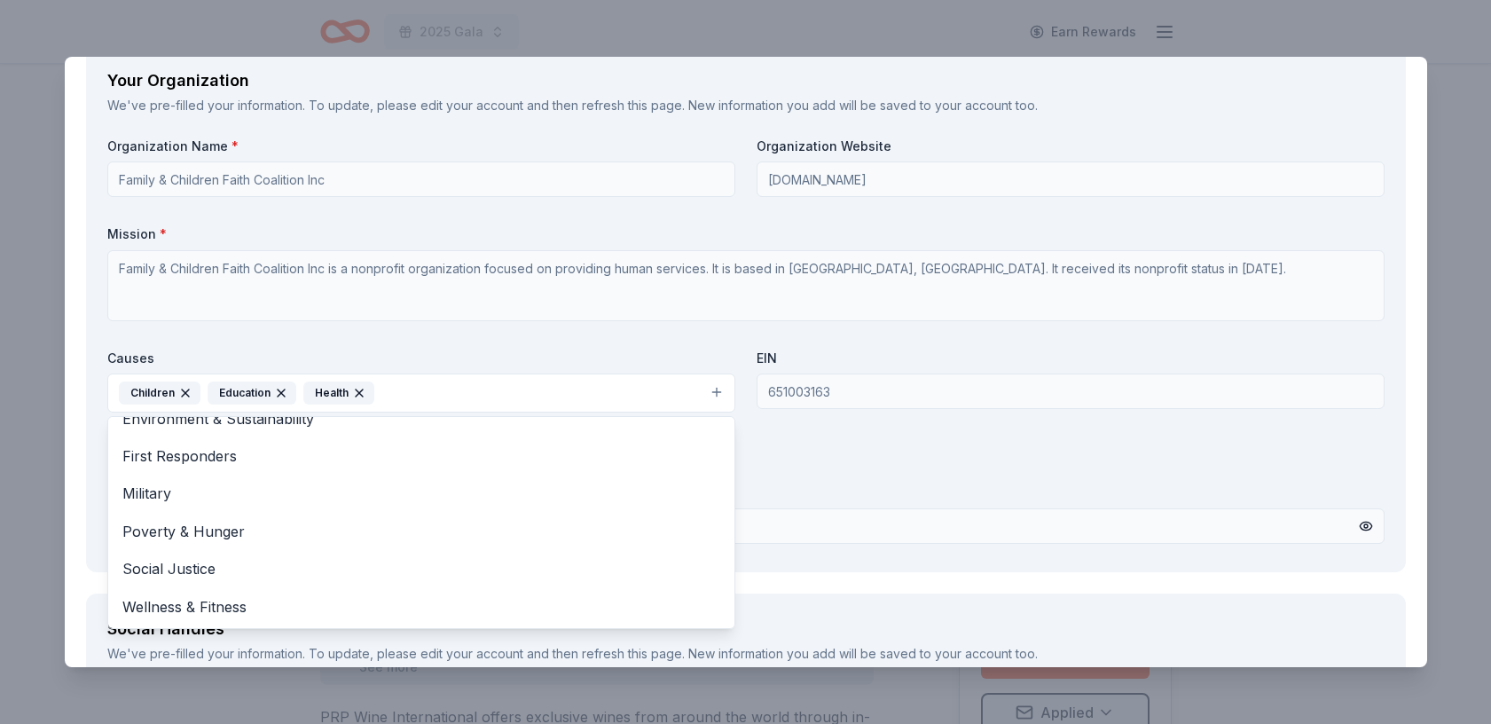
click at [897, 474] on div "Organization Name * Family & Children Faith Coalition Inc Organization Website …" at bounding box center [745, 343] width 1277 height 413
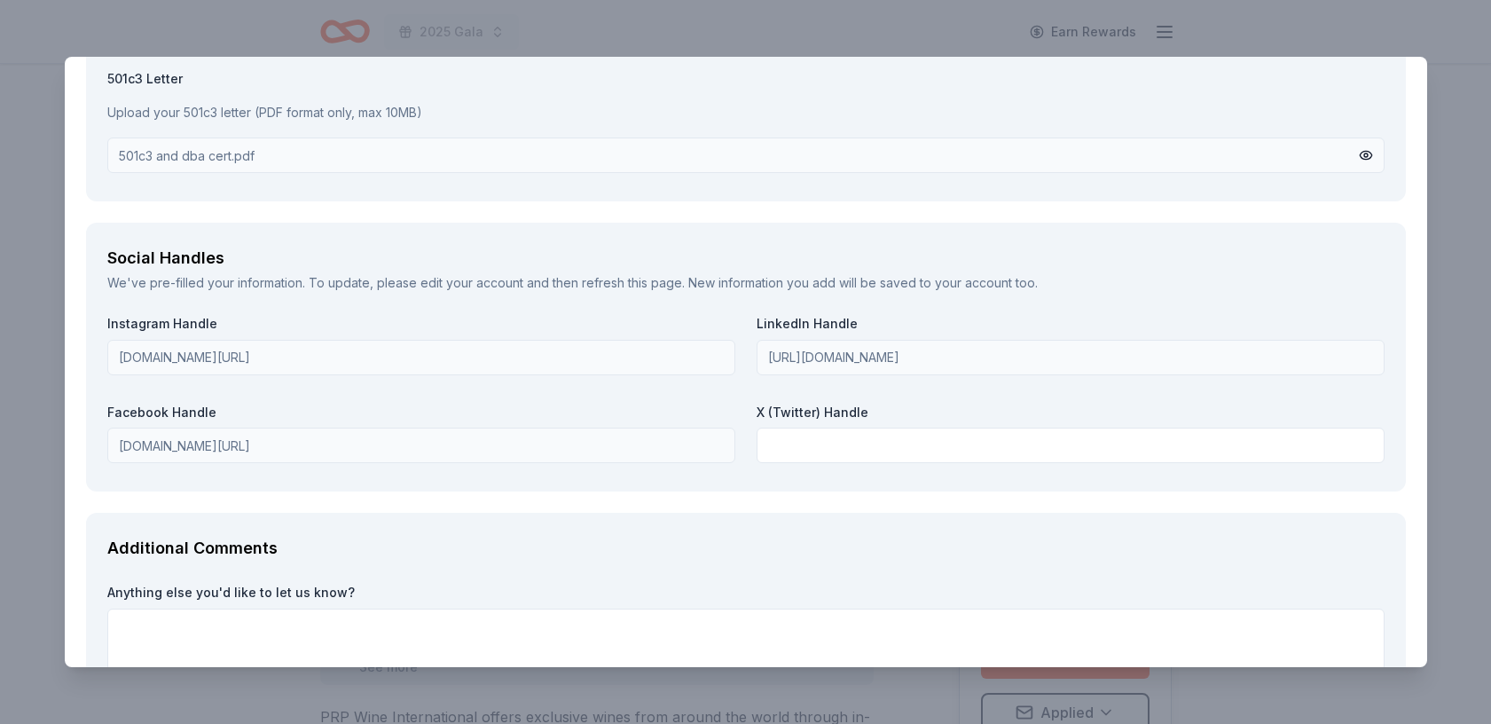
scroll to position [1983, 0]
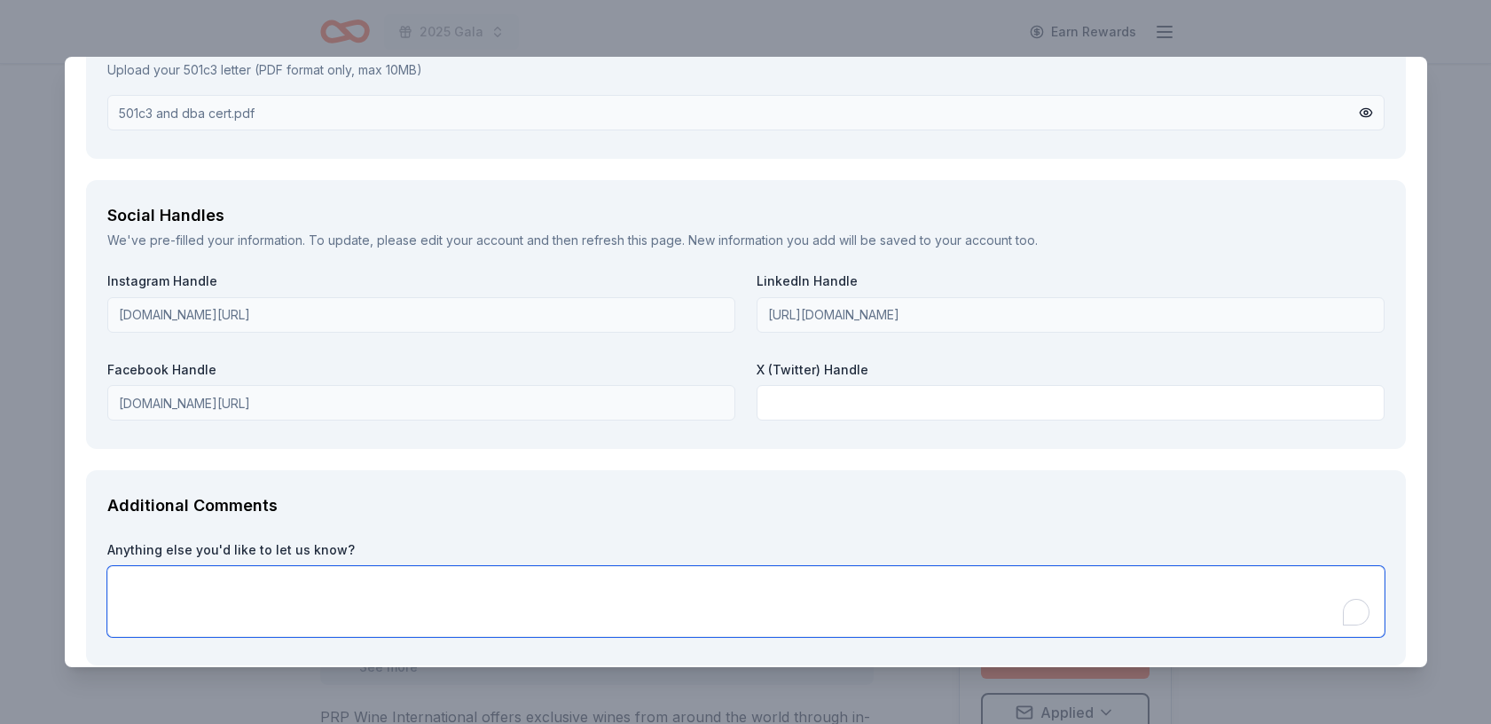
click at [386, 584] on textarea "To enrich screen reader interactions, please activate Accessibility in Grammarl…" at bounding box center [745, 601] width 1277 height 71
paste textarea "Hope for Miami has provided programs and services for children, youth, and fami…"
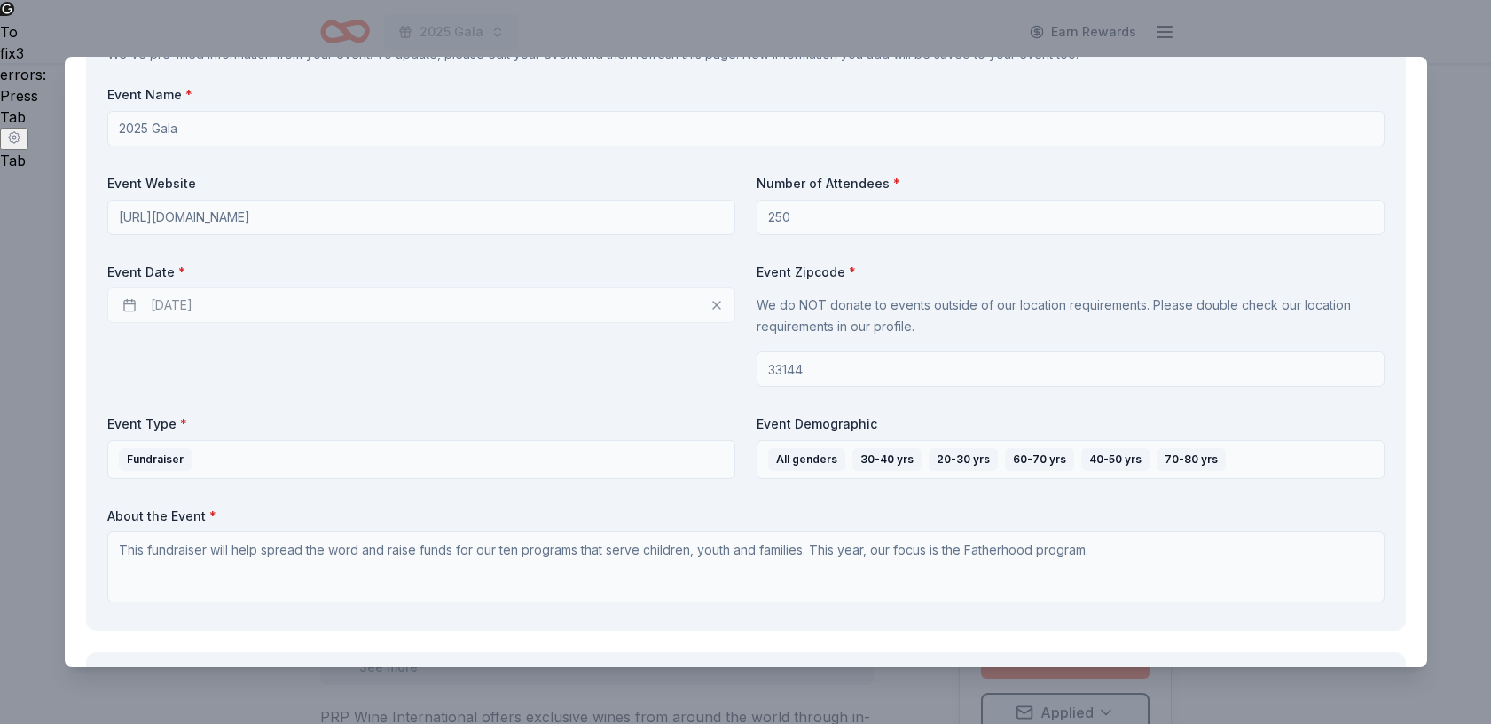
scroll to position [671, 0]
type textarea "Hope for Miami has provided programs and services for children, youth, and fami…"
click at [710, 307] on div "10/03/2025" at bounding box center [421, 305] width 628 height 35
click at [181, 309] on div "10/03/2025" at bounding box center [421, 305] width 628 height 35
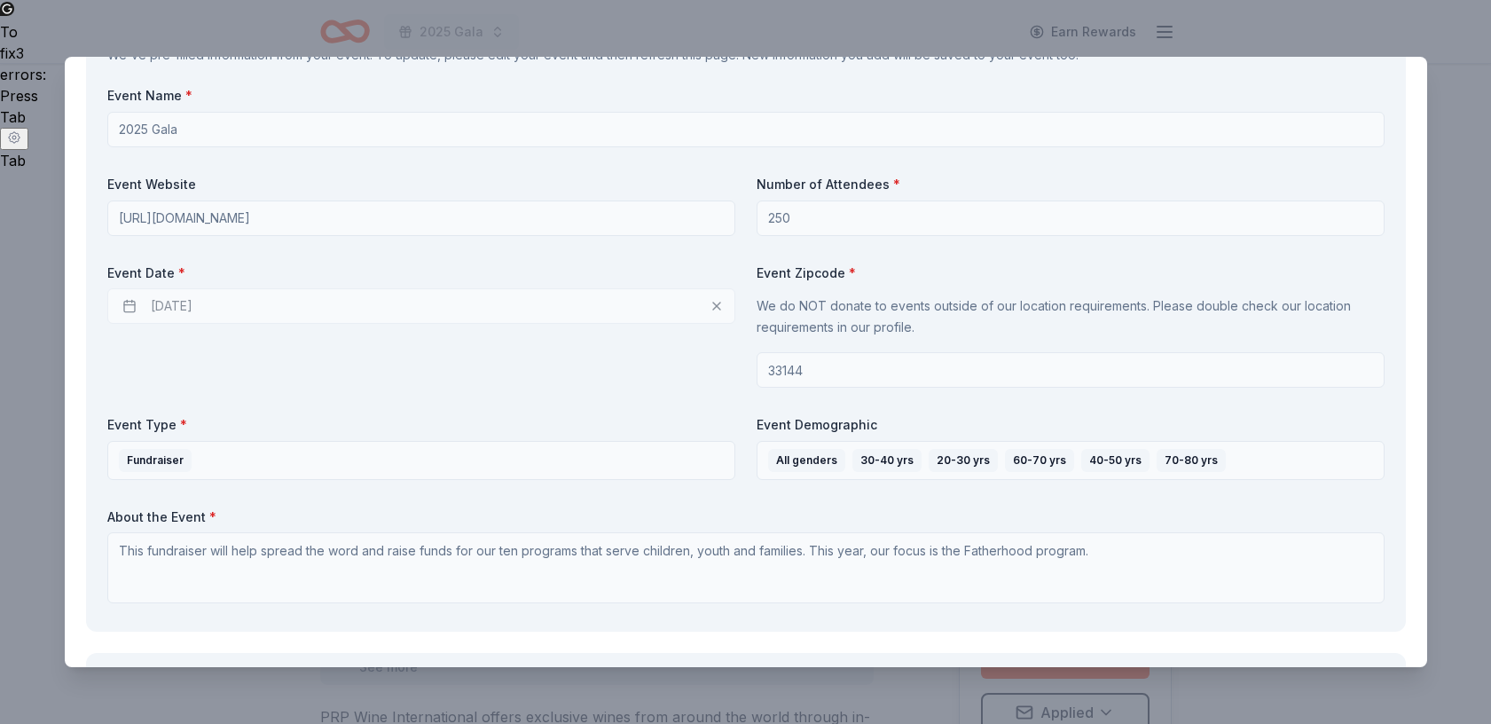
click at [128, 302] on div "10/03/2025" at bounding box center [421, 305] width 628 height 35
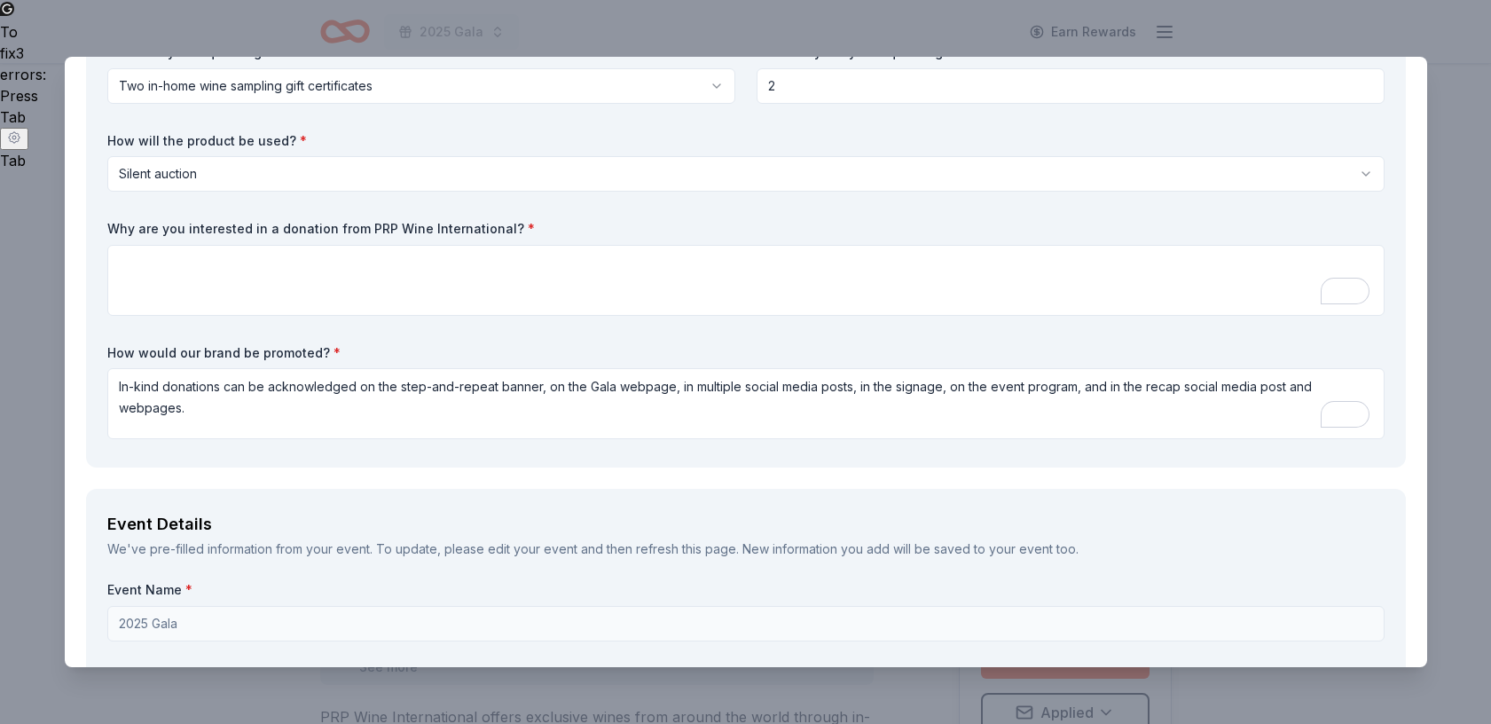
scroll to position [153, 0]
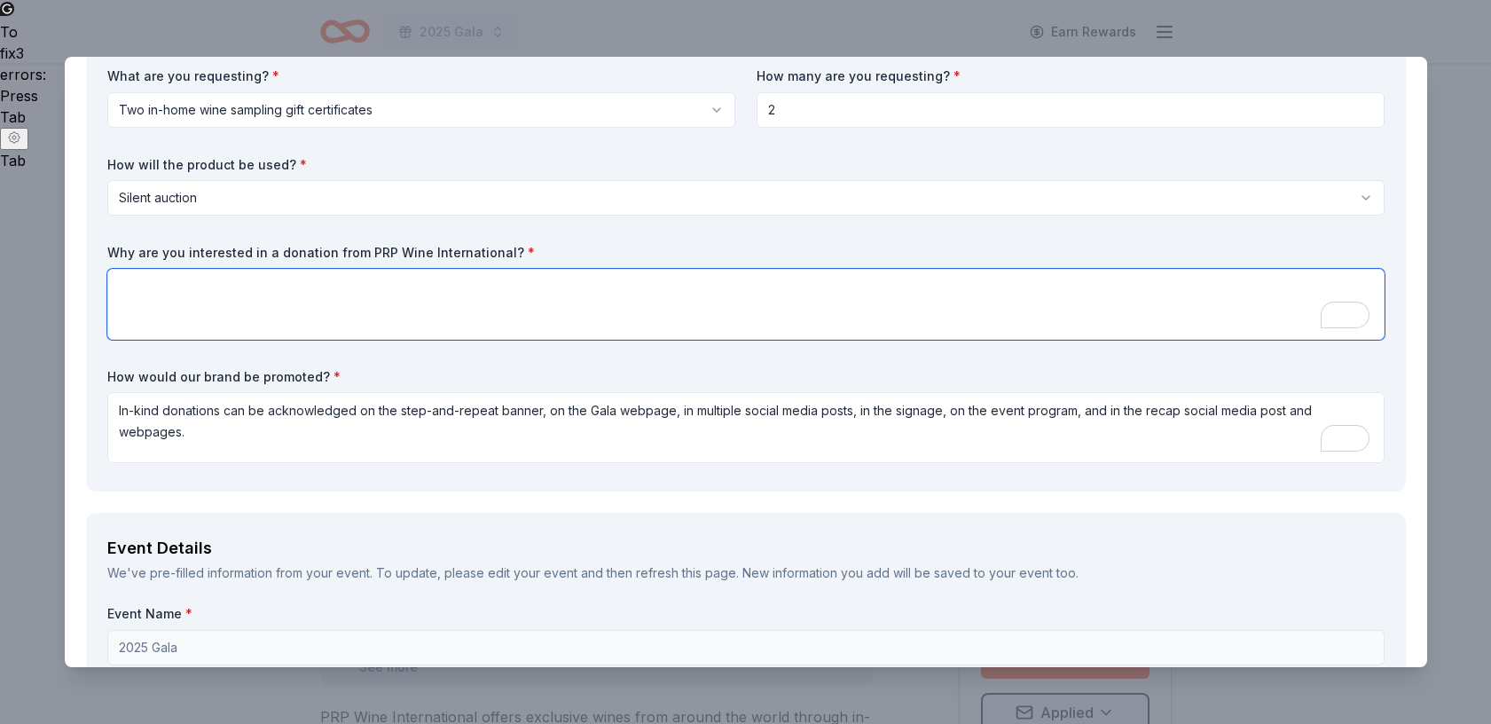
click at [138, 282] on textarea "To enrich screen reader interactions, please activate Accessibility in Grammarl…" at bounding box center [745, 304] width 1277 height 71
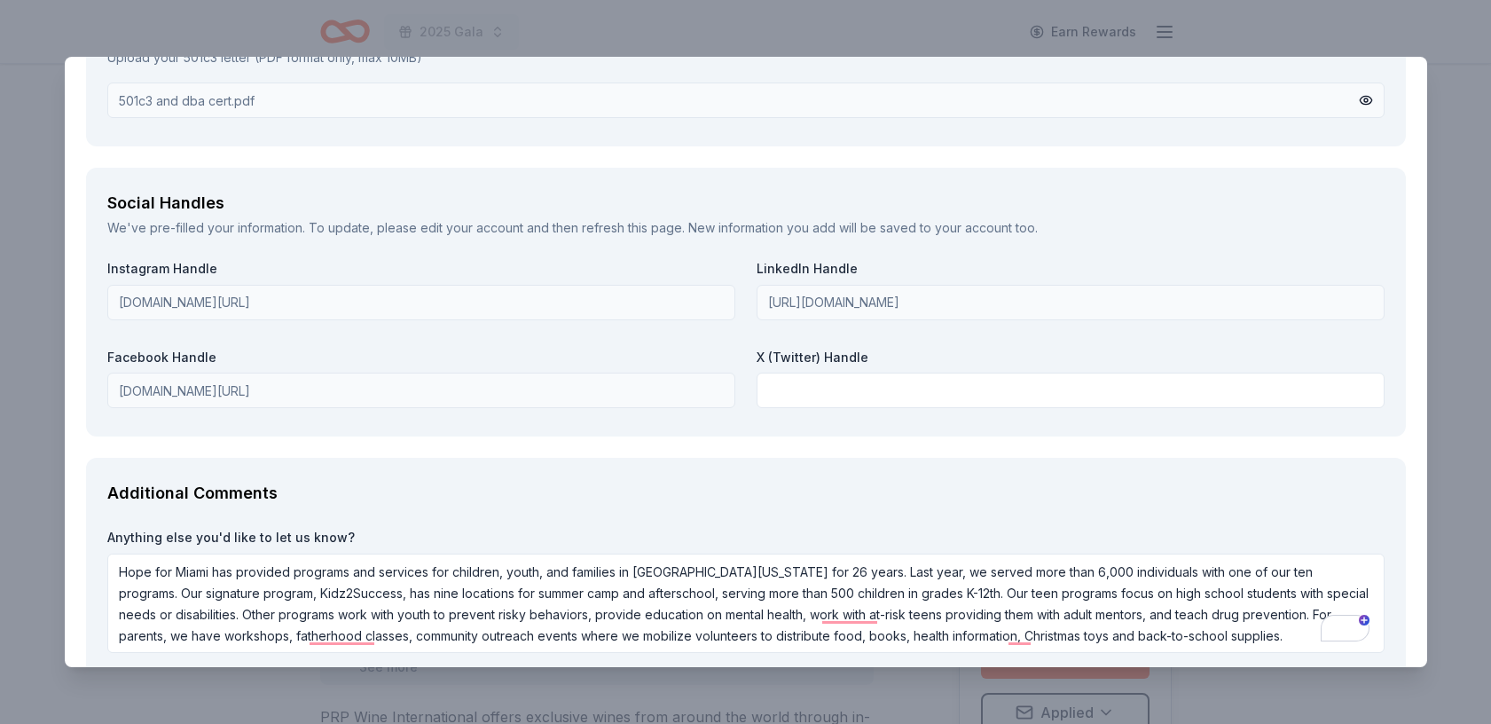
scroll to position [2101, 0]
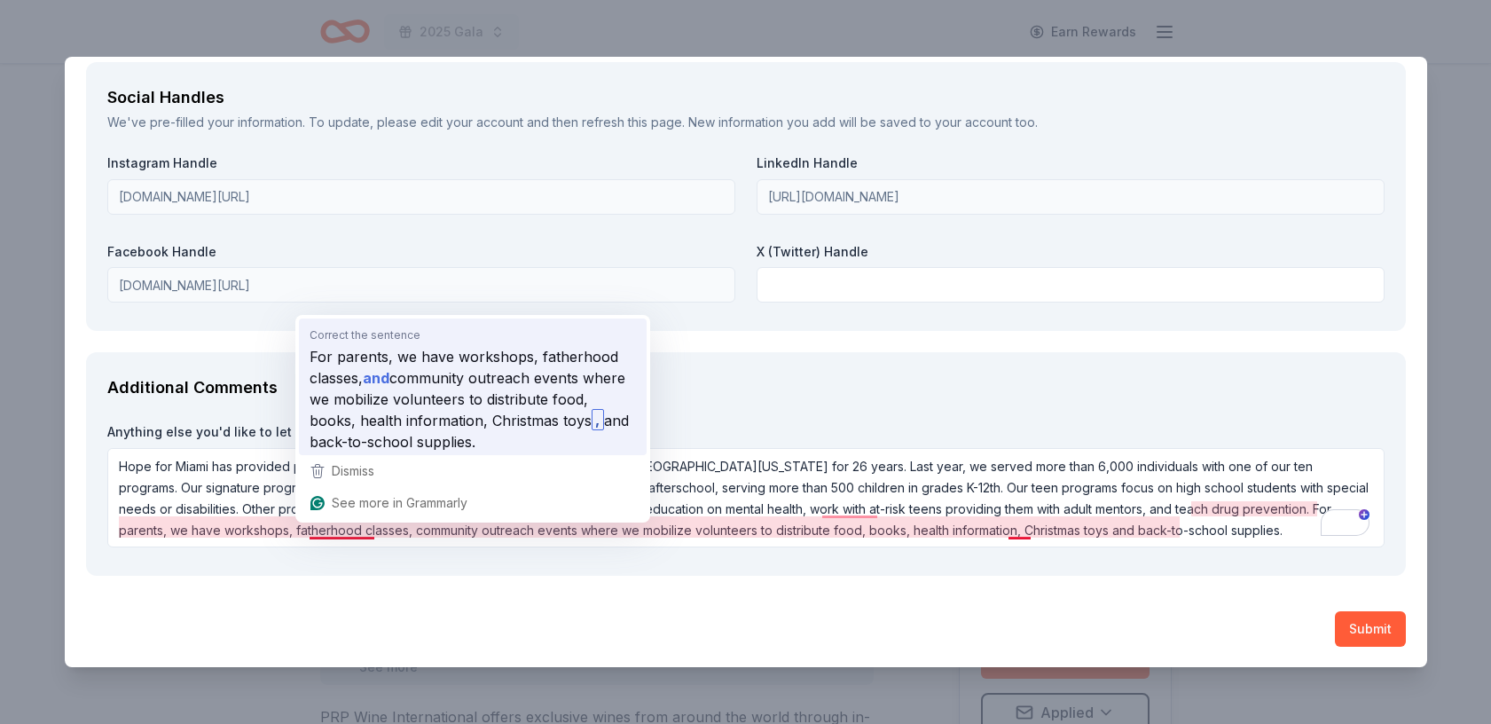
type textarea "Attendees at our annual Gala are business and professional people who attend ch…"
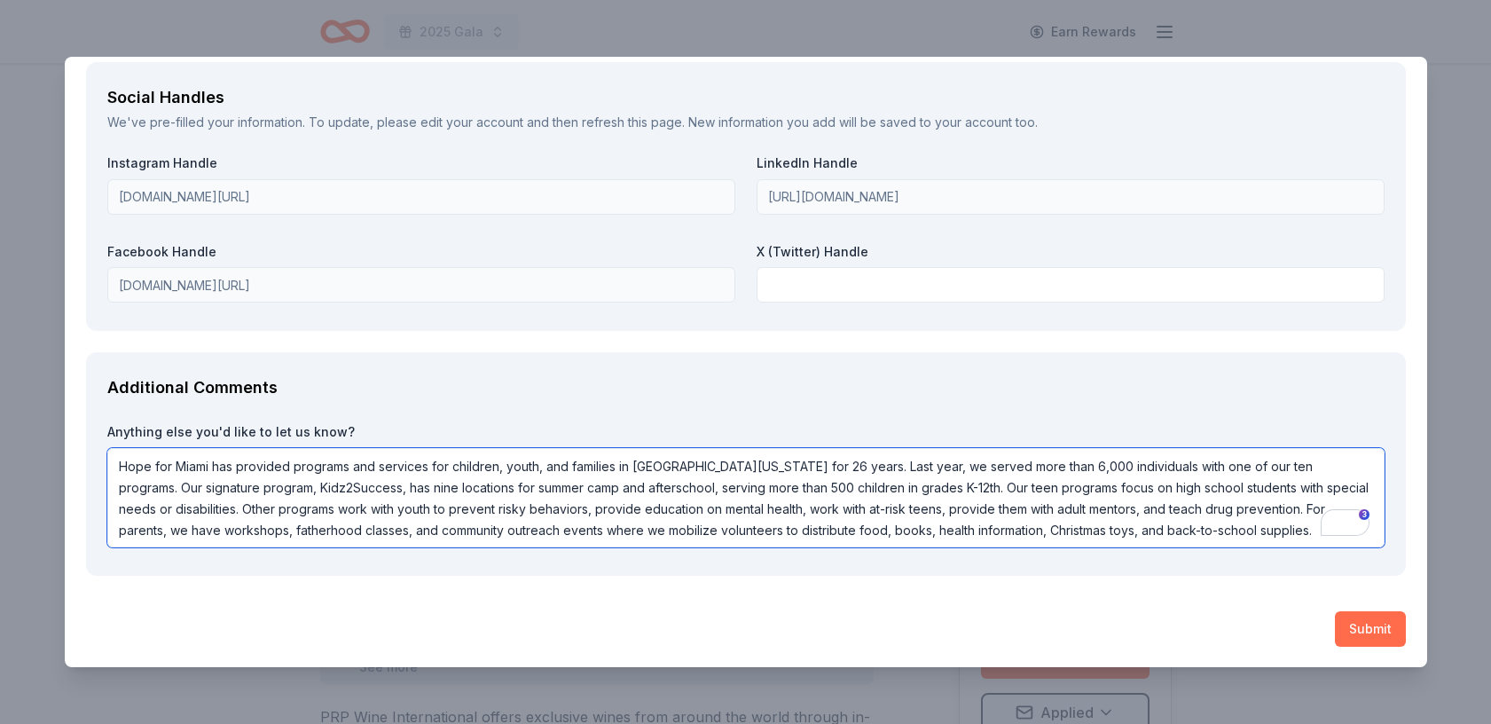
type textarea "Hope for Miami has provided programs and services for children, youth, and fami…"
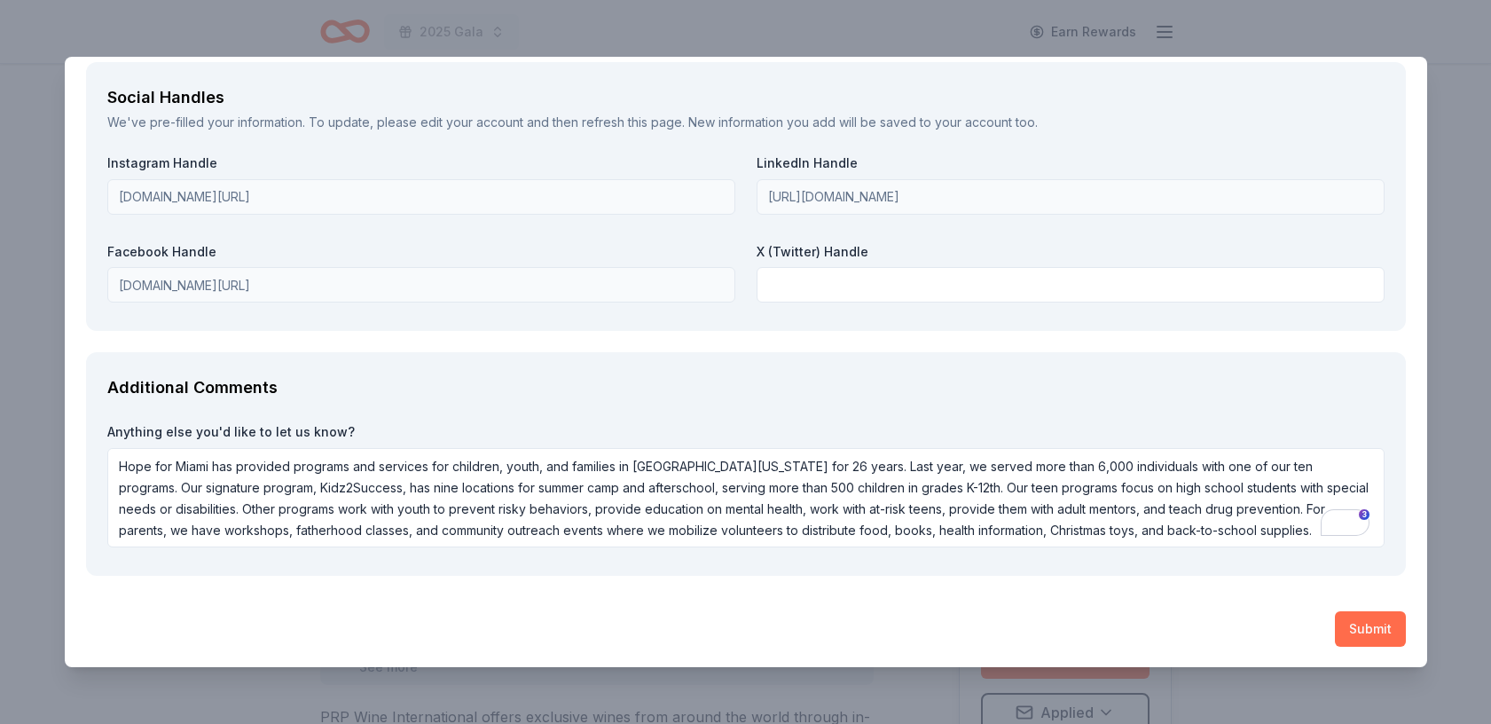
click at [1381, 625] on button "Submit" at bounding box center [1370, 628] width 71 height 35
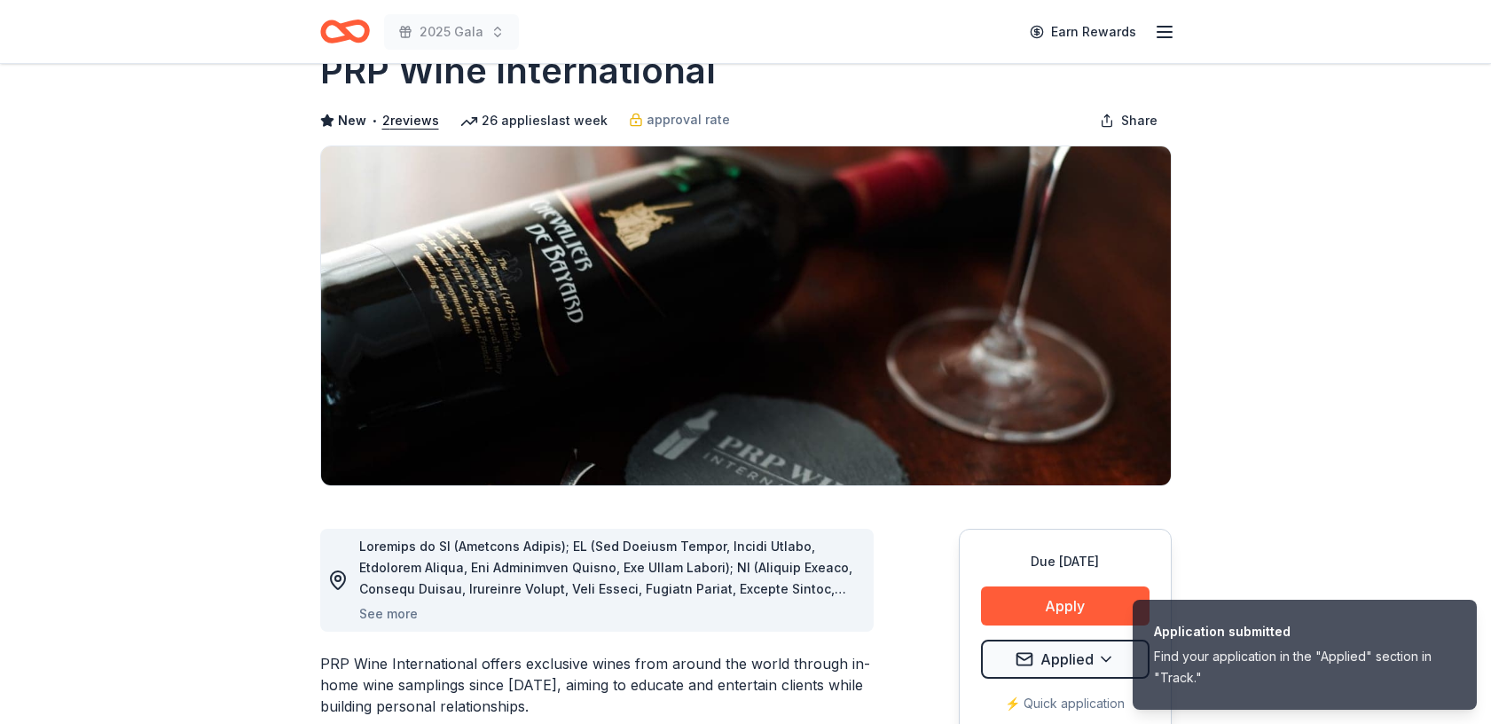
scroll to position [0, 0]
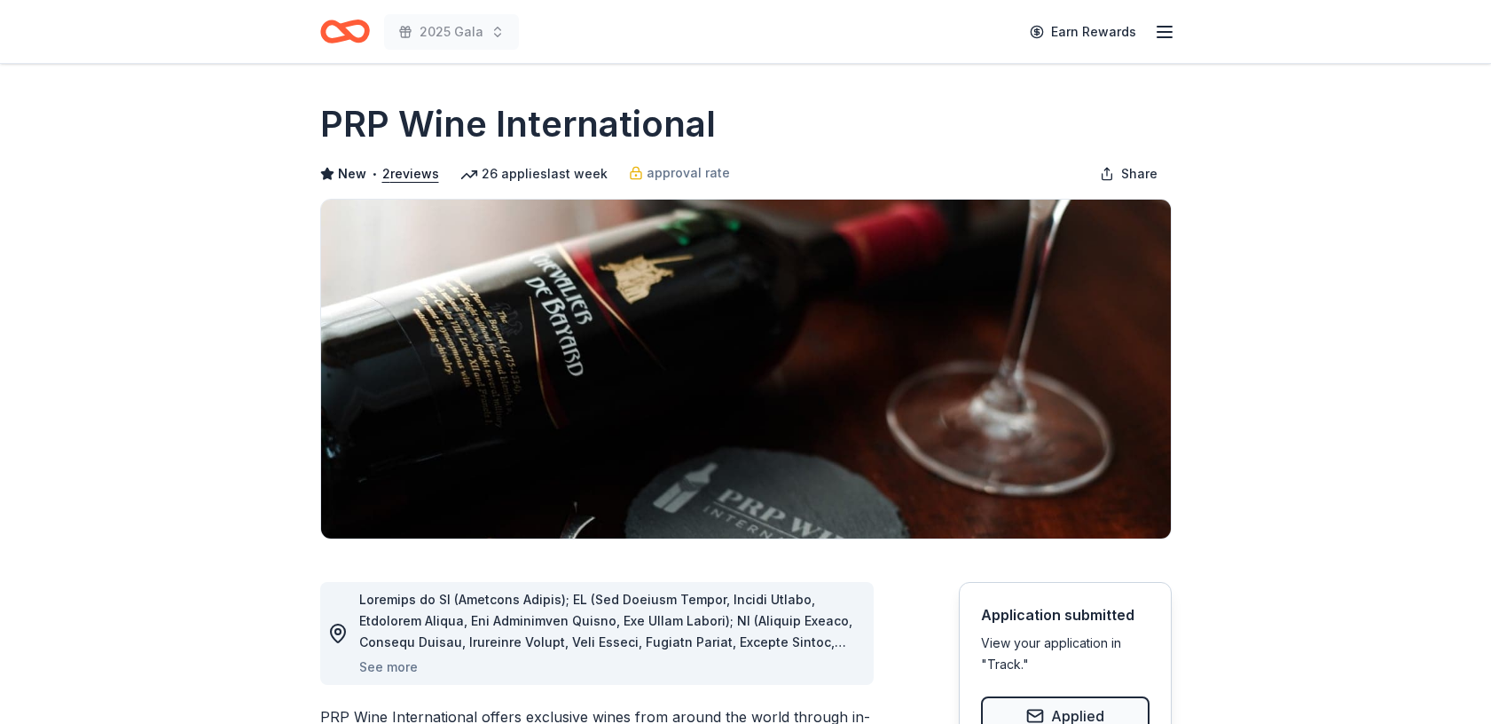
scroll to position [3, 0]
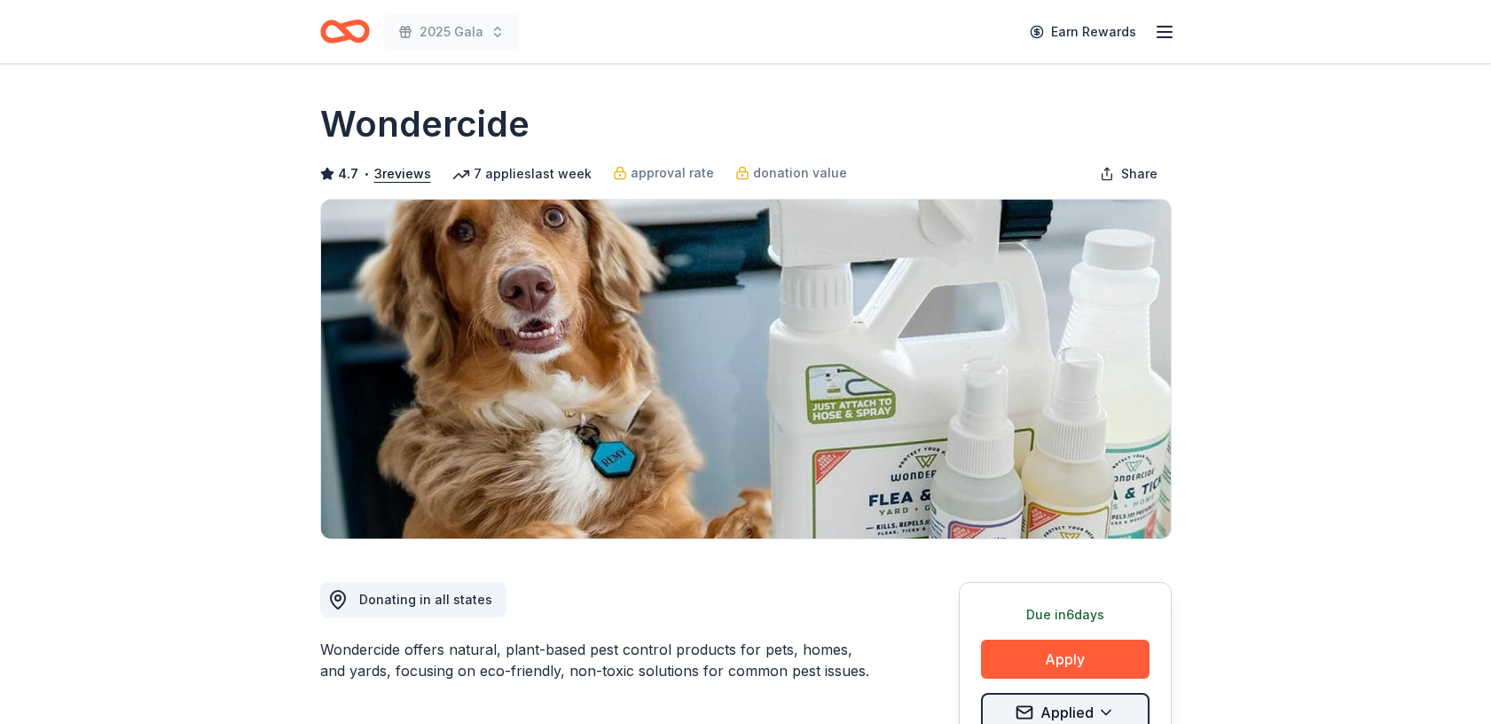
scroll to position [85, 0]
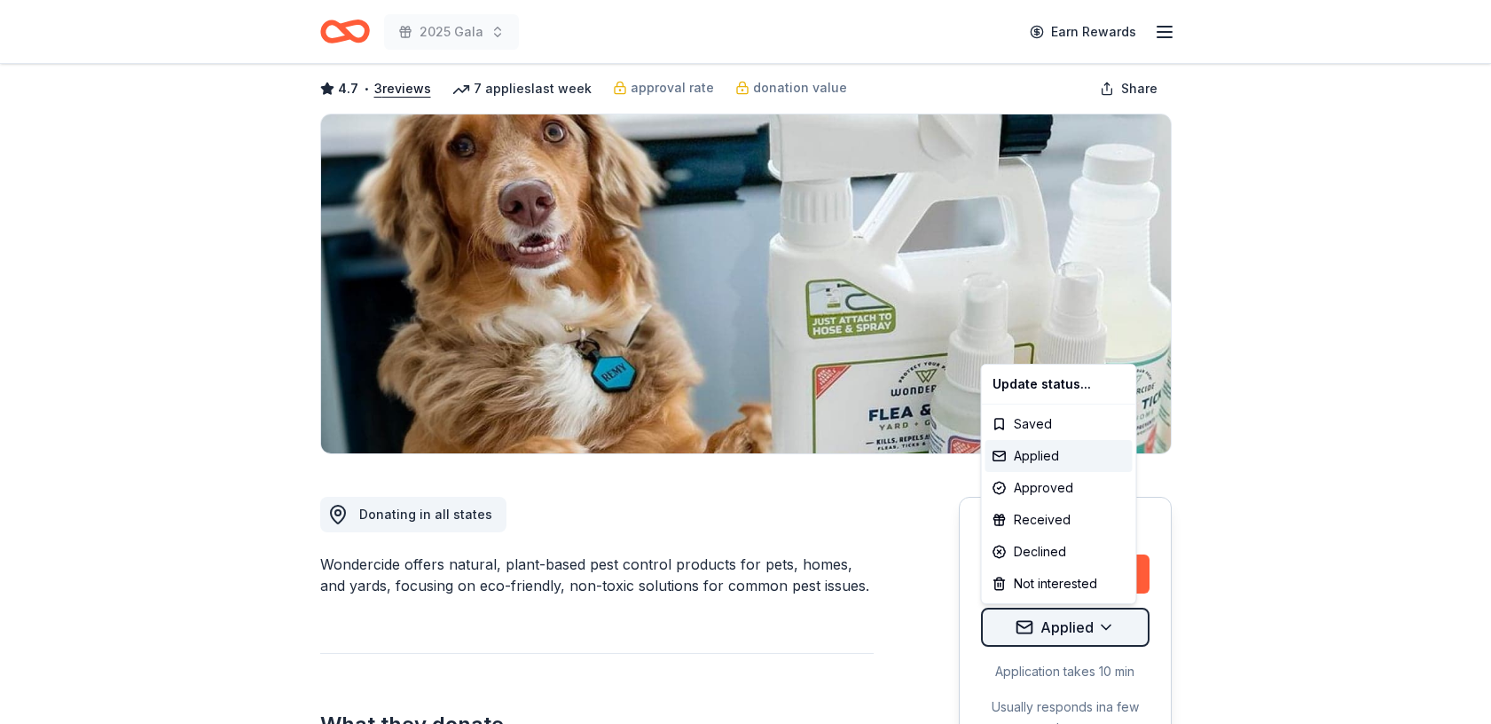
click at [1104, 629] on html "2025 Gala Earn Rewards Due [DATE] Share Wondercide 4.7 • 3 reviews 7 applies la…" at bounding box center [745, 277] width 1491 height 724
click at [1058, 554] on div "Declined" at bounding box center [1058, 552] width 147 height 32
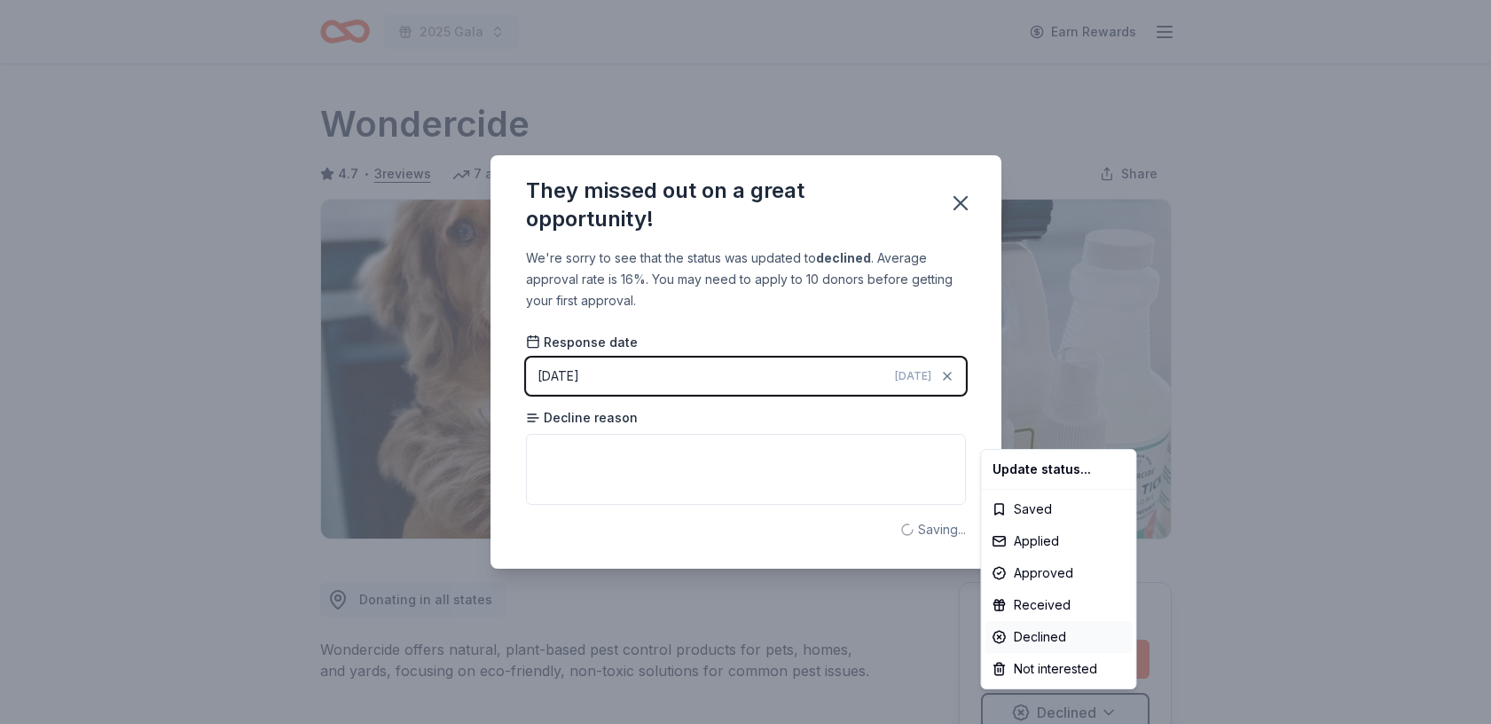
scroll to position [0, 0]
click at [968, 200] on html "2025 Gala Earn Rewards Due [DATE] Share Wondercide 4.7 • 3 reviews 7 applies la…" at bounding box center [745, 362] width 1491 height 724
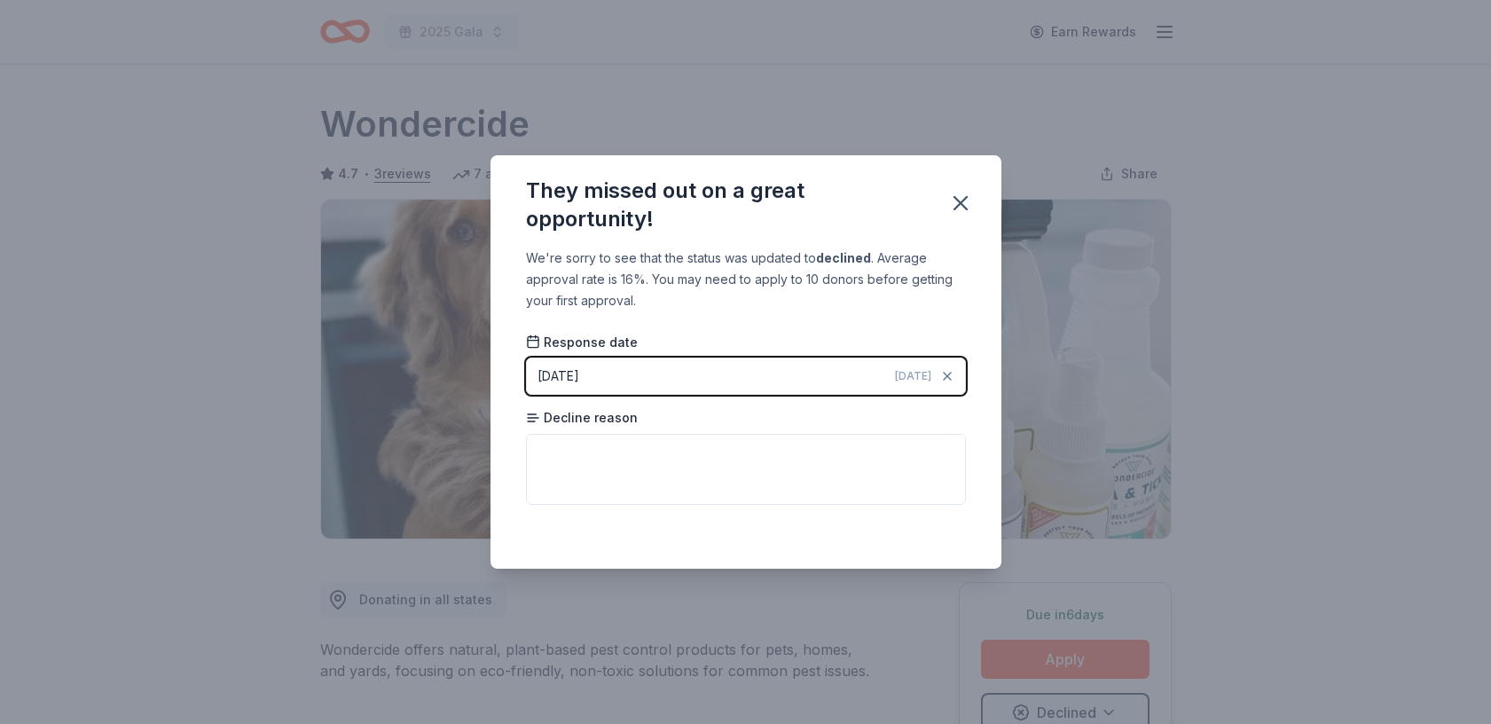
scroll to position [8, 0]
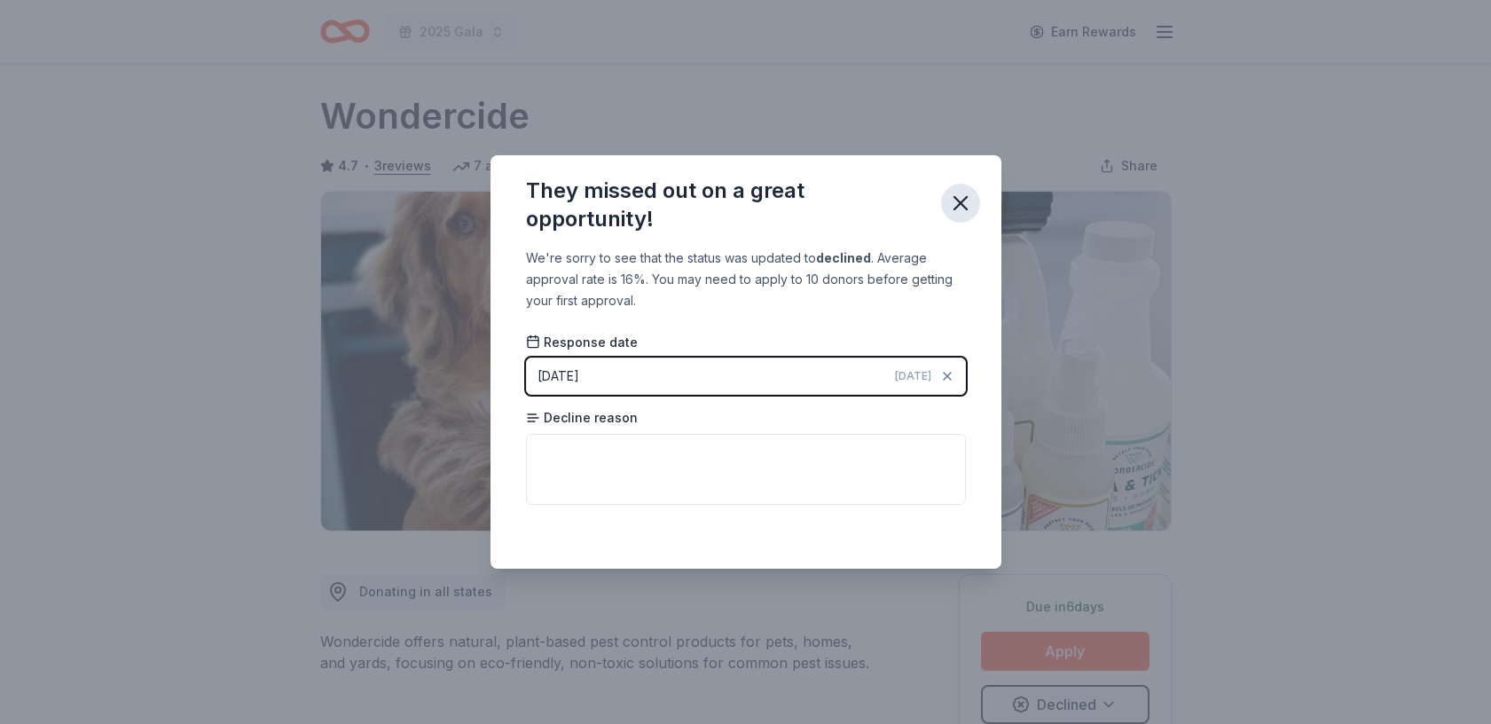
click at [960, 197] on icon "button" at bounding box center [960, 203] width 25 height 25
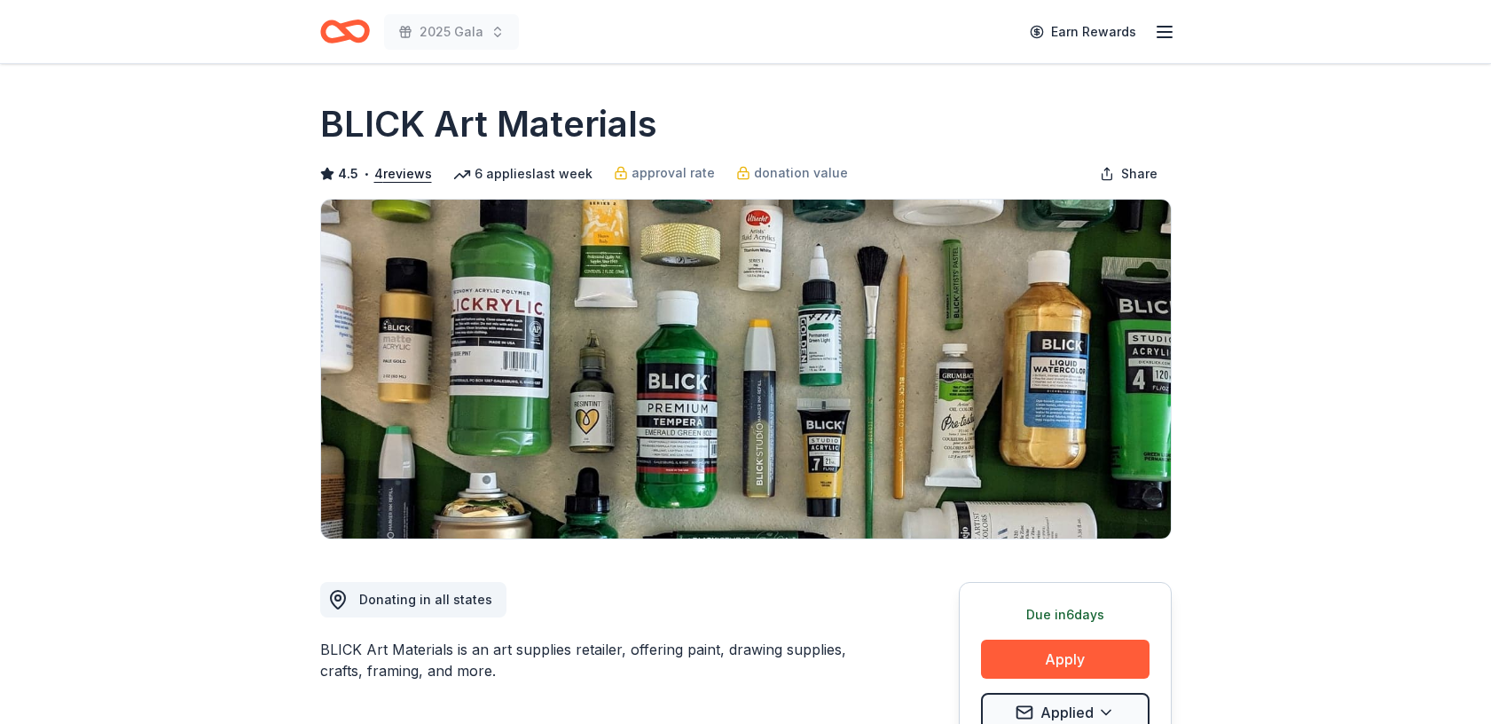
scroll to position [213, 0]
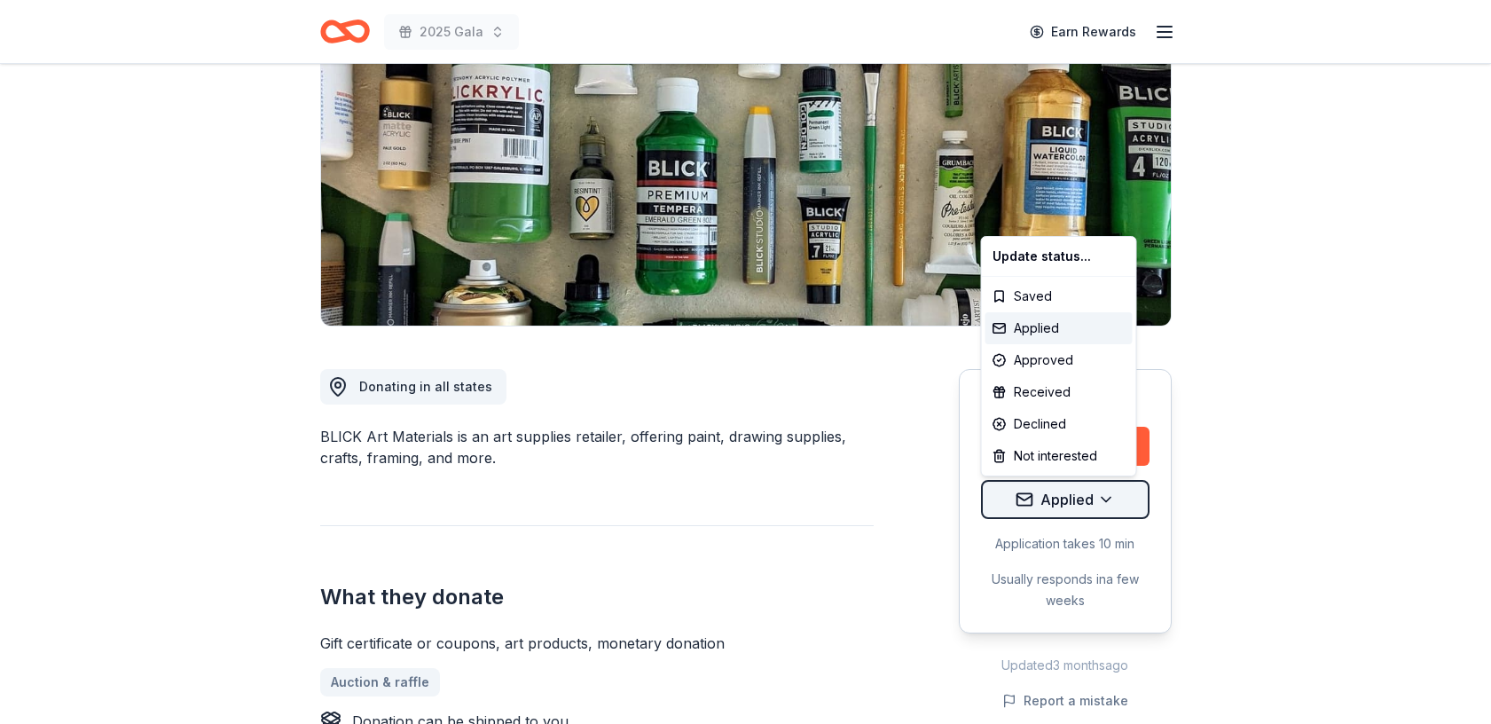
click at [1103, 496] on html "2025 Gala Earn Rewards Due [DATE] Share BLICK Art Materials 4.5 • 4 reviews 6 a…" at bounding box center [745, 149] width 1491 height 724
click at [1078, 416] on div "Declined" at bounding box center [1058, 424] width 147 height 32
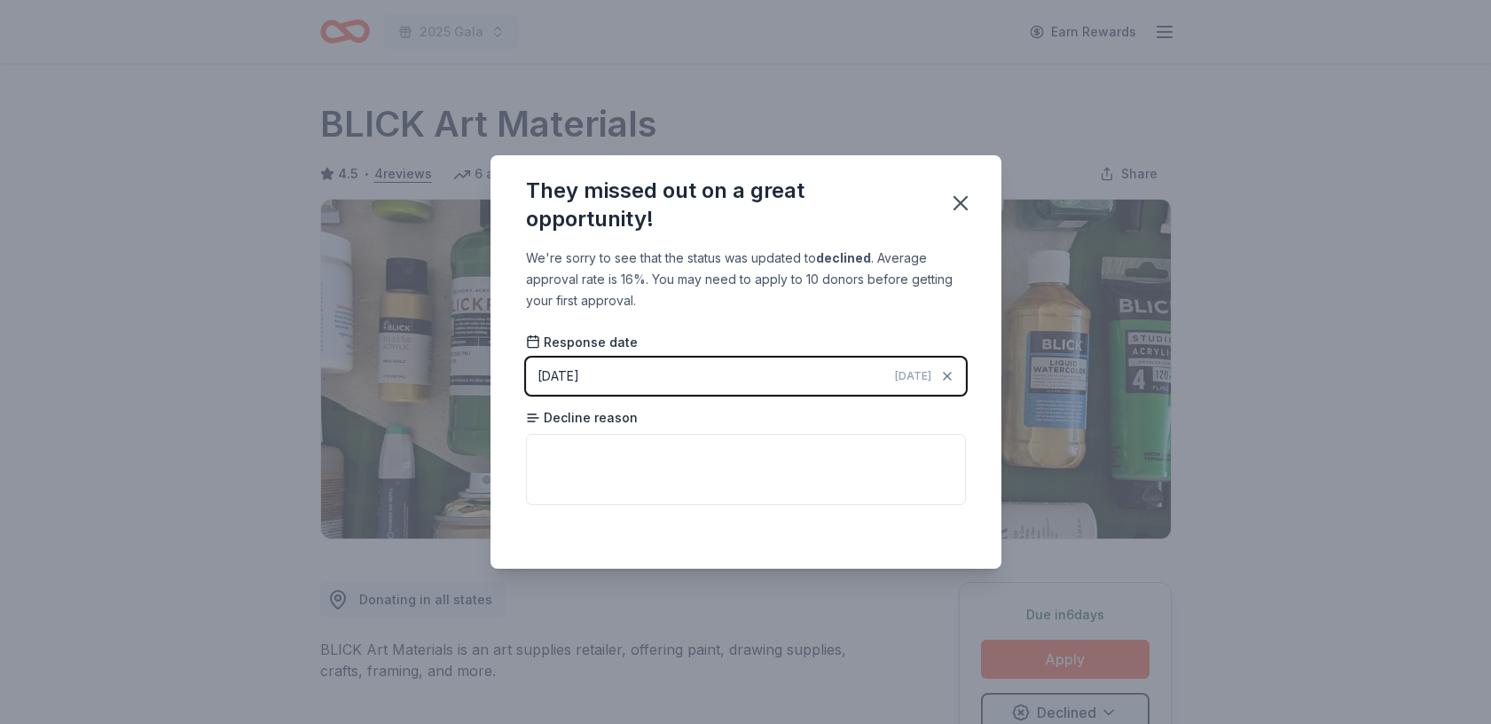
scroll to position [8, 0]
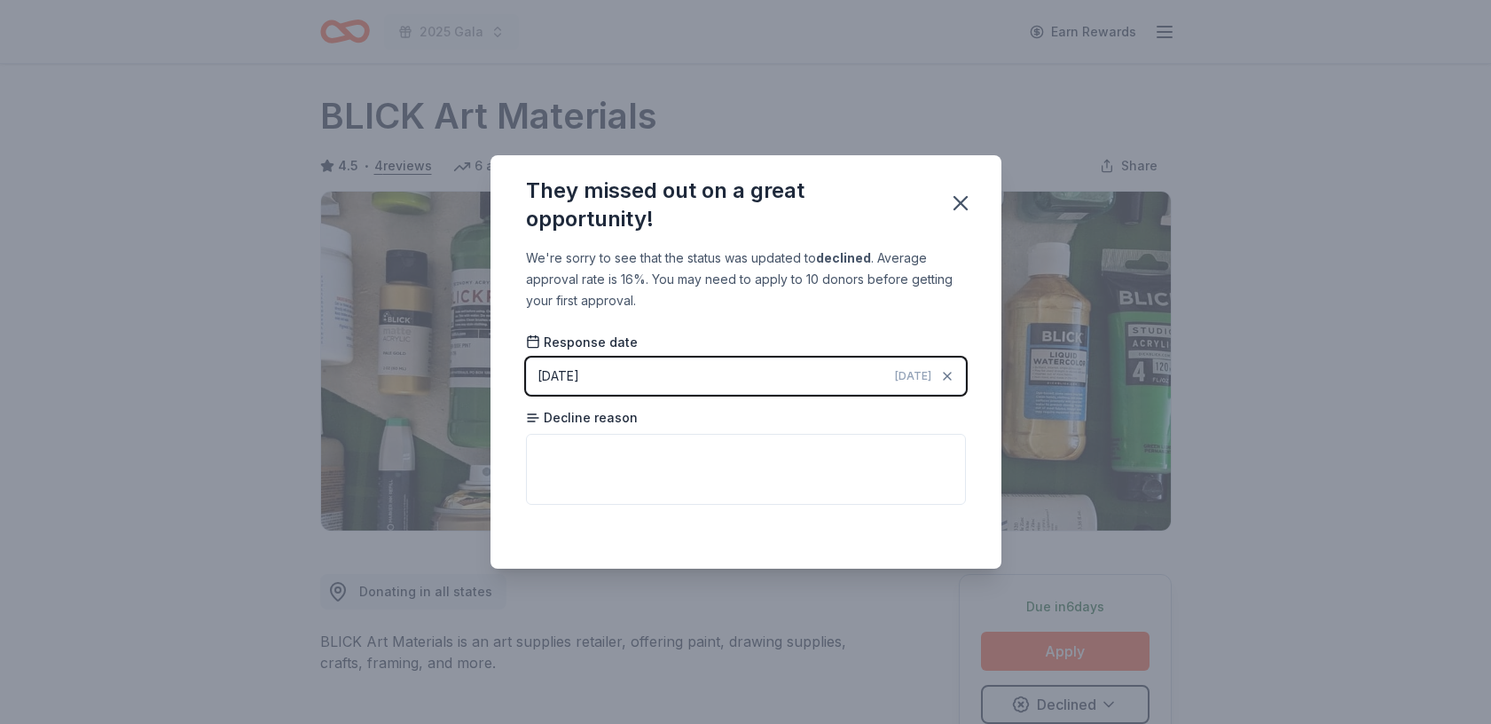
click at [957, 205] on html "2025 Gala Earn Rewards Due [DATE] Share BLICK Art Materials 4.5 • 4 reviews 6 a…" at bounding box center [745, 354] width 1491 height 724
click at [957, 204] on icon "button" at bounding box center [960, 203] width 25 height 25
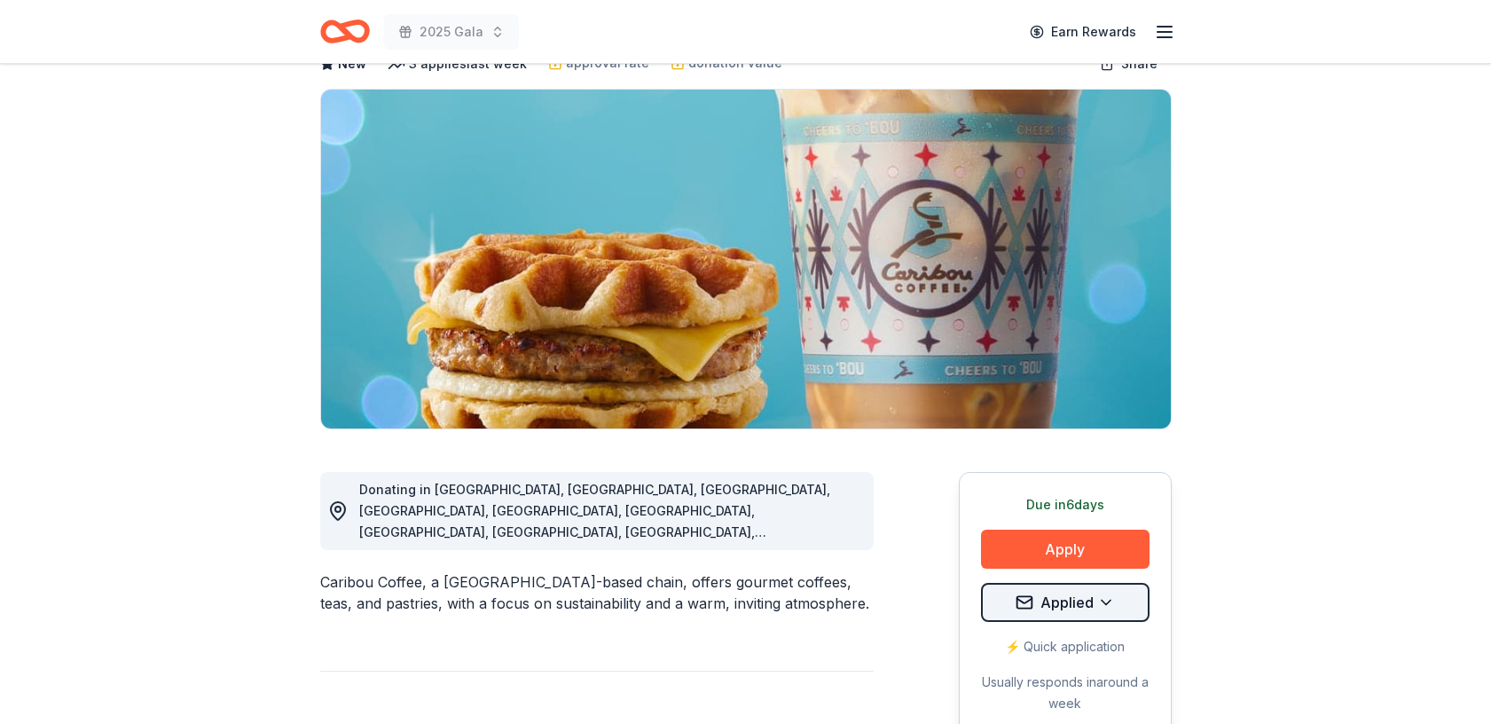
scroll to position [110, 0]
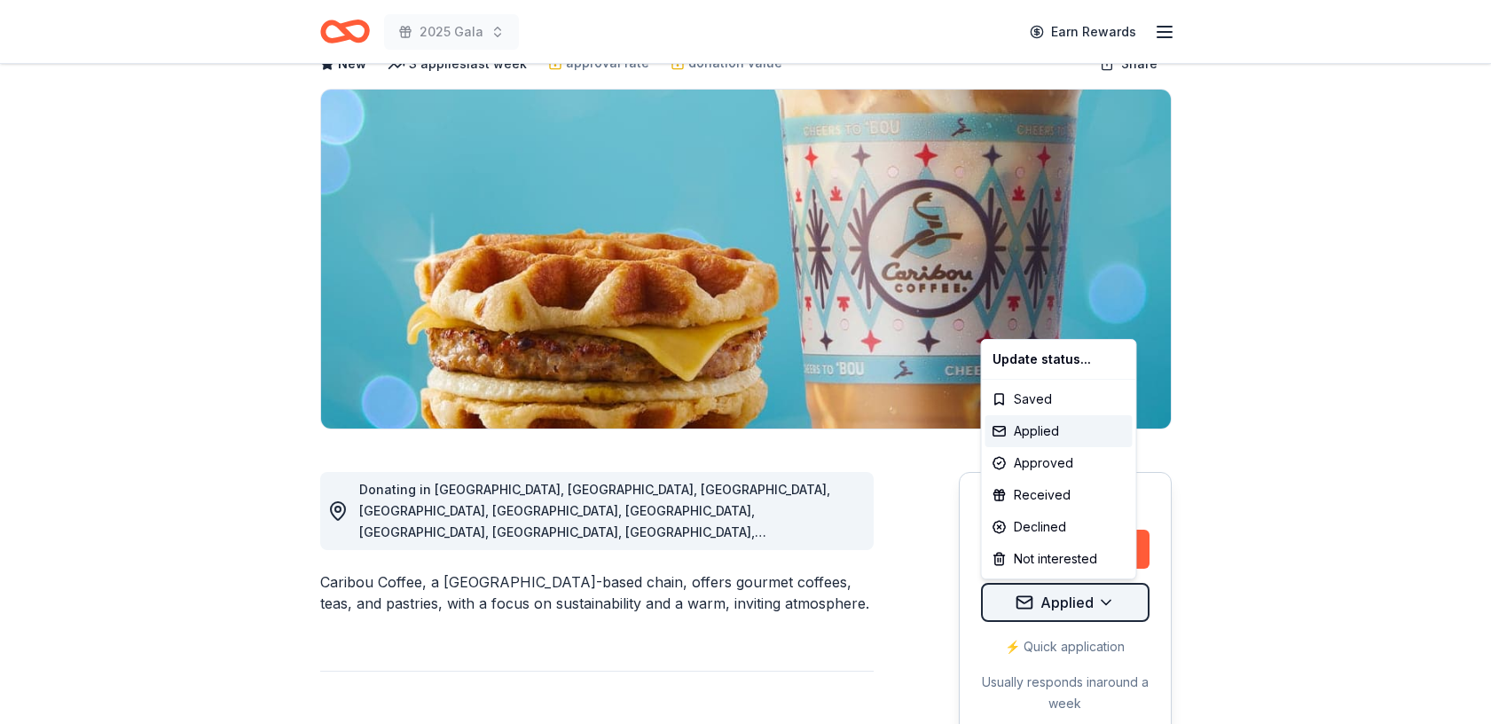
click at [1107, 599] on html "2025 Gala Earn Rewards Due [DATE] Share Caribou Coffee New 3 applies last week …" at bounding box center [745, 252] width 1491 height 724
click at [1046, 536] on div "Declined" at bounding box center [1058, 527] width 147 height 32
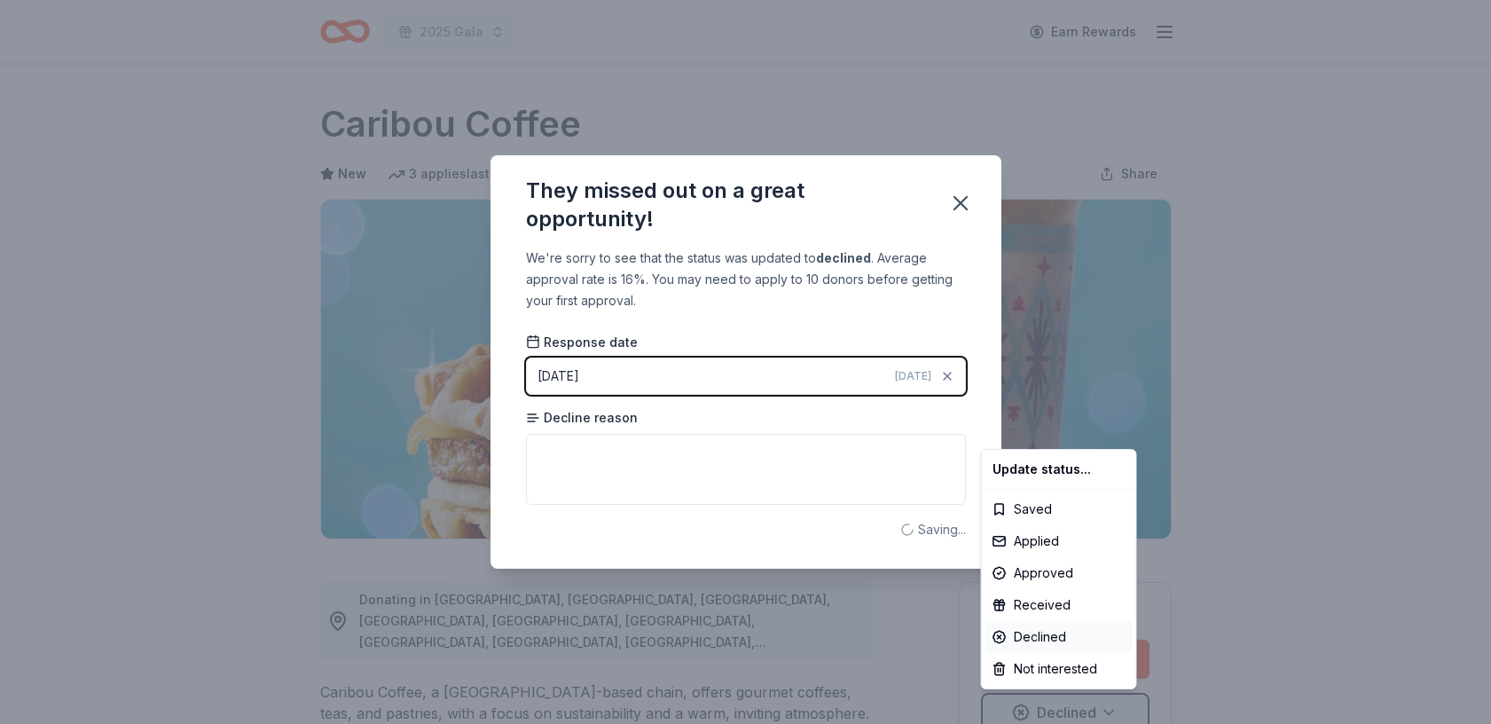
scroll to position [0, 0]
click at [954, 207] on html "2025 Gala Earn Rewards Due [DATE] Share Caribou Coffee New 3 applies last week …" at bounding box center [745, 362] width 1491 height 724
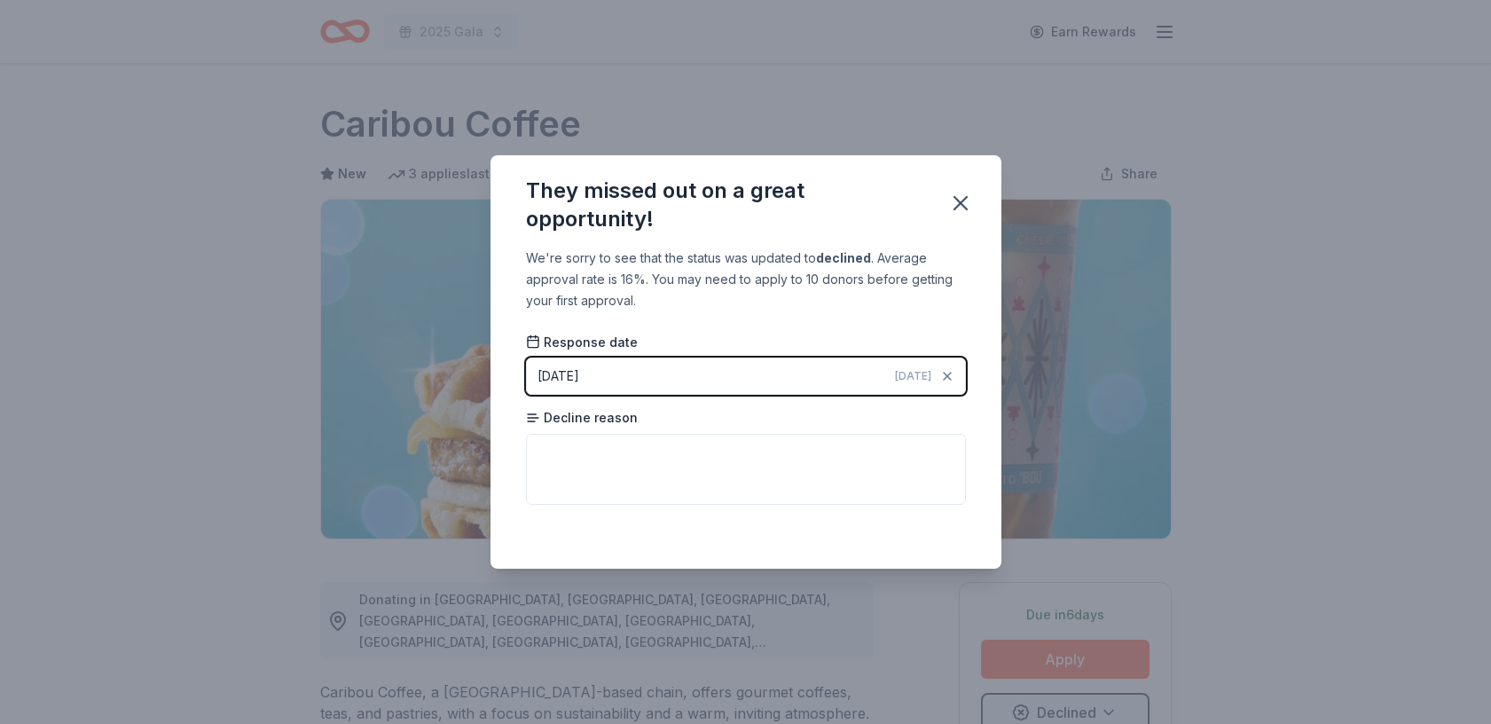
scroll to position [8, 0]
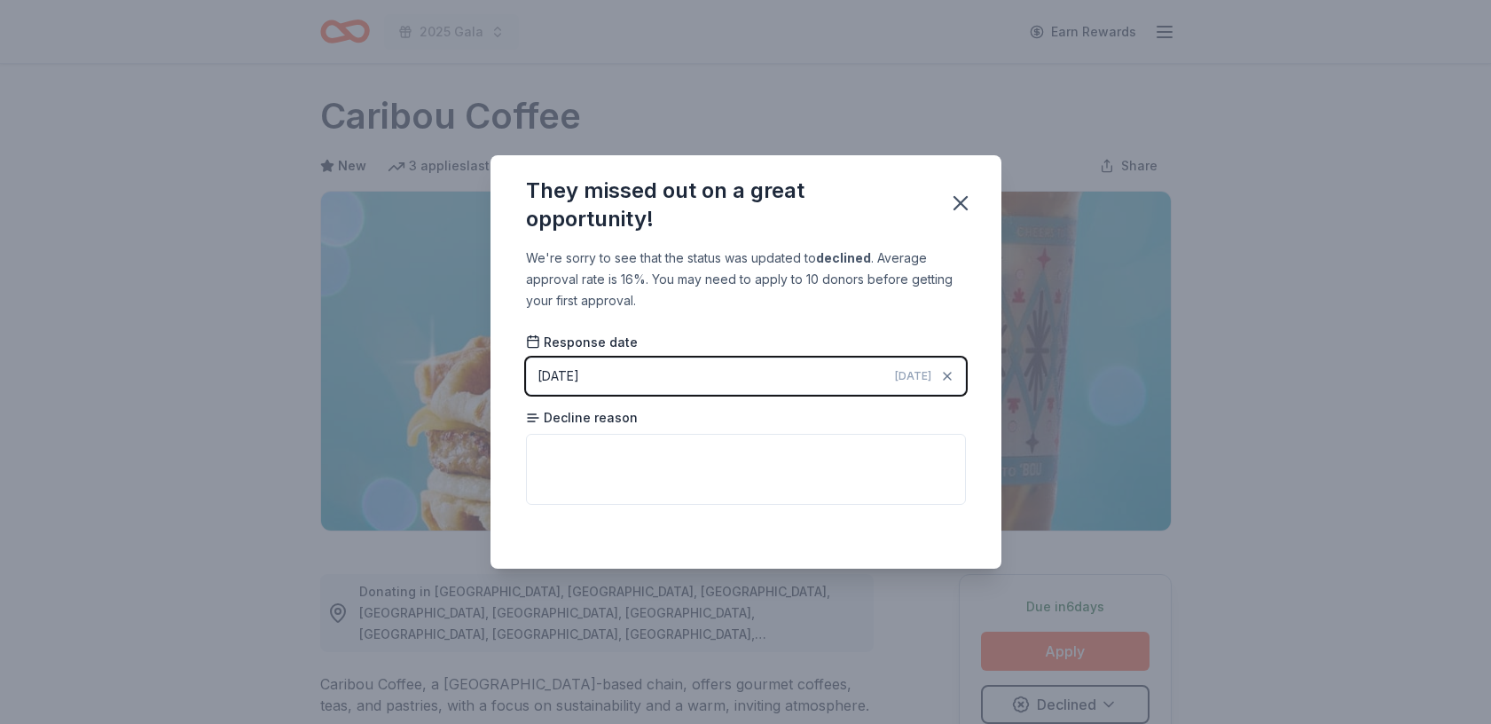
click at [954, 207] on icon "button" at bounding box center [960, 203] width 25 height 25
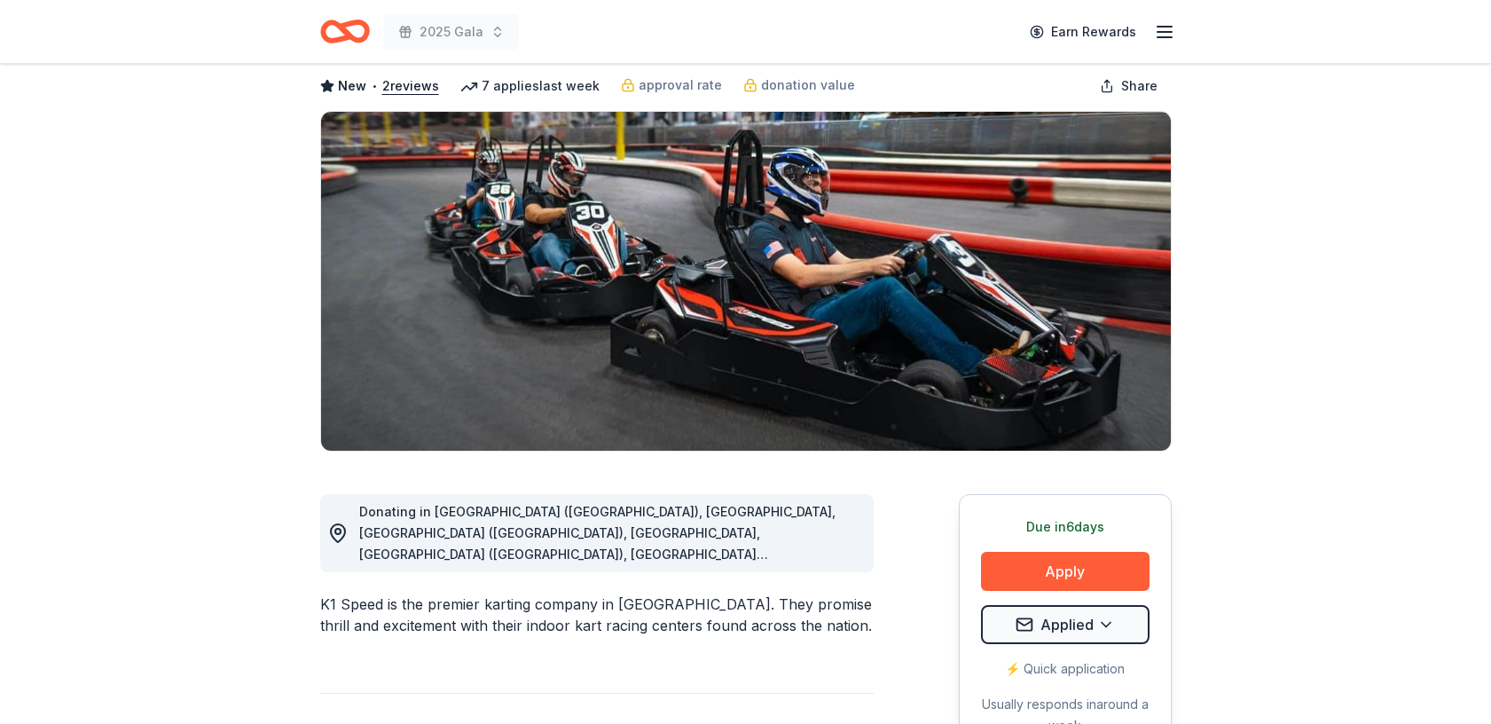
scroll to position [119, 0]
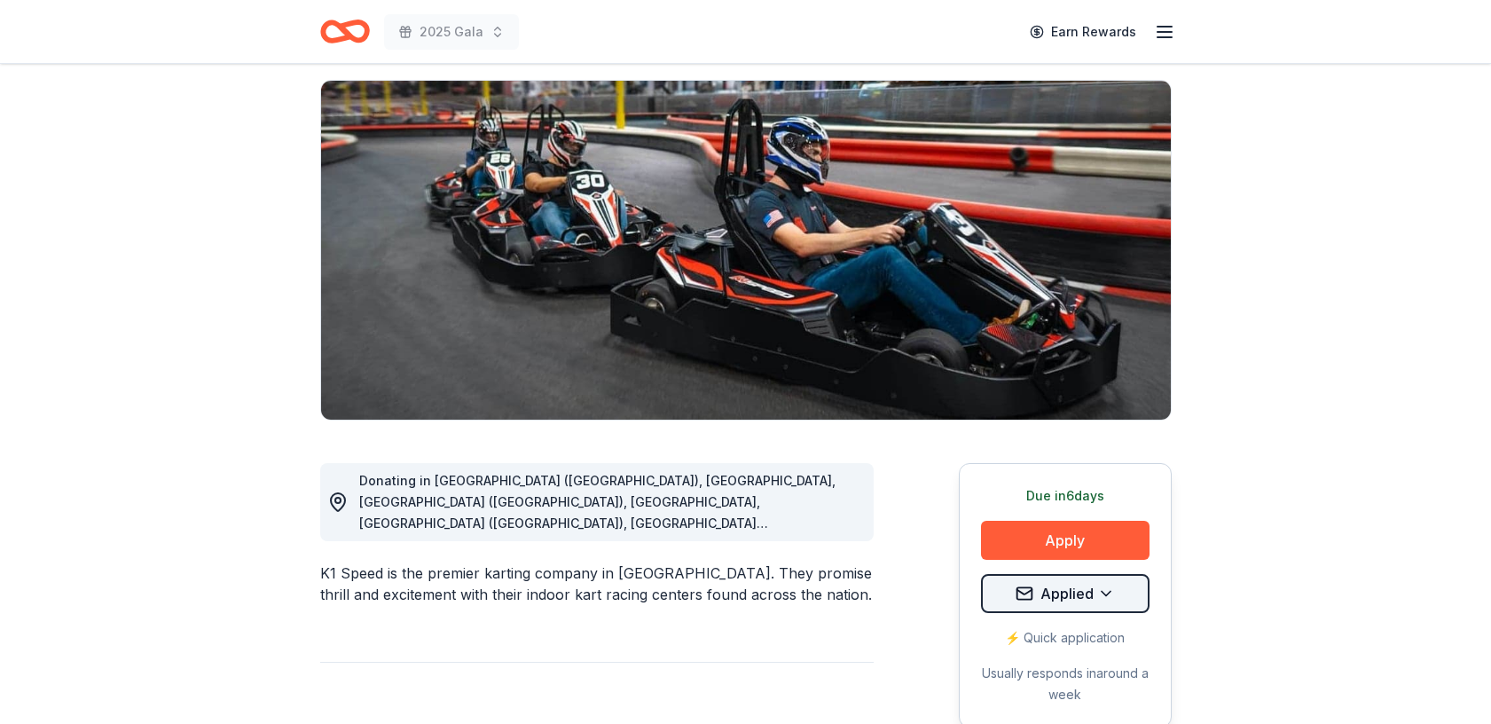
click at [1107, 587] on html "2025 Gala Earn Rewards Due [DATE] Share K1 Speed New • 2 reviews 7 applies last…" at bounding box center [745, 243] width 1491 height 724
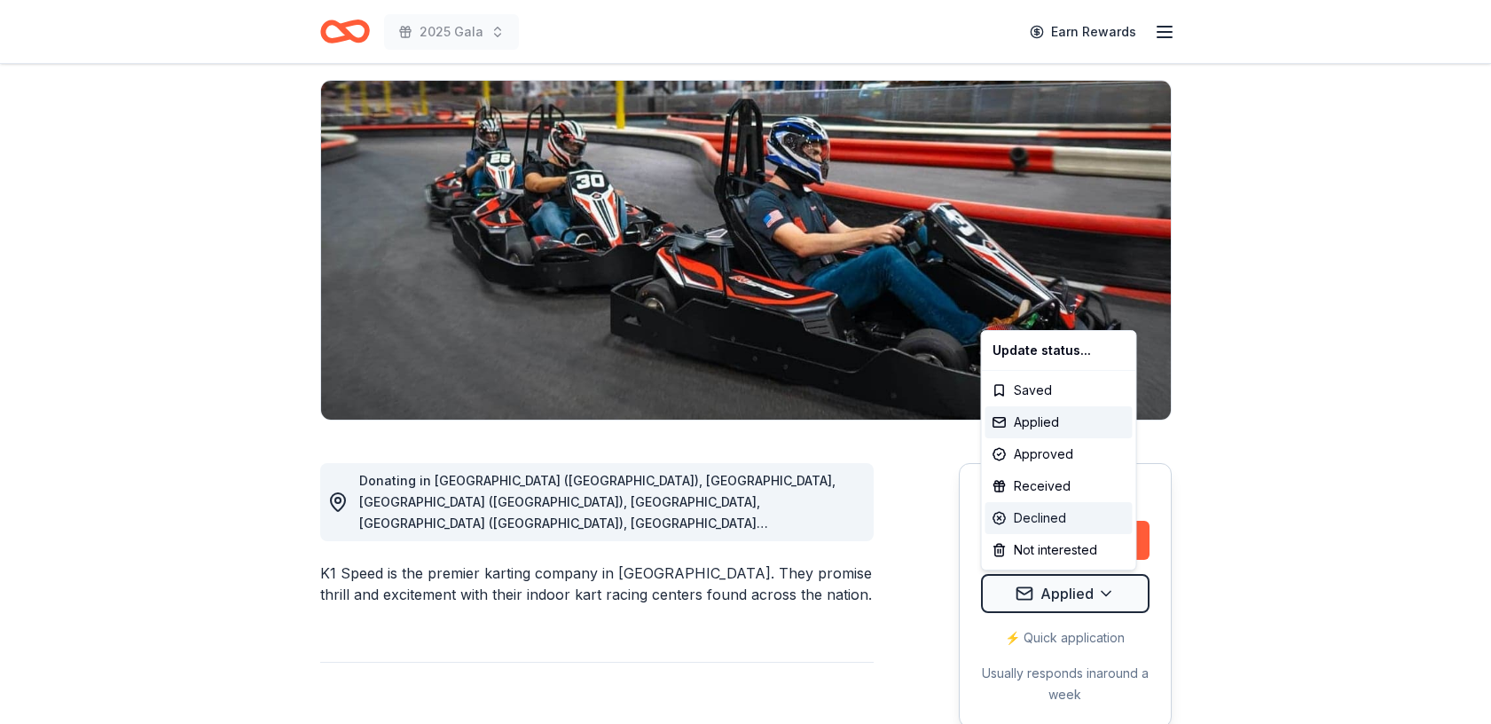
click at [1077, 523] on div "Declined" at bounding box center [1058, 518] width 147 height 32
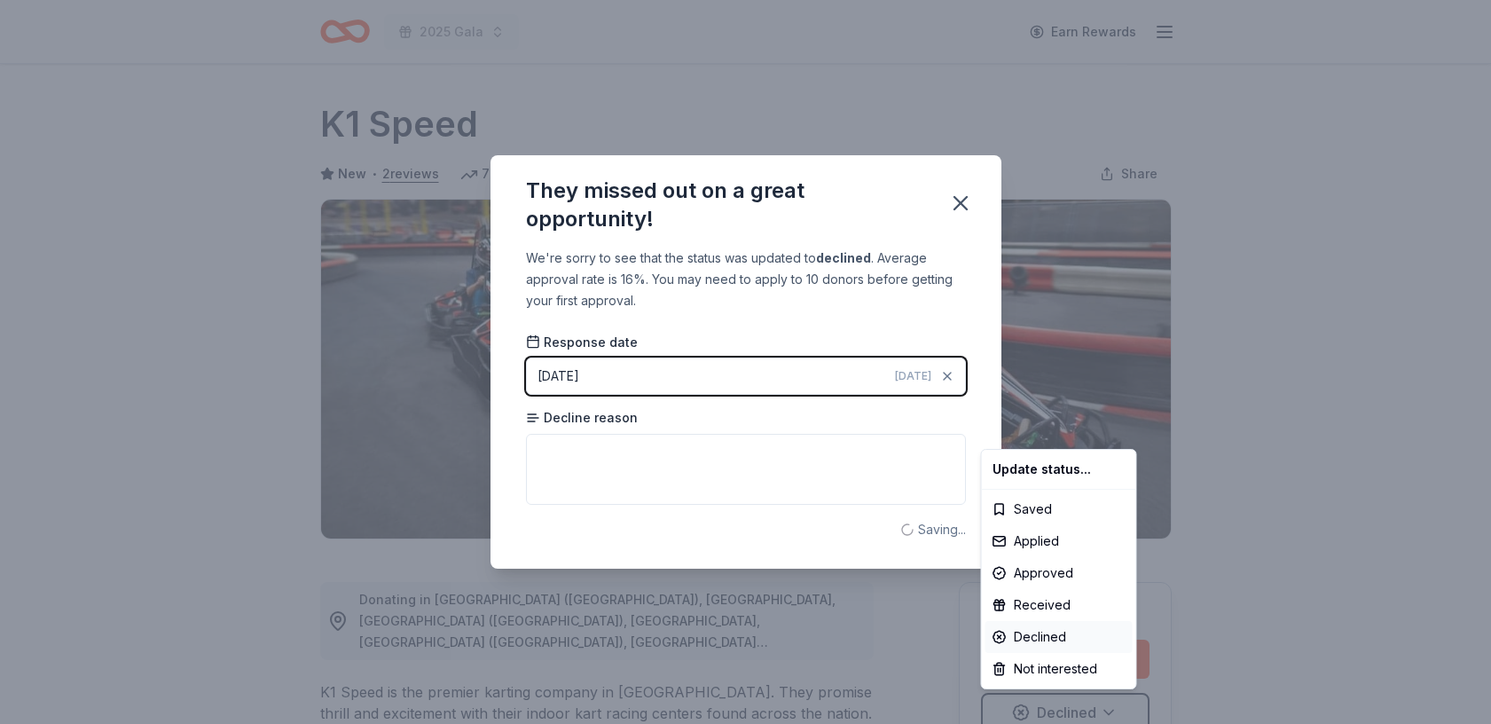
scroll to position [0, 0]
click at [960, 200] on html "2025 Gala Earn Rewards Due [DATE] Share K1 Speed New • 2 reviews 7 applies last…" at bounding box center [745, 362] width 1491 height 724
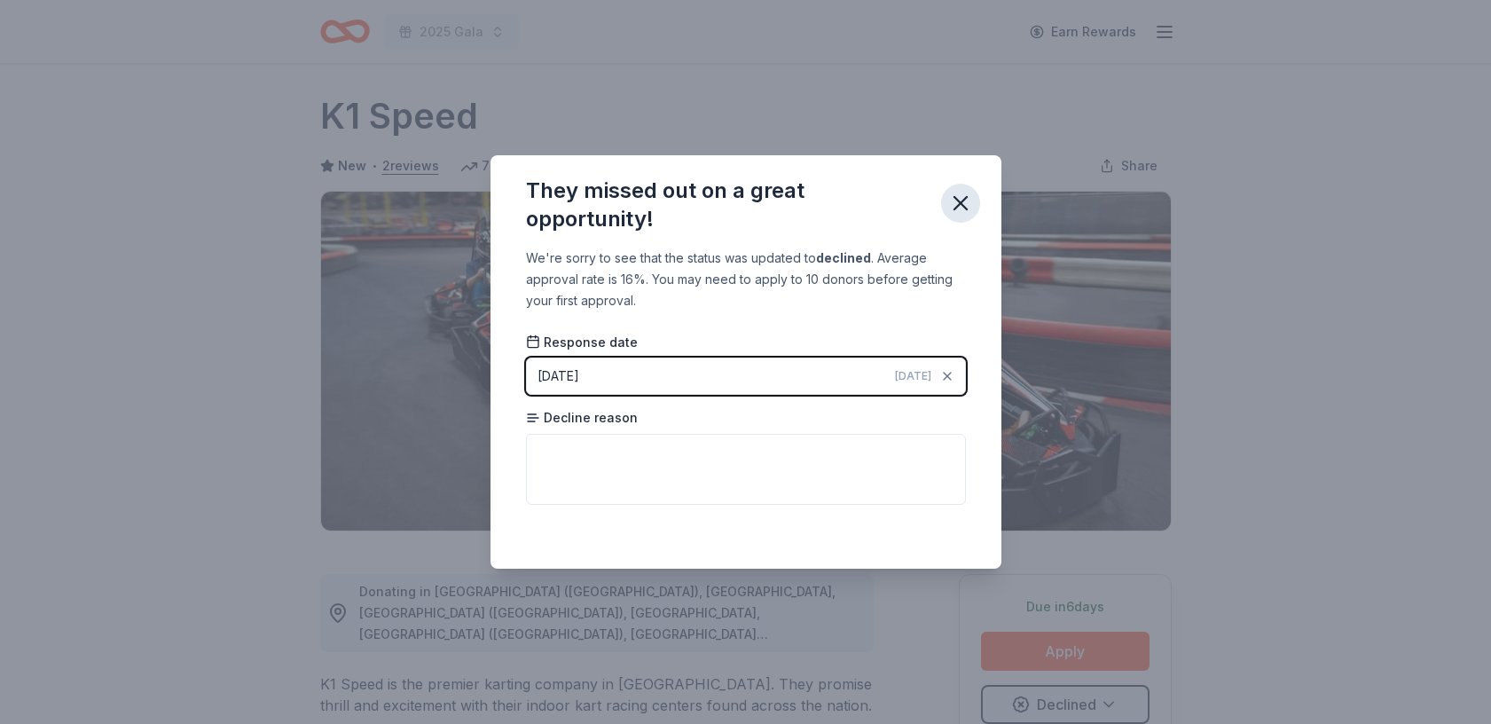
click at [960, 200] on icon "button" at bounding box center [960, 203] width 25 height 25
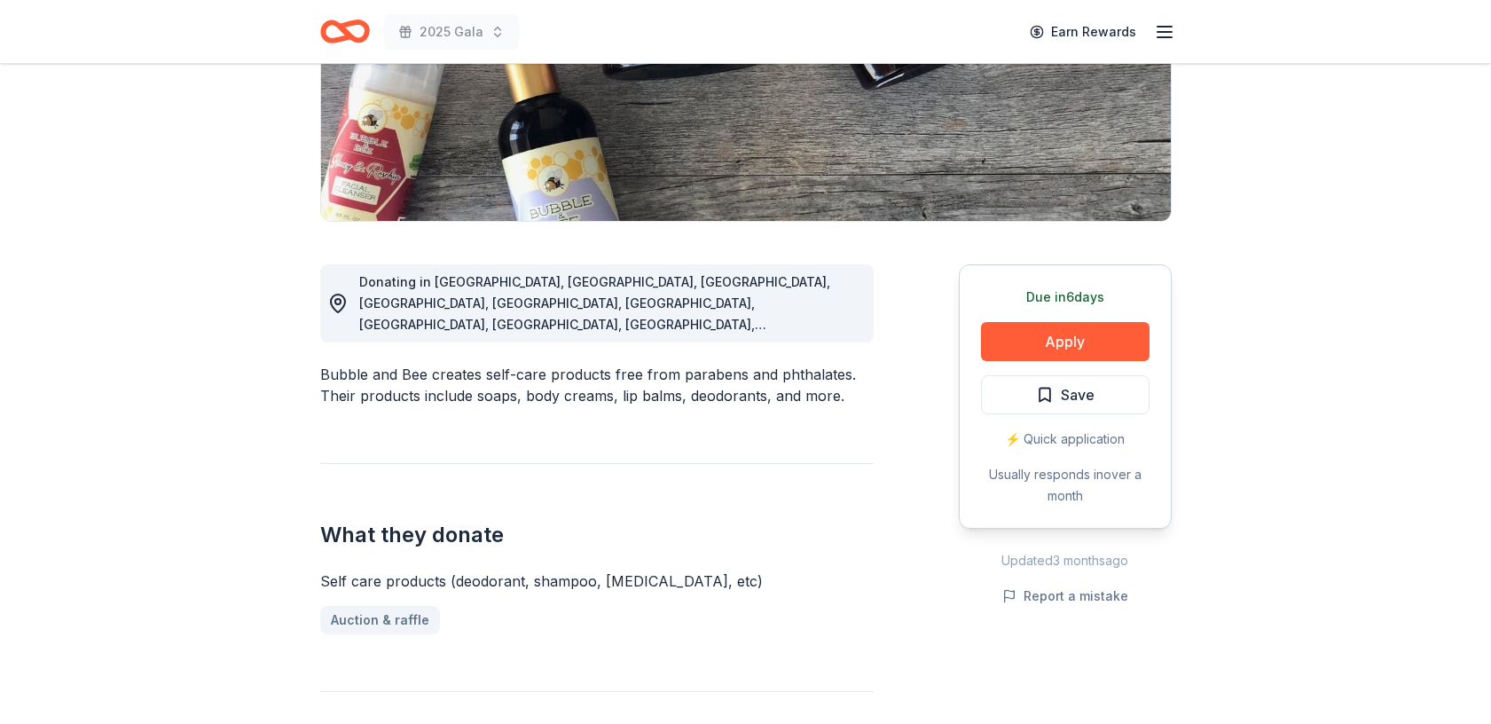
scroll to position [318, 0]
click at [1047, 336] on button "Apply" at bounding box center [1065, 340] width 168 height 39
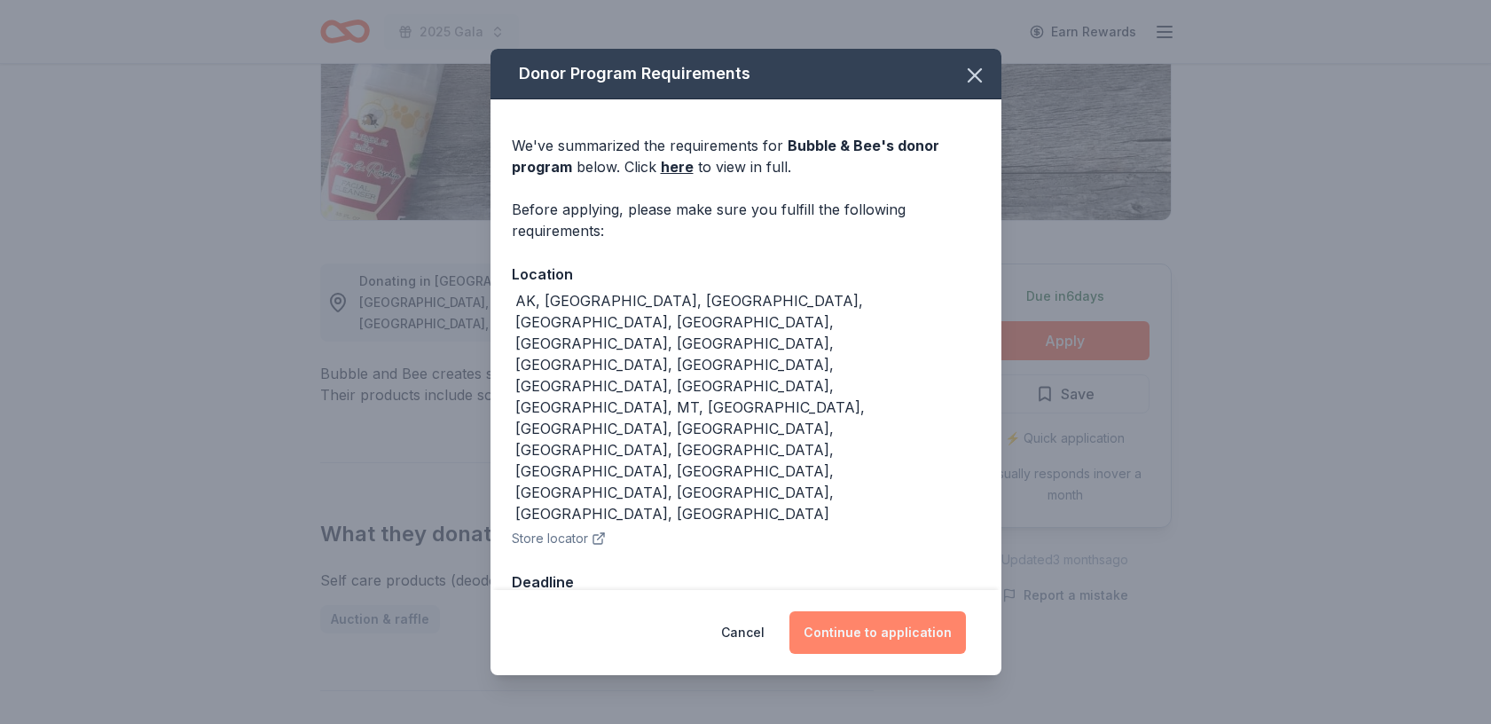
click at [883, 611] on button "Continue to application" at bounding box center [877, 632] width 176 height 43
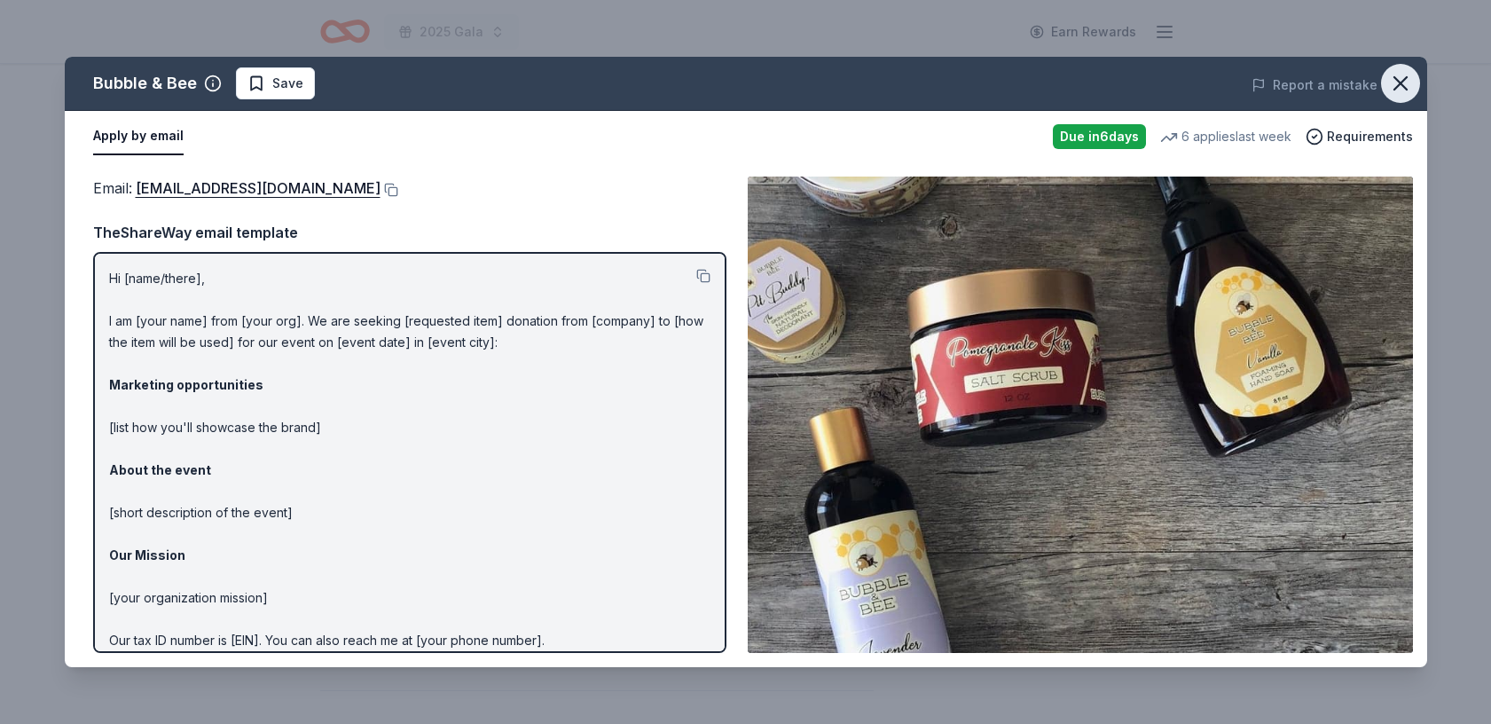
click at [1398, 80] on icon "button" at bounding box center [1400, 83] width 25 height 25
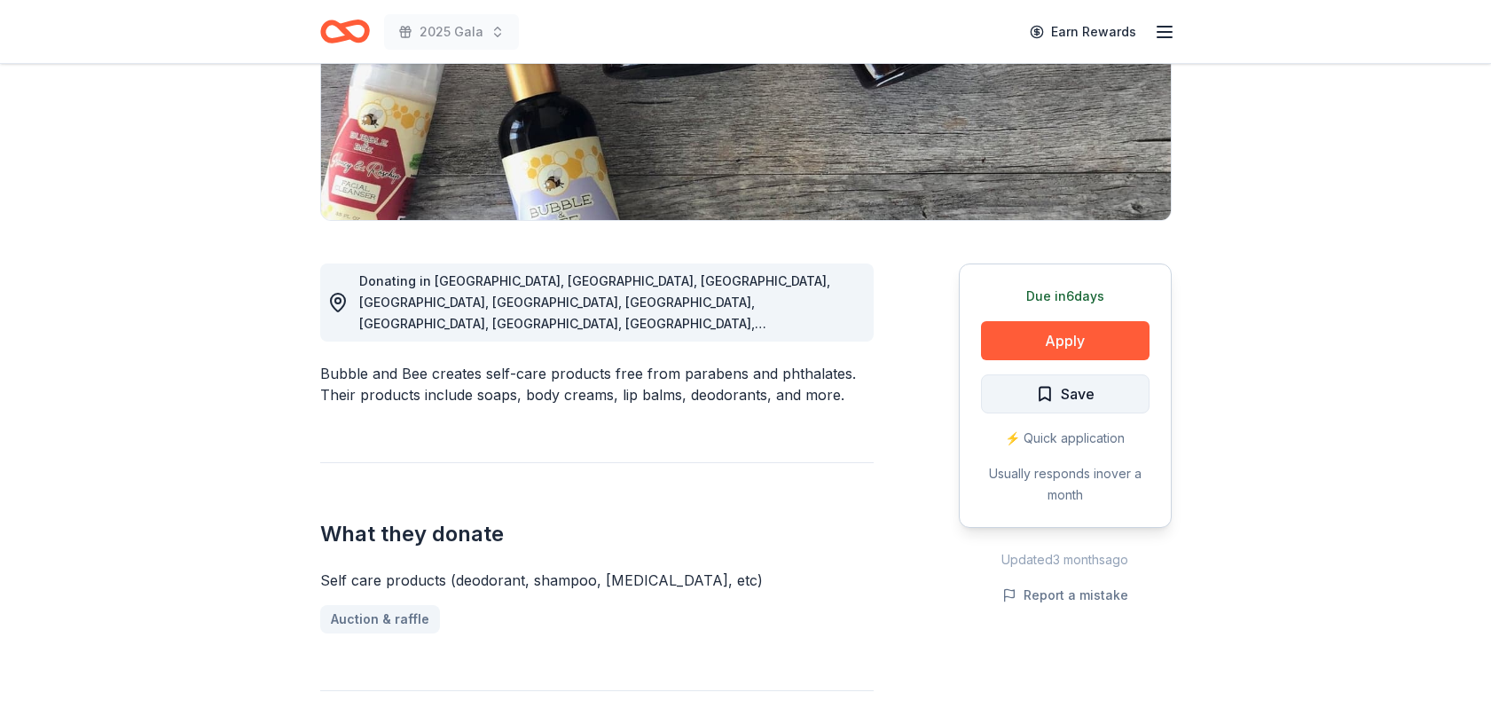
click at [1097, 392] on button "Save" at bounding box center [1065, 393] width 168 height 39
click at [1101, 393] on html "2025 Gala Earn Rewards Due in 6 days Share Bubble & Bee New 6 applies last week…" at bounding box center [745, 44] width 1491 height 724
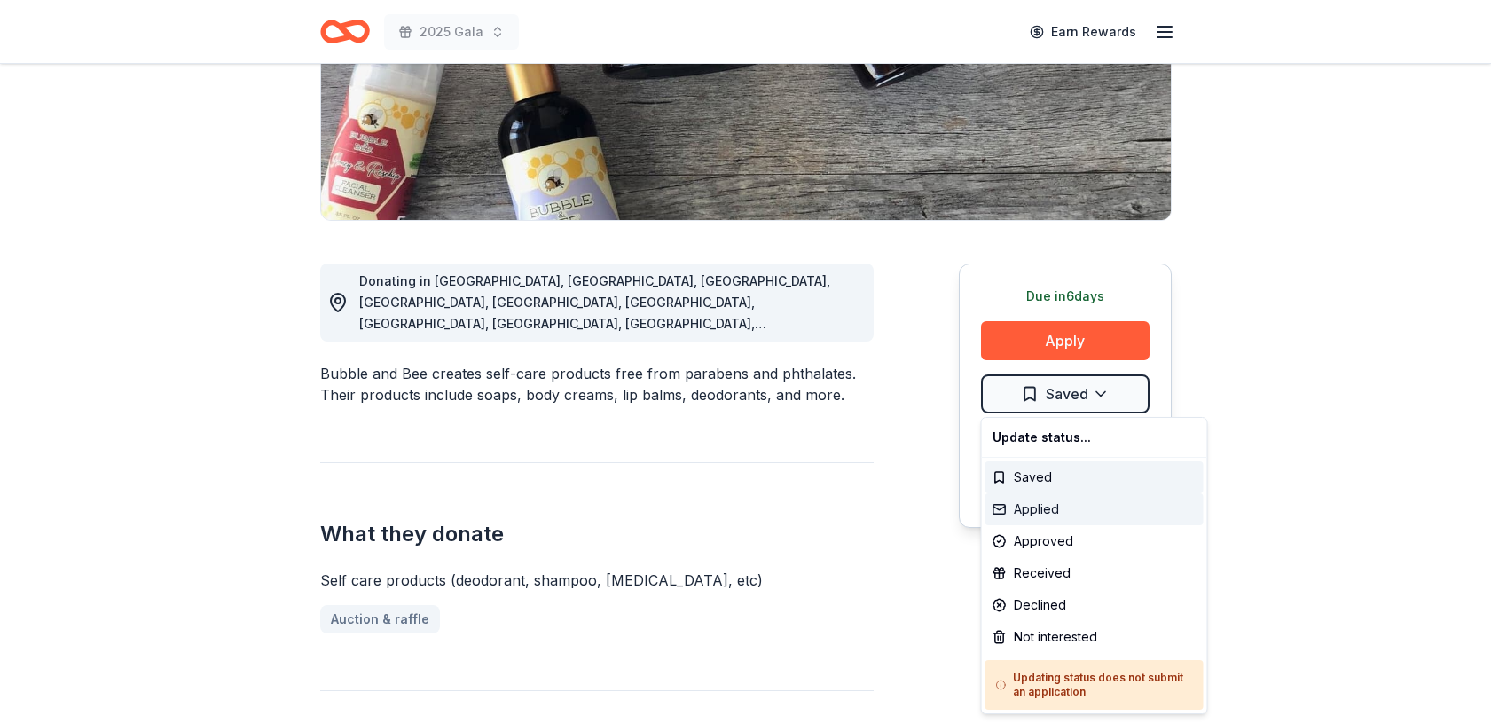
click at [1074, 505] on div "Applied" at bounding box center [1094, 509] width 218 height 32
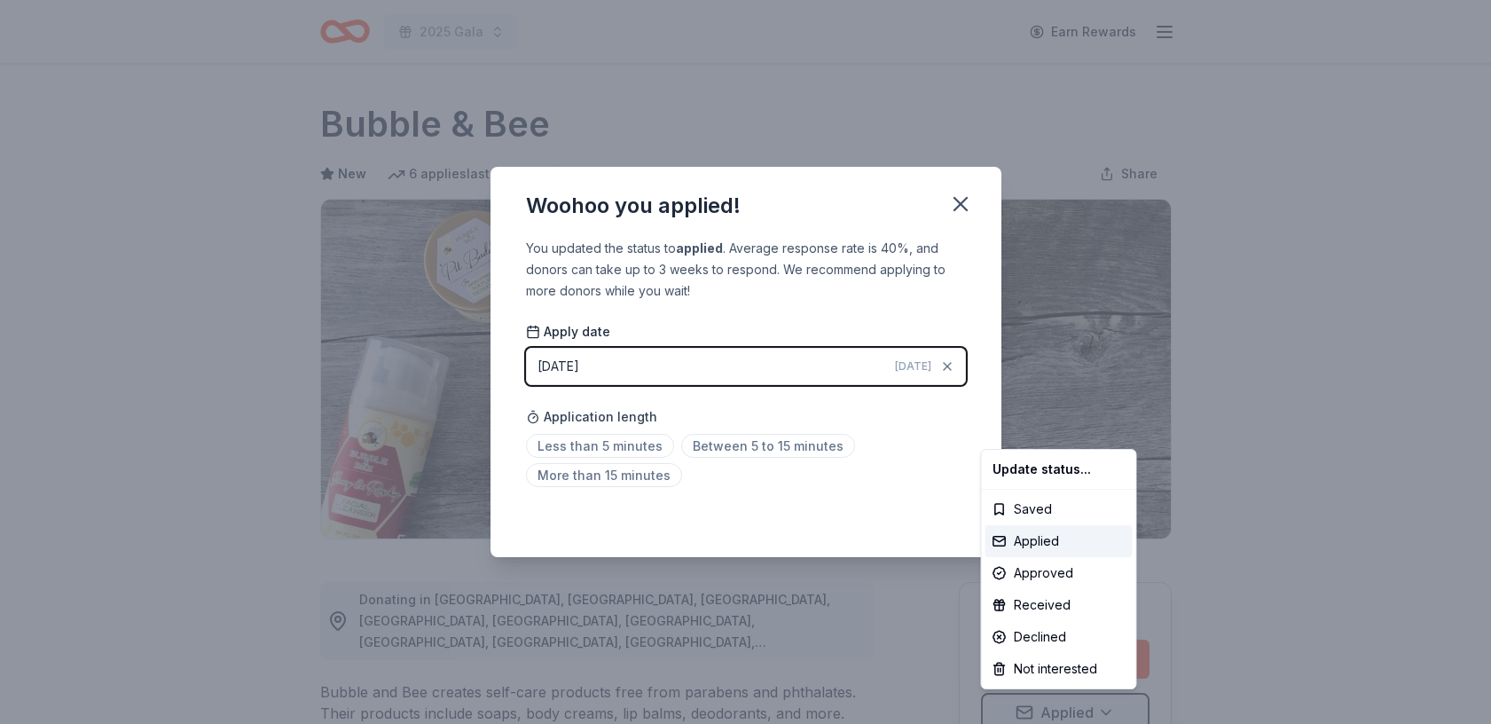
click at [960, 204] on html "2025 Gala Earn Rewards Due in 6 days Share Bubble & Bee New 6 applies last week…" at bounding box center [745, 362] width 1491 height 724
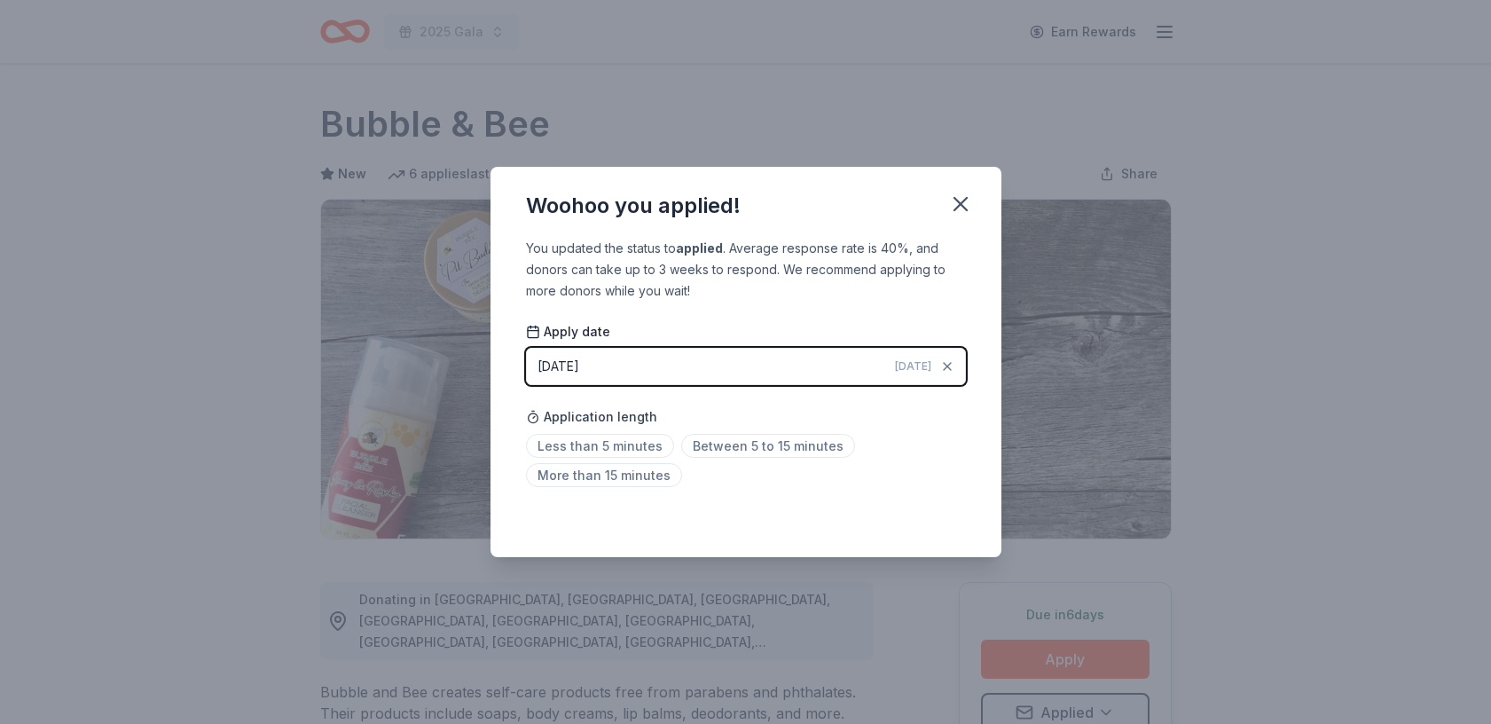
scroll to position [8, 0]
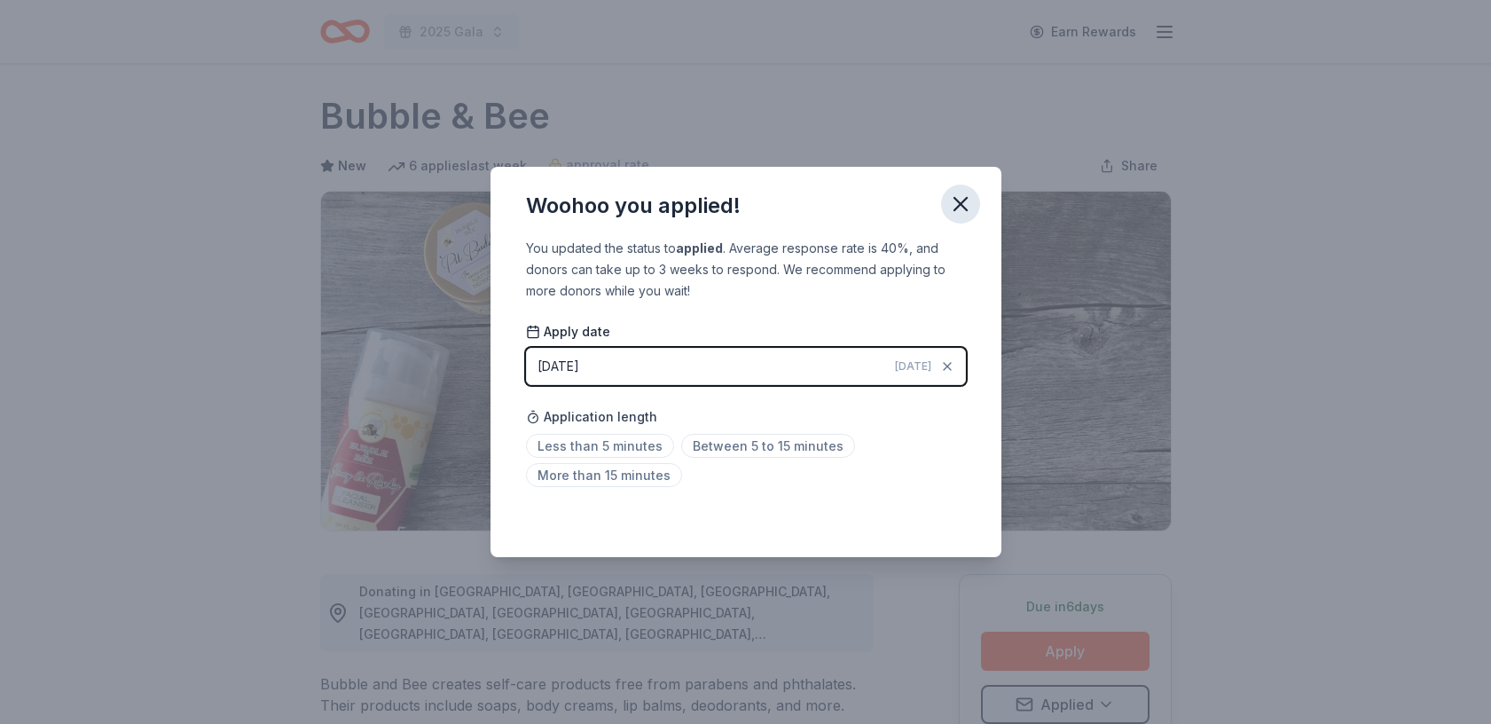
click at [960, 199] on icon "button" at bounding box center [960, 204] width 25 height 25
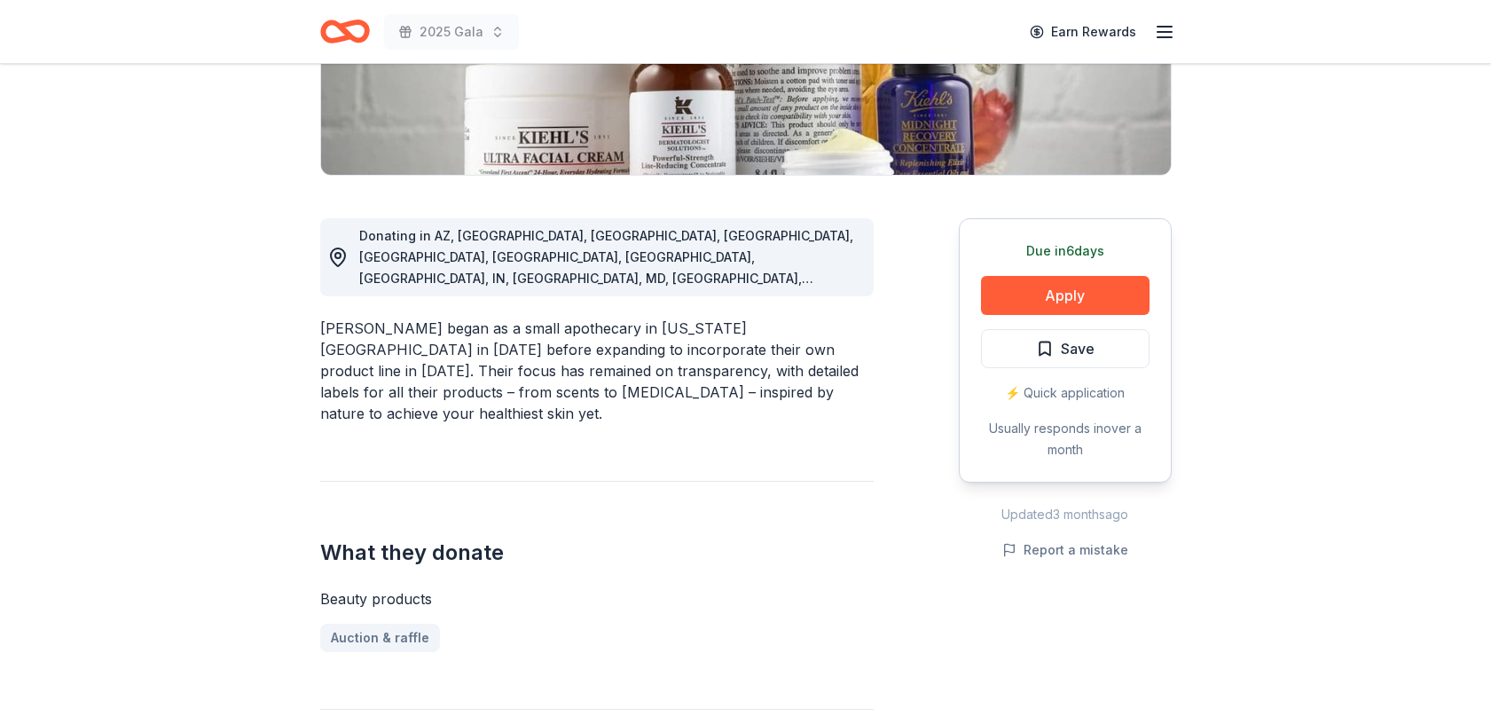
scroll to position [370, 0]
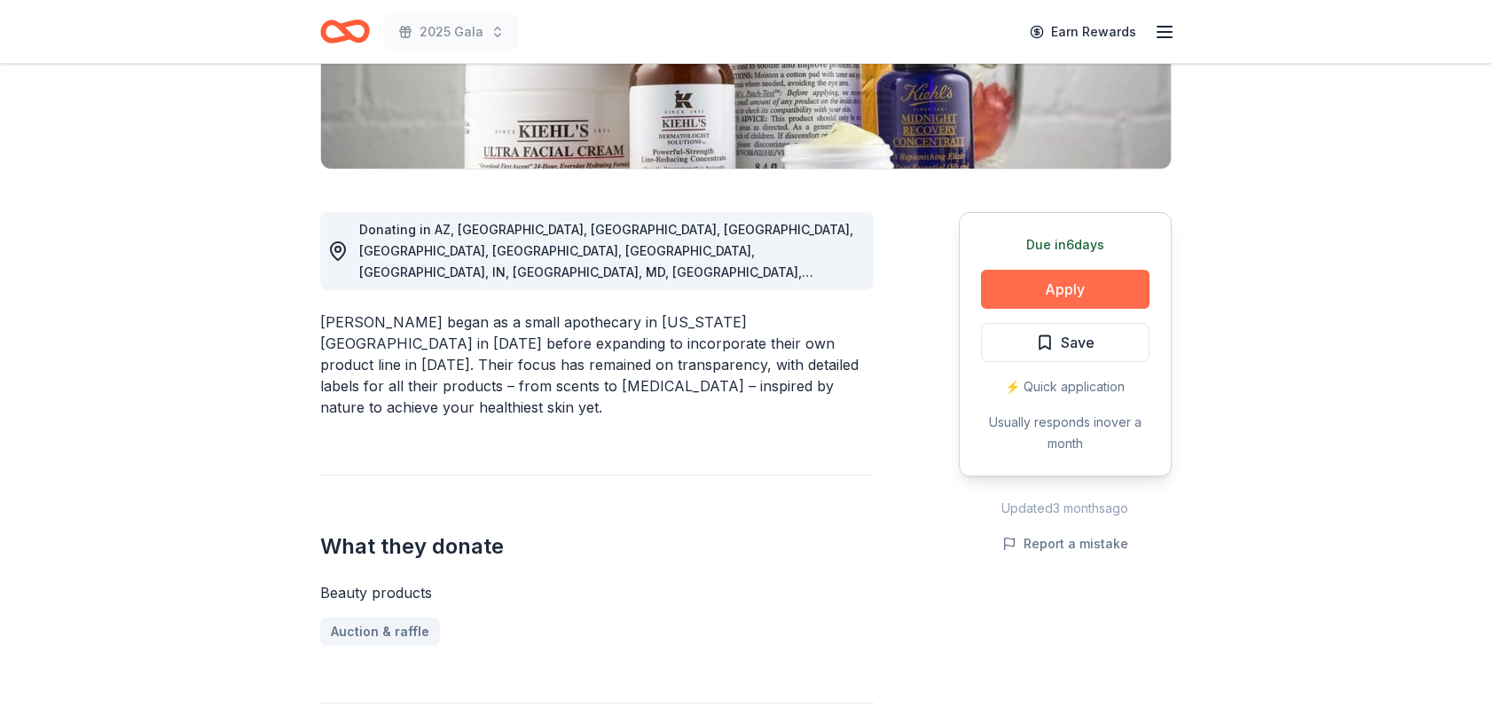
click at [1062, 284] on button "Apply" at bounding box center [1065, 289] width 168 height 39
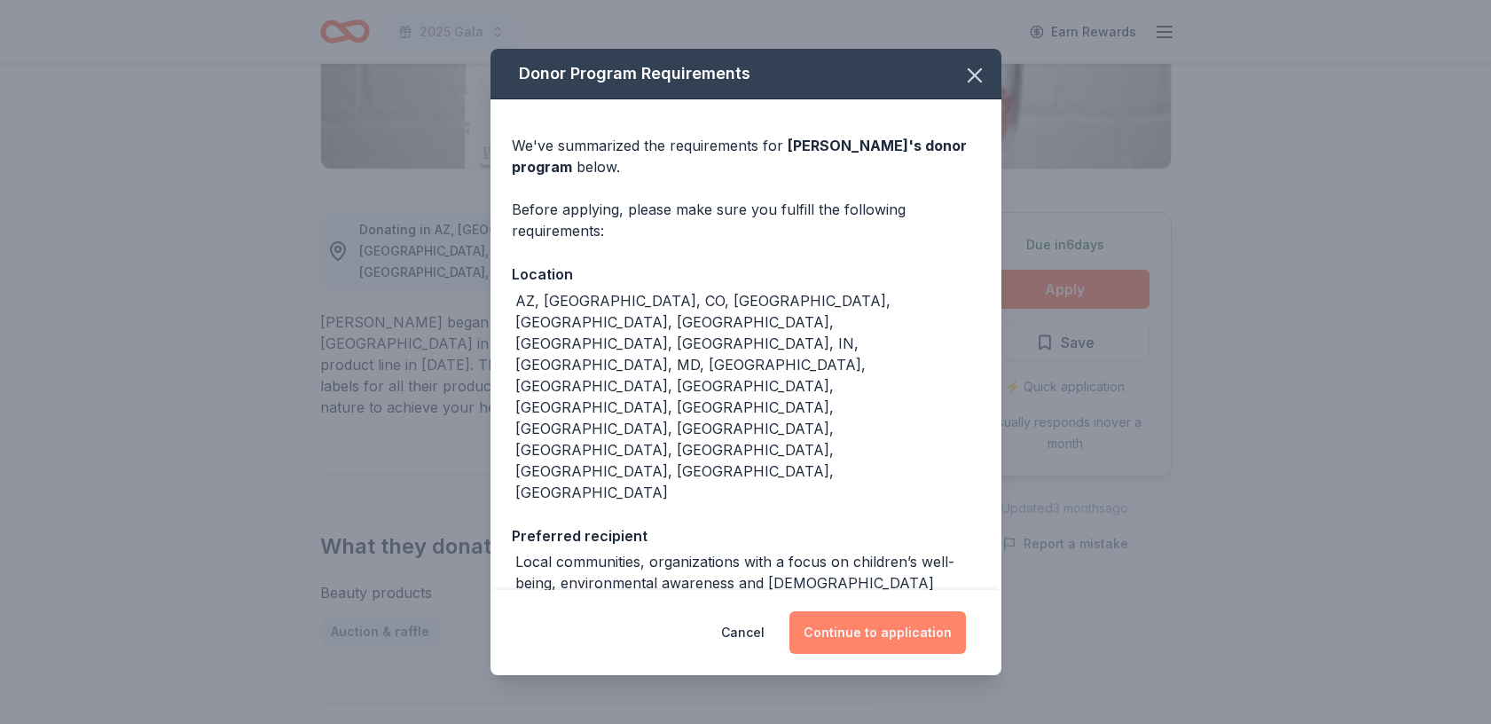
click at [887, 611] on button "Continue to application" at bounding box center [877, 632] width 176 height 43
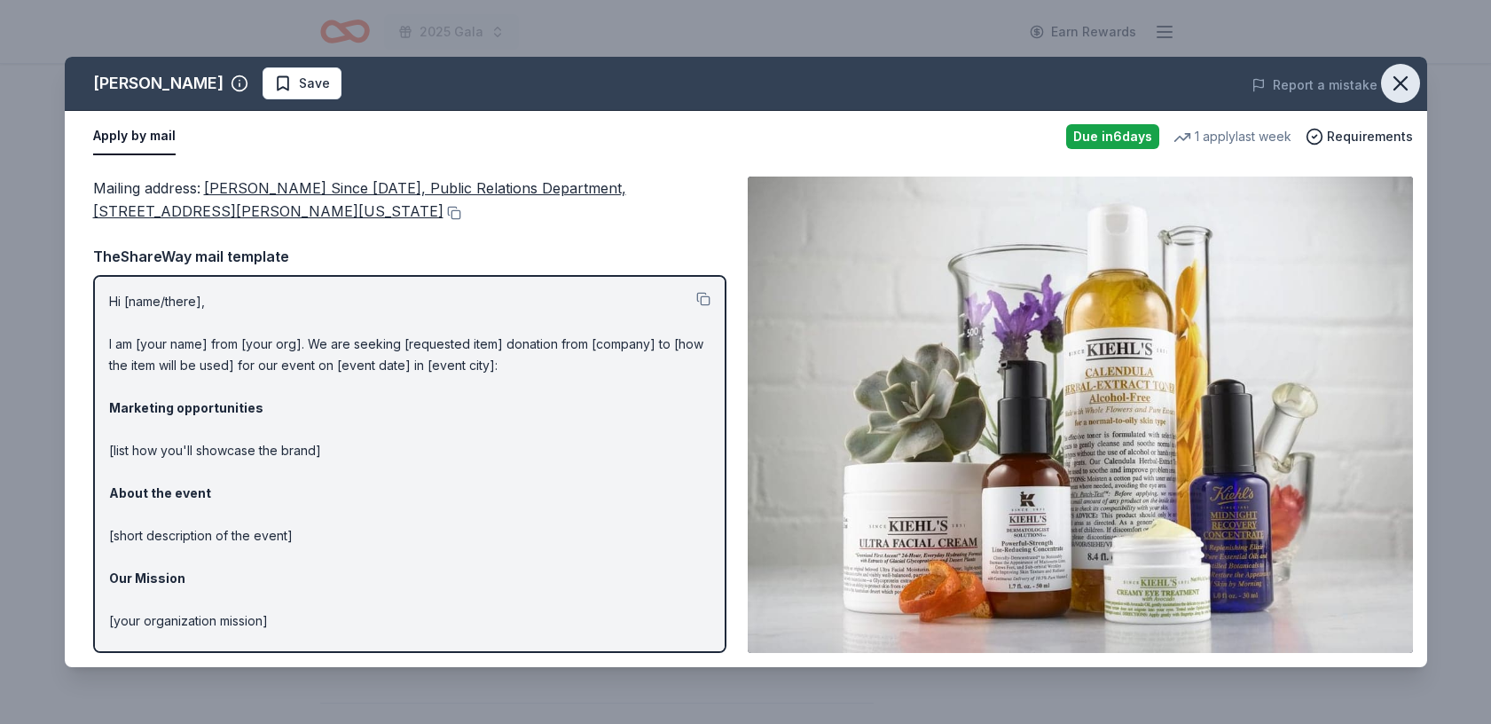
click at [1403, 85] on icon "button" at bounding box center [1400, 83] width 25 height 25
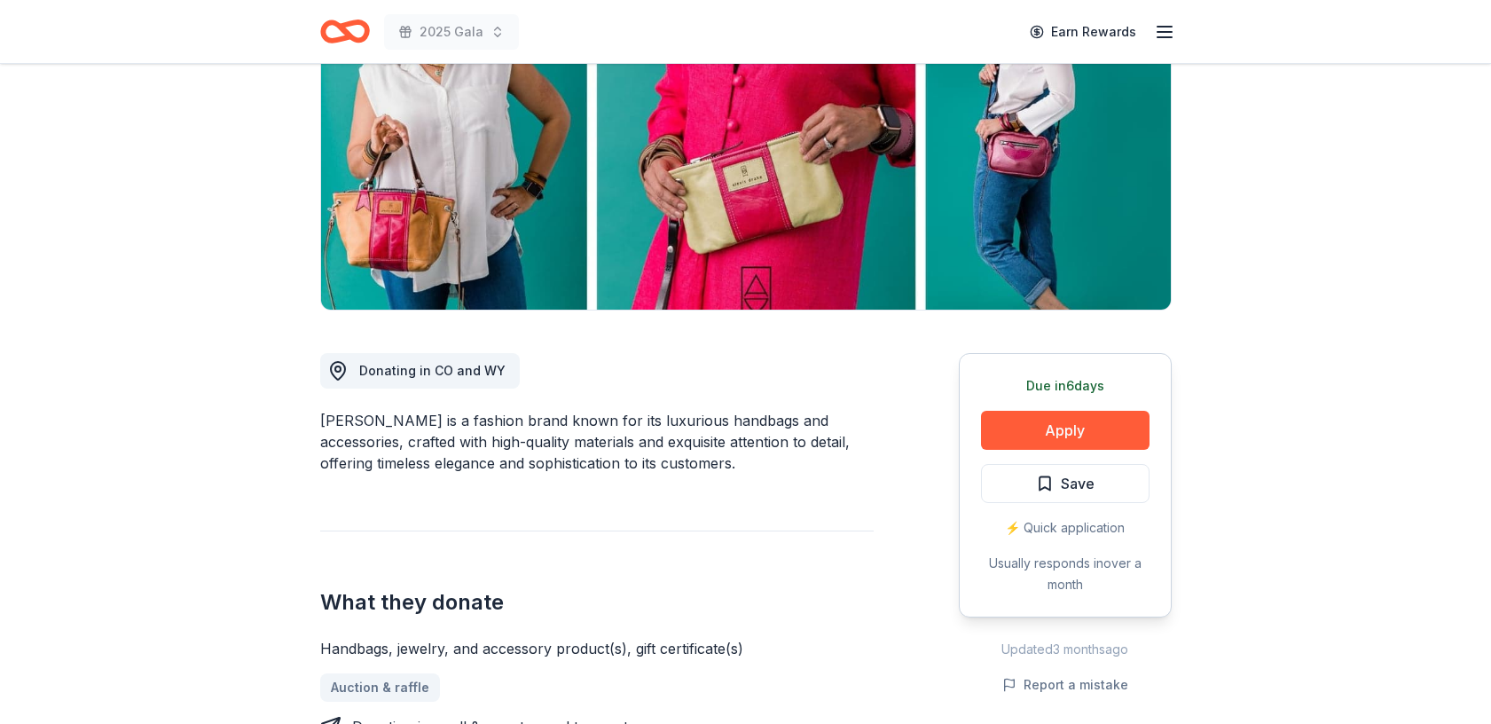
scroll to position [231, 0]
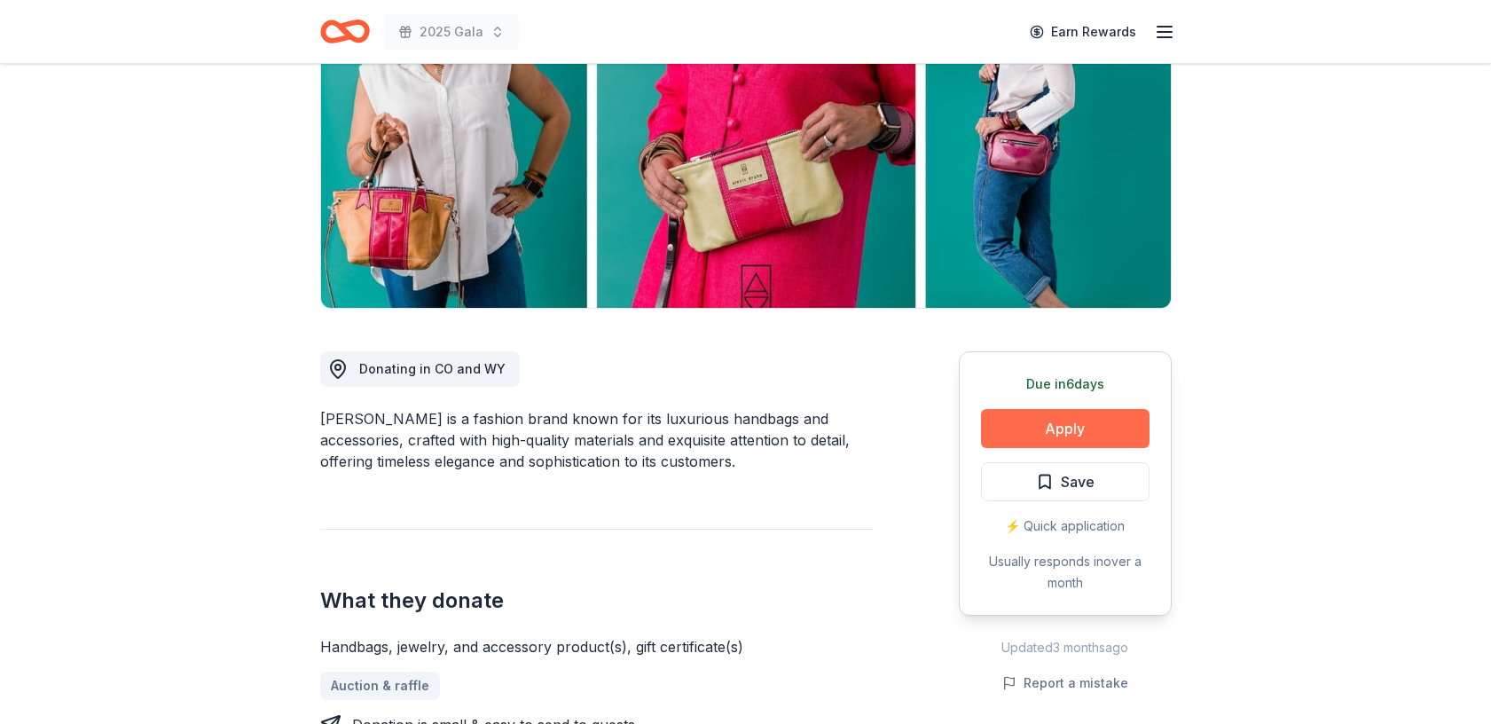
click at [1044, 435] on button "Apply" at bounding box center [1065, 428] width 168 height 39
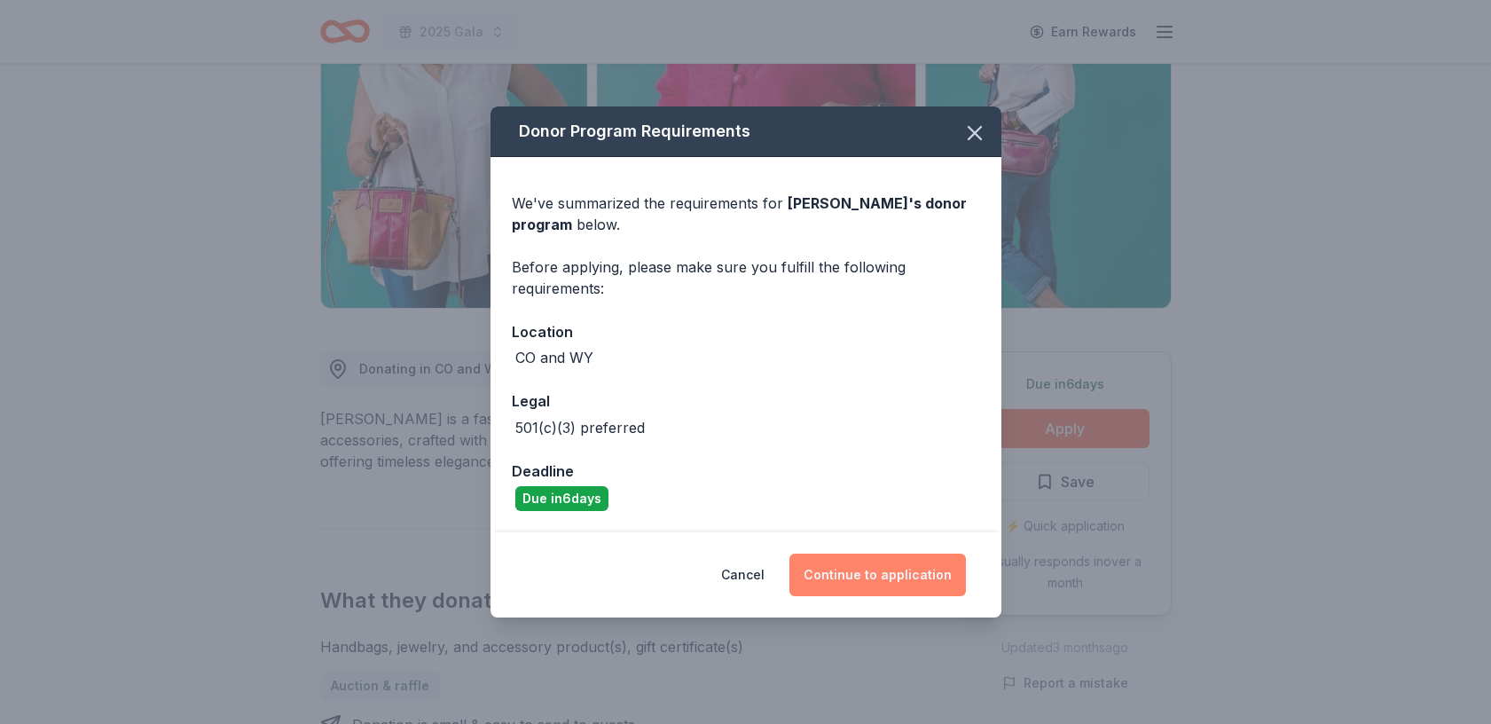
click at [871, 577] on button "Continue to application" at bounding box center [877, 574] width 176 height 43
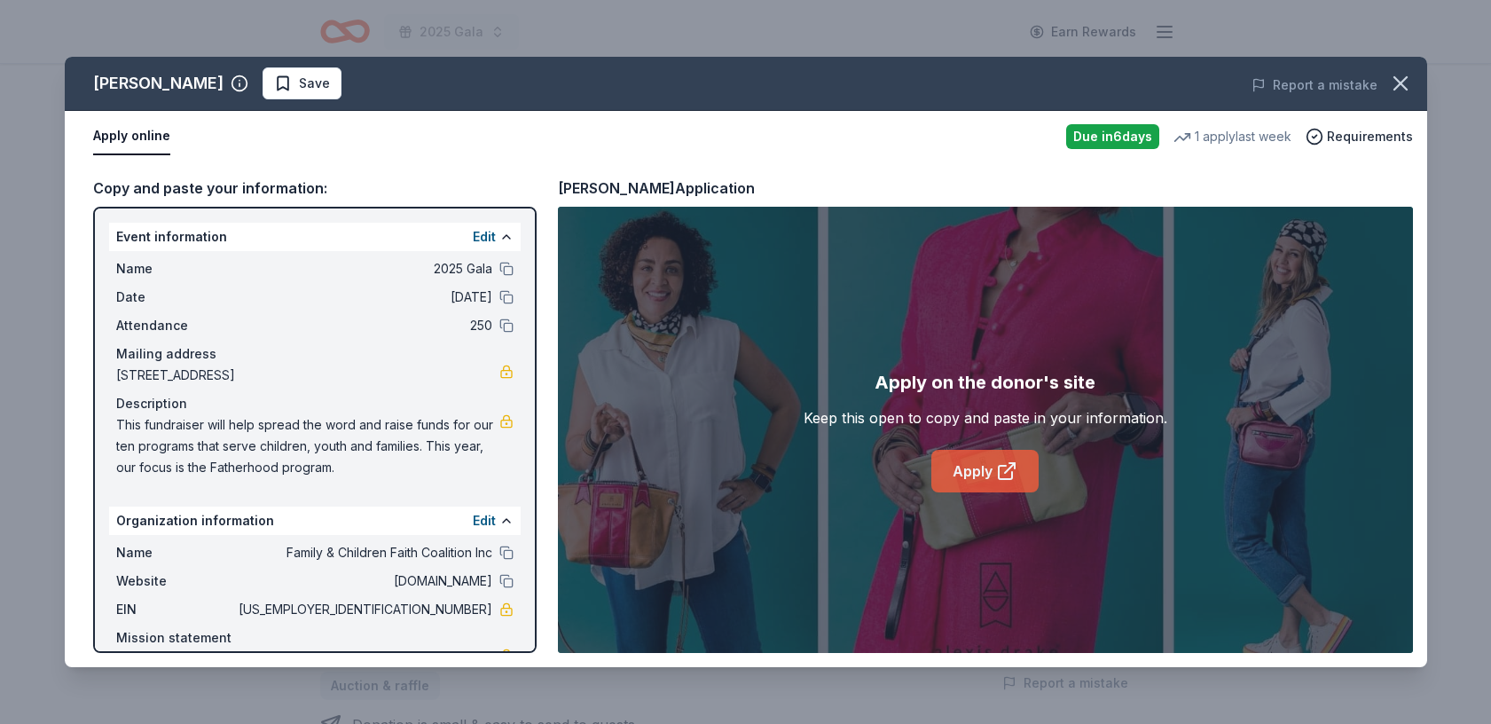
click at [999, 460] on icon at bounding box center [1006, 470] width 21 height 21
click at [1398, 84] on icon "button" at bounding box center [1400, 83] width 12 height 12
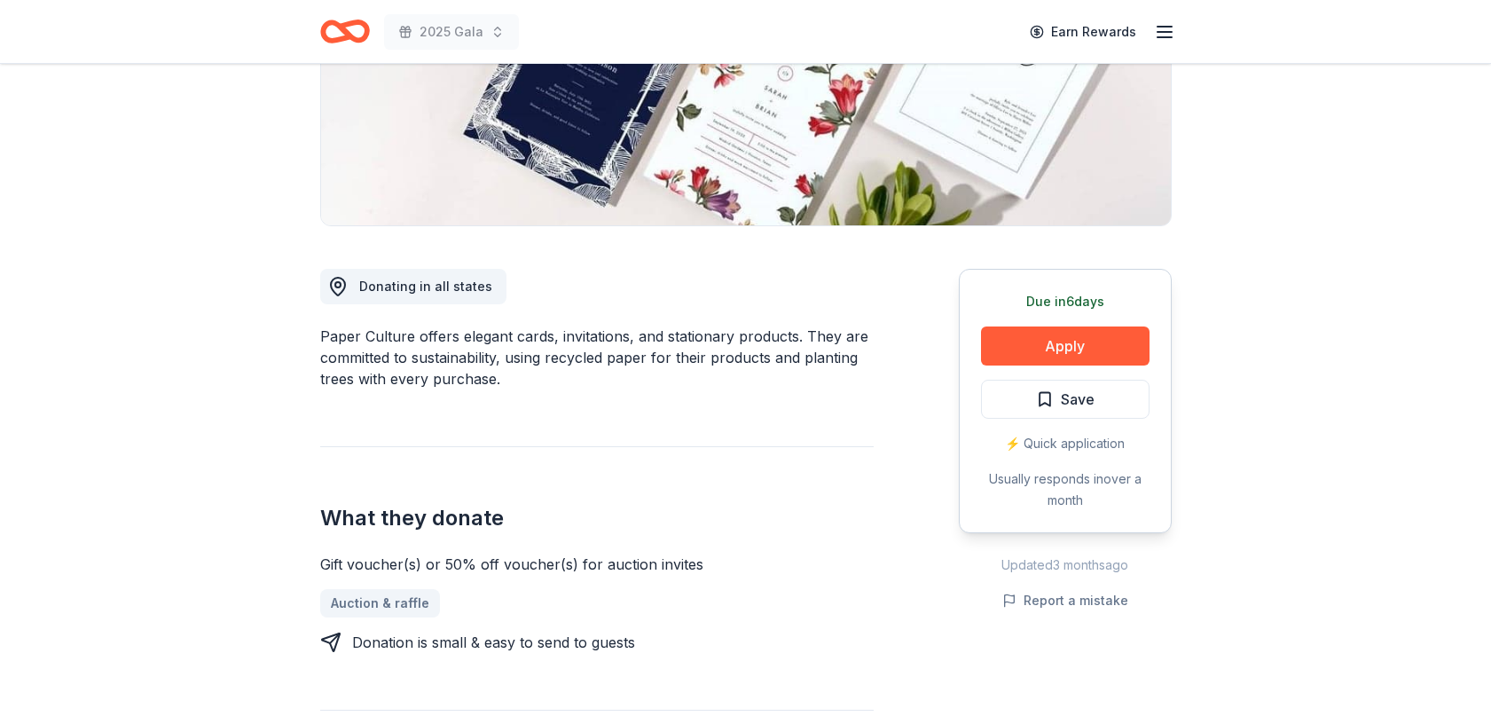
scroll to position [314, 0]
click at [1069, 345] on button "Apply" at bounding box center [1065, 344] width 168 height 39
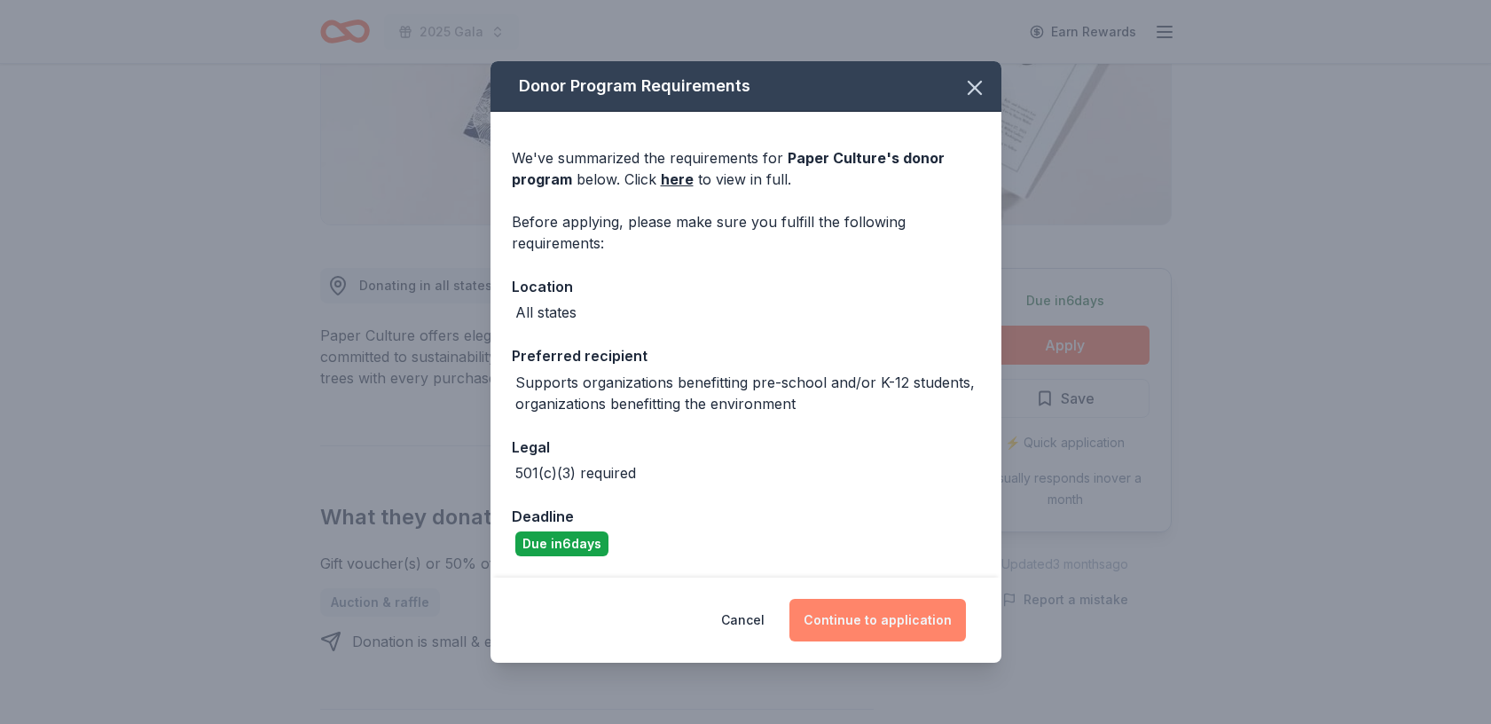
click at [874, 623] on button "Continue to application" at bounding box center [877, 620] width 176 height 43
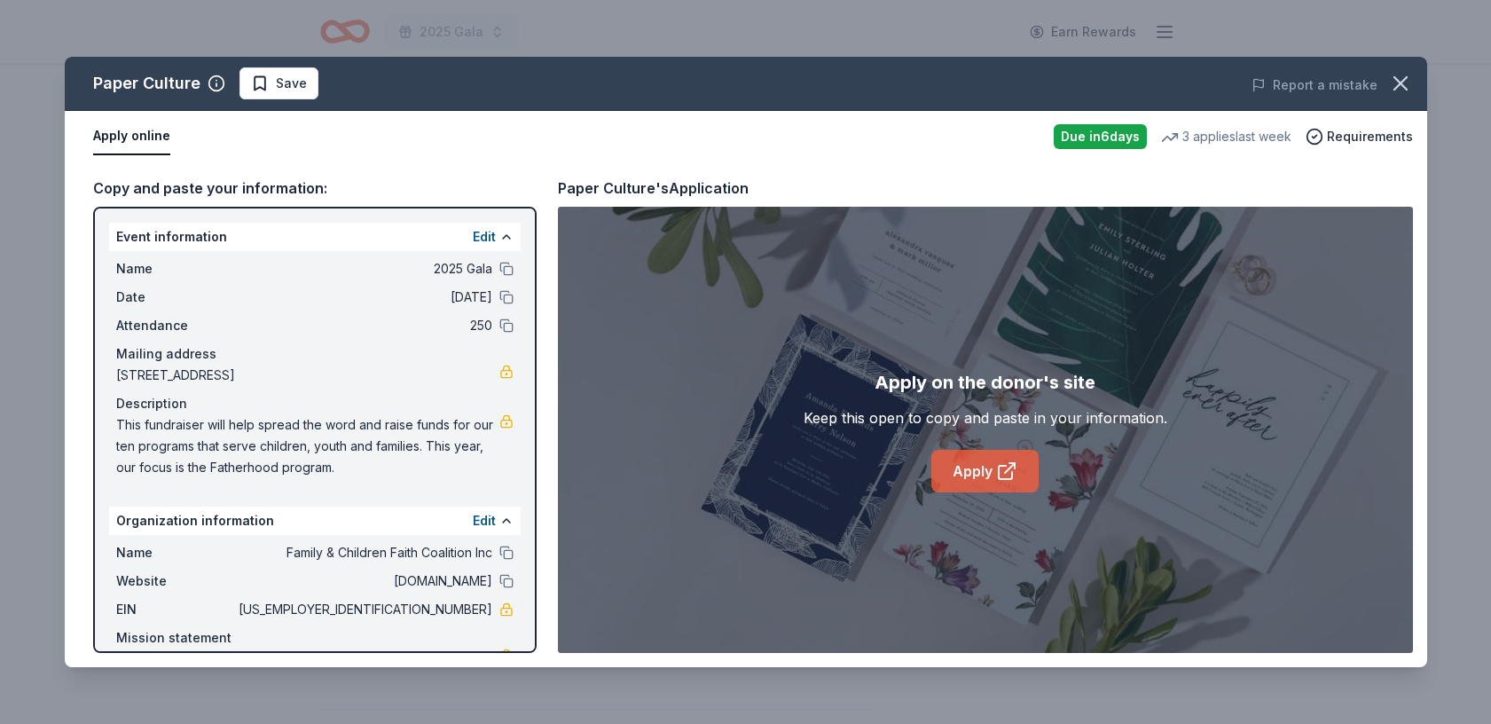
click at [992, 473] on link "Apply" at bounding box center [984, 471] width 107 height 43
click at [1394, 82] on icon "button" at bounding box center [1400, 83] width 25 height 25
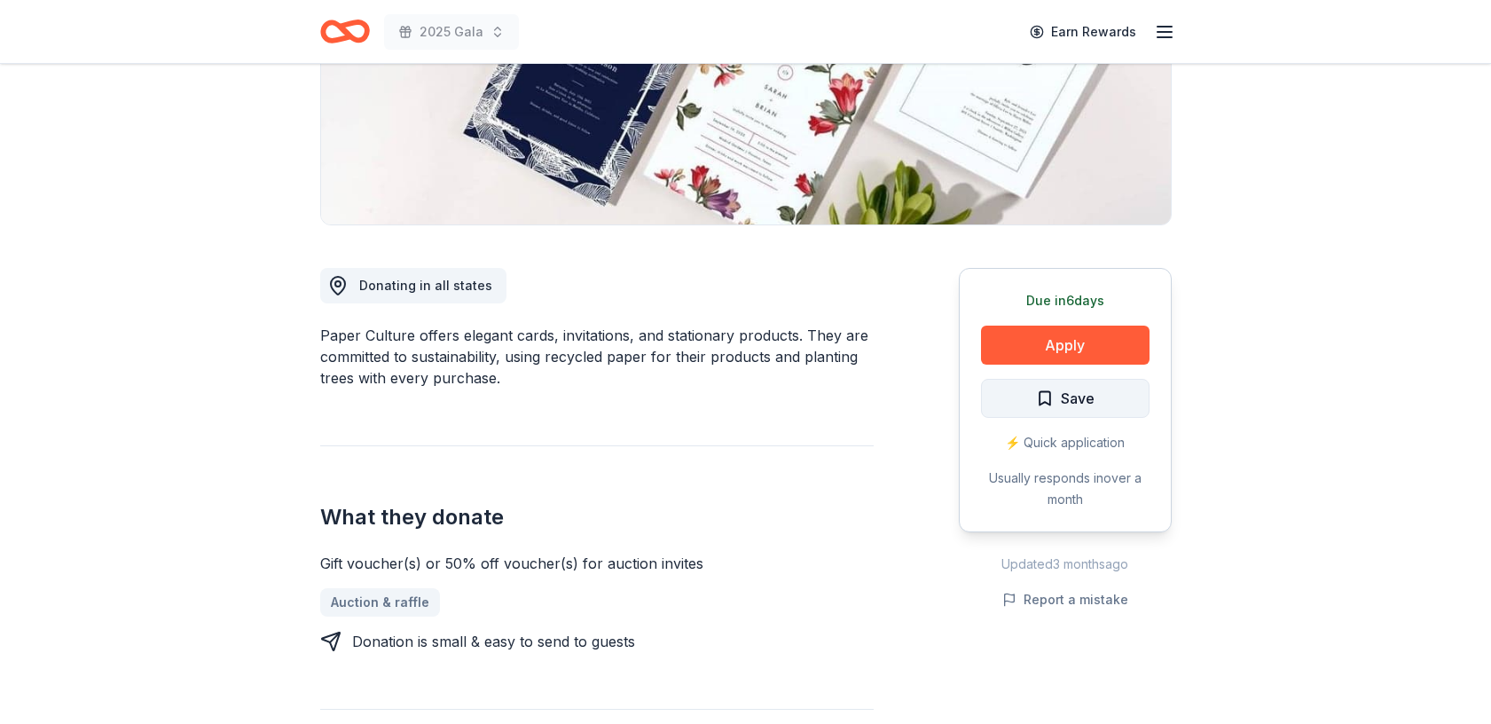
click at [1091, 389] on span "Save" at bounding box center [1078, 398] width 34 height 23
click at [1102, 400] on html "2025 Gala Earn Rewards Due in 6 days Share Paper Culture New 3 applies last wee…" at bounding box center [745, 48] width 1491 height 724
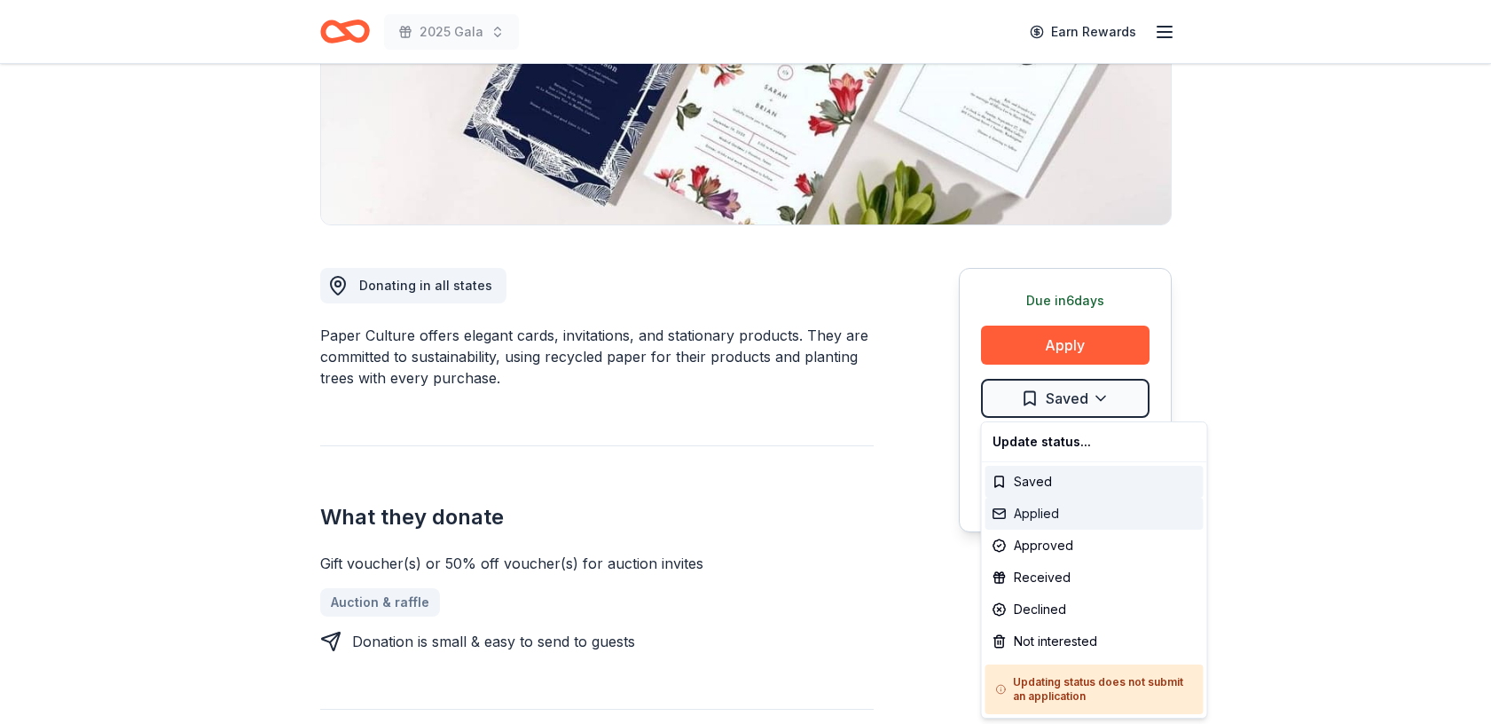
click at [1059, 508] on div "Applied" at bounding box center [1094, 513] width 218 height 32
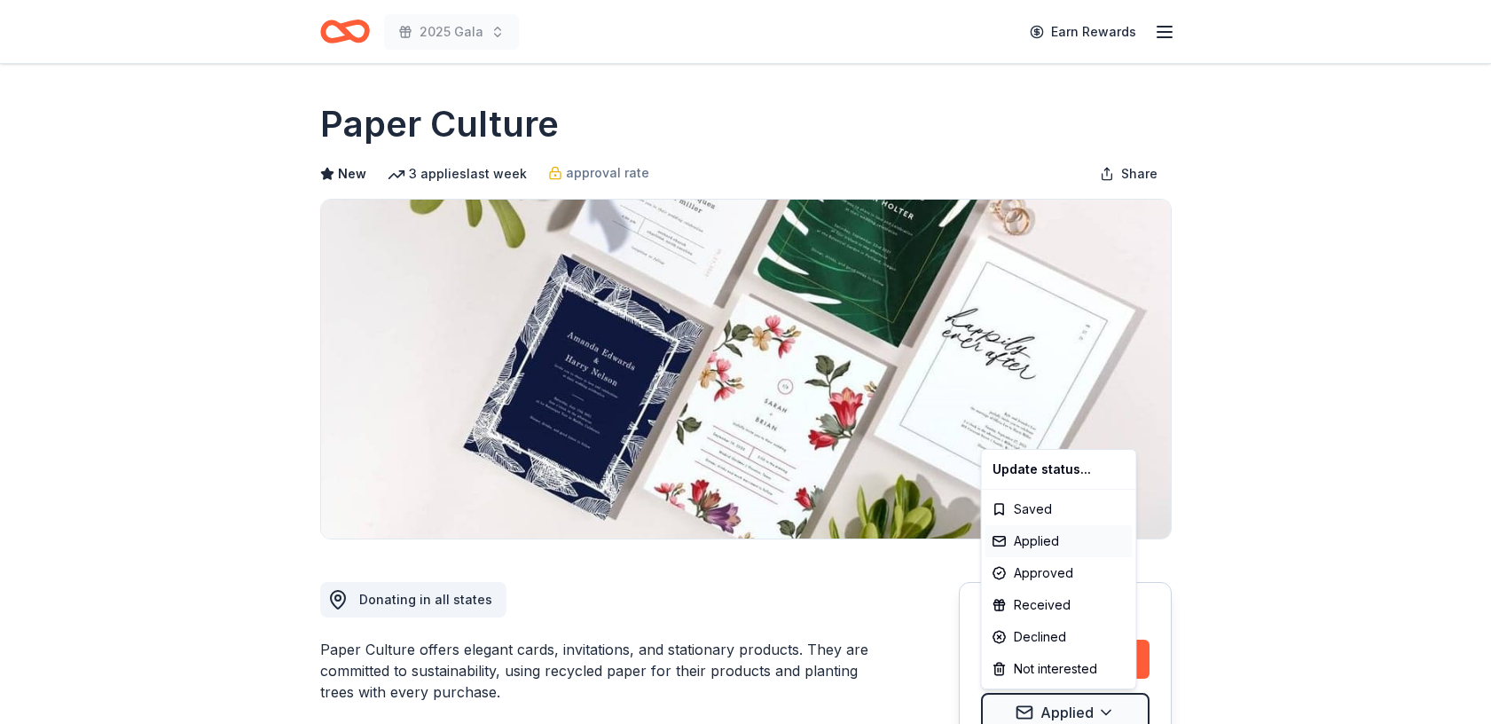
scroll to position [0, 0]
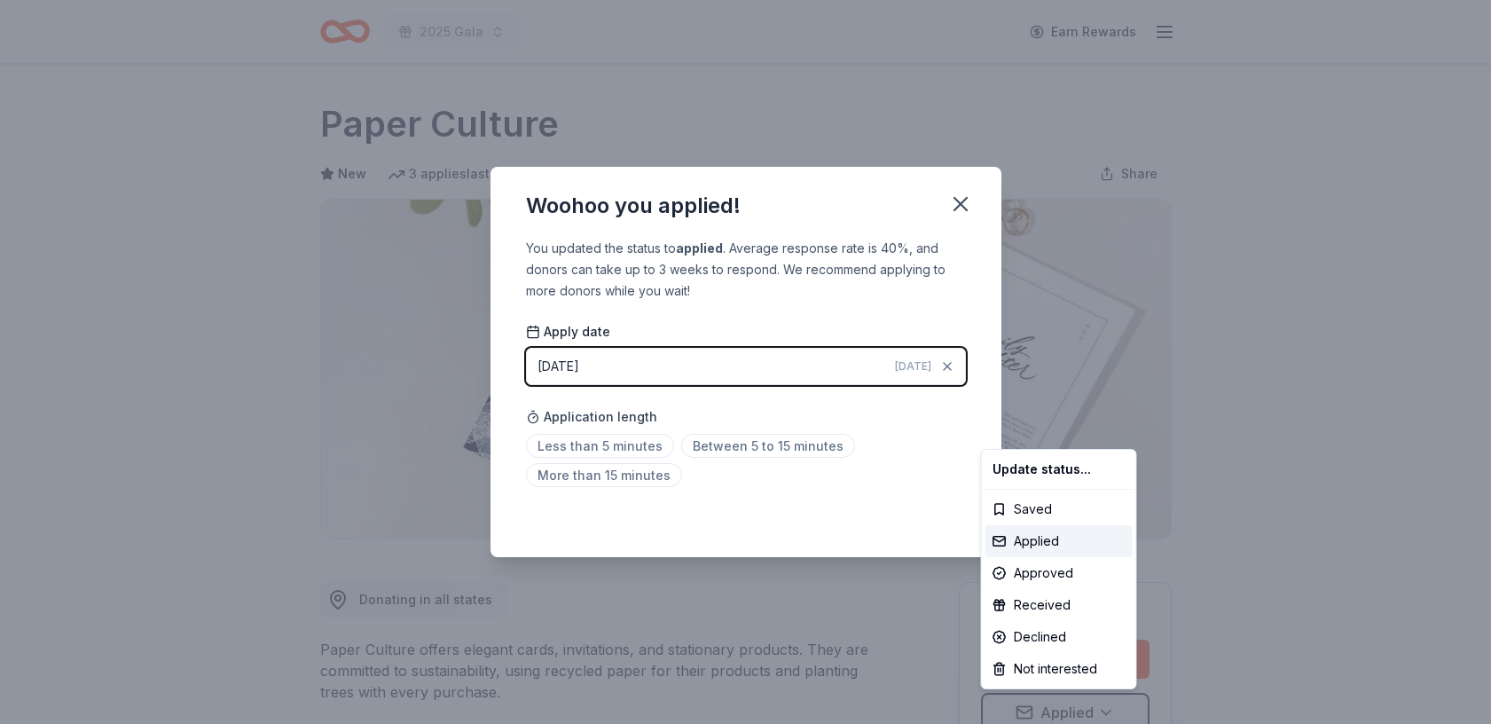
click at [960, 199] on html "2025 Gala Earn Rewards Due in 6 days Share Paper Culture New 3 applies last wee…" at bounding box center [745, 362] width 1491 height 724
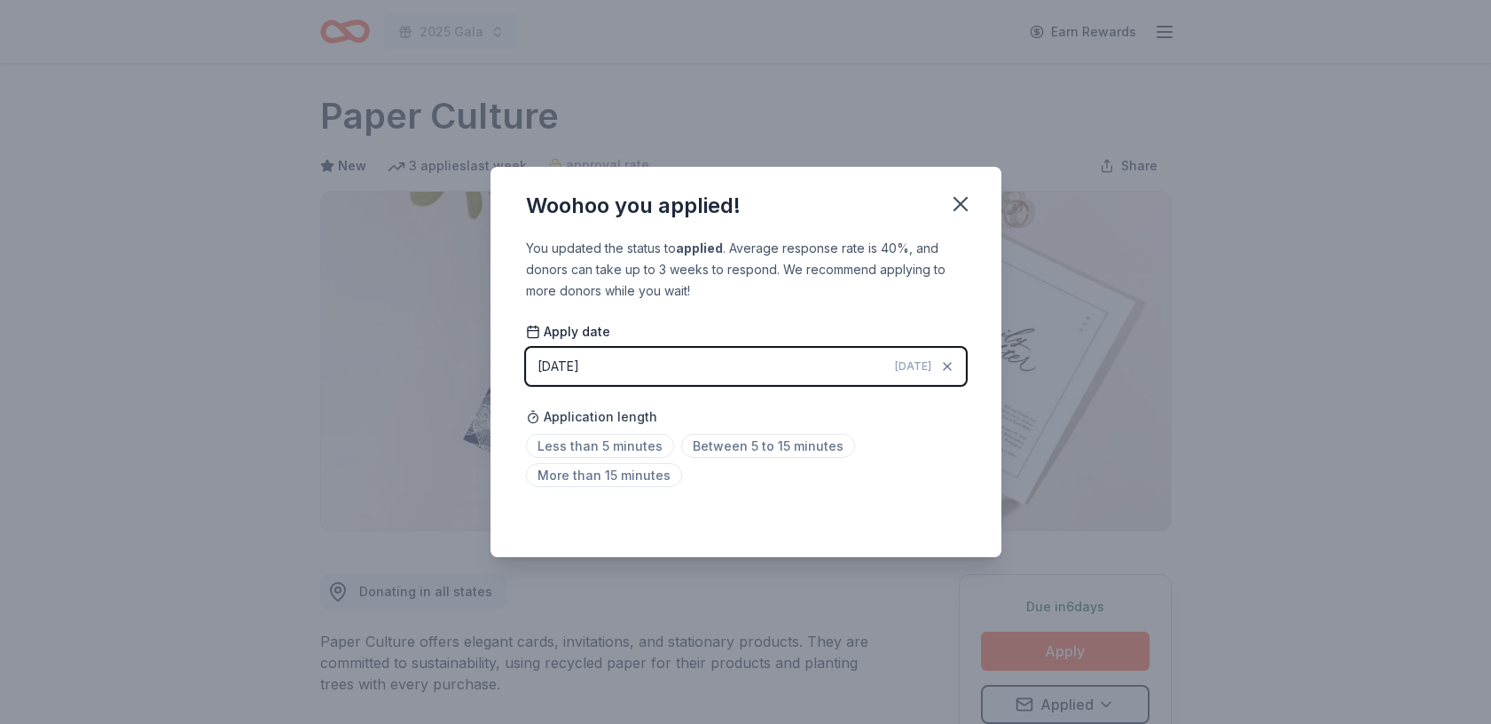
click at [960, 199] on icon "button" at bounding box center [960, 204] width 25 height 25
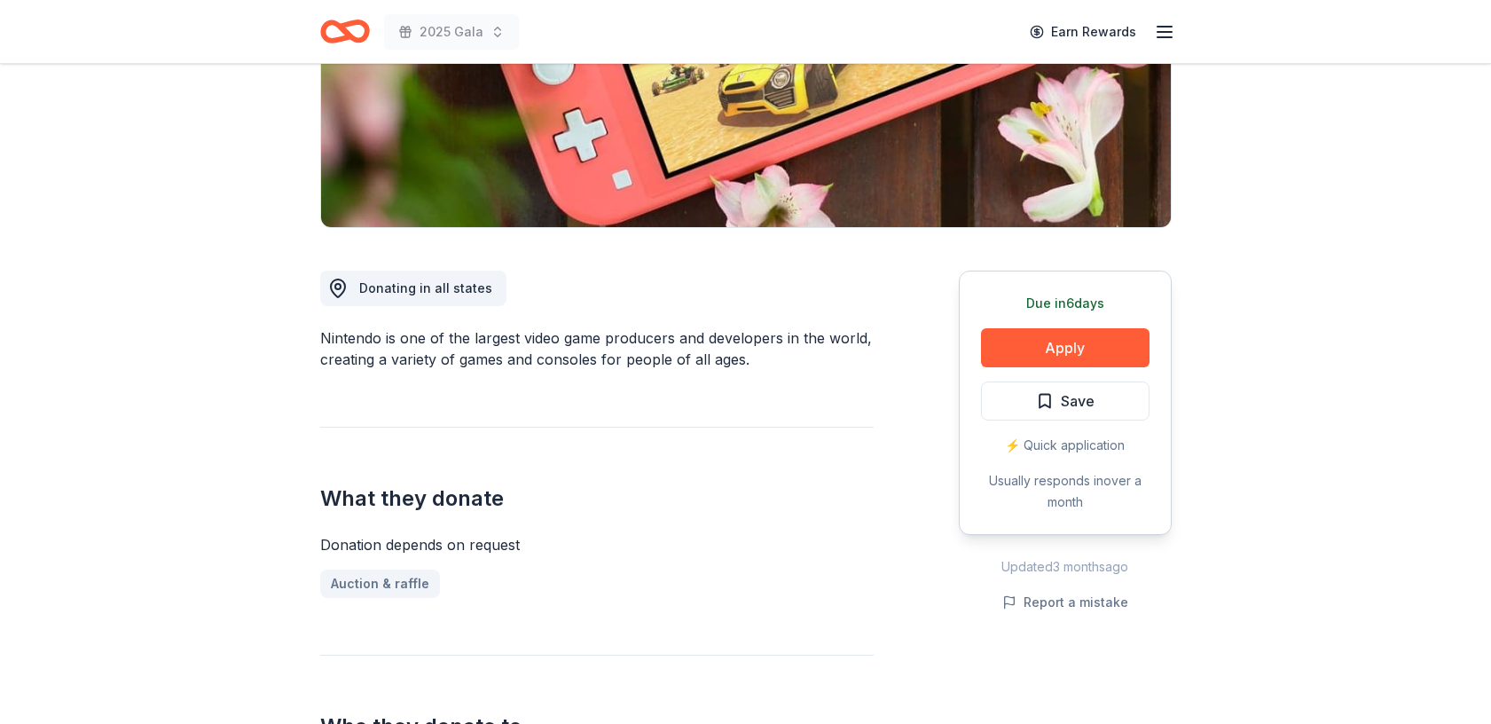
scroll to position [314, 0]
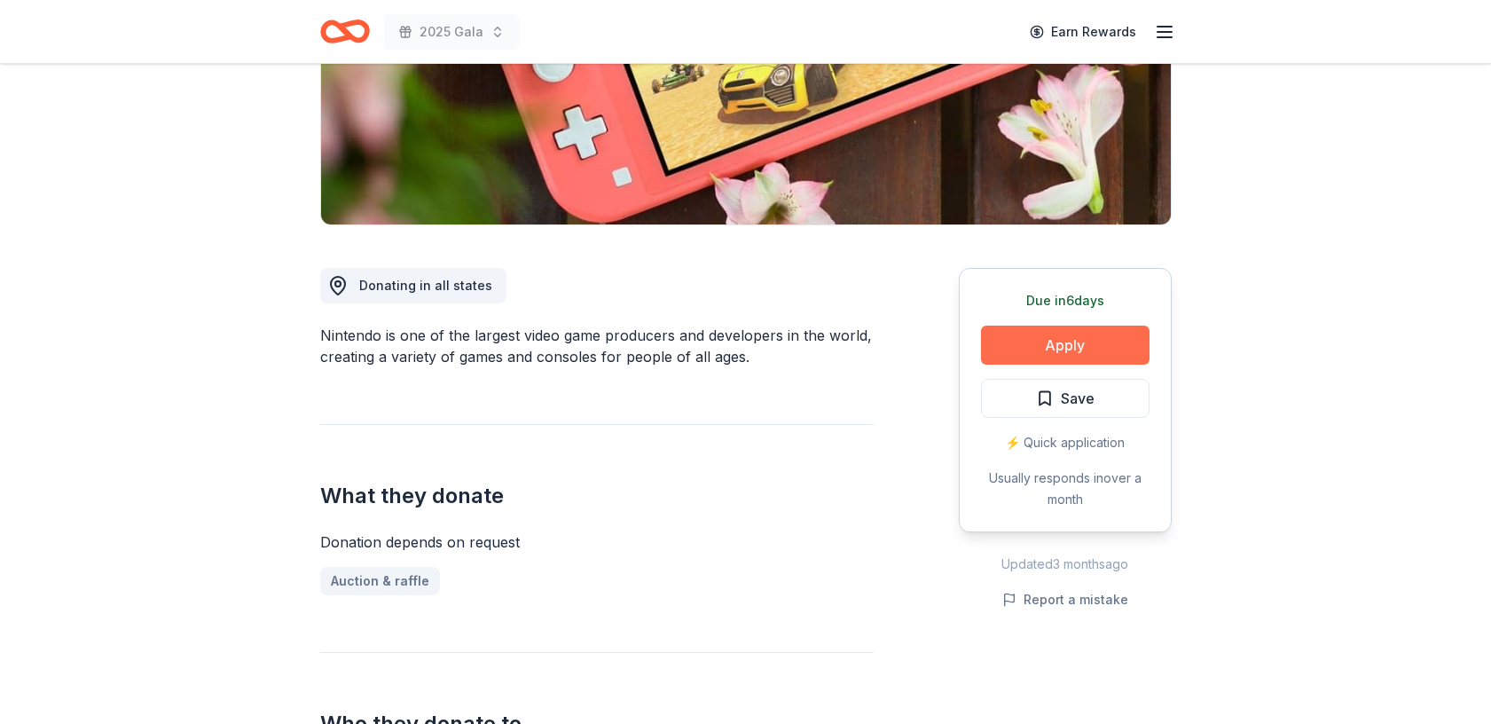
click at [1076, 352] on button "Apply" at bounding box center [1065, 344] width 168 height 39
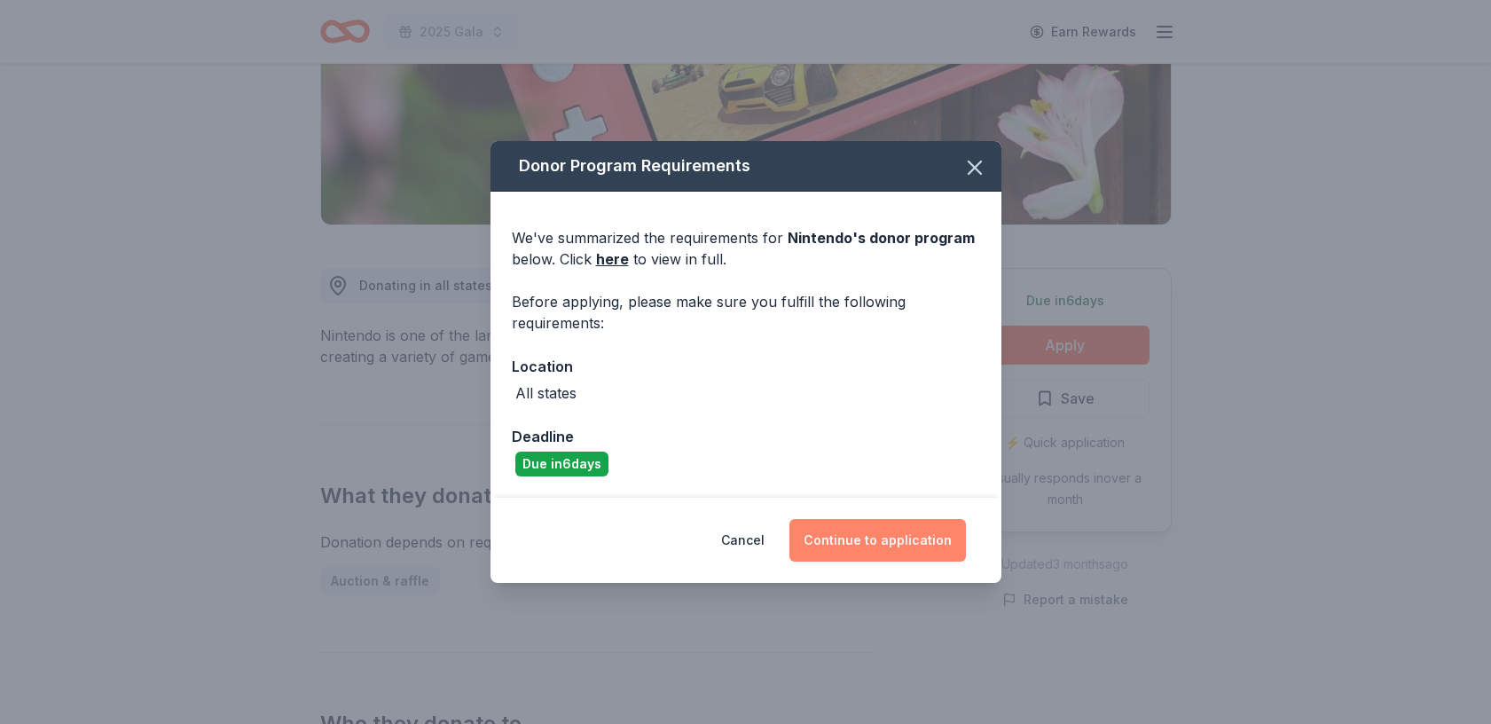
click at [875, 539] on button "Continue to application" at bounding box center [877, 540] width 176 height 43
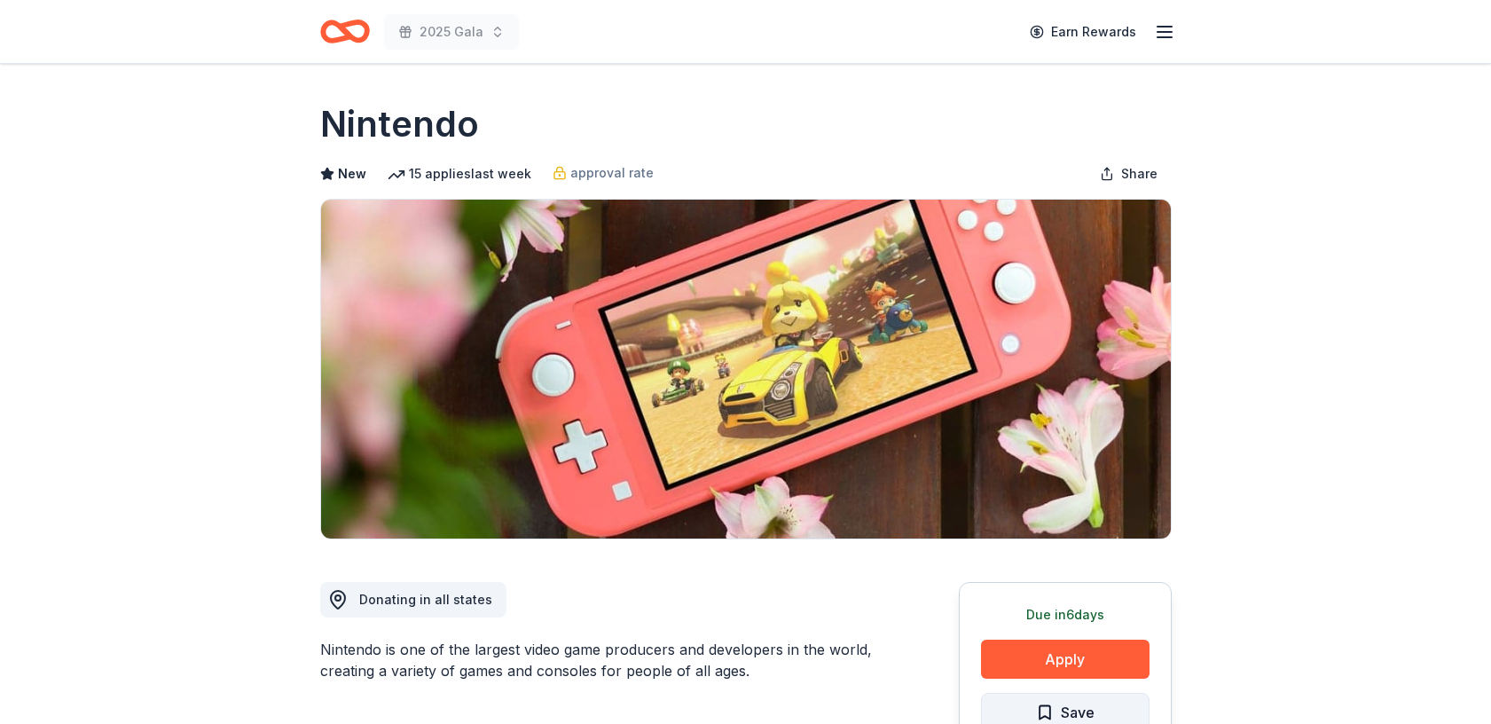
scroll to position [87, 0]
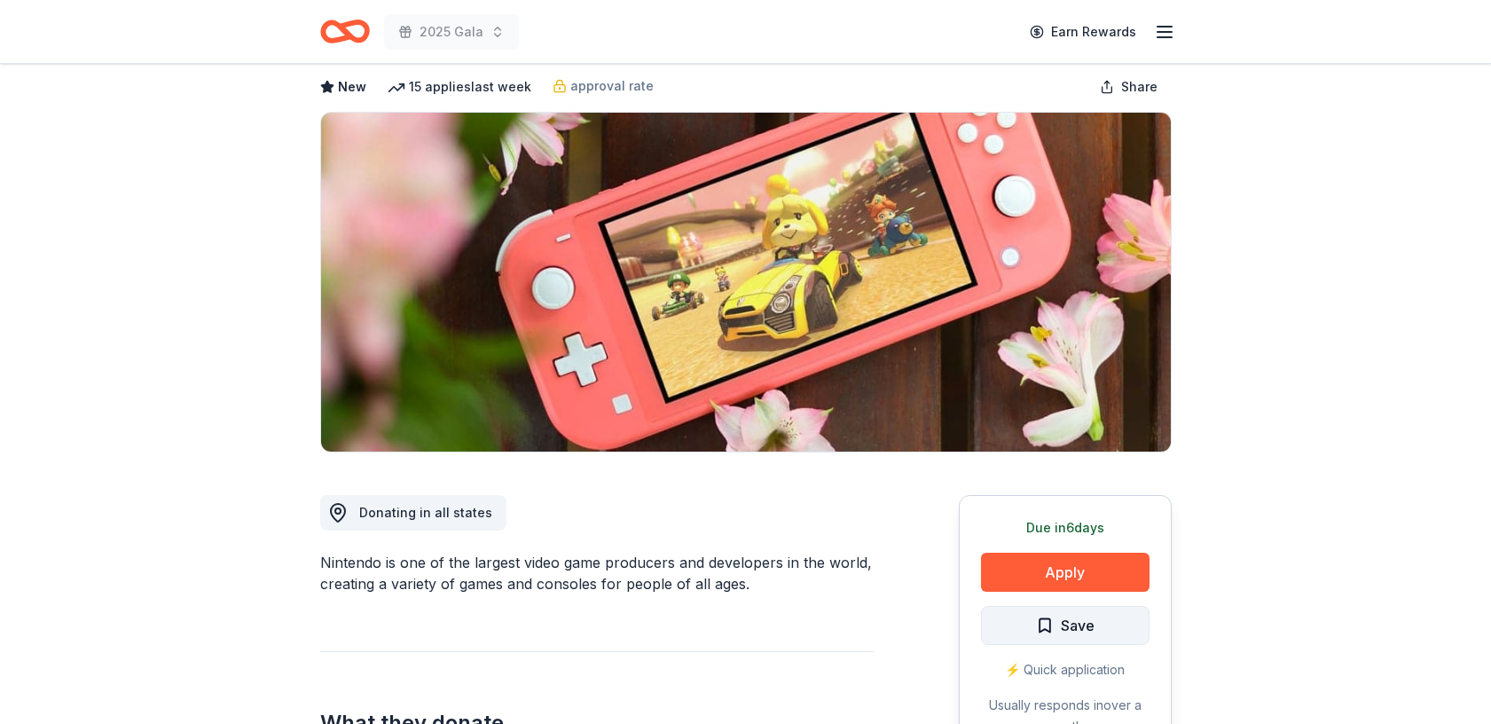
click at [1114, 620] on button "Save" at bounding box center [1065, 625] width 168 height 39
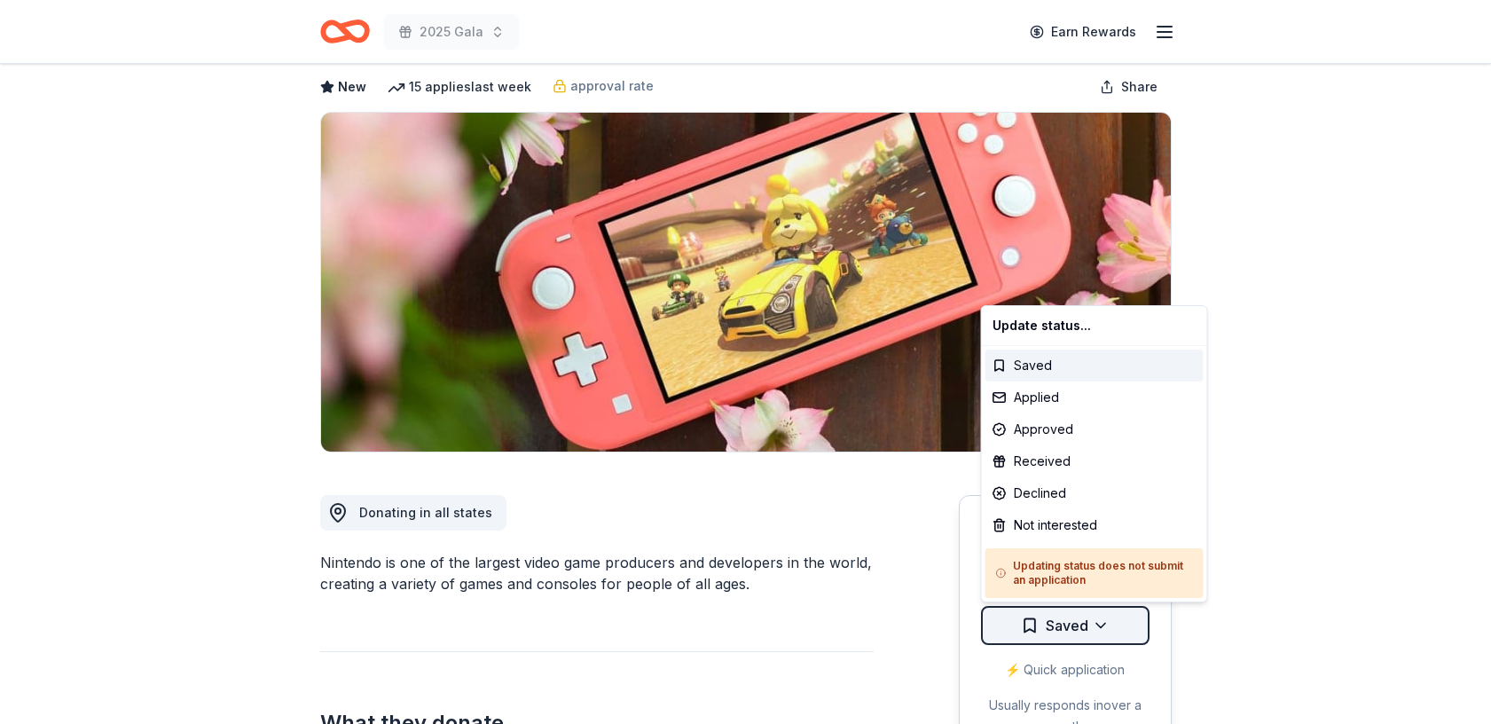
click at [1105, 622] on html "2025 Gala Earn Rewards Due [DATE] Share Nintendo New 15 applies last week appro…" at bounding box center [745, 275] width 1491 height 724
click at [1075, 399] on div "Applied" at bounding box center [1094, 397] width 218 height 32
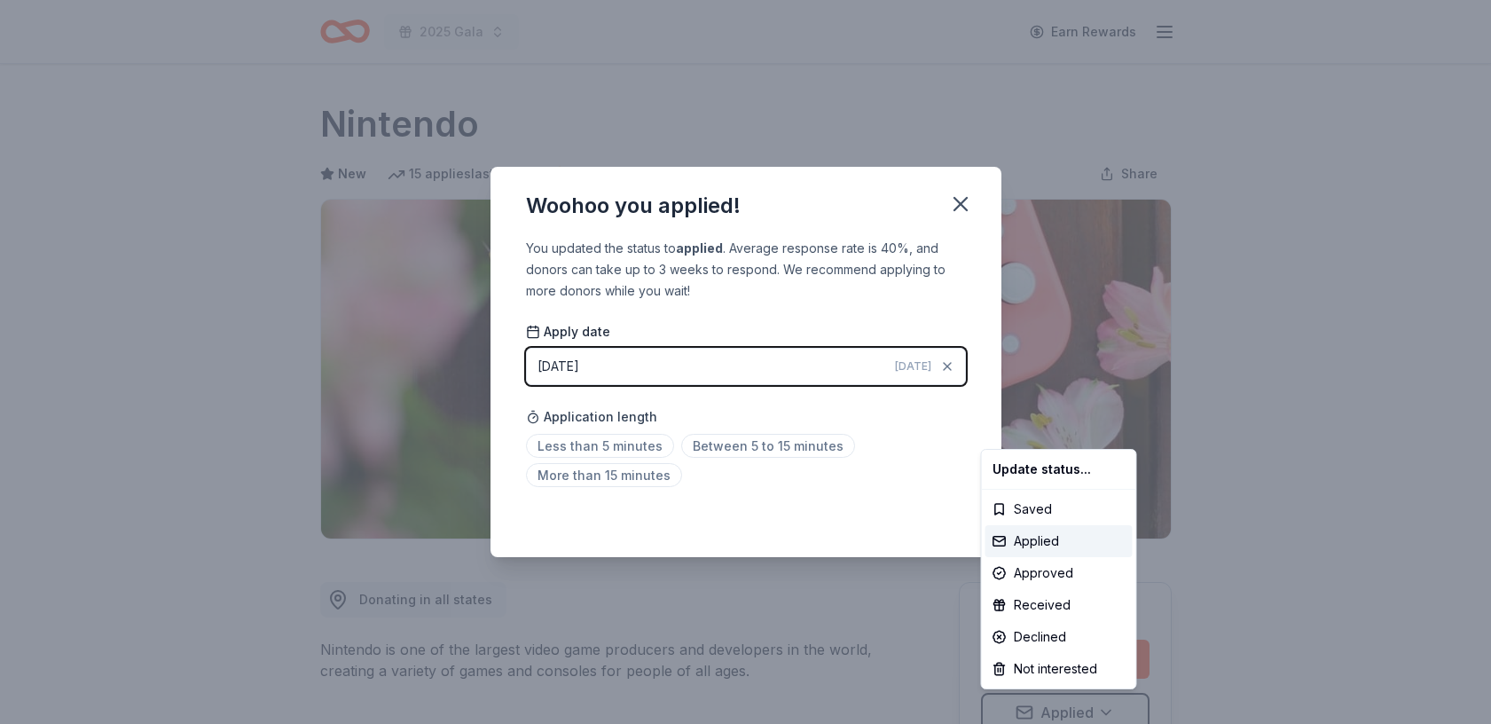
click at [957, 196] on html "2025 Gala Earn Rewards Due [DATE] Share Nintendo New 15 applies last week appro…" at bounding box center [745, 362] width 1491 height 724
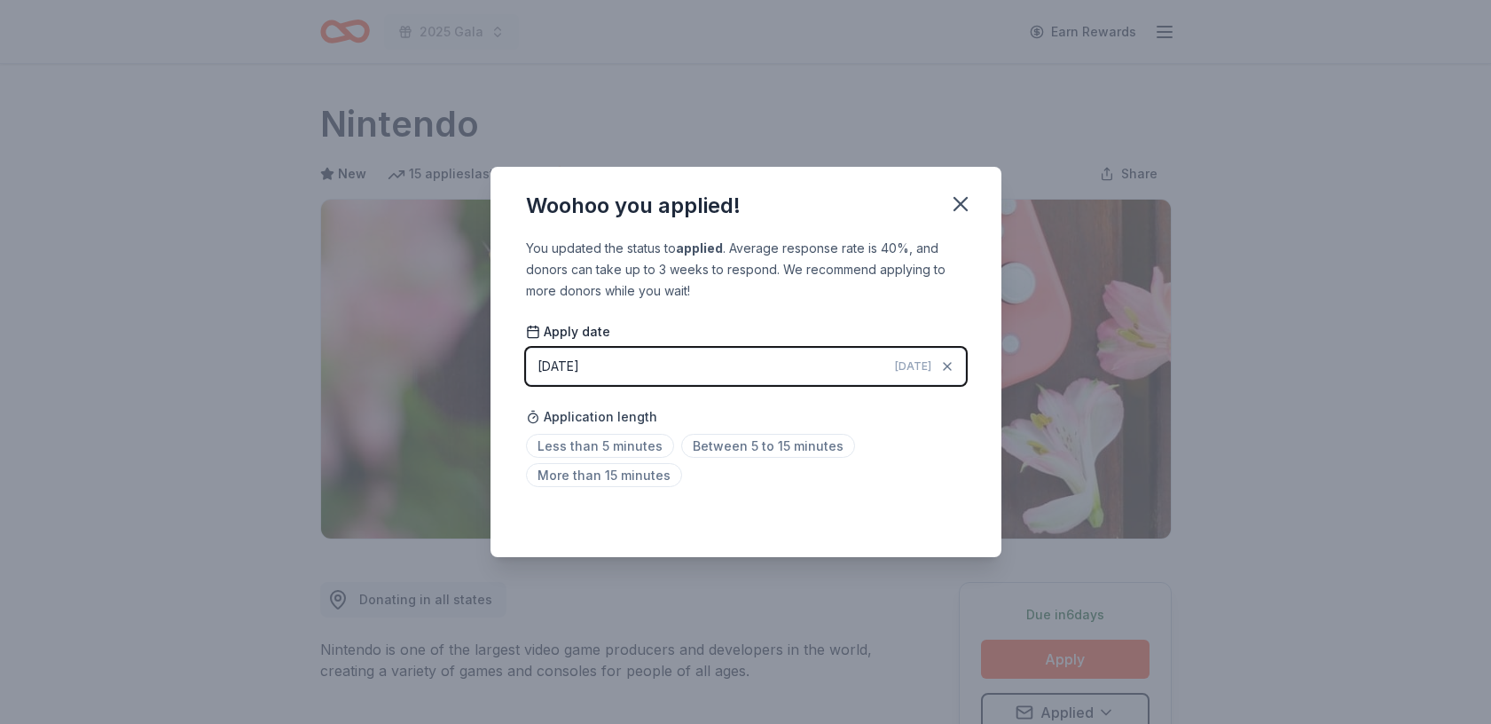
scroll to position [8, 0]
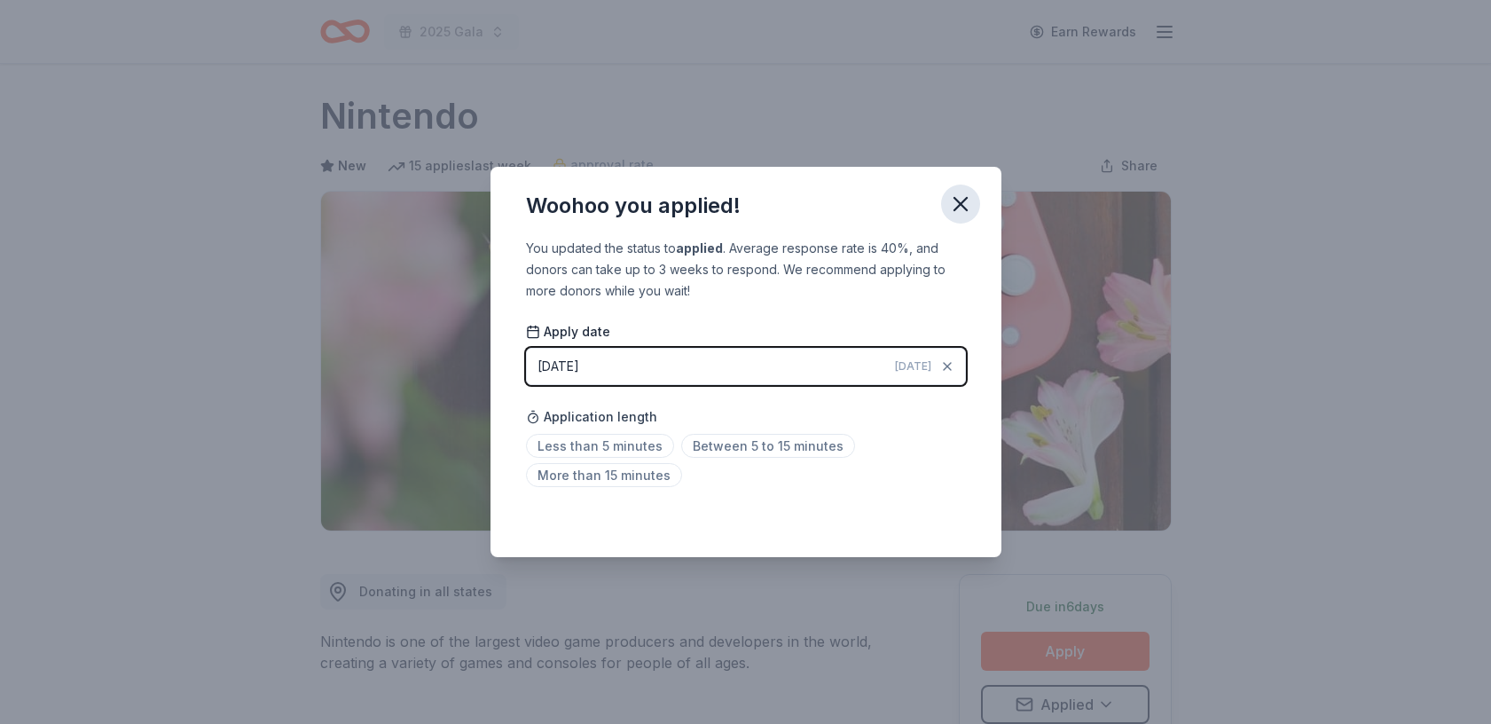
click at [958, 195] on icon "button" at bounding box center [960, 204] width 25 height 25
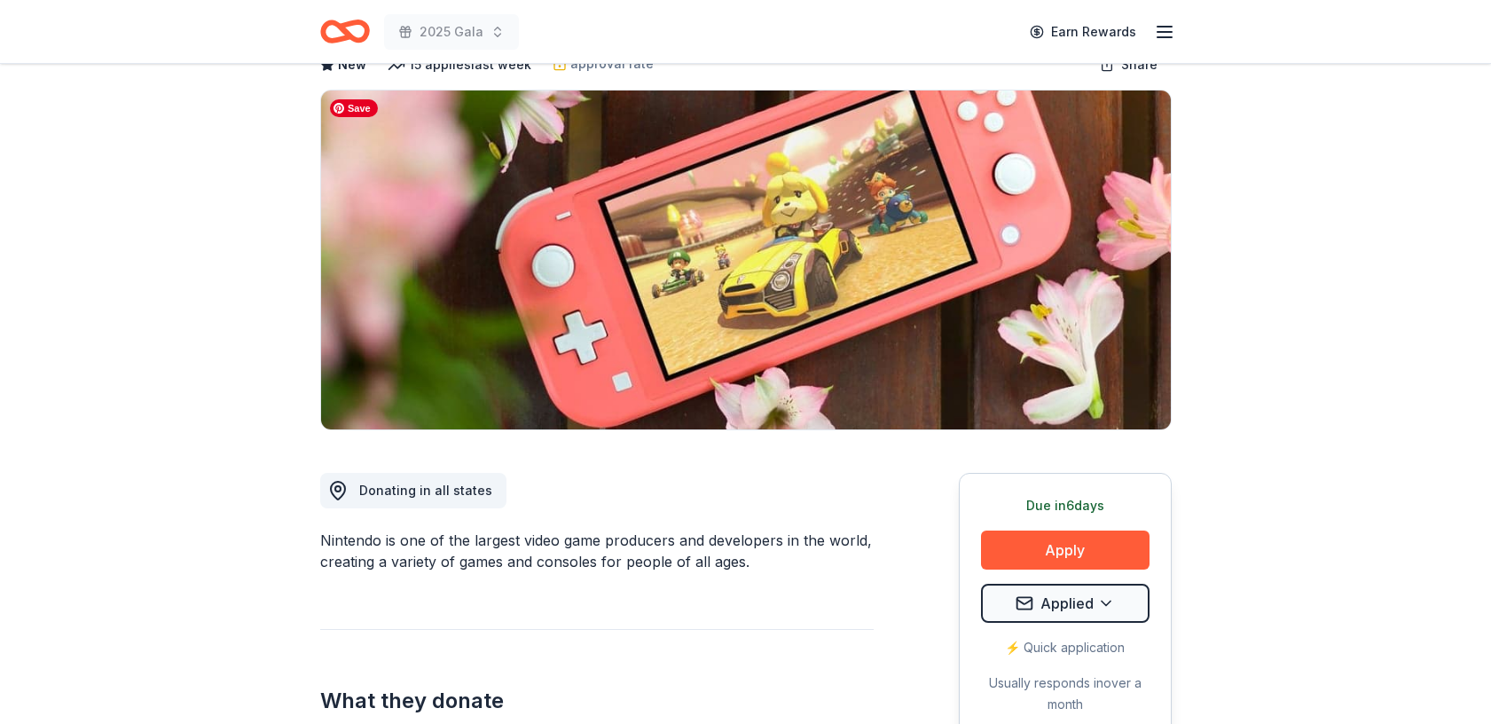
scroll to position [118, 0]
